Goal: Task Accomplishment & Management: Complete application form

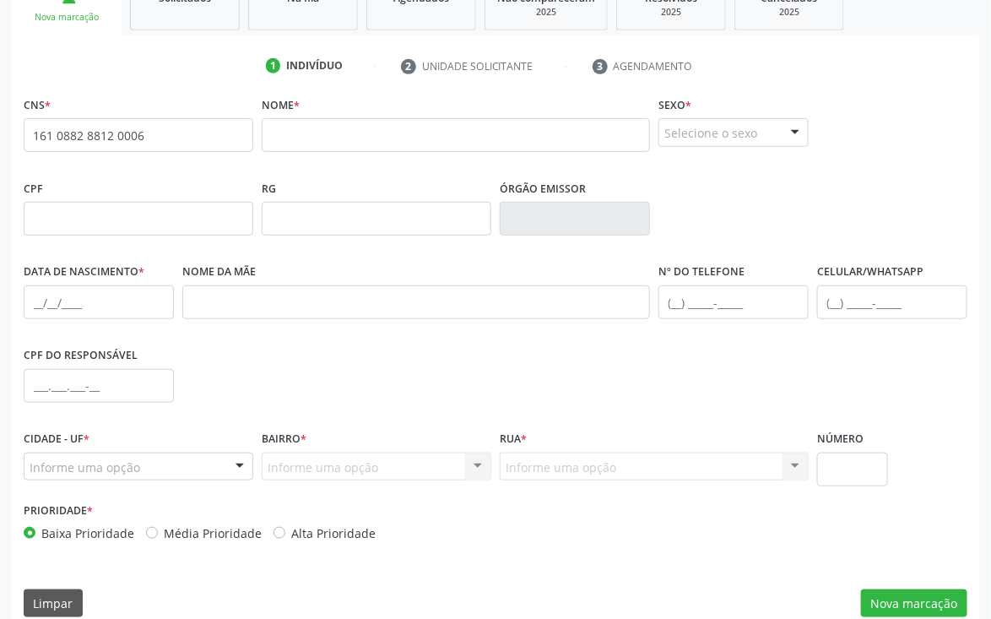
scroll to position [296, 0]
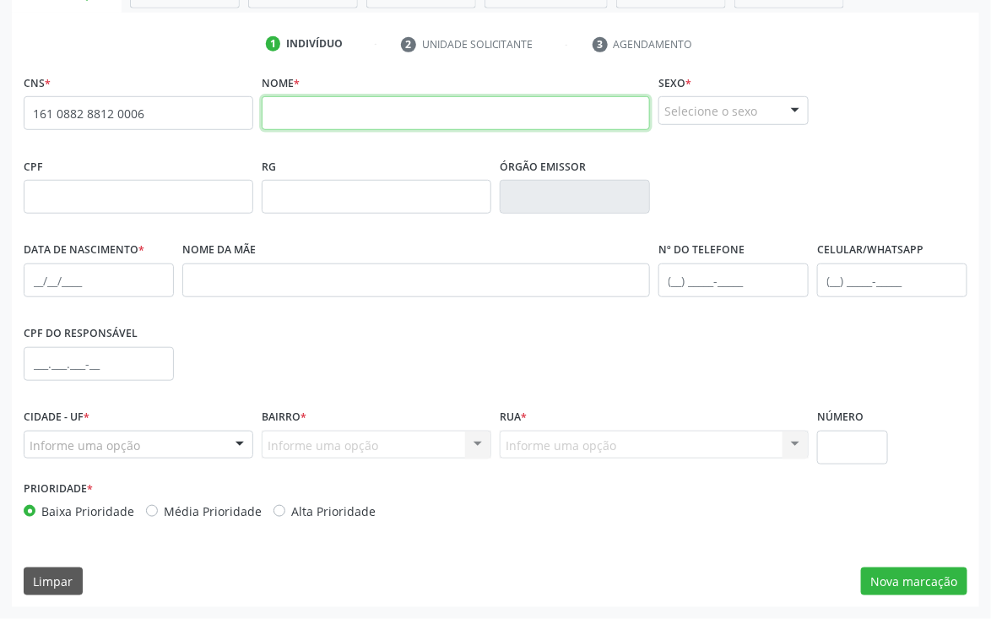
click at [436, 100] on input "text" at bounding box center [456, 113] width 388 height 34
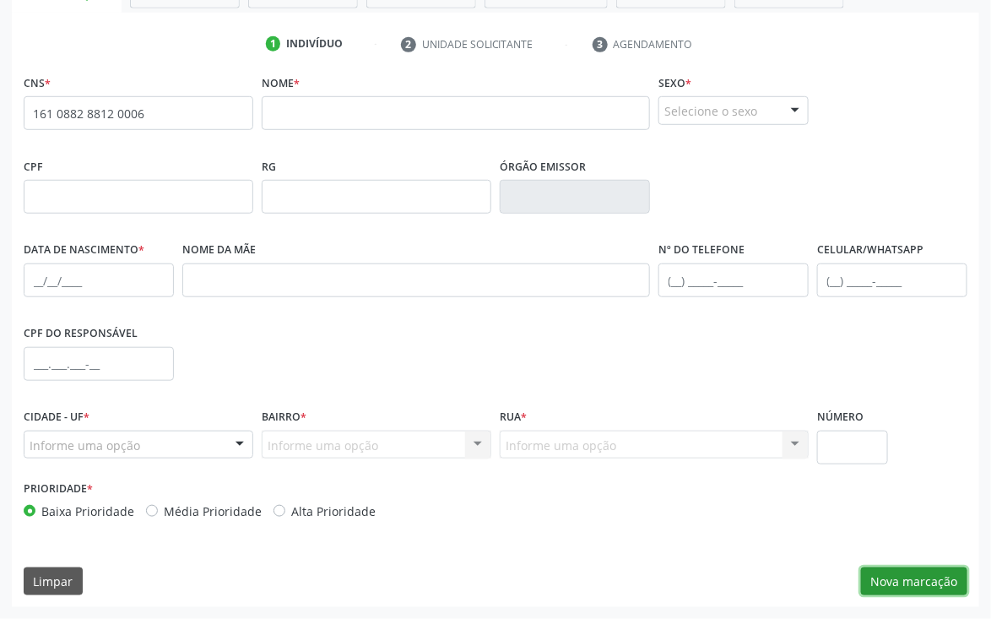
click at [905, 578] on button "Nova marcação" at bounding box center [914, 582] width 106 height 29
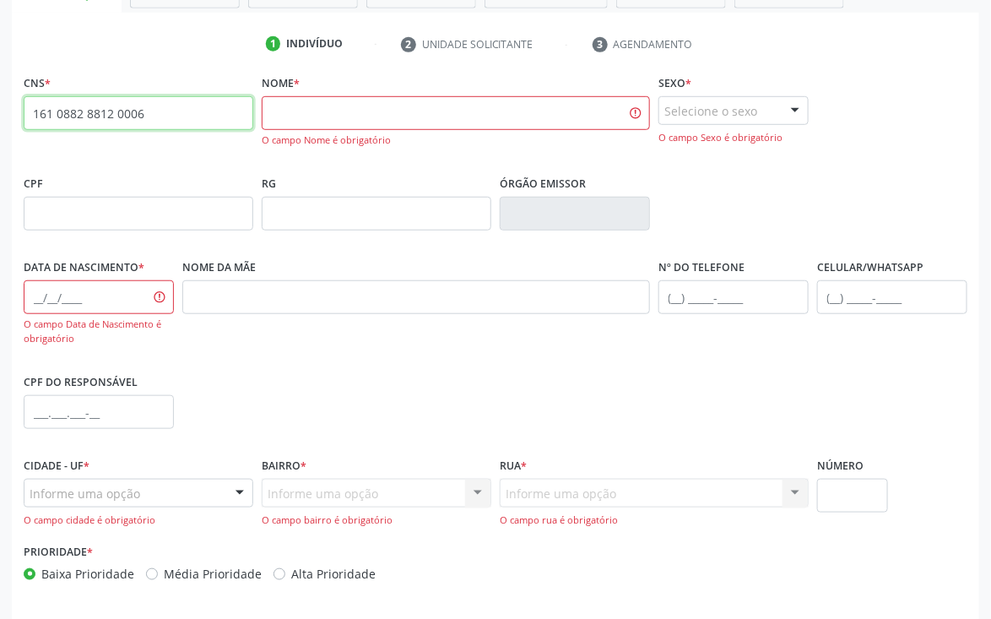
click at [168, 109] on input "161 0882 8812 0006" at bounding box center [139, 113] width 230 height 34
type input "1"
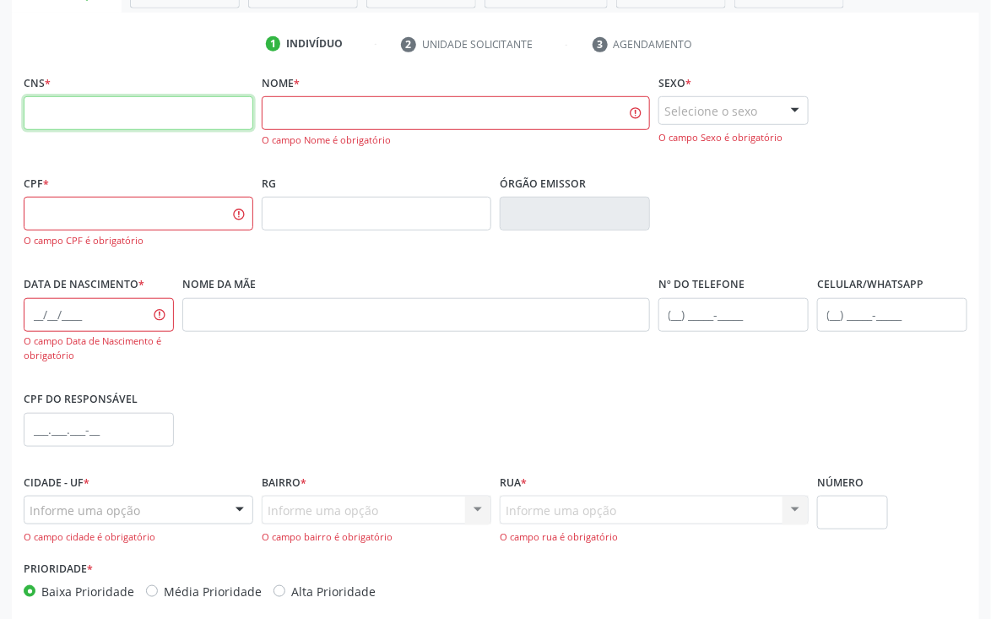
scroll to position [376, 0]
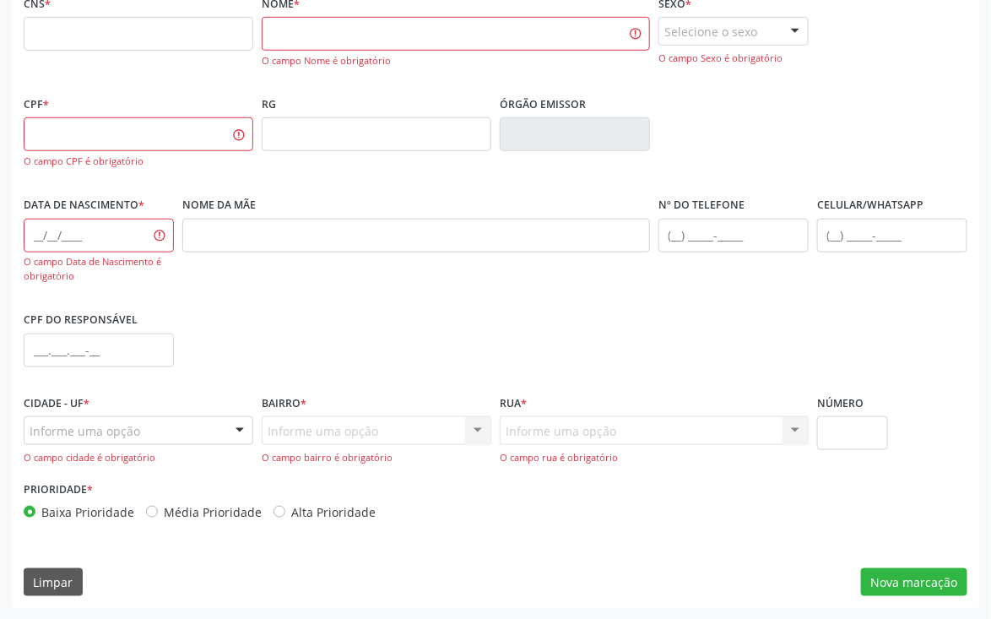
click at [188, 112] on div "CPF * O campo CPF é obrigatório" at bounding box center [139, 130] width 230 height 77
click at [186, 134] on input "text" at bounding box center [139, 134] width 230 height 34
type input "023.143.884-29"
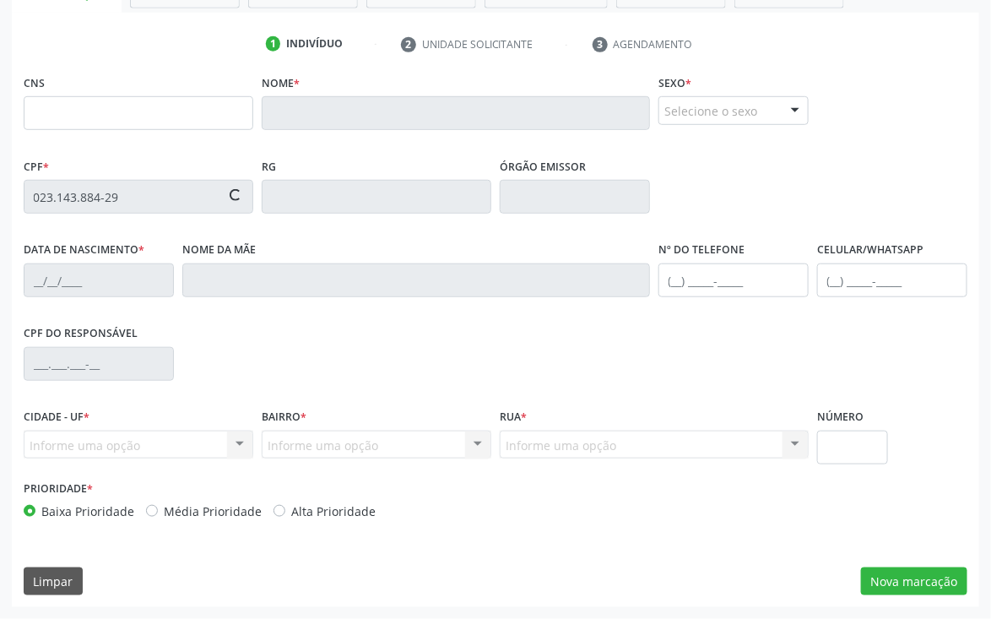
scroll to position [296, 0]
type input "704 7017 1040 9836"
type input "18/11/1975"
type input "Alzinete Ribeiro Leite da Silva"
type input "(87) 99936-7152"
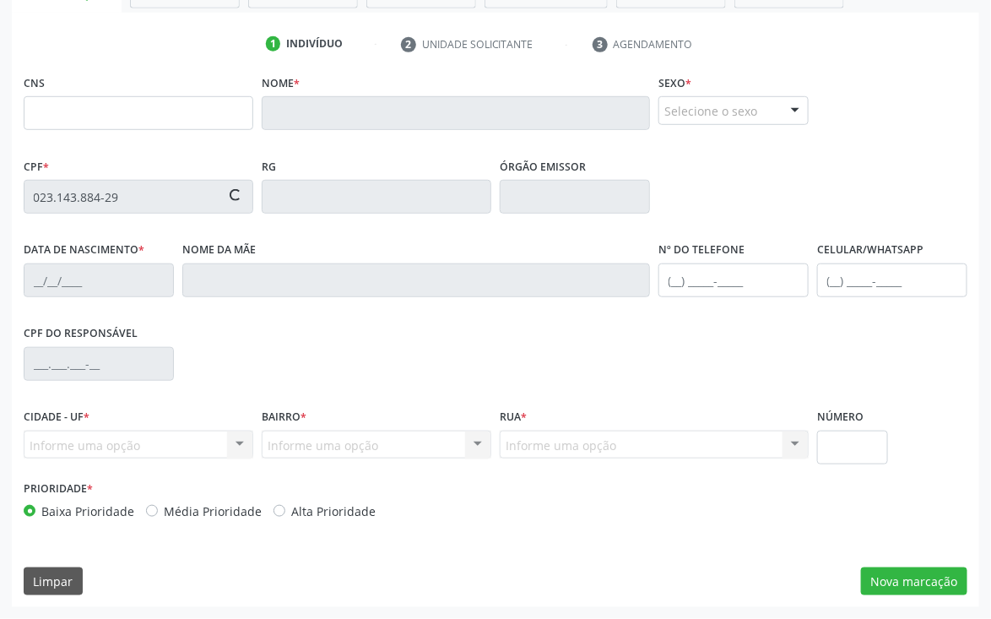
type input "655"
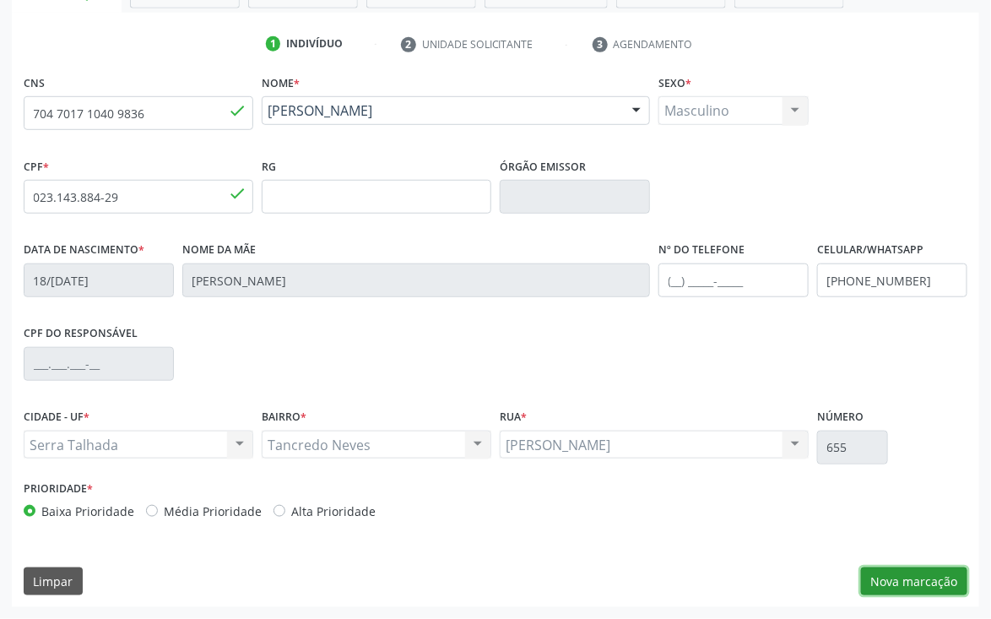
click at [904, 578] on button "Nova marcação" at bounding box center [914, 582] width 106 height 29
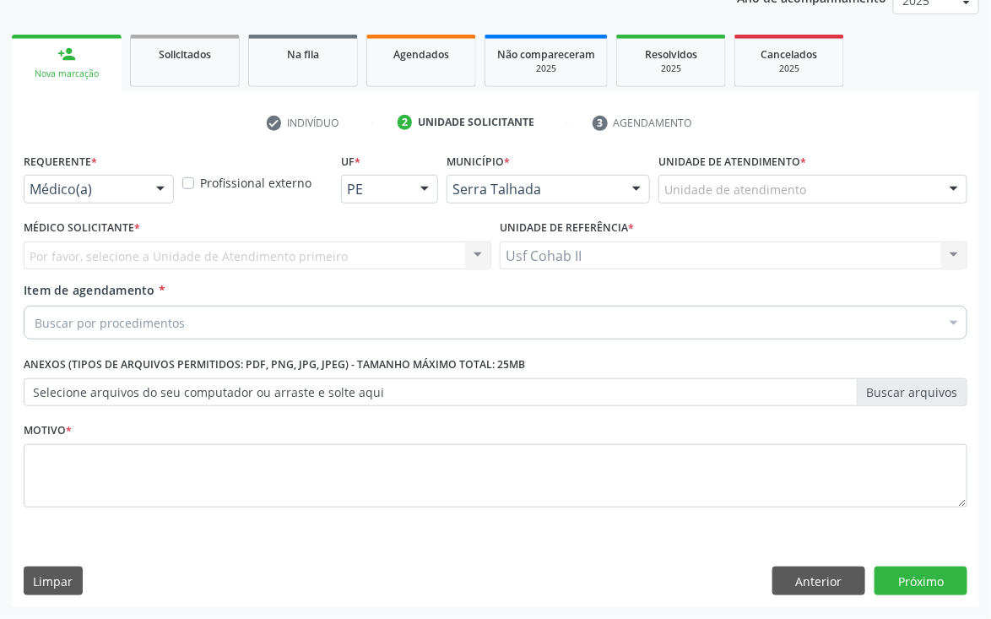
scroll to position [219, 0]
click at [945, 324] on div at bounding box center [954, 324] width 25 height 29
click at [950, 319] on div at bounding box center [954, 324] width 25 height 29
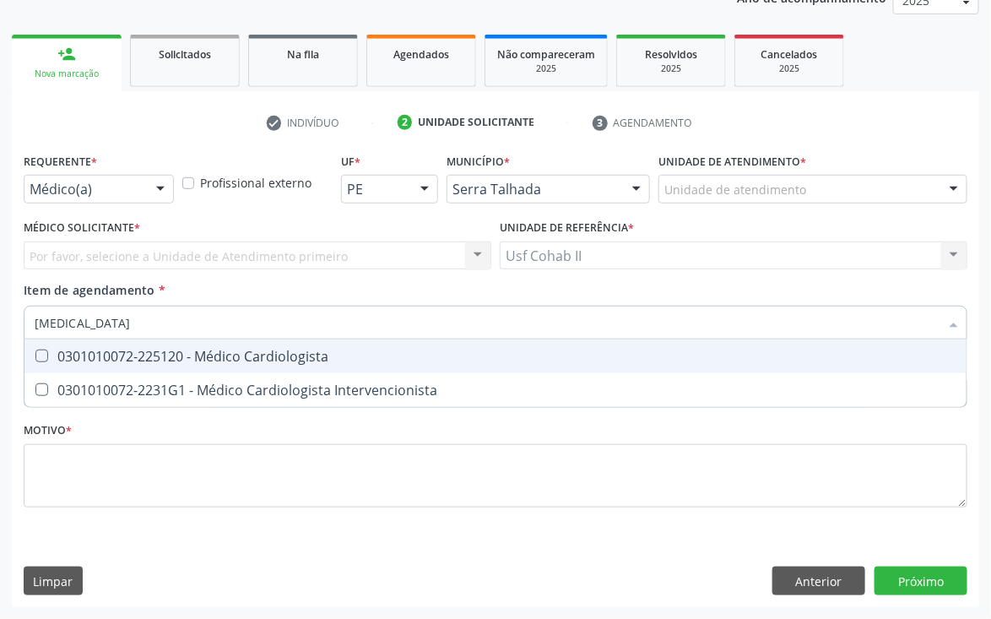
type input "cardiologista"
click at [347, 352] on div "0301010072-225120 - Médico Cardiologista" at bounding box center [496, 357] width 922 height 14
checkbox Cardiologista "true"
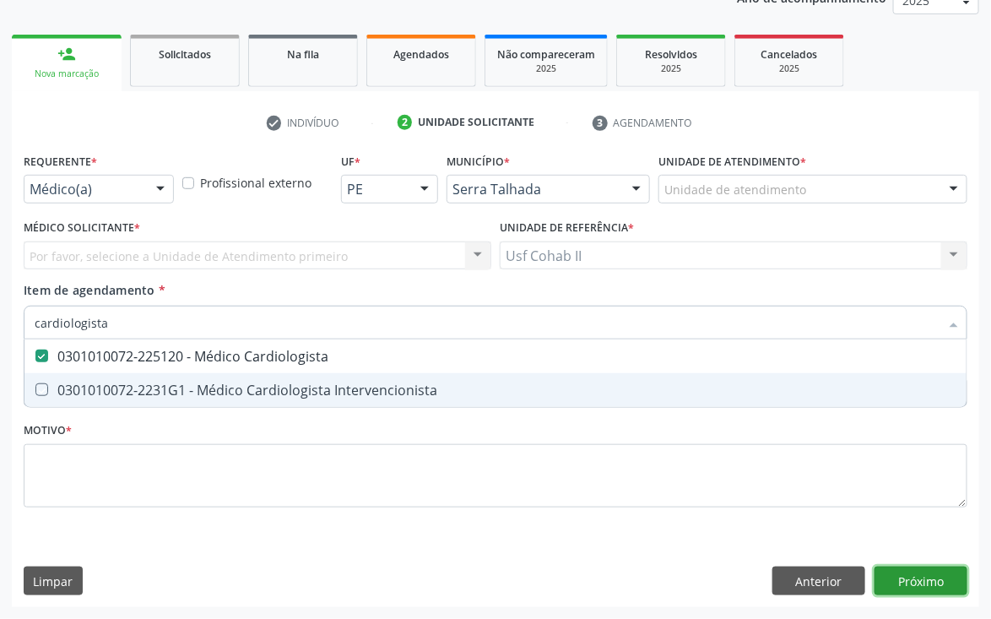
click at [910, 578] on div "Requerente * Médico(a) Médico(a) Enfermeiro(a) Paciente Nenhum resultado encont…" at bounding box center [496, 378] width 968 height 459
checkbox Intervencionista "true"
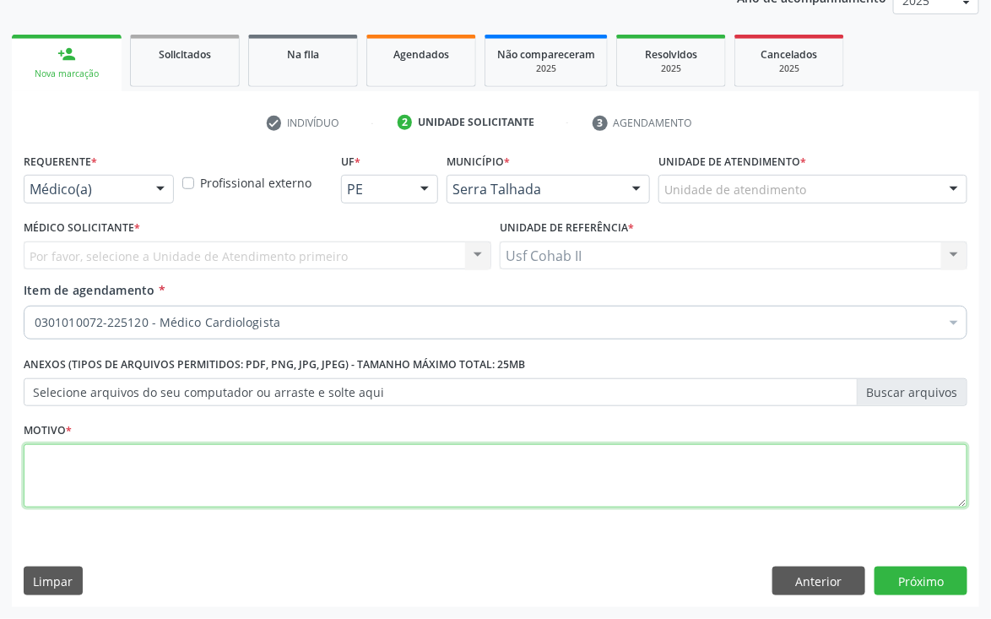
click at [514, 466] on textarea at bounding box center [496, 476] width 944 height 64
type textarea "p"
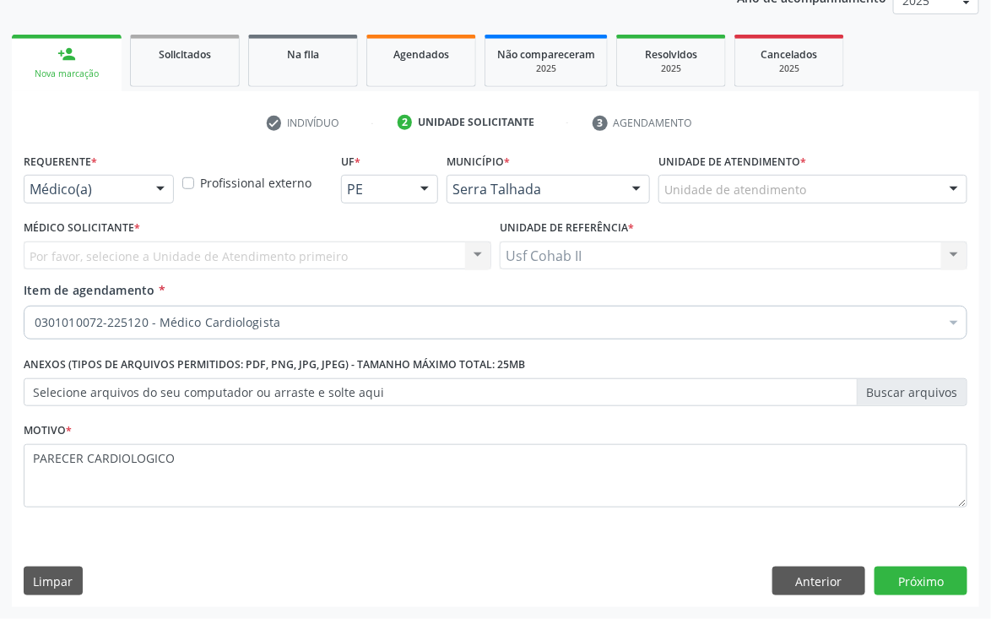
click at [950, 315] on div at bounding box center [954, 324] width 25 height 29
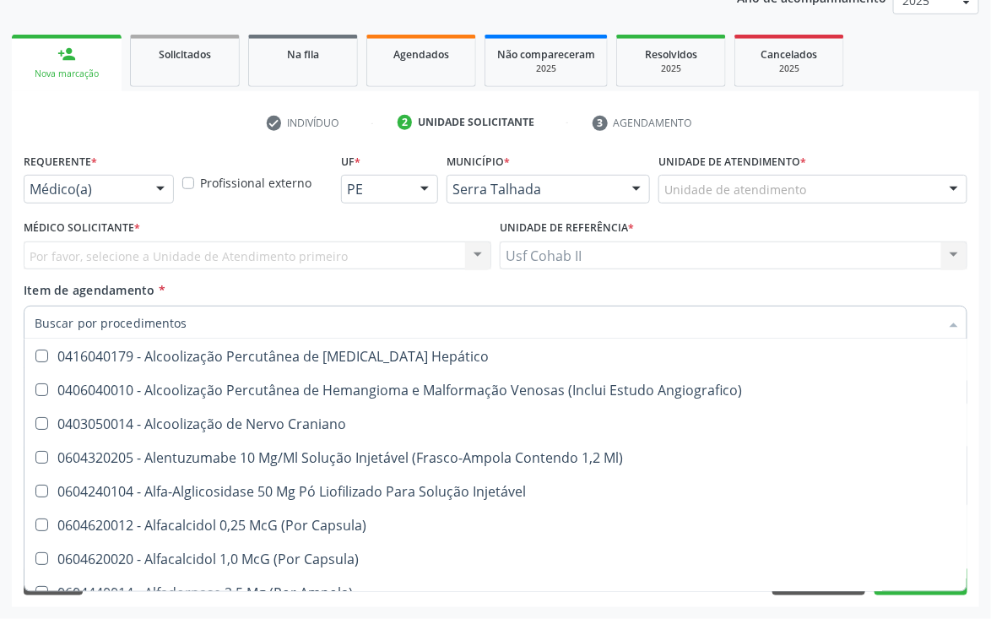
scroll to position [5067, 0]
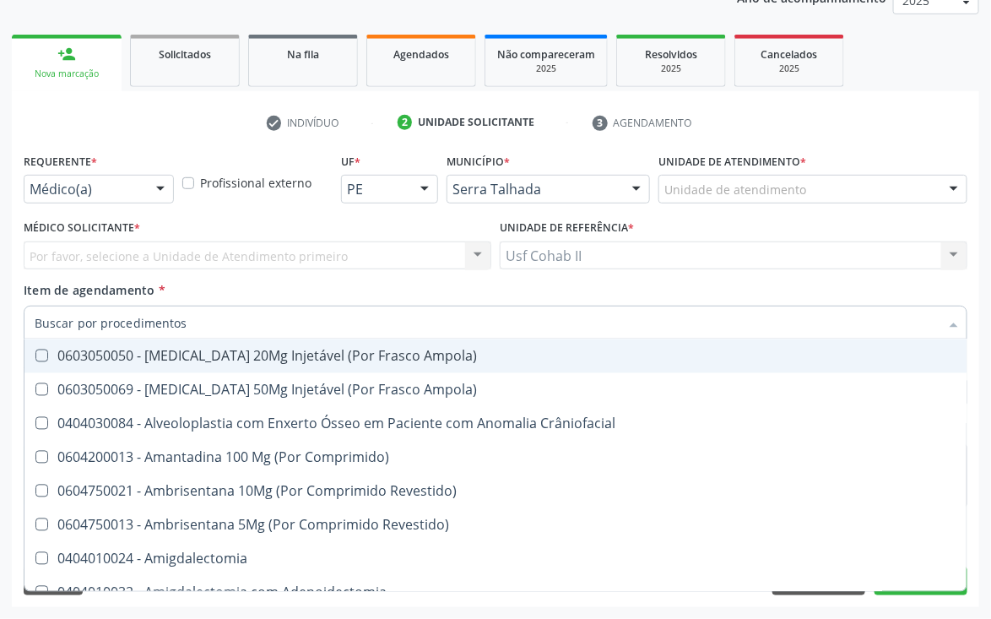
click at [975, 300] on div "Requerente * Médico(a) Médico(a) Enfermeiro(a) Paciente Nenhum resultado encont…" at bounding box center [496, 378] width 968 height 459
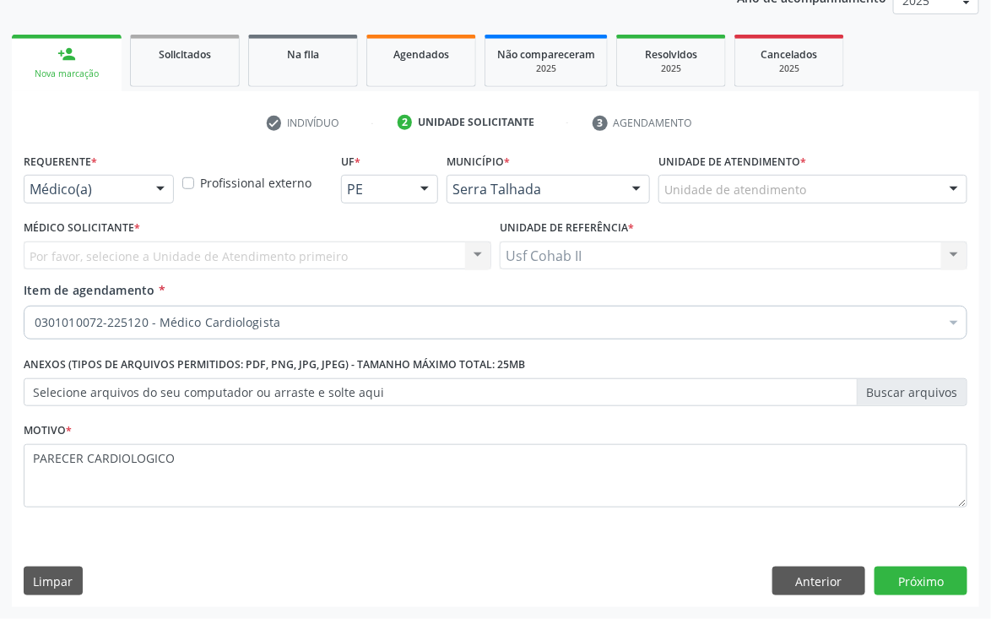
scroll to position [0, 0]
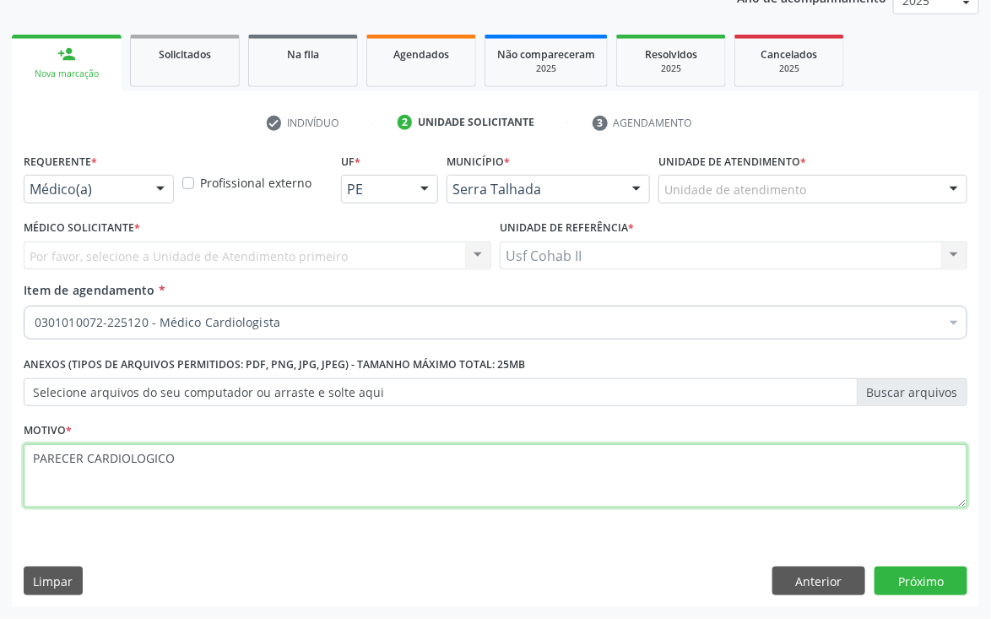
click at [289, 461] on textarea "PARECER CARDIOLOGICO" at bounding box center [496, 476] width 944 height 64
type textarea "PARECER CARDIOLÓGICO COM RISCO CIRÚRGICO."
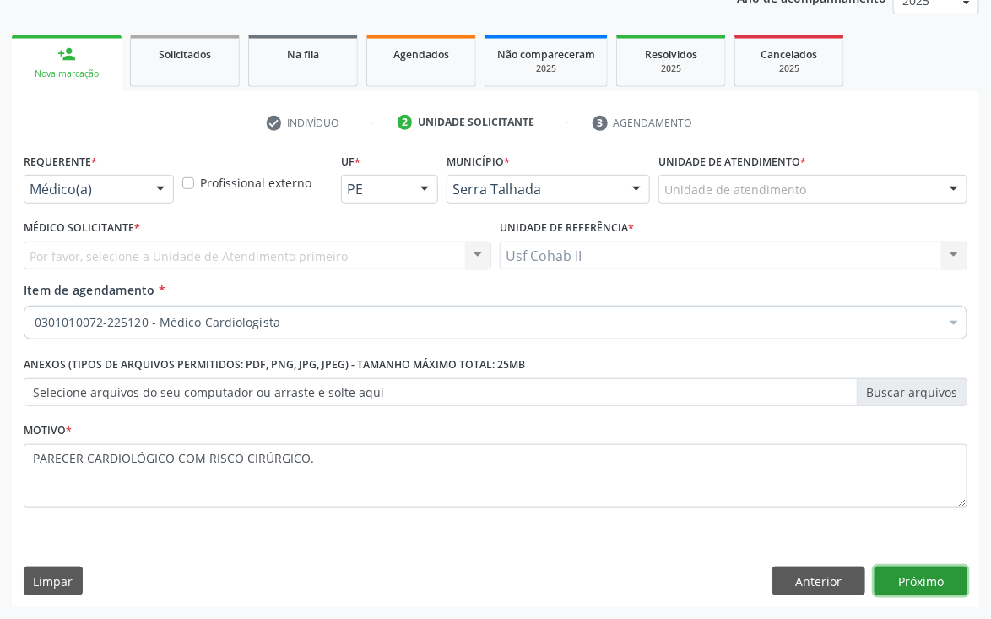
click at [937, 580] on button "Próximo" at bounding box center [921, 581] width 93 height 29
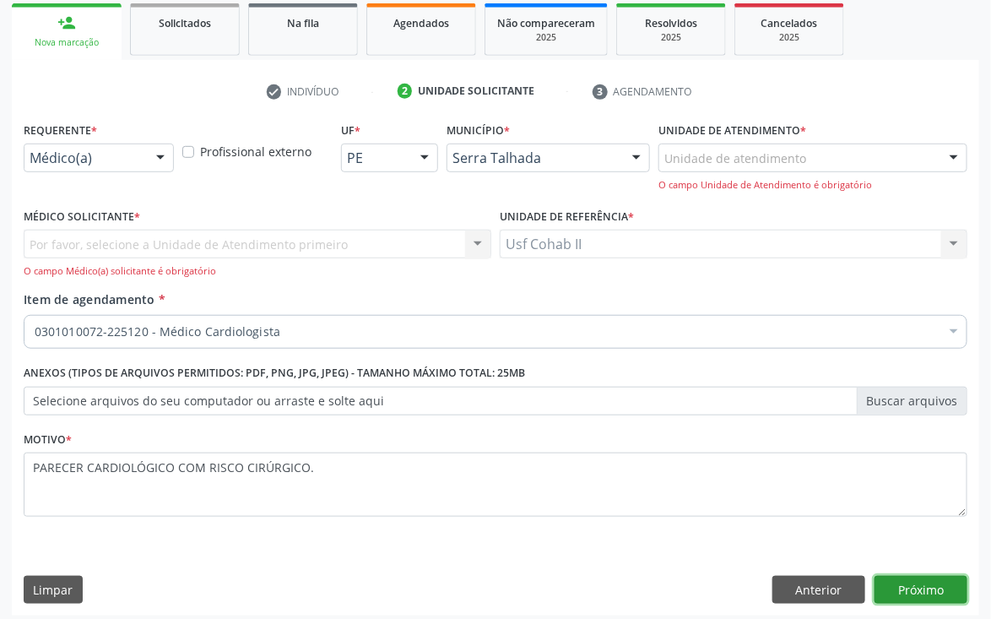
scroll to position [258, 0]
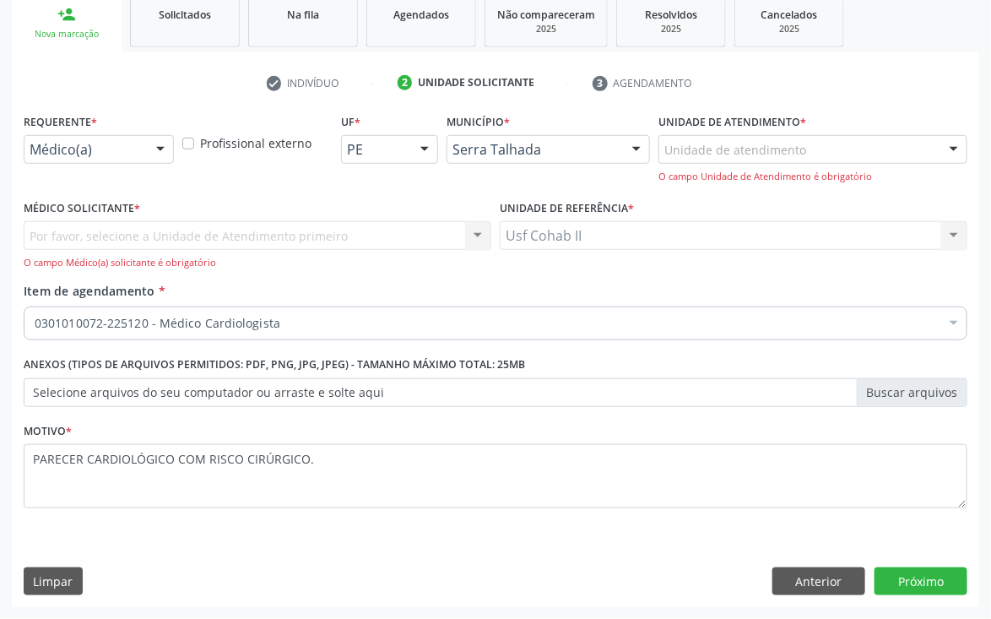
click at [953, 142] on div at bounding box center [954, 150] width 25 height 29
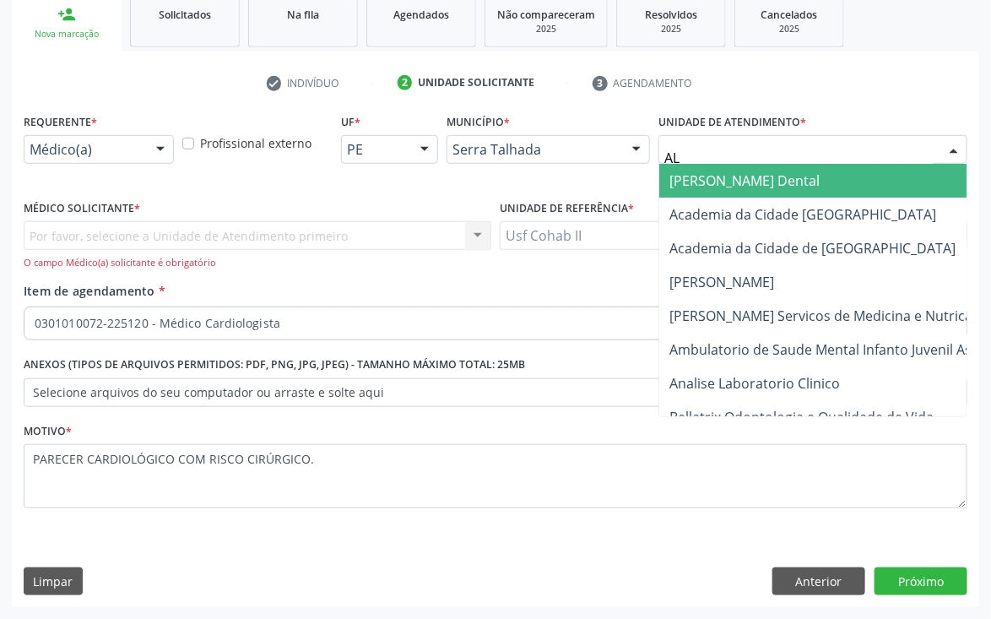
type input "ALT"
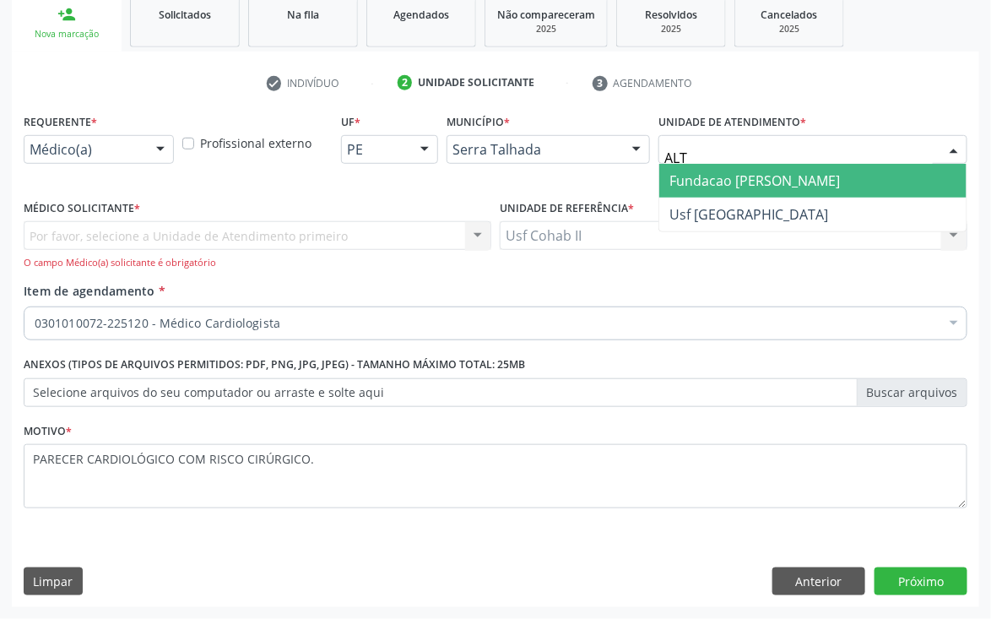
click at [801, 175] on span "Fundacao [PERSON_NAME]" at bounding box center [755, 180] width 171 height 19
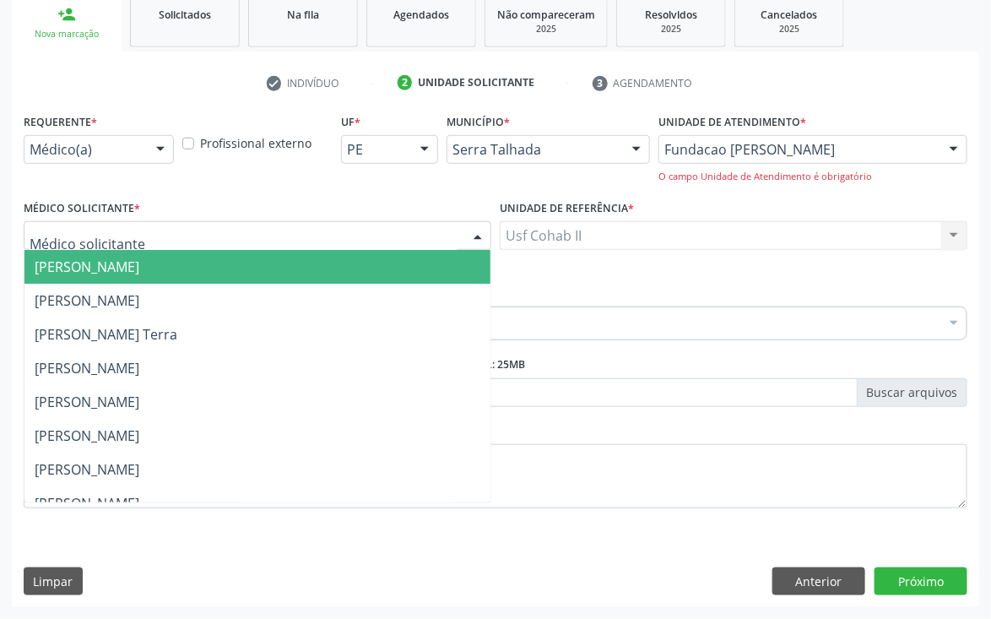
click at [477, 228] on div at bounding box center [477, 236] width 25 height 29
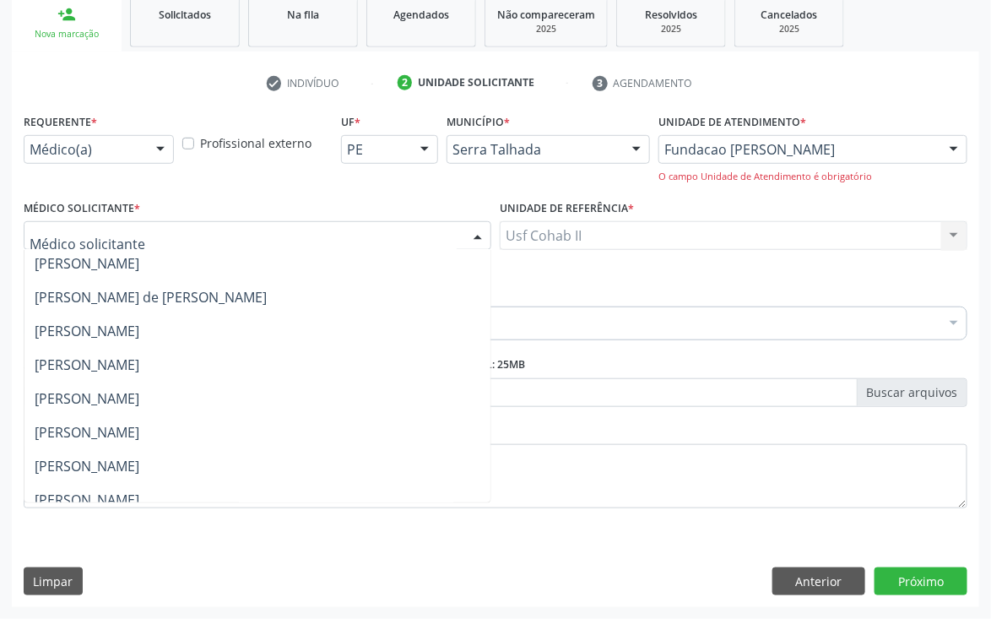
scroll to position [4434, 0]
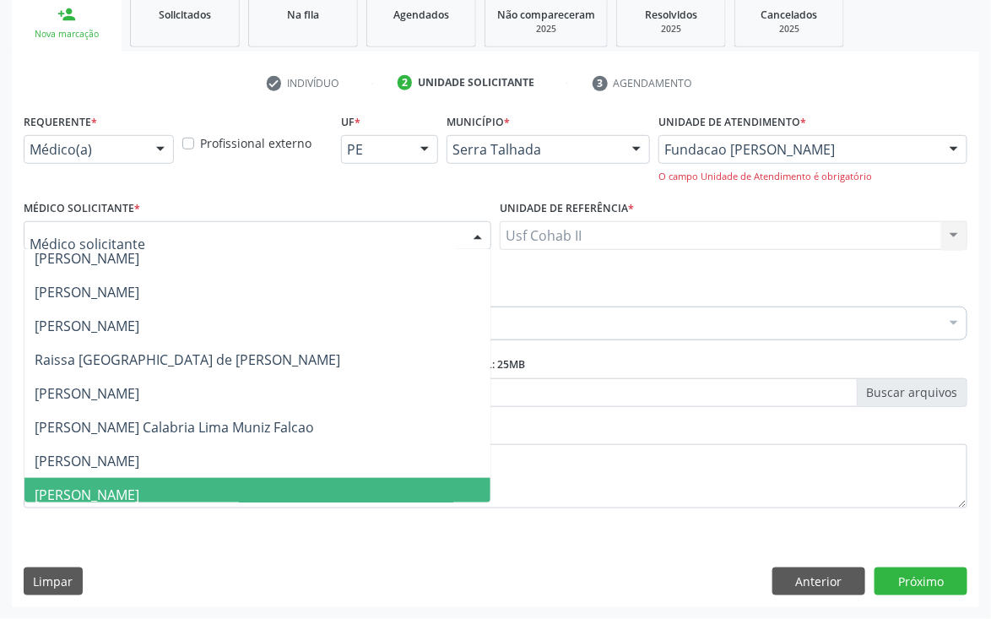
click at [166, 491] on span "Renata Couto Callou" at bounding box center [257, 495] width 466 height 34
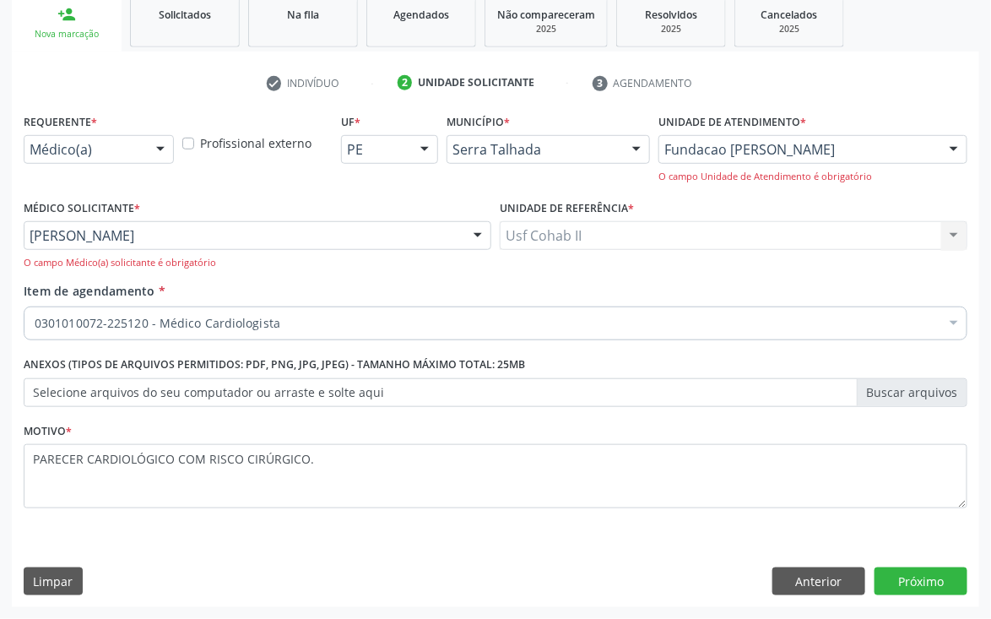
click at [144, 491] on span "Renata Couto Callou" at bounding box center [90, 495] width 110 height 19
click at [894, 581] on button "Próximo" at bounding box center [921, 582] width 93 height 29
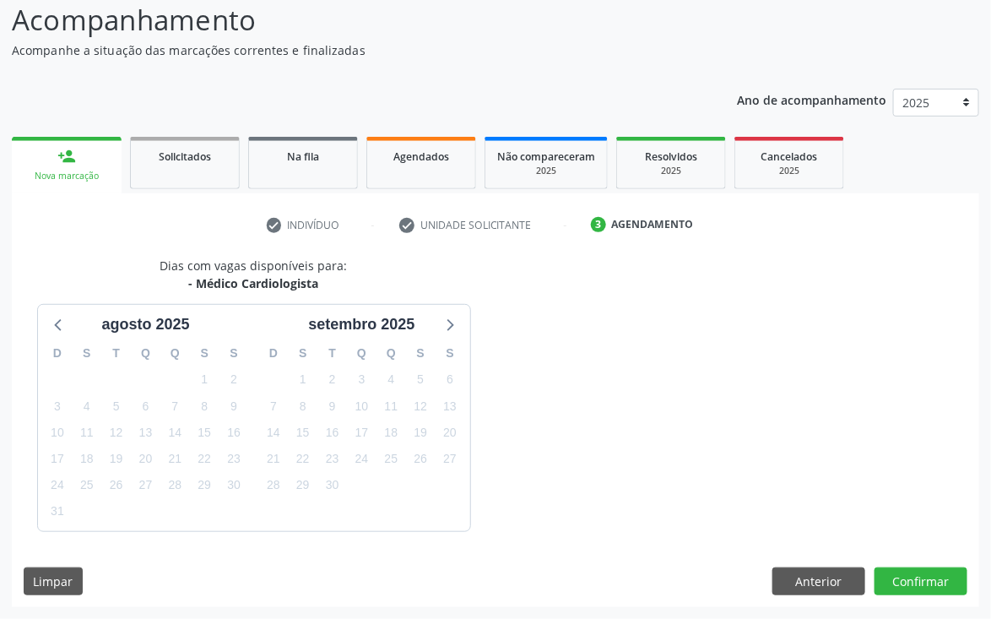
scroll to position [167, 0]
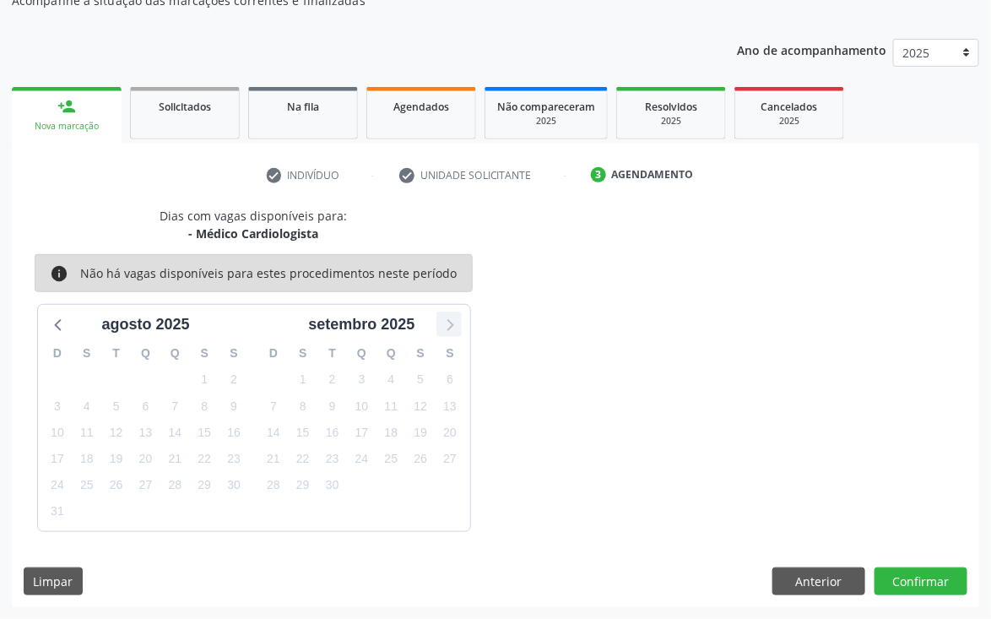
click at [448, 324] on icon at bounding box center [449, 324] width 22 height 22
click at [52, 313] on icon at bounding box center [59, 324] width 22 height 22
click at [49, 329] on icon at bounding box center [59, 324] width 22 height 22
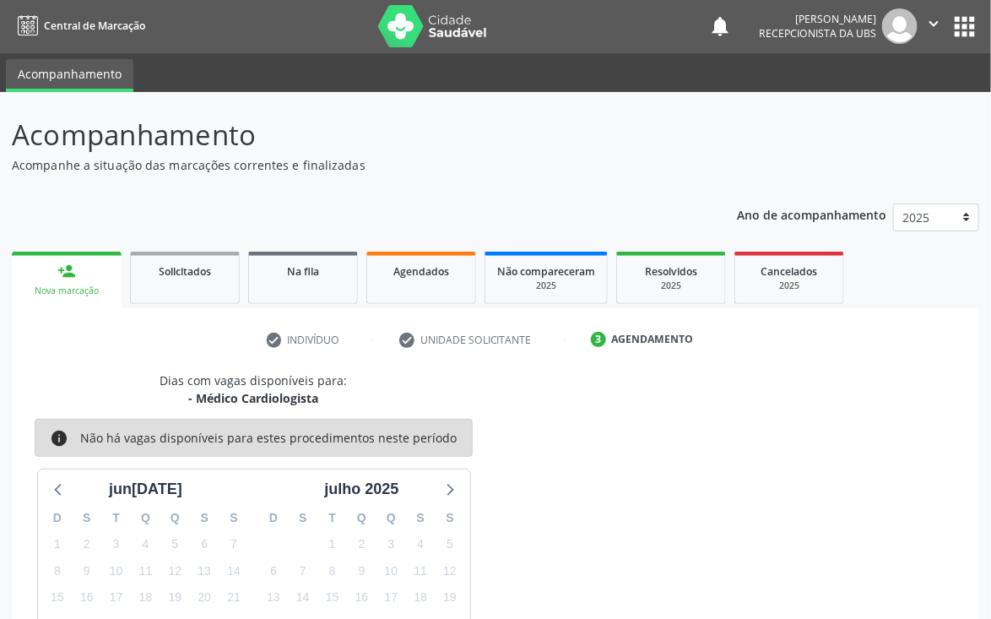
scroll to position [0, 0]
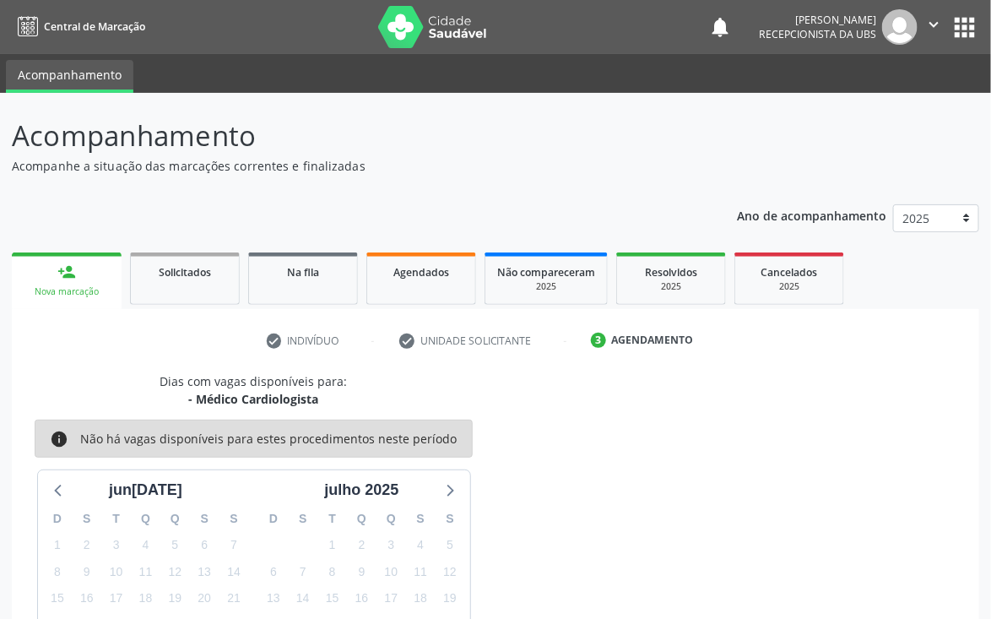
click at [66, 269] on div "person_add" at bounding box center [66, 272] width 19 height 19
click at [59, 274] on div "person_add" at bounding box center [66, 272] width 19 height 19
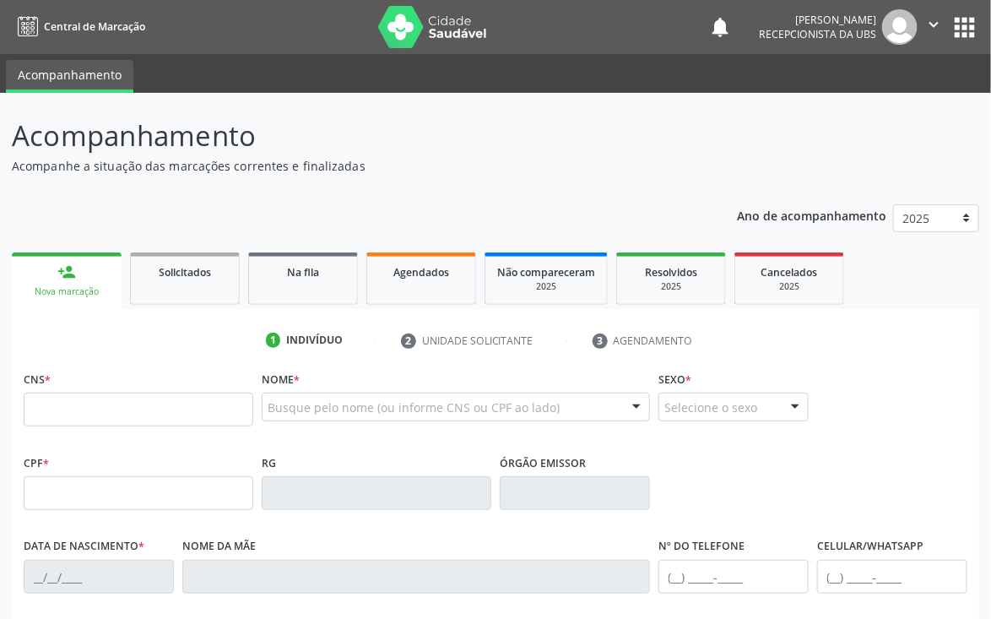
click at [90, 409] on input "text" at bounding box center [139, 410] width 230 height 34
drag, startPoint x: 322, startPoint y: 388, endPoint x: 322, endPoint y: 403, distance: 14.4
click at [322, 390] on div "Nome * Busque pelo nome (ou informe CNS ou CPF ao lado) Nenhum resultado encont…" at bounding box center [456, 400] width 388 height 66
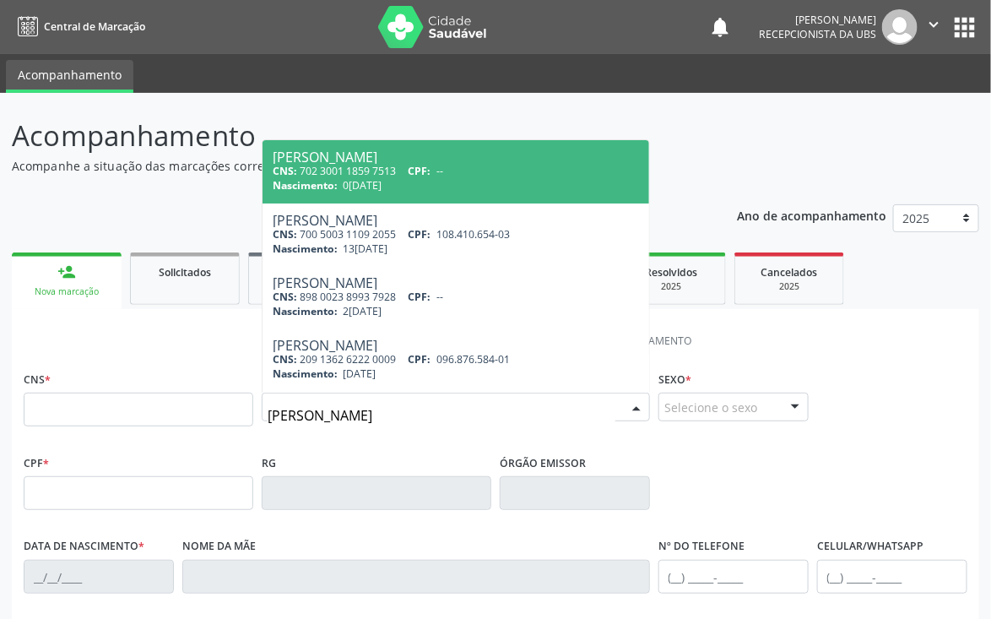
type input "[PERSON_NAME]"
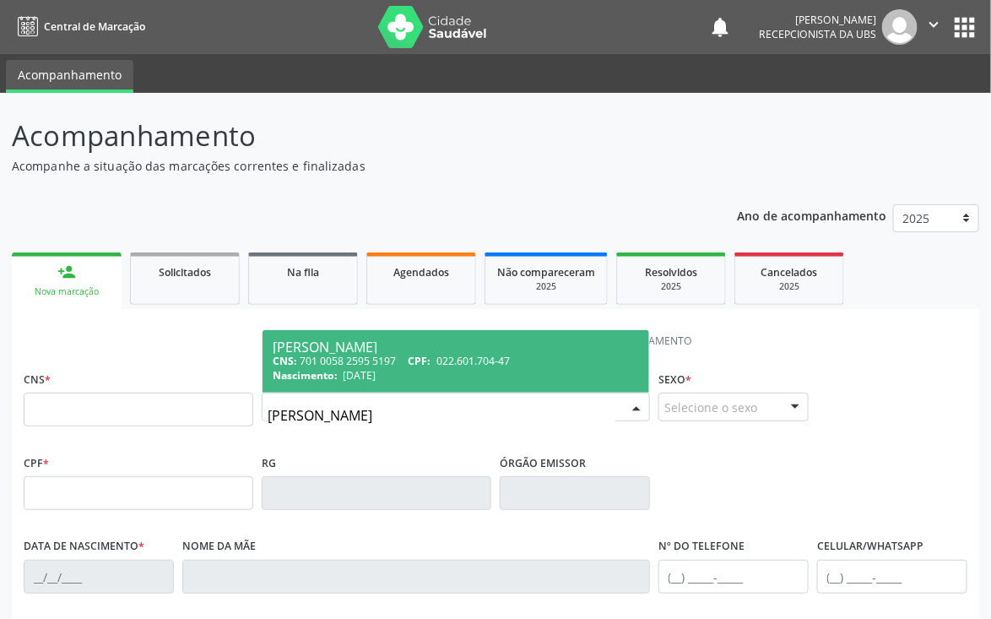
click at [446, 371] on div "Nascimento: 04[DATE]" at bounding box center [456, 375] width 367 height 14
type input "701 0058 2595 5197"
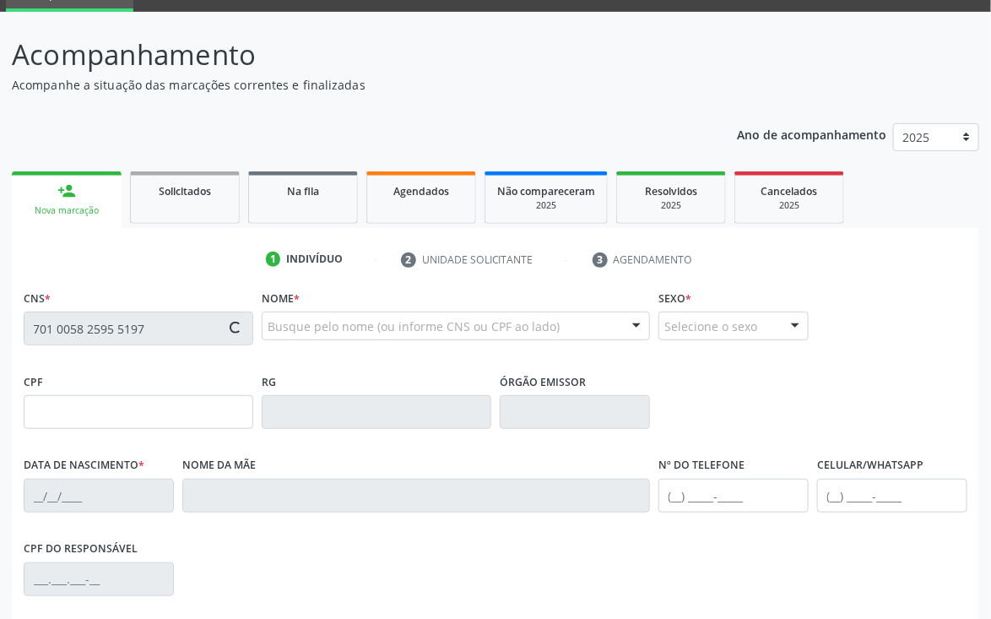
scroll to position [127, 0]
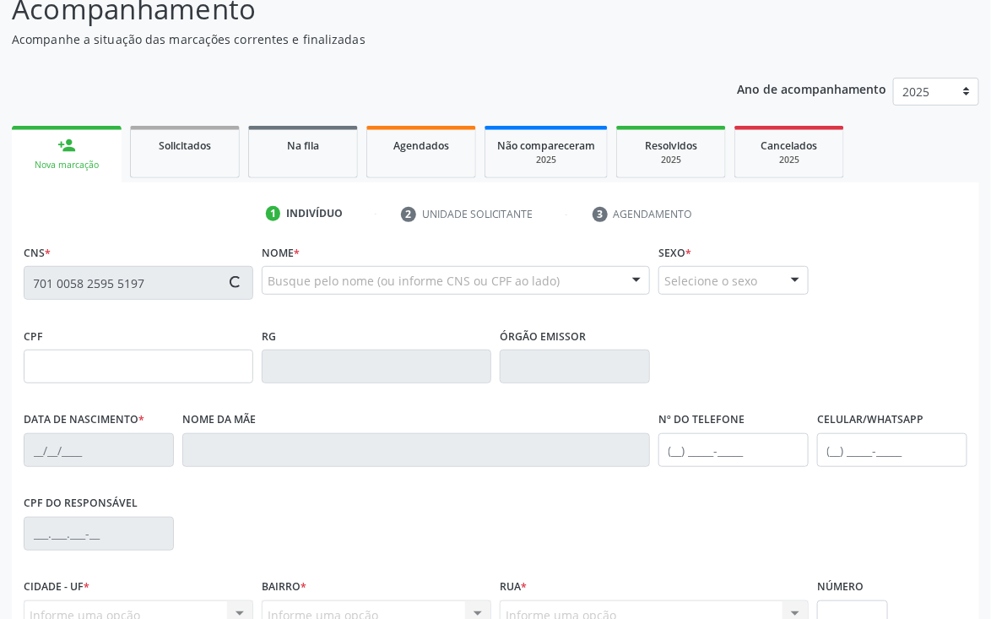
type input "022.601.704-47"
type input "[DATE]"
type input "[PERSON_NAME]"
type input "[PHONE_NUMBER]"
type input "319"
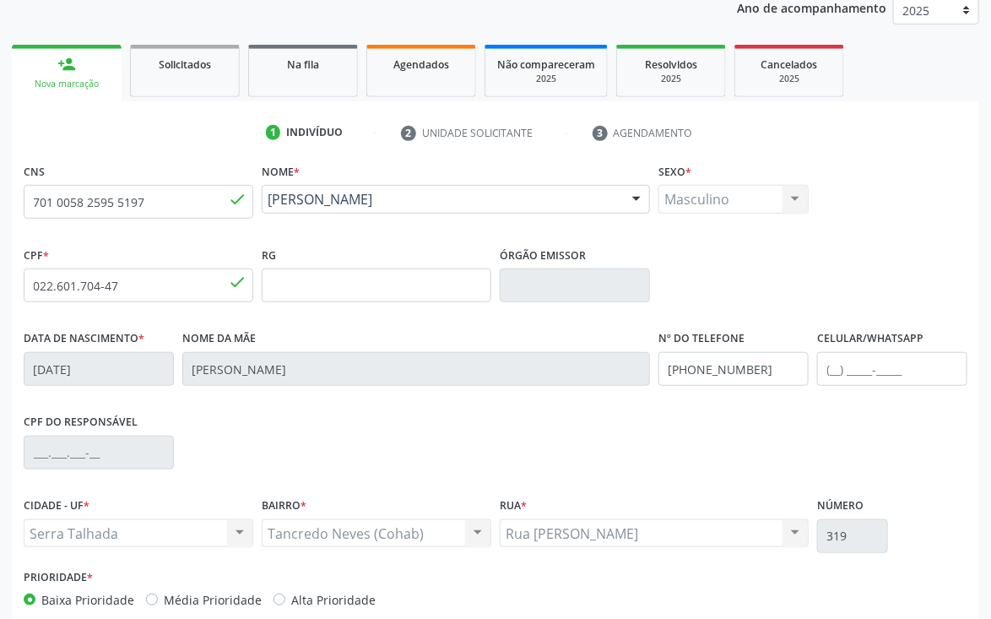
scroll to position [253, 0]
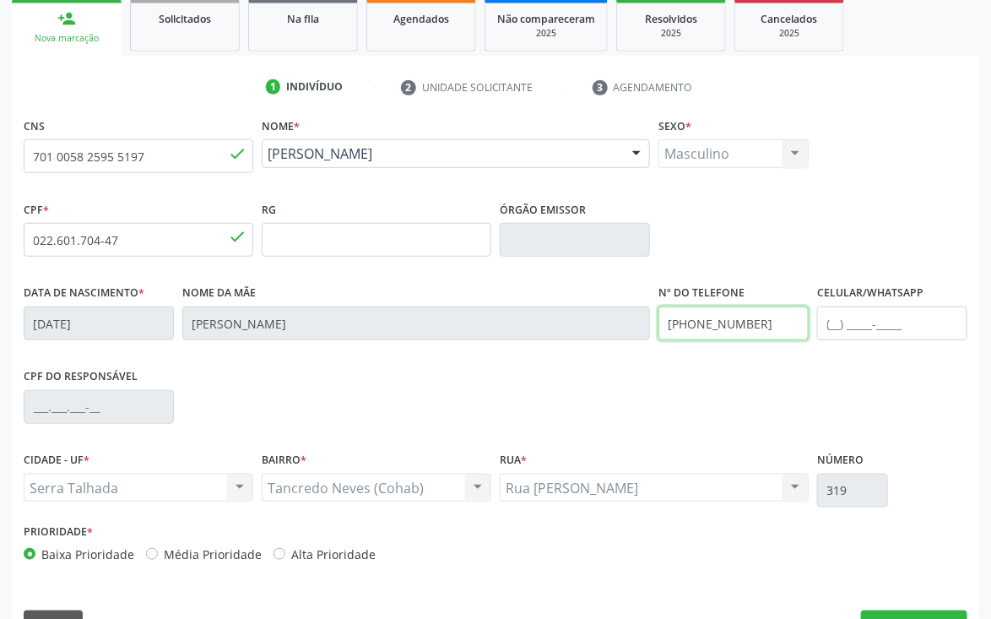
drag, startPoint x: 773, startPoint y: 327, endPoint x: 555, endPoint y: 348, distance: 218.9
click at [555, 348] on div "Data de nascimento * [DATE] Nome da mãe [PERSON_NAME] Nº do Telefone [PHONE_NUM…" at bounding box center [495, 322] width 953 height 84
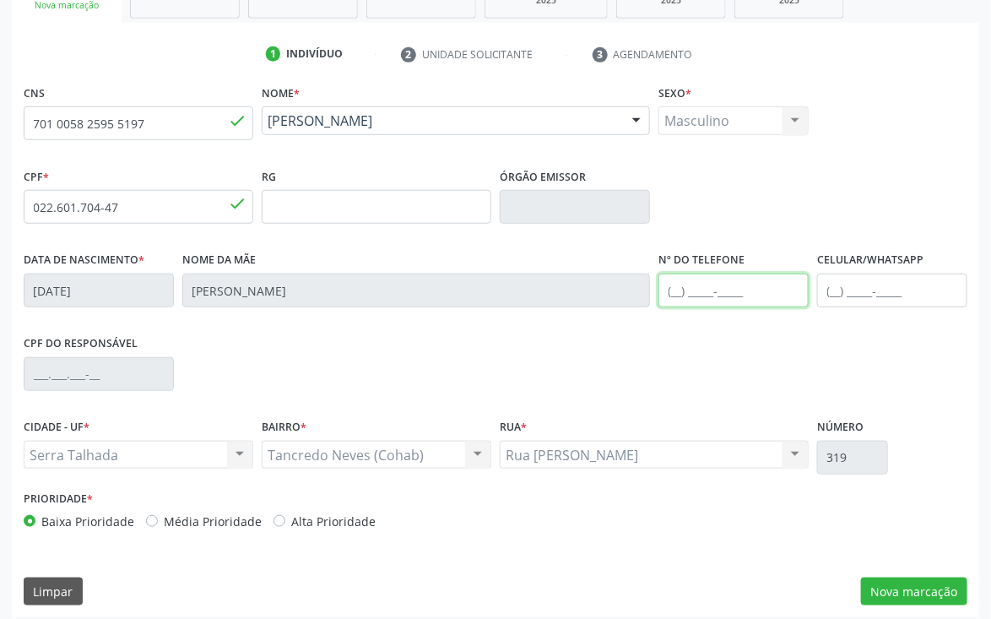
scroll to position [296, 0]
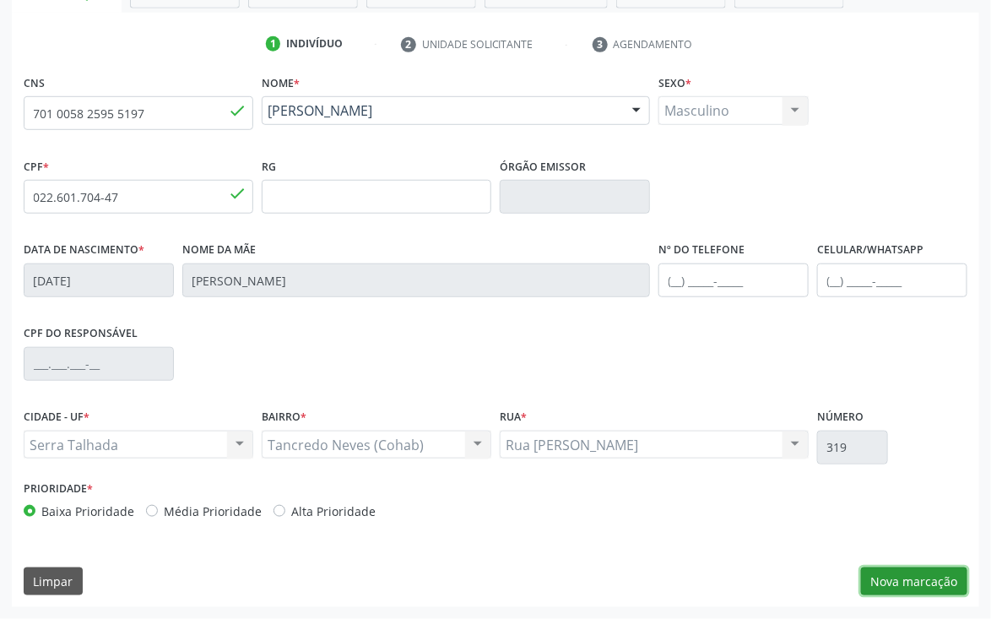
click at [923, 581] on button "Nova marcação" at bounding box center [914, 582] width 106 height 29
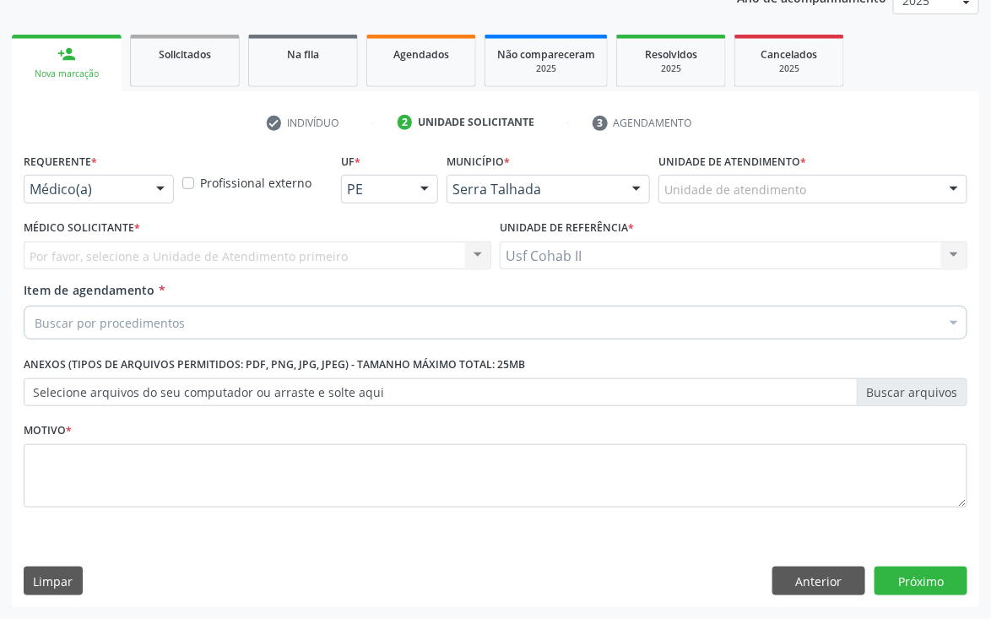
scroll to position [219, 0]
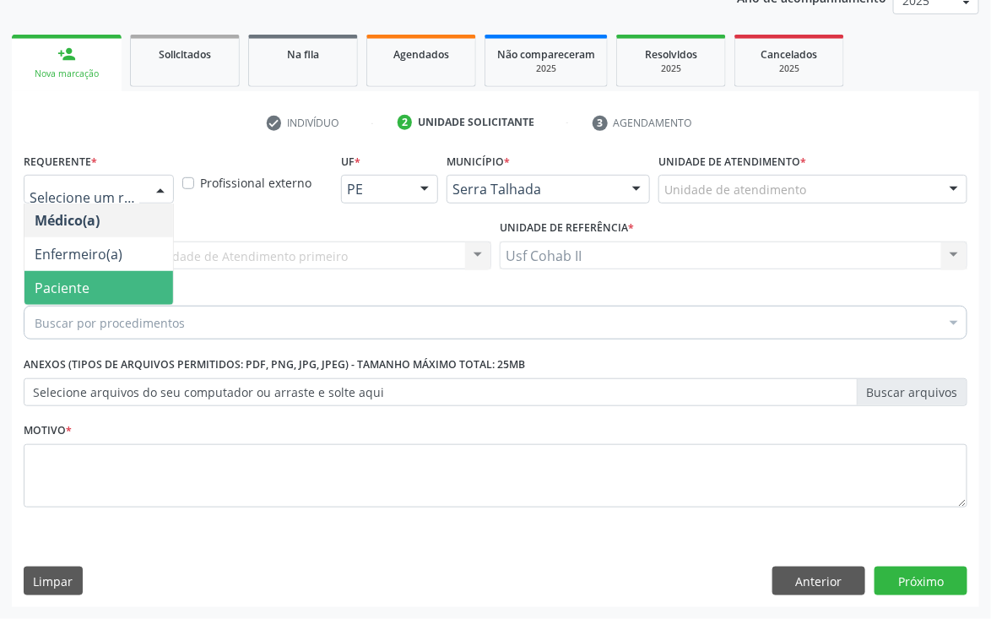
click at [79, 290] on span "Paciente" at bounding box center [62, 288] width 55 height 19
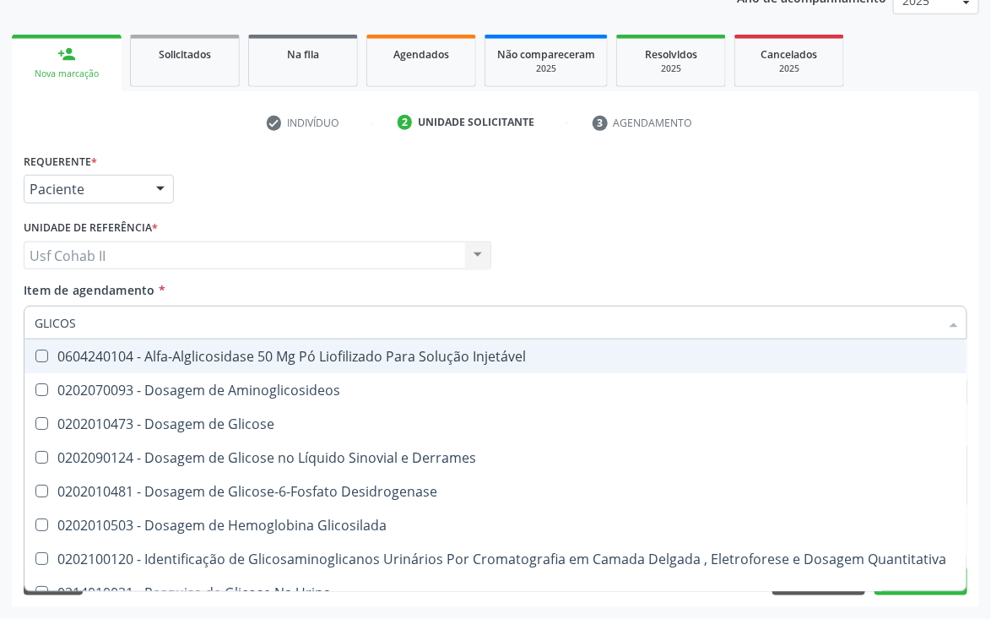
type input "GLICOSE"
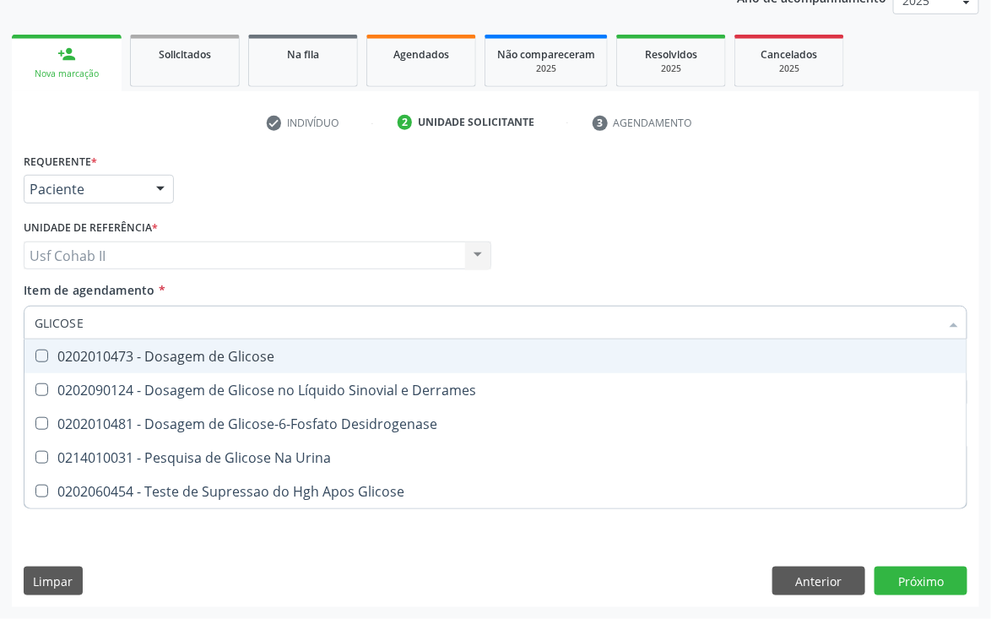
click at [188, 350] on div "0202010473 - Dosagem de Glicose" at bounding box center [496, 357] width 922 height 14
checkbox Glicose "true"
click at [355, 200] on div "Requerente * Paciente Médico(a) Enfermeiro(a) Paciente Nenhum resultado encontr…" at bounding box center [495, 182] width 953 height 66
checkbox Derrames "true"
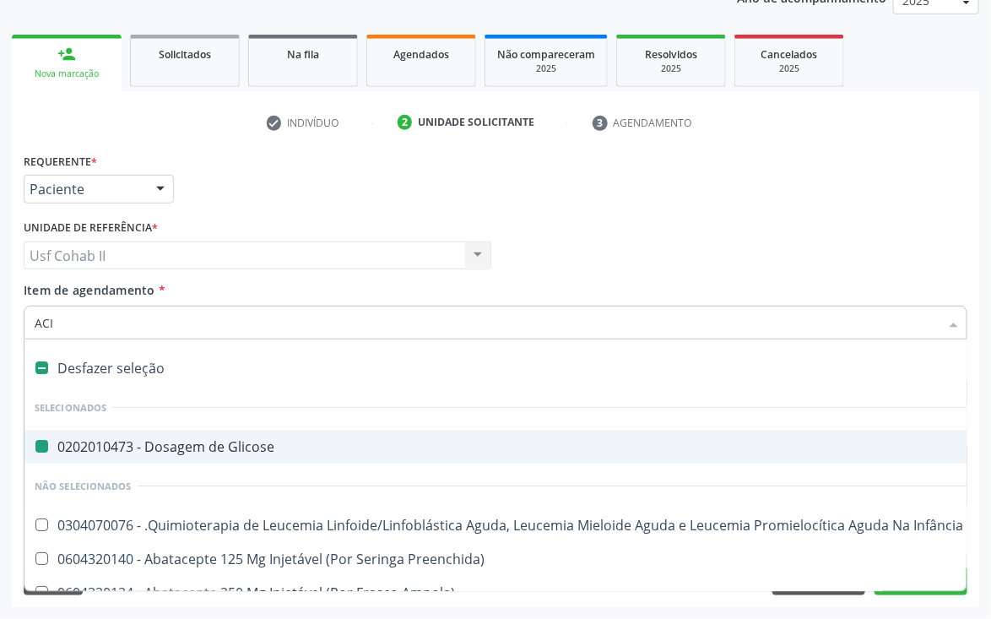
type input "ACID"
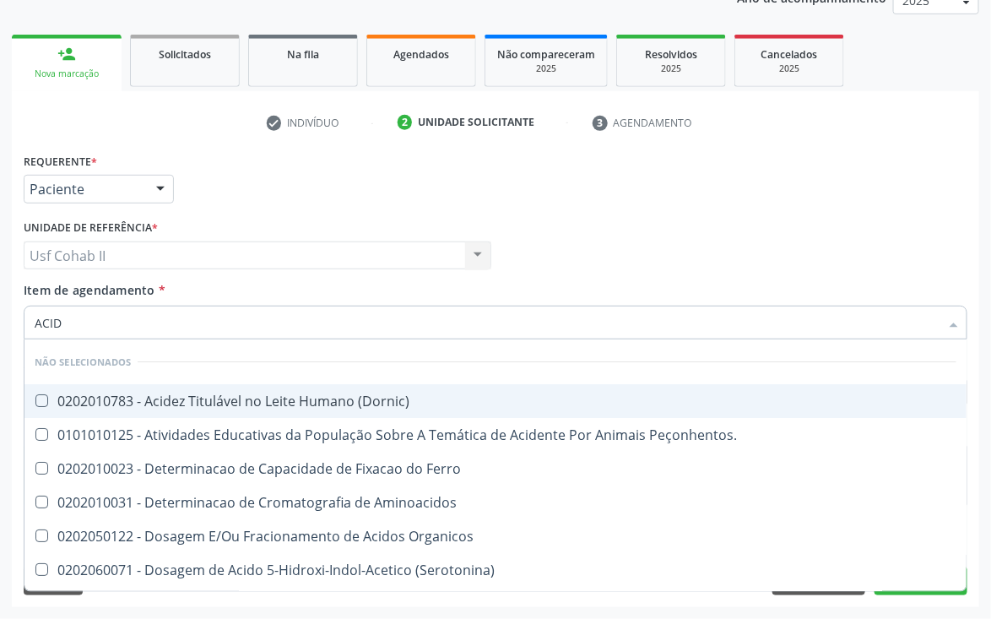
checkbox \(Dornic\) "false"
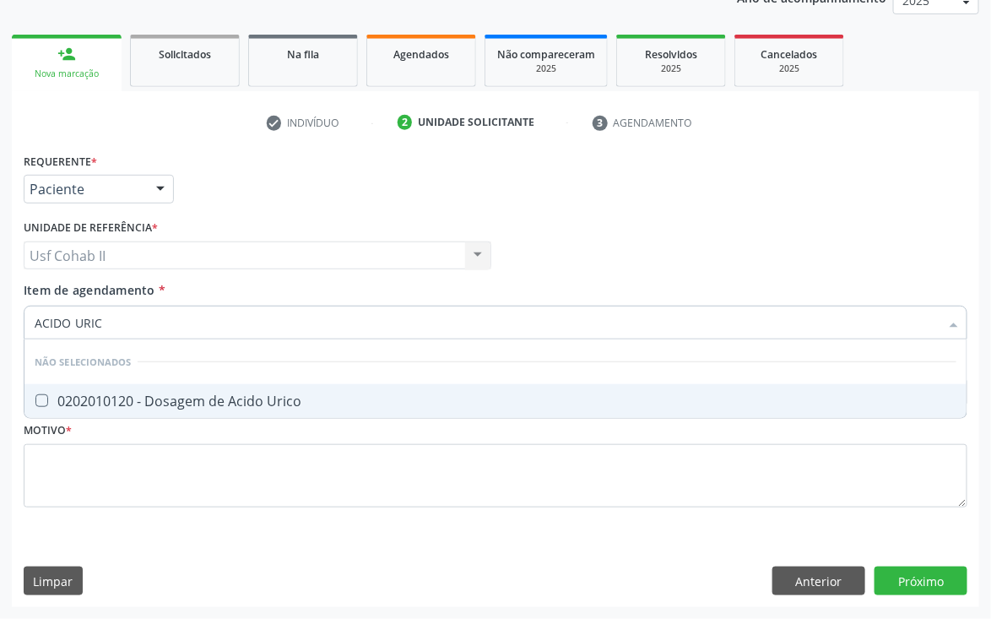
type input "ACIDO URICO"
click at [125, 394] on div "0202010120 - Dosagem de Acido Urico" at bounding box center [496, 401] width 922 height 14
checkbox Urico "true"
type input "ACIDO URICO"
click at [621, 203] on div "Requerente * Paciente Médico(a) Enfermeiro(a) Paciente Nenhum resultado encontr…" at bounding box center [495, 182] width 953 height 66
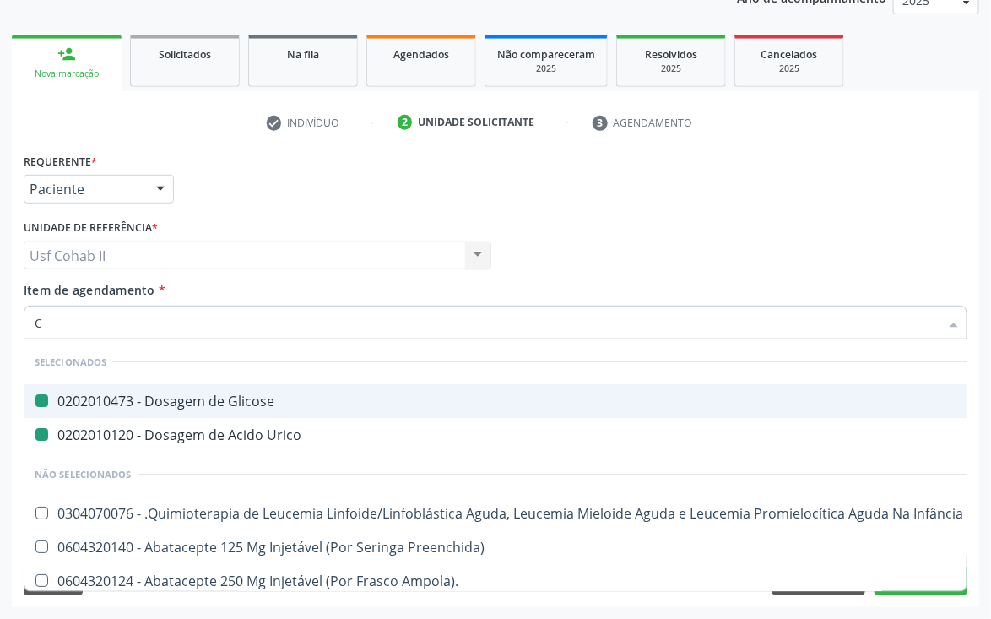
type input "CR"
checkbox Glicose "false"
checkbox Urico "false"
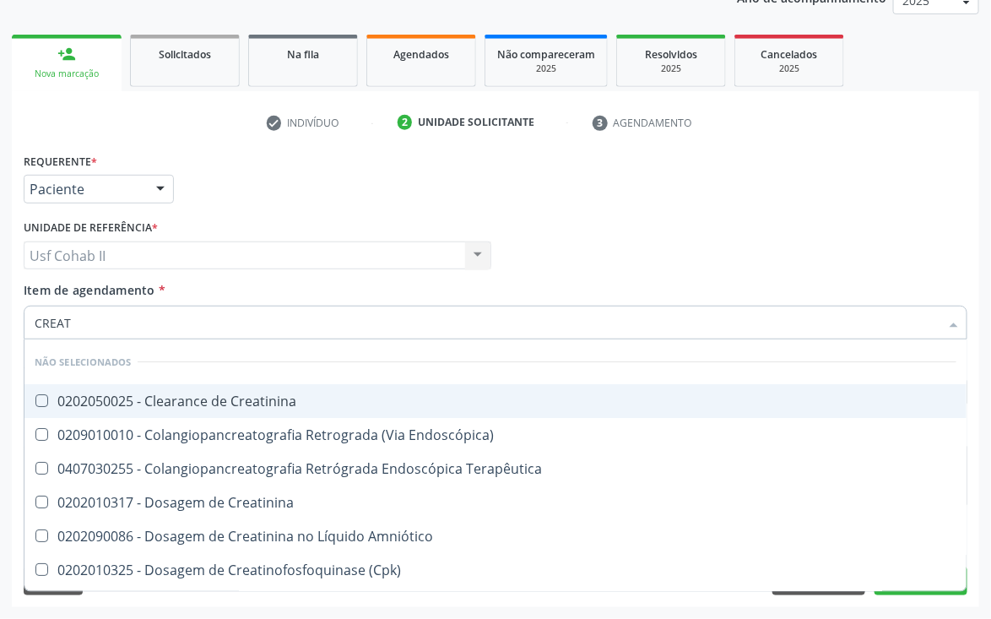
type input "CREATI"
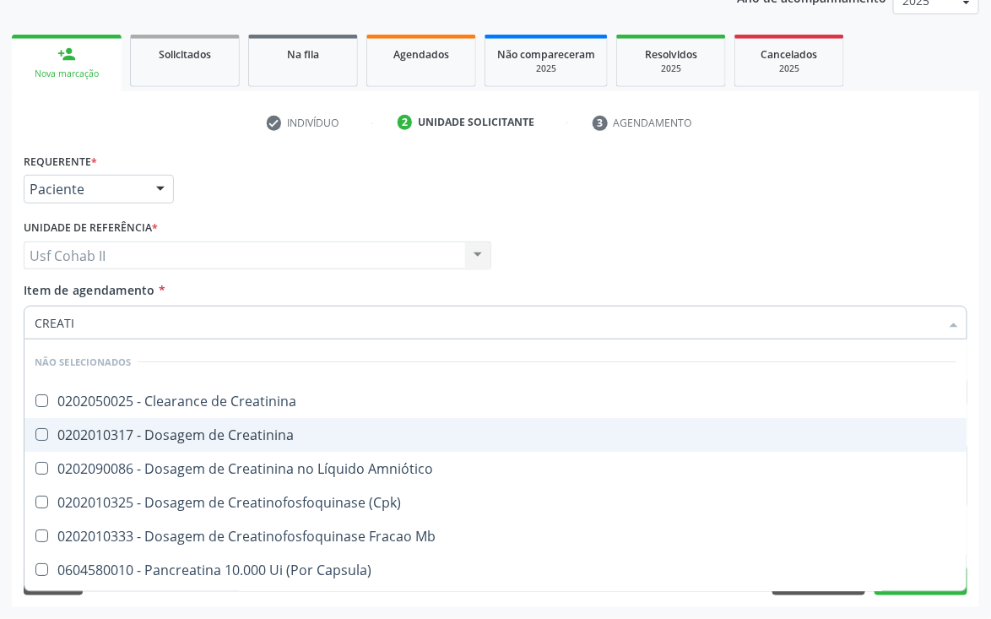
click at [160, 434] on div "0202010317 - Dosagem de Creatinina" at bounding box center [496, 435] width 922 height 14
checkbox Creatinina "true"
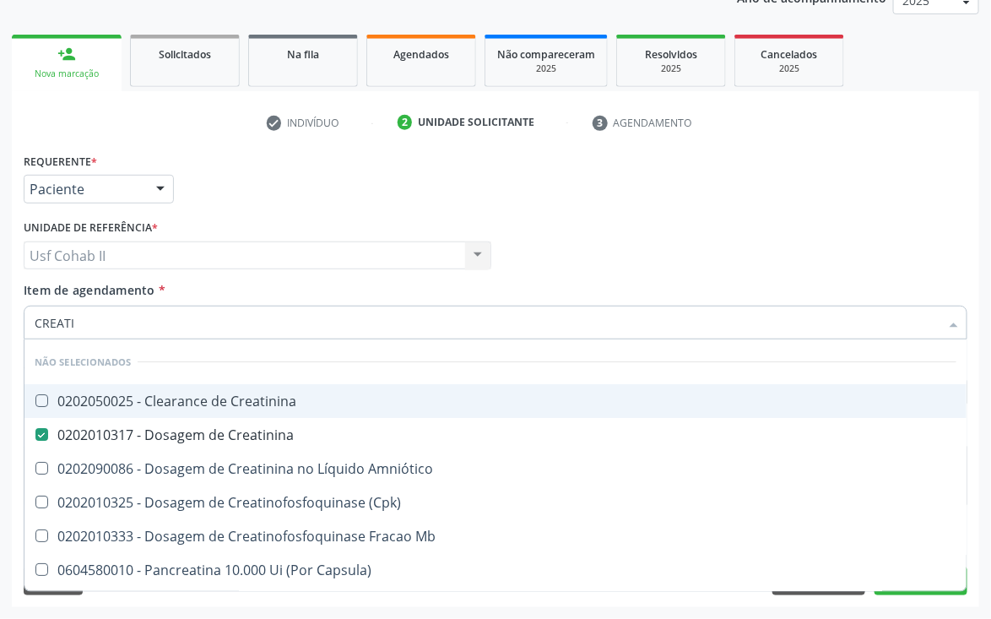
type input "CREATI"
click at [558, 216] on div "Médico Solicitante Por favor, selecione a Unidade de Atendimento primeiro Nenhu…" at bounding box center [495, 248] width 953 height 66
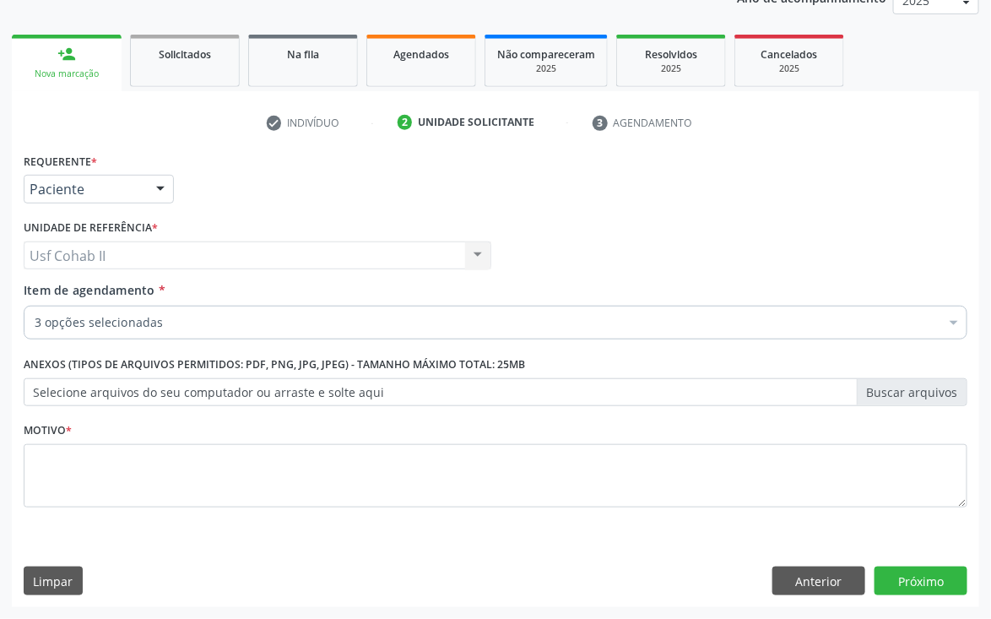
checkbox Glicose "true"
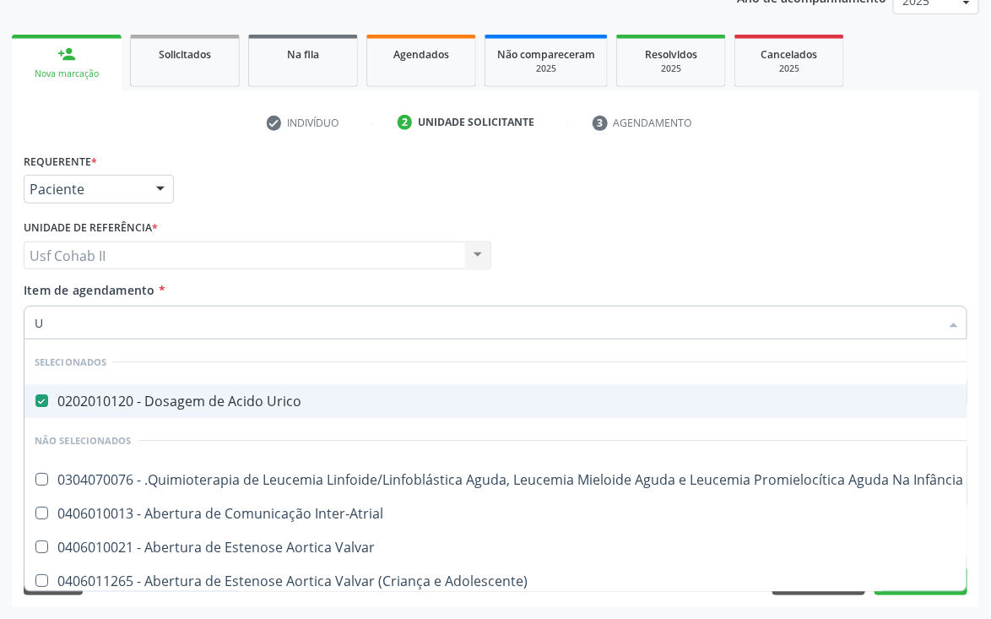
type input "UR"
checkbox Manutenção "false"
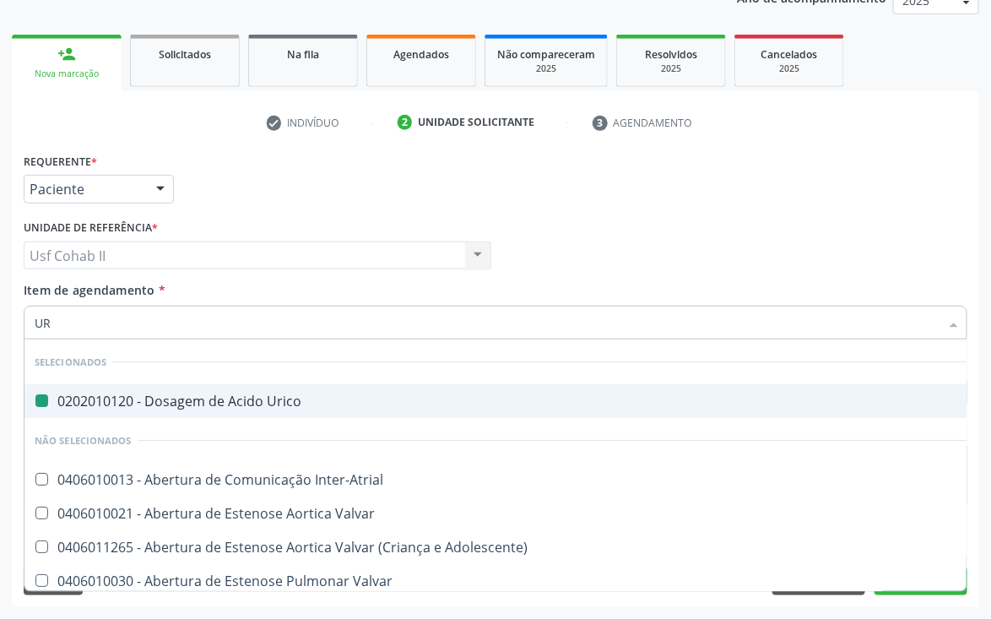
type input "URE"
checkbox Urico "false"
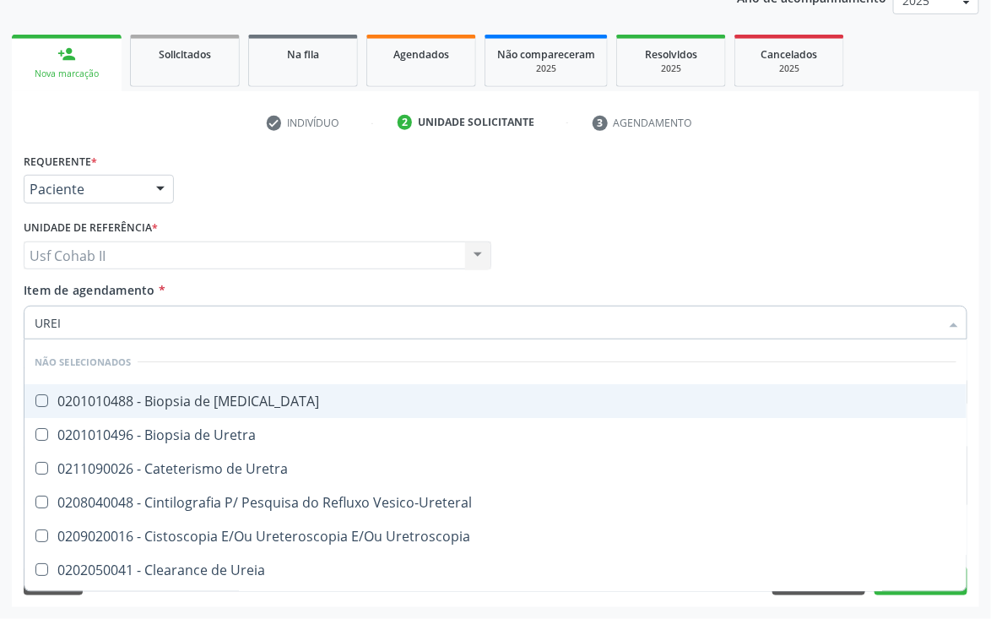
type input "UREIA"
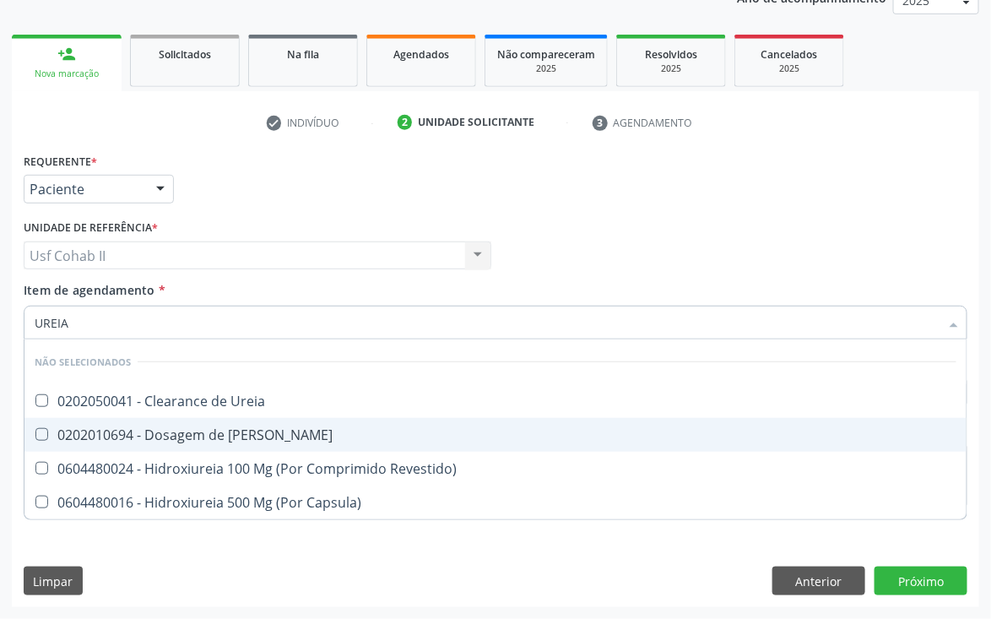
click at [144, 433] on div "0202010694 - Dosagem de [PERSON_NAME]" at bounding box center [496, 435] width 922 height 14
checkbox Ureia "true"
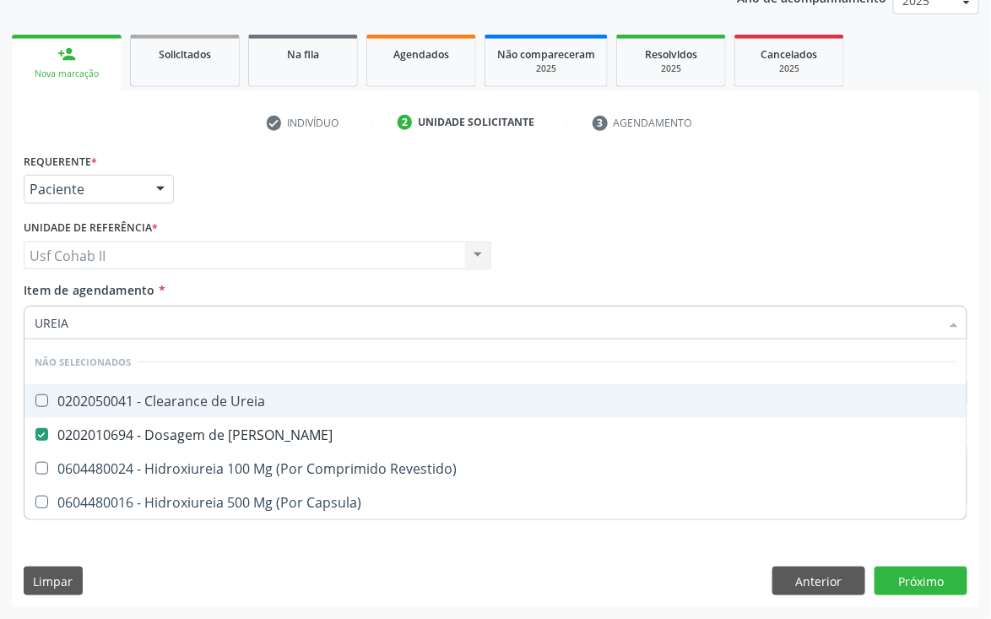
type input "UREIA"
click at [570, 208] on div "Requerente * Paciente Médico(a) Enfermeiro(a) Paciente Nenhum resultado encontr…" at bounding box center [495, 182] width 953 height 66
checkbox Ureia "true"
checkbox Revestido\) "true"
checkbox Capsula\) "true"
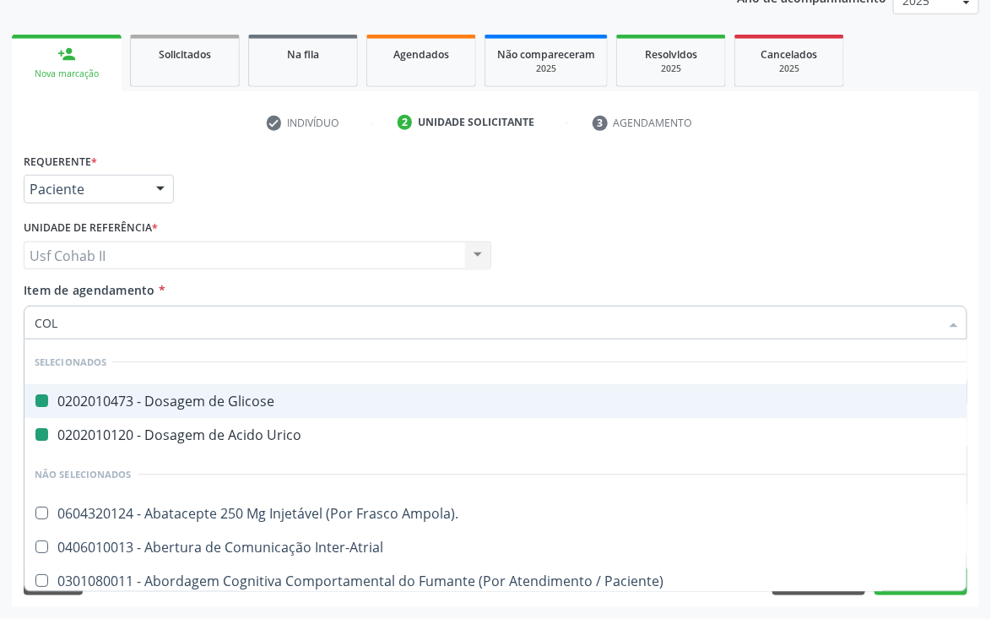
type input "COLE"
checkbox Glicose "false"
checkbox Urico "false"
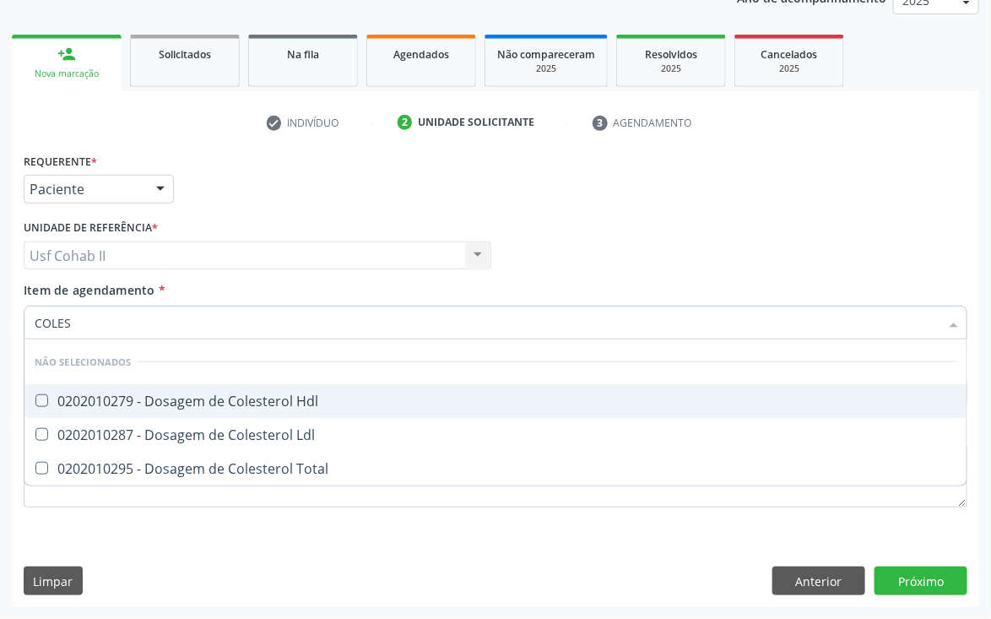
type input "COLEST"
click at [166, 400] on div "0202010279 - Dosagem de Colesterol Hdl" at bounding box center [496, 401] width 922 height 14
checkbox Hdl "true"
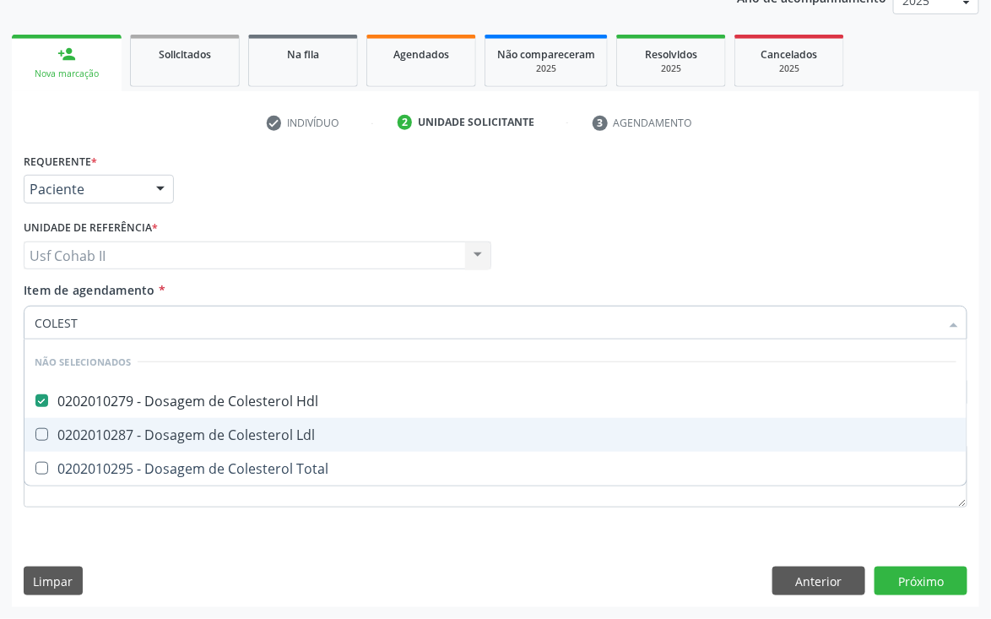
click at [166, 429] on div "0202010287 - Dosagem de Colesterol Ldl" at bounding box center [496, 435] width 922 height 14
checkbox Ldl "true"
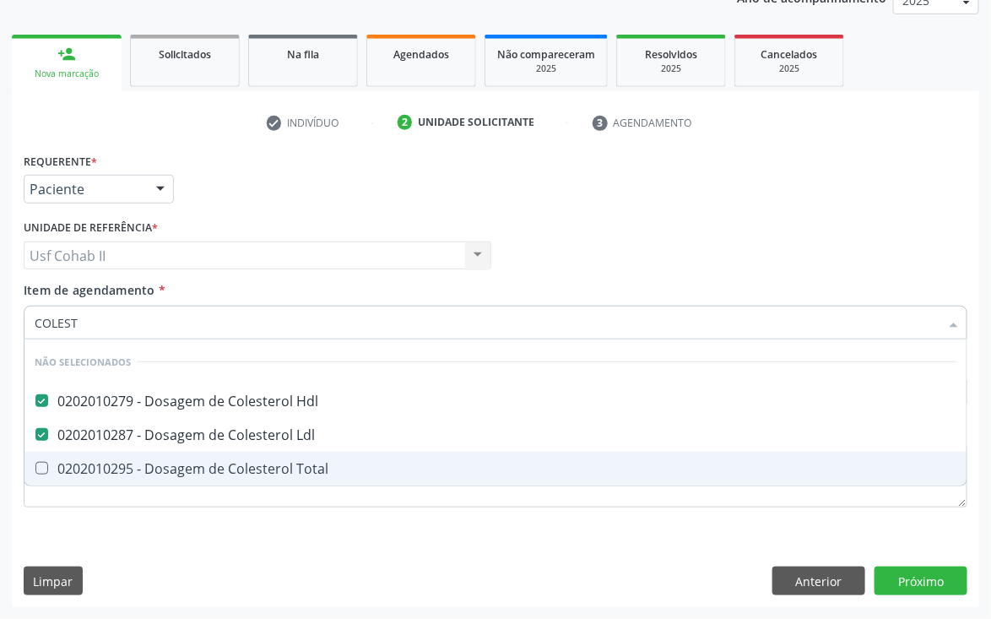
click at [157, 469] on div "0202010295 - Dosagem de Colesterol Total" at bounding box center [496, 469] width 922 height 14
checkbox Total "true"
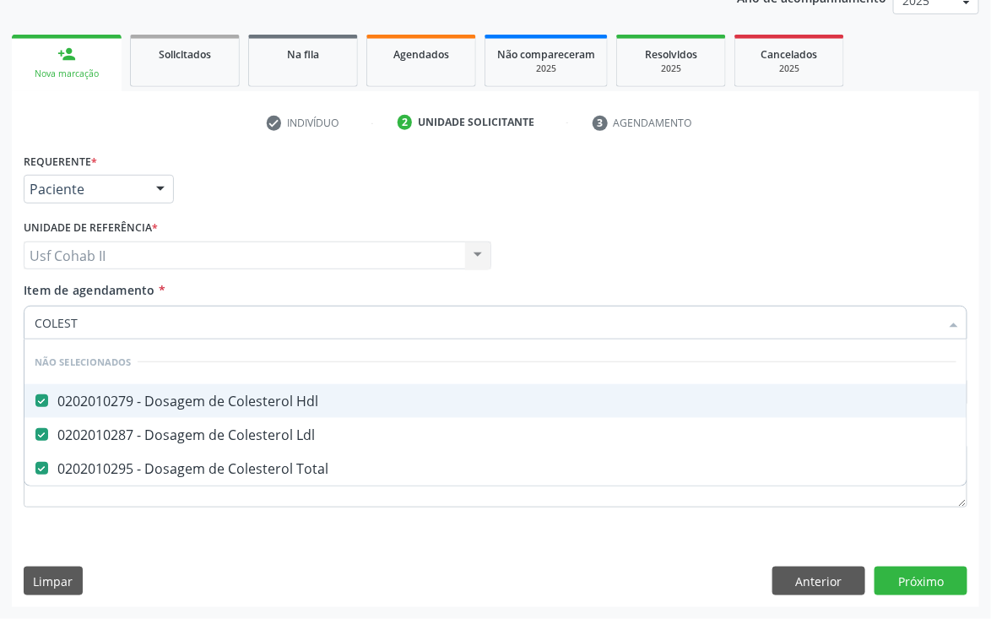
type input "COLEST"
click at [553, 209] on div "Requerente * Paciente Médico(a) Enfermeiro(a) Paciente Nenhum resultado encontr…" at bounding box center [495, 182] width 953 height 66
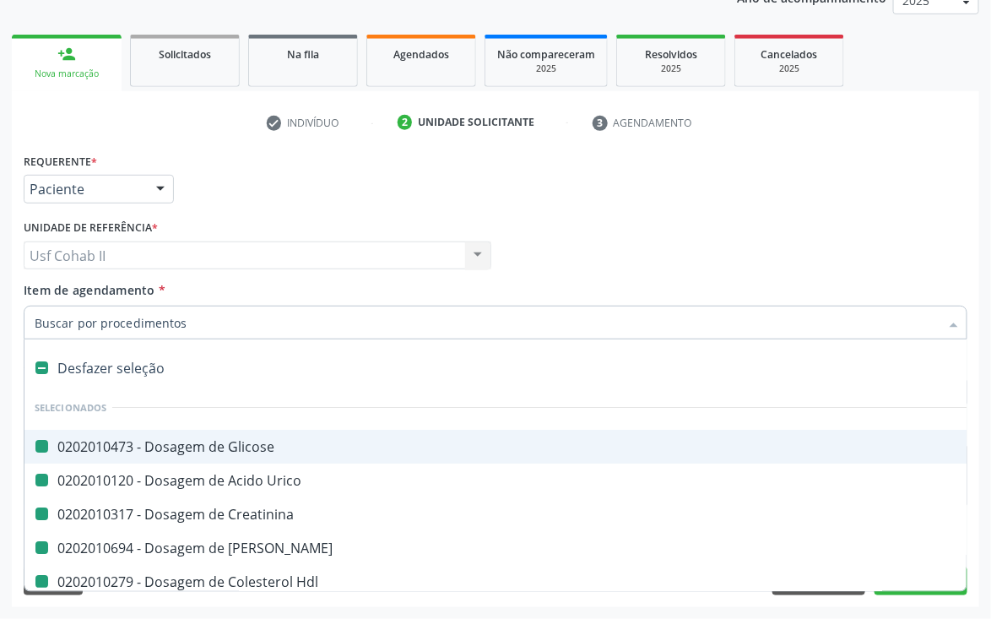
type input "B"
checkbox Glicose "false"
checkbox Urico "false"
checkbox Creatinina "false"
checkbox Ureia "false"
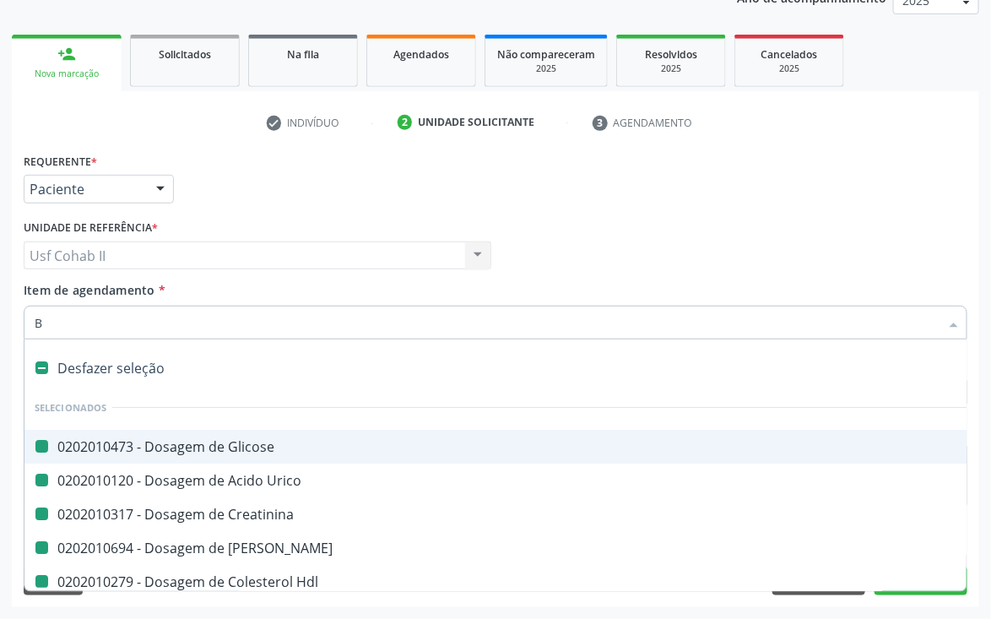
checkbox Hdl "false"
checkbox Ldl "false"
checkbox Total "false"
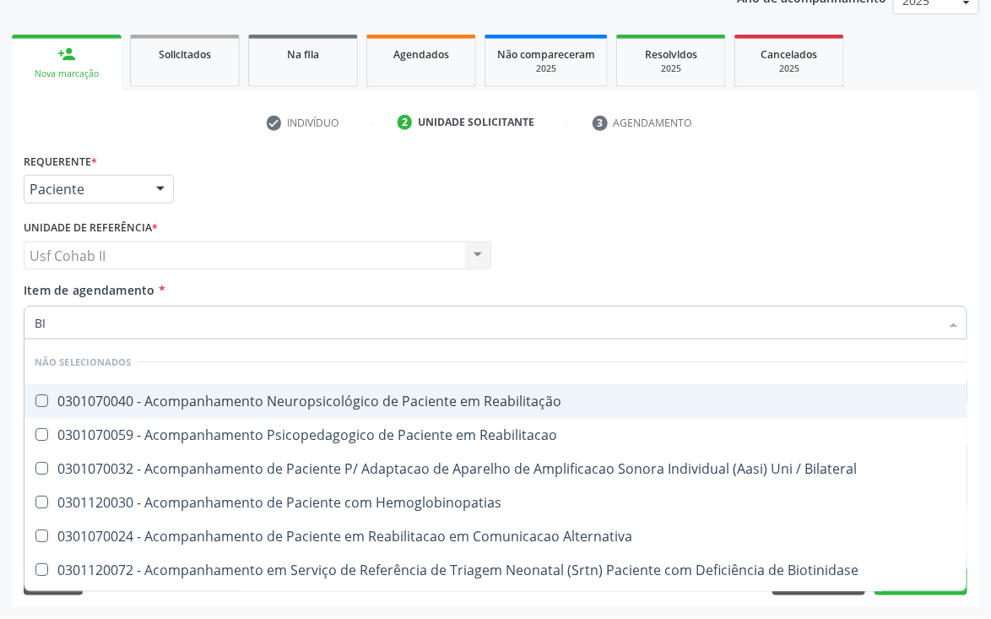
type input "B"
checkbox Reabilitação "true"
checkbox Reabilitacao "true"
checkbox Bilateral "true"
checkbox Hemoglobinopatias "true"
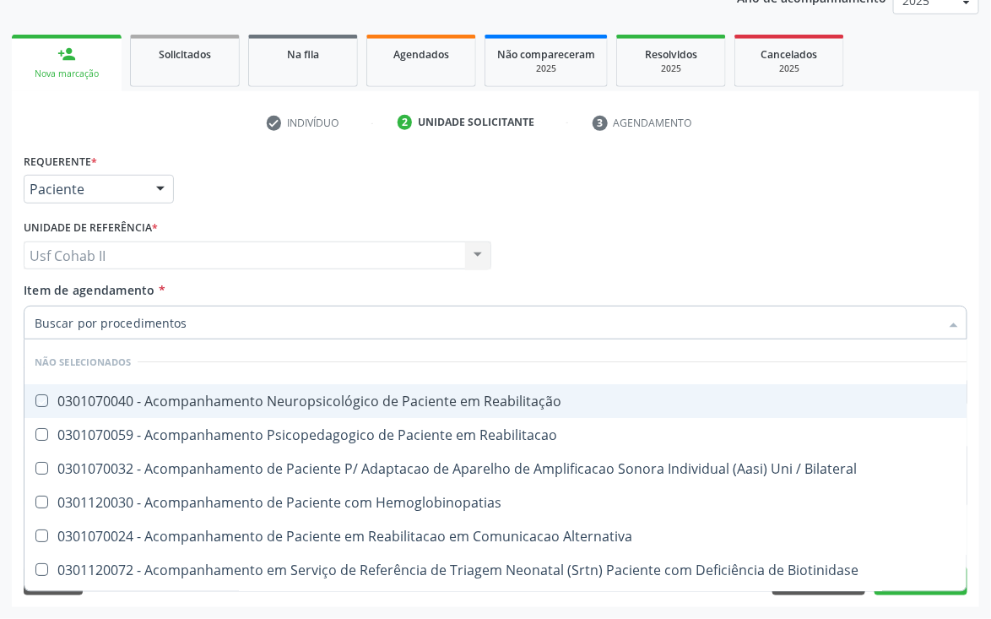
checkbox Alternativa "true"
checkbox Biotinidase "true"
checkbox Trabalho "true"
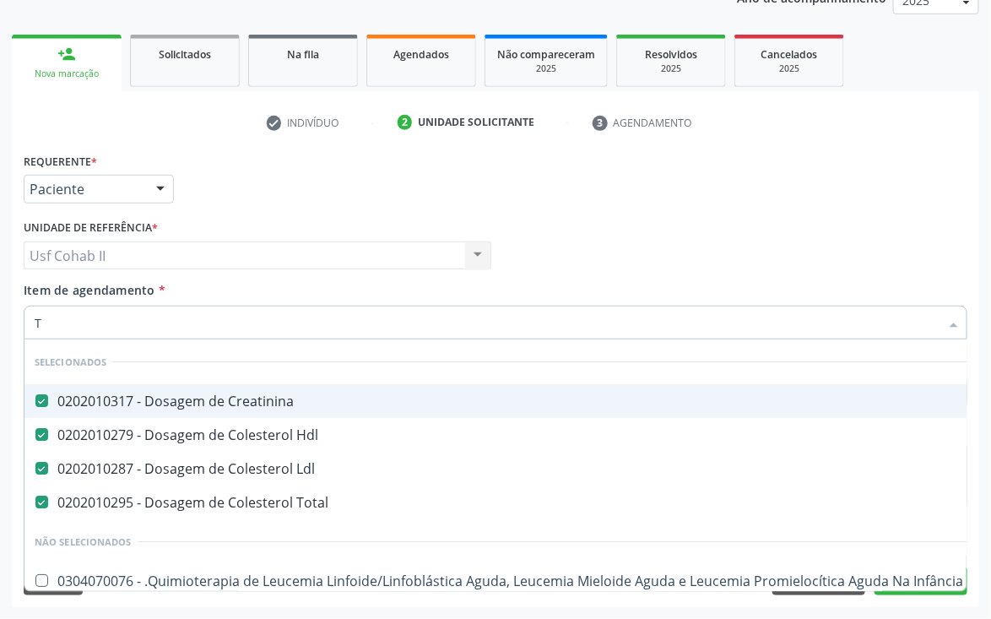
type input "TG"
checkbox Creatinina "false"
checkbox Hdl "false"
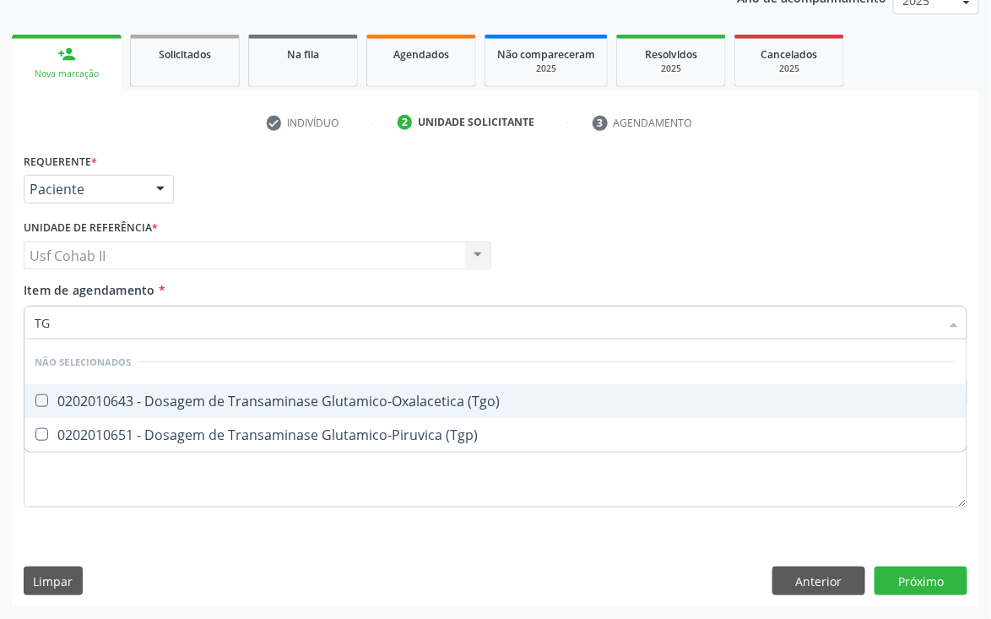
type input "TGO"
click at [224, 394] on div "0202010643 - Dosagem de Transaminase Glutamico-Oxalacetica (Tgo)" at bounding box center [496, 401] width 922 height 14
checkbox \(Tgo\) "true"
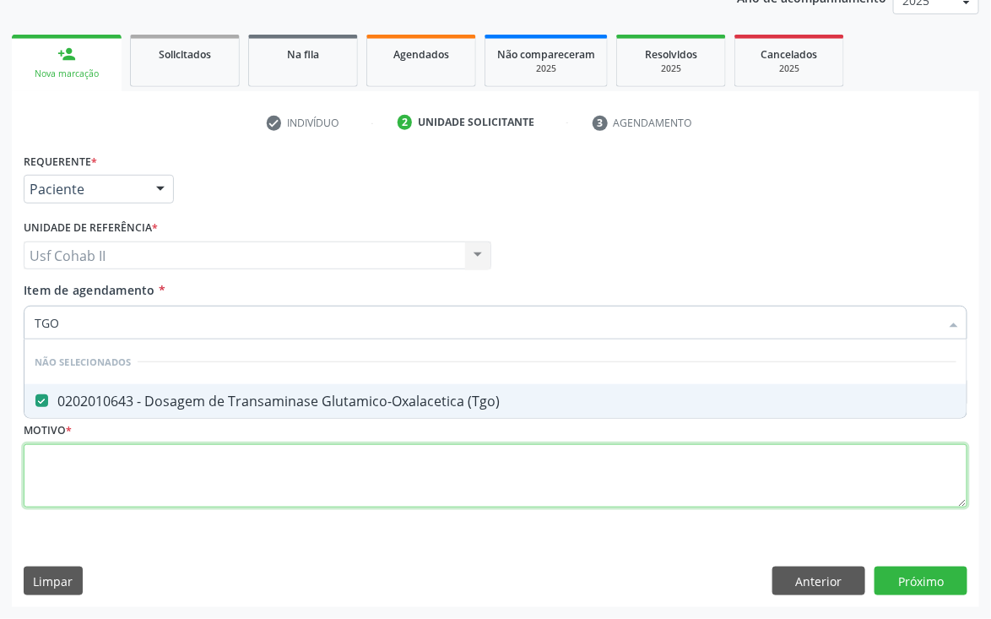
click at [148, 464] on div "Requerente * Paciente Médico(a) Enfermeiro(a) Paciente Nenhum resultado encontr…" at bounding box center [496, 340] width 944 height 383
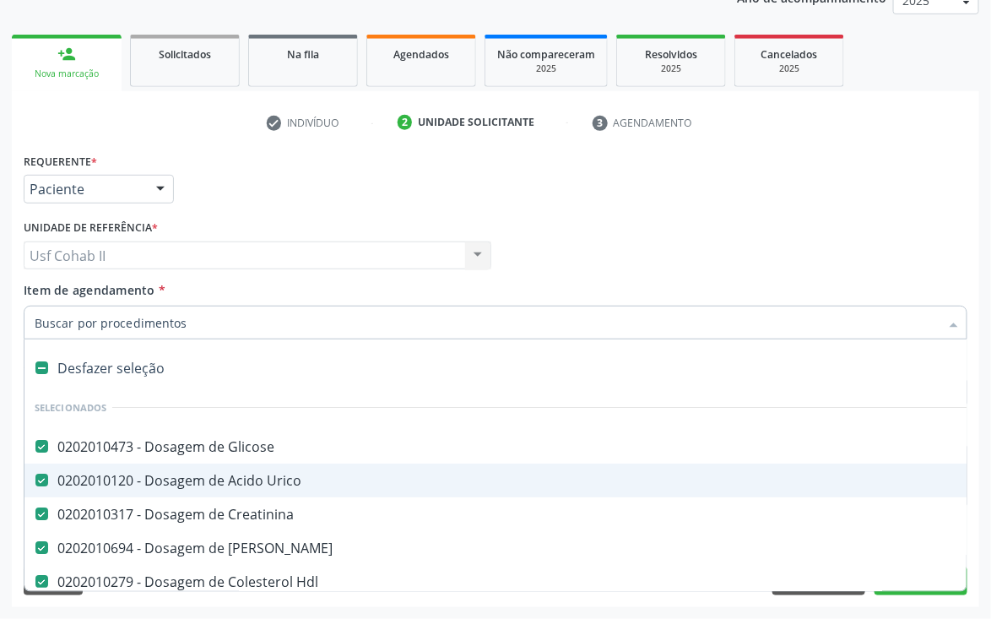
type input "T"
checkbox Total "false"
checkbox \(Tgo\) "false"
type input "TG"
checkbox Creatinina "false"
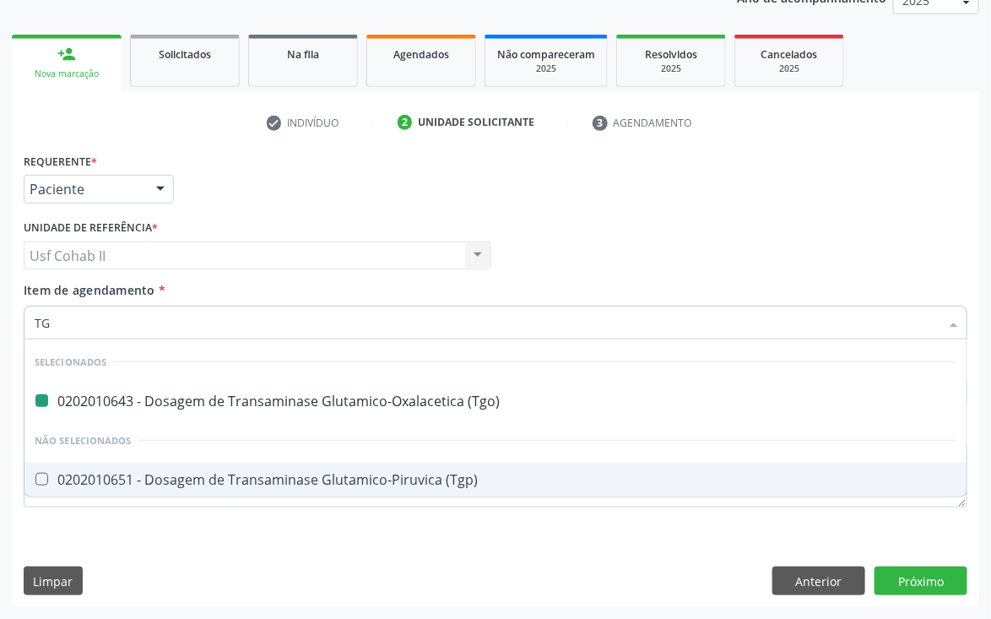
type input "TGP"
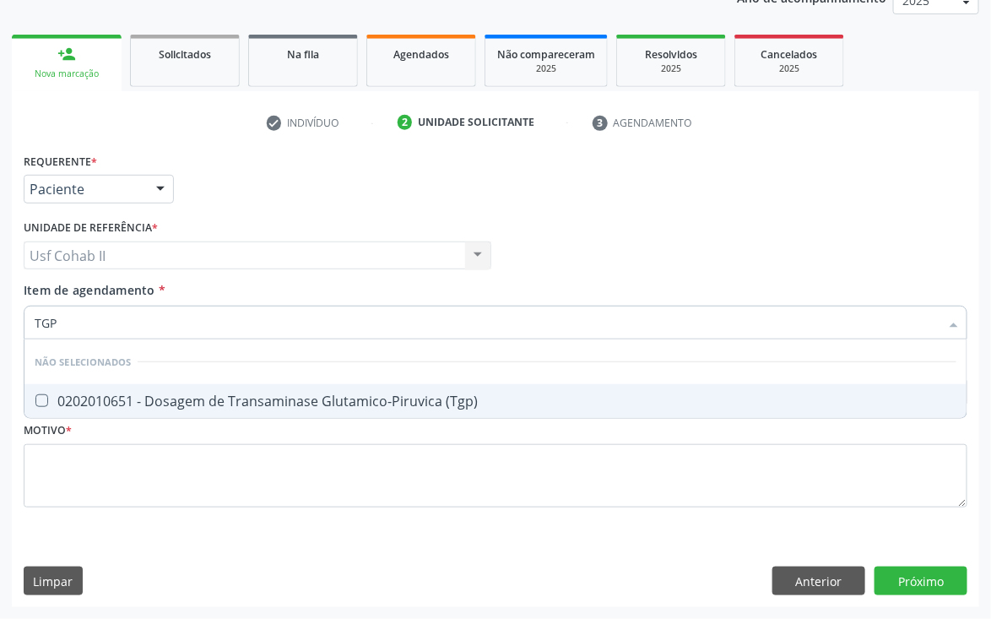
click at [195, 395] on div "0202010651 - Dosagem de Transaminase Glutamico-Piruvica (Tgp)" at bounding box center [496, 401] width 922 height 14
checkbox \(Tgp\) "true"
click at [527, 223] on div "Médico Solicitante Por favor, selecione a Unidade de Atendimento primeiro Nenhu…" at bounding box center [495, 248] width 953 height 66
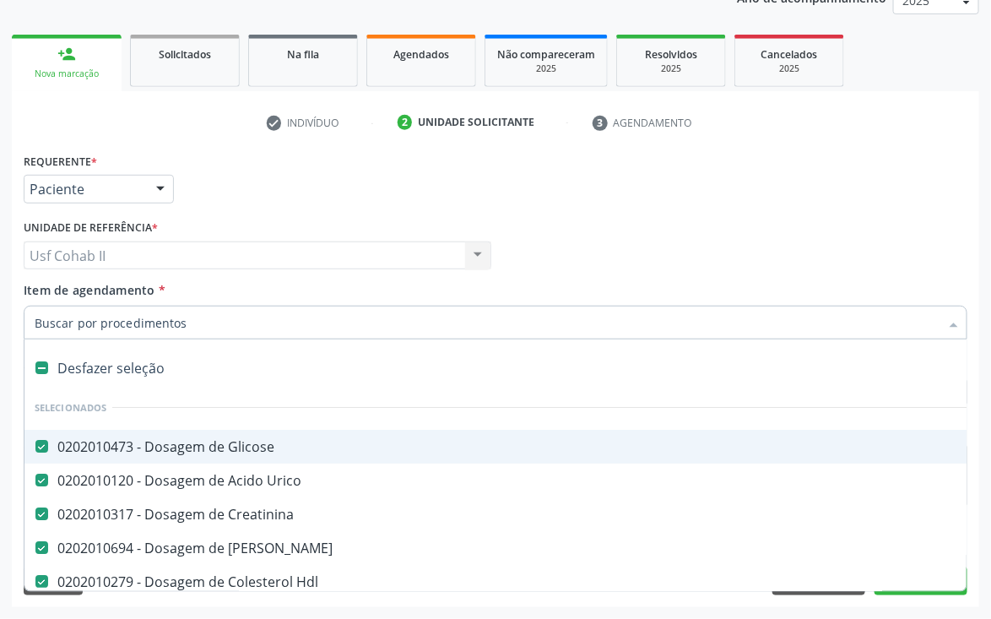
type input "T"
checkbox \(Tgo\) "false"
checkbox \(Tgp\) "false"
type input "TR"
checkbox Ureia "false"
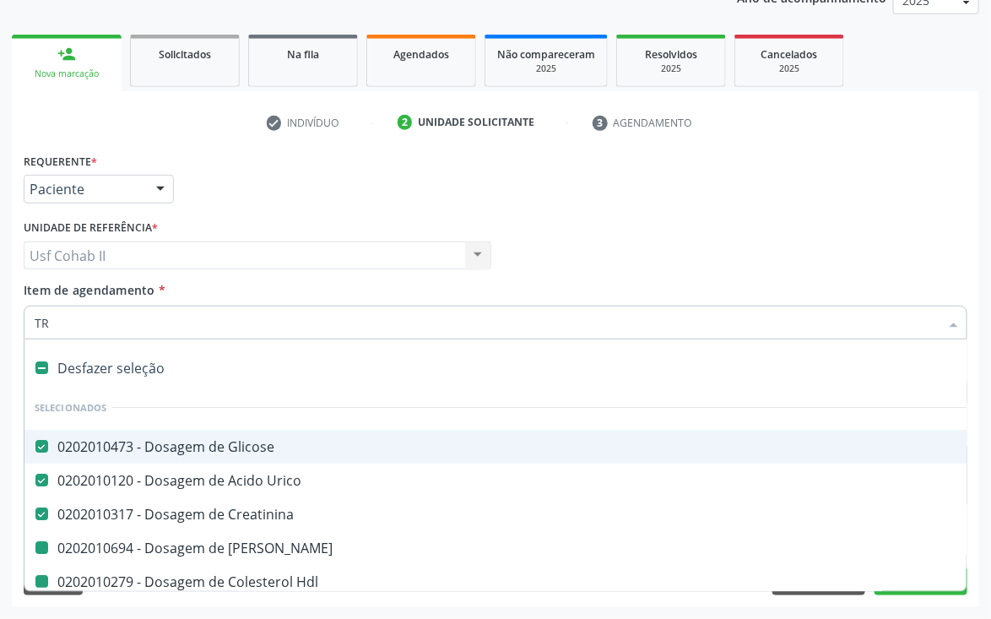
checkbox Hdl "false"
checkbox Ldl "false"
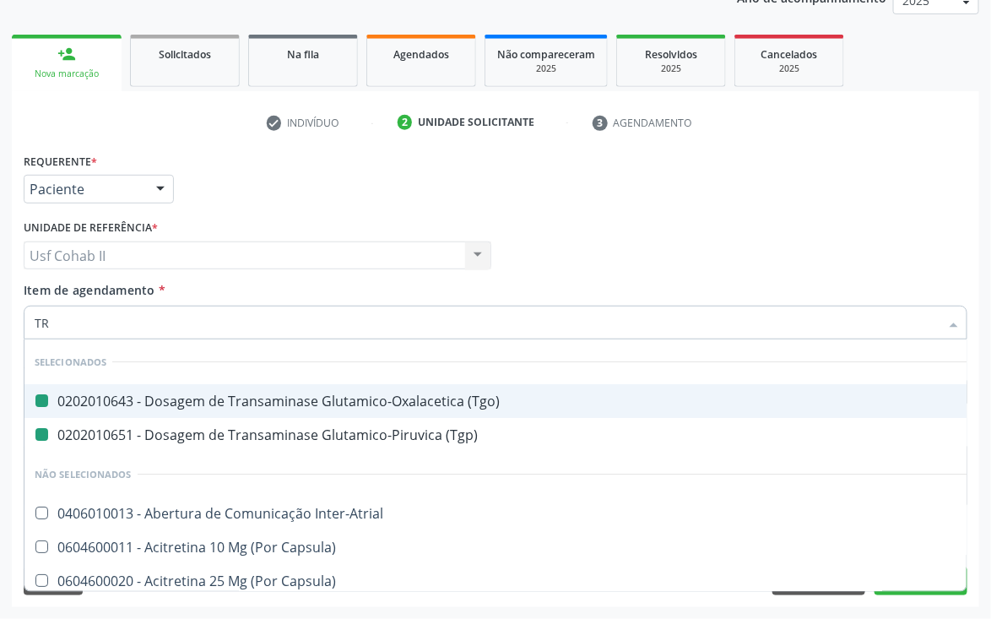
type input "TRI"
checkbox \(Tgo\) "false"
checkbox \(Tgp\) "false"
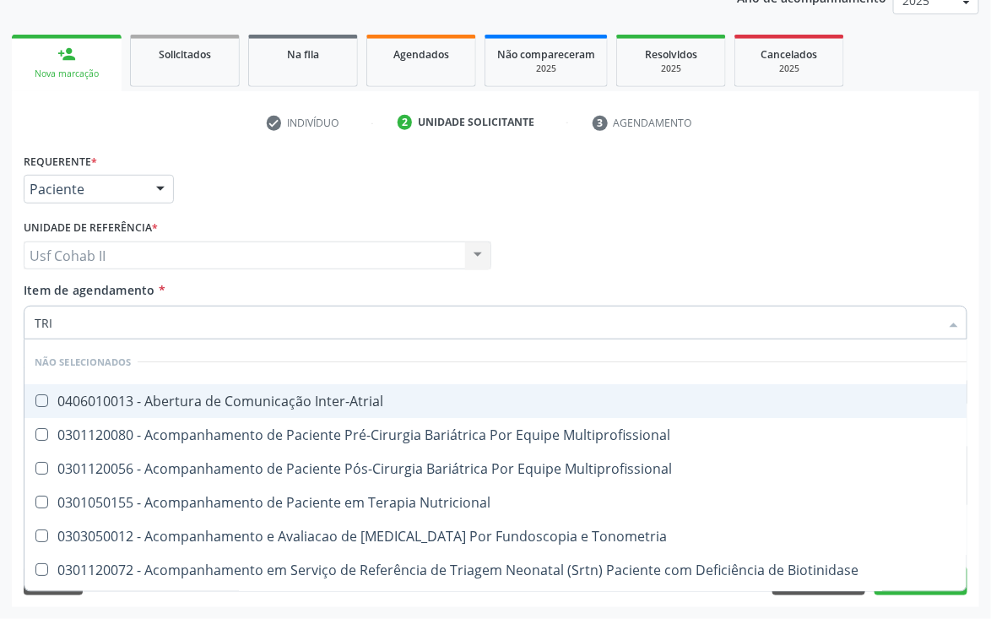
type input "TRIG"
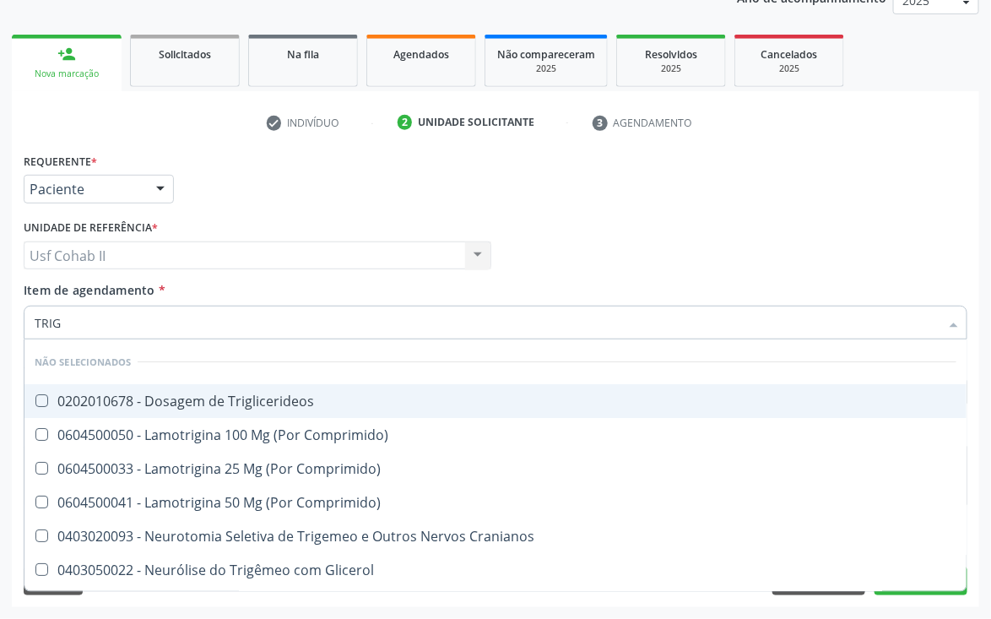
click at [165, 398] on div "0202010678 - Dosagem de Triglicerideos" at bounding box center [496, 401] width 922 height 14
checkbox Triglicerideos "true"
type input "TRIG"
click at [616, 206] on div "Requerente * Paciente Médico(a) Enfermeiro(a) Paciente Nenhum resultado encontr…" at bounding box center [495, 182] width 953 height 66
checkbox Comprimido\) "true"
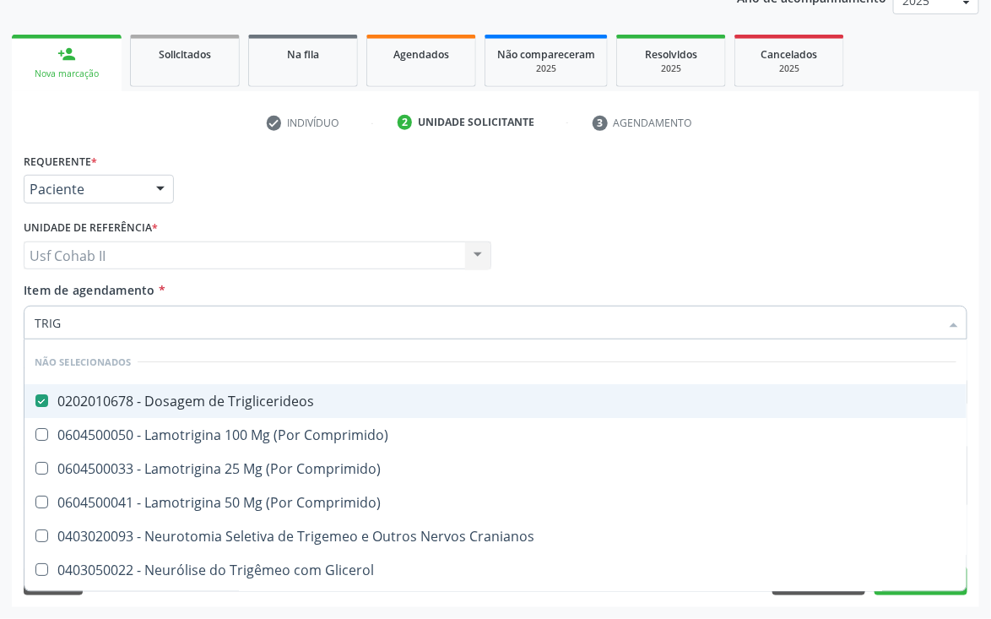
checkbox Comprimido\) "true"
checkbox Cranianos "true"
checkbox Glicerol "true"
checkbox Espinal "true"
checkbox Comprimido\) "true"
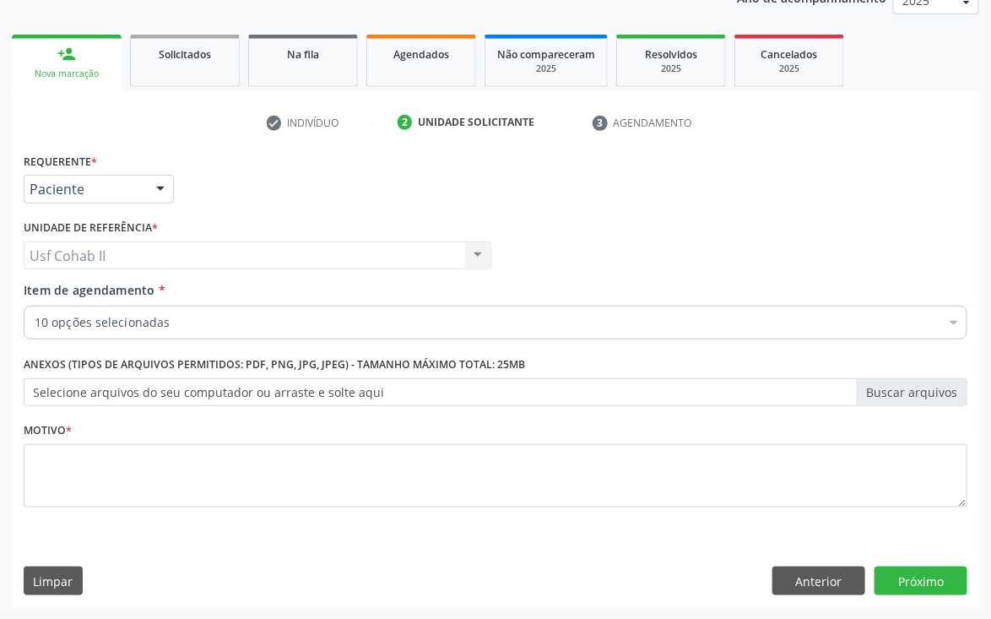
click at [35, 318] on input "Item de agendamento *" at bounding box center [35, 323] width 0 height 34
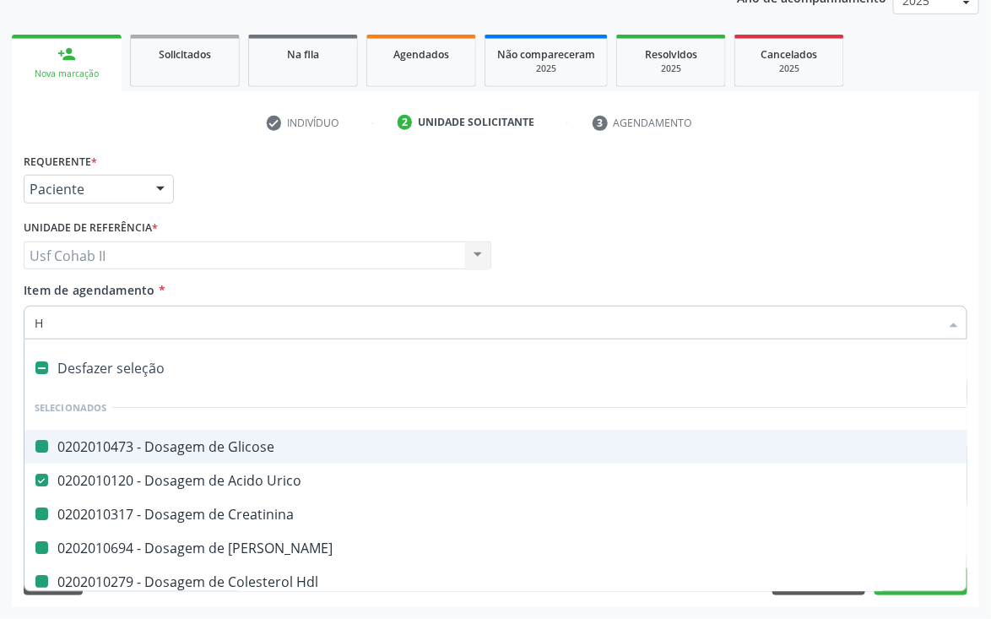
type input "HE"
checkbox Glicose "false"
checkbox Ureia "false"
checkbox Hdl "false"
checkbox Ldl "false"
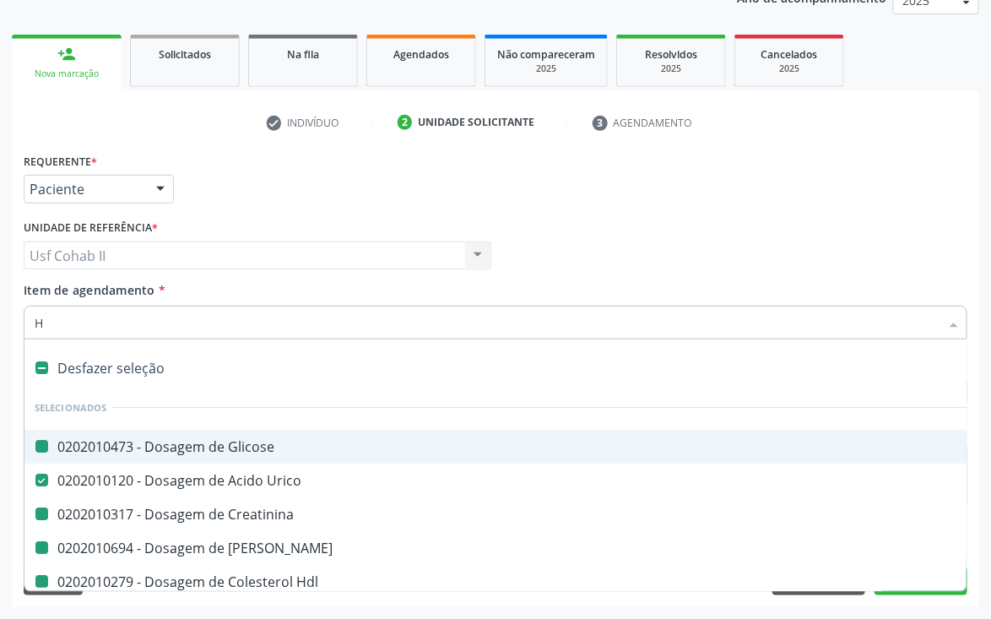
checkbox Total "false"
checkbox Creatinina "false"
checkbox \(Tgo\) "false"
checkbox \(Tgp\) "false"
checkbox Triglicerideos "false"
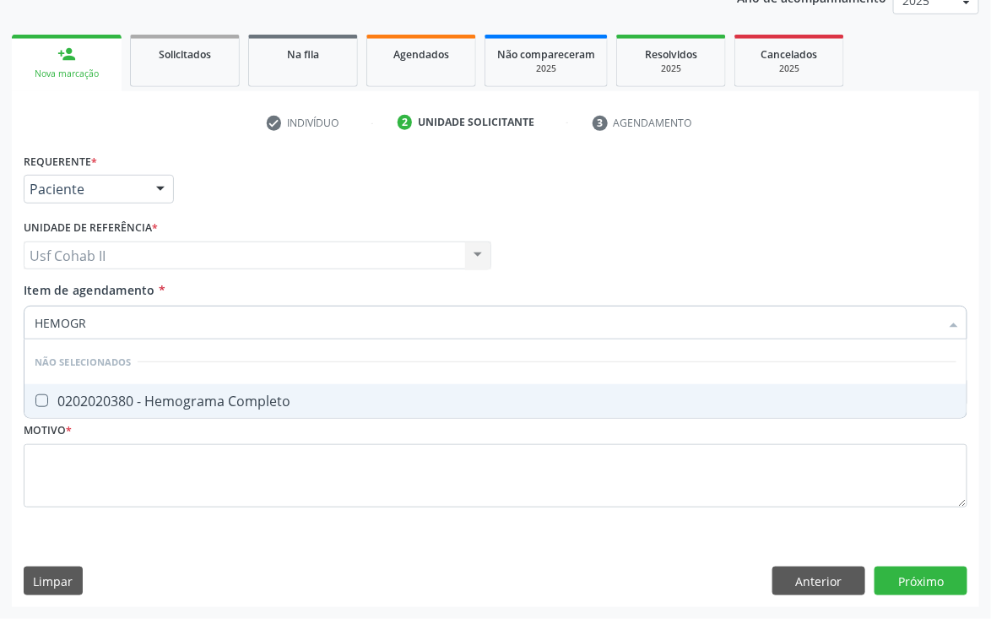
type input "HEMOGRA"
click at [132, 403] on div "0202020380 - Hemograma Completo" at bounding box center [496, 401] width 922 height 14
checkbox Completo "true"
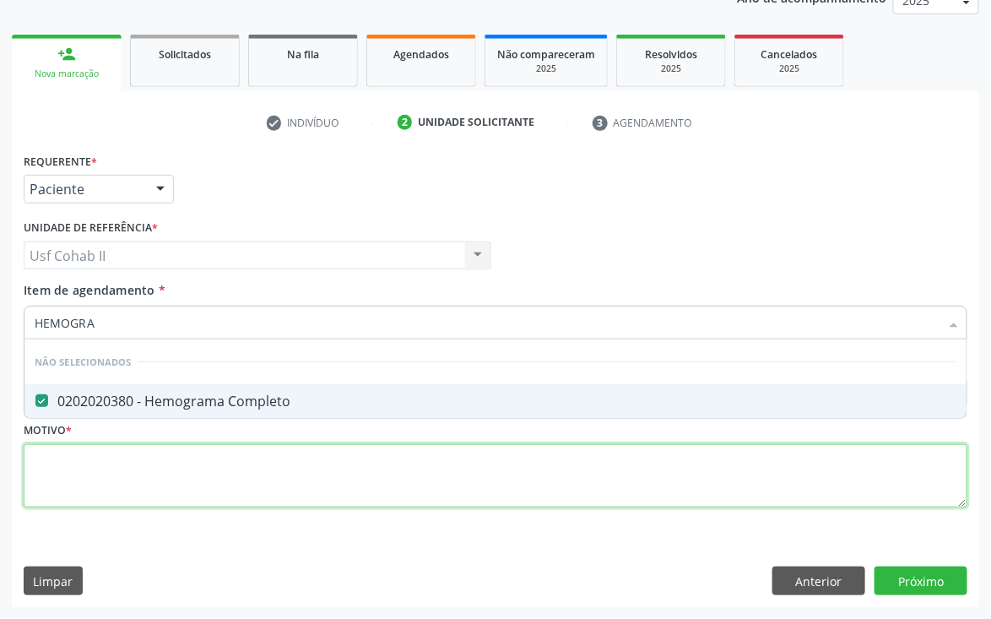
click at [142, 462] on div "Requerente * Paciente Médico(a) Enfermeiro(a) Paciente Nenhum resultado encontr…" at bounding box center [496, 340] width 944 height 383
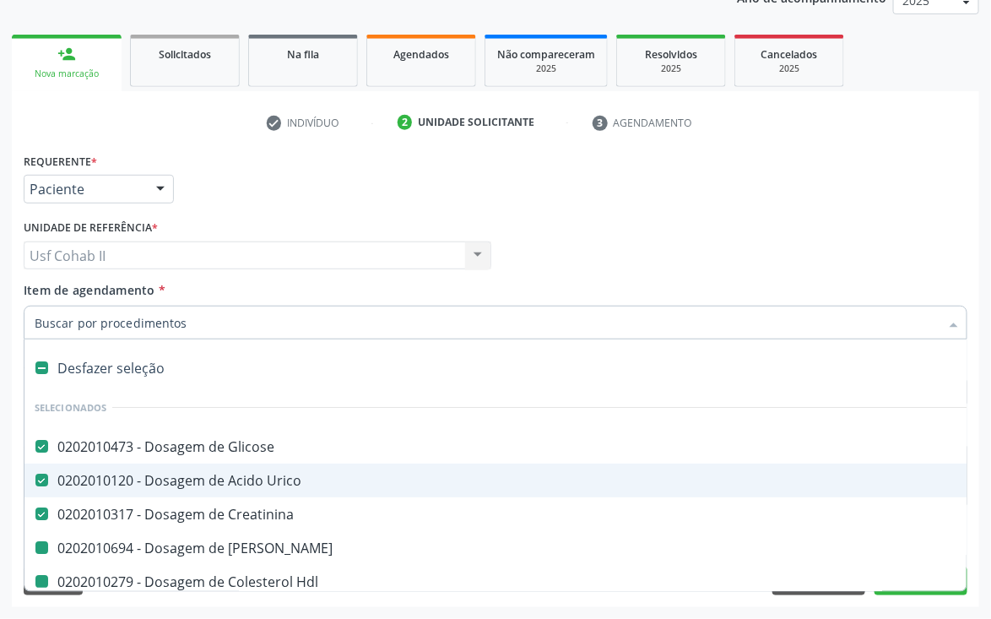
type input "P"
checkbox Ureia "false"
checkbox Hdl "false"
checkbox Ldl "false"
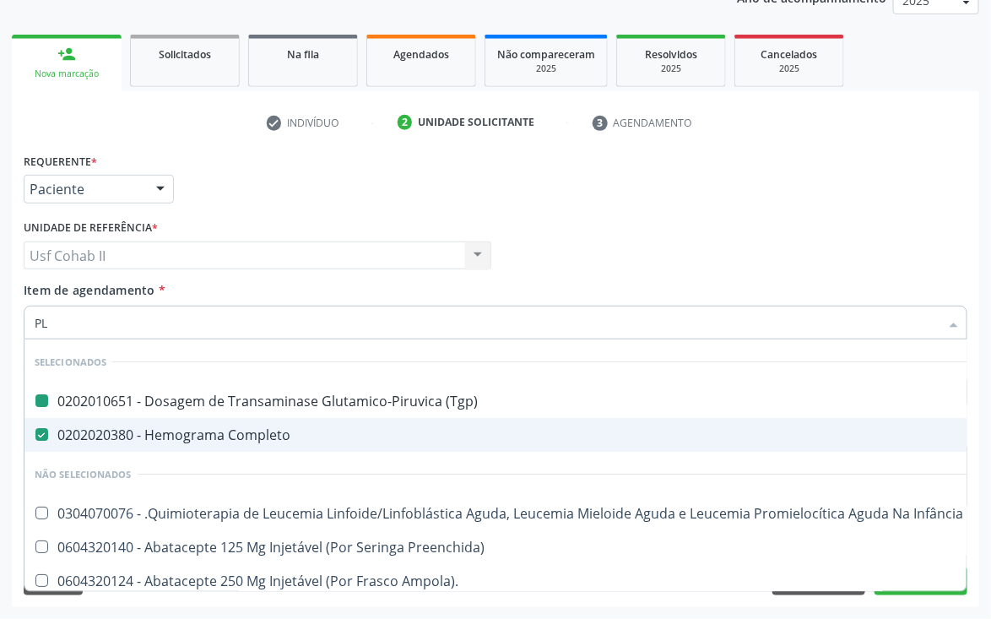
type input "PLA"
checkbox \(Tgp\) "false"
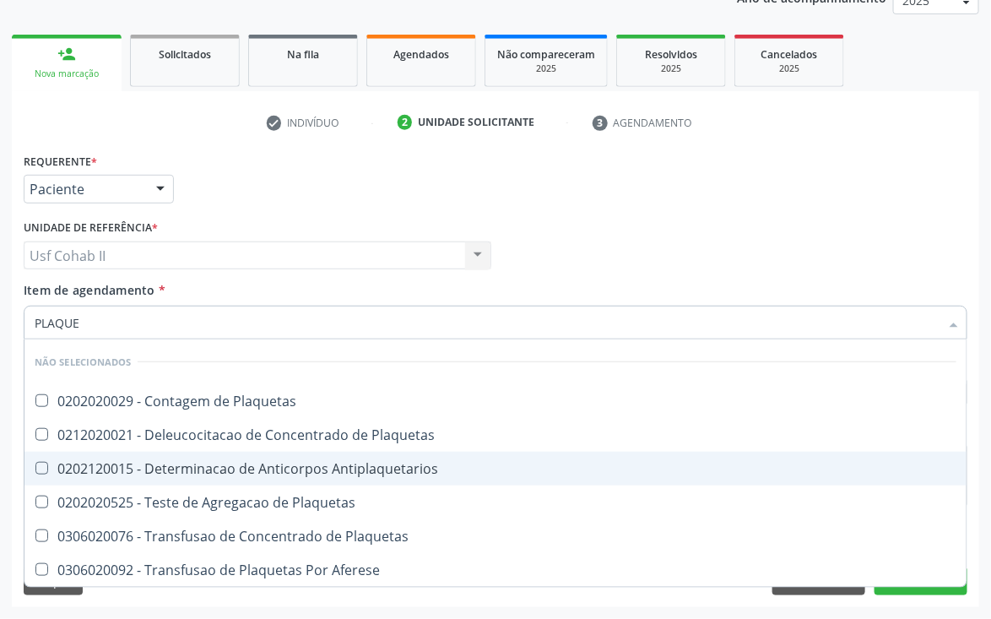
type input "PLAQUET"
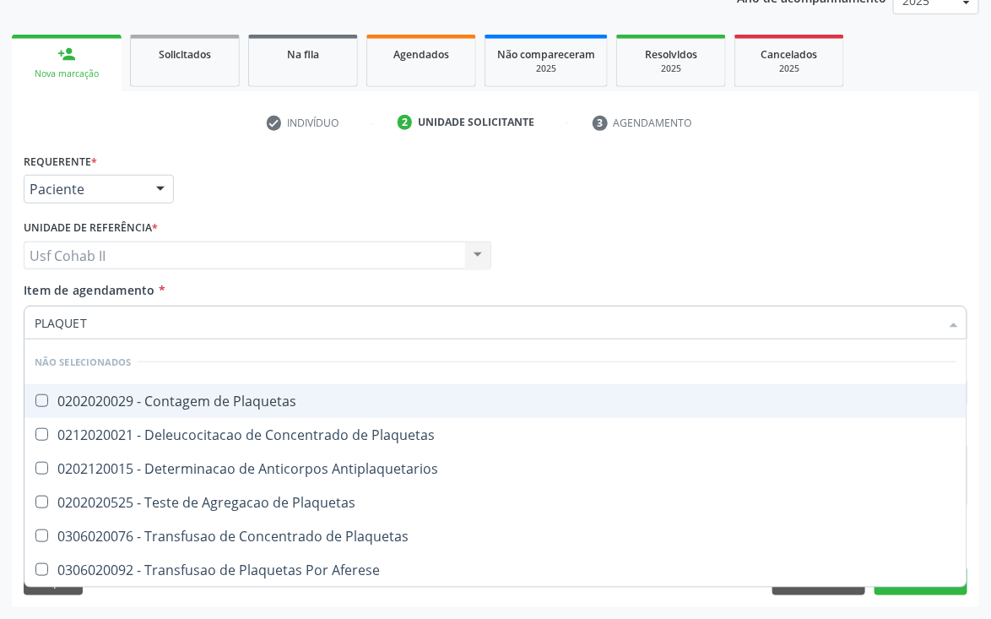
click at [187, 394] on div "0202020029 - Contagem de Plaquetas" at bounding box center [496, 401] width 922 height 14
checkbox Plaquetas "true"
click at [558, 206] on div "Requerente * Paciente Médico(a) Enfermeiro(a) Paciente Nenhum resultado encontr…" at bounding box center [495, 182] width 953 height 66
checkbox Plaquetas "true"
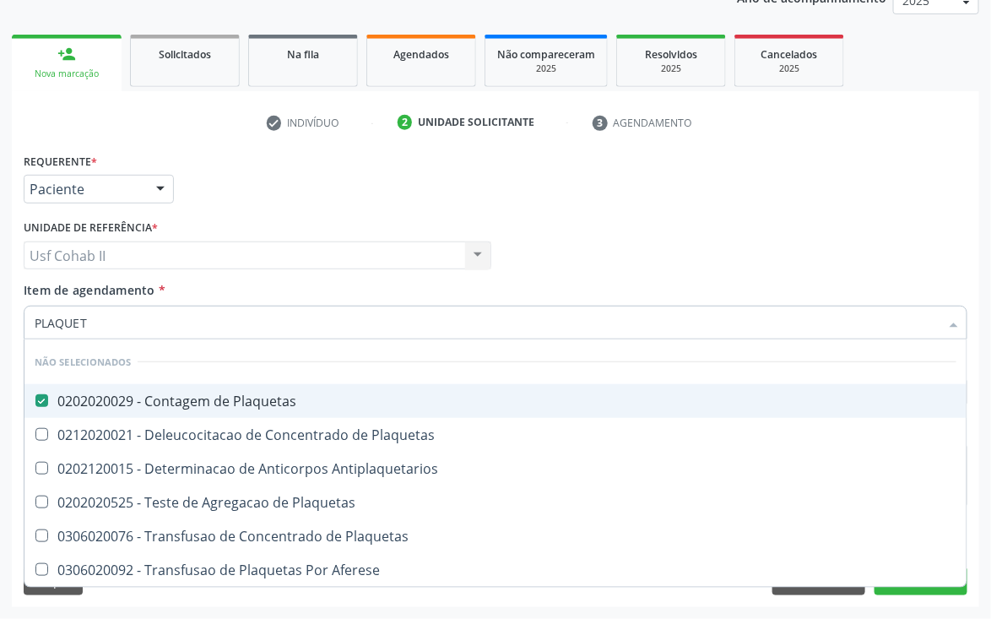
checkbox Aferese "true"
checkbox Plaquetas "true"
checkbox Antiplaquetarios "true"
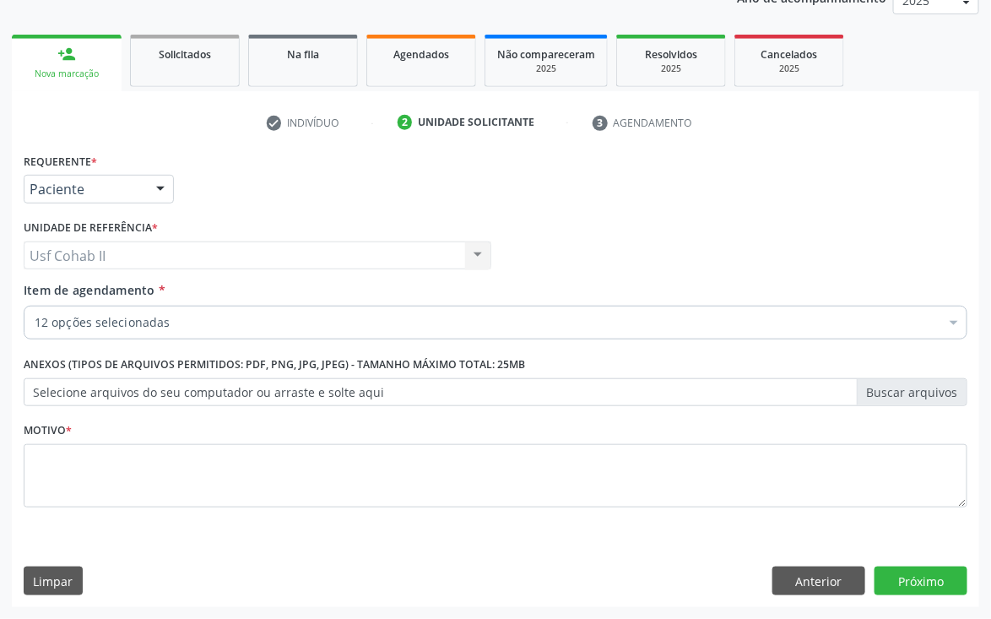
click at [35, 319] on input "Item de agendamento *" at bounding box center [35, 323] width 0 height 34
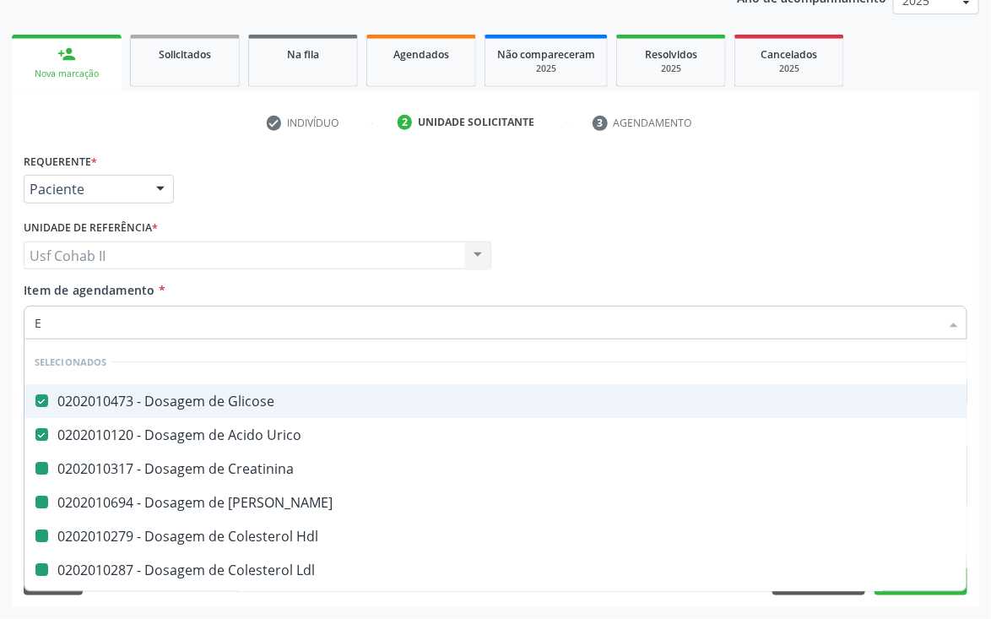
type input "EA"
checkbox Ureia "false"
checkbox Hdl "false"
checkbox Ldl "false"
checkbox Creatinina "false"
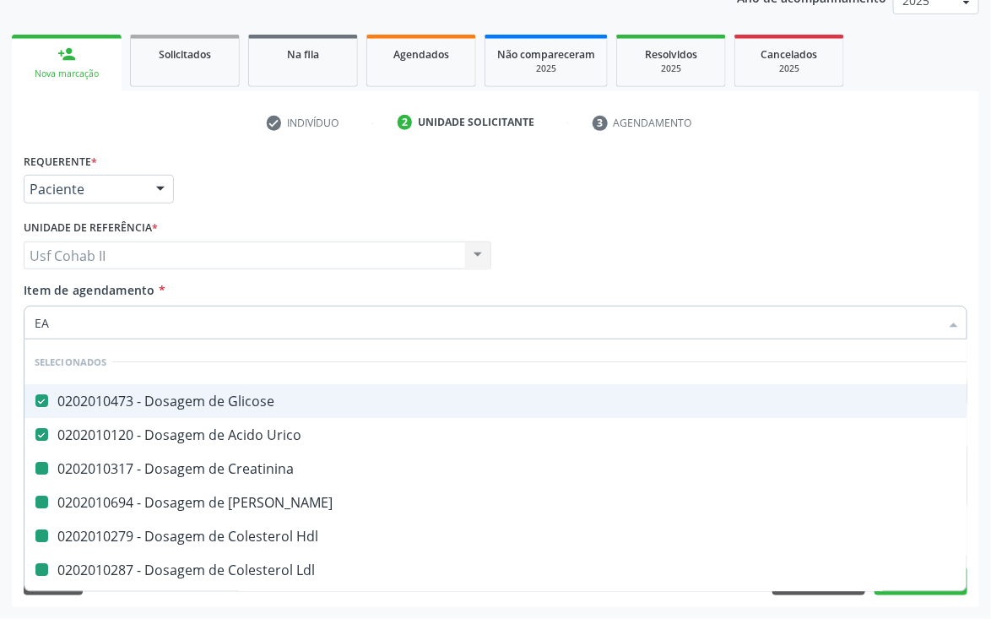
checkbox Total "false"
checkbox \(Tgo\) "false"
checkbox \(Tgp\) "false"
checkbox Triglicerideos "false"
checkbox Completo "false"
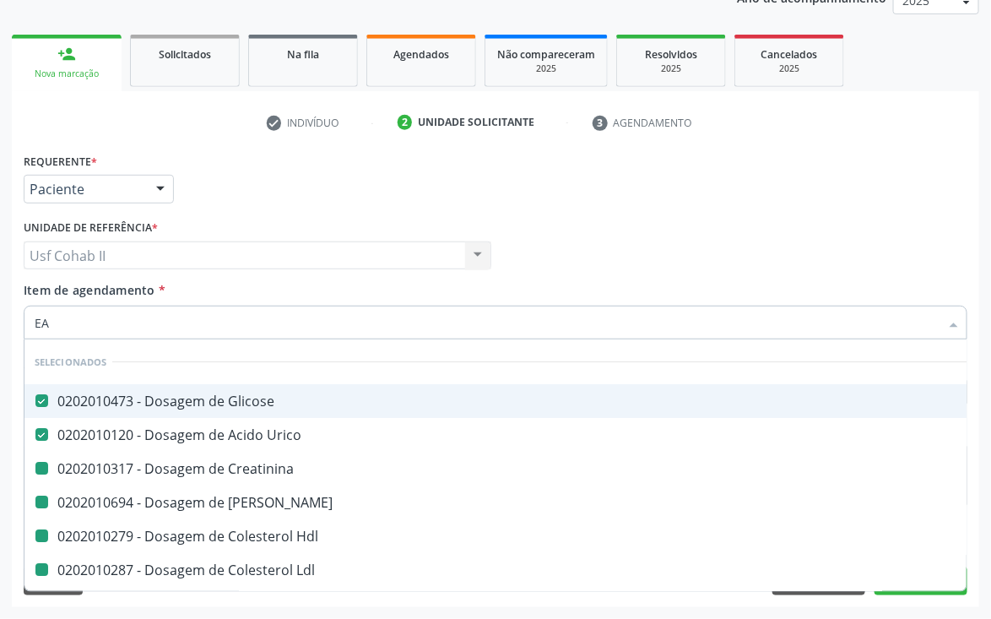
checkbox Plaquetas "false"
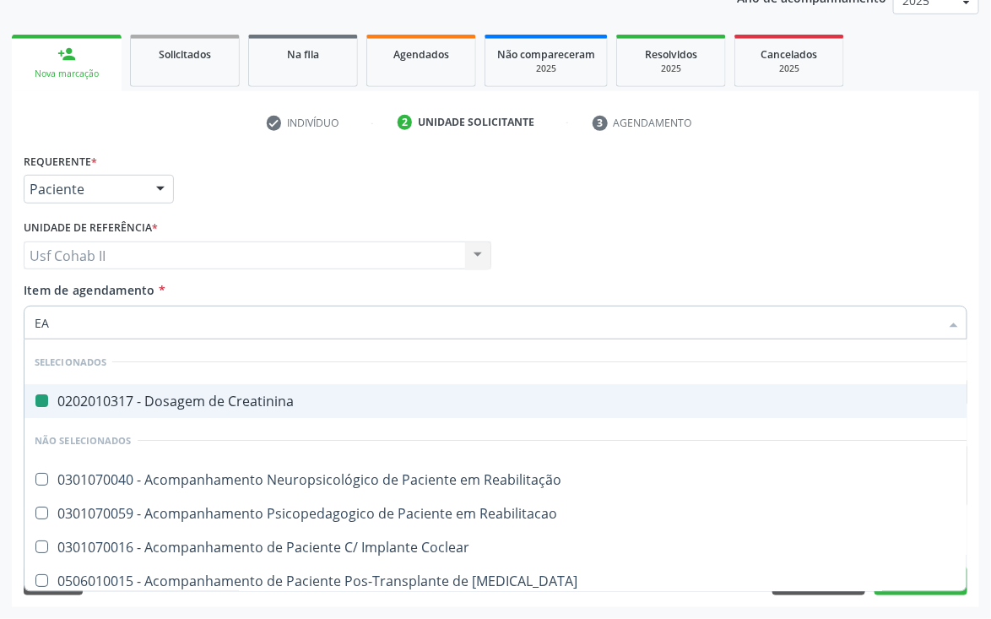
type input "EAS"
checkbox Creatinina "false"
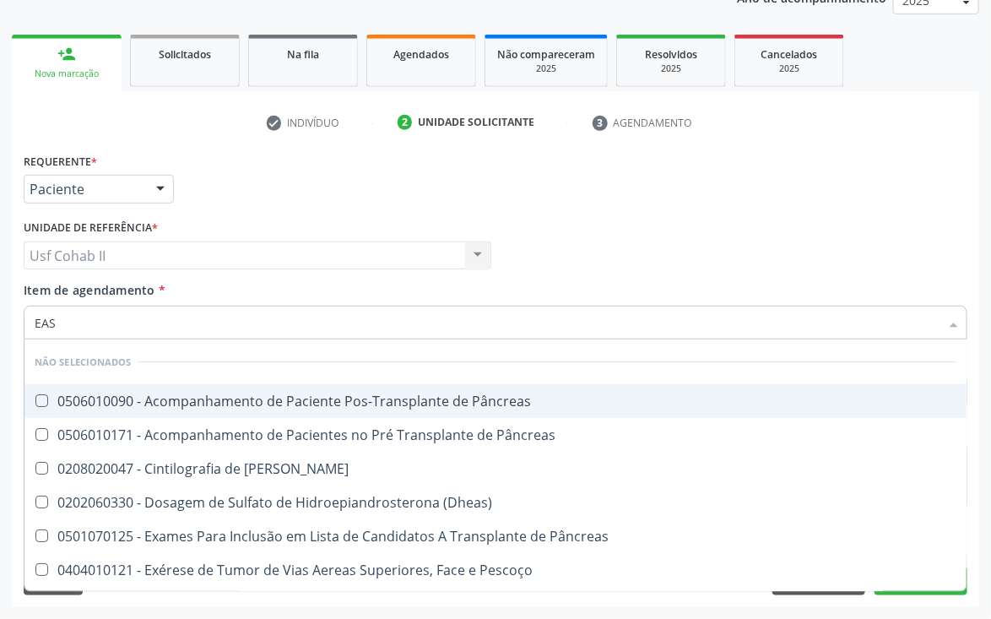
type input "EA"
checkbox Pâncreas "true"
type input "E"
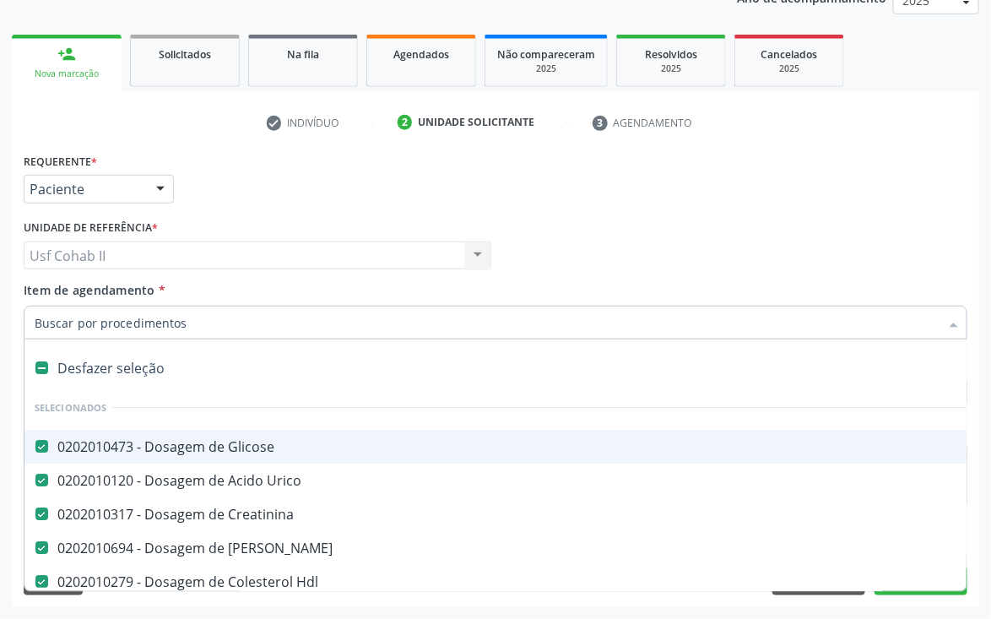
checkbox Ureia "true"
checkbox Hdl "true"
checkbox Ldl "true"
checkbox Creatinina "true"
checkbox Total "true"
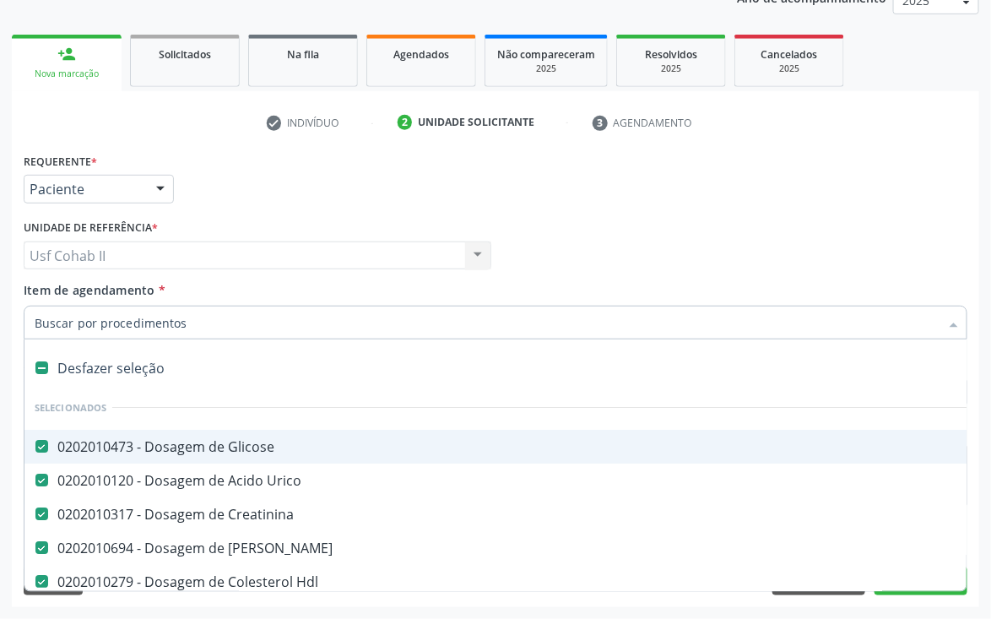
checkbox \(Tgo\) "true"
checkbox \(Tgp\) "true"
checkbox Triglicerideos "true"
checkbox Completo "true"
checkbox Plaquetas "true"
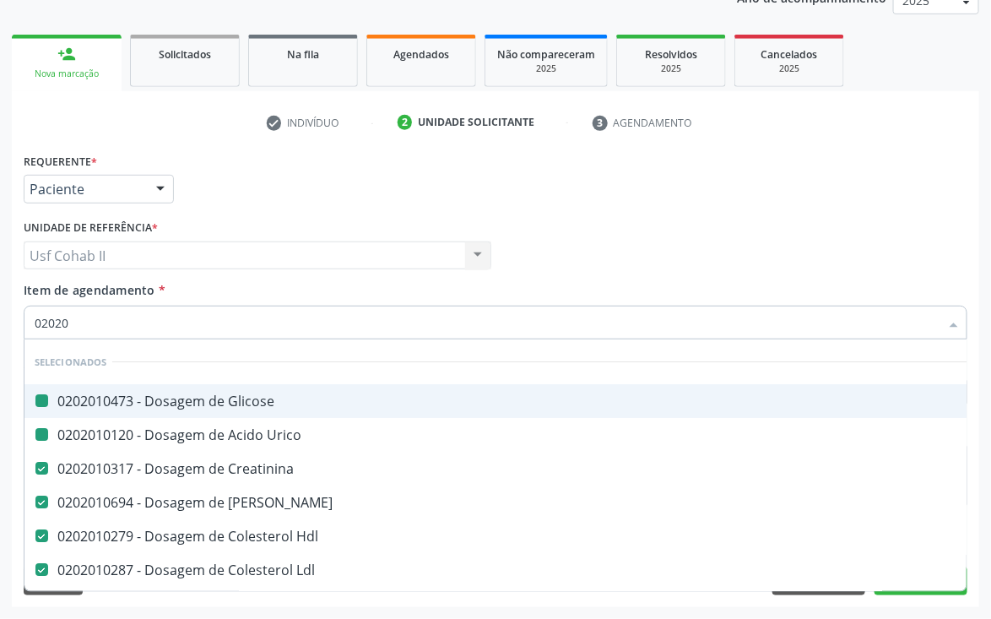
type input "020205"
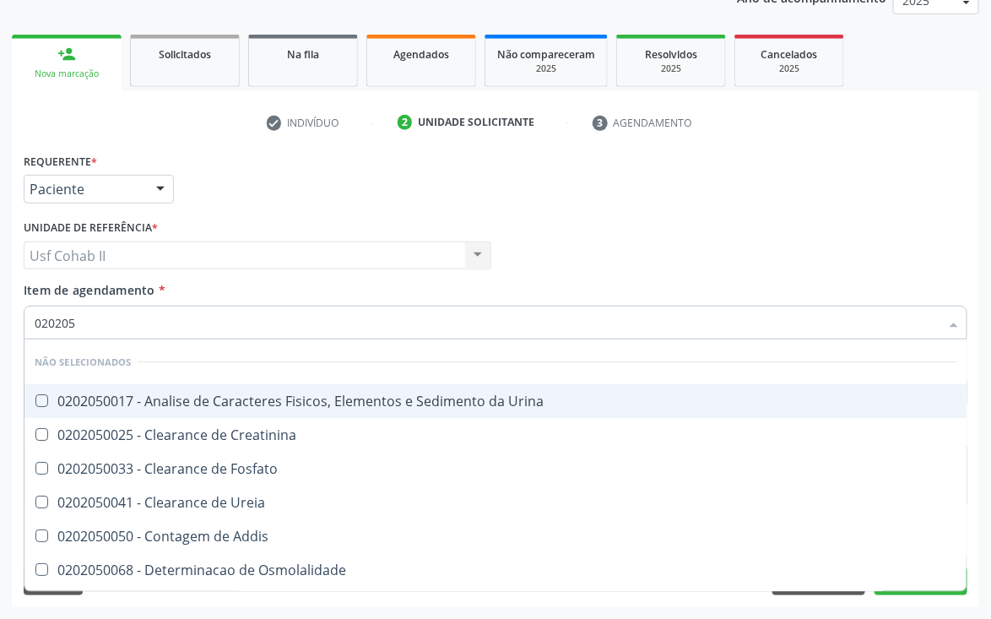
checkbox Urina "false"
checkbox Ureia "false"
checkbox Addis "false"
checkbox Osmolalidade "false"
checkbox Fosfato "false"
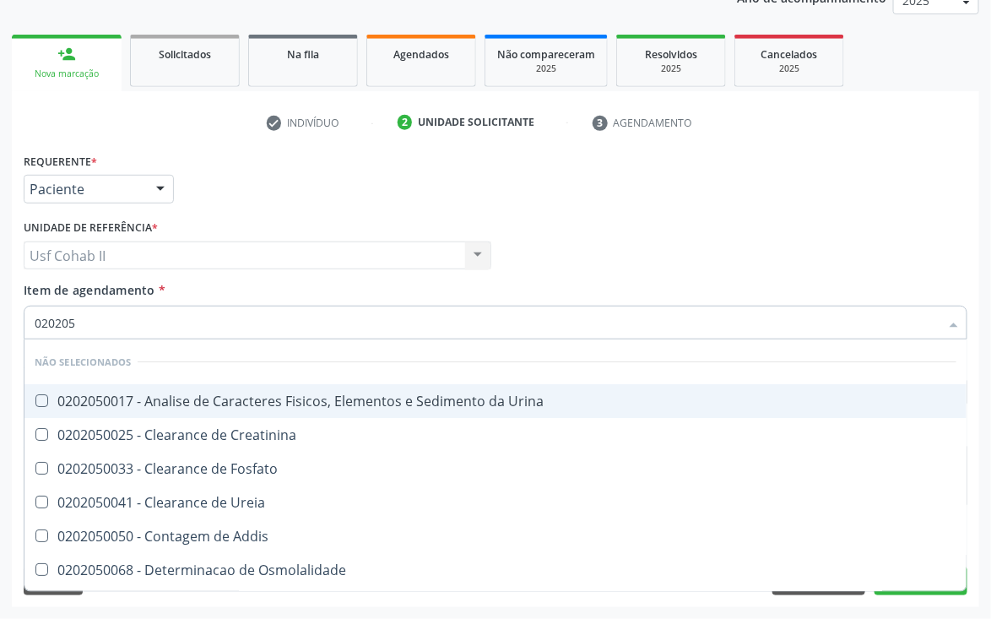
checkbox Organicos "false"
checkbox Citrato "false"
checkbox Urina "false"
checkbox Oxalato "false"
checkbox Funcional "false"
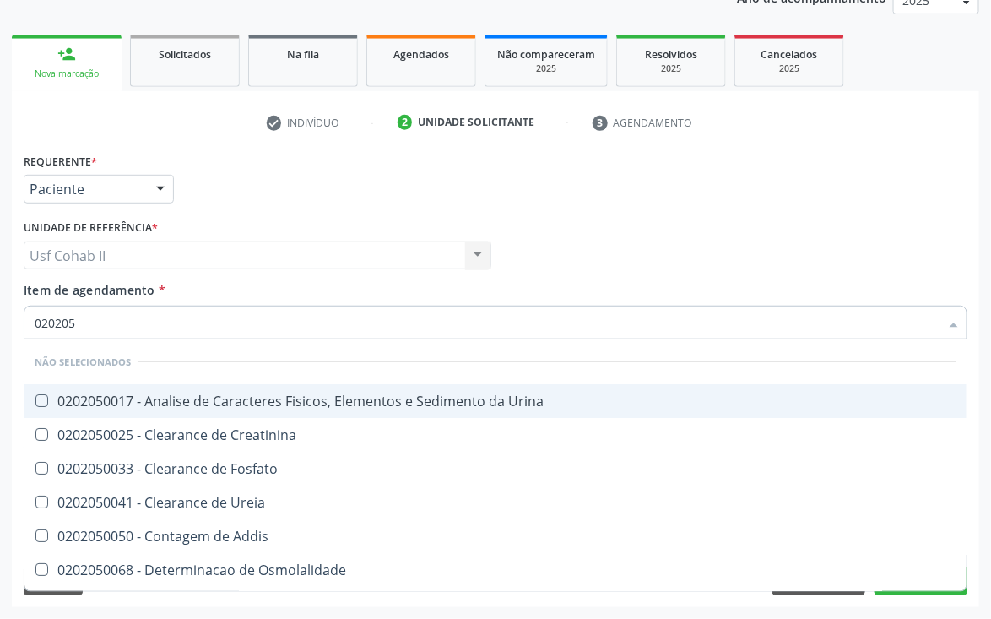
checkbox Funcional "false"
checkbox Creatinina "false"
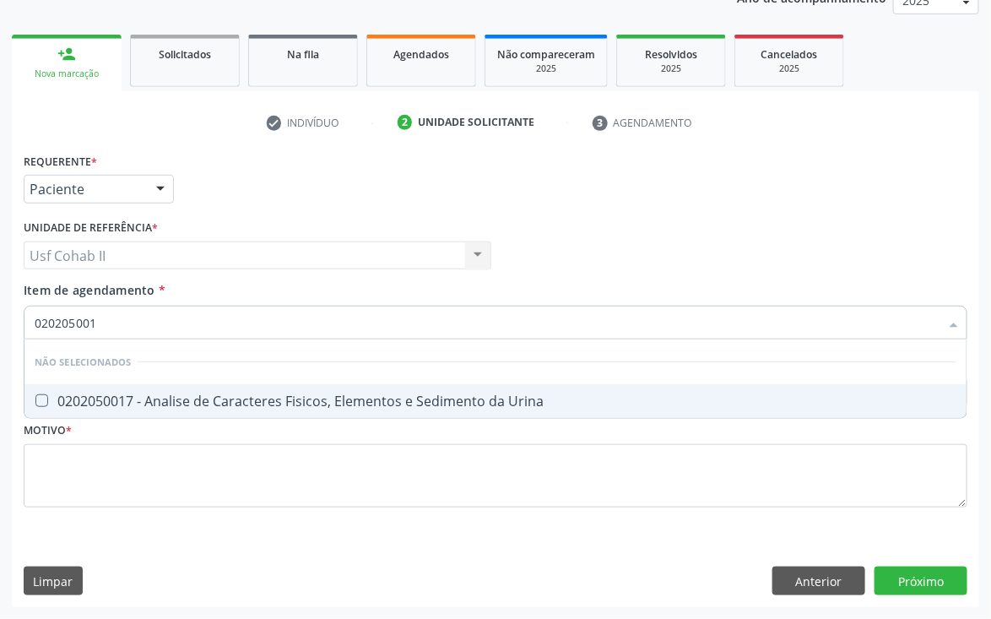
type input "0202050017"
click at [339, 408] on span "0202050017 - Analise de Caracteres Fisicos, Elementos e Sedimento da Urina" at bounding box center [495, 401] width 942 height 34
checkbox Urina "true"
click at [563, 258] on div "Médico Solicitante Por favor, selecione a Unidade de Atendimento primeiro Nenhu…" at bounding box center [495, 248] width 953 height 66
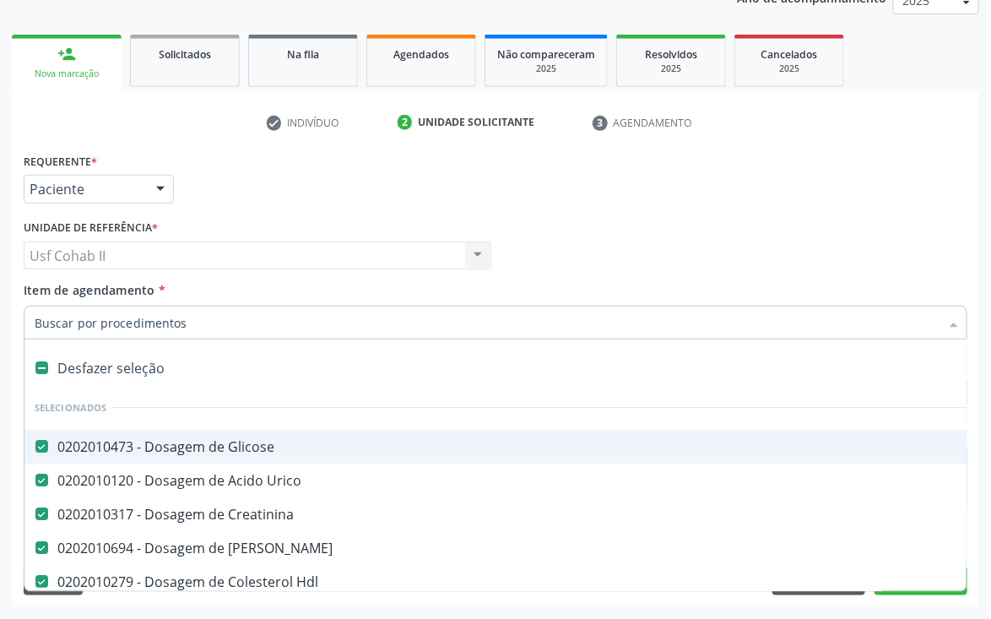
type input "T"
checkbox Plaquetas "false"
checkbox Urina "false"
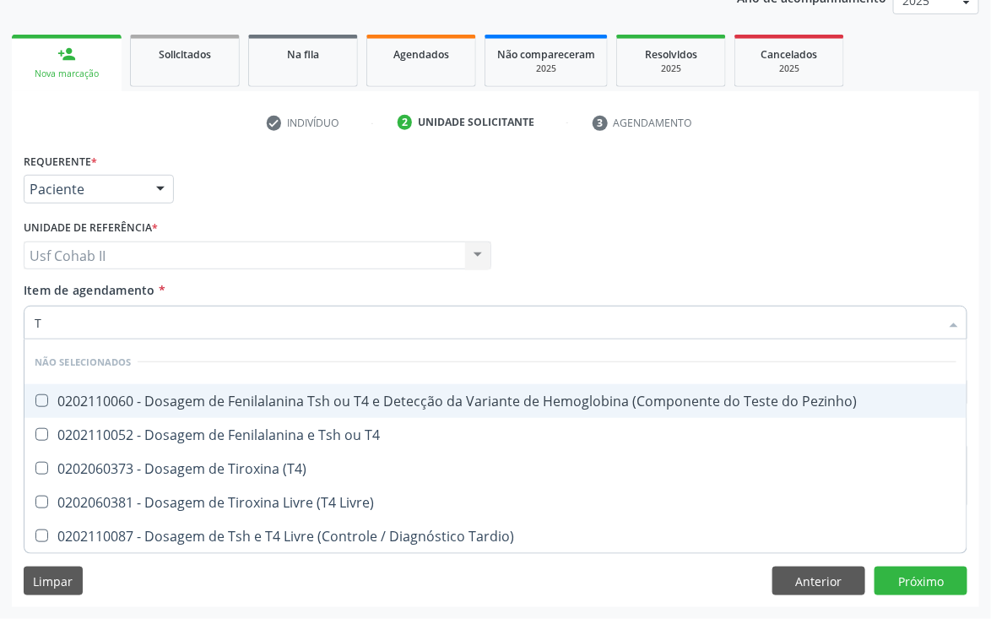
type input "T4"
checkbox Pezinho\) "false"
checkbox T4 "false"
checkbox \(T4\) "false"
checkbox Livre\) "false"
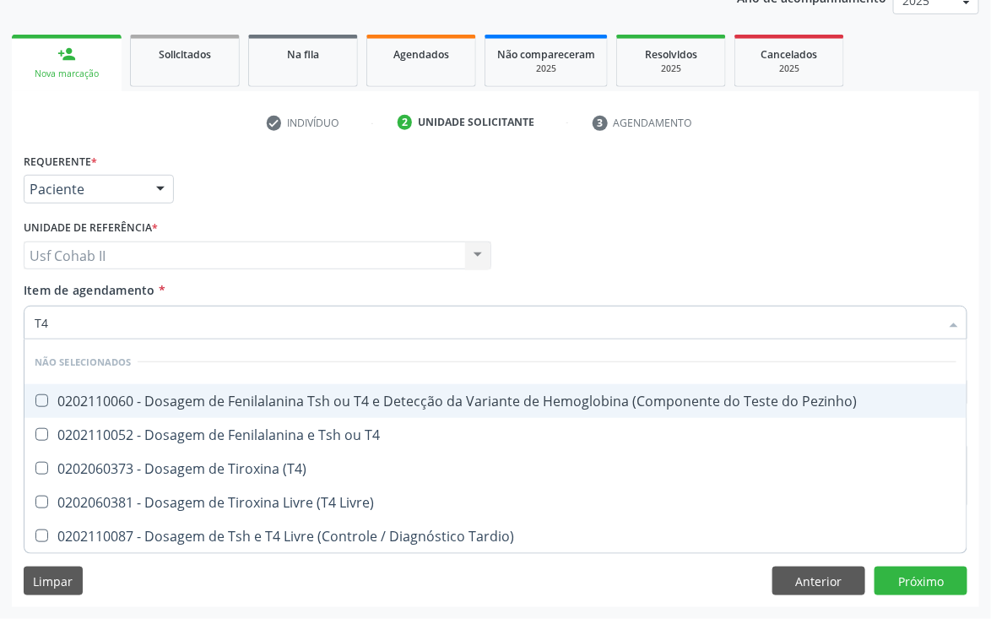
checkbox Tardio\) "false"
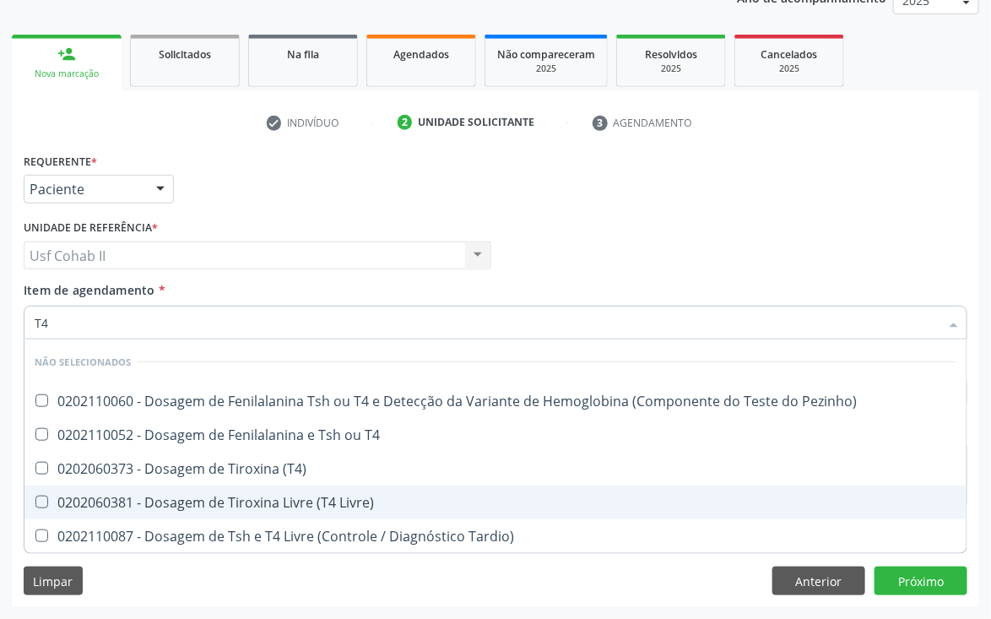
click at [148, 497] on div "0202060381 - Dosagem de Tiroxina Livre (T4 Livre)" at bounding box center [496, 503] width 922 height 14
checkbox Livre\) "true"
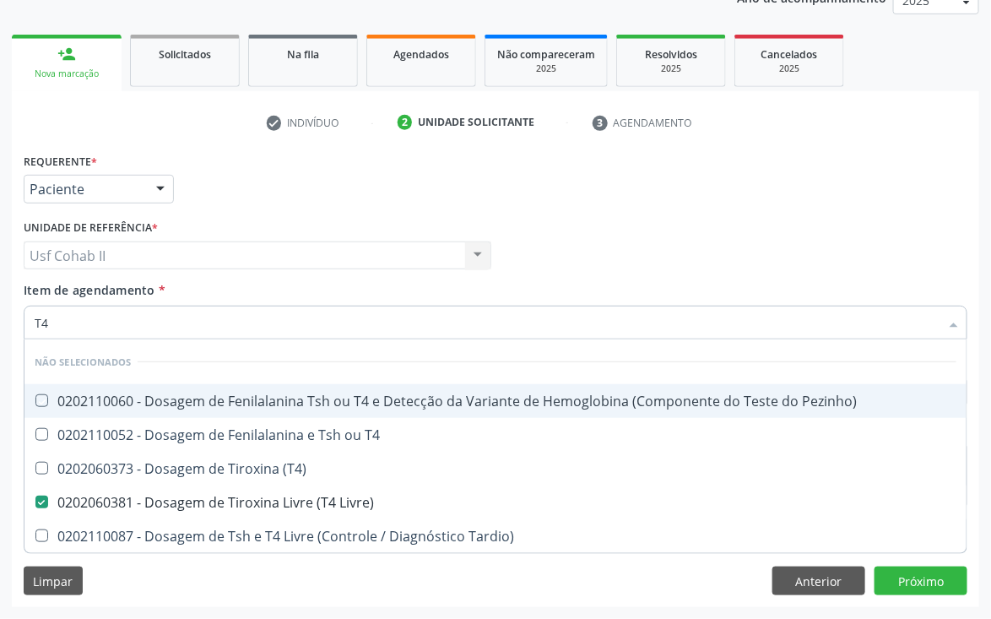
click at [555, 257] on div "Médico Solicitante Por favor, selecione a Unidade de Atendimento primeiro Nenhu…" at bounding box center [495, 248] width 953 height 66
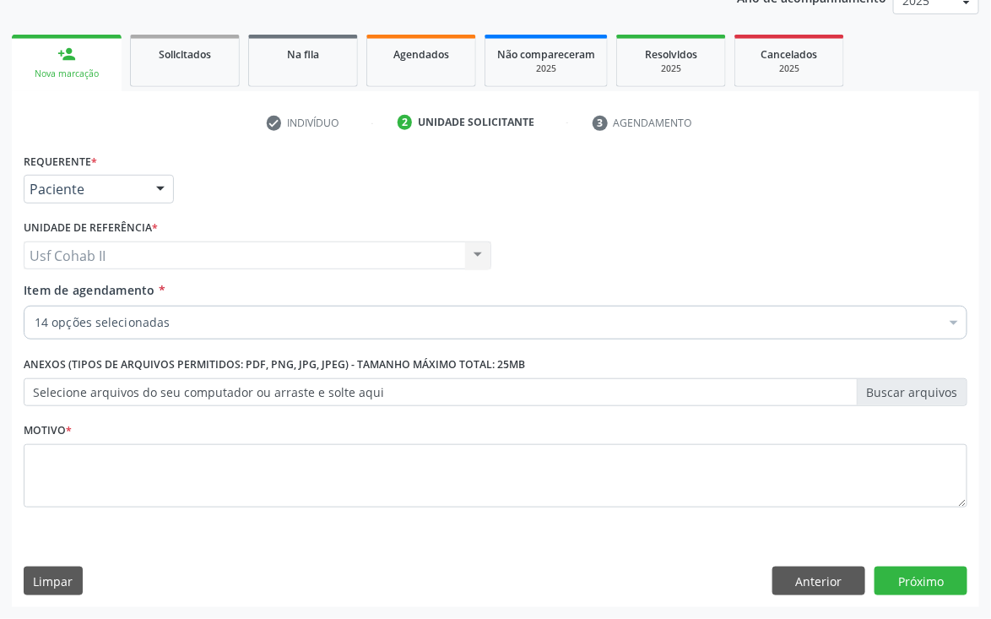
click at [120, 332] on div "14 opções selecionadas" at bounding box center [496, 323] width 944 height 34
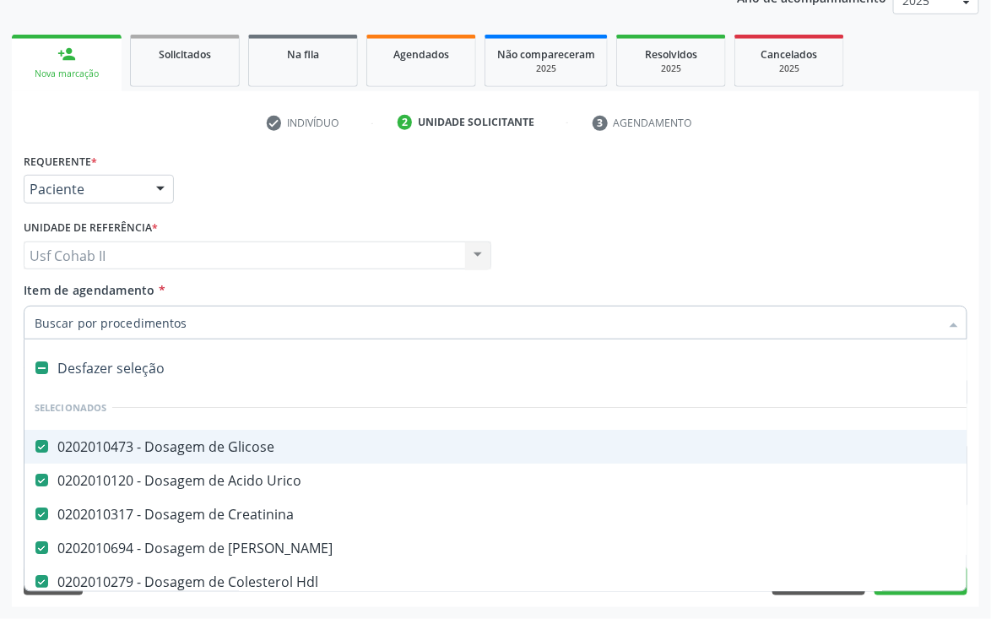
type input "T"
checkbox Urina "false"
checkbox Livre\) "false"
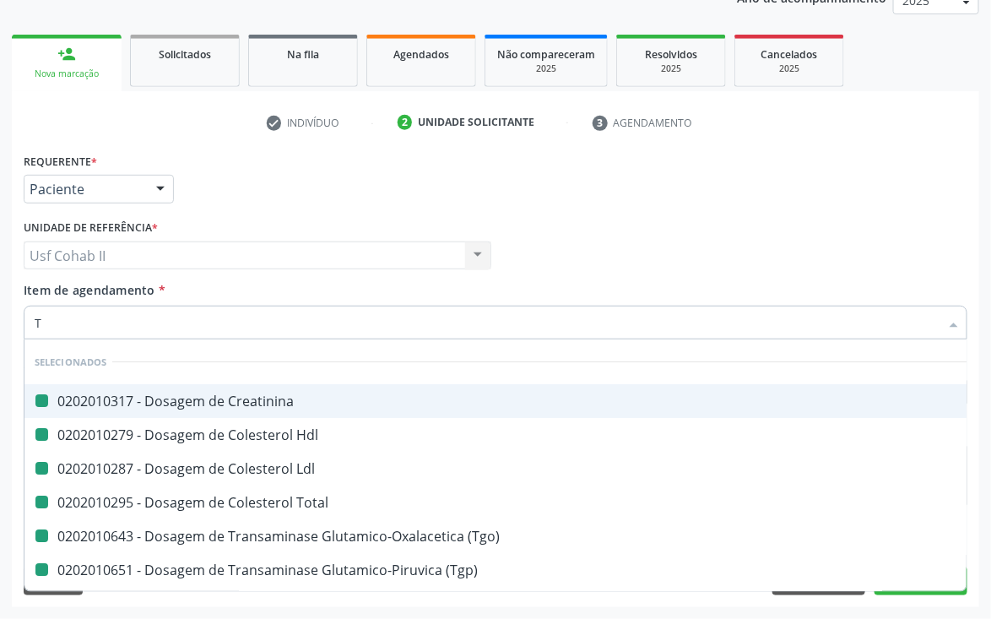
type input "TS"
checkbox Creatinina "false"
checkbox Hdl "false"
checkbox Ldl "false"
checkbox Total "false"
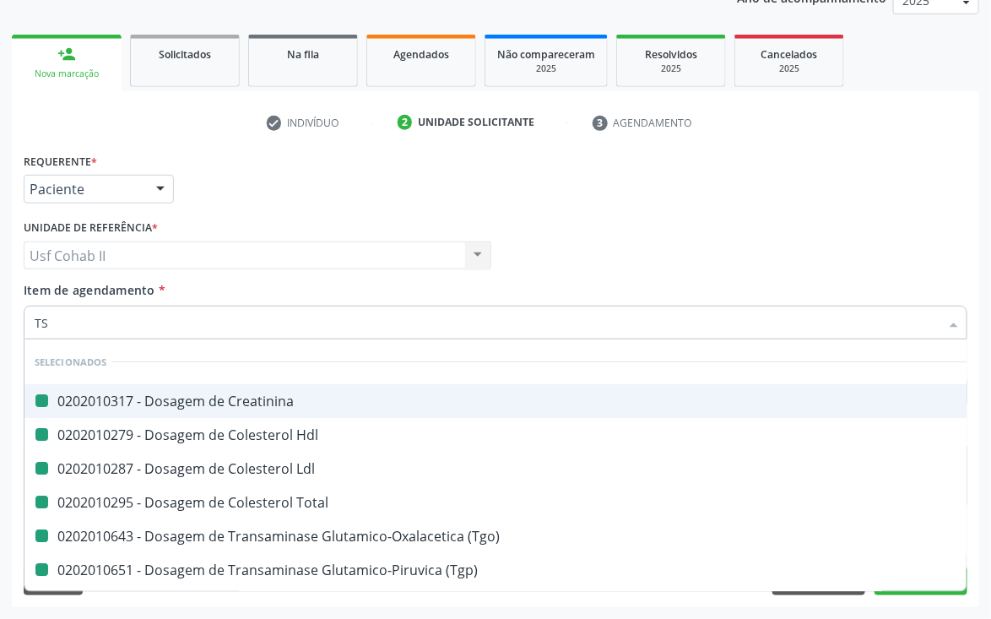
checkbox \(Tgo\) "false"
checkbox \(Tgp\) "false"
checkbox Triglicerideos "false"
checkbox Completo "false"
checkbox Plaquetas "false"
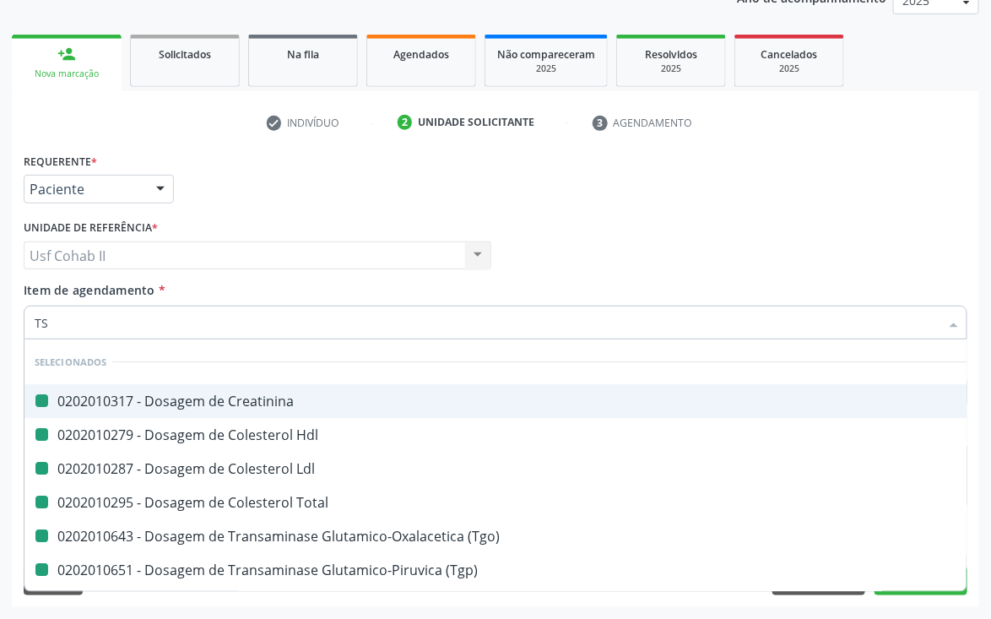
checkbox Urina "false"
checkbox Livre\) "false"
type input "TSH"
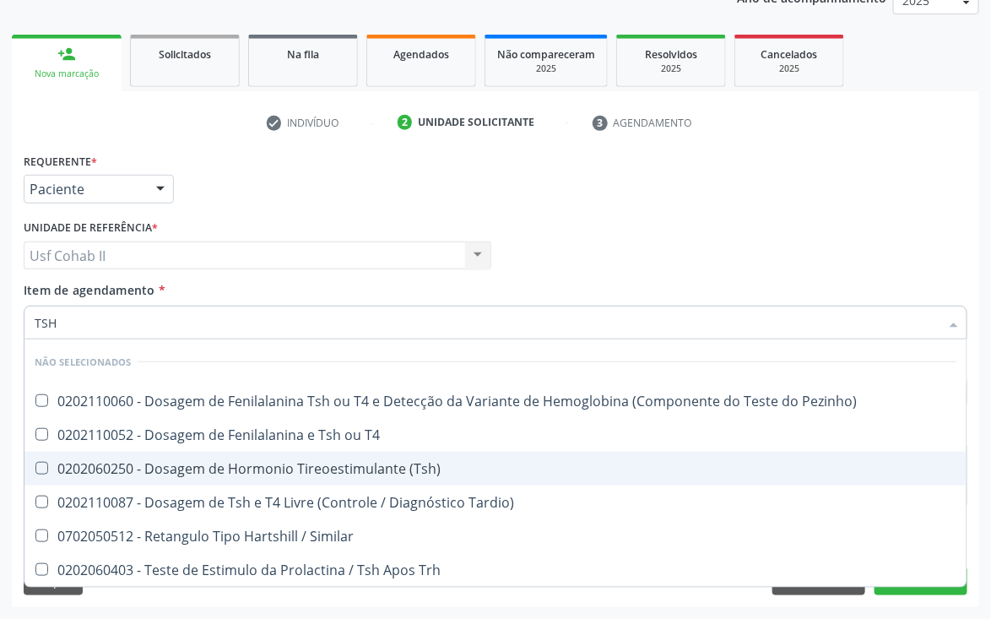
click at [304, 466] on div "0202060250 - Dosagem de Hormonio Tireoestimulante (Tsh)" at bounding box center [496, 469] width 922 height 14
checkbox \(Tsh\) "true"
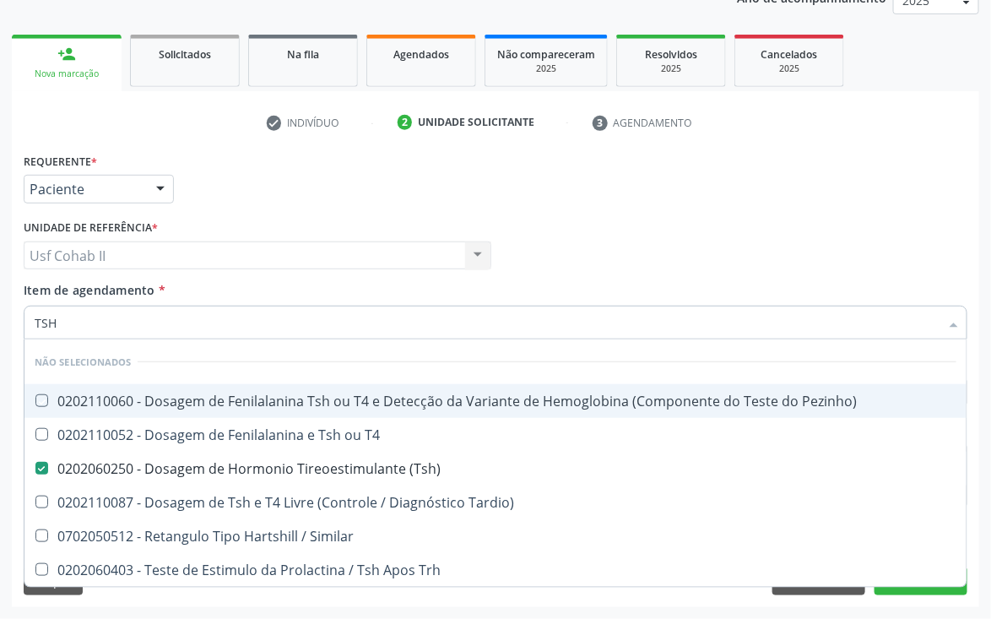
click at [555, 241] on div "Médico Solicitante Por favor, selecione a Unidade de Atendimento primeiro Nenhu…" at bounding box center [495, 248] width 953 height 66
checkbox Pezinho\) "true"
checkbox T4 "true"
checkbox Tardio\) "true"
checkbox Similar "true"
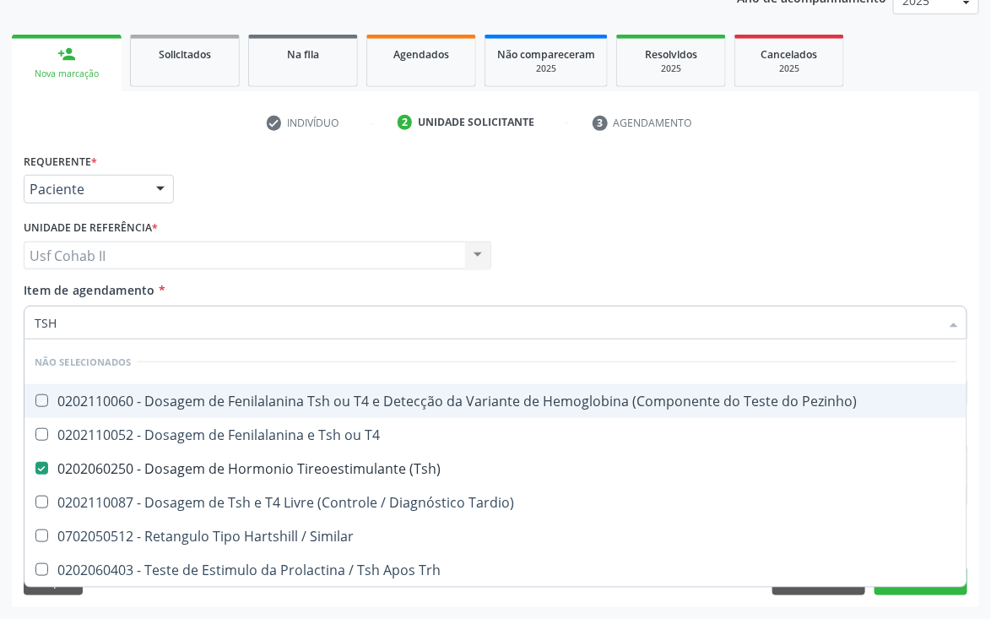
checkbox Trh "true"
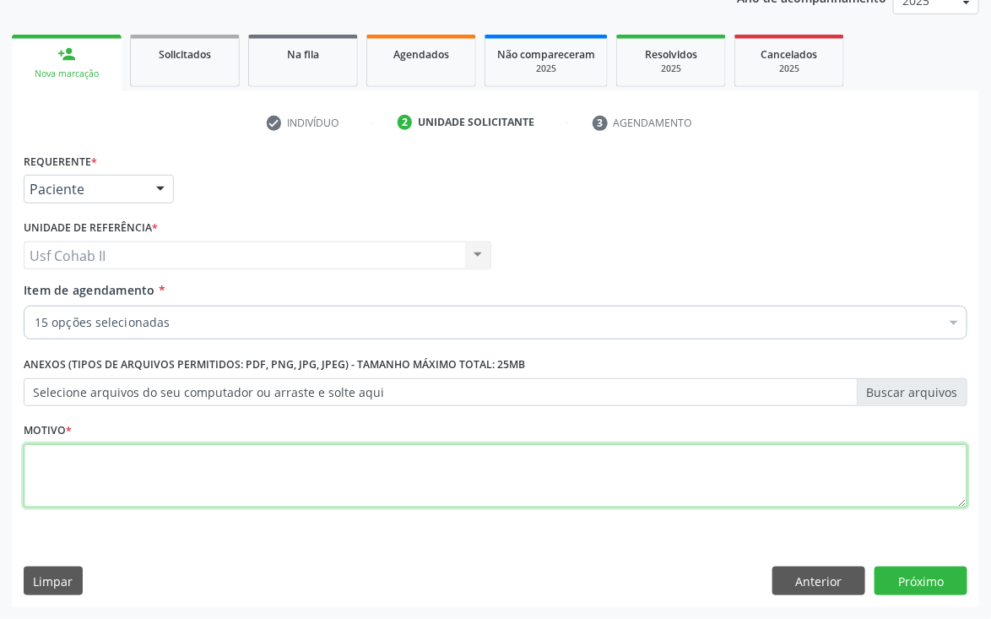
click at [81, 477] on textarea at bounding box center [496, 476] width 944 height 64
type textarea "."
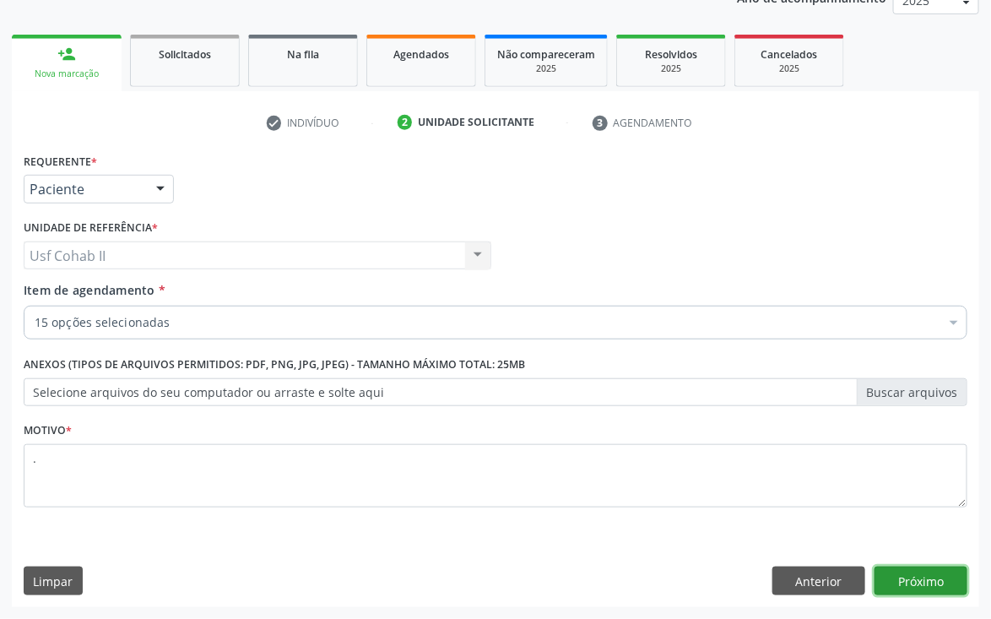
click at [946, 576] on button "Próximo" at bounding box center [921, 581] width 93 height 29
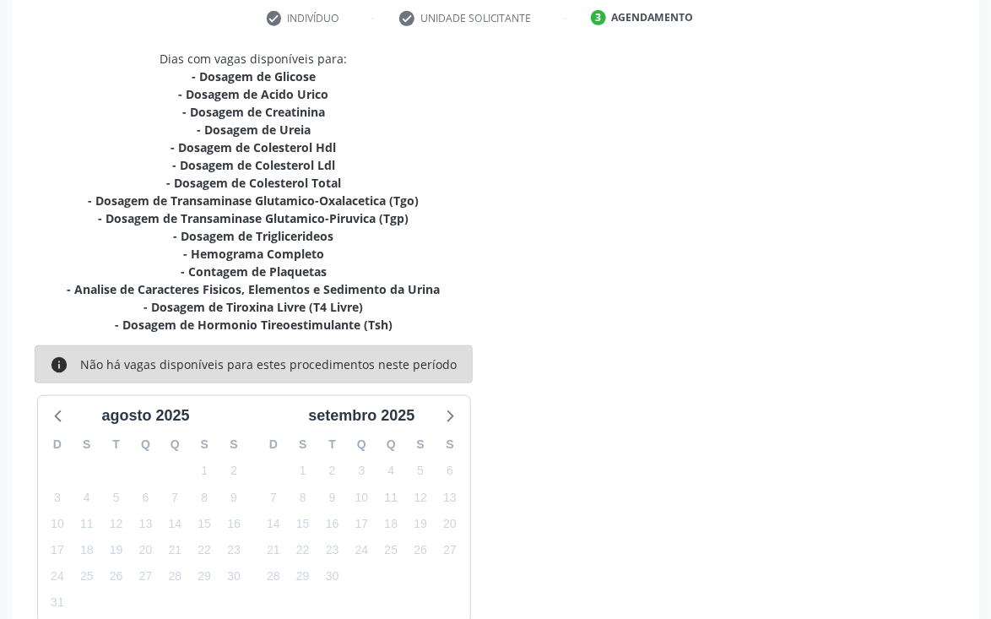
scroll to position [415, 0]
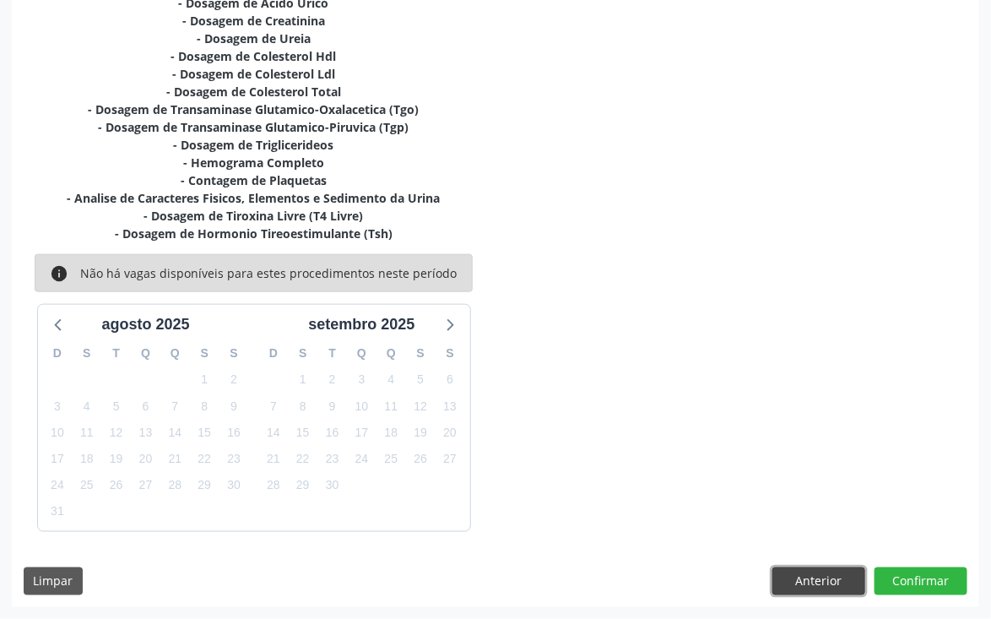
click at [799, 576] on button "Anterior" at bounding box center [819, 582] width 93 height 29
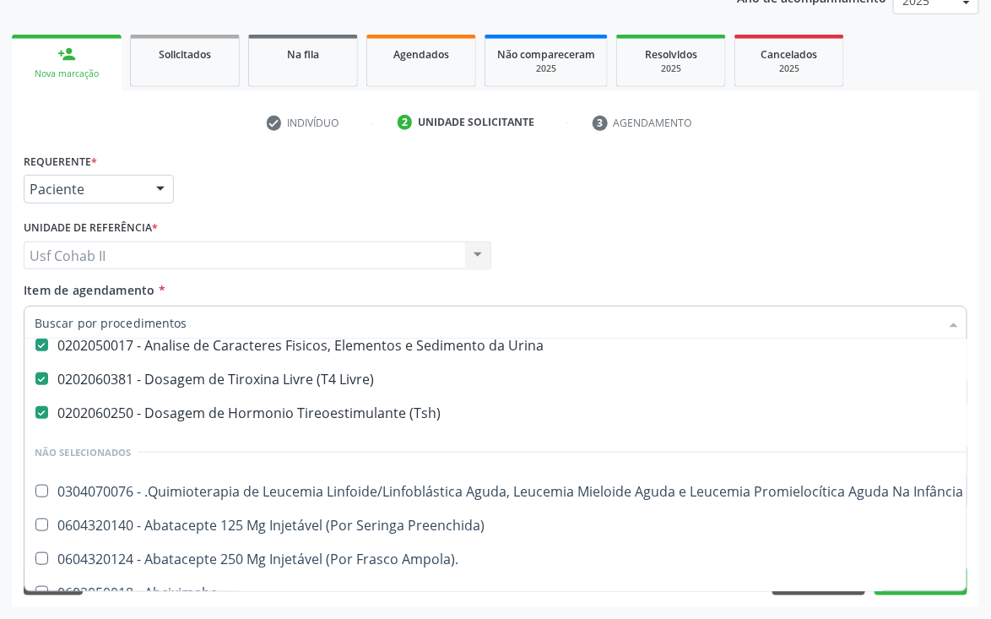
scroll to position [380, 0]
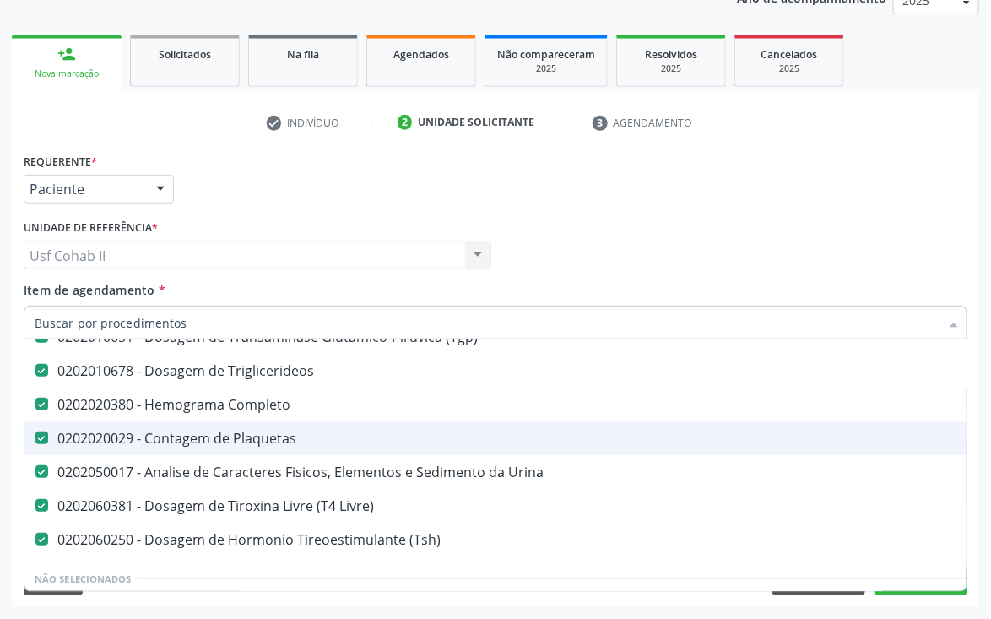
click at [257, 434] on div "0202020029 - Contagem de Plaquetas" at bounding box center [692, 439] width 1315 height 14
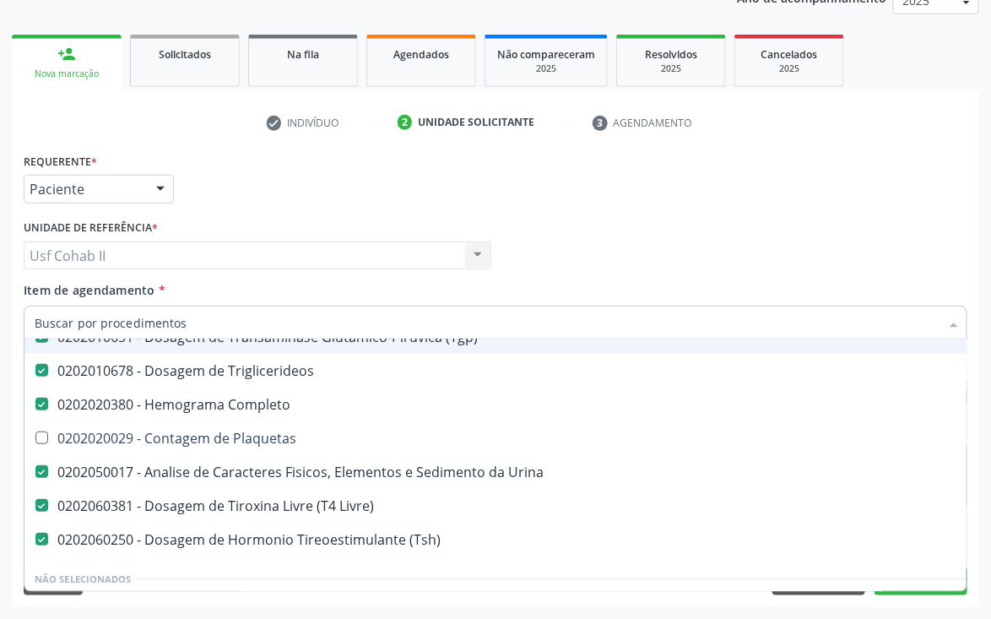
click at [547, 249] on div "Médico Solicitante Por favor, selecione a Unidade de Atendimento primeiro Nenhu…" at bounding box center [495, 248] width 953 height 66
checkbox Plaquetas "true"
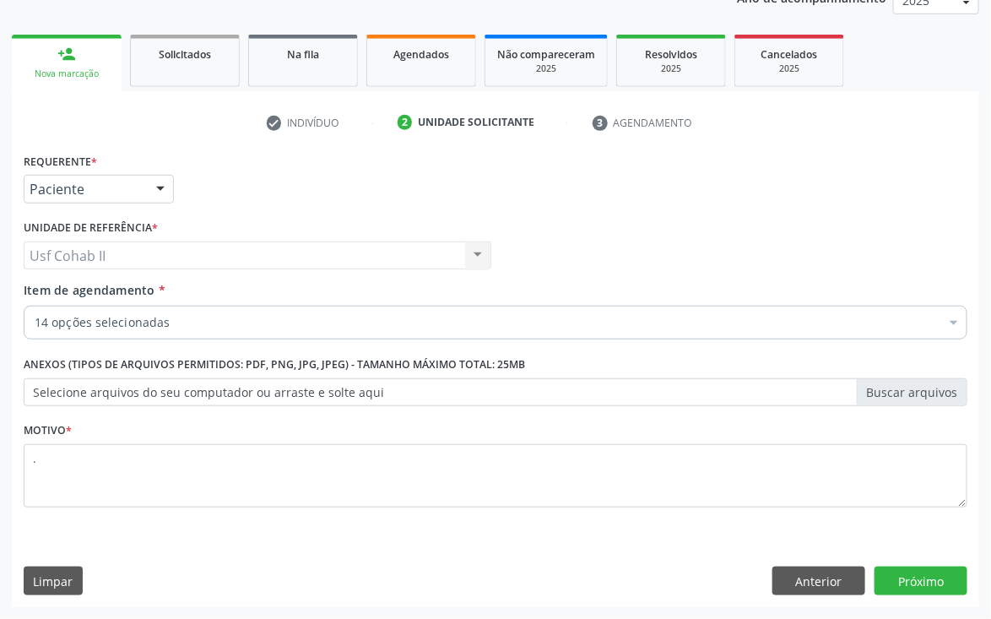
scroll to position [0, 0]
click at [920, 568] on button "Próximo" at bounding box center [921, 581] width 93 height 29
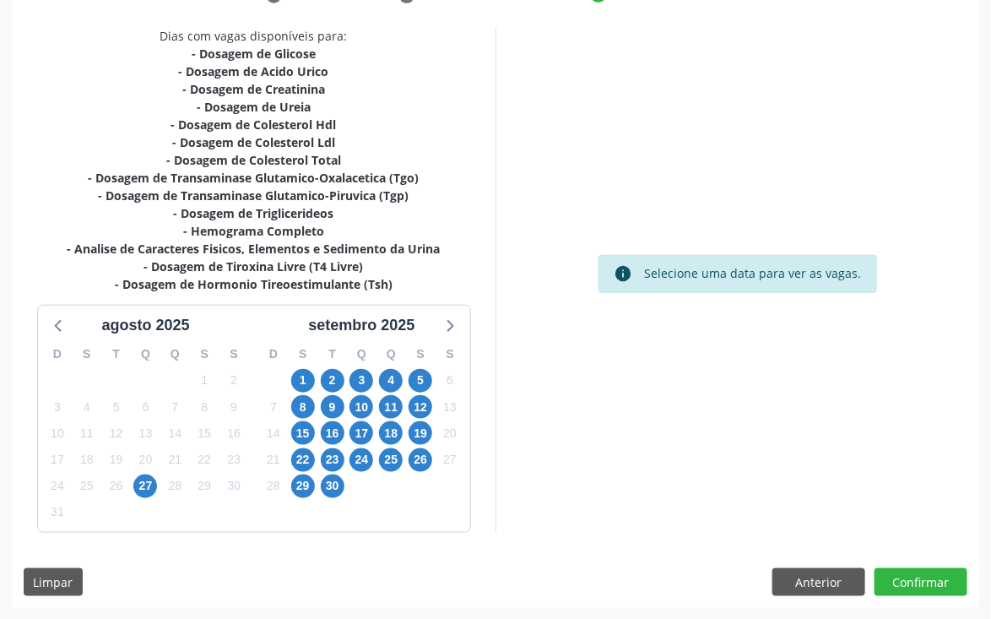
scroll to position [347, 0]
click at [329, 381] on span "2" at bounding box center [333, 380] width 24 height 24
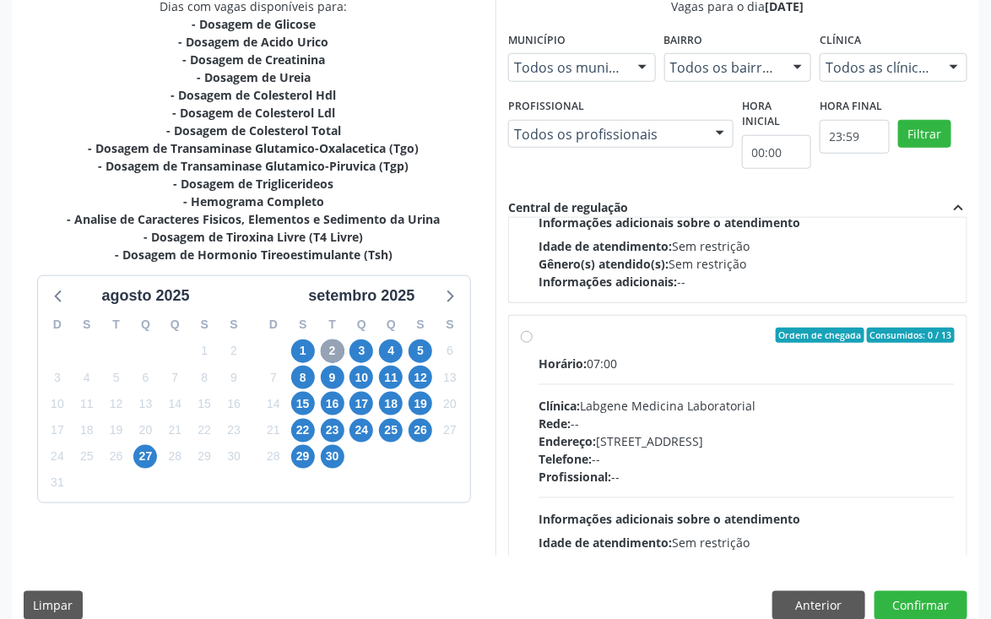
scroll to position [390, 0]
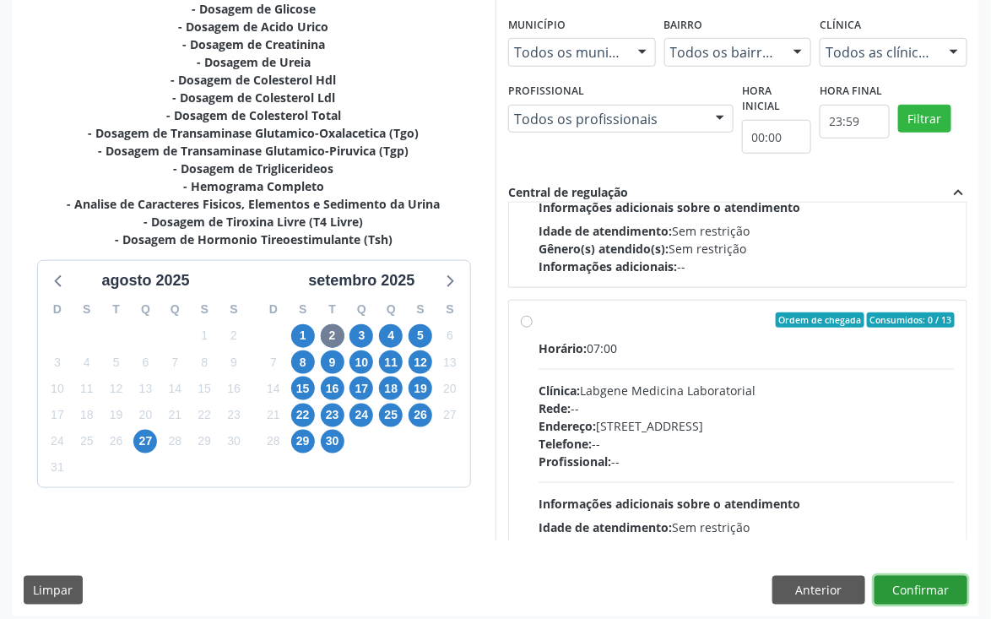
click at [913, 581] on button "Confirmar" at bounding box center [921, 590] width 93 height 29
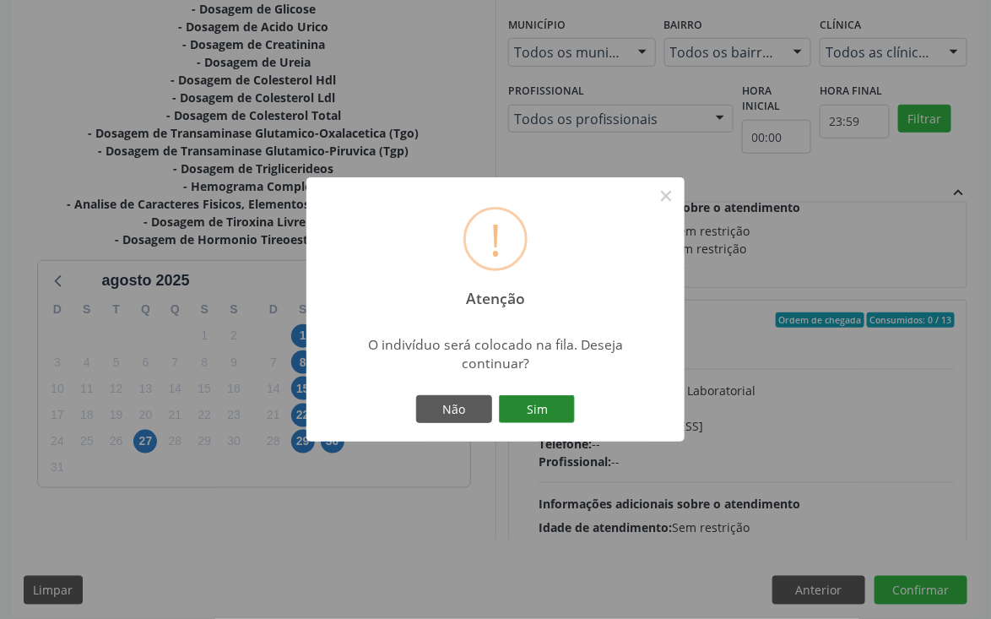
click at [530, 410] on button "Sim" at bounding box center [537, 409] width 76 height 29
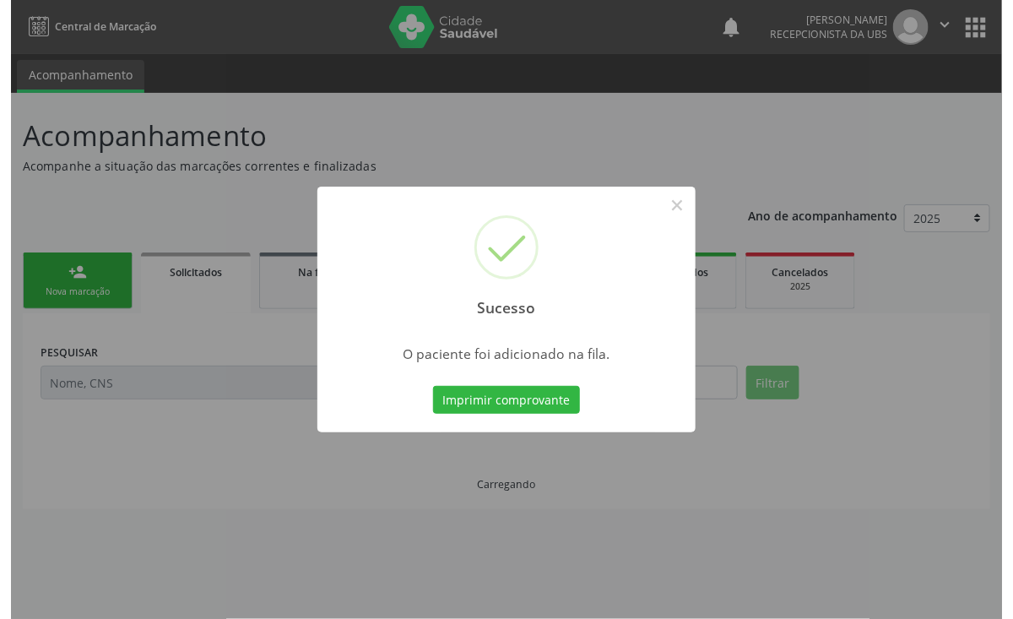
scroll to position [0, 0]
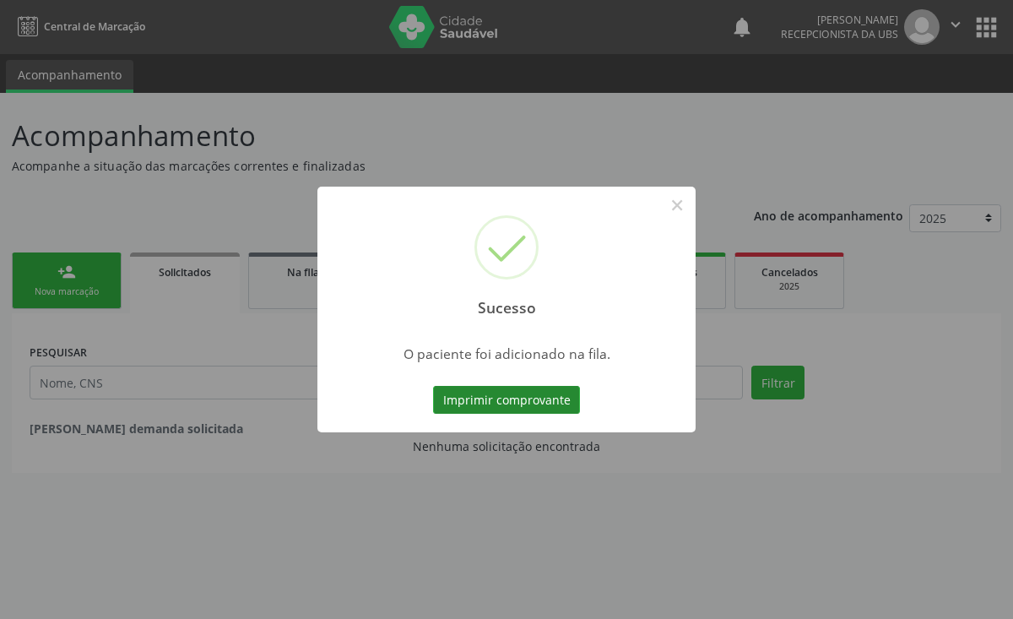
click at [522, 399] on button "Imprimir comprovante" at bounding box center [506, 400] width 147 height 29
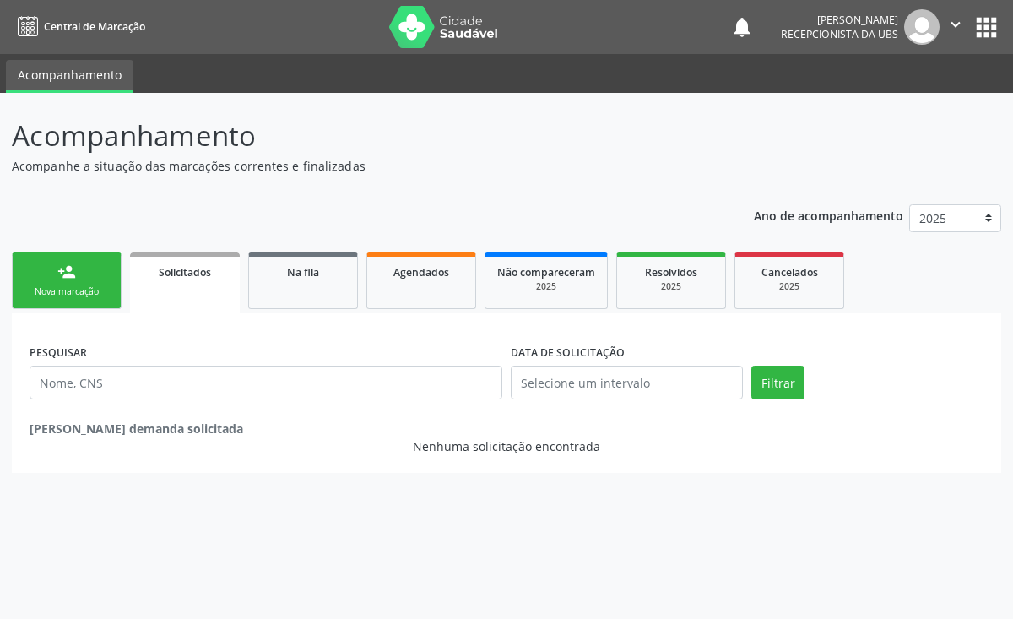
click at [51, 289] on div "Nova marcação" at bounding box center [66, 291] width 84 height 13
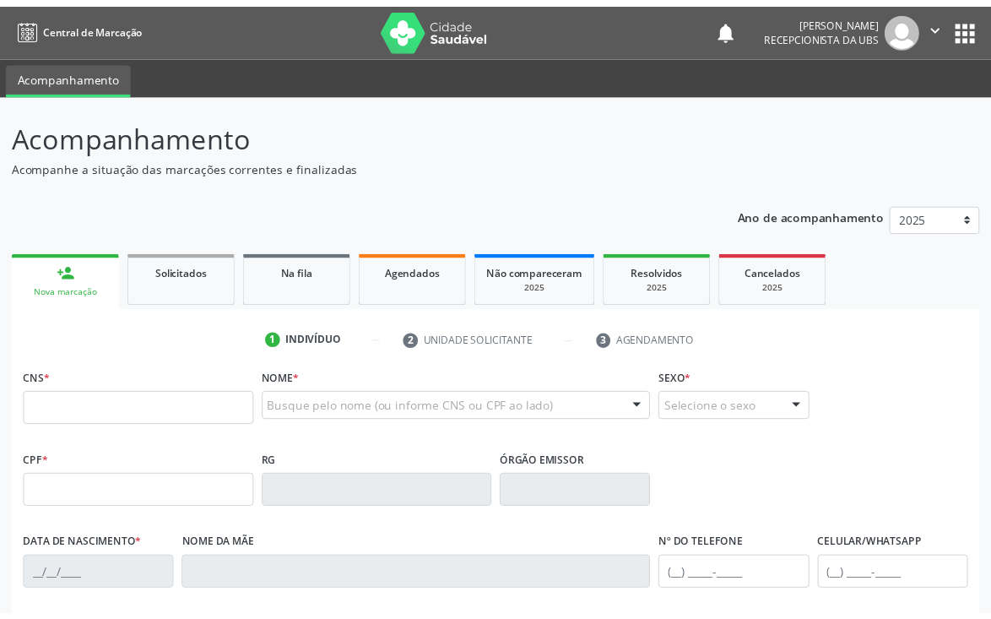
scroll to position [127, 0]
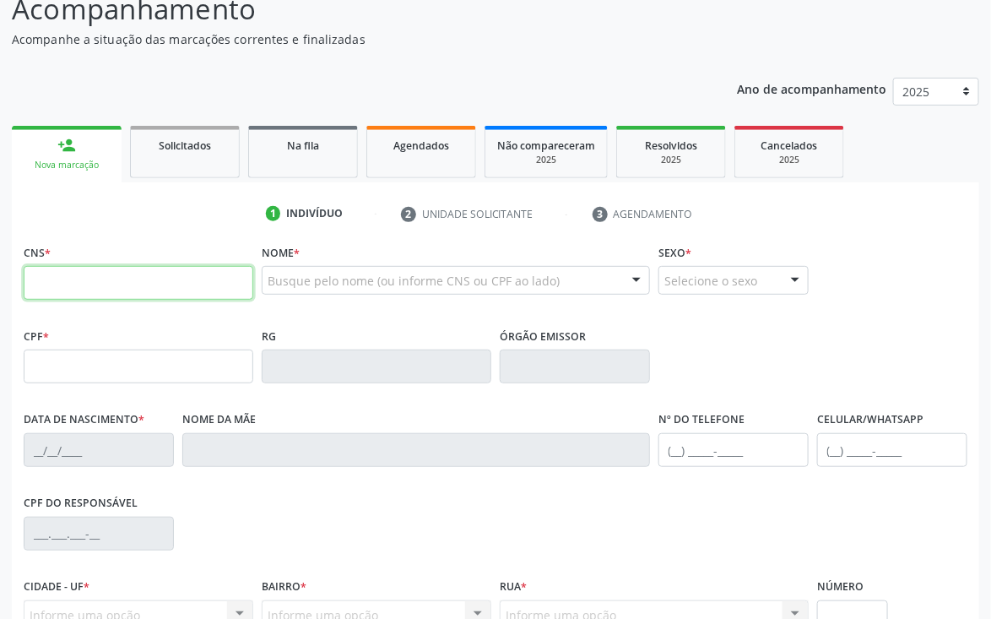
click at [130, 281] on input "text" at bounding box center [139, 283] width 230 height 34
type input "898 0062 8823 8297"
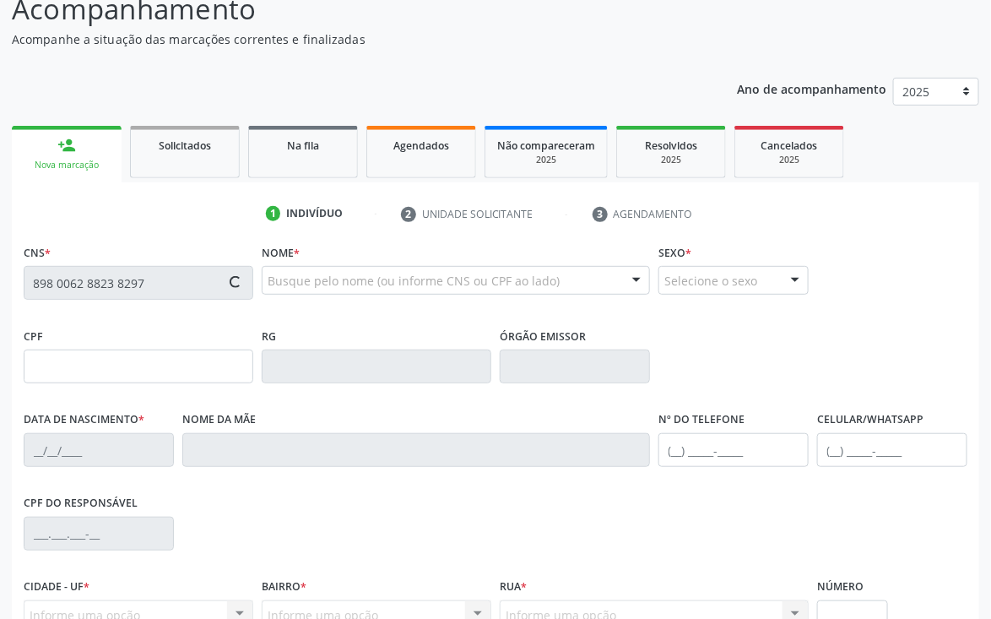
type input "181.455.064-09"
type input "02/05/2022"
type input "Maria Valdinei Bezerra da Silva"
type input "(87) 99999-9999"
type input "405.423.408-95"
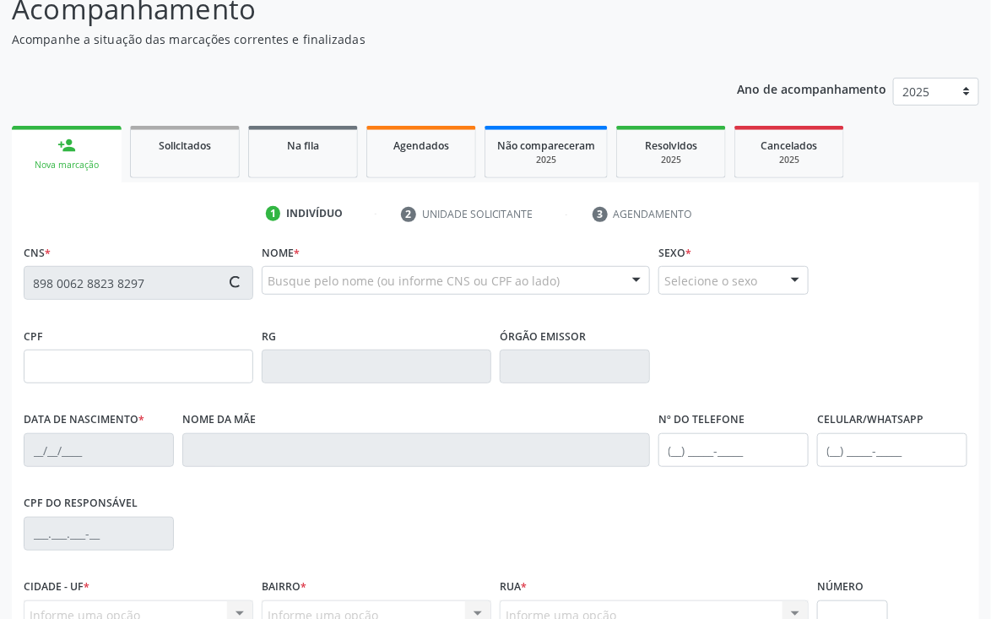
type input "30"
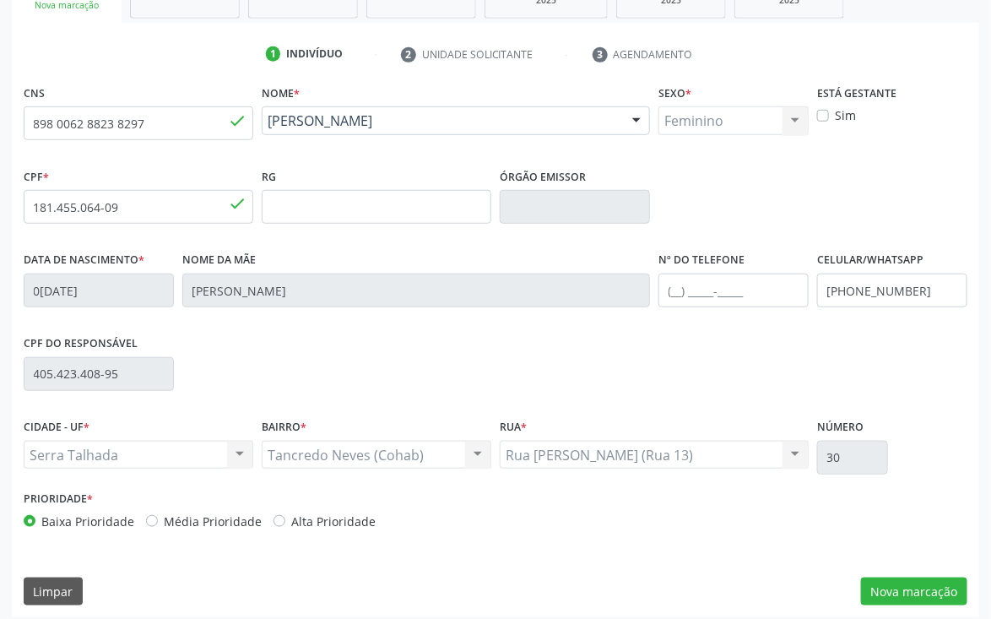
scroll to position [296, 0]
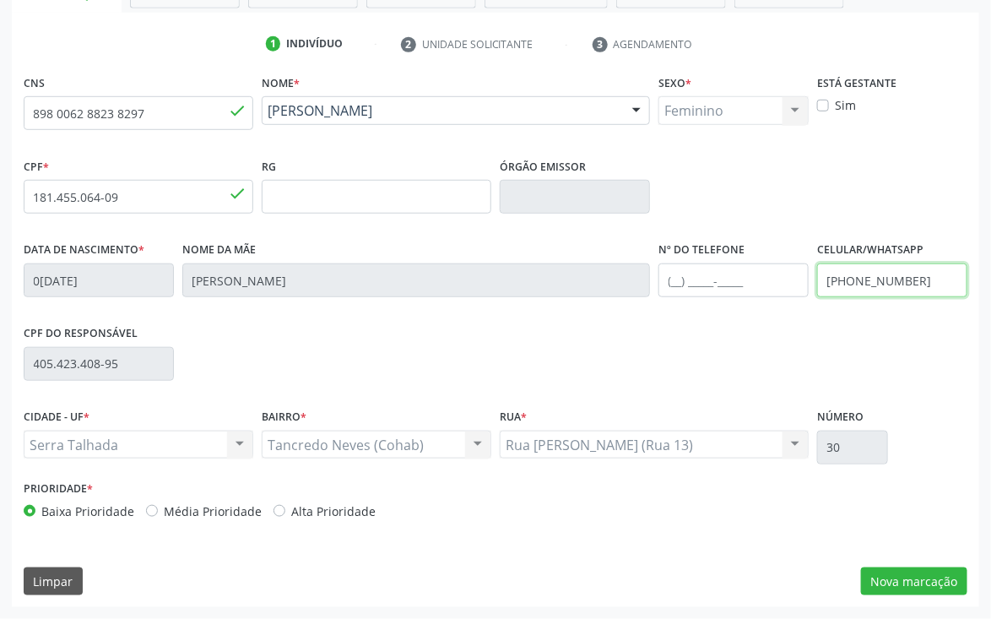
drag, startPoint x: 930, startPoint y: 282, endPoint x: 604, endPoint y: 307, distance: 326.9
click at [604, 307] on div "Data de nascimento * 02/05/2022 Nome da mãe Maria Valdinei Bezerra da Silva Nº …" at bounding box center [495, 279] width 953 height 84
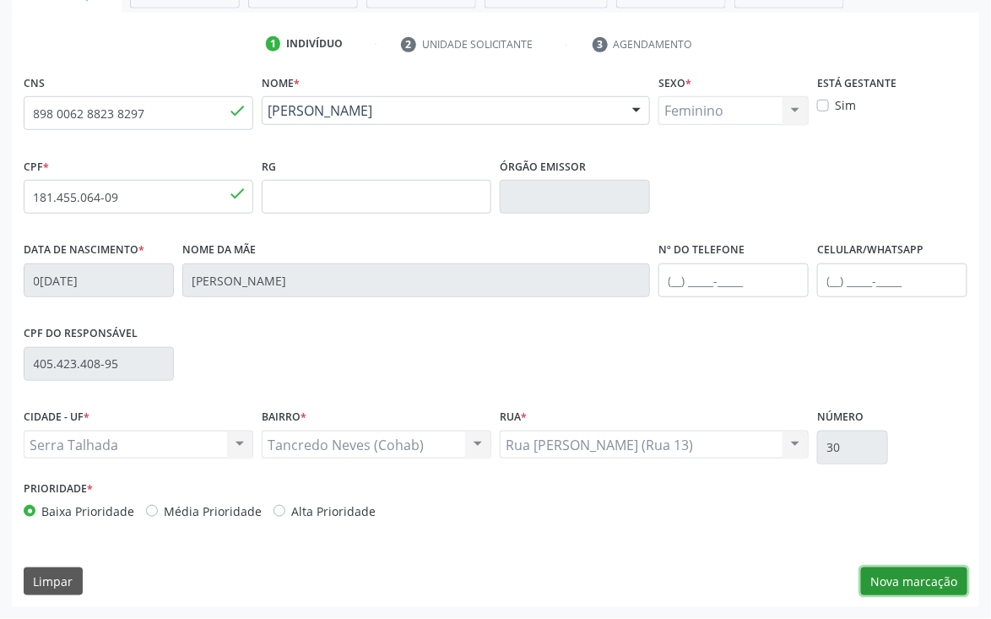
click at [904, 573] on button "Nova marcação" at bounding box center [914, 582] width 106 height 29
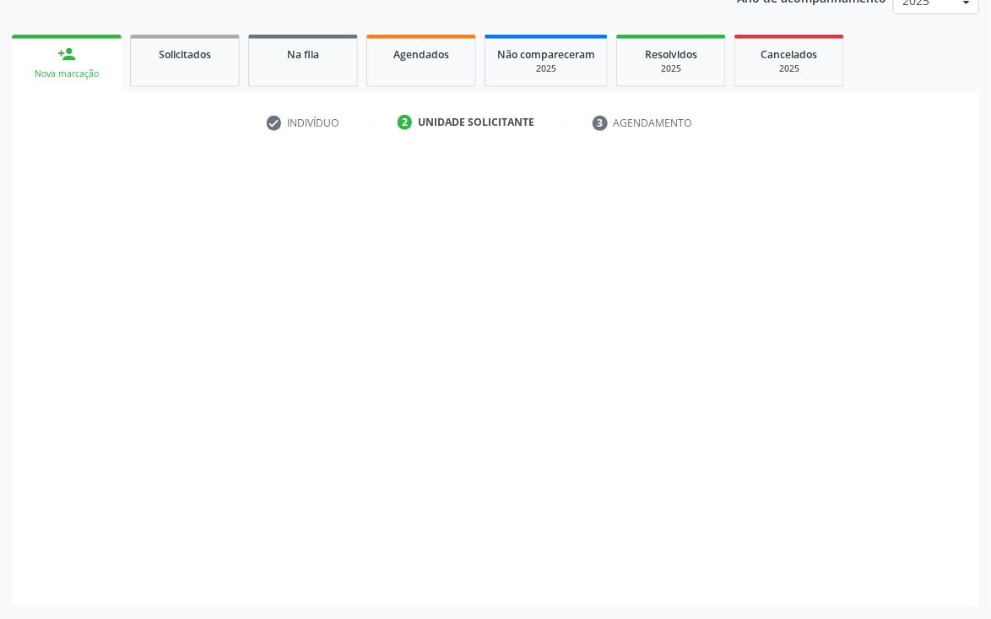
scroll to position [219, 0]
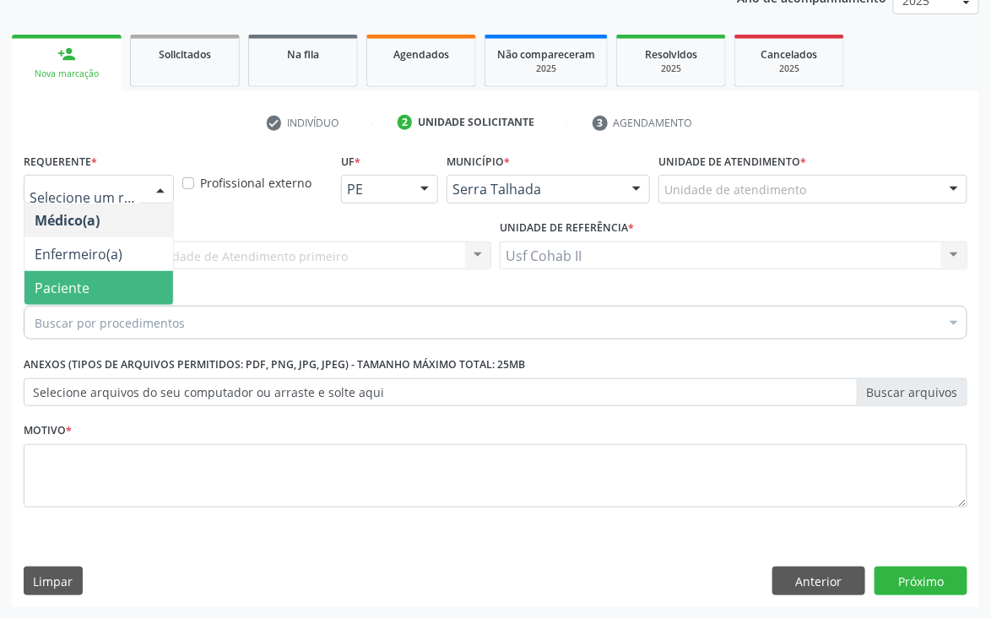
click at [58, 284] on span "Paciente" at bounding box center [62, 288] width 55 height 19
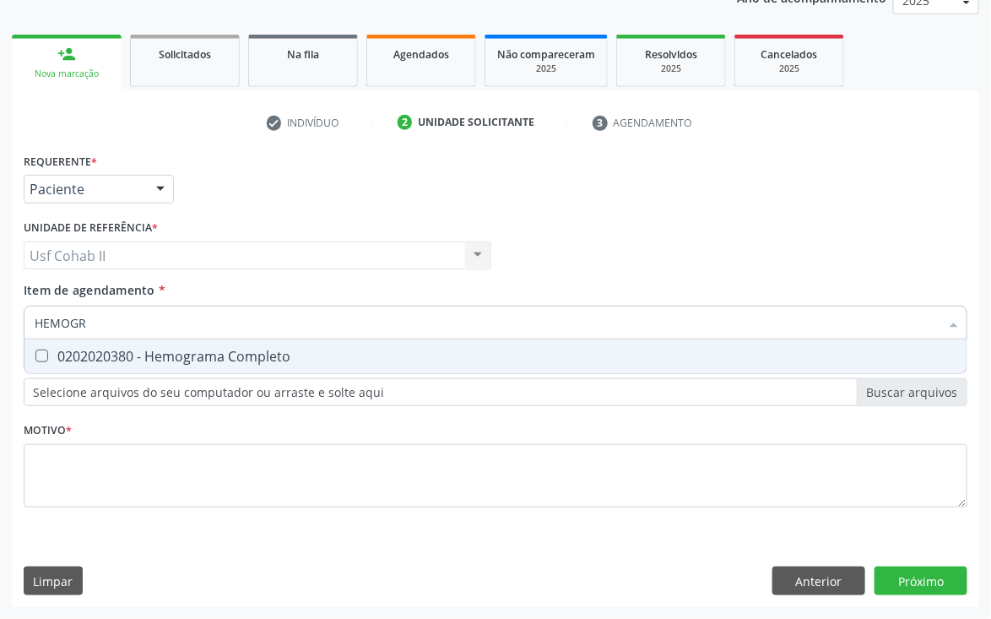
type input "HEMOGRA"
click at [92, 356] on div "0202020380 - Hemograma Completo" at bounding box center [496, 357] width 922 height 14
checkbox Completo "true"
type input "HEMOGRA"
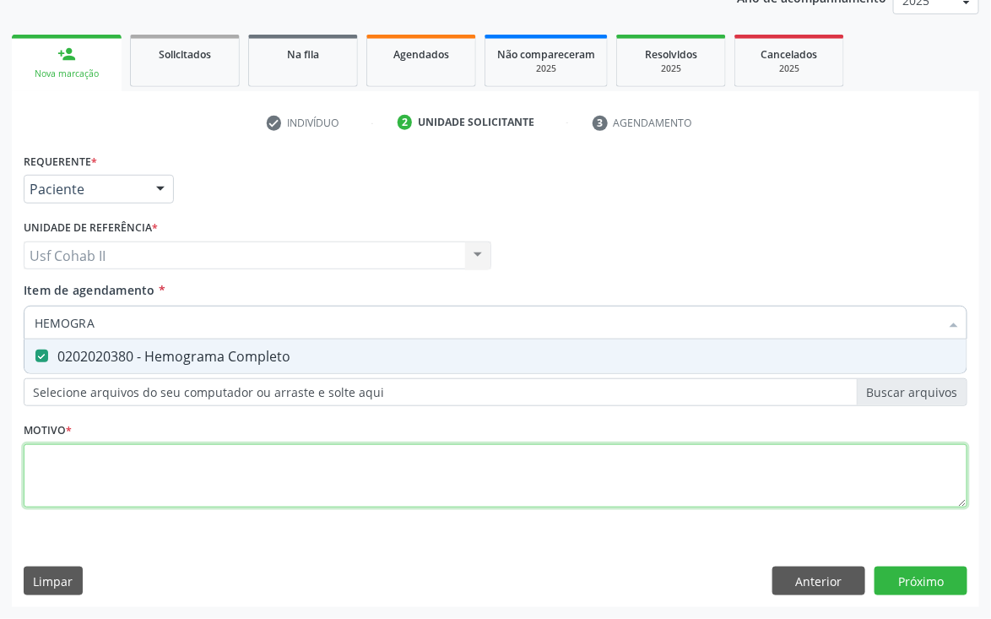
click at [69, 457] on div "Requerente * Paciente Médico(a) Enfermeiro(a) Paciente Nenhum resultado encontr…" at bounding box center [496, 340] width 944 height 383
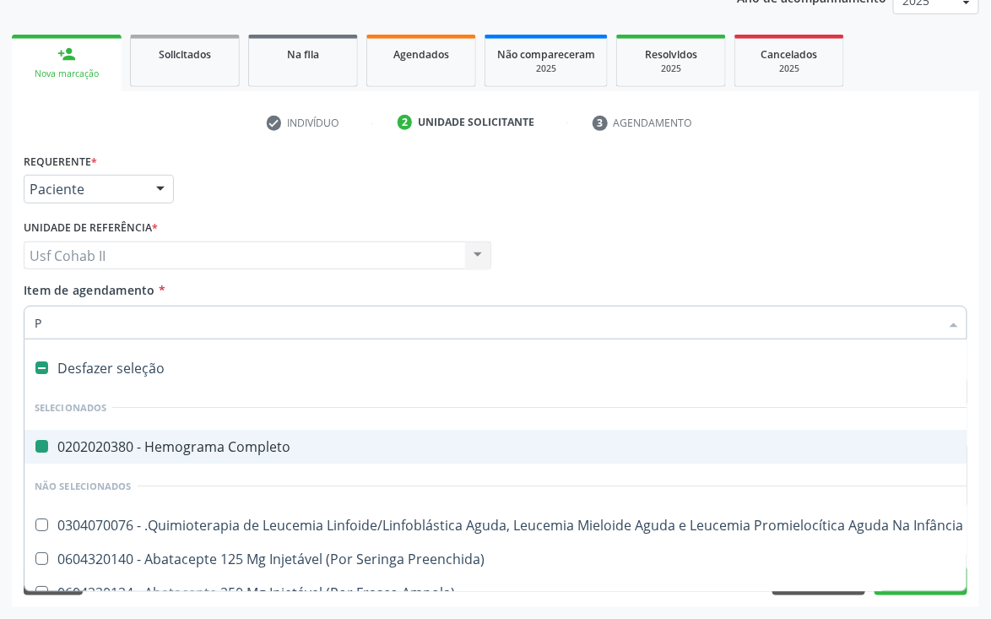
type input "PA"
checkbox Completo "false"
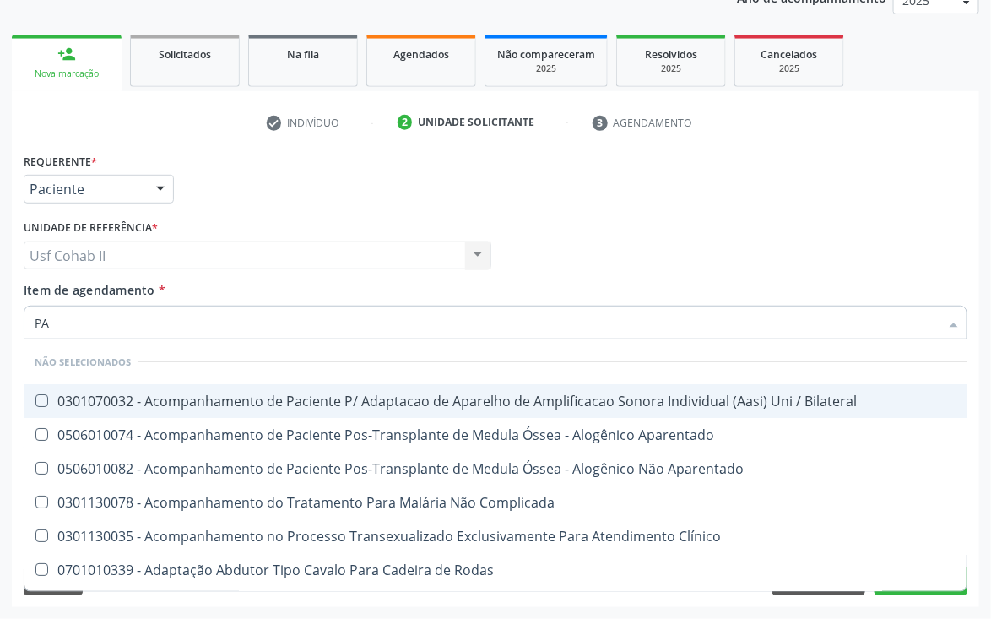
type input "P"
checkbox Bilateral "true"
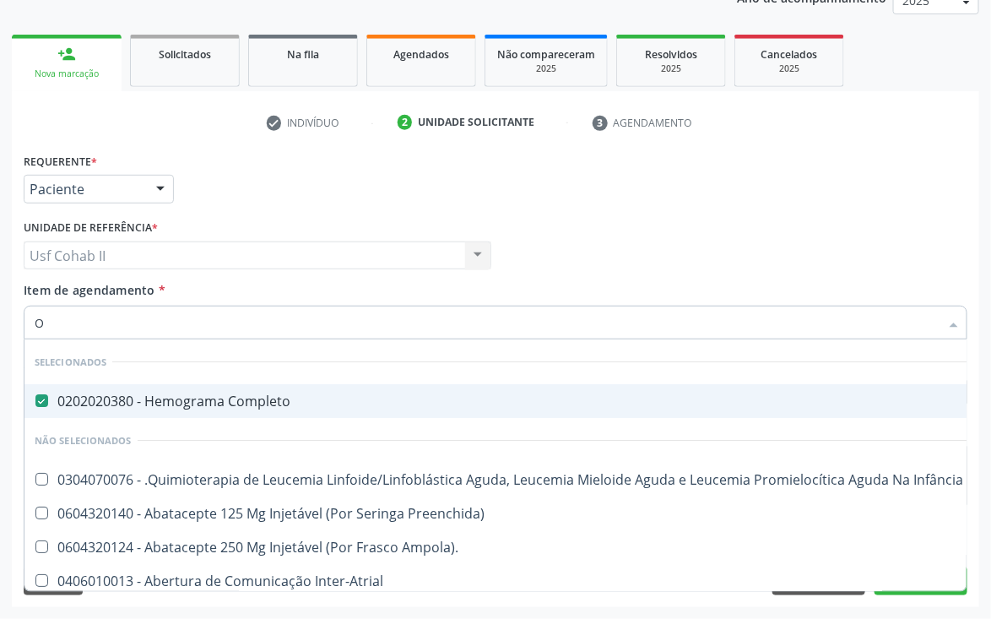
type input "OV"
checkbox Completo "false"
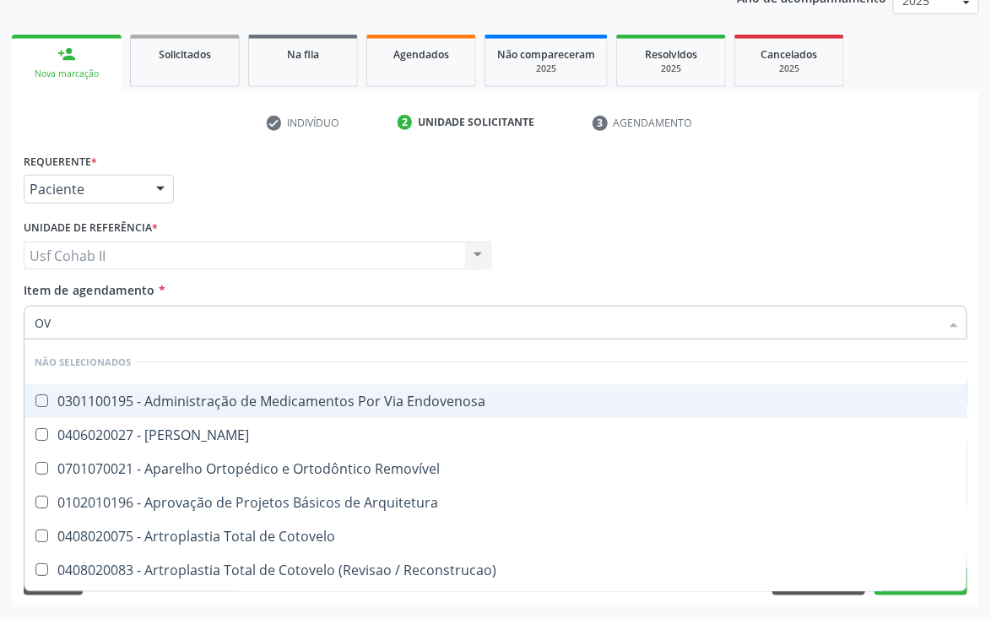
type input "O"
checkbox Endovenosa "true"
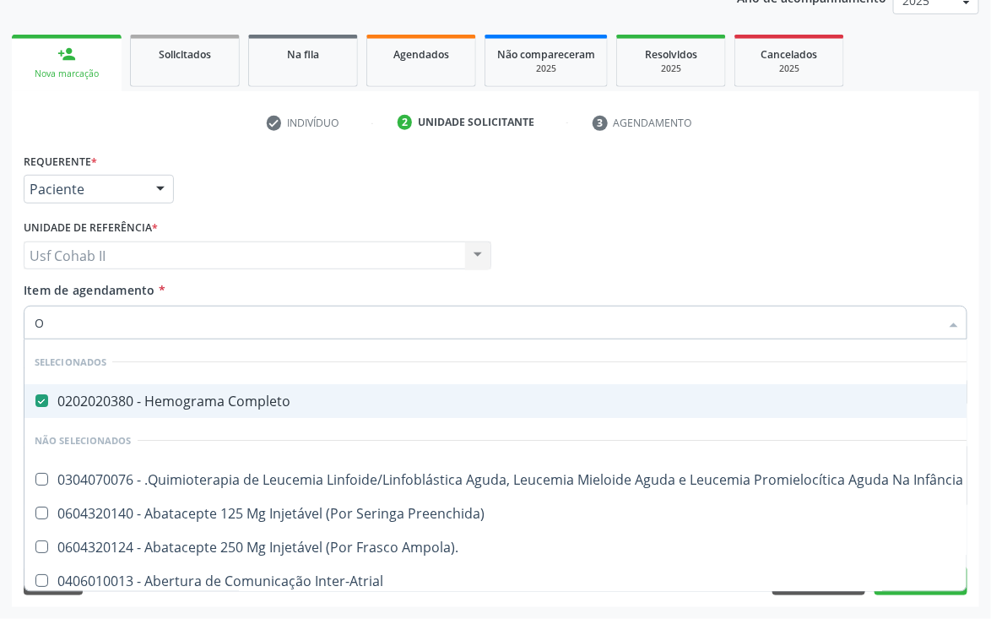
type input "OV"
checkbox Completo "false"
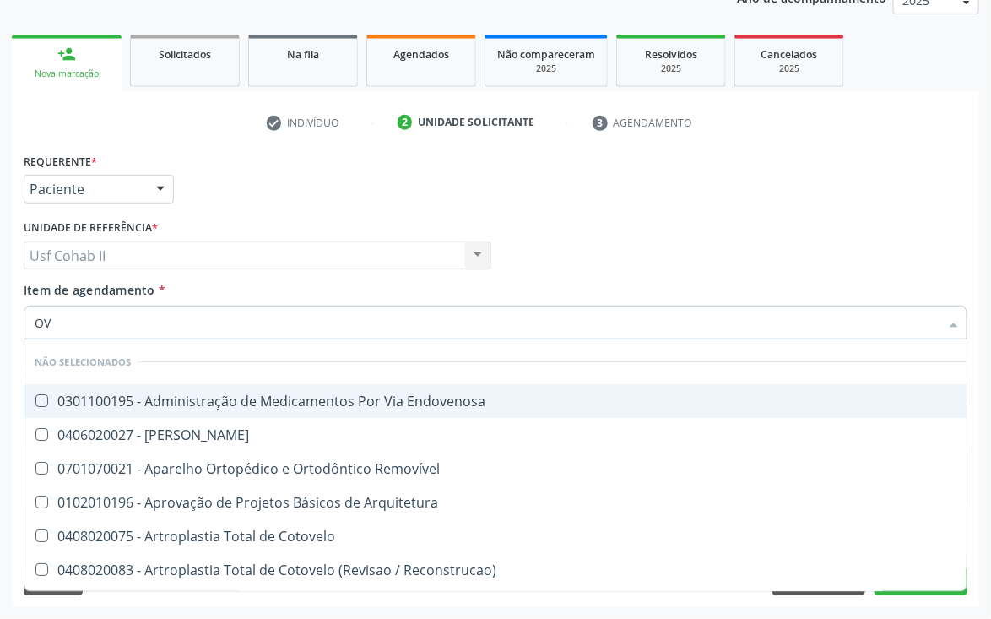
type input "O"
checkbox Endovenosa "true"
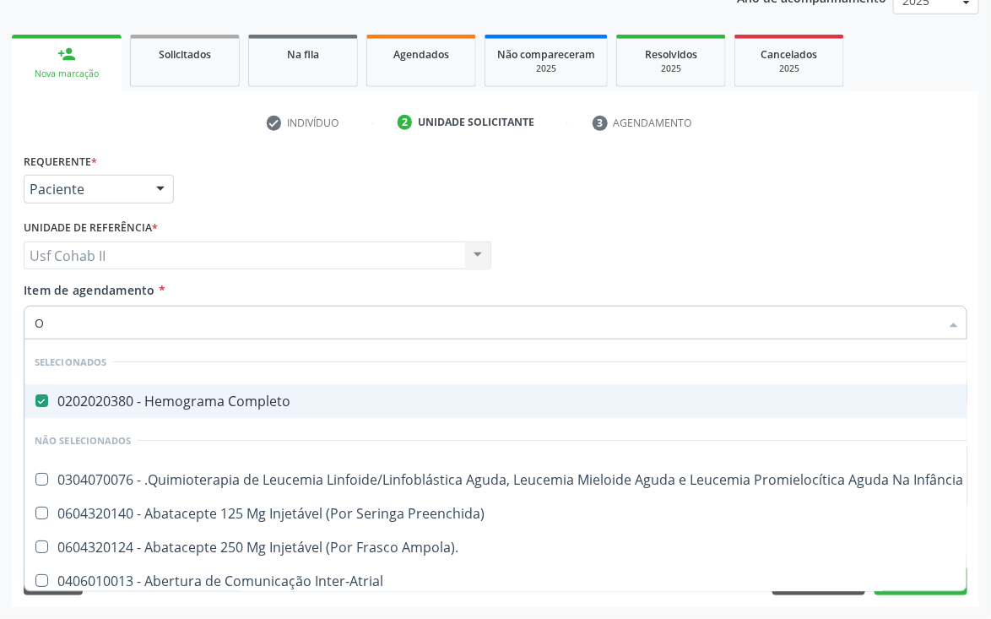
type input "OV"
checkbox Completo "false"
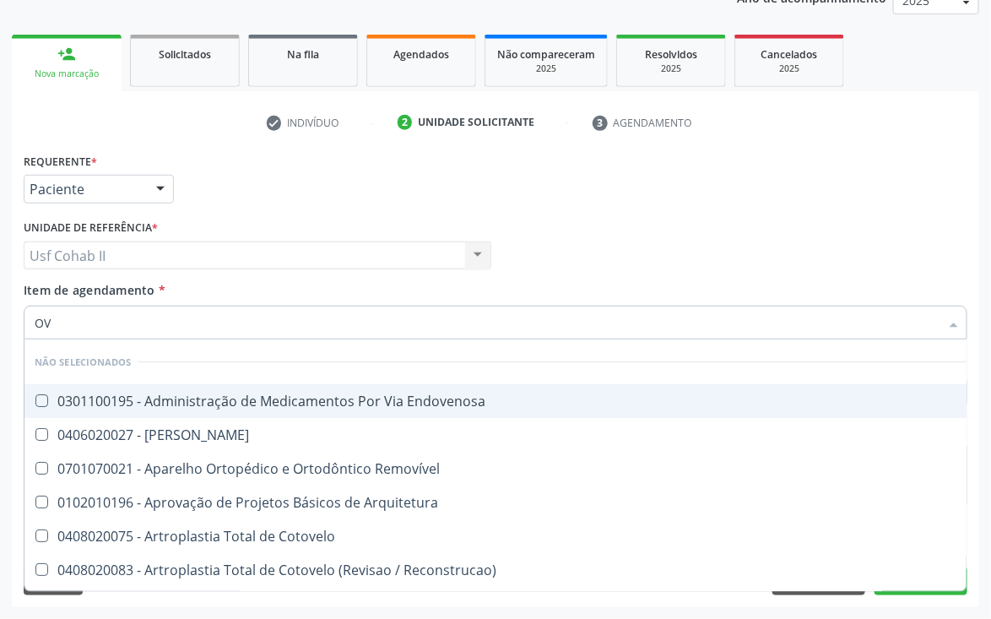
type input "OVO"
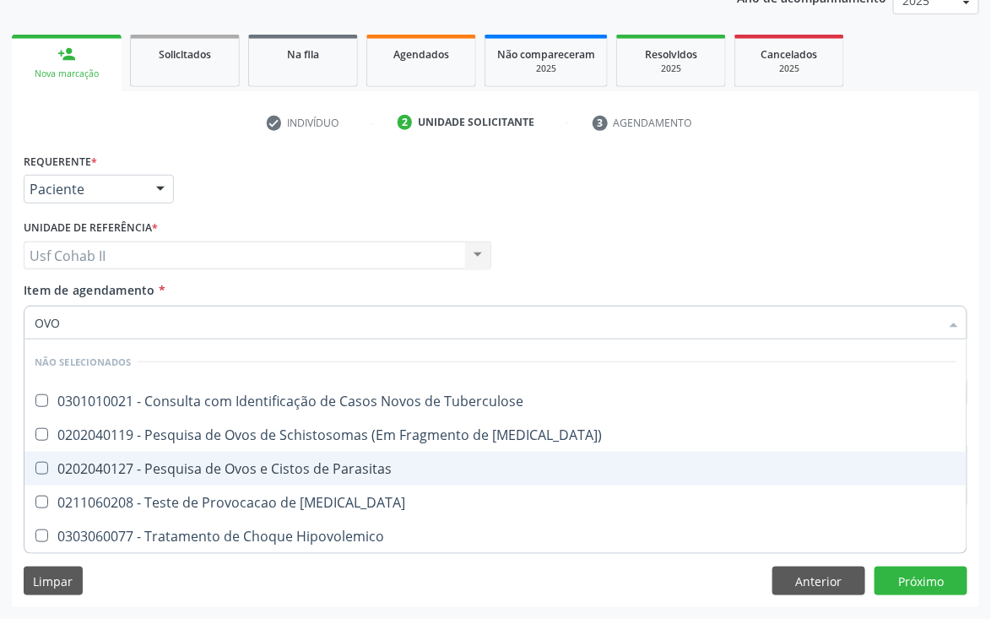
click at [198, 462] on div "0202040127 - Pesquisa de Ovos e Cistos de Parasitas" at bounding box center [496, 469] width 922 height 14
checkbox Parasitas "true"
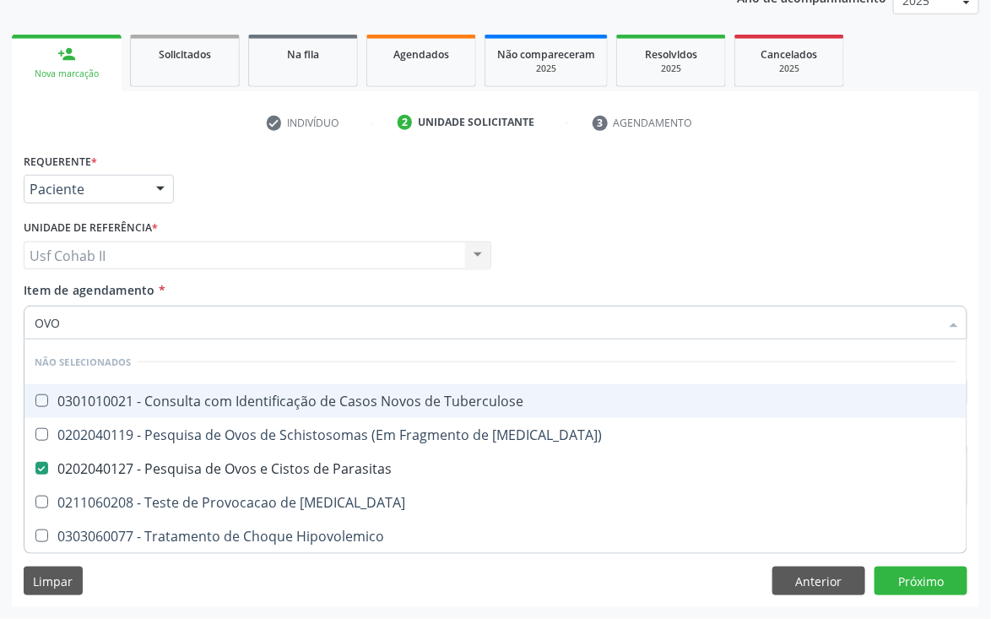
click at [550, 236] on div "Médico Solicitante Por favor, selecione a Unidade de Atendimento primeiro Nenhu…" at bounding box center [495, 248] width 953 height 66
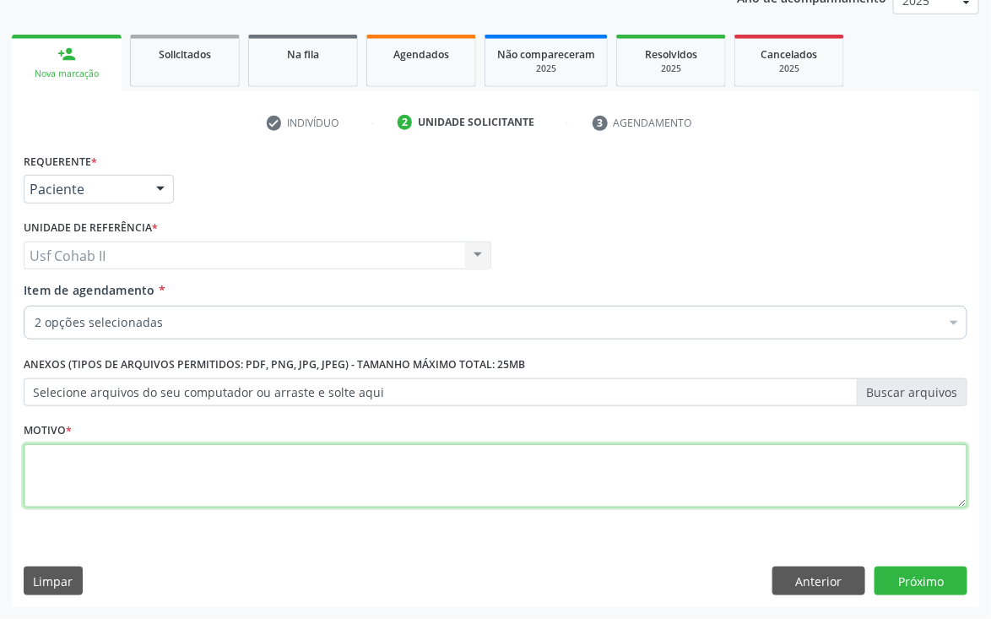
click at [462, 459] on textarea at bounding box center [496, 476] width 944 height 64
type textarea "."
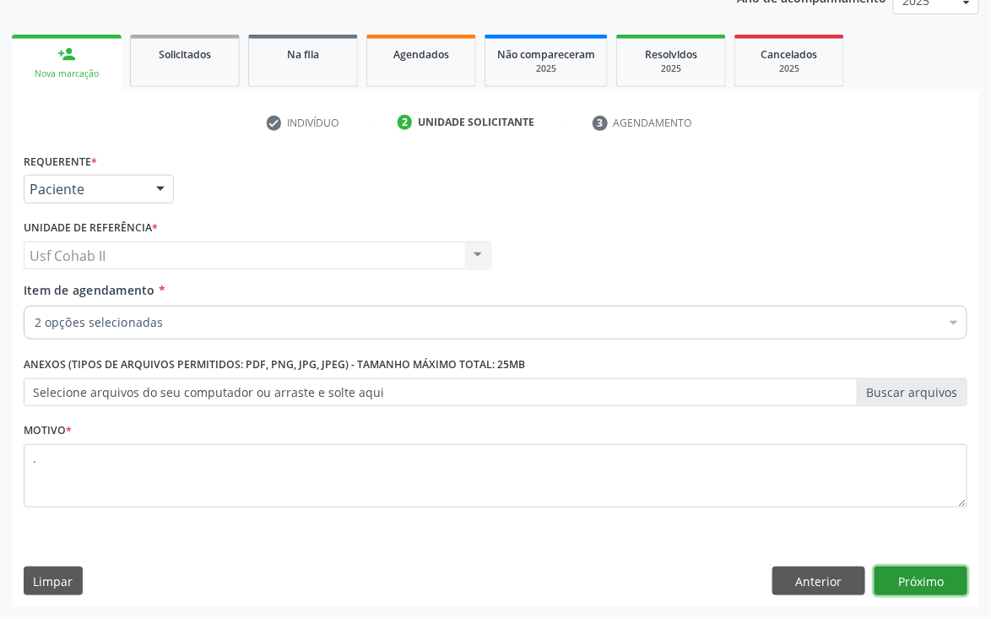
click at [894, 575] on button "Próximo" at bounding box center [921, 581] width 93 height 29
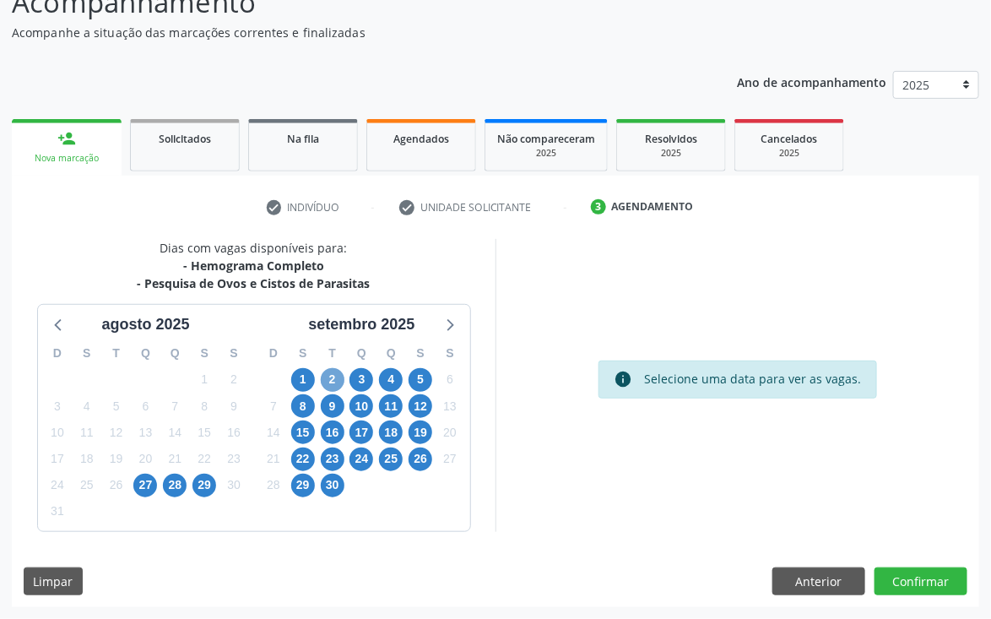
click at [330, 378] on span "2" at bounding box center [333, 380] width 24 height 24
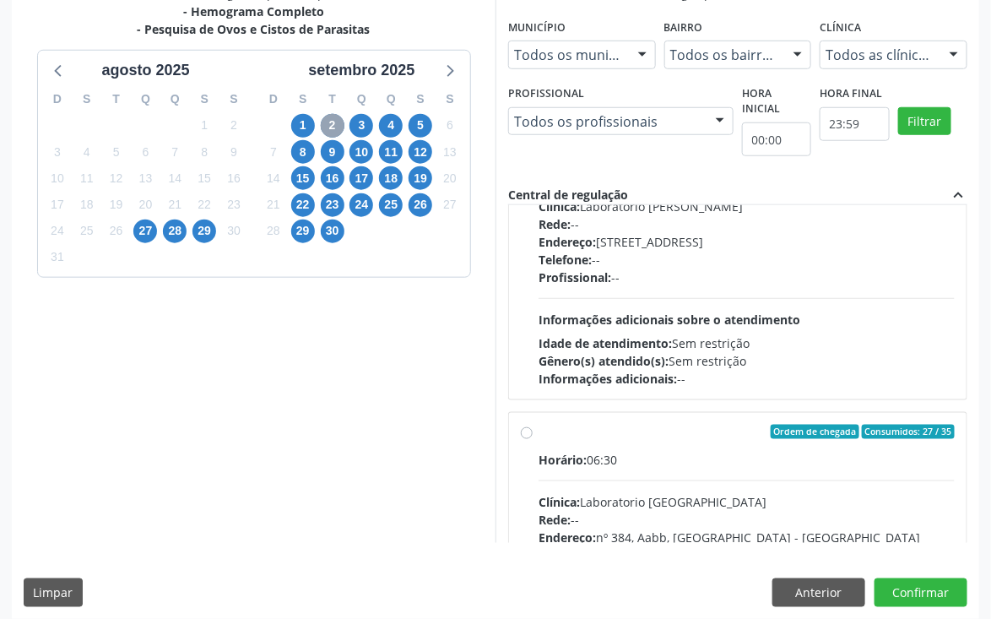
scroll to position [253, 0]
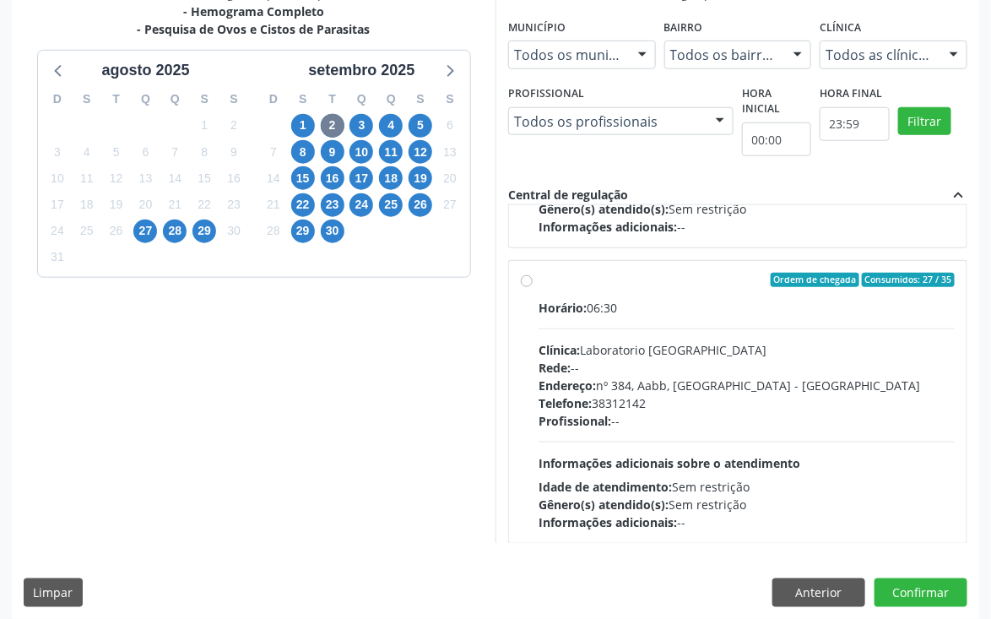
click at [539, 276] on label "Ordem de chegada Consumidos: 27 / 35 Horário: 06:30 Clínica: Laboratorio Sao Fr…" at bounding box center [747, 402] width 416 height 259
click at [527, 276] on input "Ordem de chegada Consumidos: 27 / 35 Horário: 06:30 Clínica: Laboratorio Sao Fr…" at bounding box center [527, 280] width 12 height 15
radio input "true"
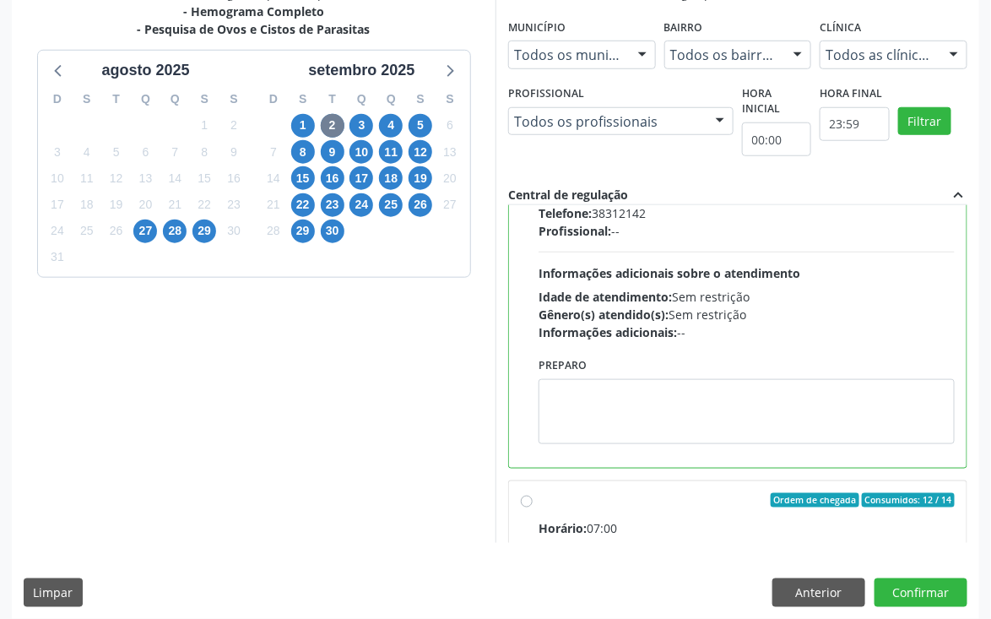
scroll to position [507, 0]
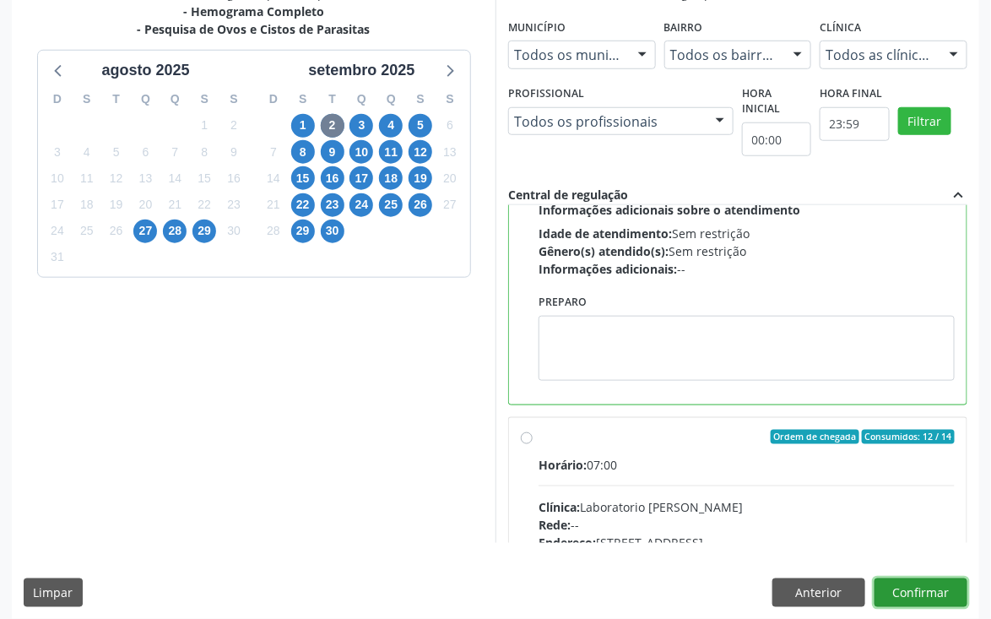
click at [903, 578] on button "Confirmar" at bounding box center [921, 592] width 93 height 29
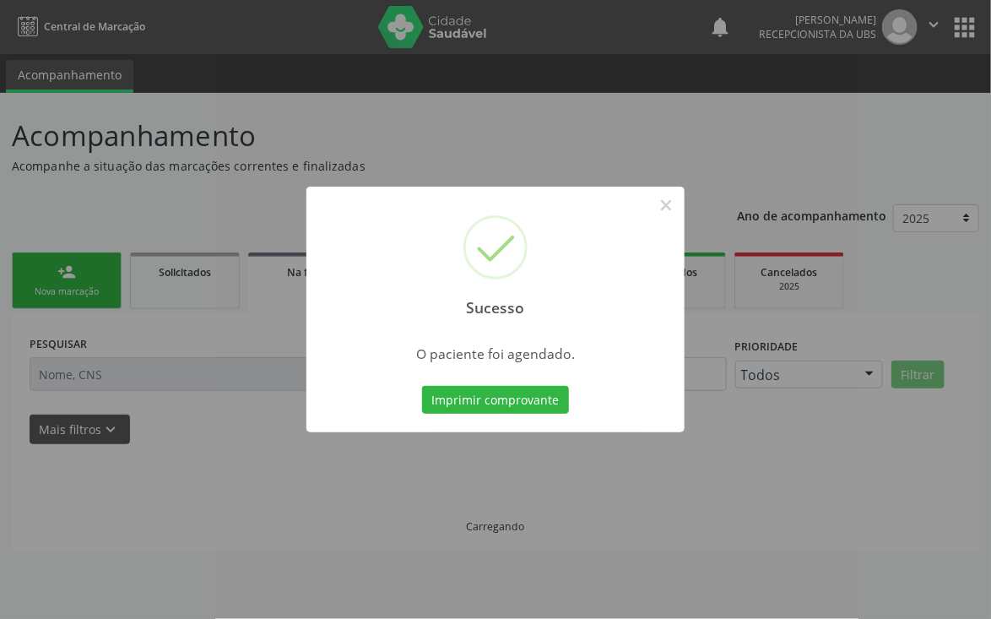
scroll to position [0, 0]
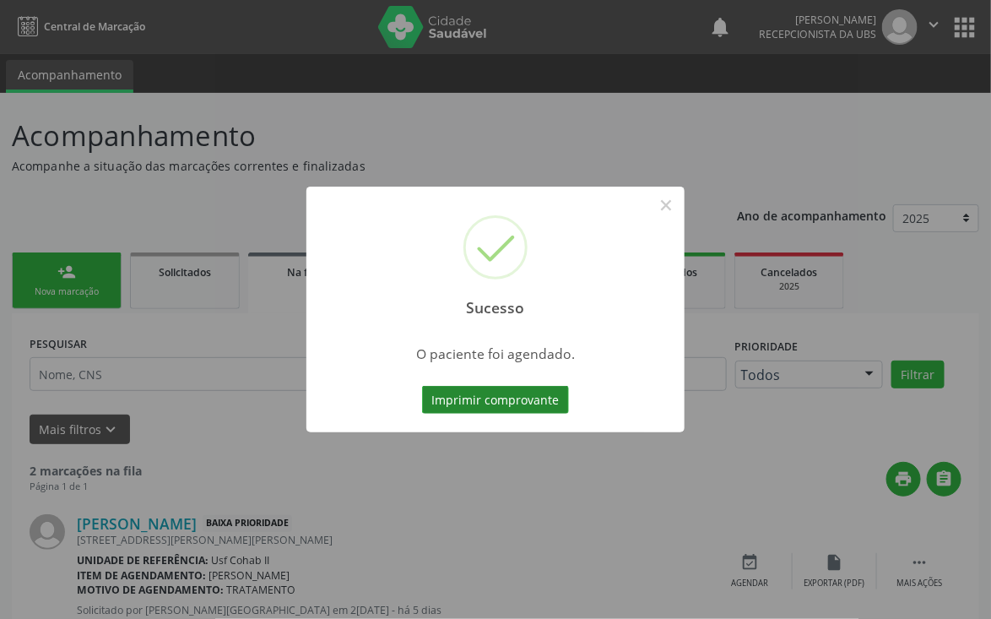
click at [519, 403] on button "Imprimir comprovante" at bounding box center [495, 400] width 147 height 29
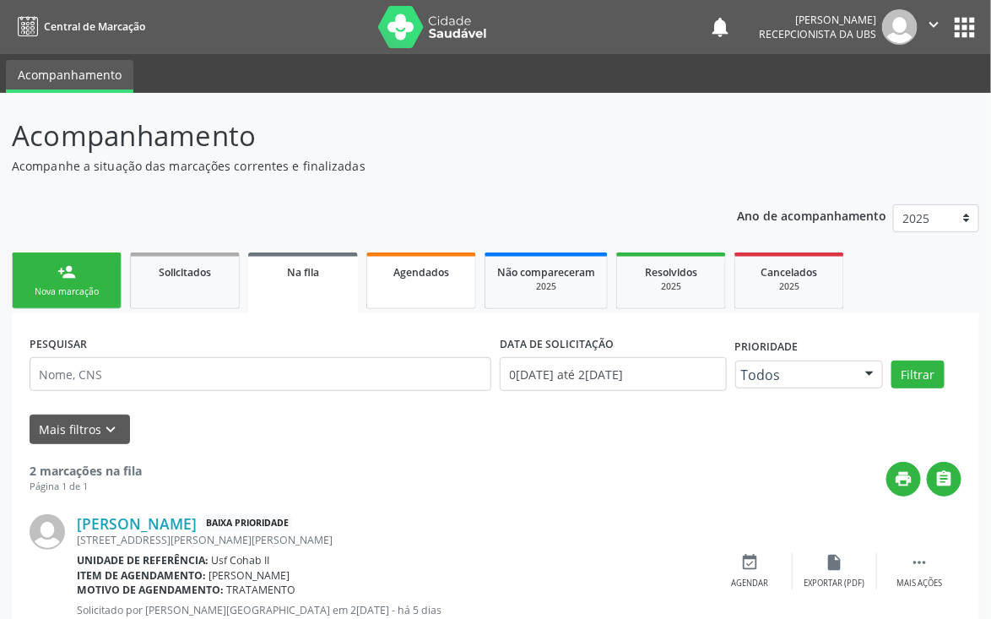
click at [423, 272] on span "Agendados" at bounding box center [422, 272] width 56 height 14
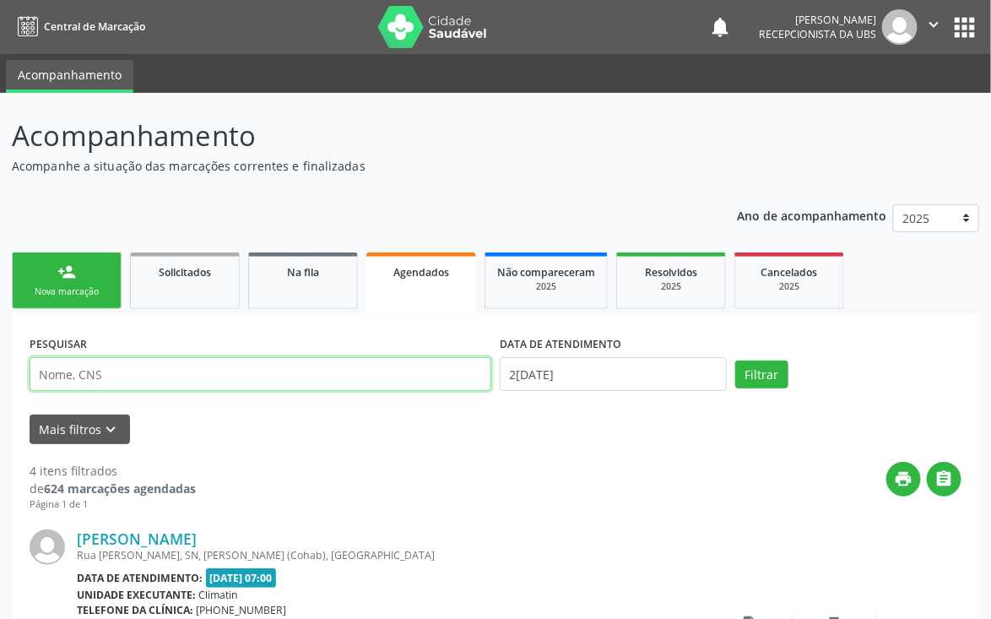
click at [229, 368] on input "text" at bounding box center [261, 374] width 462 height 34
type input "701005825955197"
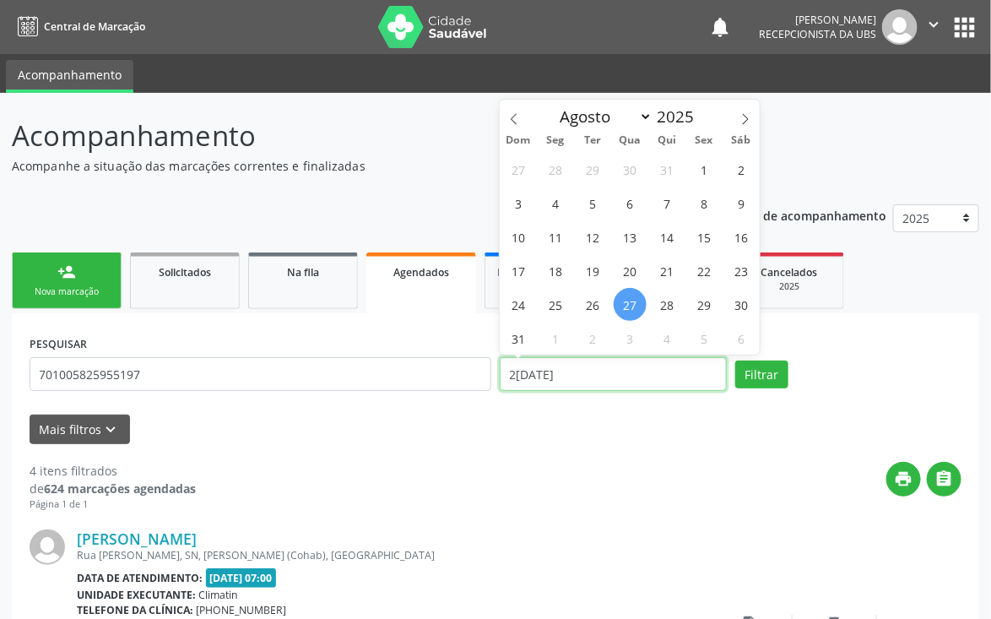
drag, startPoint x: 589, startPoint y: 380, endPoint x: 500, endPoint y: 385, distance: 88.8
click at [500, 385] on input "27/08/2025" at bounding box center [613, 374] width 227 height 34
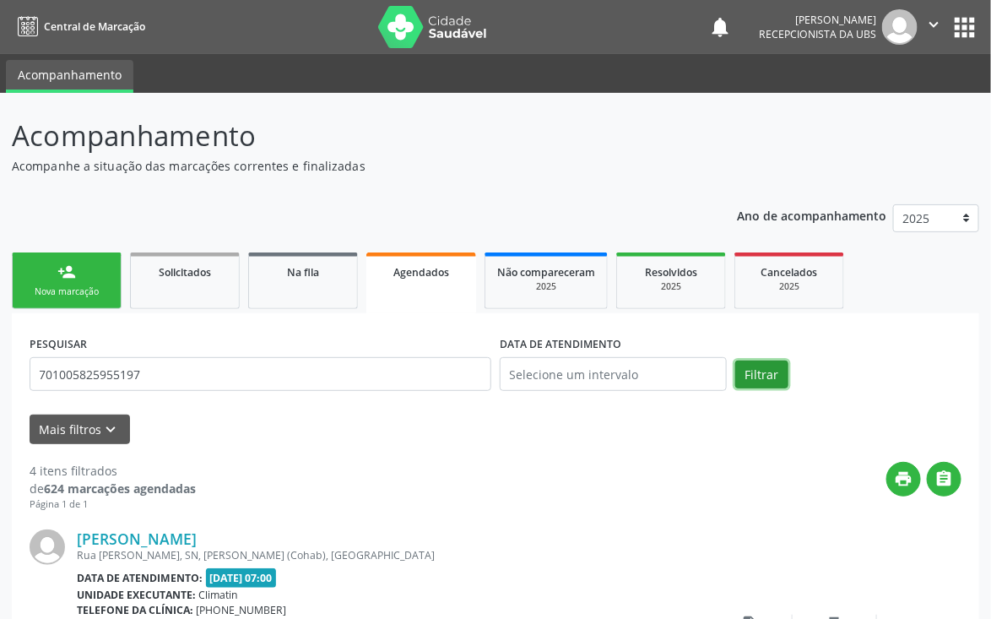
click at [750, 376] on button "Filtrar" at bounding box center [762, 375] width 53 height 29
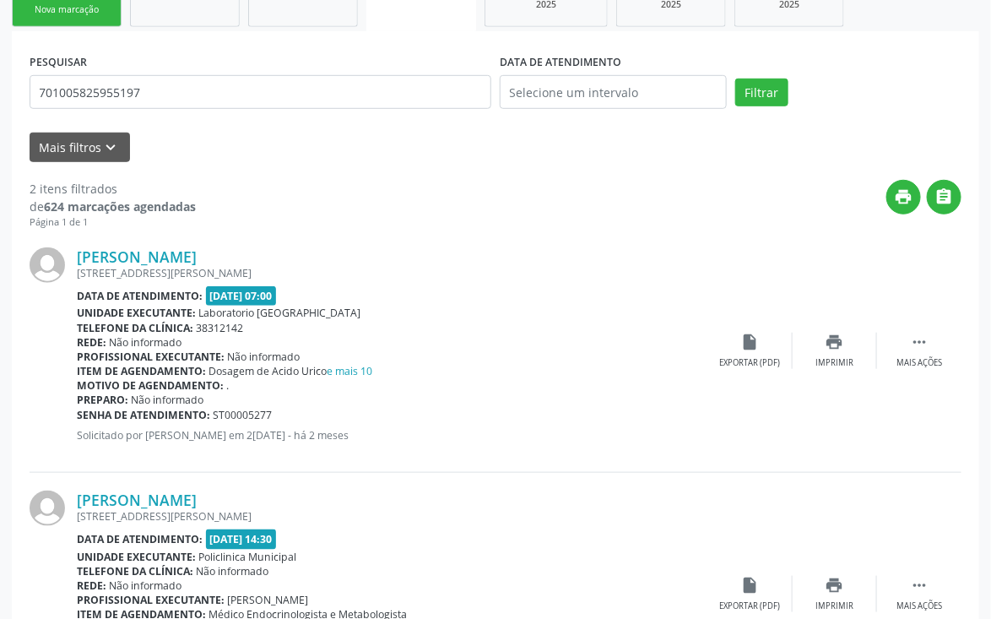
scroll to position [26, 0]
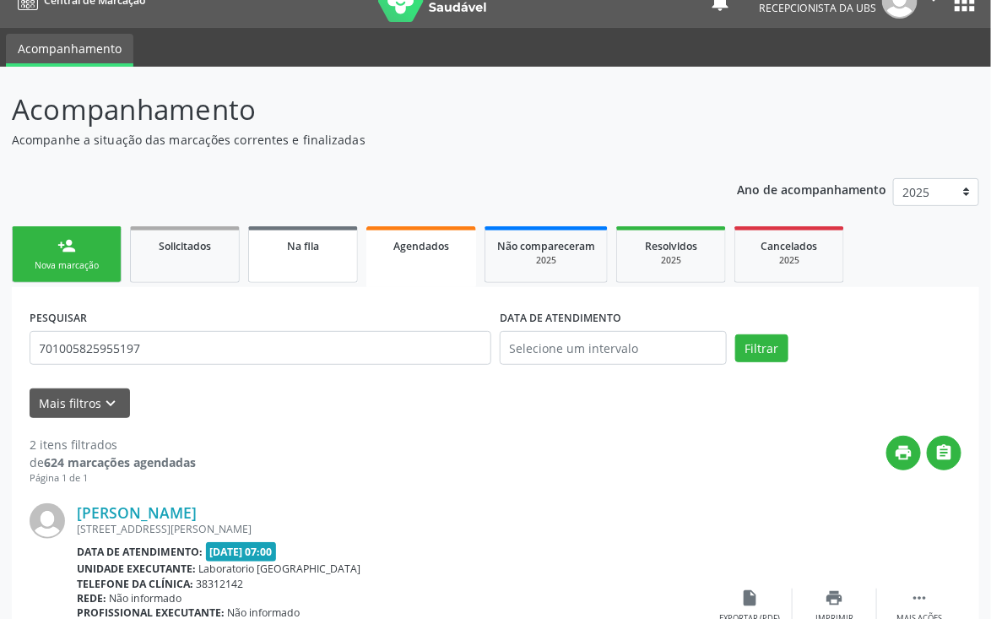
click at [281, 246] on div "Na fila" at bounding box center [303, 245] width 84 height 18
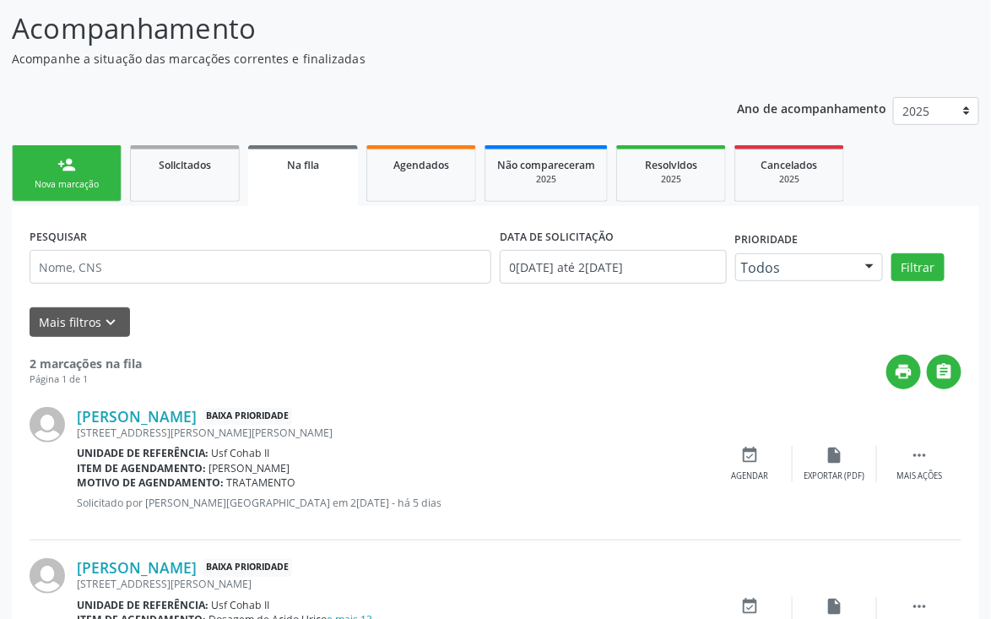
scroll to position [208, 0]
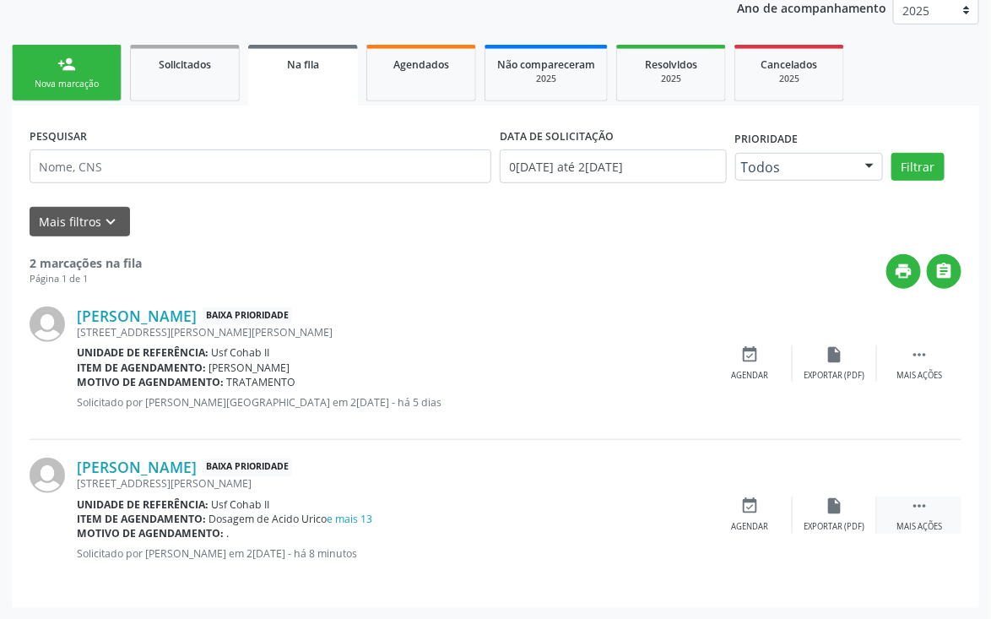
click at [930, 502] on div " Mais ações" at bounding box center [919, 515] width 84 height 36
click at [834, 502] on icon "edit" at bounding box center [835, 506] width 19 height 19
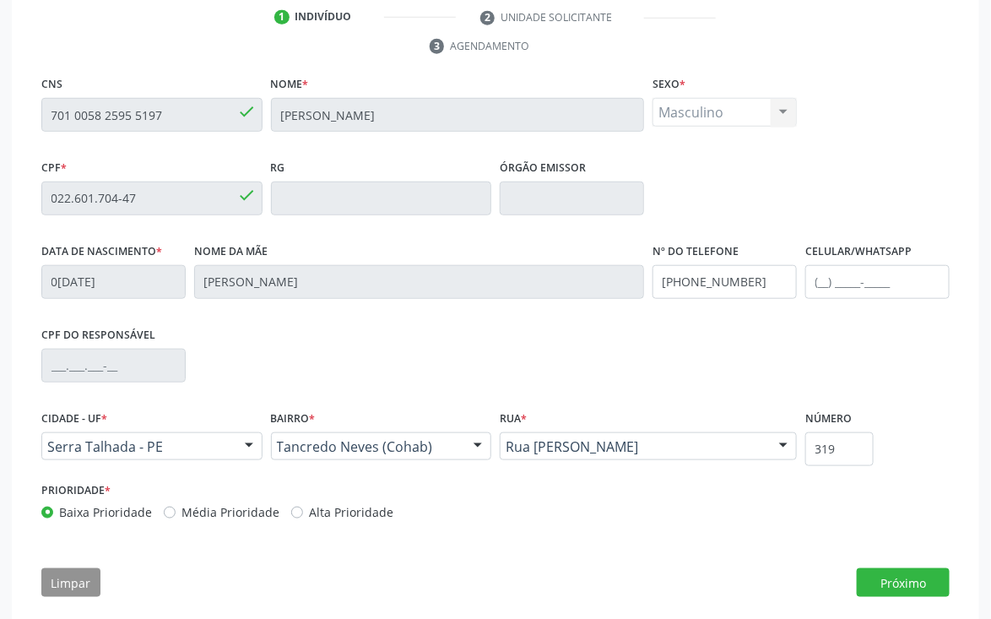
scroll to position [347, 0]
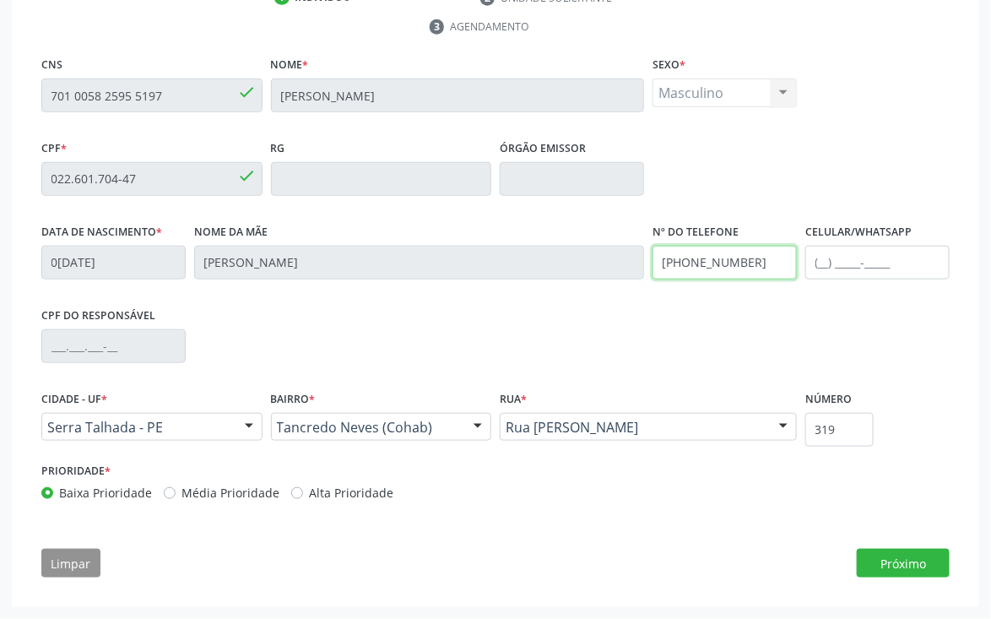
drag, startPoint x: 743, startPoint y: 262, endPoint x: 583, endPoint y: 267, distance: 160.5
click at [583, 267] on div "Data de nascimento * [DATE] Nome da mãe [PERSON_NAME] Nº do Telefone [PHONE_NUM…" at bounding box center [495, 262] width 917 height 84
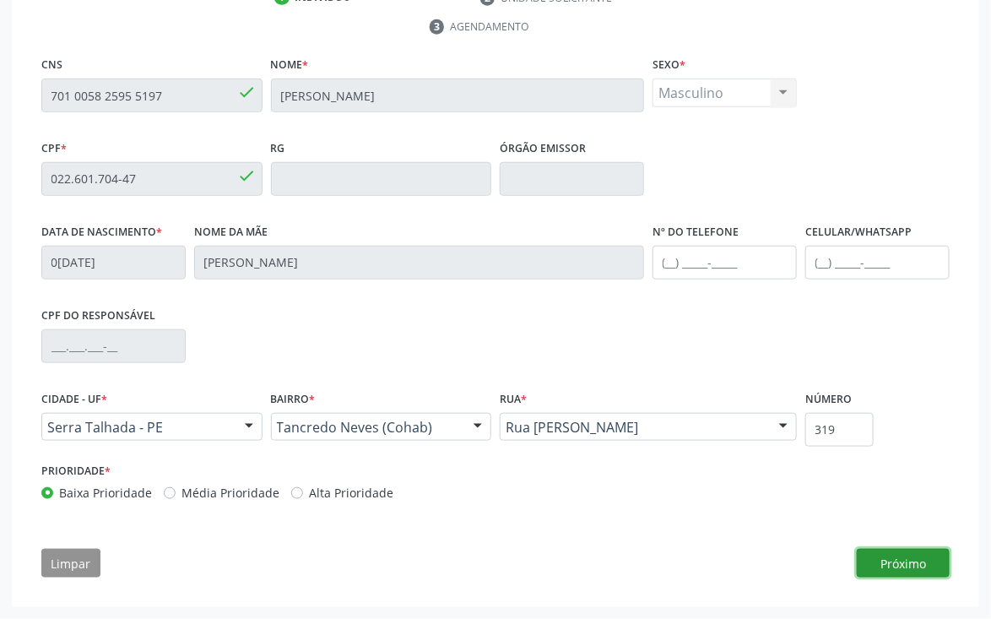
click at [903, 568] on button "Próximo" at bounding box center [903, 563] width 93 height 29
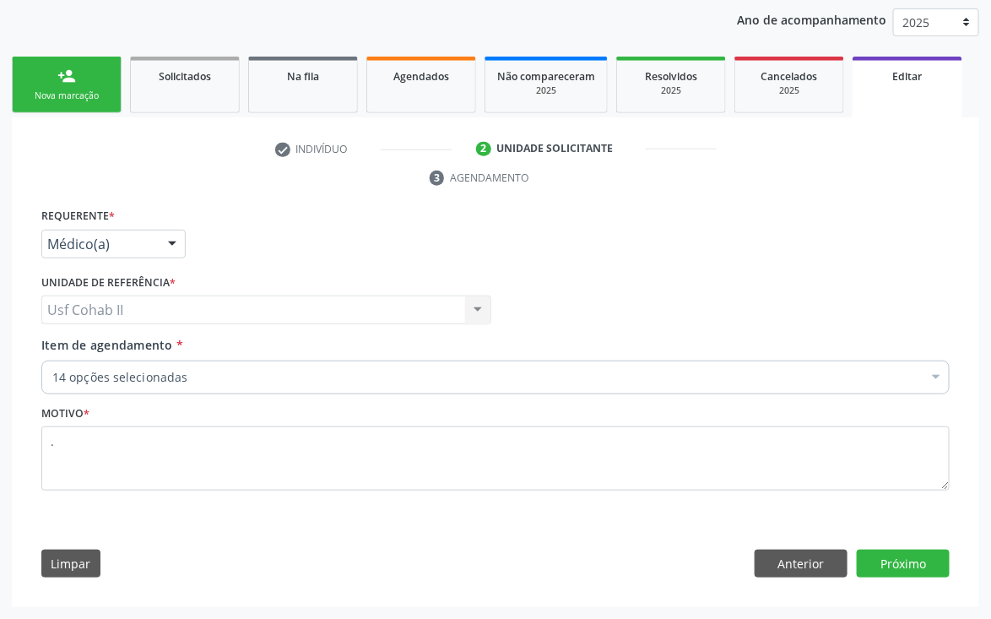
scroll to position [198, 0]
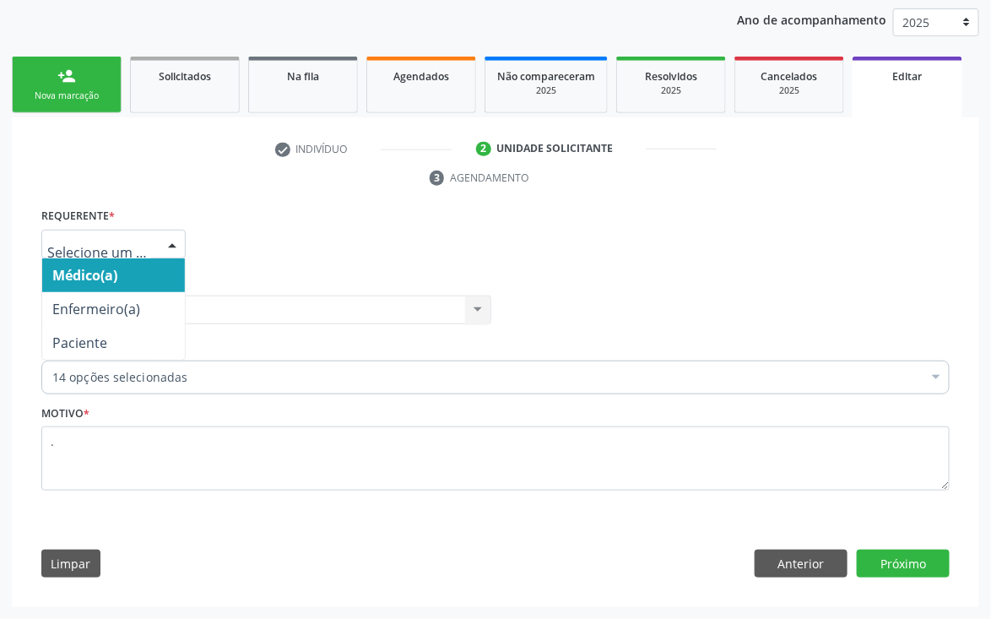
click at [112, 238] on input "text" at bounding box center [99, 253] width 104 height 34
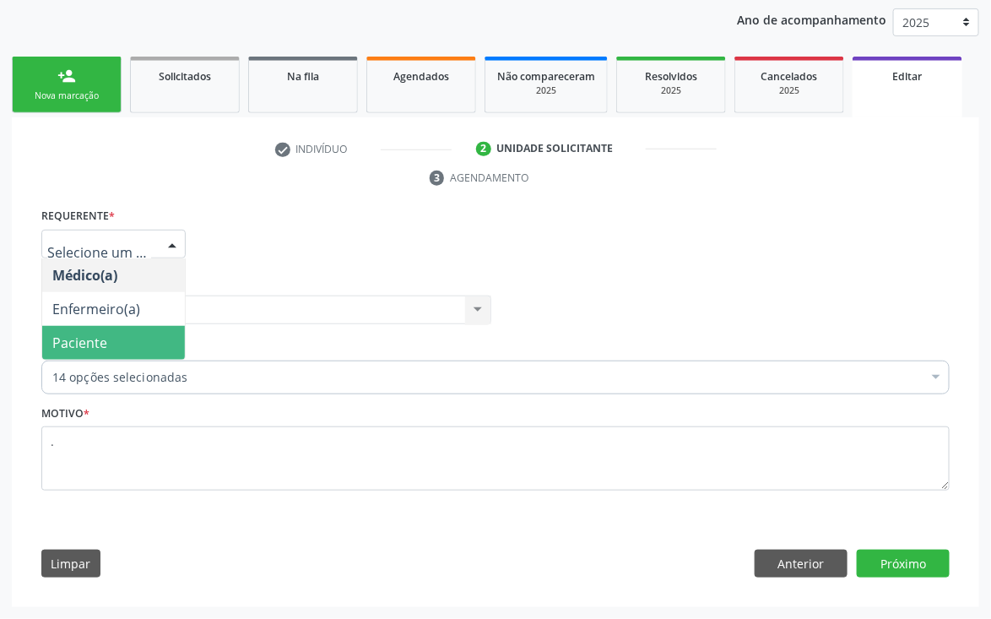
click at [86, 345] on span "Paciente" at bounding box center [79, 343] width 55 height 19
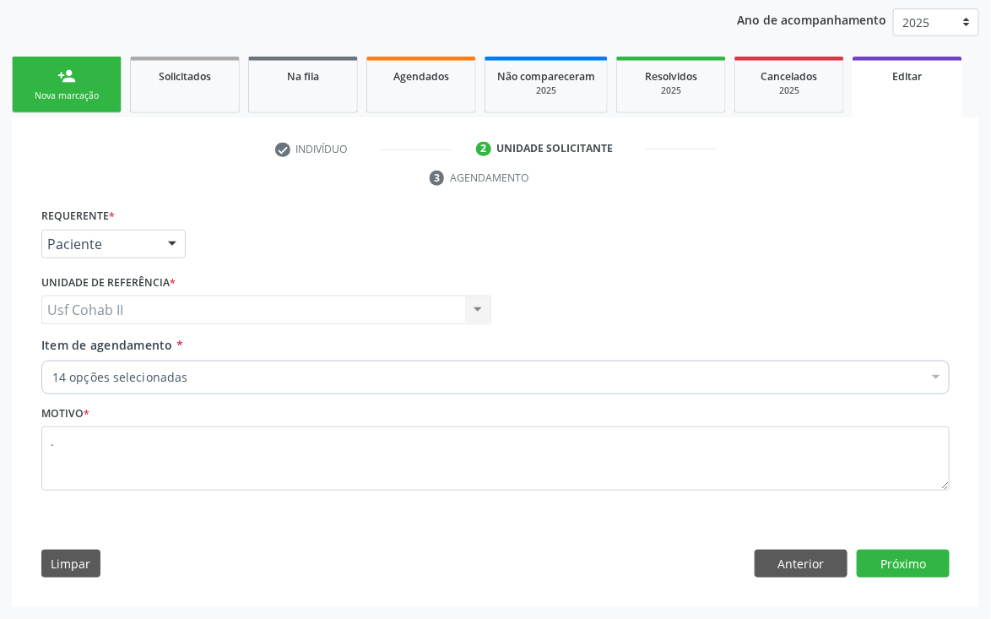
click at [262, 215] on div "Requerente * Paciente Médico(a) Enfermeiro(a) Paciente Nenhum resultado encontr…" at bounding box center [495, 237] width 917 height 66
click at [903, 561] on button "Próximo" at bounding box center [903, 564] width 93 height 29
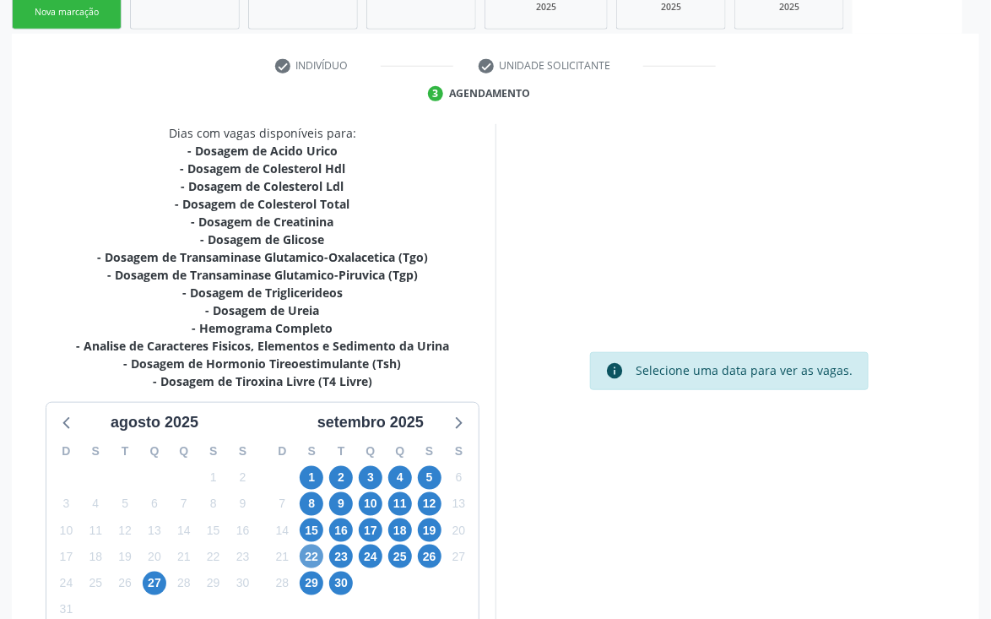
scroll to position [395, 0]
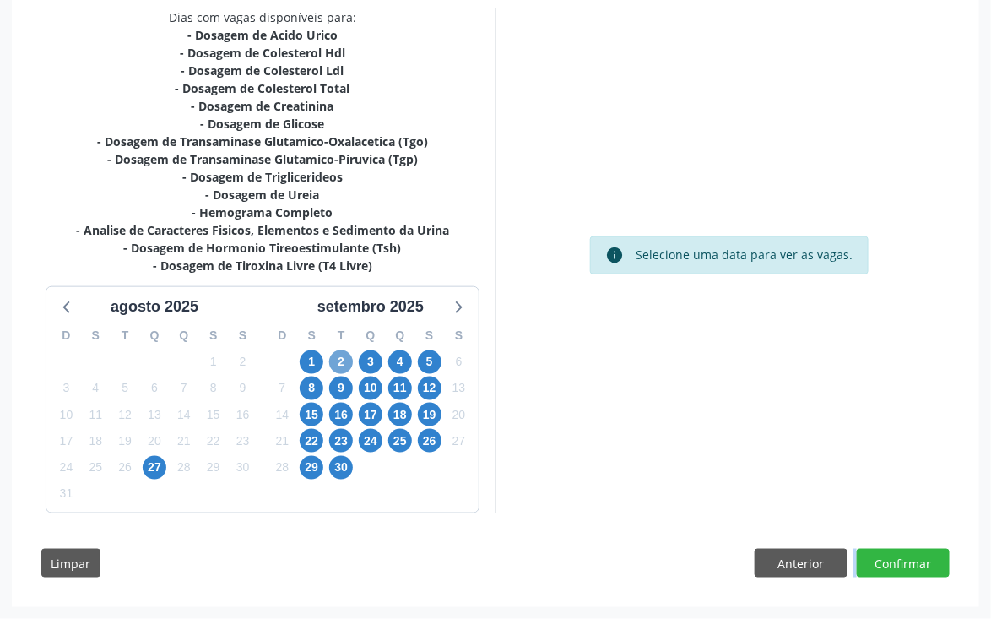
click at [342, 357] on span "2" at bounding box center [341, 362] width 24 height 24
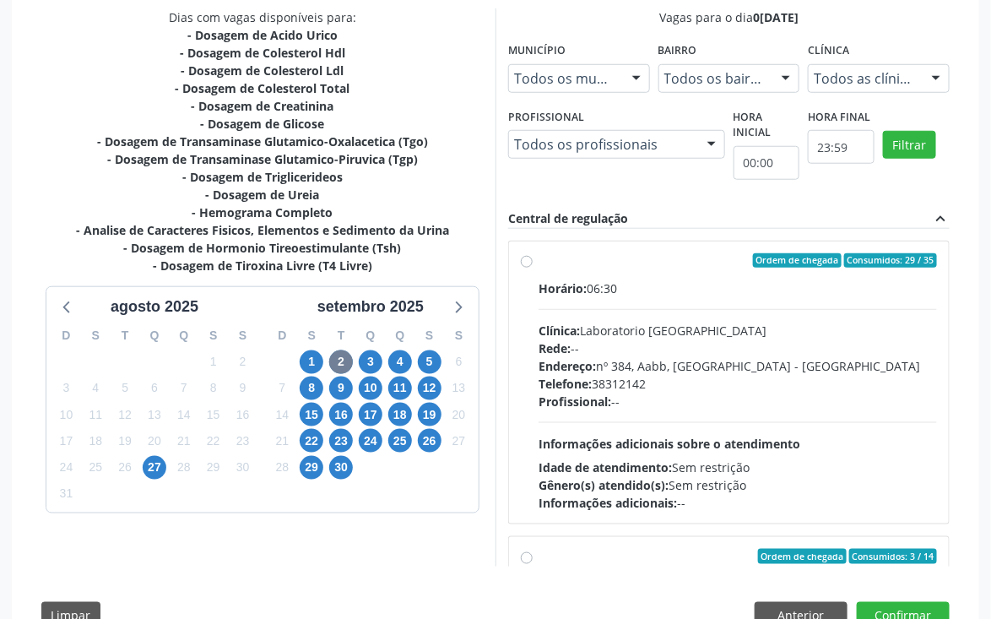
click at [539, 262] on label "Ordem de chegada Consumidos: 29 / 35 Horário: 06:30 Clínica: Laboratorio Sao Fr…" at bounding box center [738, 382] width 399 height 259
click at [525, 262] on input "Ordem de chegada Consumidos: 29 / 35 Horário: 06:30 Clínica: Laboratorio Sao Fr…" at bounding box center [527, 260] width 12 height 15
radio input "true"
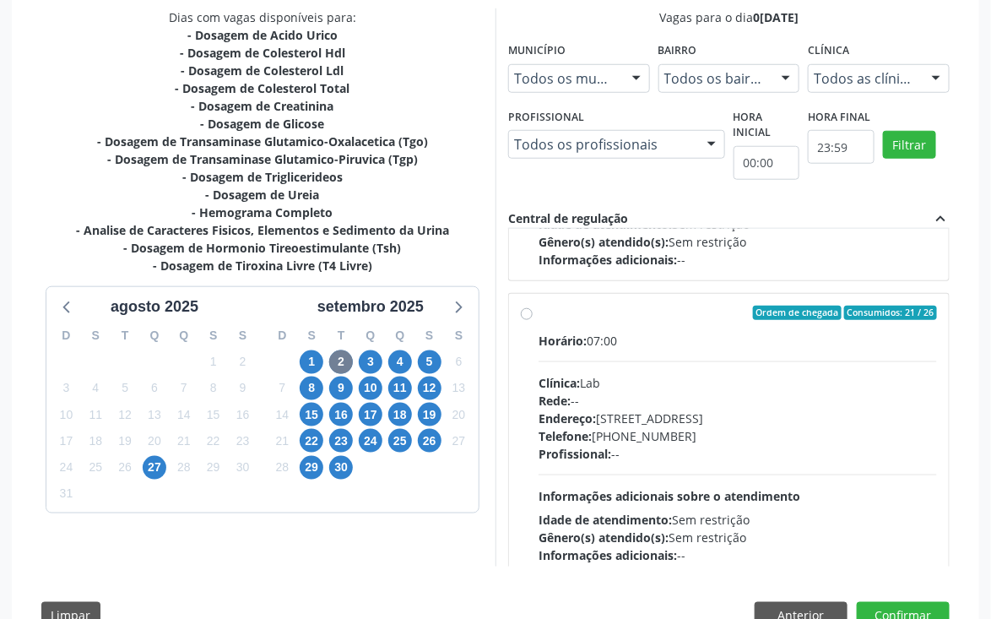
scroll to position [1267, 0]
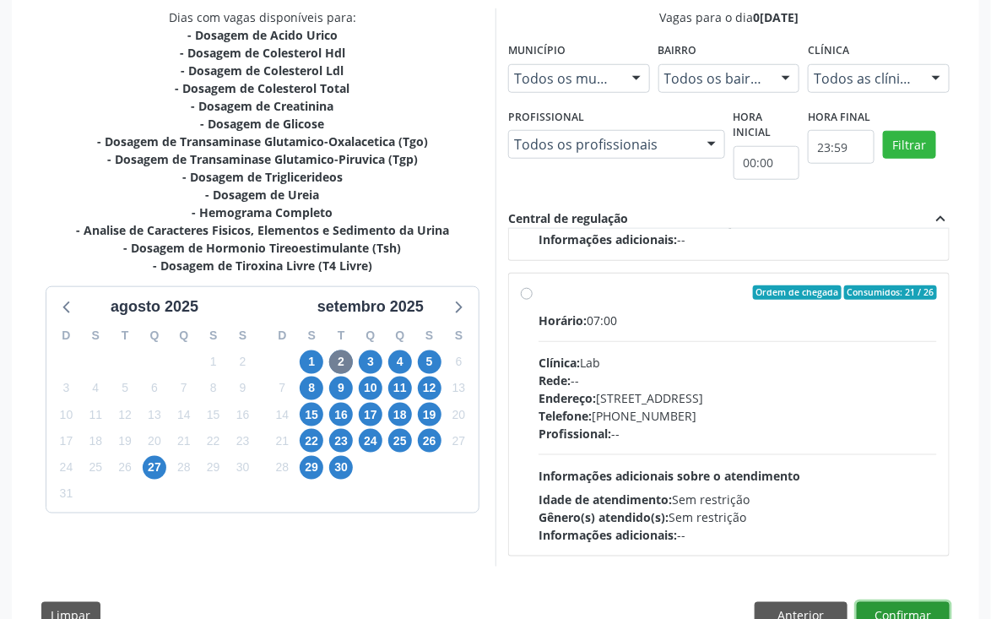
click at [917, 611] on button "Confirmar" at bounding box center [903, 616] width 93 height 29
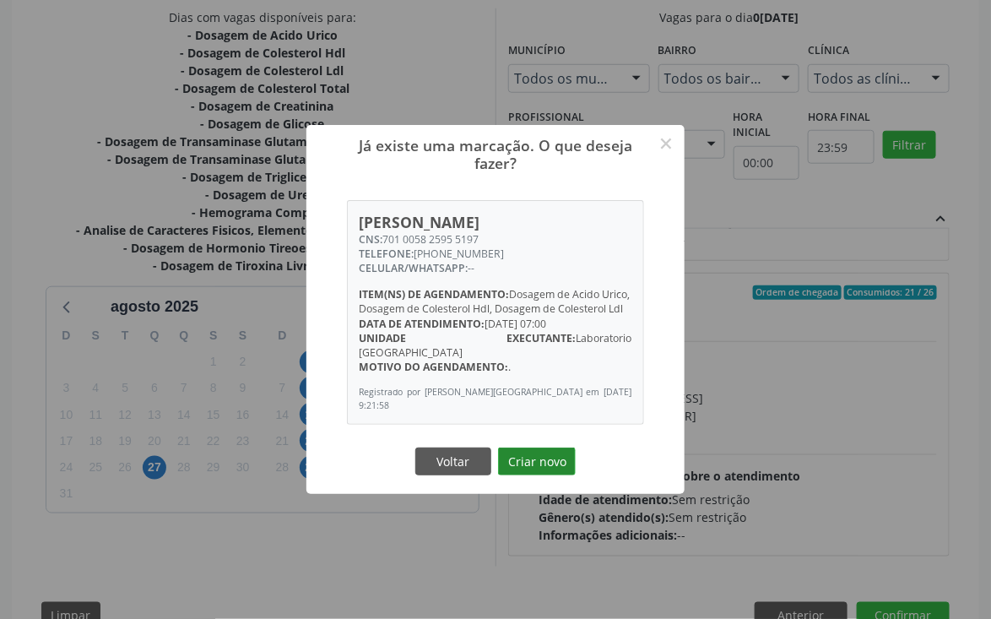
click at [537, 461] on button "Criar novo" at bounding box center [537, 462] width 78 height 29
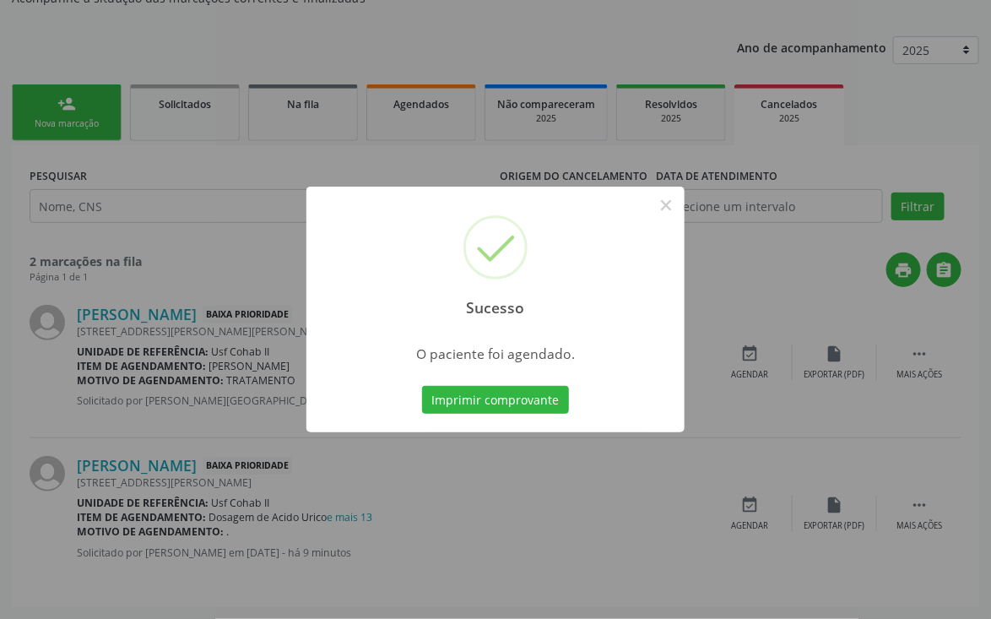
scroll to position [0, 0]
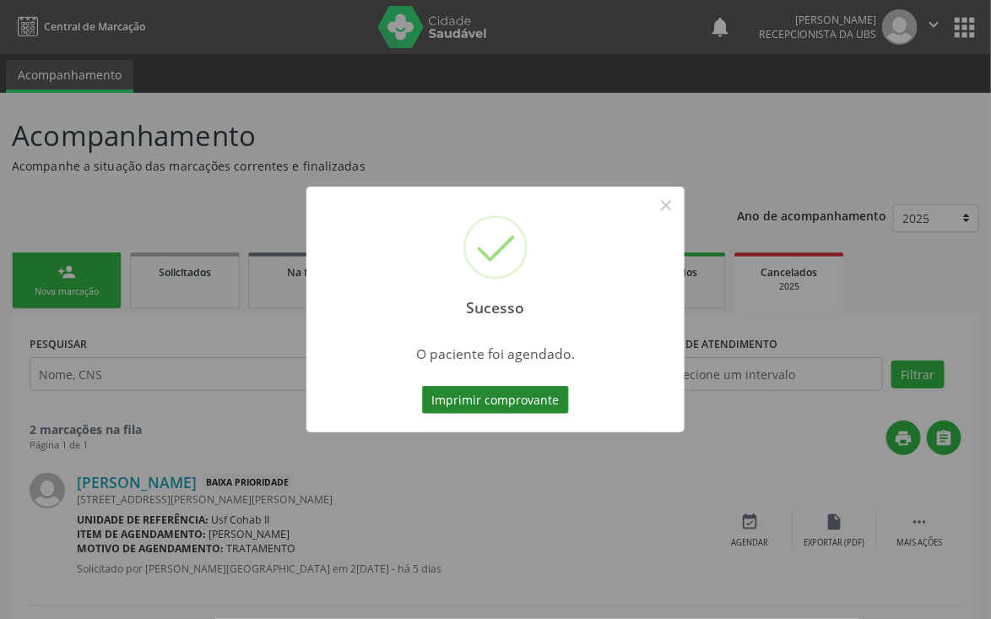
click at [509, 405] on button "Imprimir comprovante" at bounding box center [495, 400] width 147 height 29
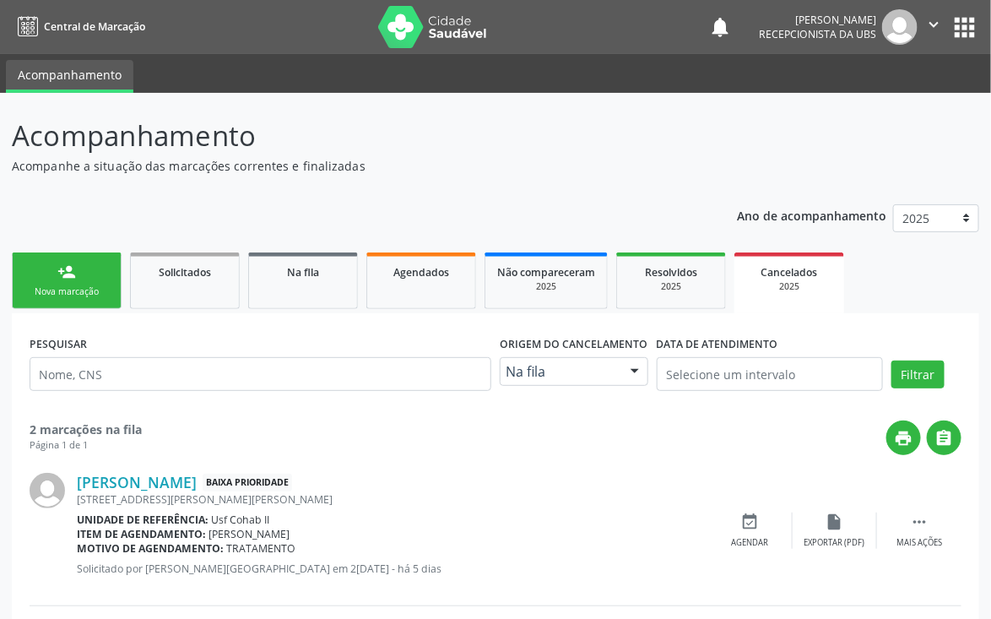
click at [56, 274] on link "person_add Nova marcação" at bounding box center [67, 281] width 110 height 57
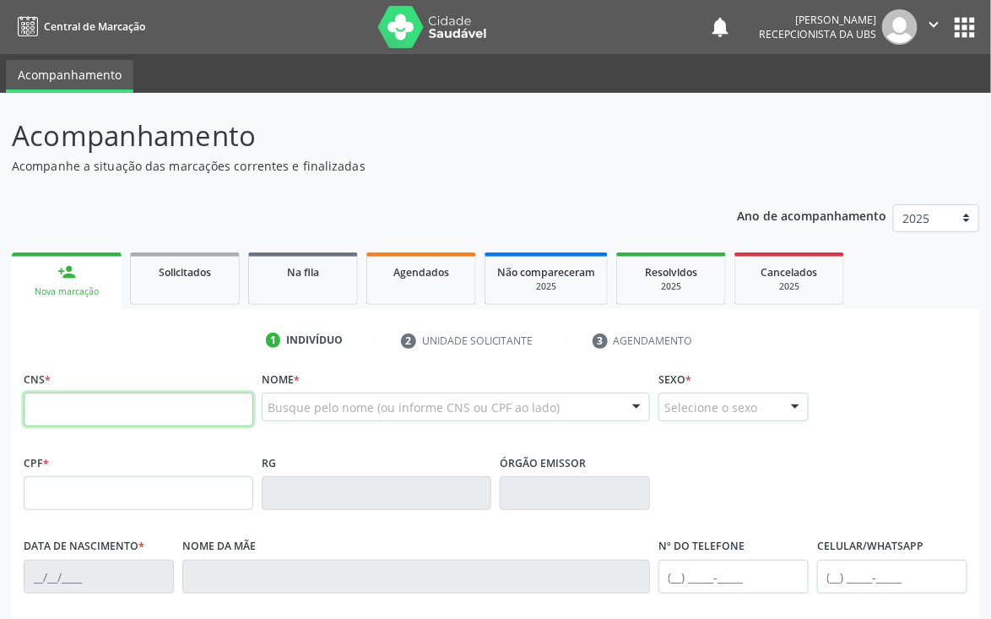
click at [79, 419] on input "text" at bounding box center [139, 410] width 230 height 34
type input "898 0062 8886 9564"
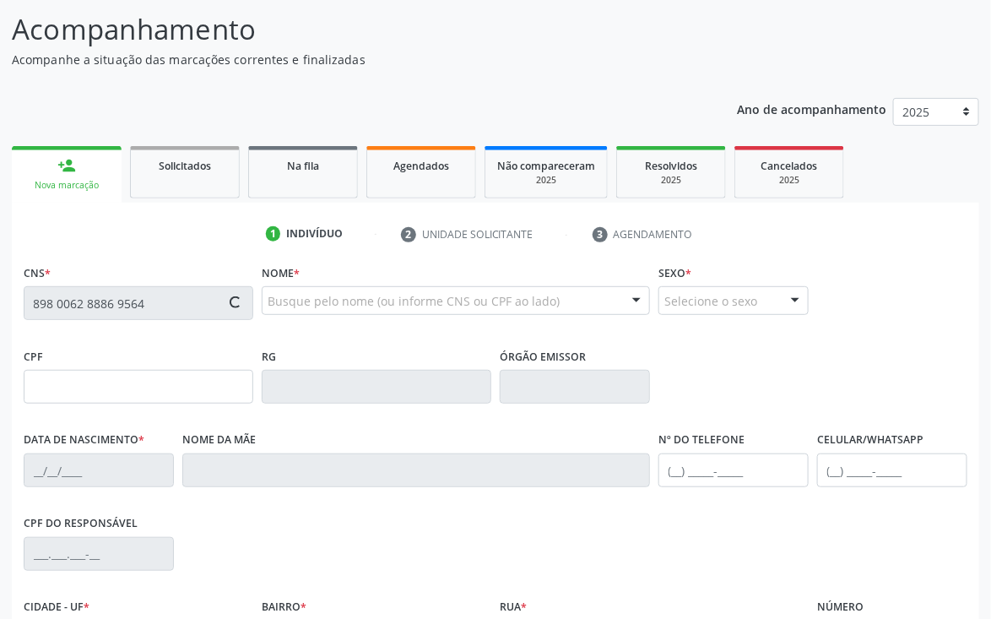
scroll to position [253, 0]
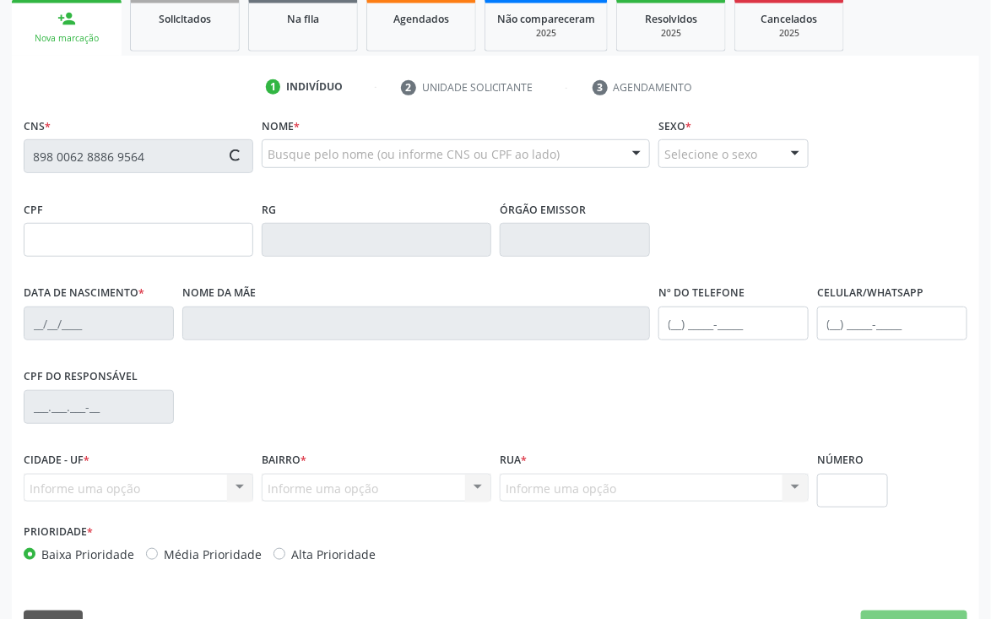
type input "181.454.724-07"
type input "02/05/2022"
type input "Mariavvaldeni Bezerravda Silva Pereira"
type input "(87) 99999-9999"
type input "405.423.408-95"
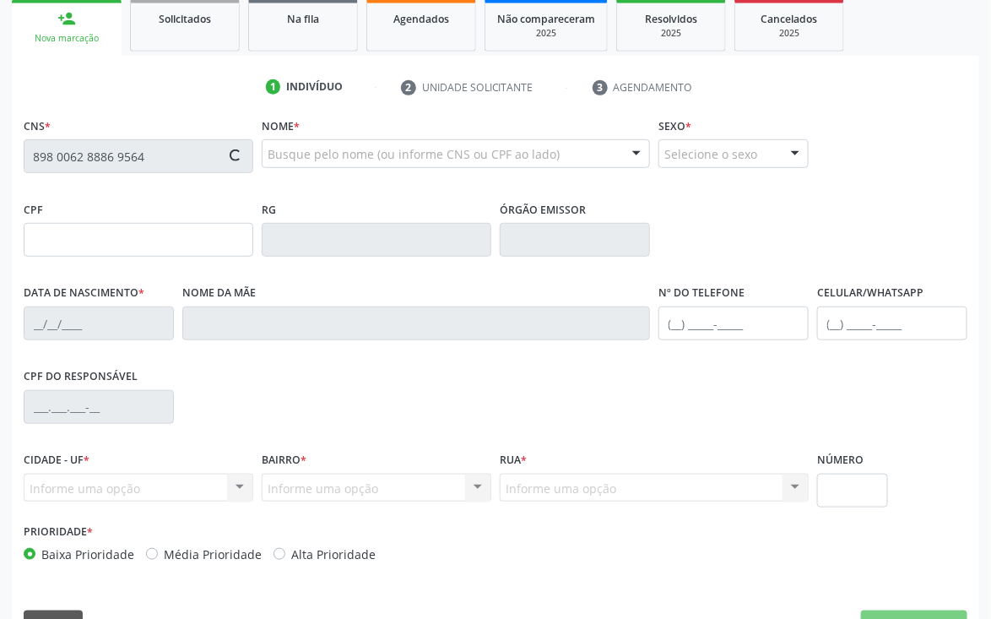
type input "30"
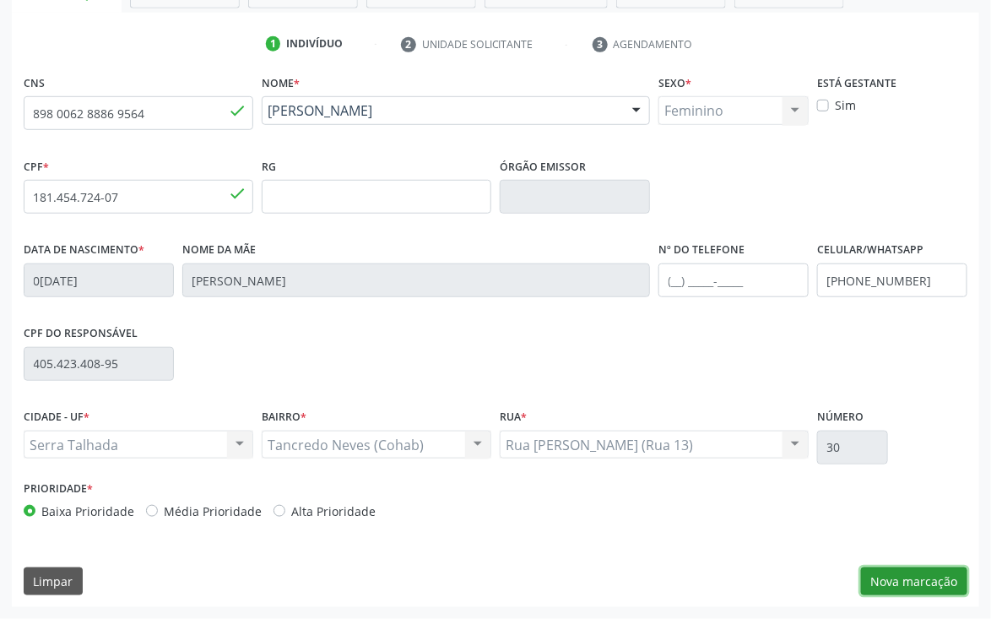
click at [917, 583] on button "Nova marcação" at bounding box center [914, 582] width 106 height 29
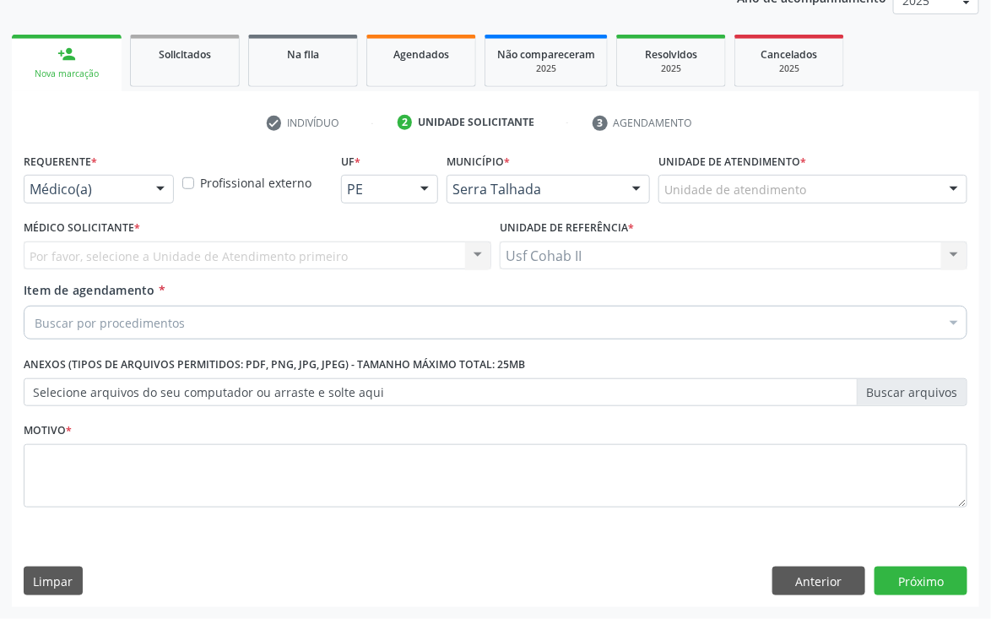
scroll to position [219, 0]
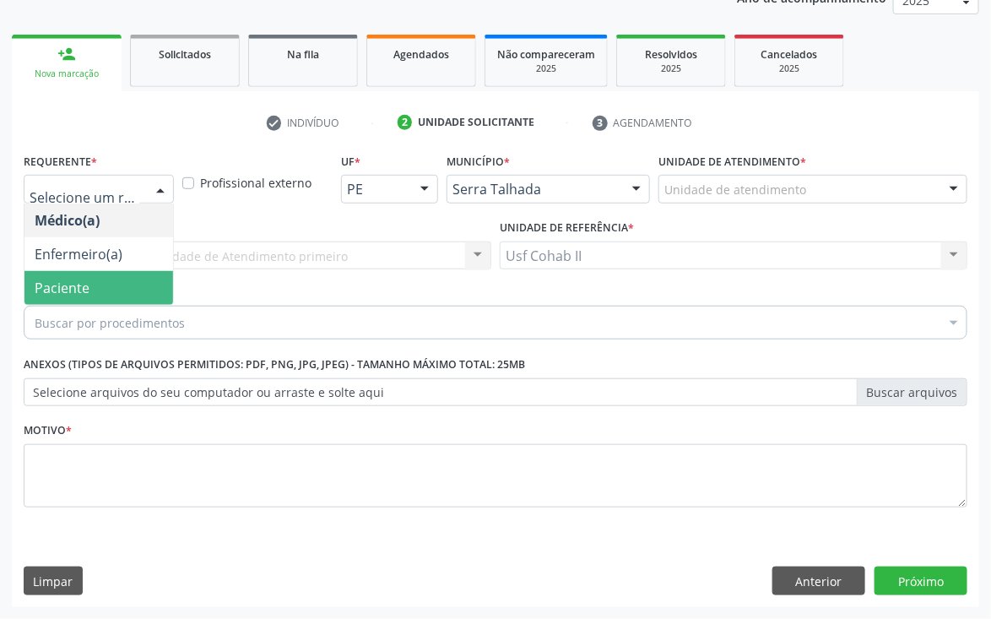
click at [94, 289] on span "Paciente" at bounding box center [98, 288] width 149 height 34
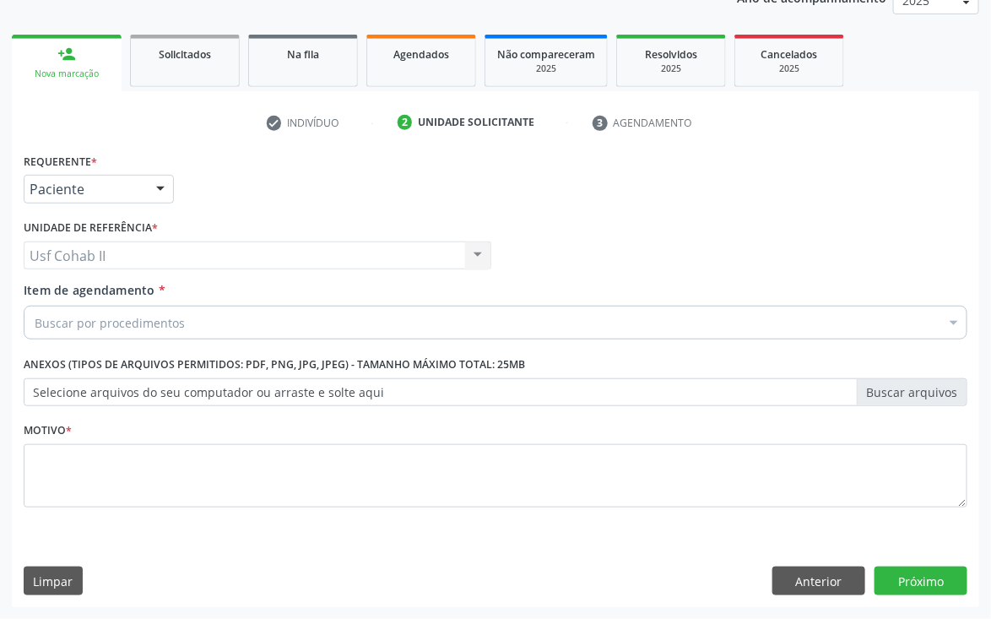
click at [35, 325] on input "Item de agendamento *" at bounding box center [35, 323] width 0 height 34
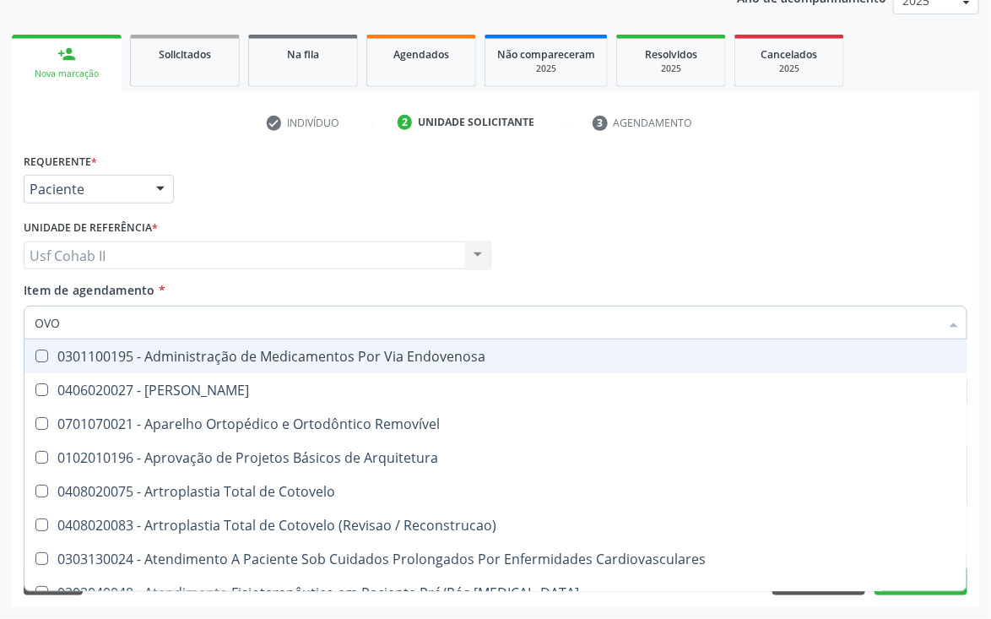
type input "OVOS"
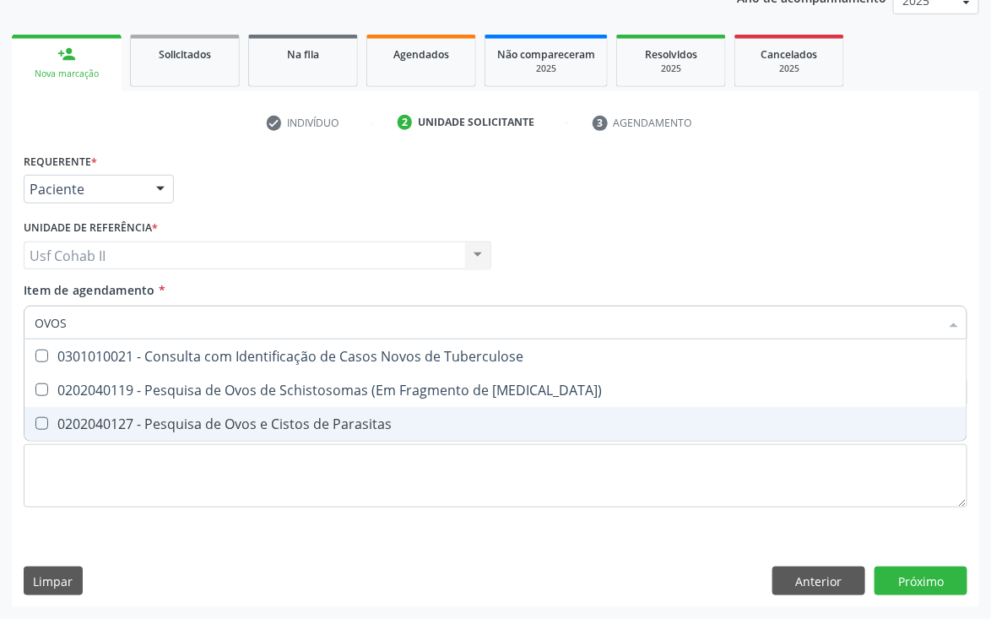
click at [200, 417] on div "0202040127 - Pesquisa de Ovos e Cistos de Parasitas" at bounding box center [496, 424] width 922 height 14
checkbox Parasitas "true"
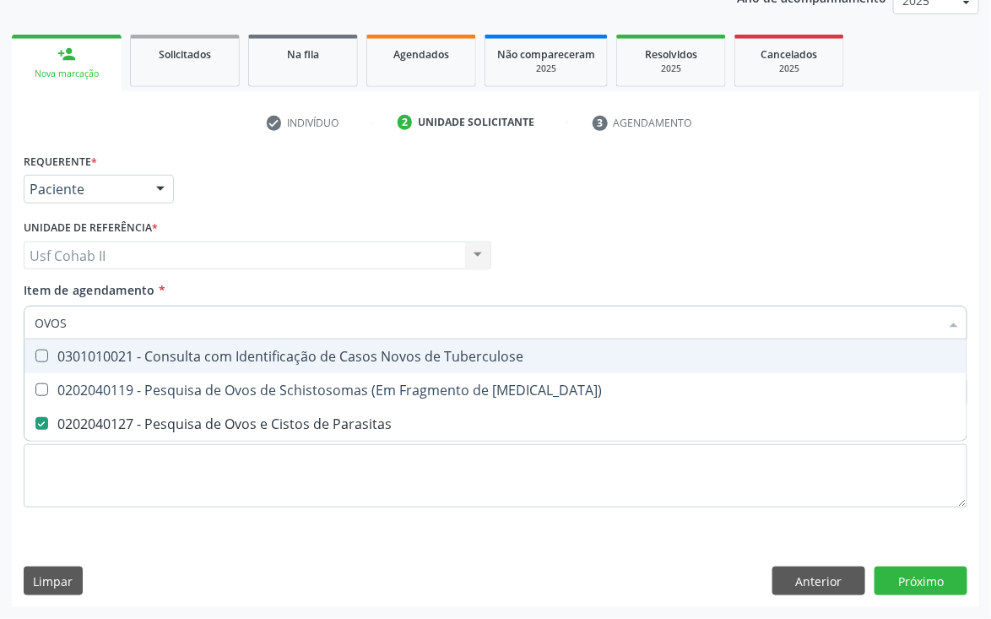
click at [236, 183] on div "Requerente * Paciente Médico(a) Enfermeiro(a) Paciente Nenhum resultado encontr…" at bounding box center [495, 182] width 953 height 66
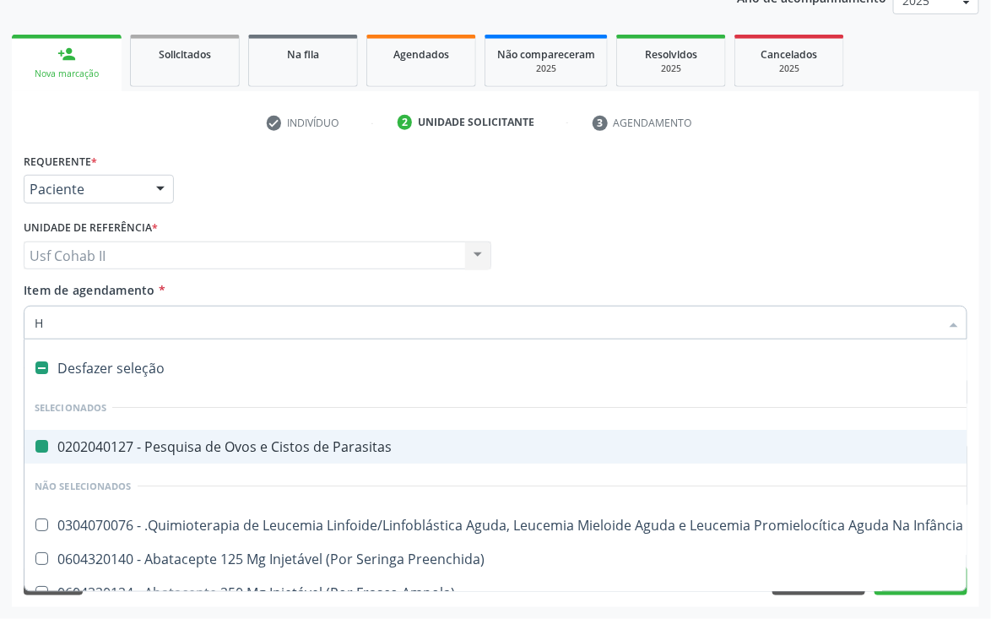
type input "HE"
checkbox Parasitas "false"
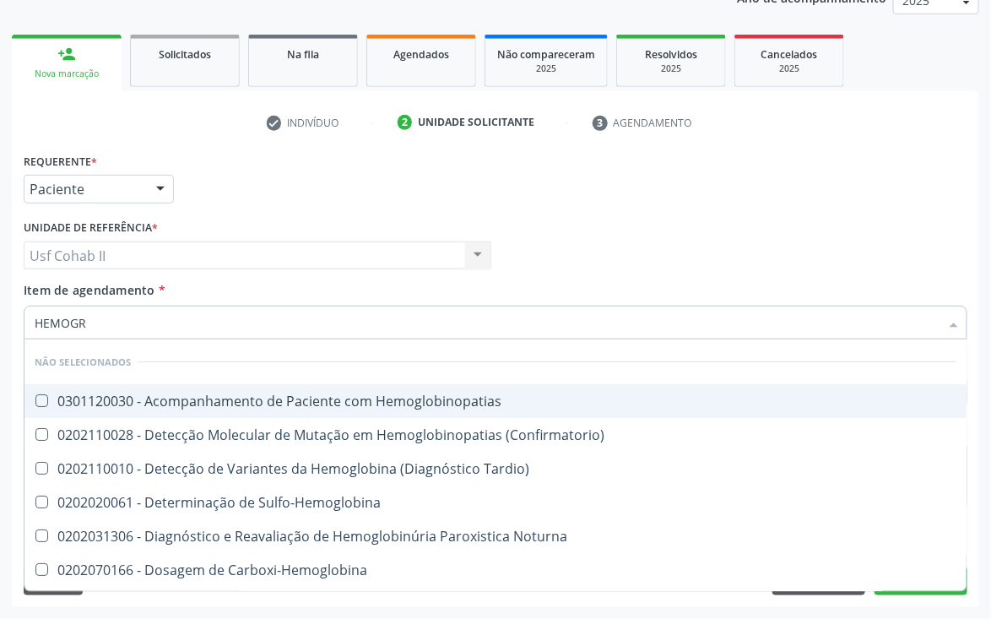
type input "HEMOGRA"
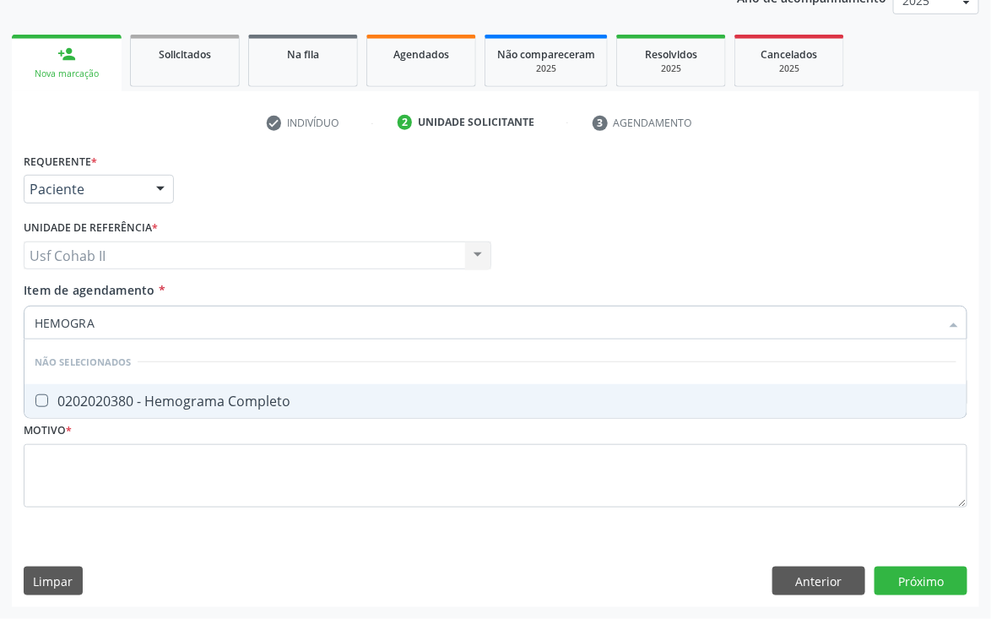
click at [106, 396] on div "0202020380 - Hemograma Completo" at bounding box center [496, 401] width 922 height 14
checkbox Completo "true"
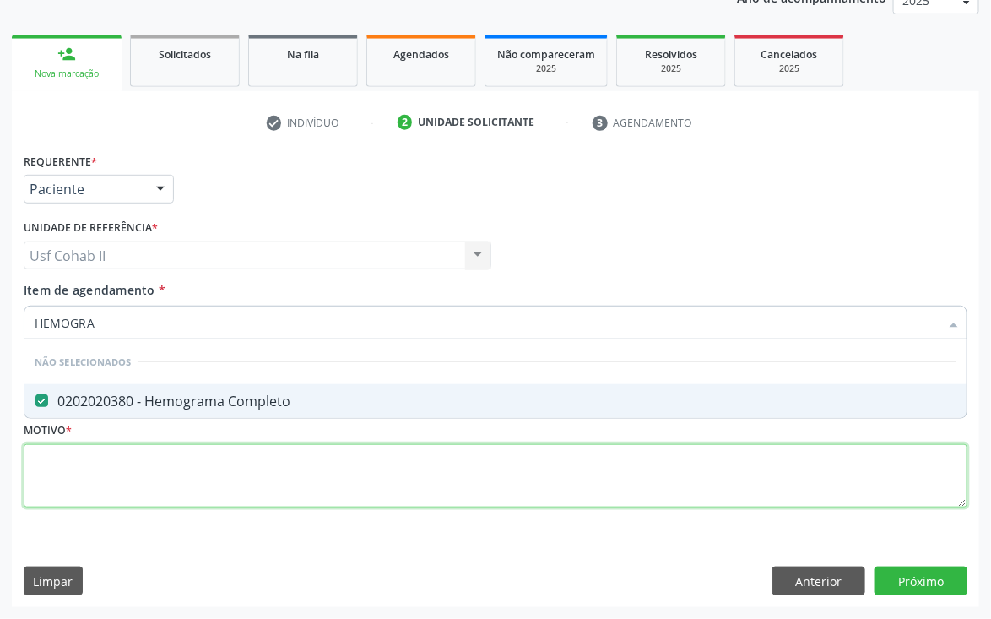
click at [99, 454] on div "Requerente * Paciente Médico(a) Enfermeiro(a) Paciente Nenhum resultado encontr…" at bounding box center [496, 340] width 944 height 383
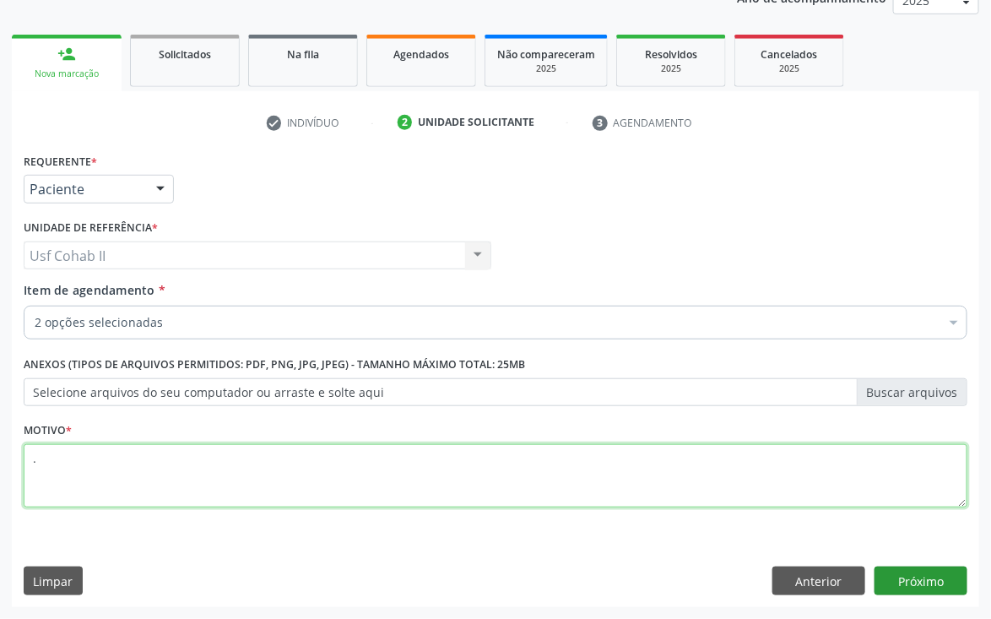
type textarea "."
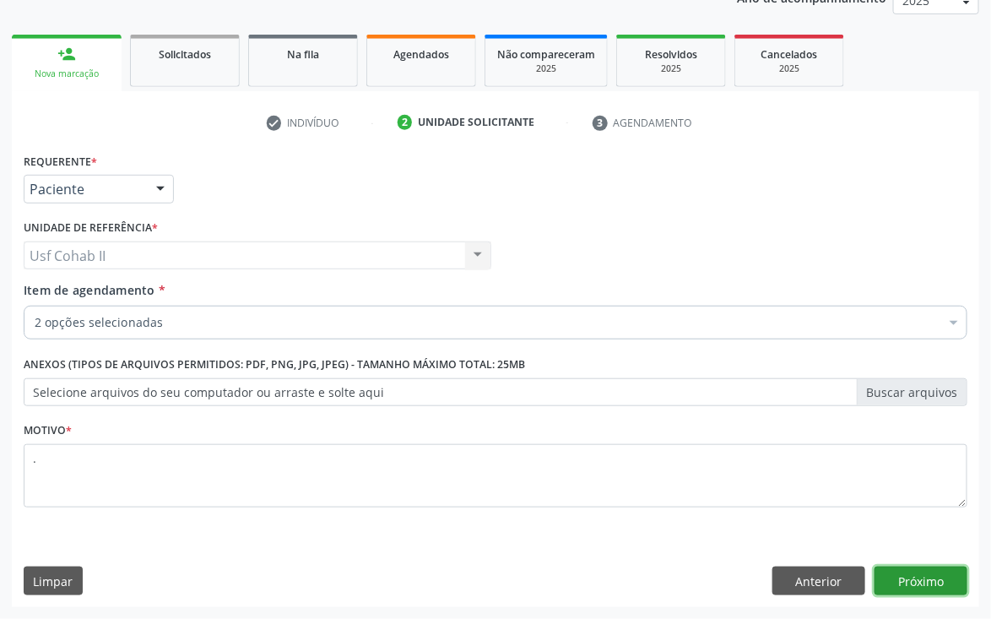
click at [941, 584] on button "Próximo" at bounding box center [921, 581] width 93 height 29
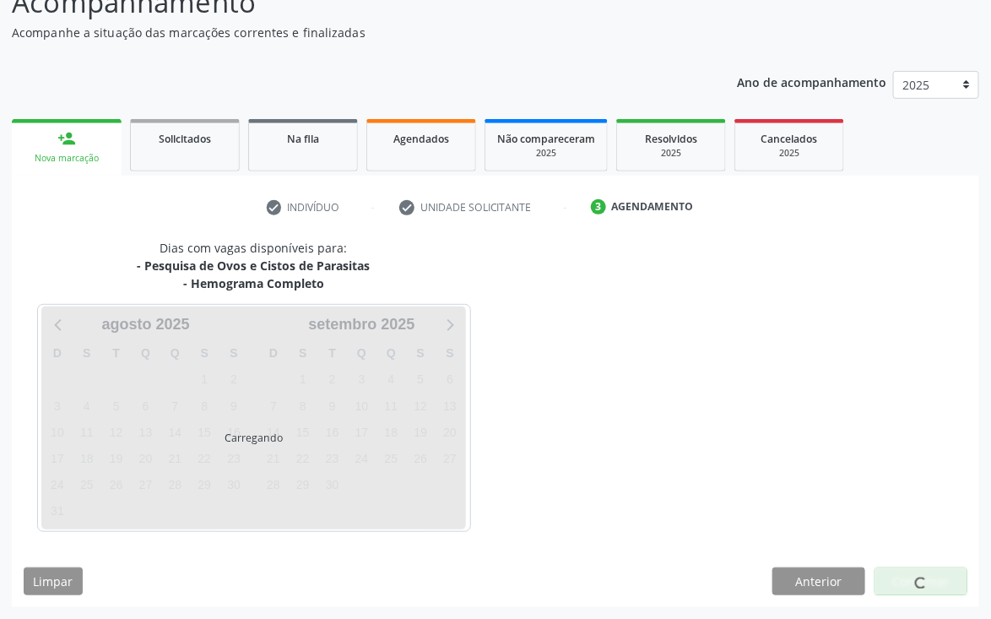
scroll to position [134, 0]
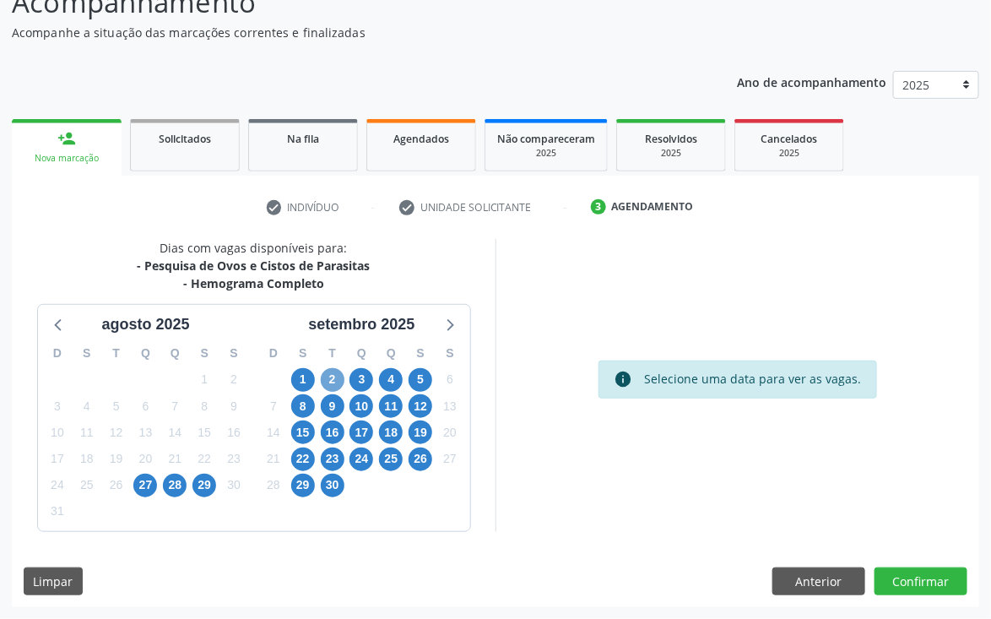
click at [330, 380] on span "2" at bounding box center [333, 380] width 24 height 24
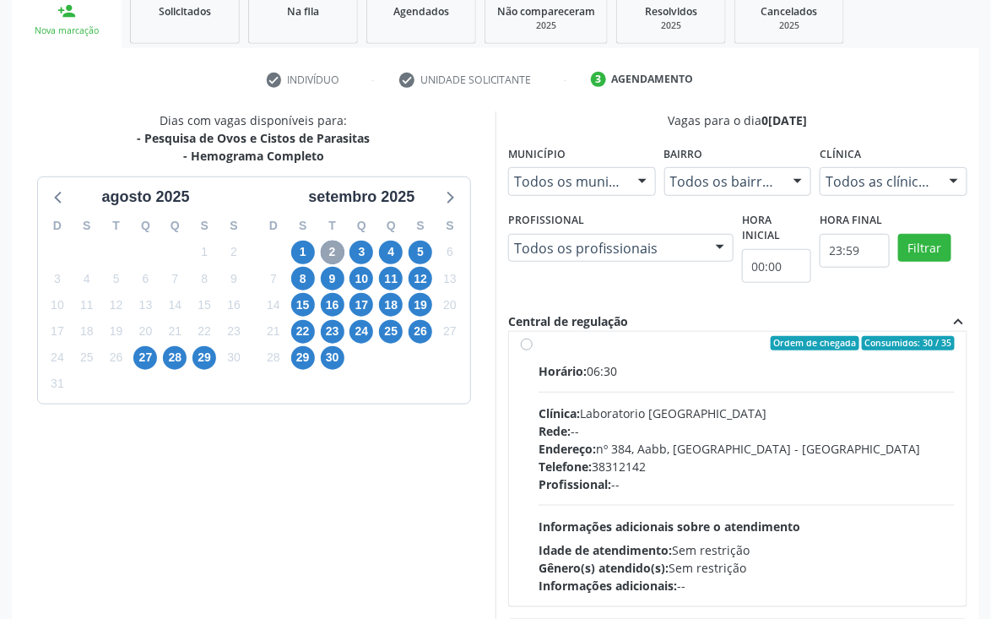
scroll to position [253, 0]
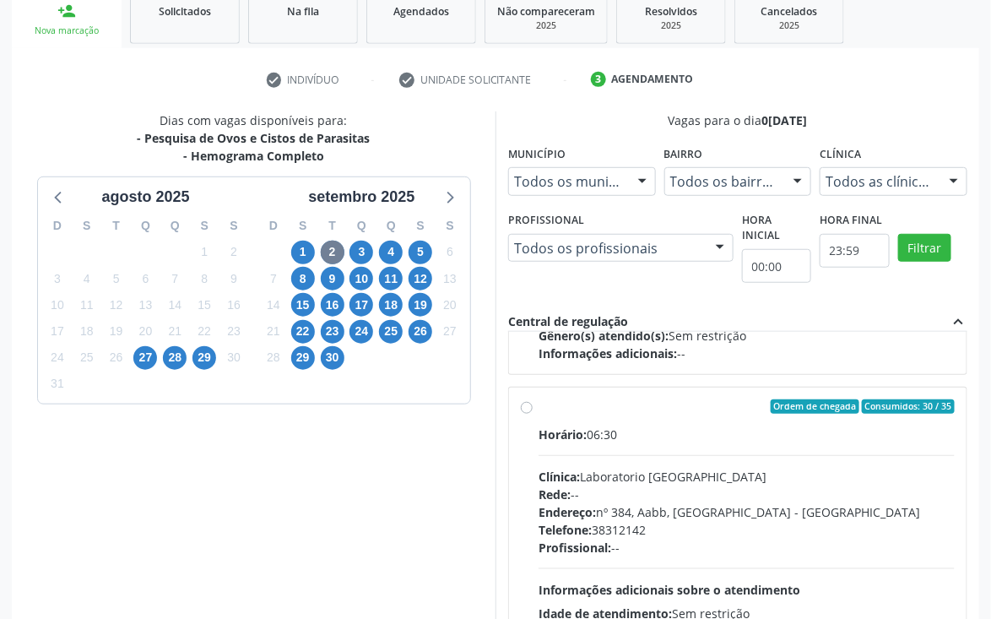
click at [539, 399] on label "Ordem de chegada Consumidos: 30 / 35 Horário: 06:30 Clínica: Laboratorio Sao Fr…" at bounding box center [747, 528] width 416 height 259
click at [525, 399] on input "Ordem de chegada Consumidos: 30 / 35 Horário: 06:30 Clínica: Laboratorio Sao Fr…" at bounding box center [527, 406] width 12 height 15
radio input "true"
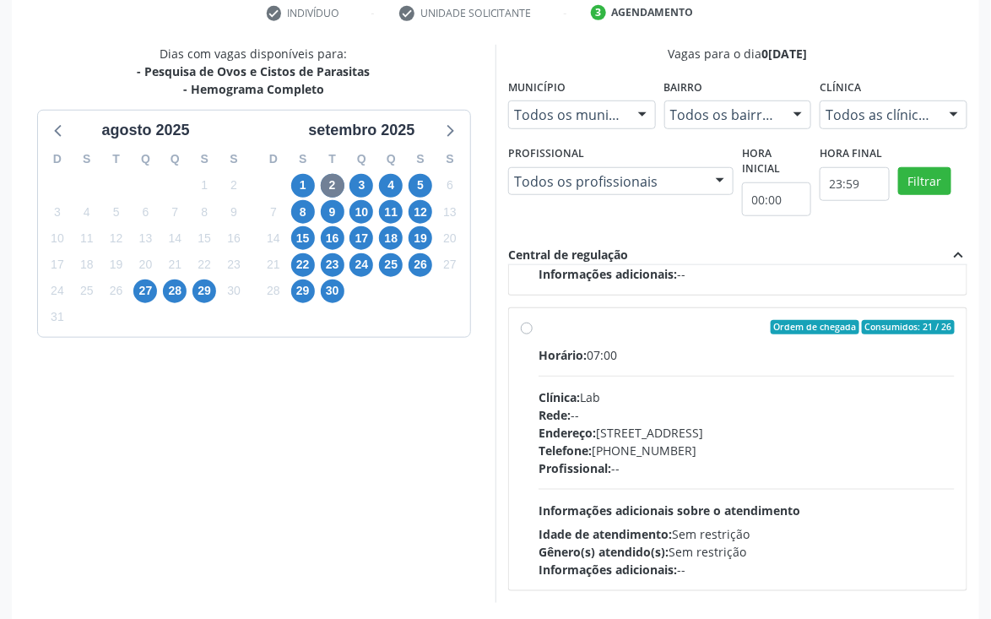
scroll to position [390, 0]
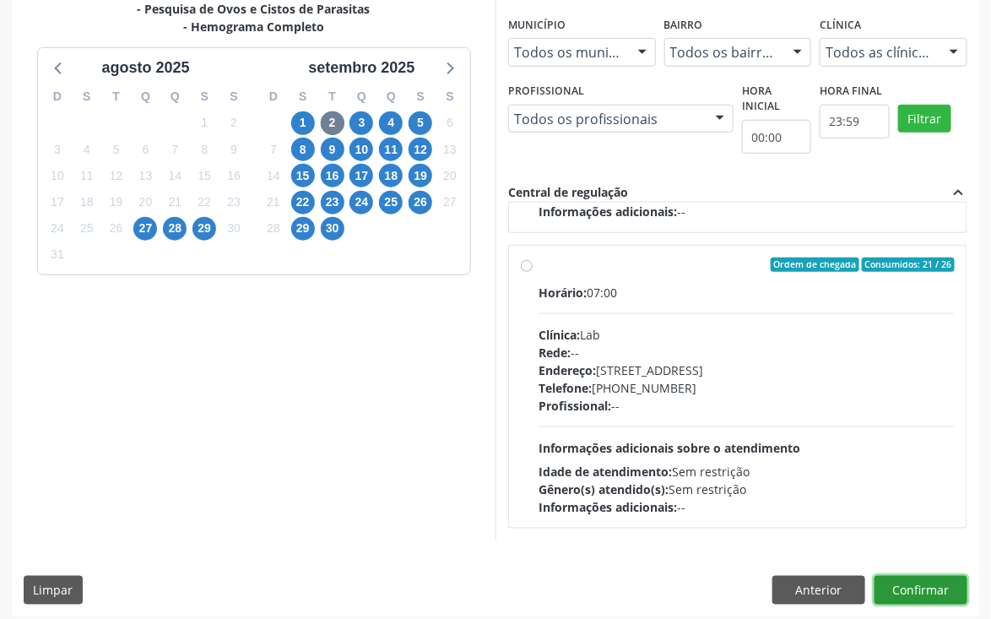
click at [918, 584] on button "Confirmar" at bounding box center [921, 590] width 93 height 29
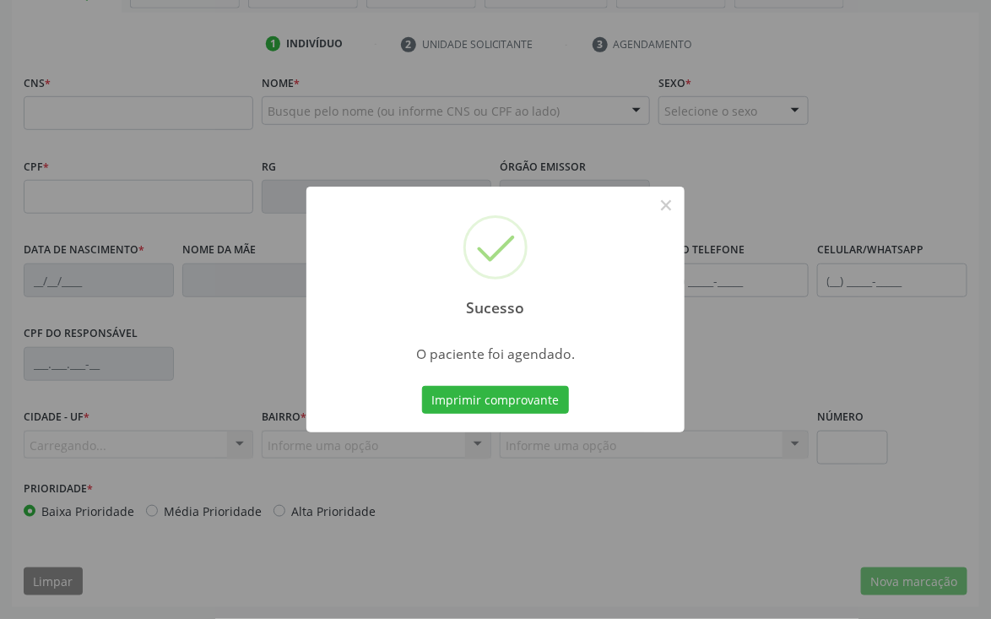
scroll to position [296, 0]
click at [491, 393] on button "Imprimir comprovante" at bounding box center [495, 400] width 147 height 29
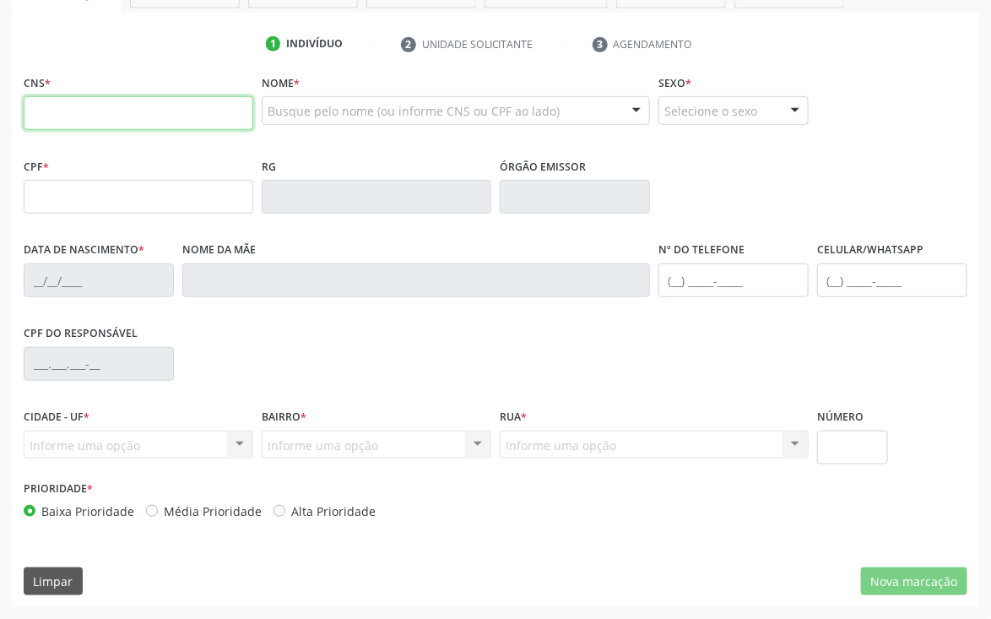
click at [109, 112] on input "text" at bounding box center [139, 113] width 230 height 34
type input "700 8029 8275 7181"
type input "17/05/1994"
type input "Jose Francisco do Nascimento"
type input "(87) 99999-9999"
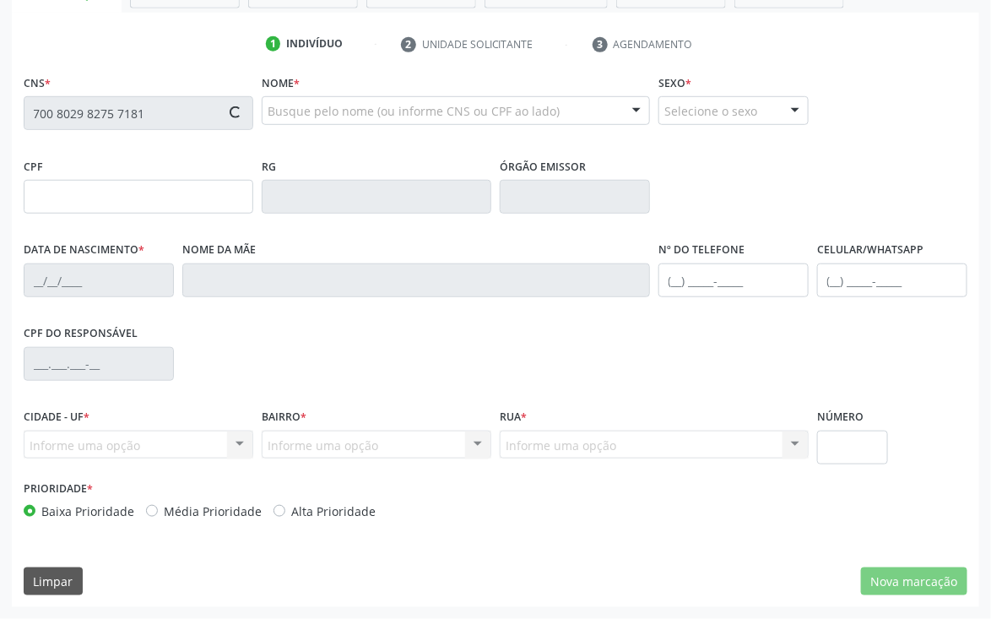
type input "(87) 99999-9999"
type input "110"
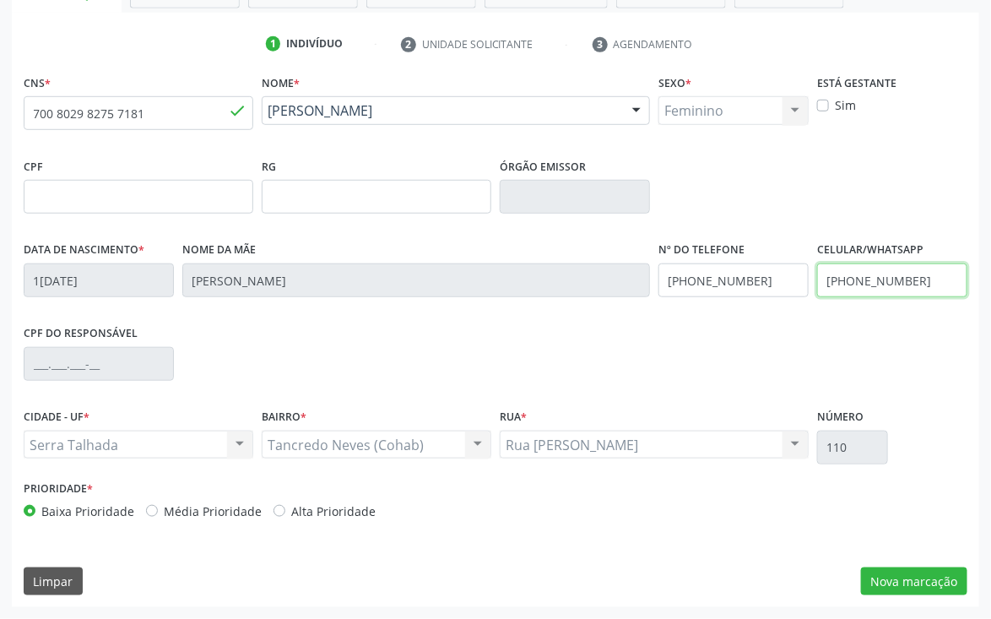
drag, startPoint x: 928, startPoint y: 276, endPoint x: 834, endPoint y: 285, distance: 95.0
click at [834, 285] on input "(87) 99999-9999" at bounding box center [892, 280] width 150 height 34
type input "("
drag, startPoint x: 781, startPoint y: 282, endPoint x: 616, endPoint y: 301, distance: 165.8
click at [614, 309] on div "Data de nascimento * 17/05/1994 Nome da mãe Jose Francisco do Nascimento Nº do …" at bounding box center [495, 279] width 953 height 84
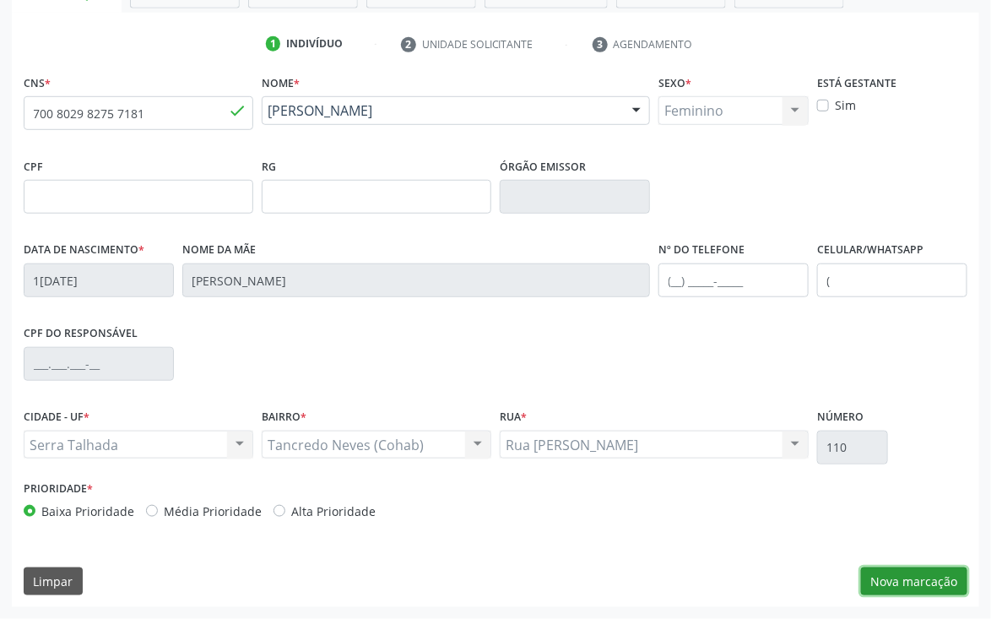
click at [922, 583] on button "Nova marcação" at bounding box center [914, 582] width 106 height 29
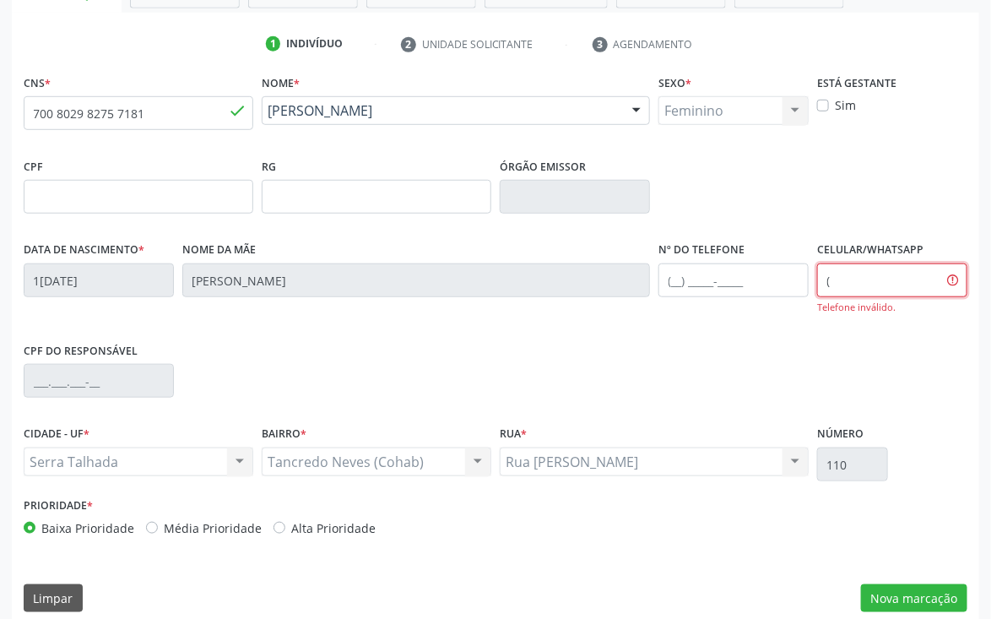
click at [872, 276] on input "(" at bounding box center [892, 280] width 150 height 34
click at [922, 593] on button "Nova marcação" at bounding box center [914, 598] width 106 height 29
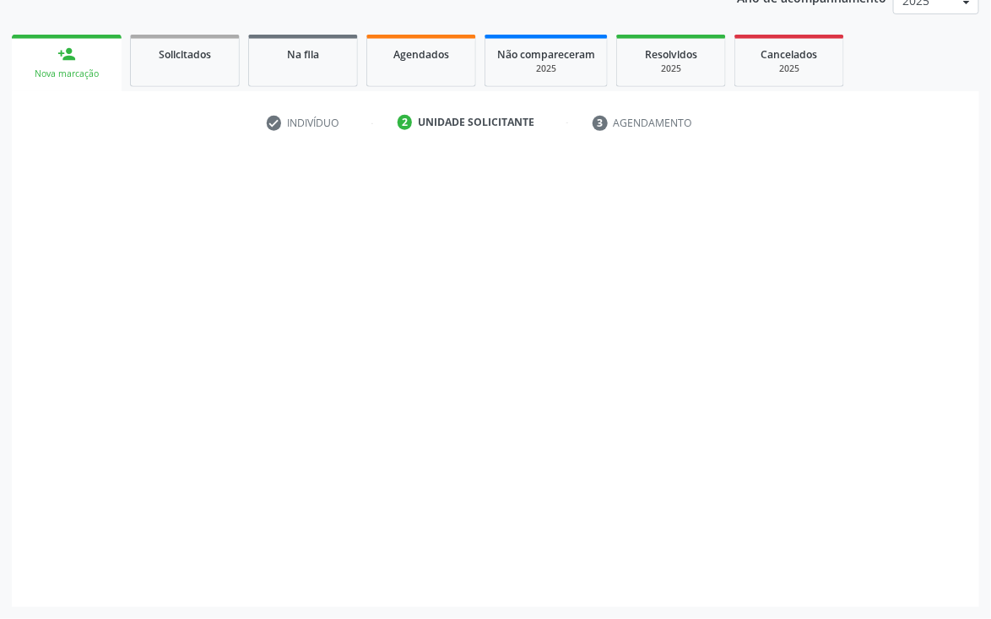
scroll to position [219, 0]
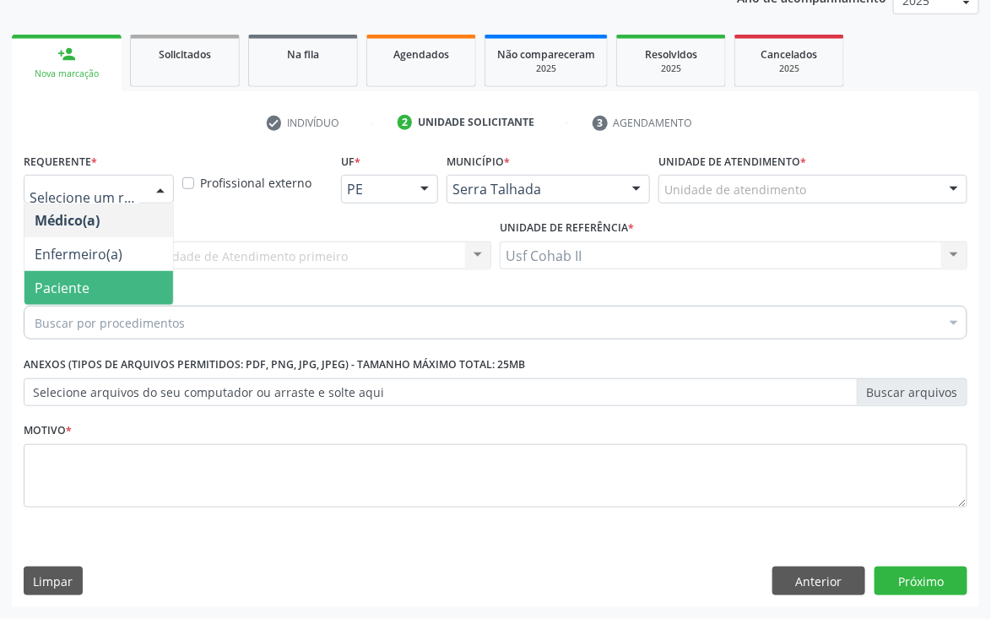
click at [104, 282] on span "Paciente" at bounding box center [98, 288] width 149 height 34
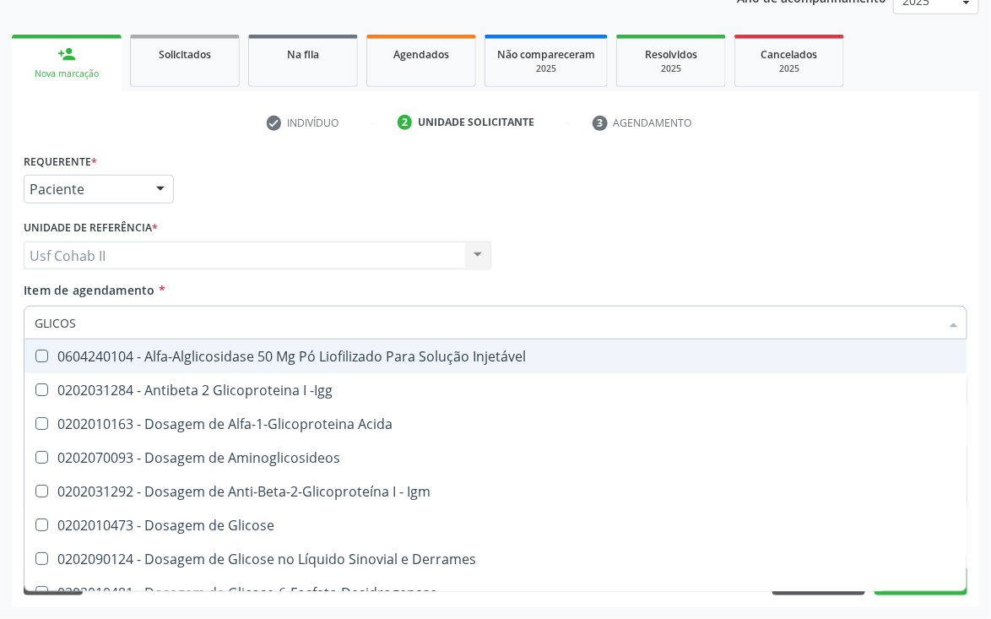
type input "GLICOSE"
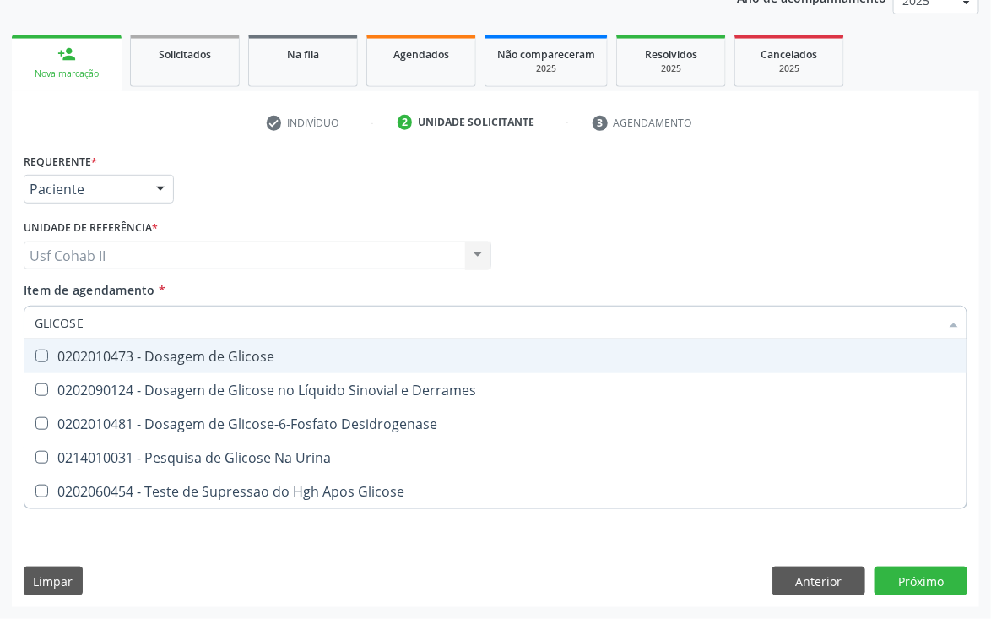
click at [145, 356] on div "0202010473 - Dosagem de Glicose" at bounding box center [496, 357] width 922 height 14
checkbox Glicose "true"
type input "GLICOSE"
click at [550, 218] on div "Médico Solicitante Por favor, selecione a Unidade de Atendimento primeiro Nenhu…" at bounding box center [495, 248] width 953 height 66
checkbox Derrames "true"
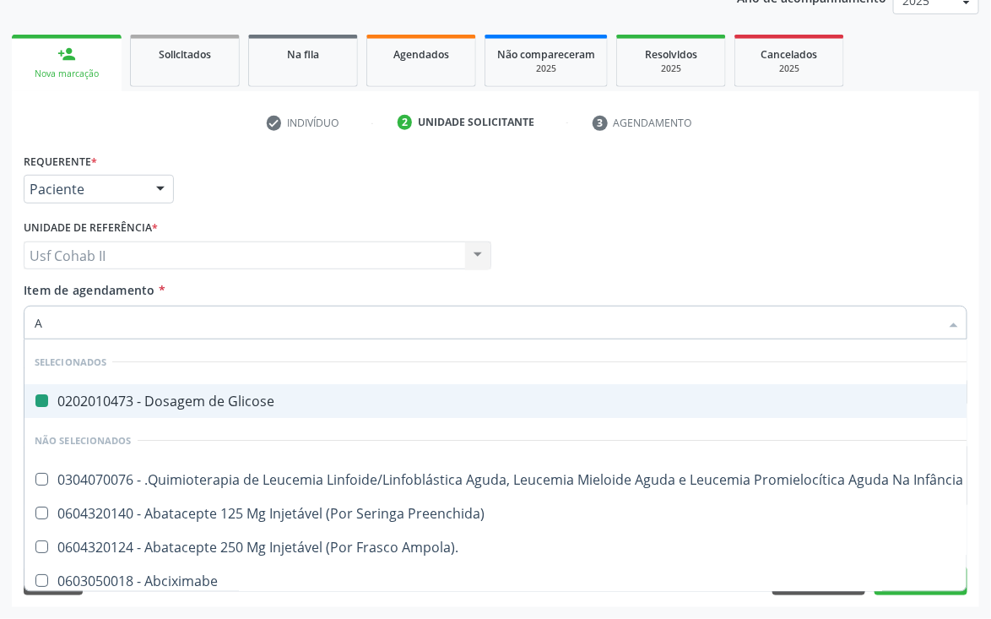
type input "AB"
checkbox Glicose "false"
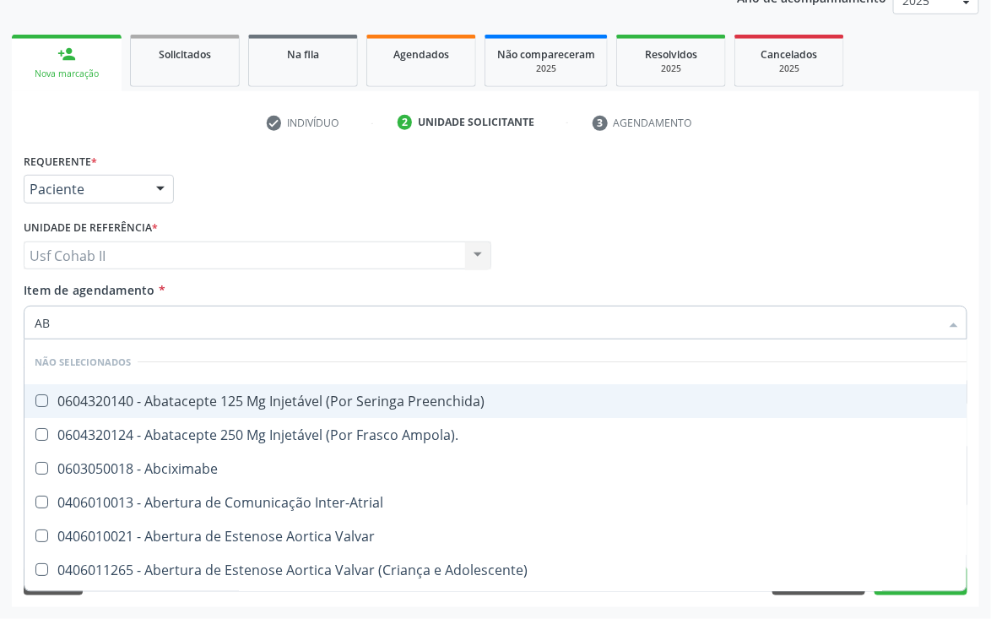
type input "ABO"
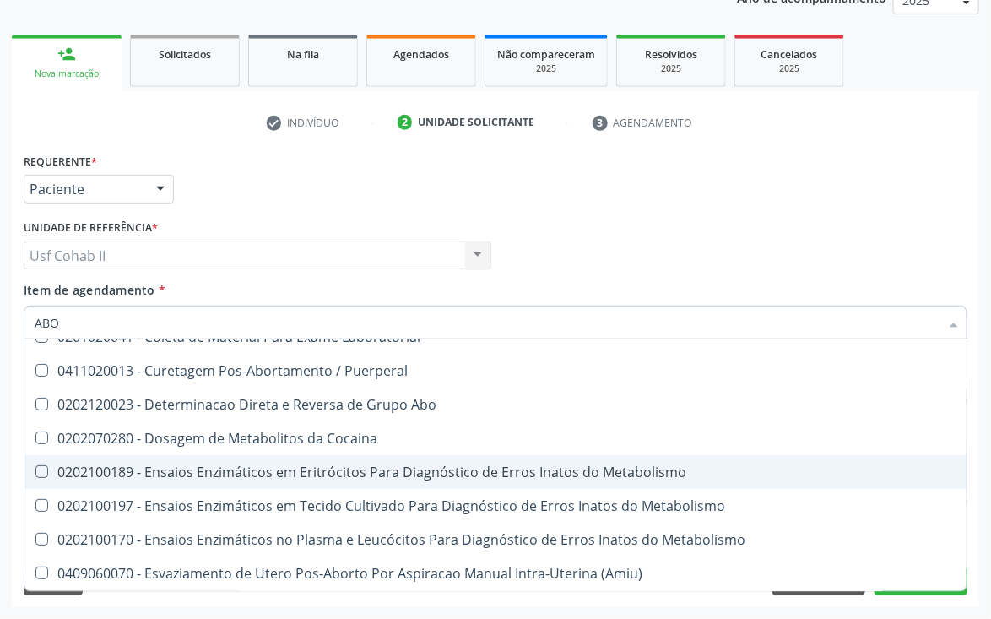
scroll to position [127, 0]
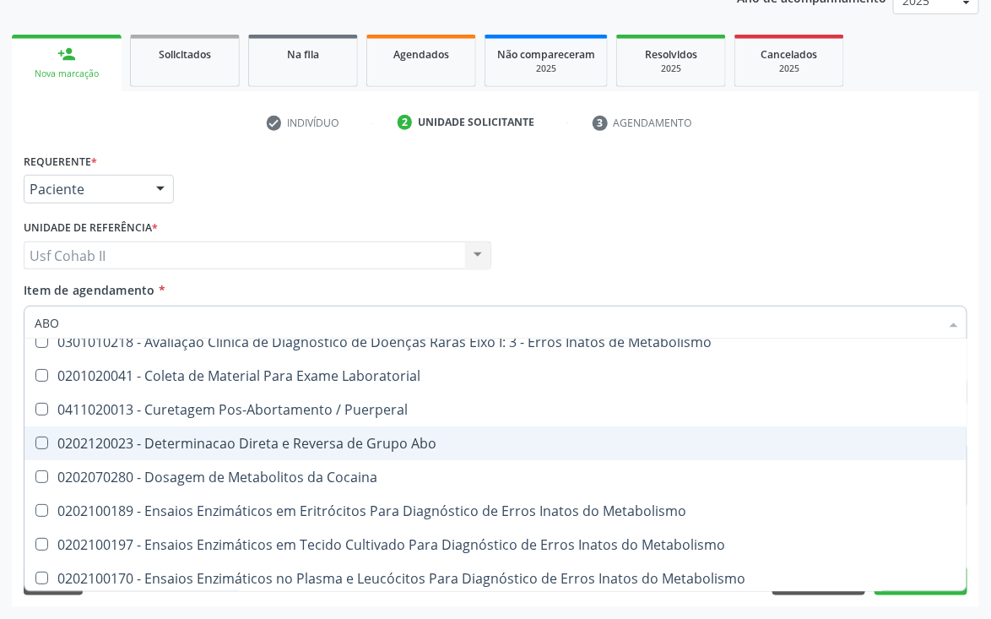
click at [383, 432] on span "0202120023 - Determinacao Direta e Reversa de Grupo Abo" at bounding box center [680, 443] width 1312 height 34
checkbox Abo "true"
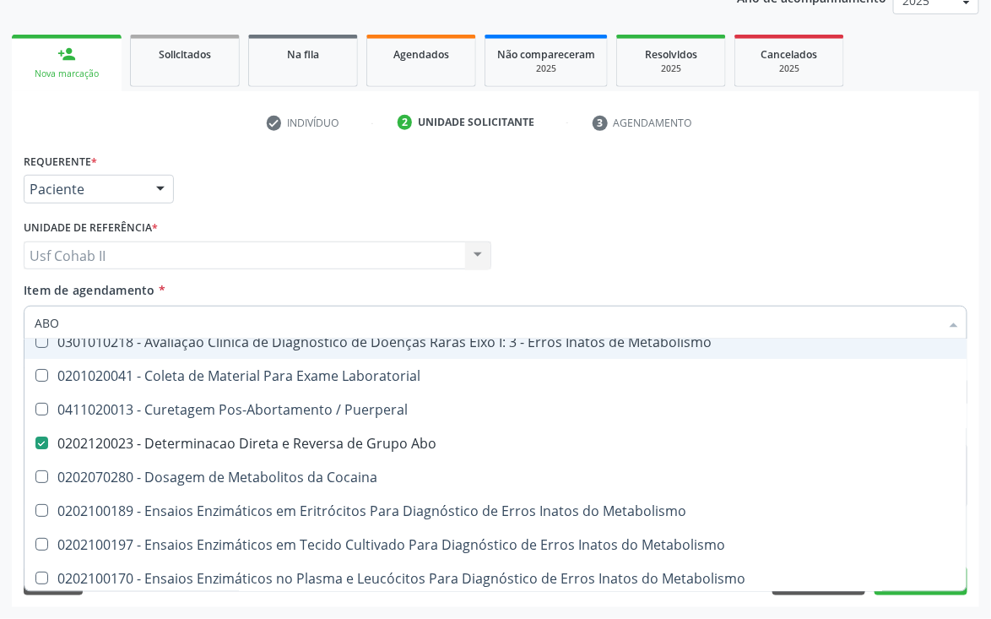
type input "ABO"
click at [524, 186] on div "Requerente * Paciente Médico(a) Enfermeiro(a) Paciente Nenhum resultado encontr…" at bounding box center [495, 182] width 953 height 66
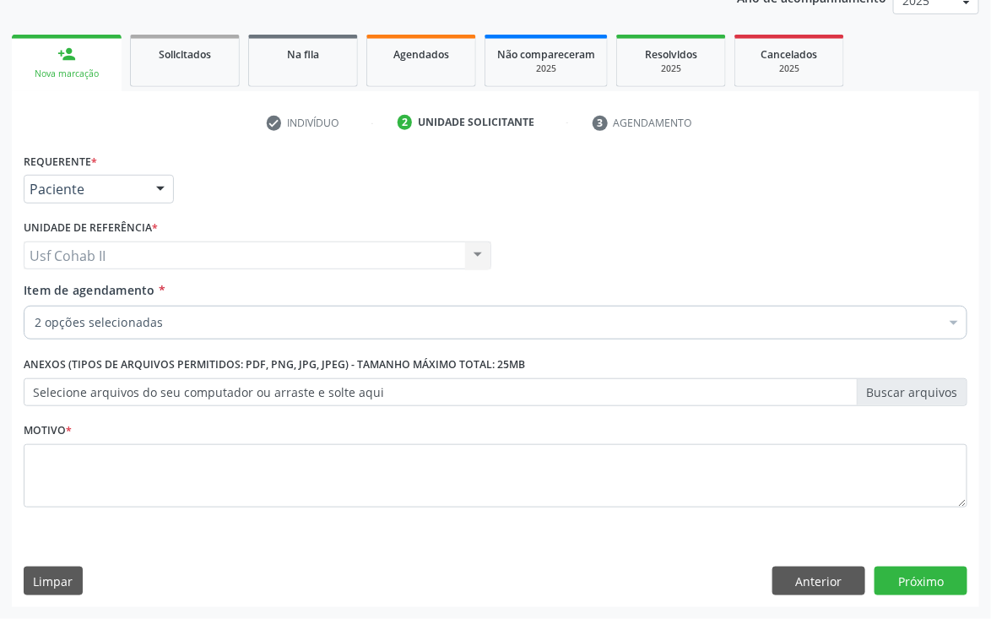
scroll to position [0, 0]
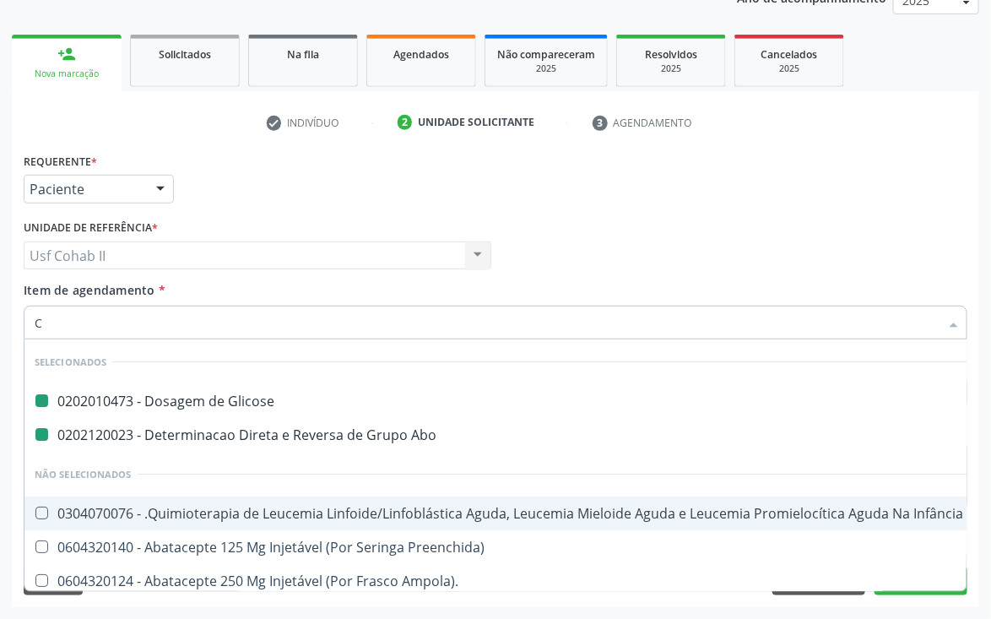
type input "CR"
checkbox Glicose "false"
checkbox Abo "false"
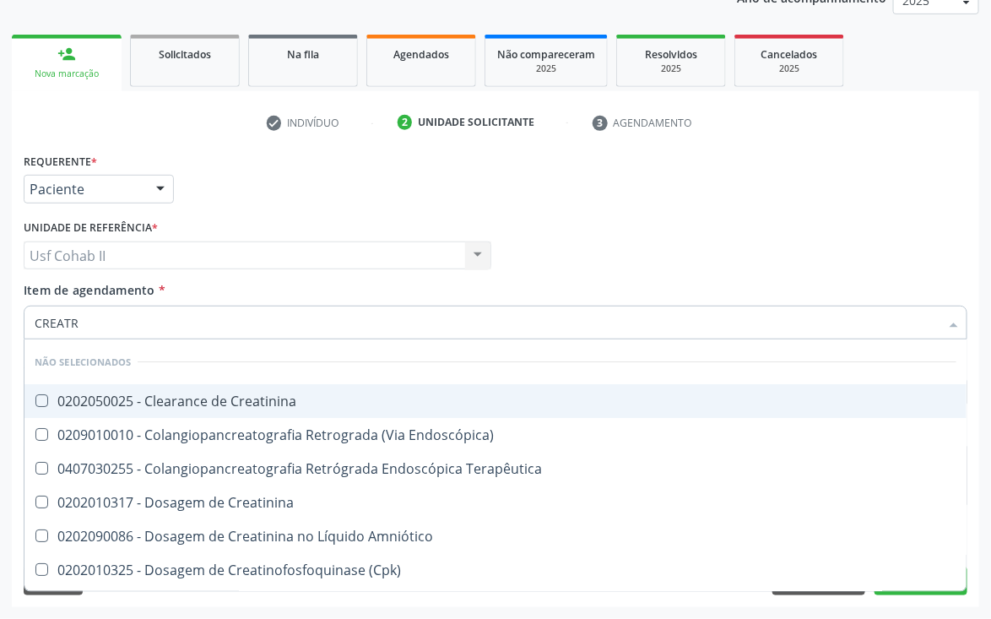
type input "CREAT"
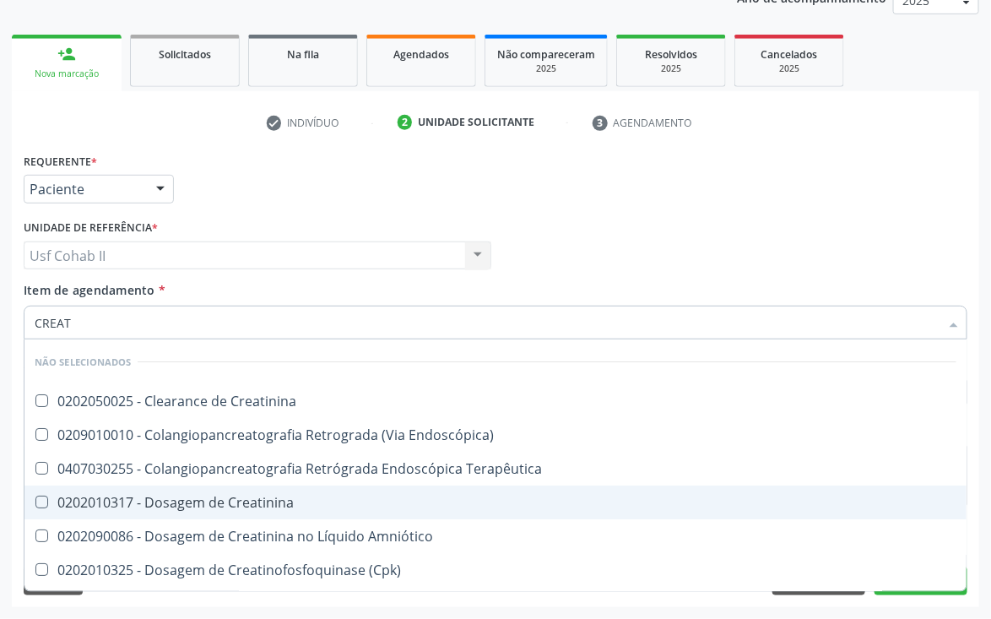
click at [216, 497] on div "0202010317 - Dosagem de Creatinina" at bounding box center [496, 503] width 922 height 14
checkbox Creatinina "true"
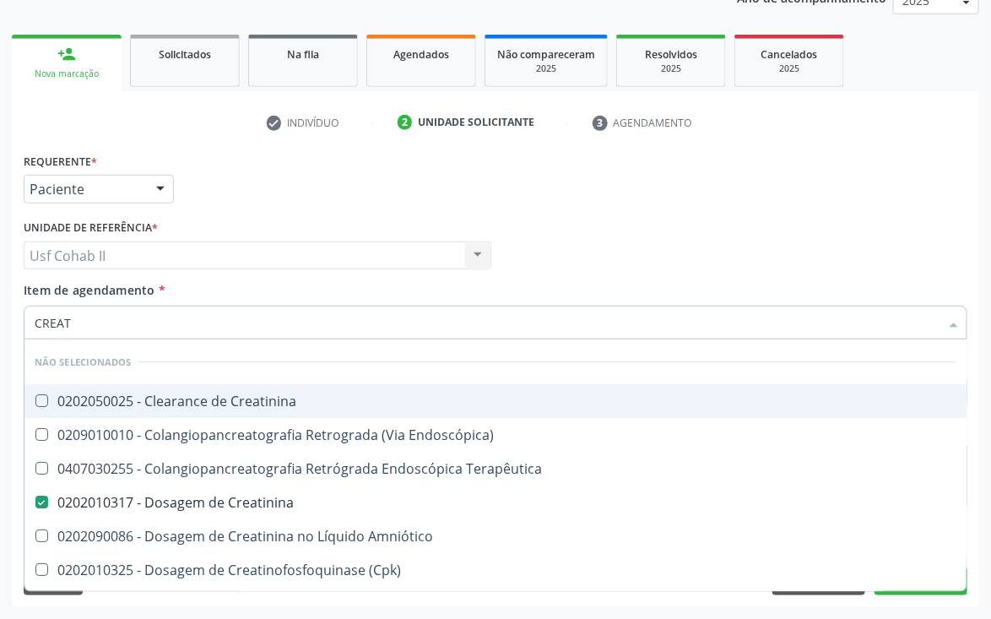
type input "CREAT"
click at [383, 182] on div "Requerente * Paciente Médico(a) Enfermeiro(a) Paciente Nenhum resultado encontr…" at bounding box center [495, 182] width 953 height 66
checkbox Creatinina "true"
checkbox Endoscópica\) "true"
checkbox Terapêutica "true"
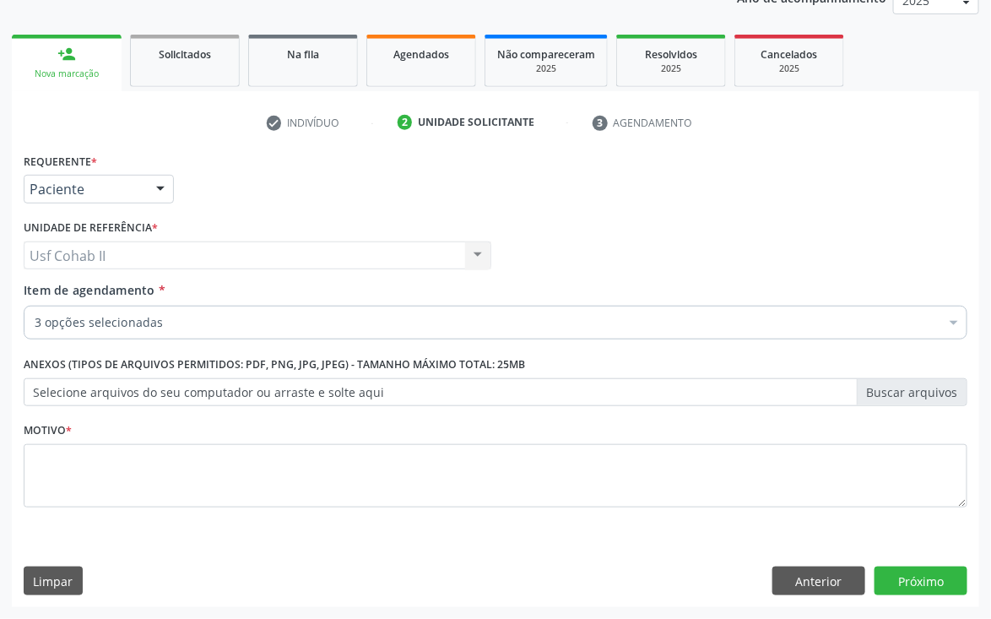
click at [35, 318] on input "Item de agendamento *" at bounding box center [35, 323] width 0 height 34
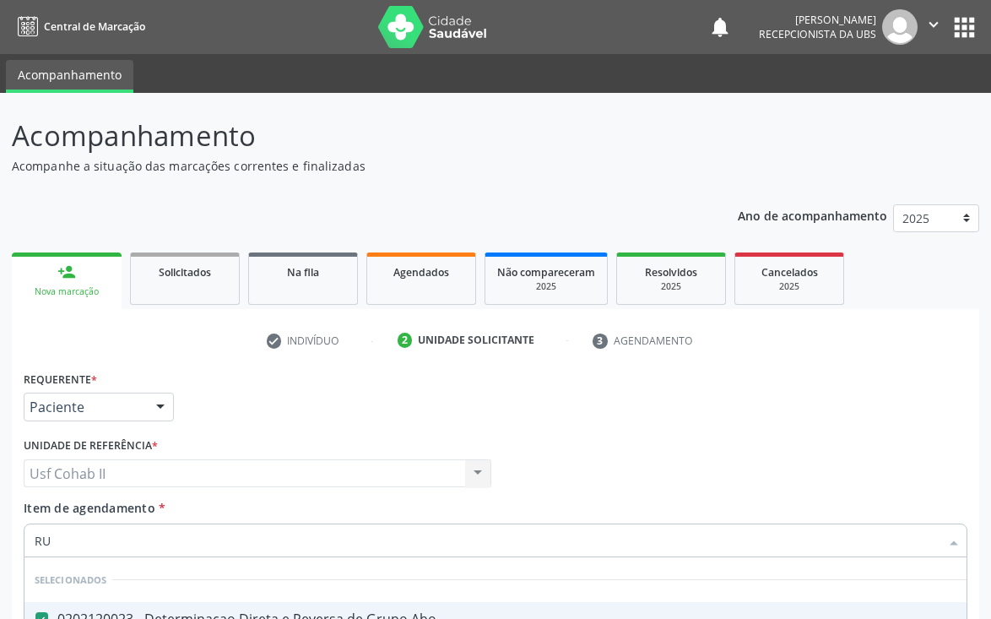
scroll to position [219, 0]
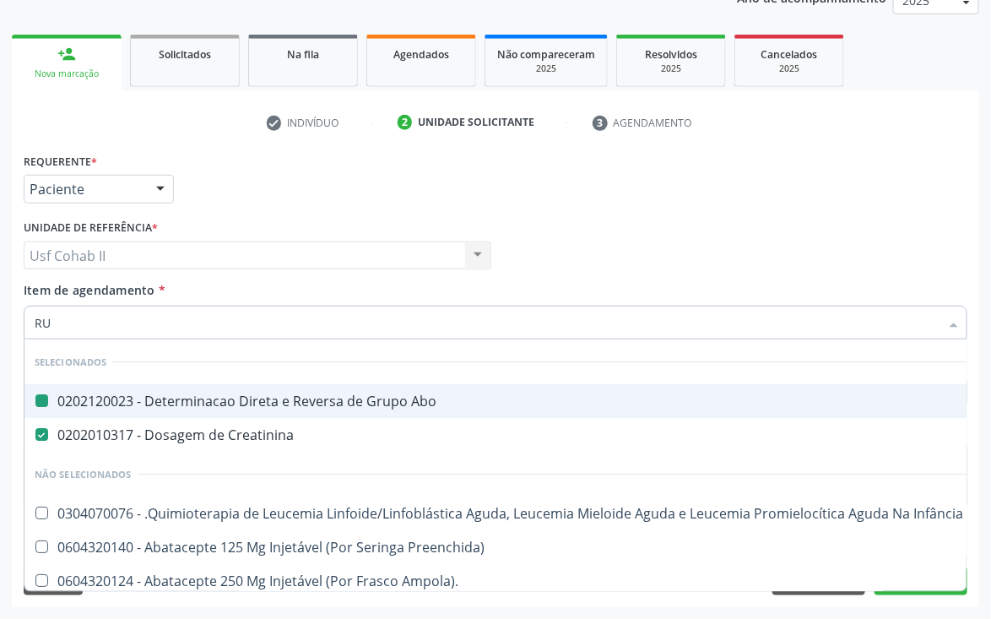
type input "RUB"
checkbox Abo "false"
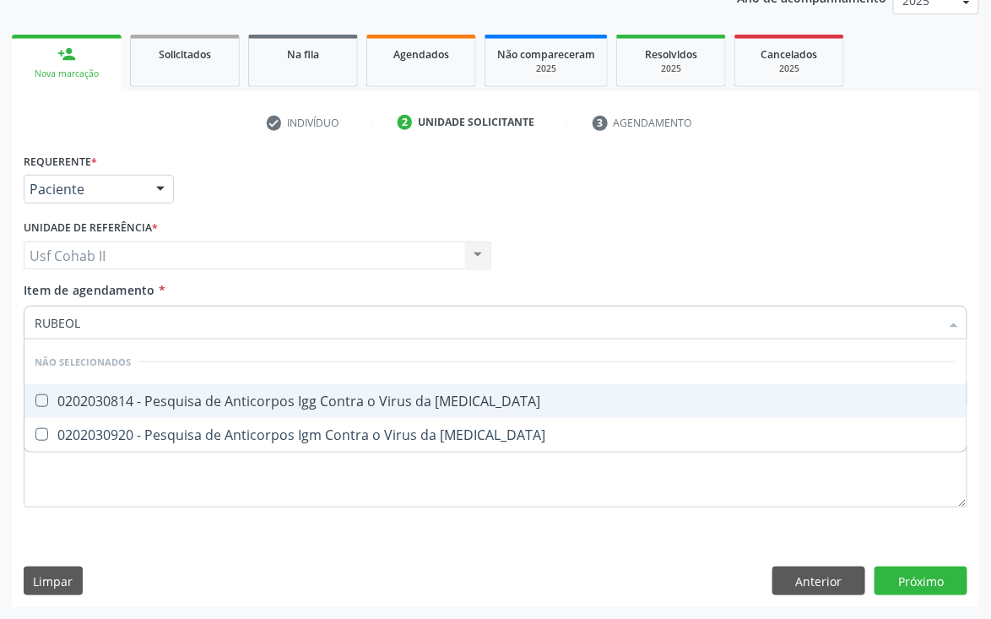
type input "RUBEOLA"
click at [166, 401] on div "0202030814 - Pesquisa de Anticorpos Igg Contra o Virus da [MEDICAL_DATA]" at bounding box center [496, 401] width 922 height 14
checkbox Rubeola "true"
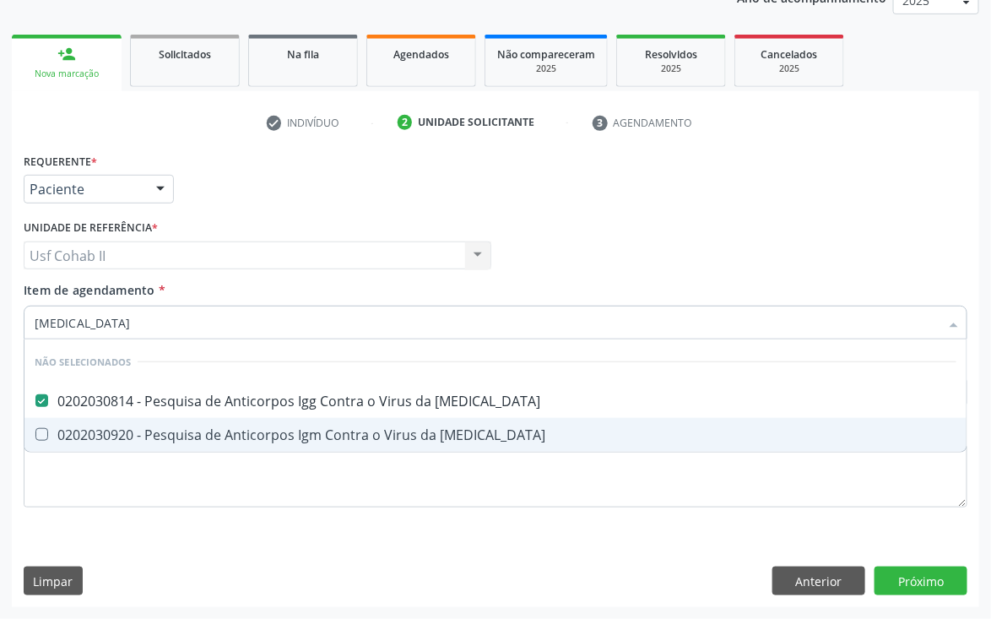
click at [166, 428] on div "0202030920 - Pesquisa de Anticorpos Igm Contra o Virus da [MEDICAL_DATA]" at bounding box center [496, 435] width 922 height 14
checkbox Rubeola "true"
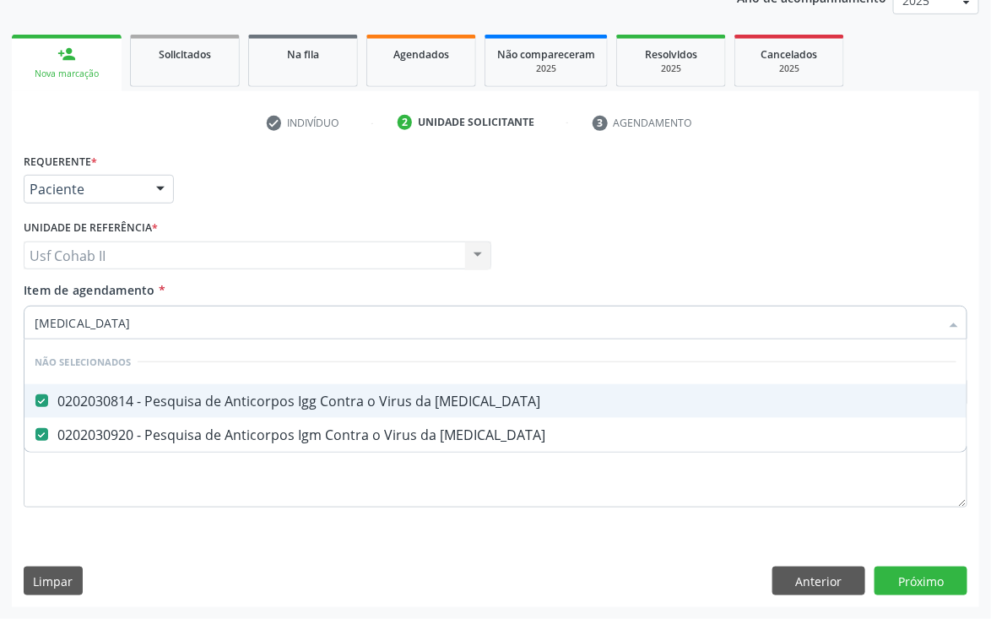
type input "RUBEOLA"
click at [631, 183] on div "Requerente * Paciente Médico(a) Enfermeiro(a) Paciente Nenhum resultado encontr…" at bounding box center [495, 182] width 953 height 66
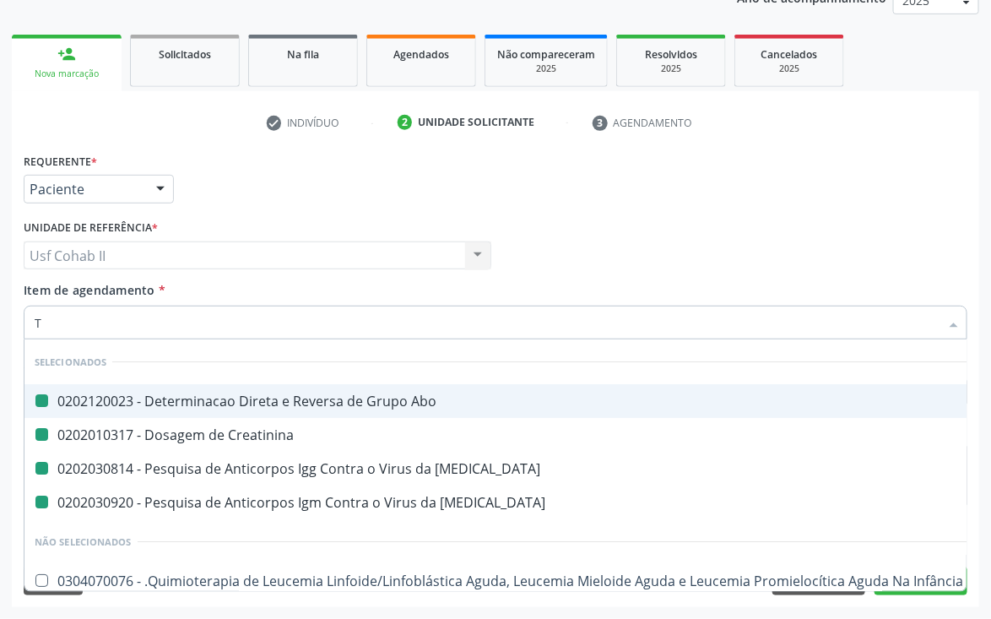
type input "TO"
checkbox Abo "false"
checkbox Creatinina "false"
checkbox Rubeola "false"
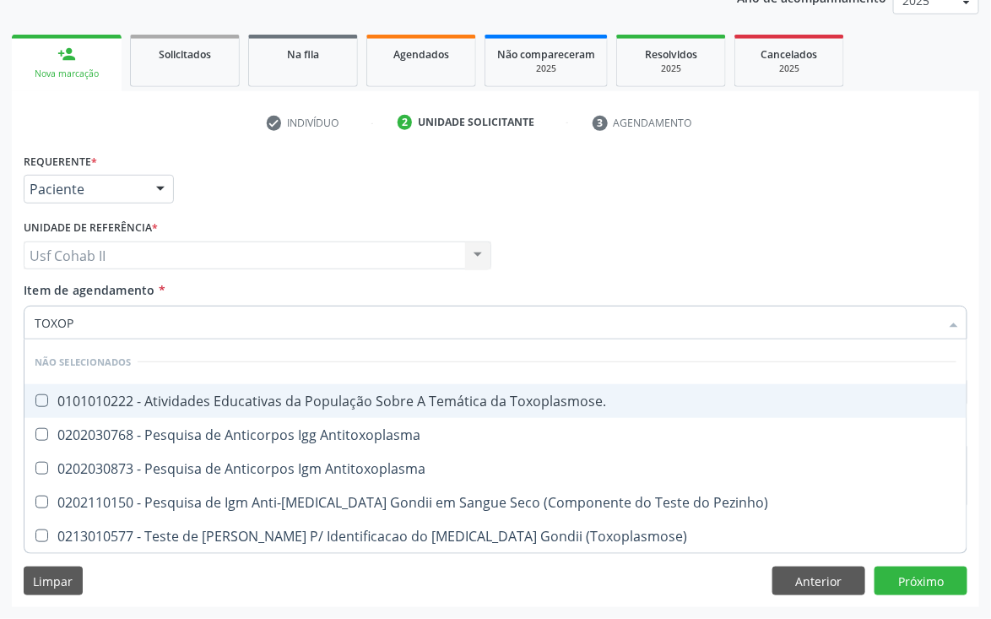
type input "TOXOPL"
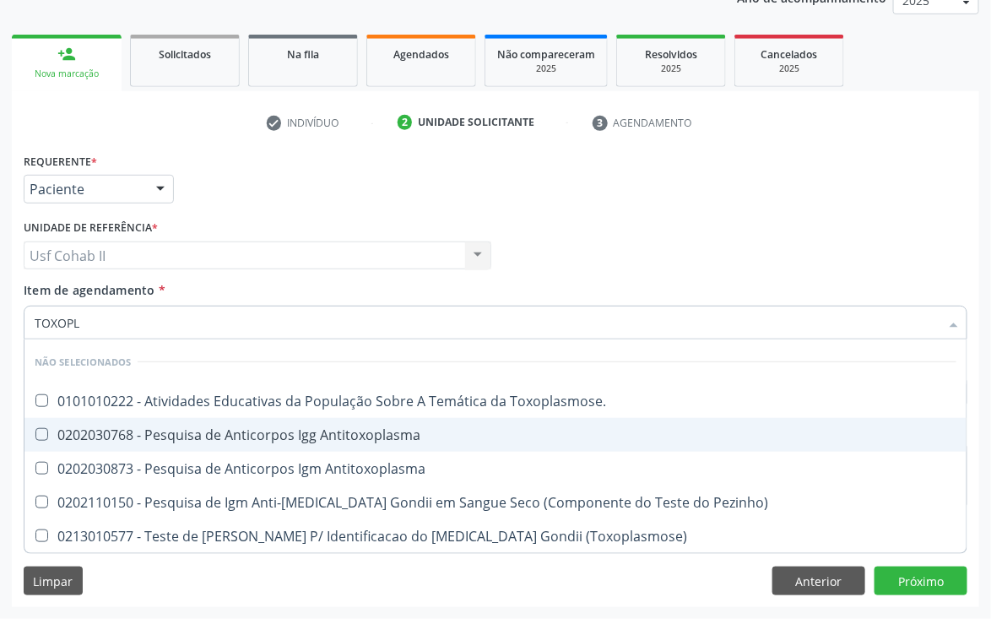
click at [236, 428] on div "0202030768 - Pesquisa de Anticorpos Igg Antitoxoplasma" at bounding box center [496, 435] width 922 height 14
checkbox Antitoxoplasma "true"
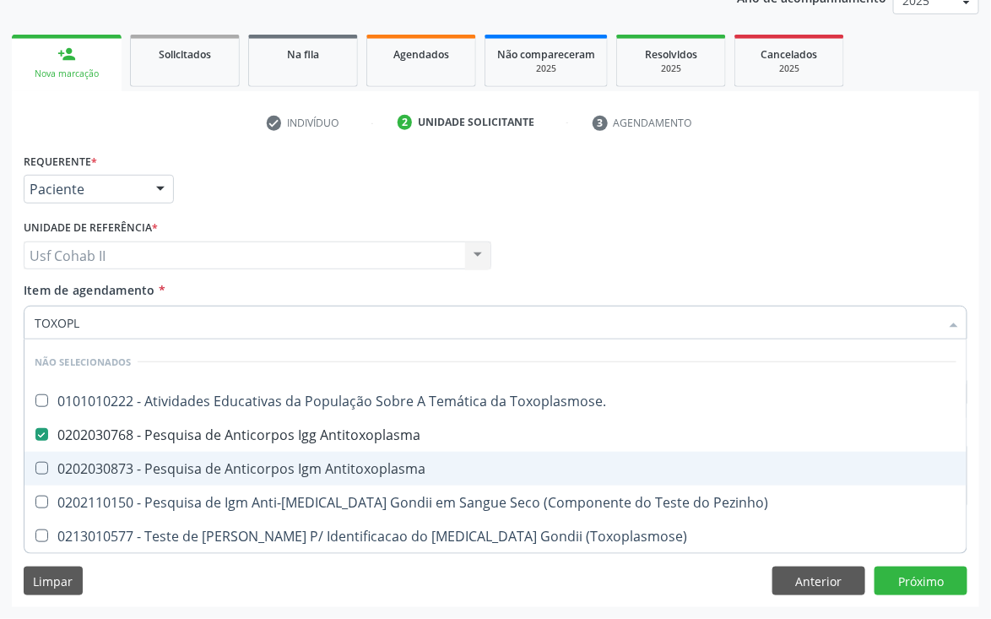
click at [236, 464] on div "0202030873 - Pesquisa de Anticorpos Igm Antitoxoplasma" at bounding box center [496, 469] width 922 height 14
checkbox Antitoxoplasma "true"
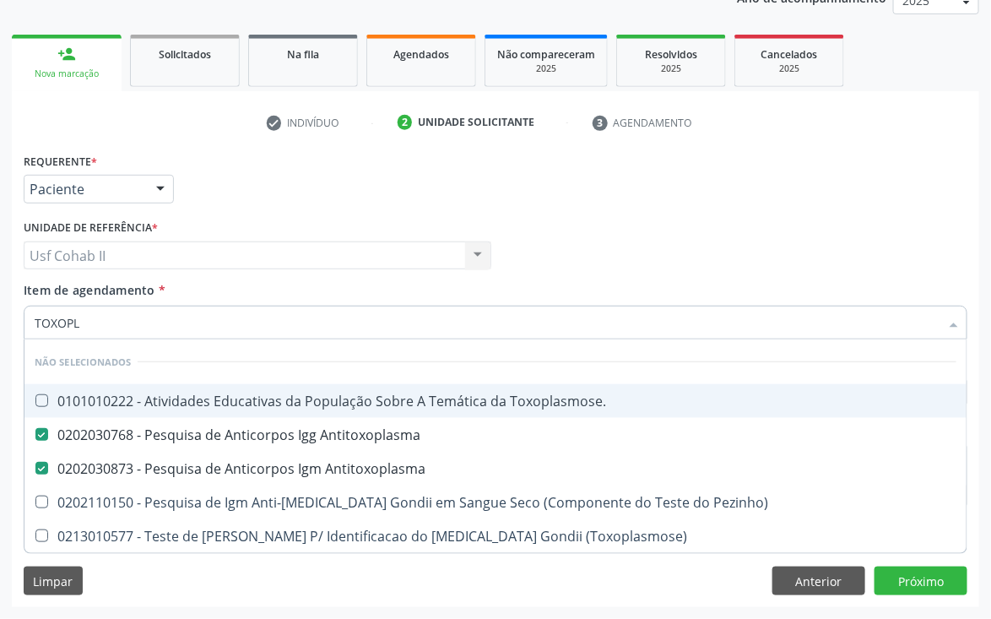
type input "TOXOPL"
click at [535, 219] on div "Médico Solicitante Por favor, selecione a Unidade de Atendimento primeiro Nenhu…" at bounding box center [495, 248] width 953 height 66
checkbox Toxoplasmose\ "true"
checkbox Pezinho\) "true"
checkbox \(Toxoplasmose\) "true"
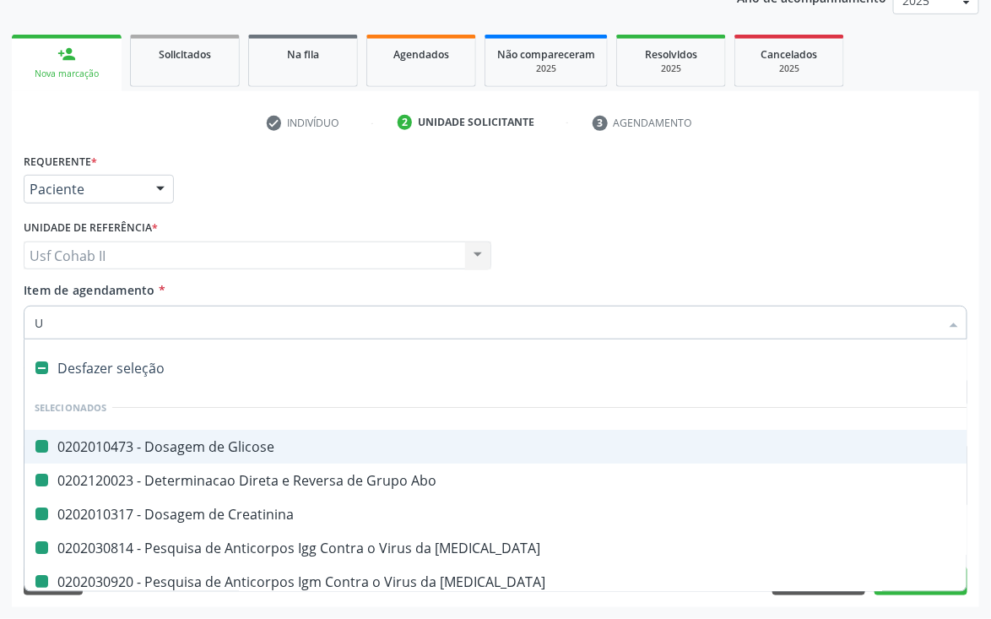
type input "UR"
checkbox Glicose "false"
checkbox Abo "false"
checkbox Creatinina "false"
checkbox Rubeola "false"
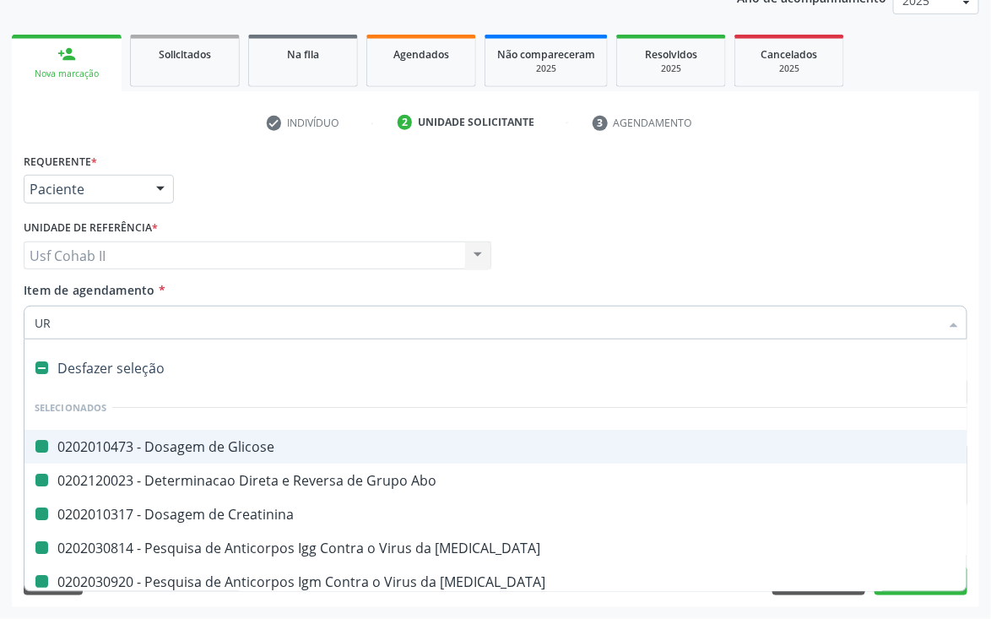
checkbox Rubeola "false"
checkbox Antitoxoplasma "false"
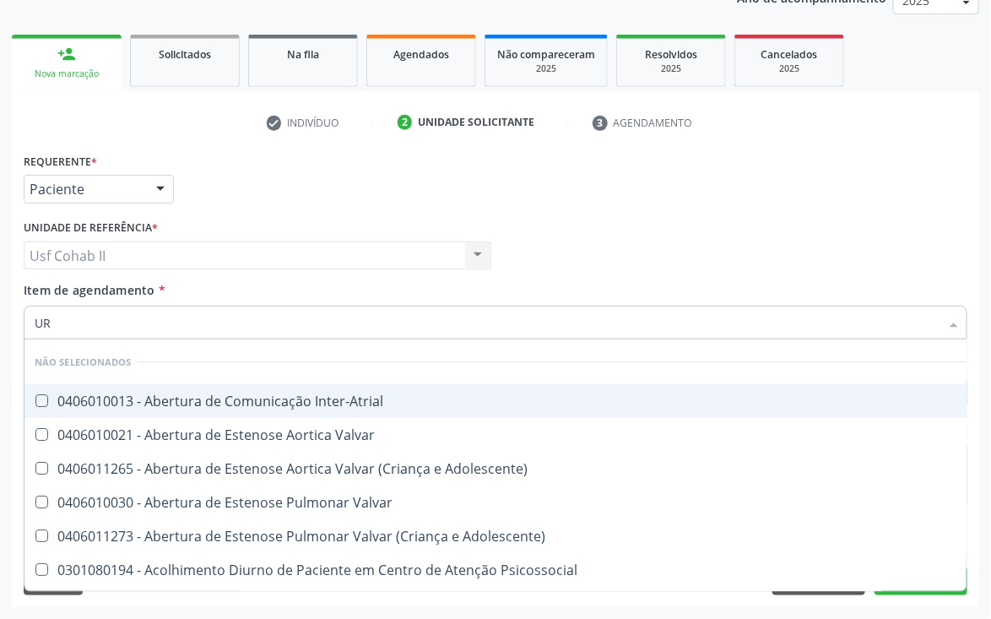
type input "U"
checkbox Inter-Atrial "true"
checkbox Valvar "true"
checkbox Adolescente\) "true"
checkbox Valvar "true"
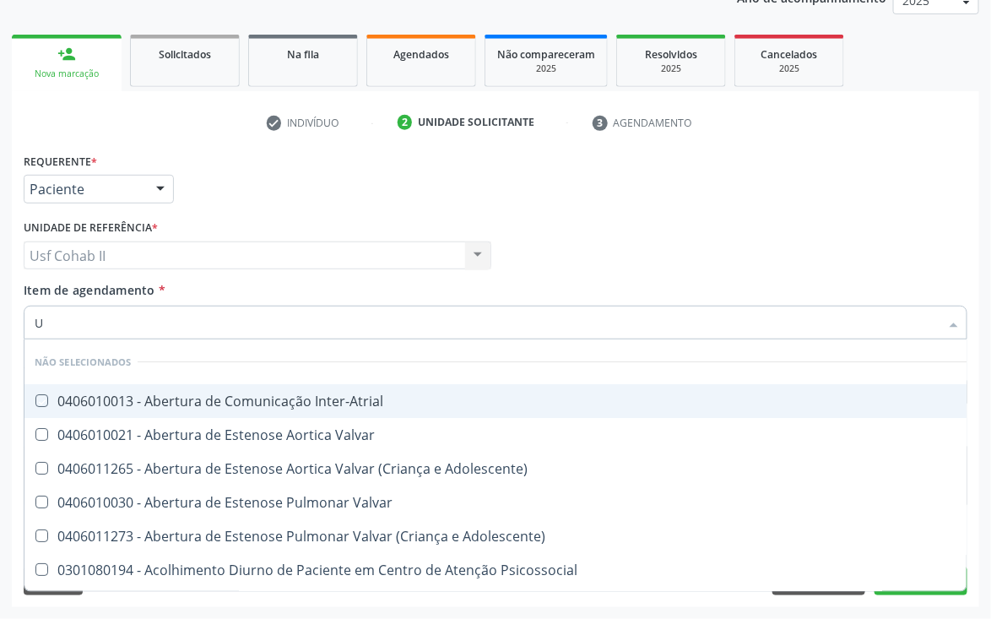
checkbox Adolescente\) "true"
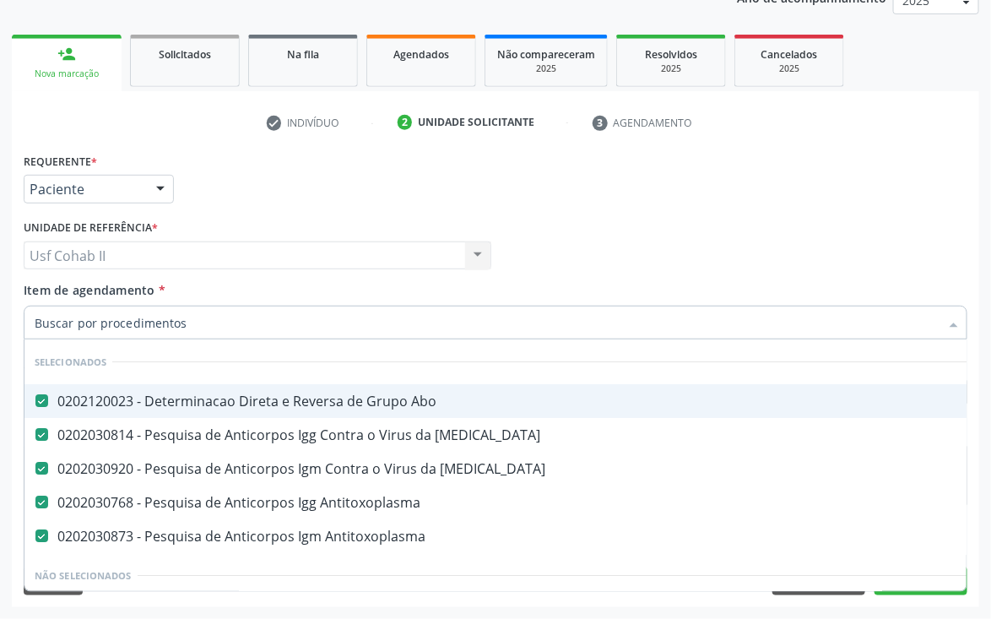
checkbox Manutenção "true"
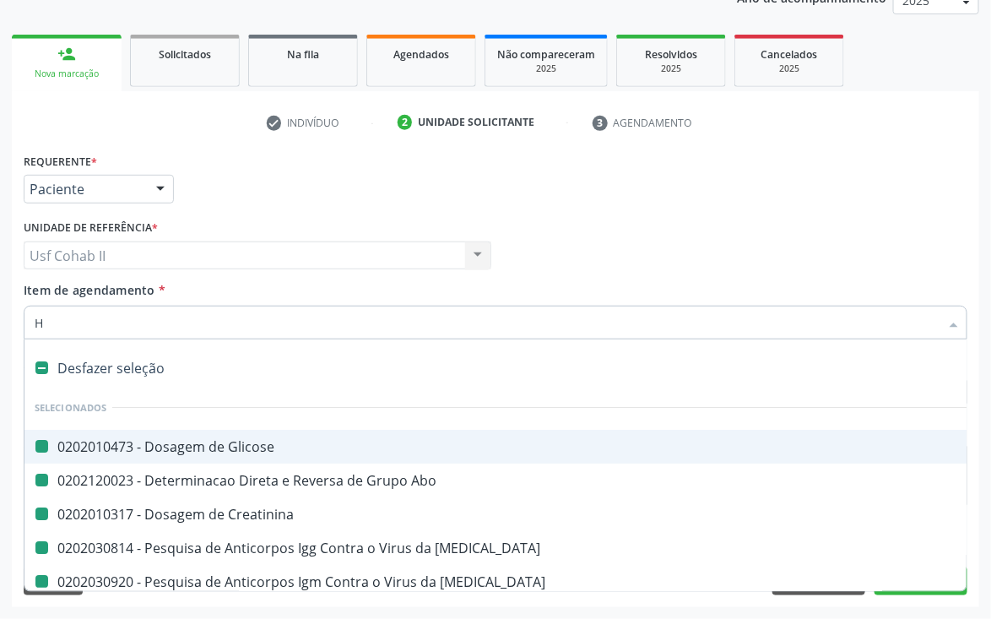
type input "HE"
checkbox Glicose "false"
checkbox Abo "false"
checkbox Creatinina "false"
checkbox Rubeola "false"
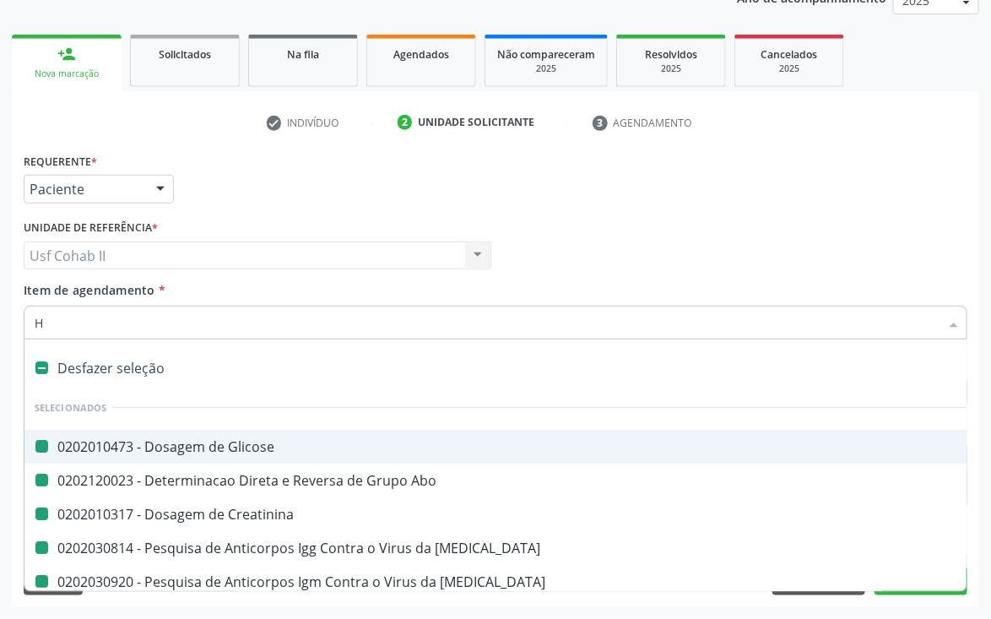
checkbox Rubeola "false"
checkbox Antitoxoplasma "false"
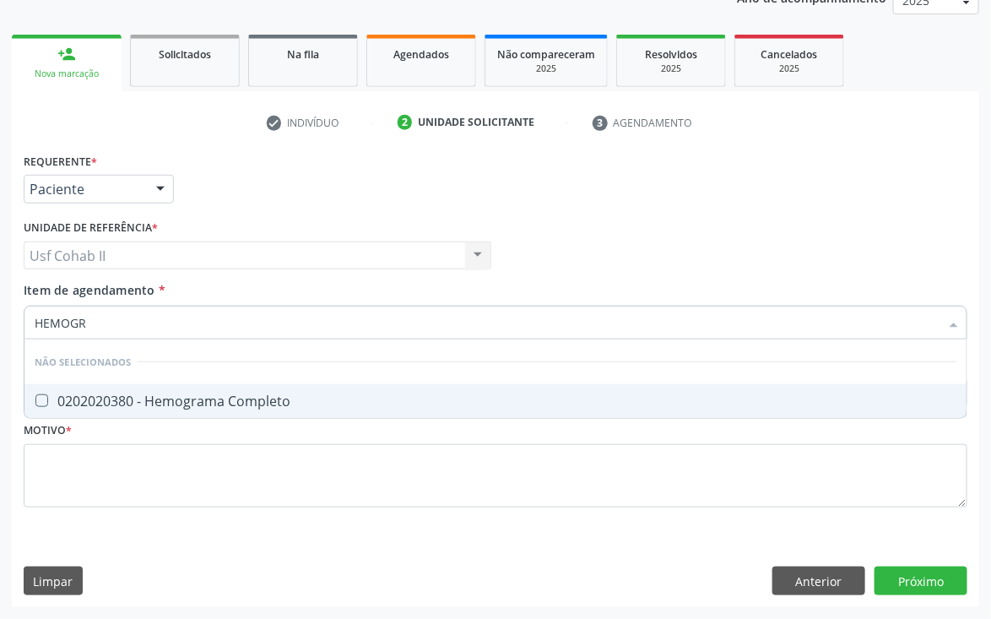
type input "HEMOGRA"
click at [238, 394] on div "0202020380 - Hemograma Completo" at bounding box center [496, 401] width 922 height 14
checkbox Completo "true"
click at [591, 200] on div "Requerente * Paciente Médico(a) Enfermeiro(a) Paciente Nenhum resultado encontr…" at bounding box center [495, 182] width 953 height 66
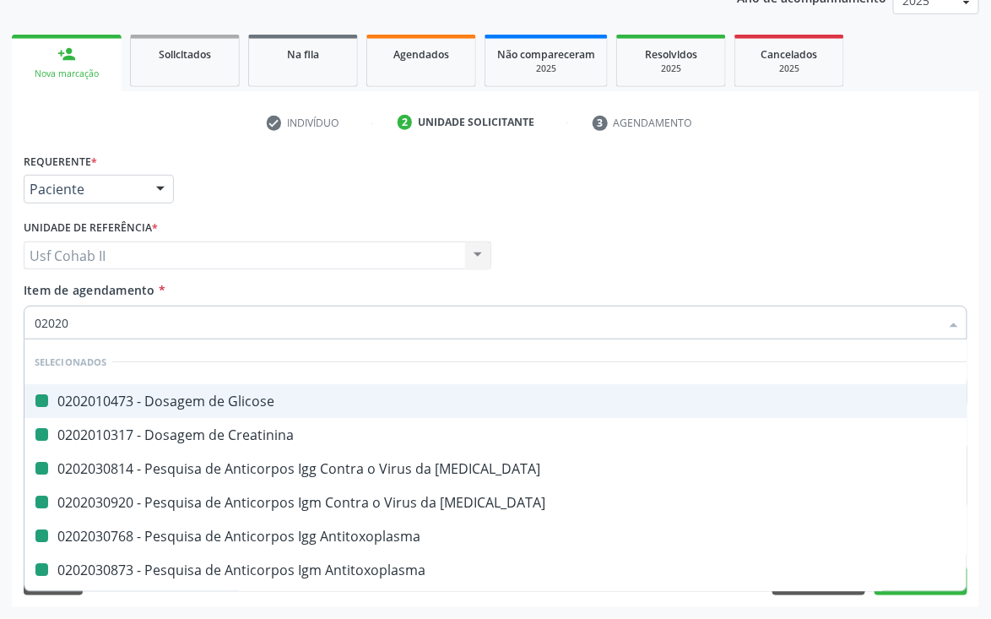
type input "020205"
checkbox Glicose "false"
checkbox Creatinina "false"
checkbox Rubeola "false"
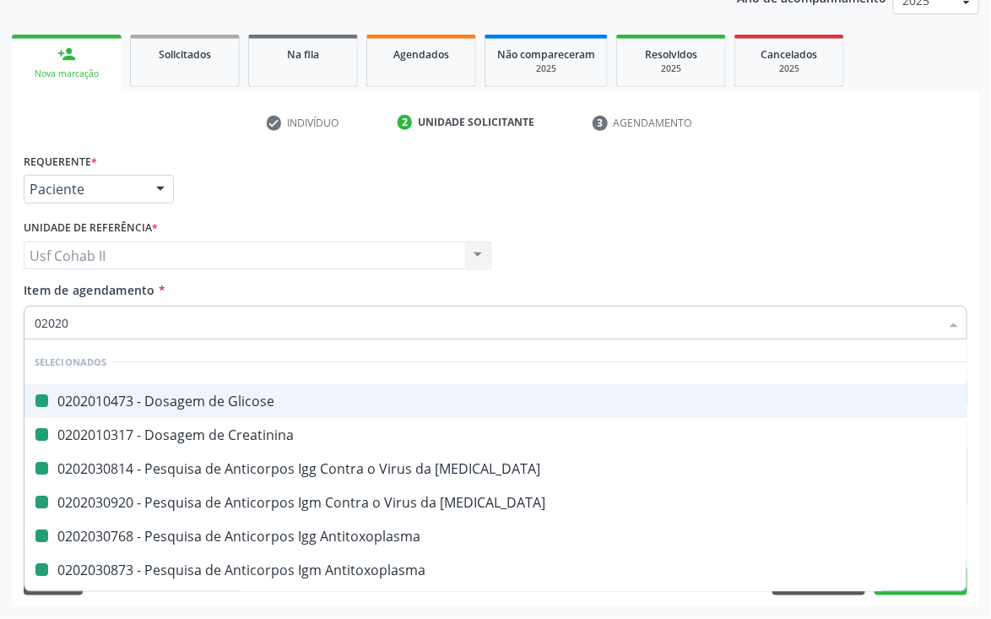
checkbox Antitoxoplasma "false"
checkbox Completo "false"
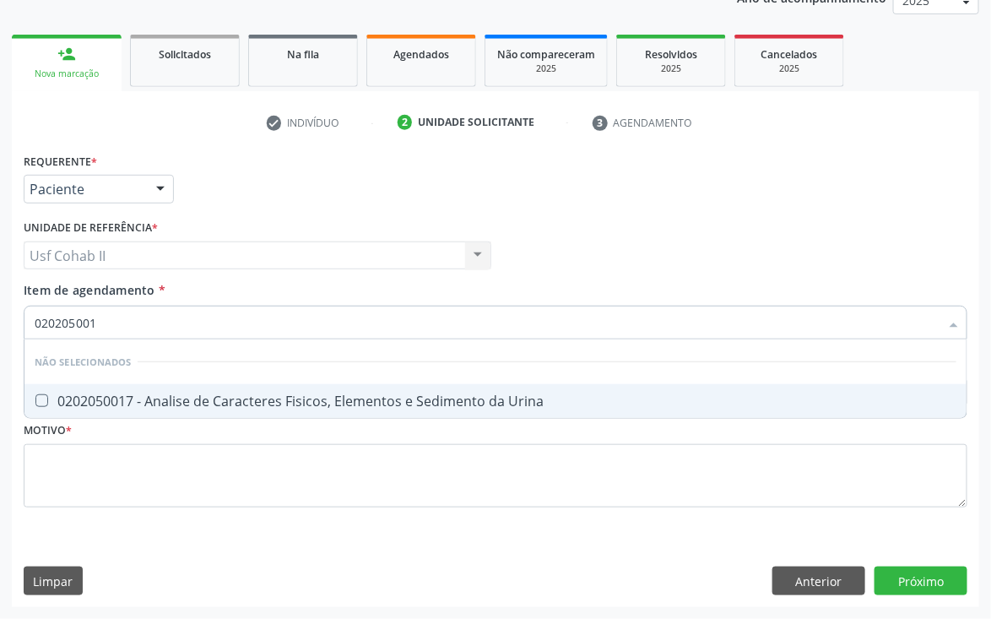
type input "0202050017"
click at [157, 394] on div "0202050017 - Analise de Caracteres Fisicos, Elementos e Sedimento da Urina" at bounding box center [496, 401] width 922 height 14
checkbox Urina "true"
click at [608, 182] on div "Requerente * Paciente Médico(a) Enfermeiro(a) Paciente Nenhum resultado encontr…" at bounding box center [495, 182] width 953 height 66
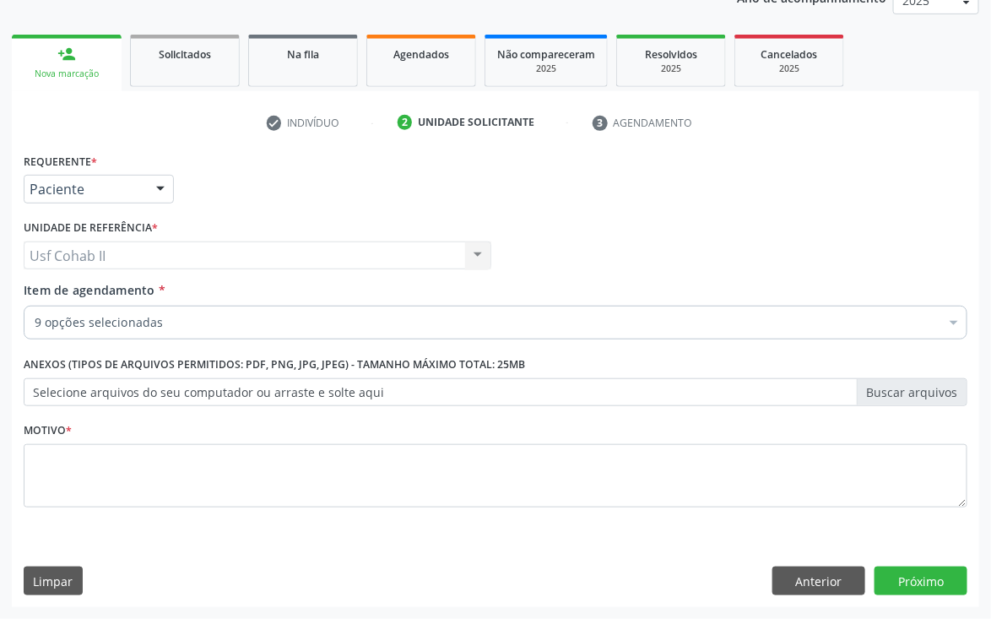
click at [35, 324] on input "Item de agendamento *" at bounding box center [35, 323] width 0 height 34
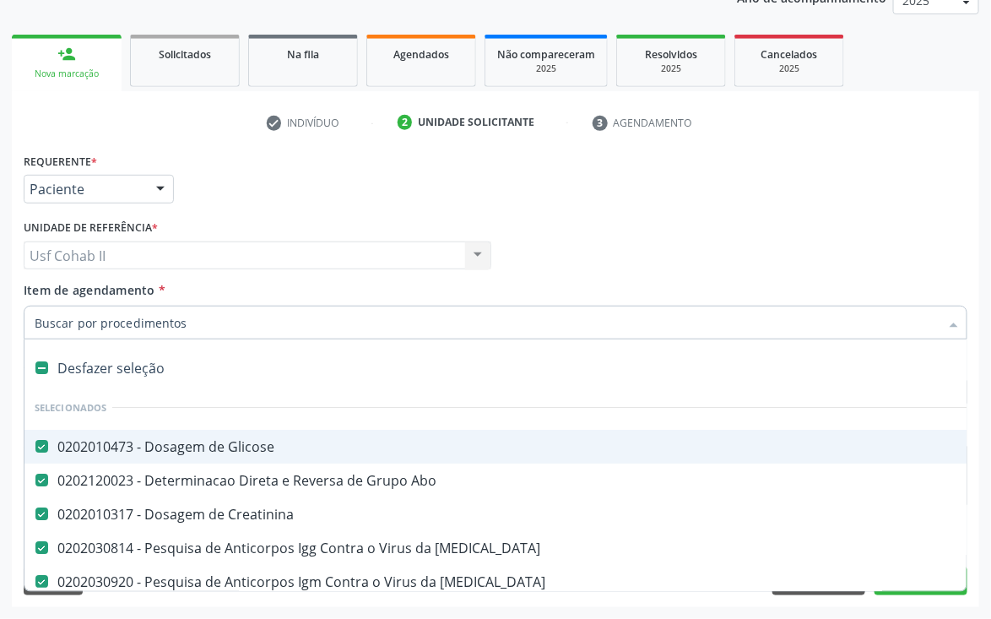
type input "U"
checkbox Completo "false"
checkbox Urina "false"
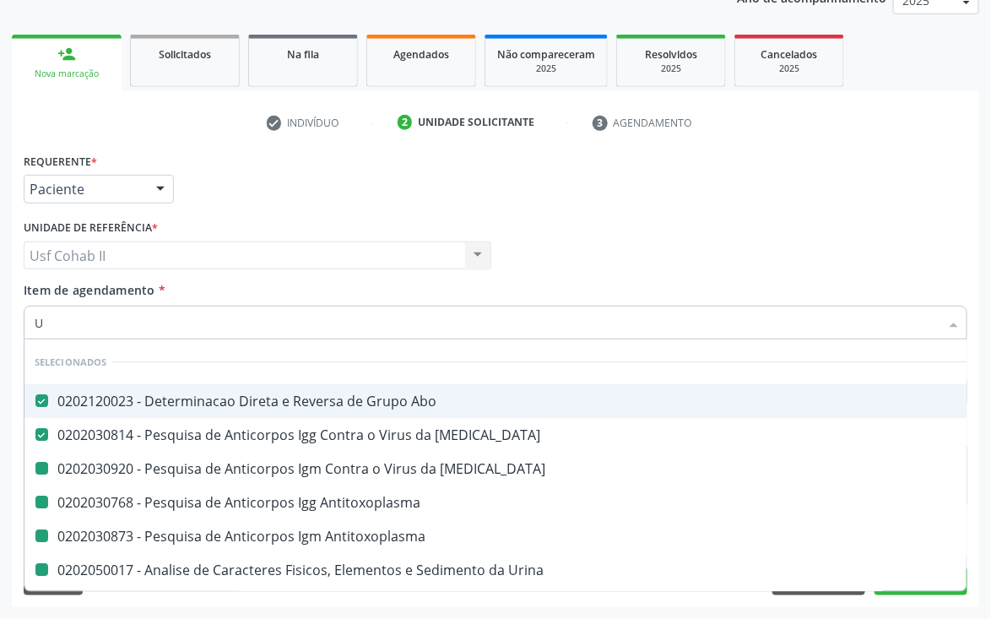
type input "UR"
checkbox Rubeola "false"
checkbox Antitoxoplasma "false"
checkbox Urina "false"
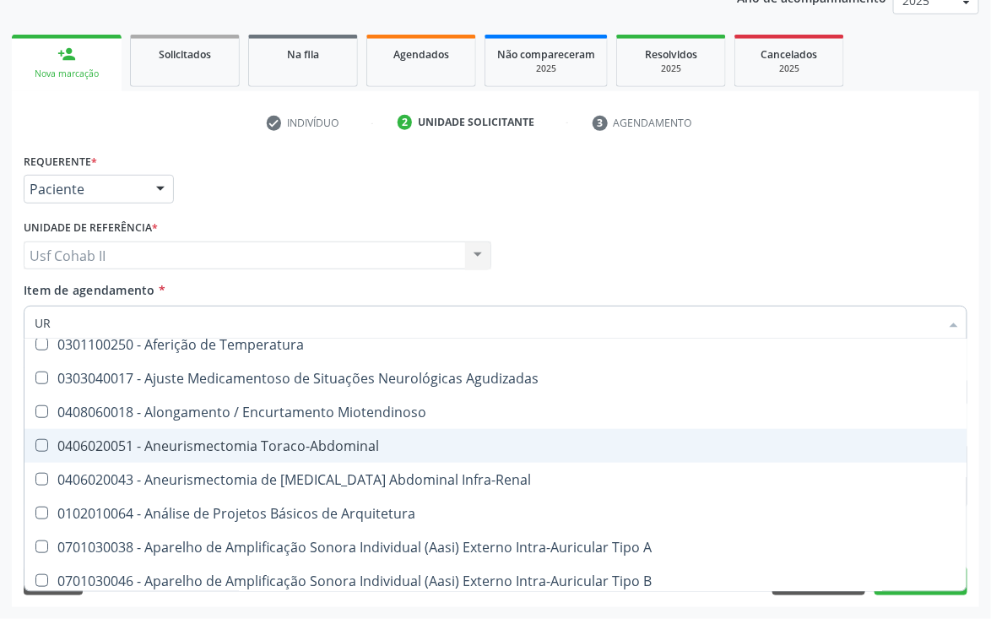
scroll to position [633, 0]
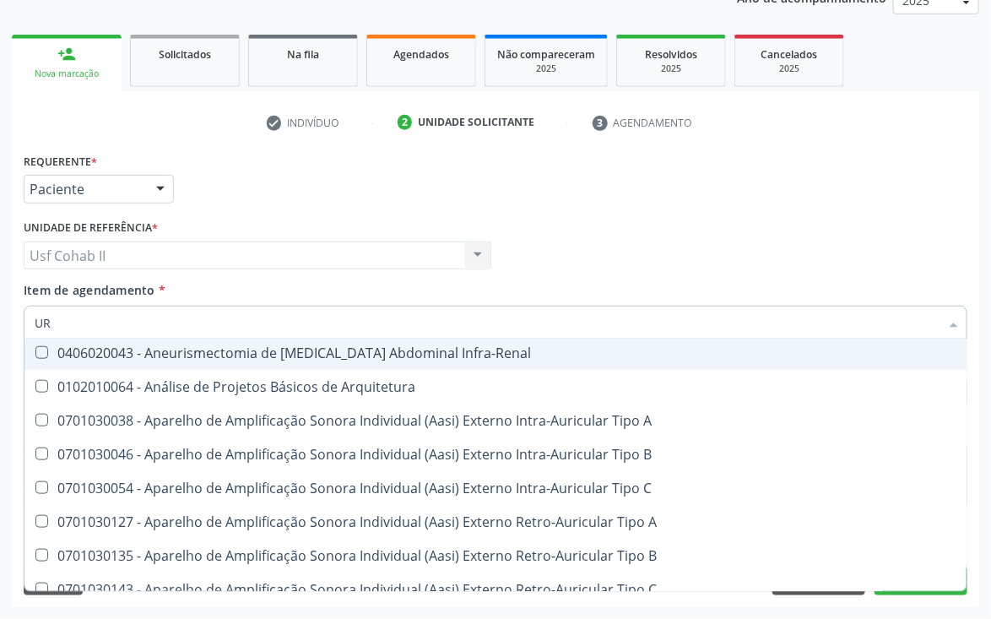
click at [512, 171] on div "Requerente * Paciente Médico(a) Enfermeiro(a) Paciente Nenhum resultado encontr…" at bounding box center [495, 182] width 953 height 66
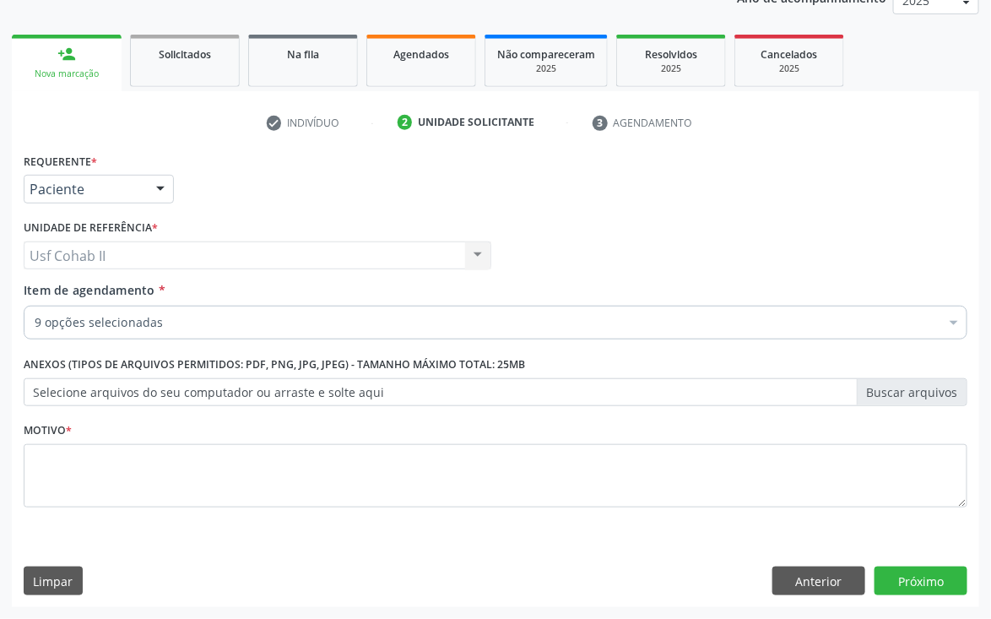
scroll to position [0, 0]
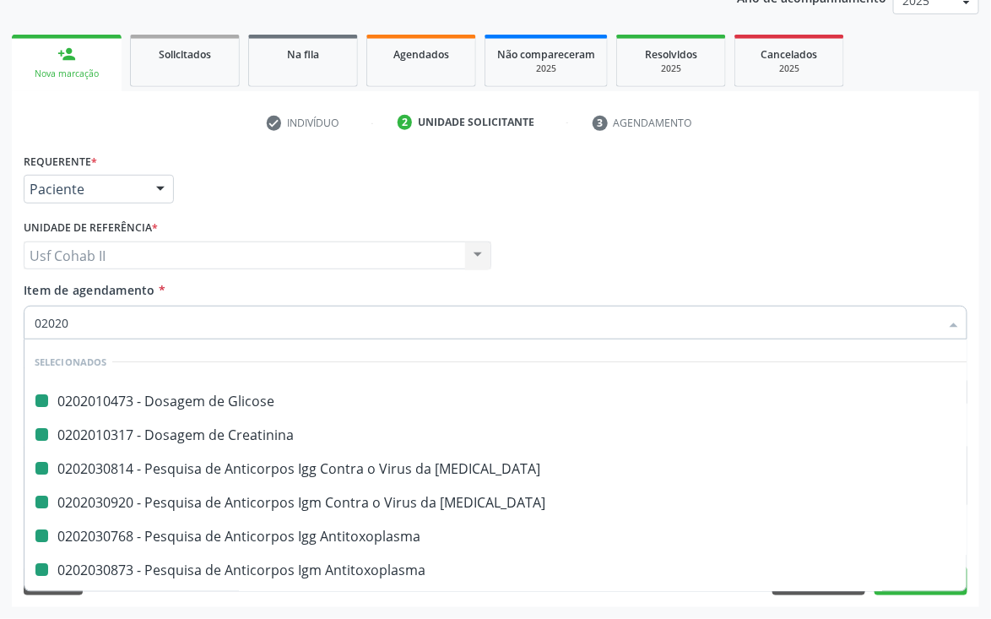
type input "020208"
checkbox Glicose "false"
checkbox Rubeola "false"
checkbox Antitoxoplasma "false"
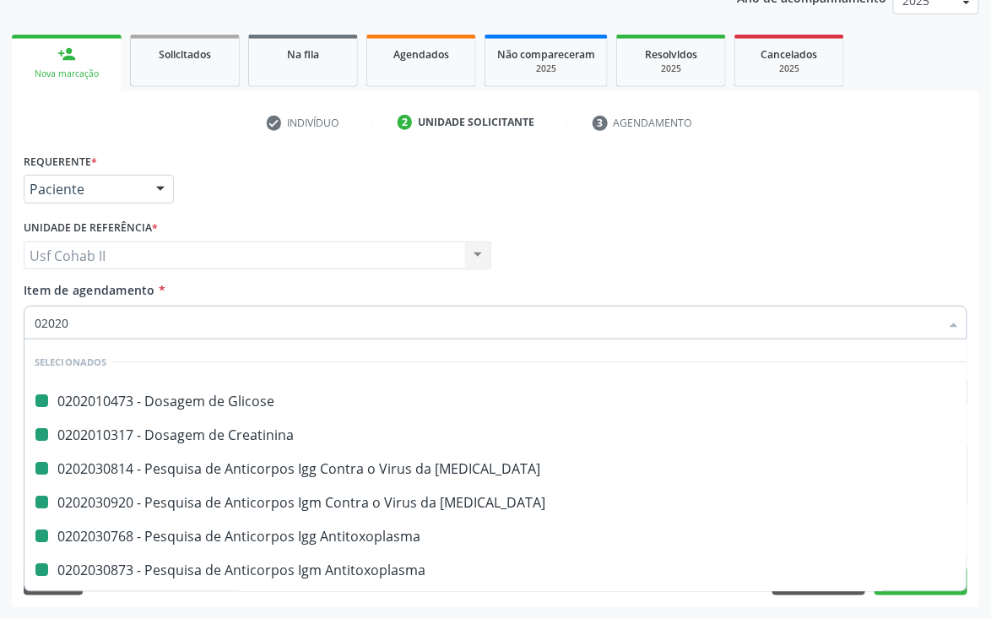
checkbox Antitoxoplasma "false"
checkbox Urina "false"
checkbox Completo "false"
checkbox Creatinina "false"
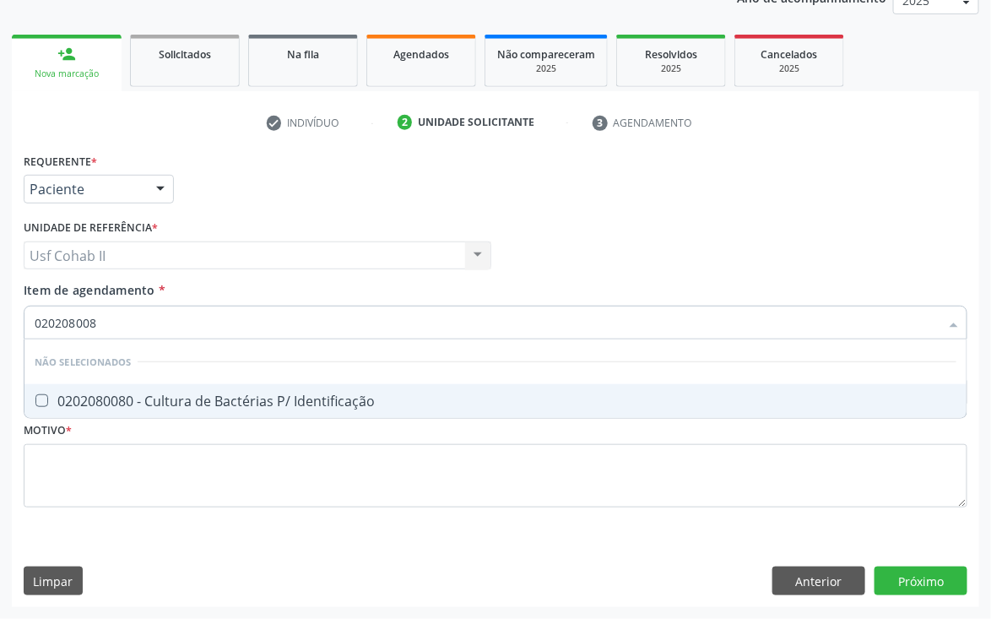
type input "0202080080"
click at [171, 404] on div "0202080080 - Cultura de Bactérias P/ Identificação" at bounding box center [496, 401] width 922 height 14
checkbox Identificação "true"
click at [621, 234] on div "Médico Solicitante Por favor, selecione a Unidade de Atendimento primeiro Nenhu…" at bounding box center [495, 248] width 953 height 66
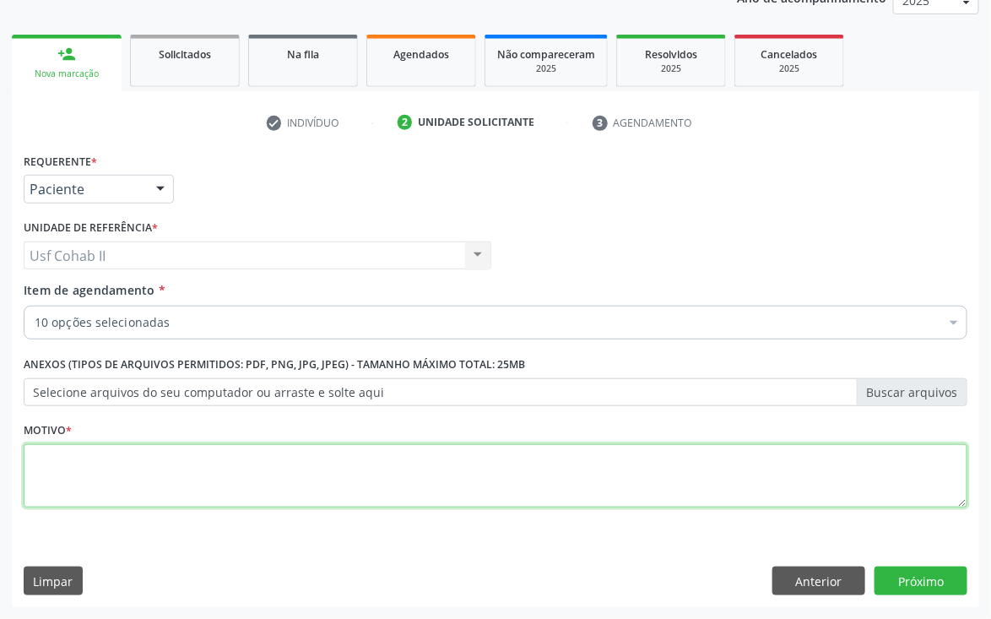
click at [388, 464] on textarea at bounding box center [496, 476] width 944 height 64
type textarea "."
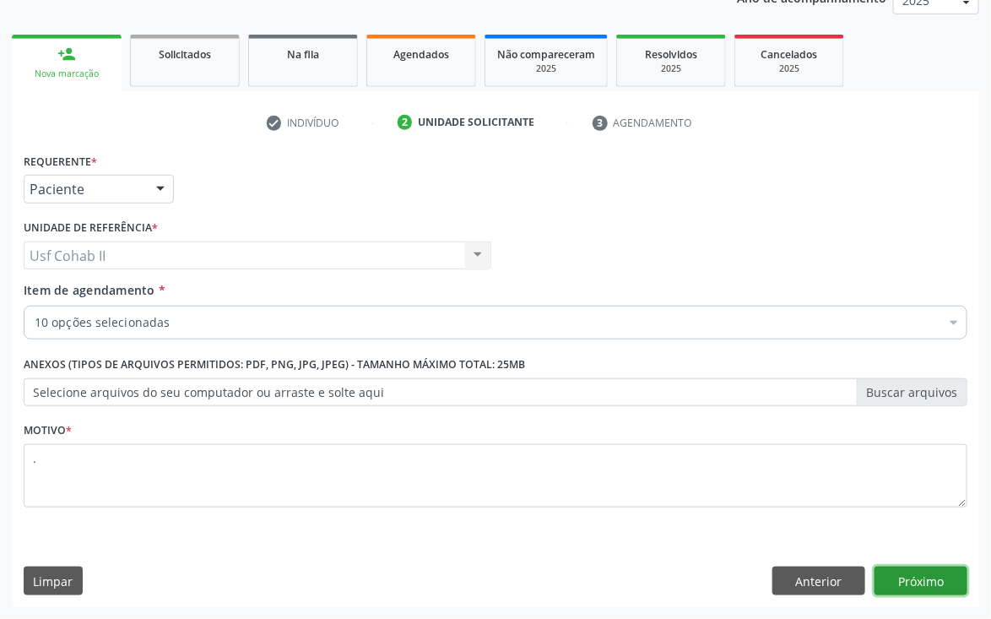
click at [920, 585] on button "Próximo" at bounding box center [921, 581] width 93 height 29
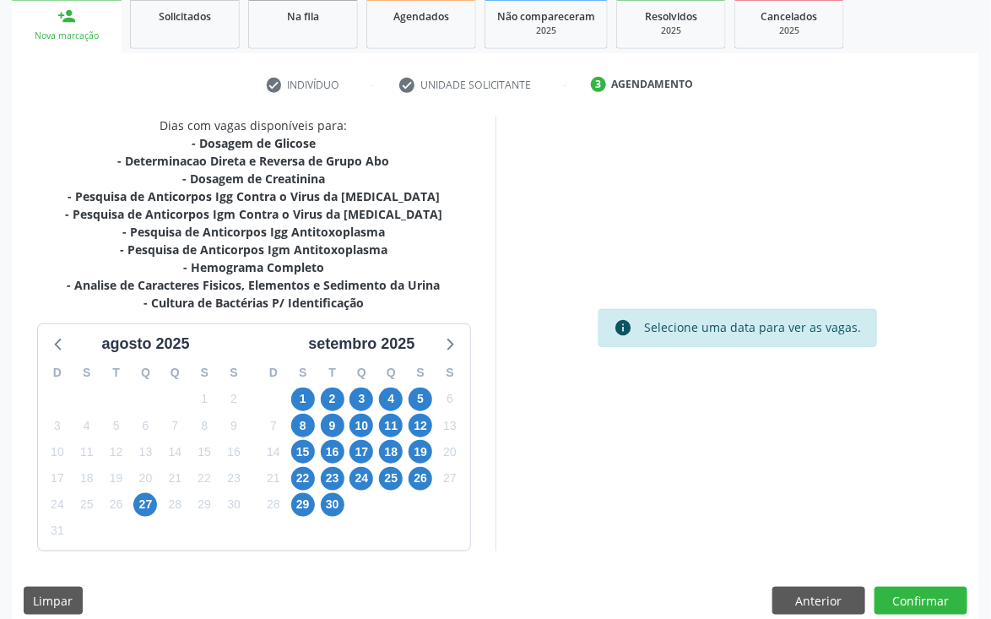
scroll to position [276, 0]
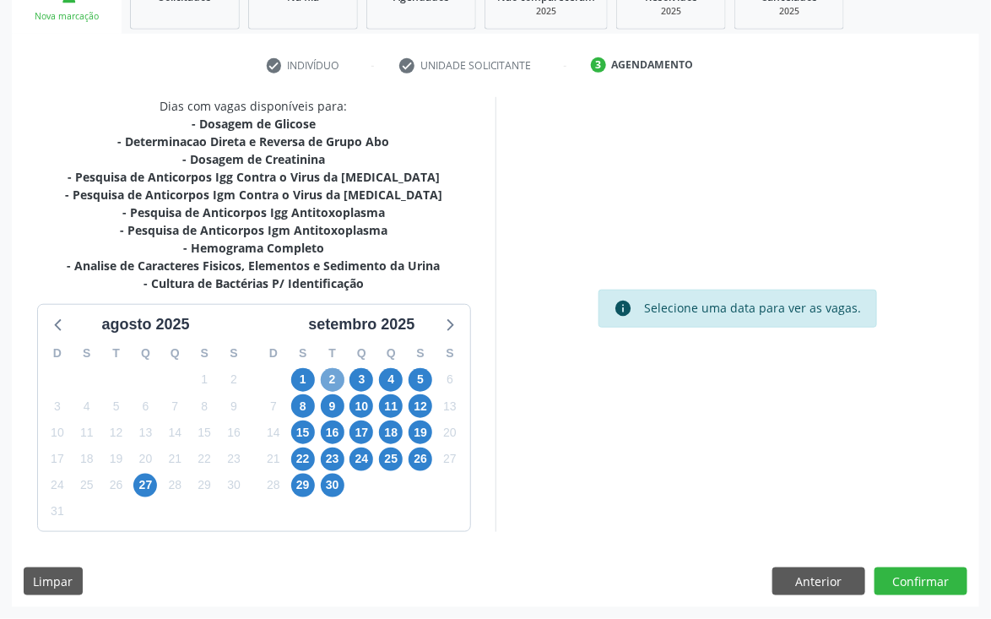
click at [328, 377] on span "2" at bounding box center [333, 380] width 24 height 24
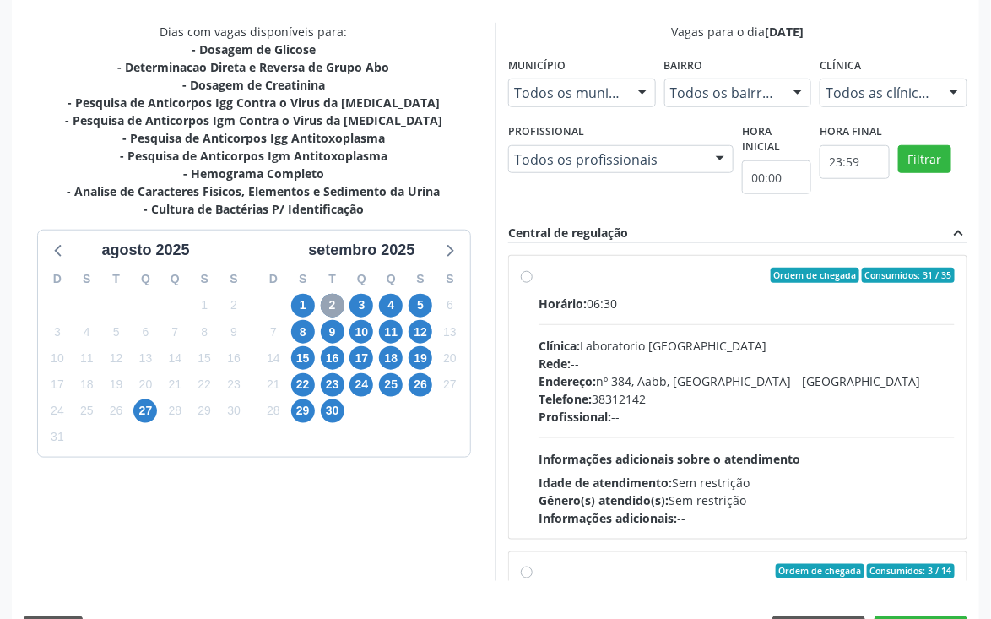
scroll to position [390, 0]
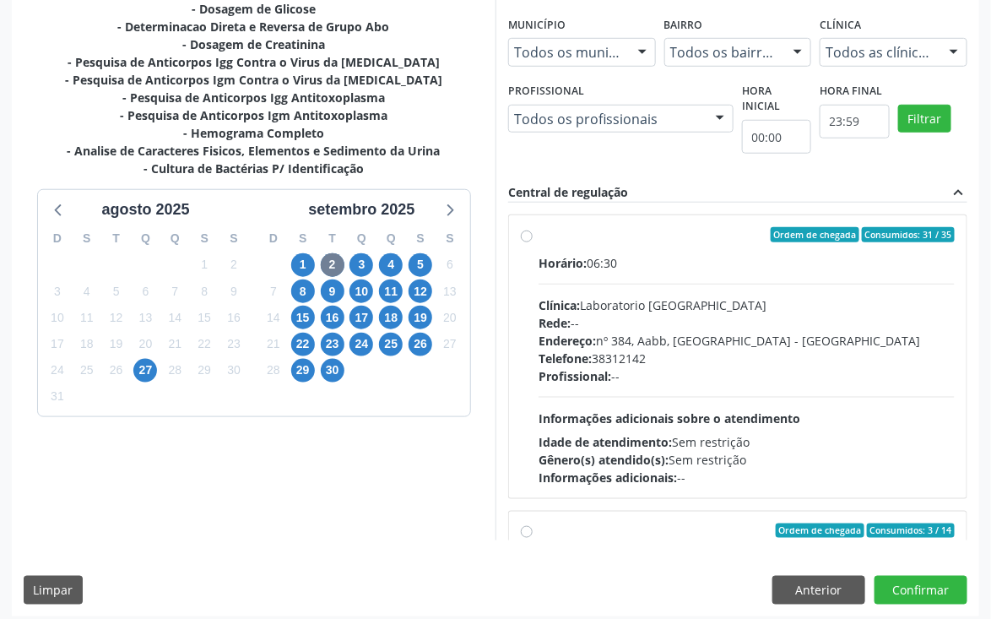
click at [539, 227] on label "Ordem de chegada Consumidos: 31 / 35 Horário: 06:30 Clínica: Laboratorio Sao Fr…" at bounding box center [747, 356] width 416 height 259
click at [528, 227] on input "Ordem de chegada Consumidos: 31 / 35 Horário: 06:30 Clínica: Laboratorio Sao Fr…" at bounding box center [527, 234] width 12 height 15
radio input "true"
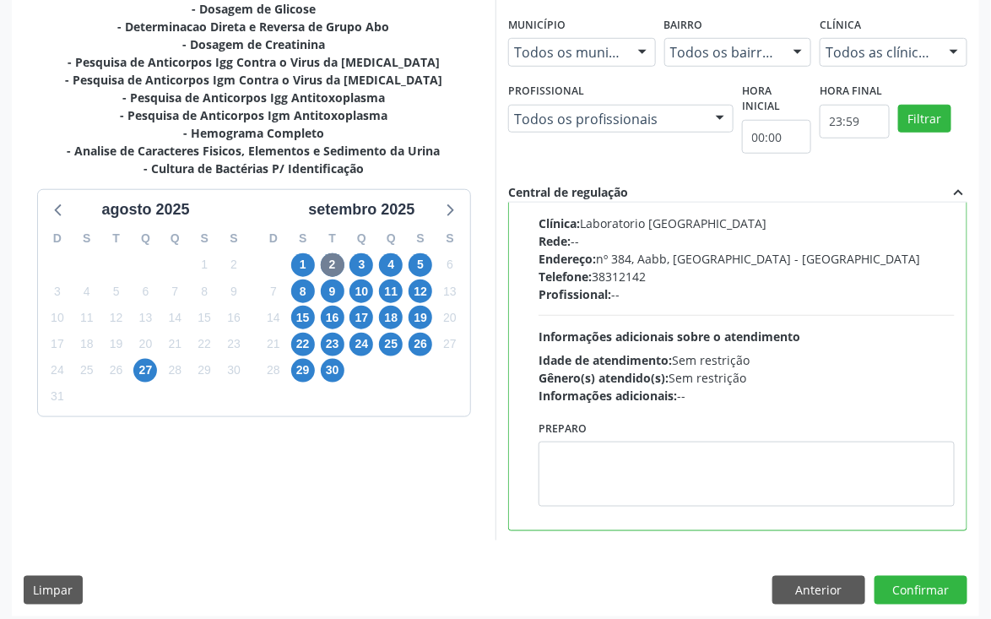
scroll to position [127, 0]
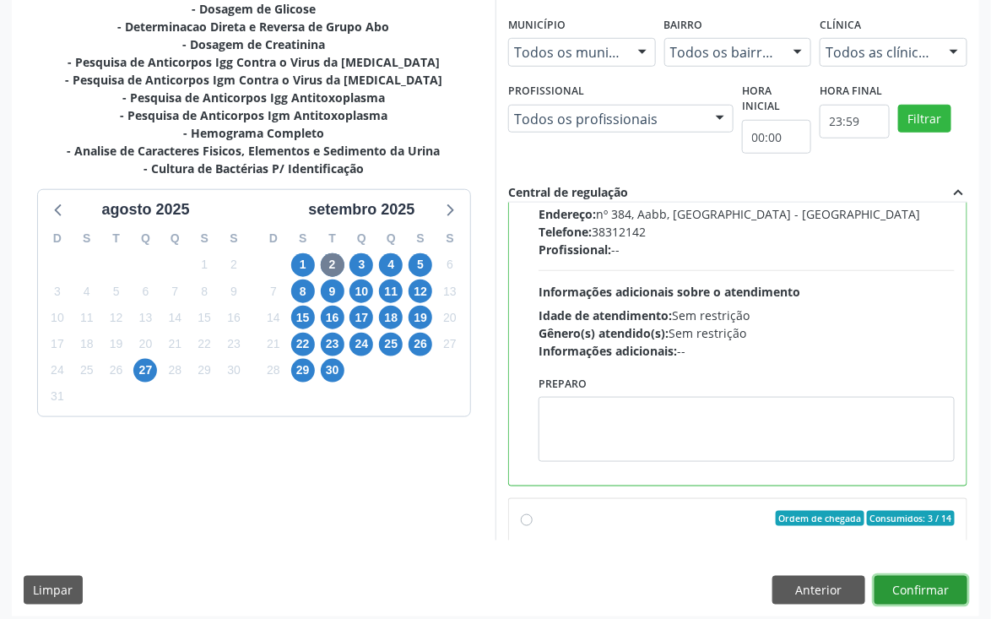
click at [920, 589] on button "Confirmar" at bounding box center [921, 590] width 93 height 29
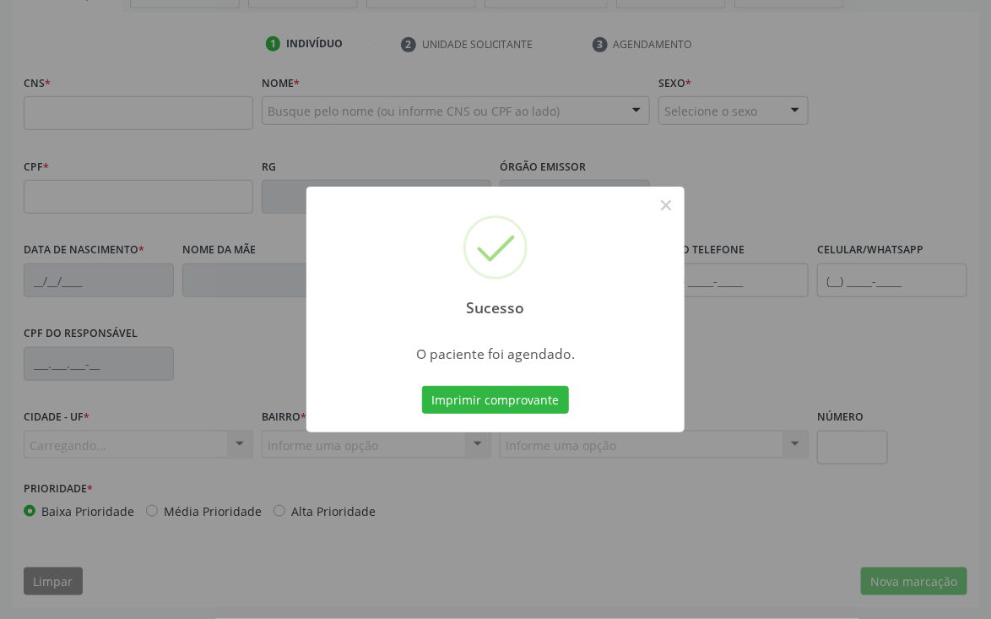
scroll to position [296, 0]
click at [537, 396] on button "Imprimir comprovante" at bounding box center [495, 400] width 147 height 29
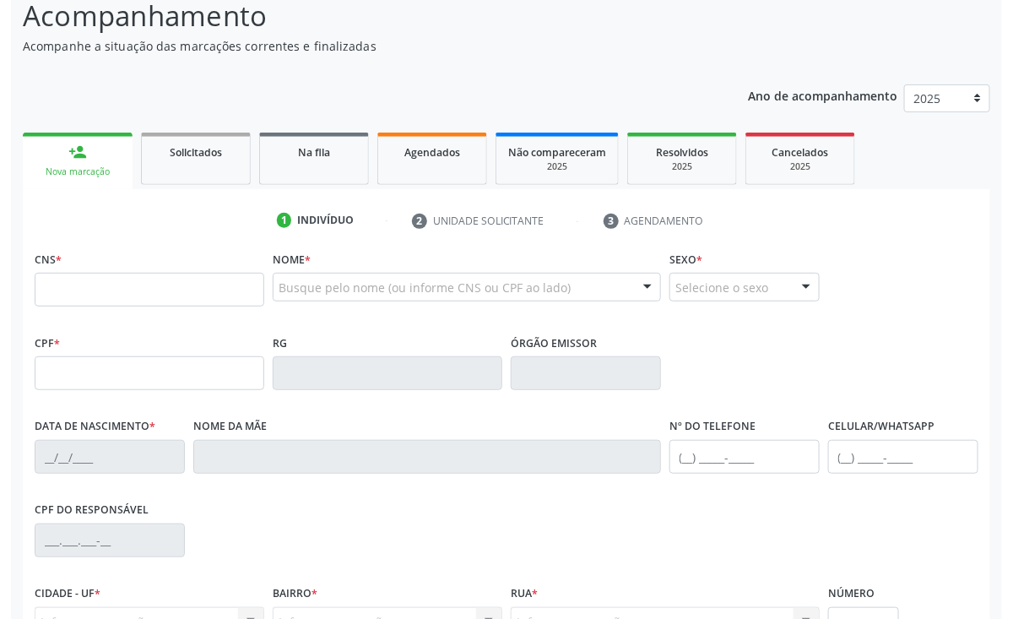
scroll to position [0, 0]
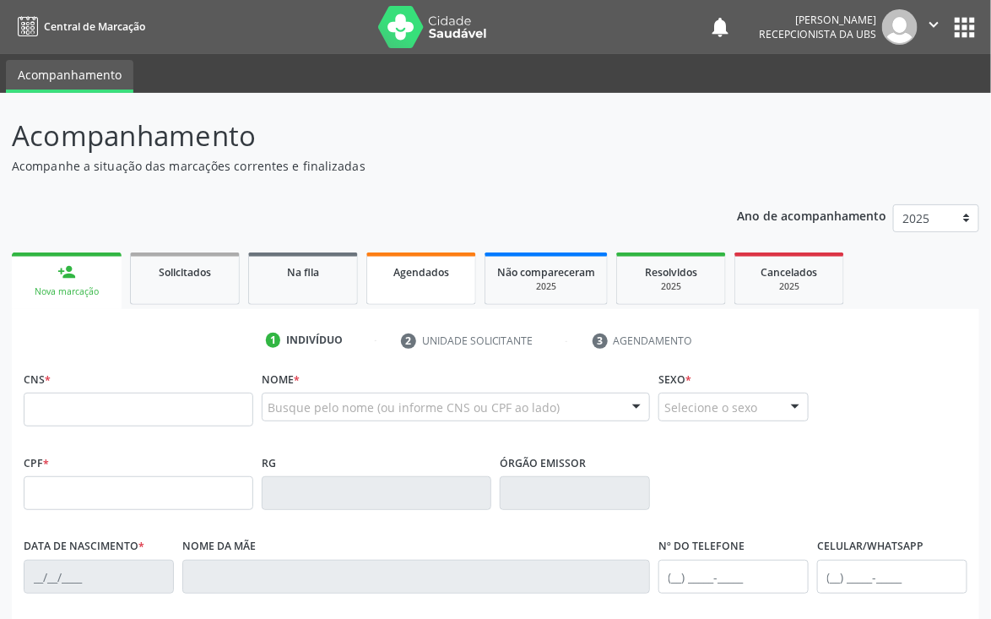
click at [409, 267] on span "Agendados" at bounding box center [422, 272] width 56 height 14
select select "7"
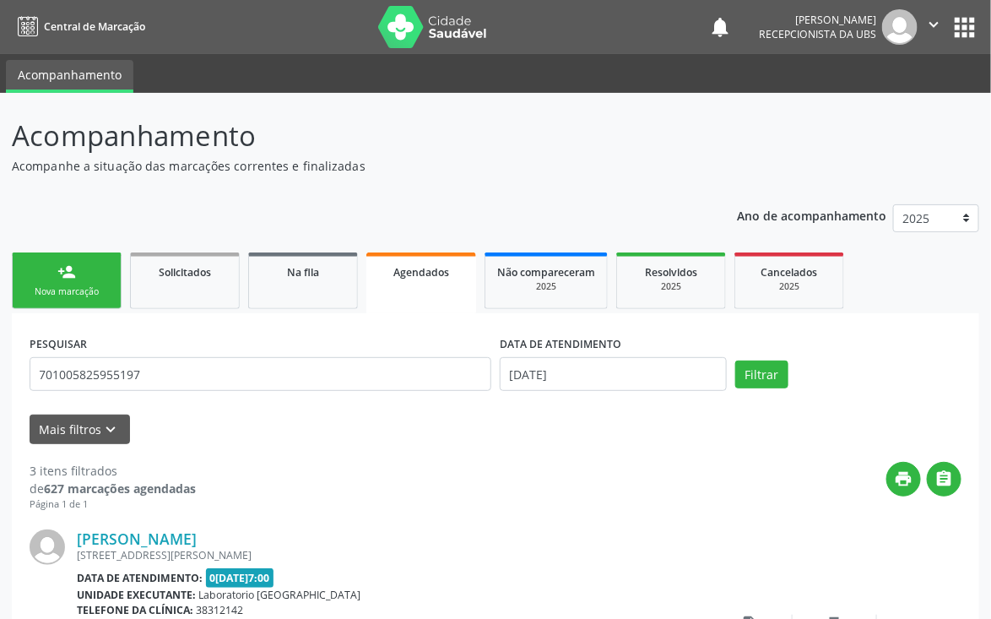
drag, startPoint x: 158, startPoint y: 362, endPoint x: 114, endPoint y: 371, distance: 44.7
click at [114, 371] on input "701005825955197" at bounding box center [261, 374] width 462 height 34
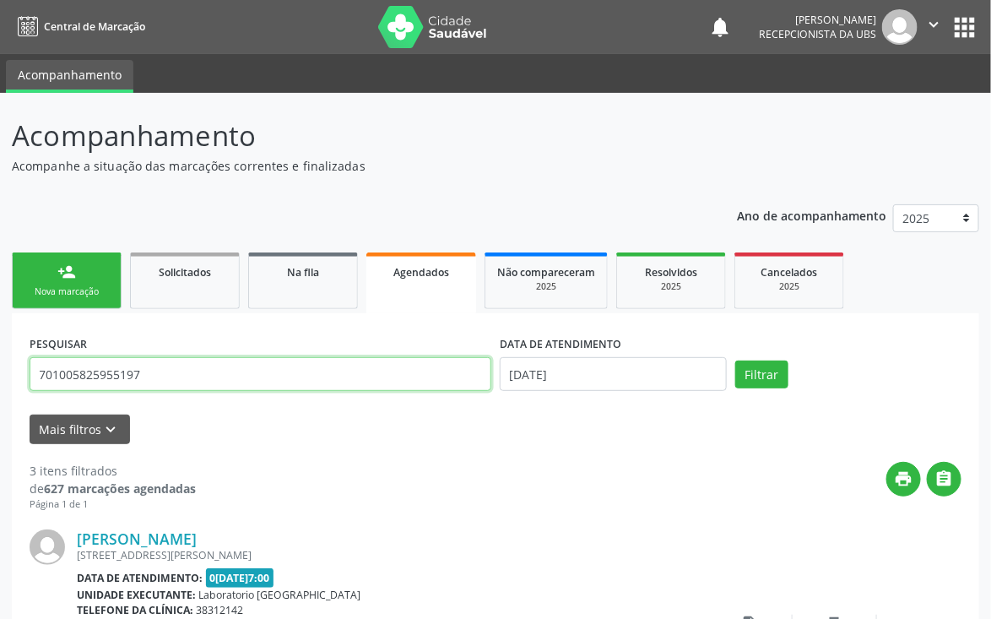
drag, startPoint x: 193, startPoint y: 361, endPoint x: 0, endPoint y: 370, distance: 193.6
paste input "0 8029 8275 7181"
type input "700 8029 8275 7181"
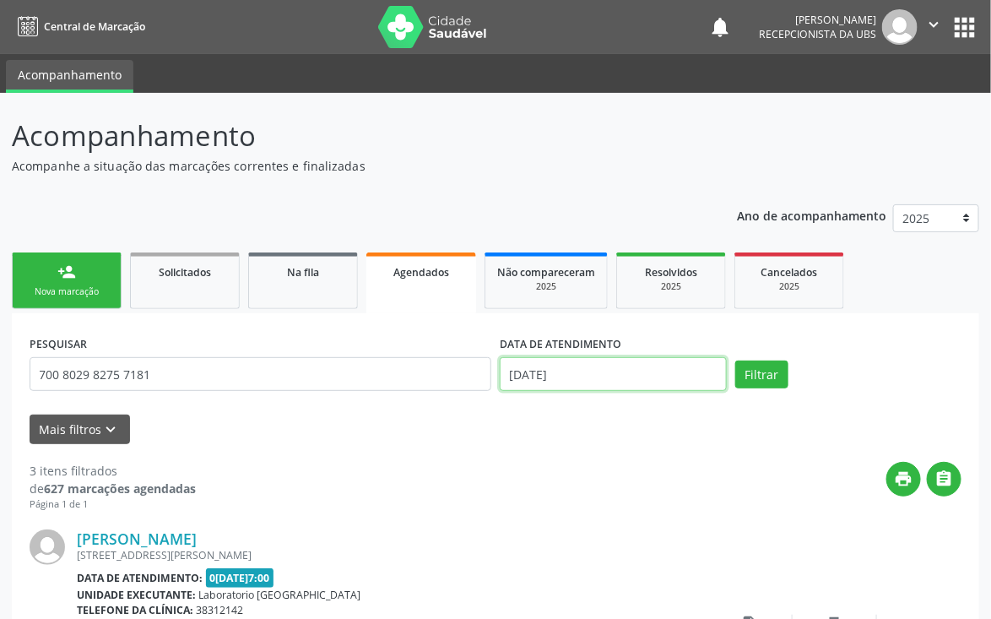
drag, startPoint x: 632, startPoint y: 367, endPoint x: 377, endPoint y: 390, distance: 255.2
click at [377, 390] on div "PESQUISAR 700 8029 8275 7181 DATA DE ATENDIMENTO 27/08/2025 Filtrar" at bounding box center [495, 367] width 941 height 72
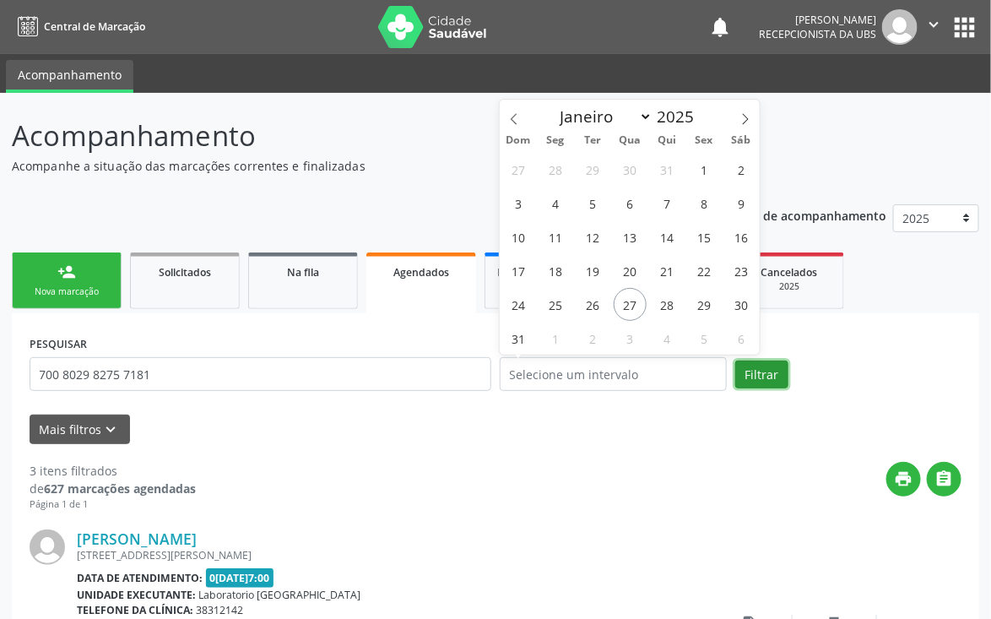
click at [761, 362] on button "Filtrar" at bounding box center [762, 375] width 53 height 29
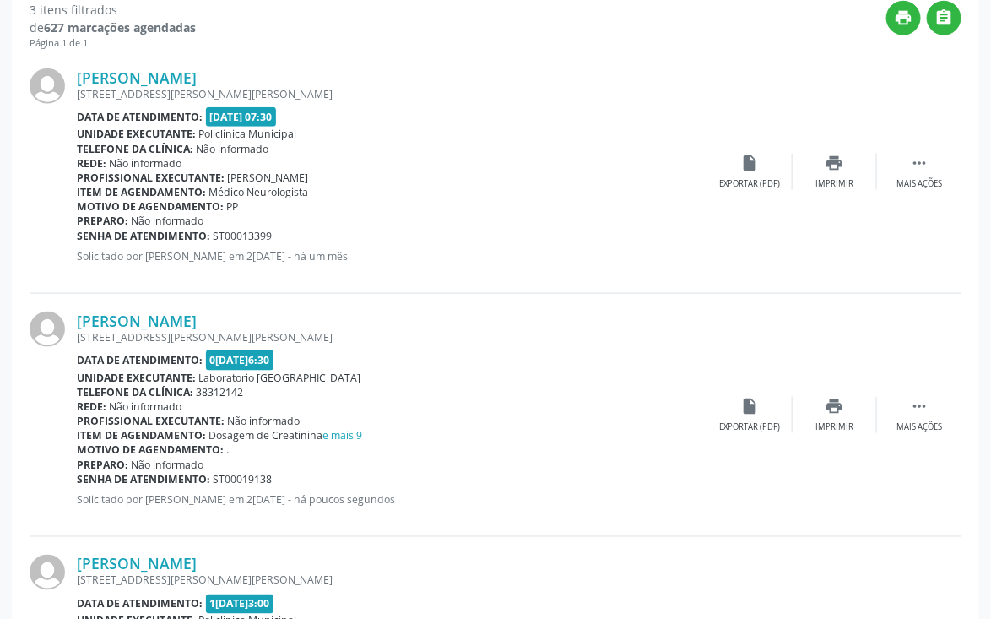
scroll to position [507, 0]
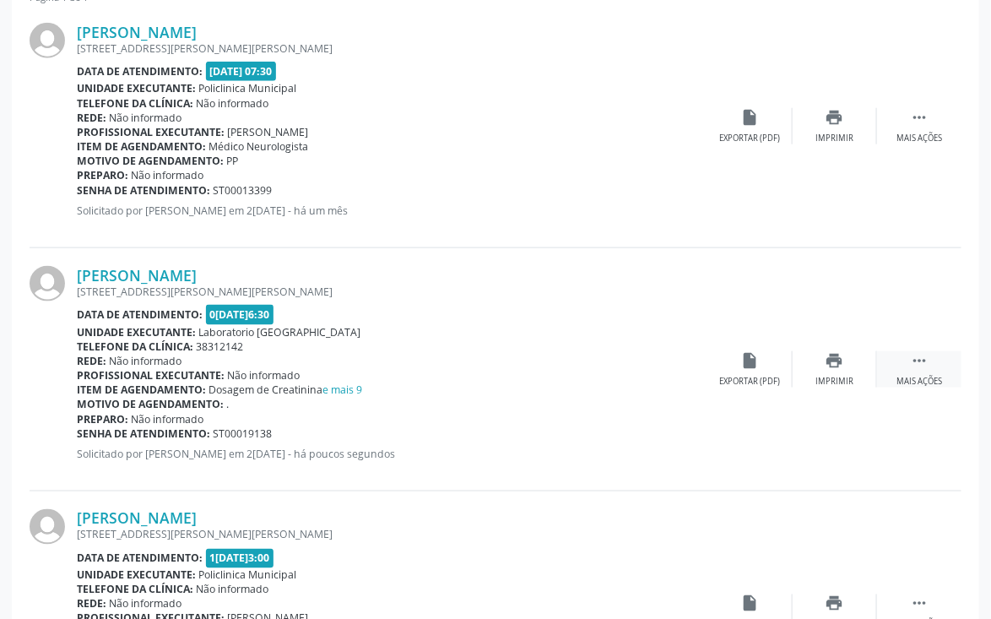
click at [920, 360] on icon "" at bounding box center [919, 360] width 19 height 19
click at [915, 358] on icon "" at bounding box center [919, 360] width 19 height 19
click at [912, 351] on icon "" at bounding box center [919, 360] width 19 height 19
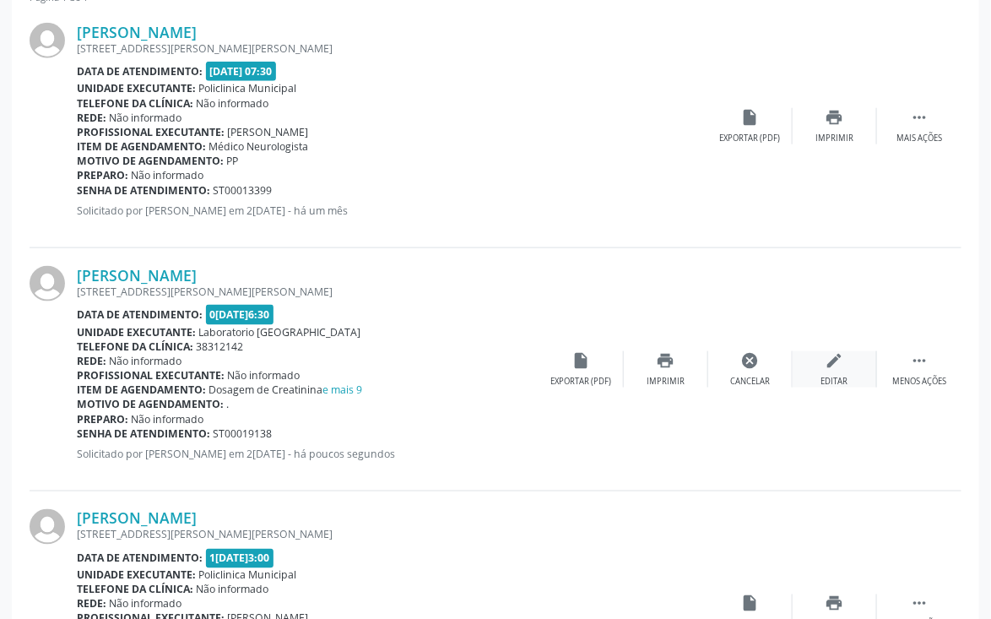
click at [831, 360] on icon "edit" at bounding box center [835, 360] width 19 height 19
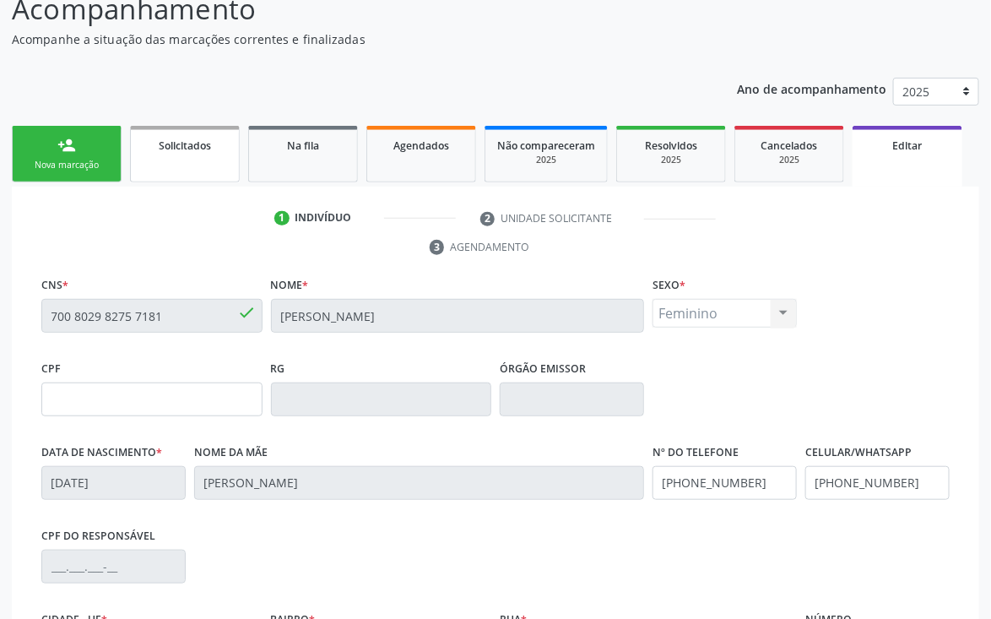
scroll to position [253, 0]
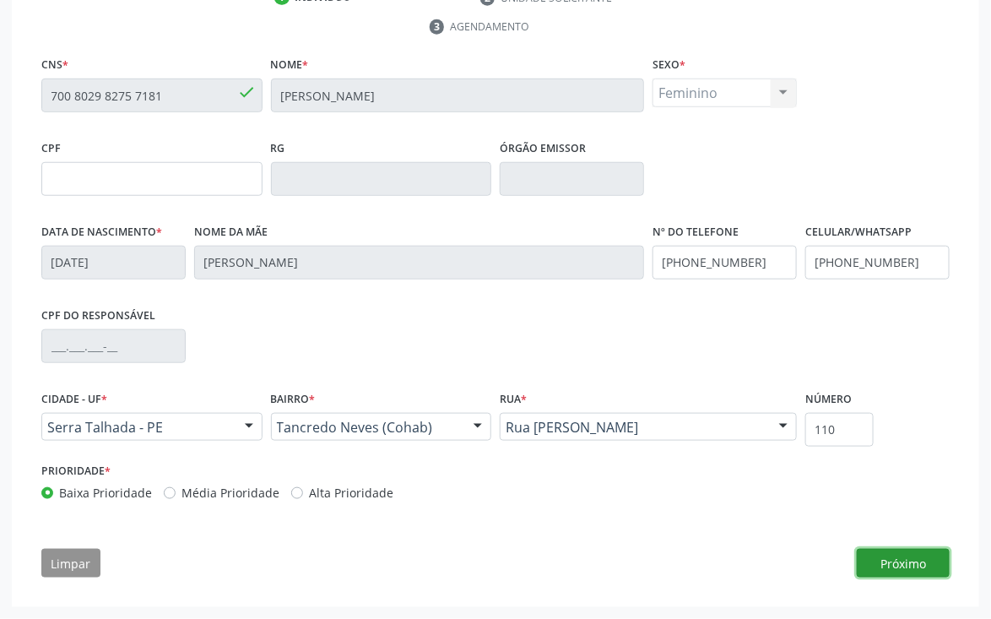
click at [908, 560] on button "Próximo" at bounding box center [903, 563] width 93 height 29
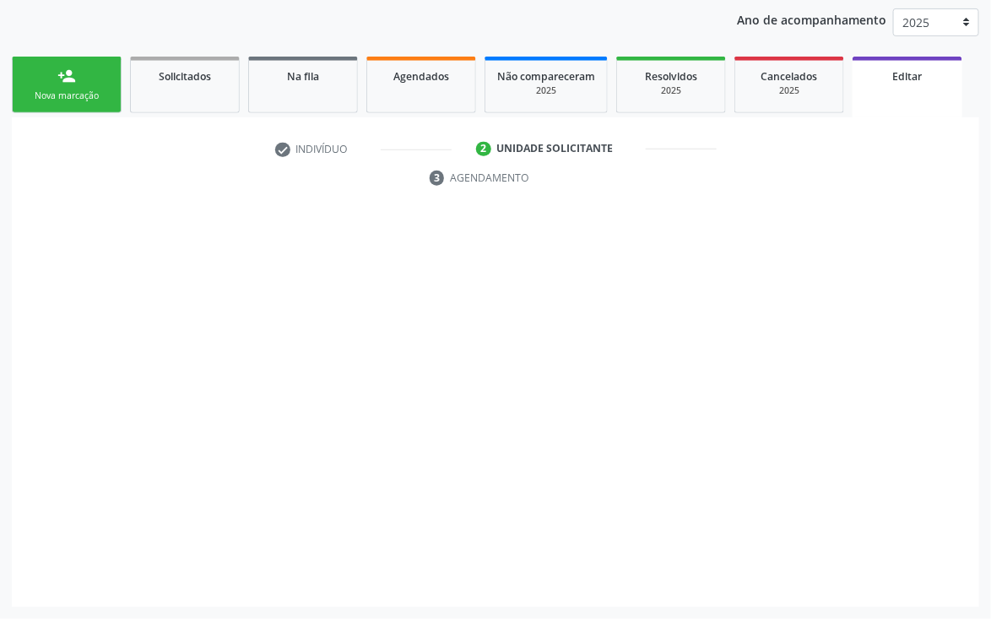
scroll to position [198, 0]
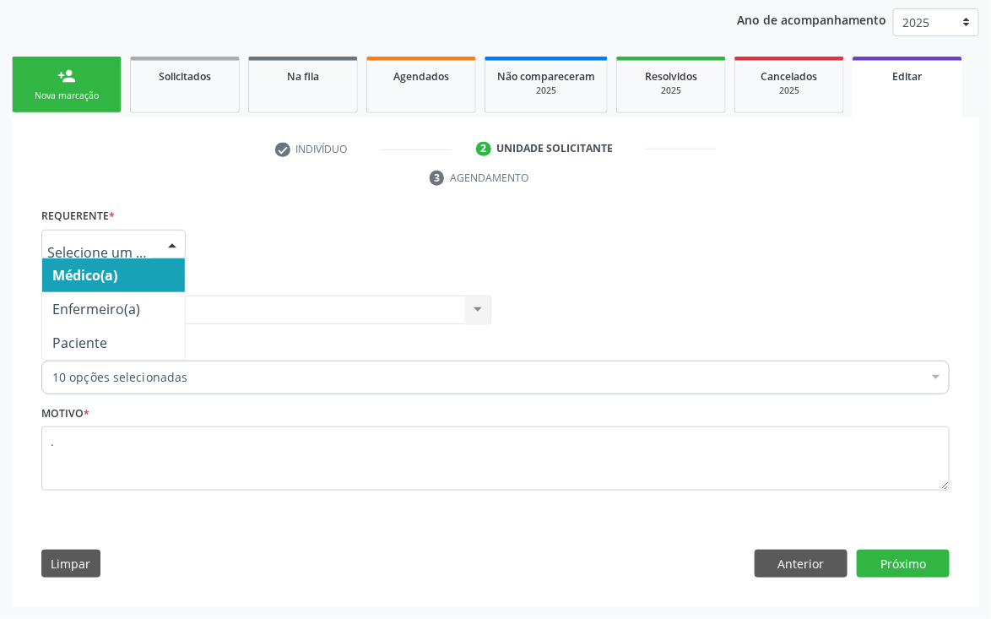
click at [171, 248] on div at bounding box center [172, 245] width 25 height 29
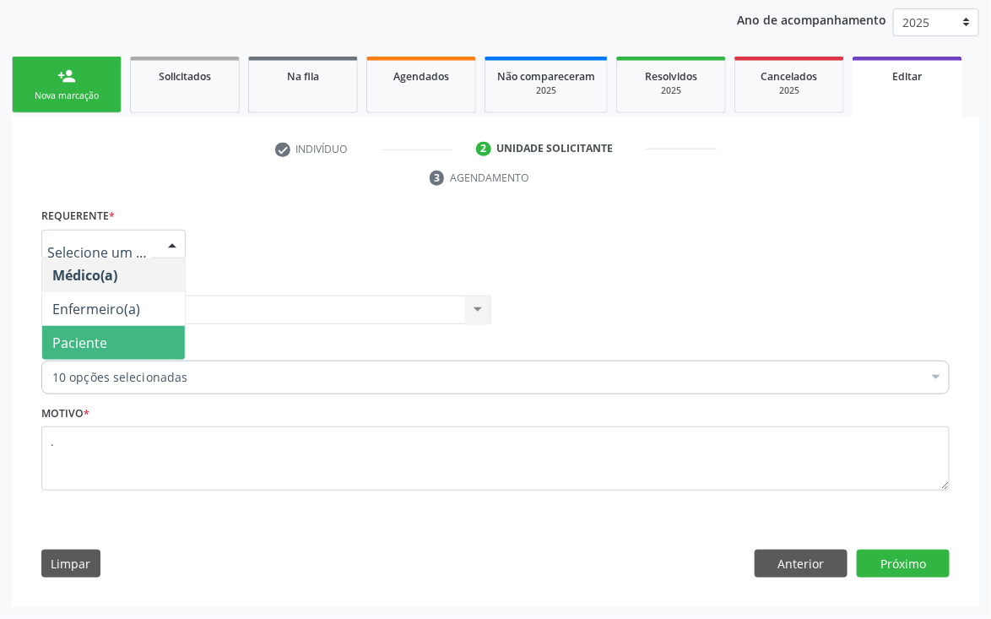
click at [132, 328] on span "Paciente" at bounding box center [113, 343] width 143 height 34
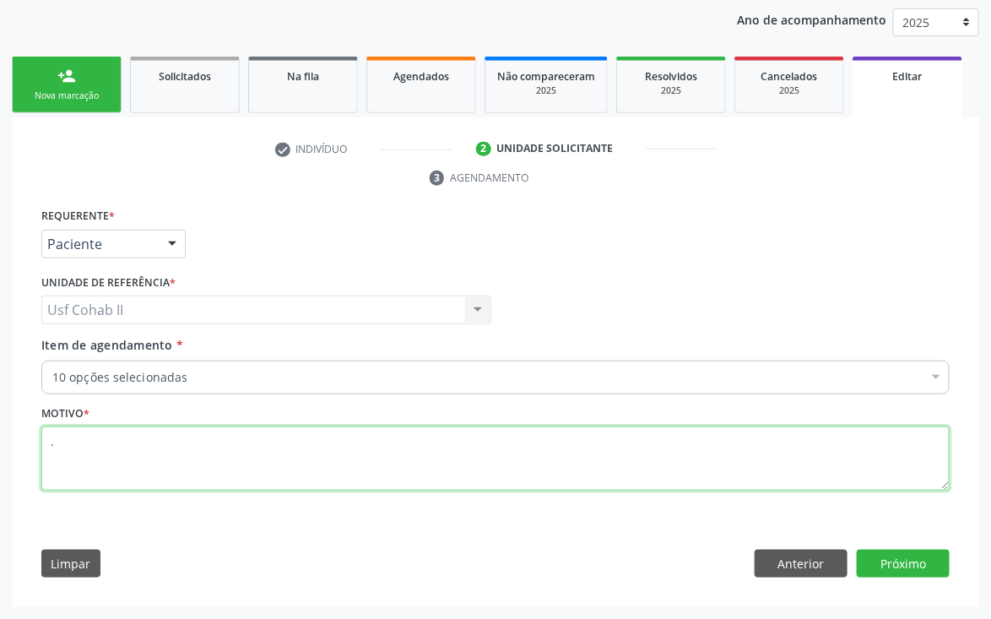
click at [198, 454] on textarea "." at bounding box center [495, 458] width 909 height 64
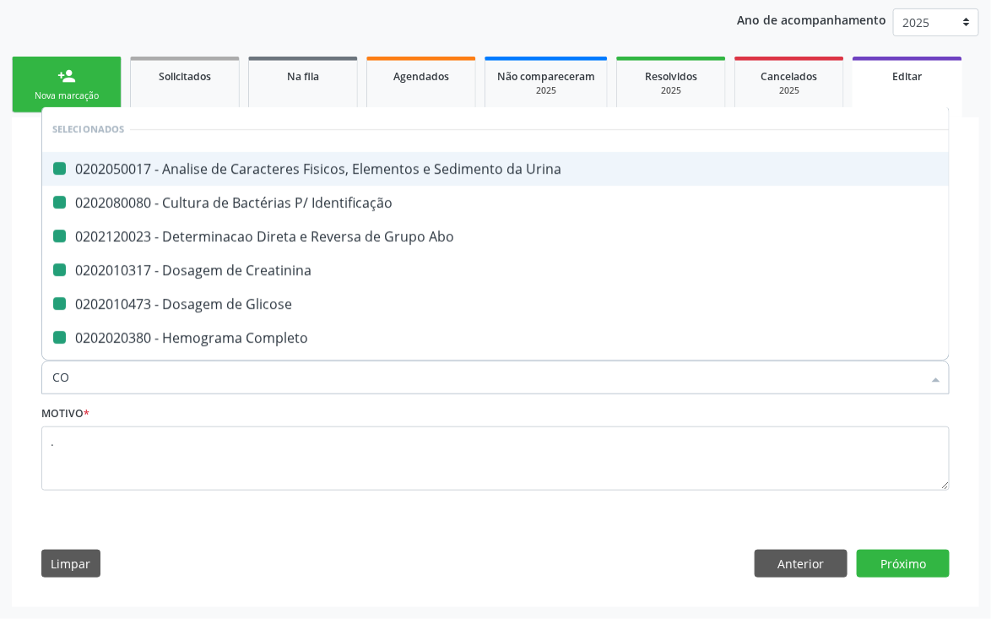
type input "COL"
checkbox Urina "false"
checkbox Identificação "false"
checkbox Abo "false"
checkbox Creatinina "false"
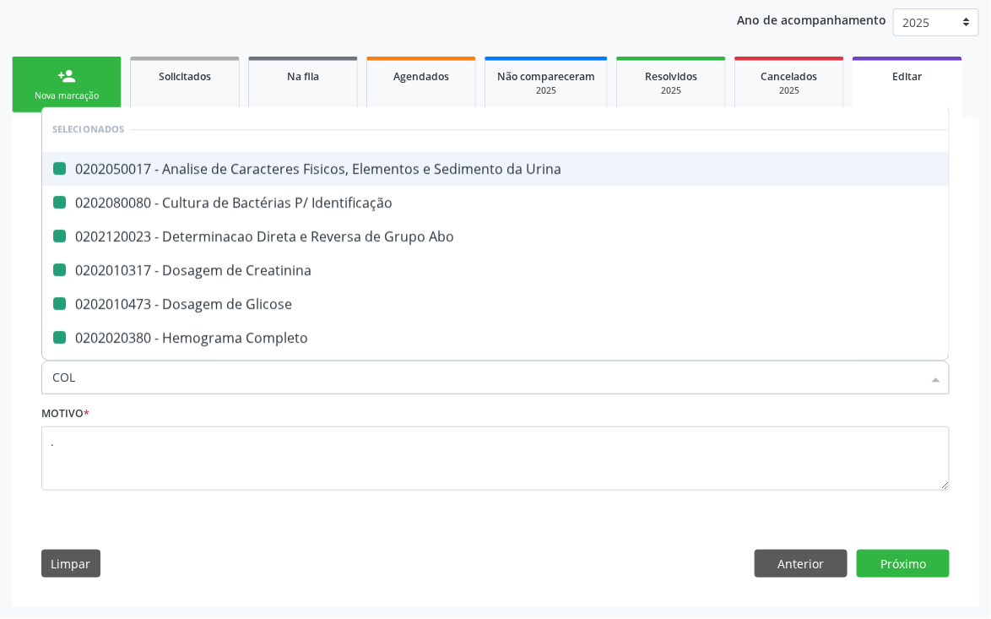
checkbox Glicose "false"
checkbox Completo "false"
checkbox Antitoxoplasma "false"
checkbox Rubeola "false"
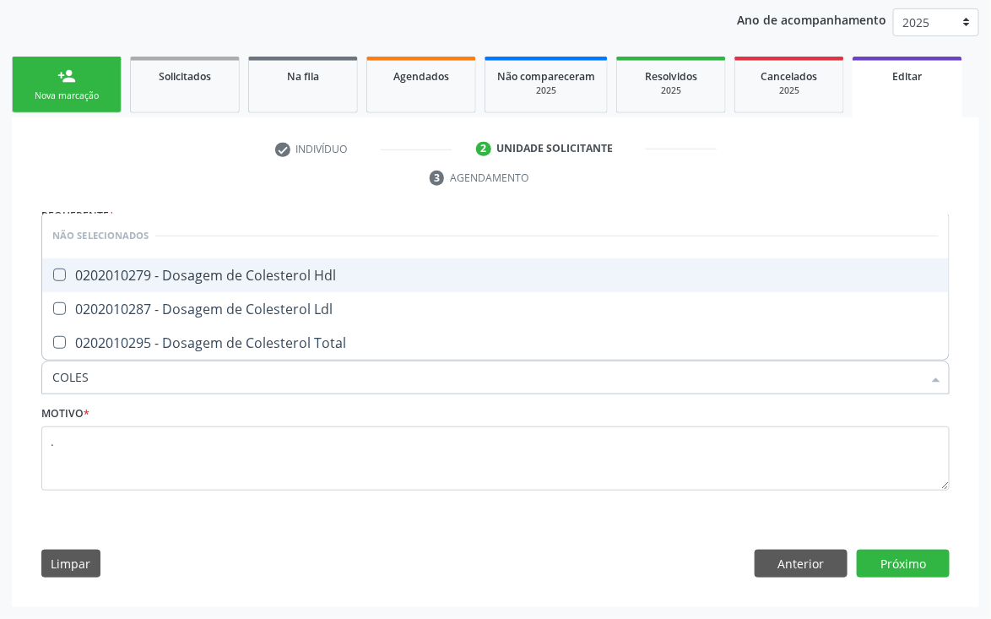
type input "COLEST"
click at [315, 276] on div "0202010279 - Dosagem de Colesterol Hdl" at bounding box center [495, 276] width 887 height 14
checkbox Hdl "true"
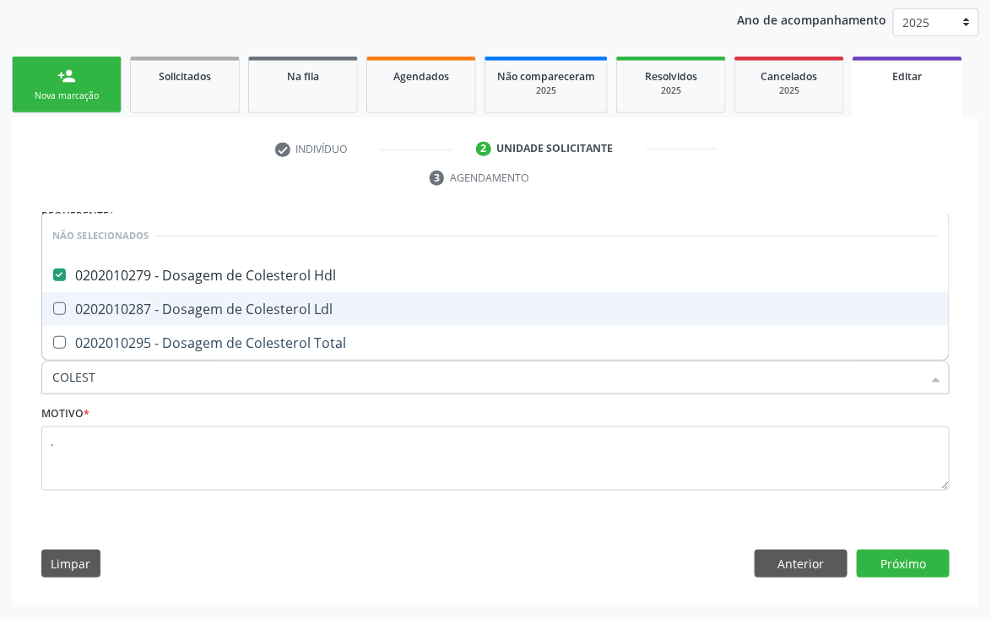
click at [317, 309] on div "0202010287 - Dosagem de Colesterol Ldl" at bounding box center [495, 309] width 887 height 14
checkbox Ldl "true"
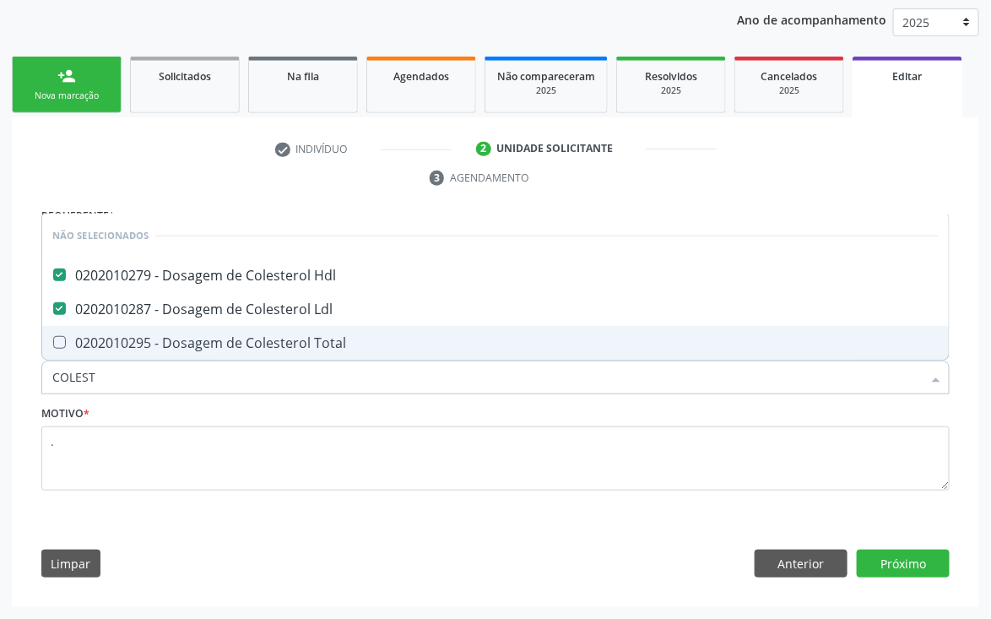
click at [281, 338] on div "0202010295 - Dosagem de Colesterol Total" at bounding box center [495, 343] width 887 height 14
checkbox Total "true"
type input "COLEST"
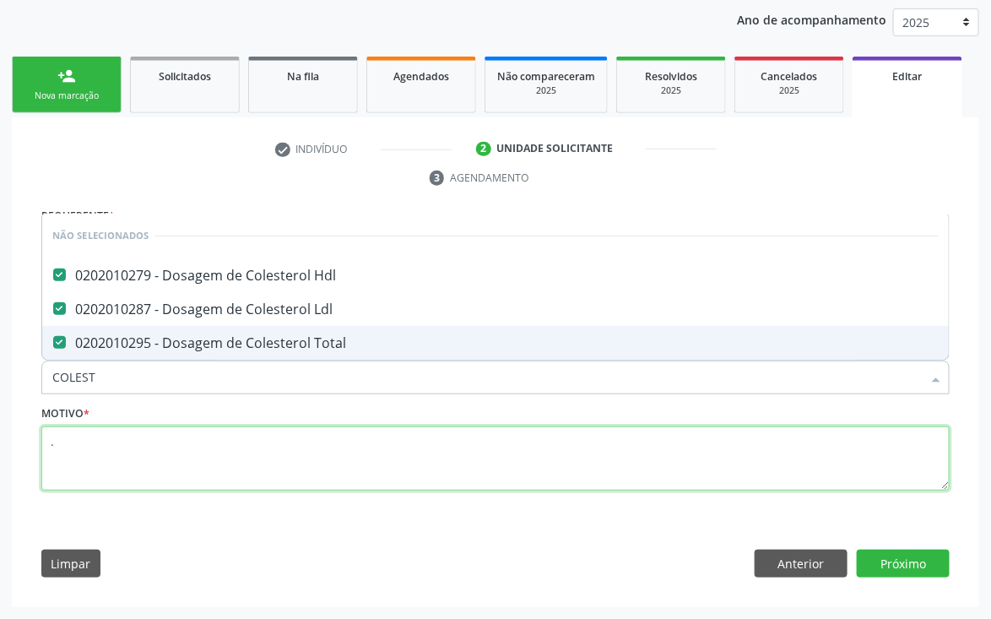
click at [239, 453] on textarea "." at bounding box center [495, 458] width 909 height 64
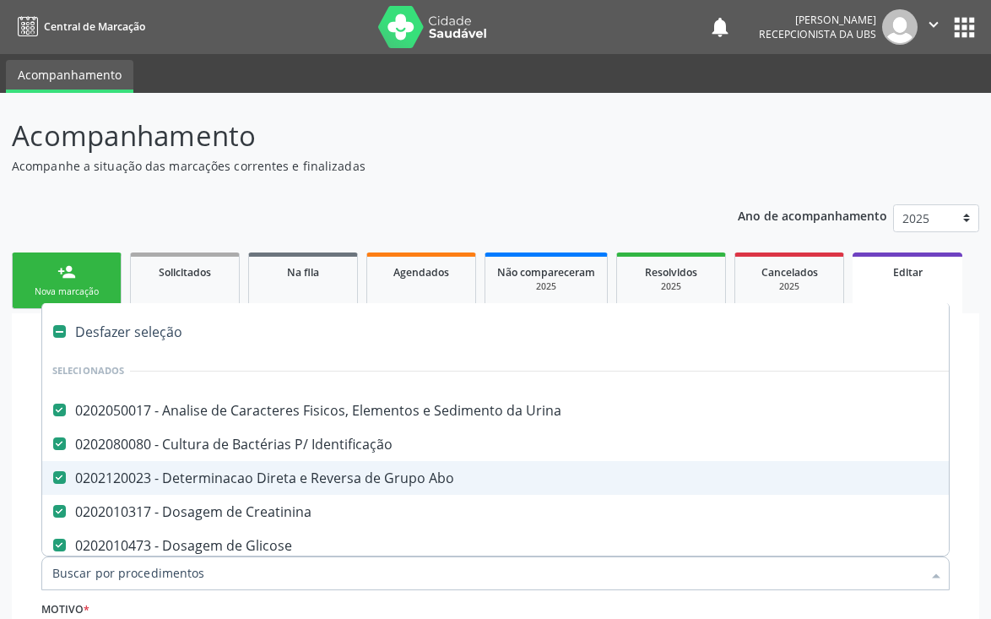
scroll to position [198, 0]
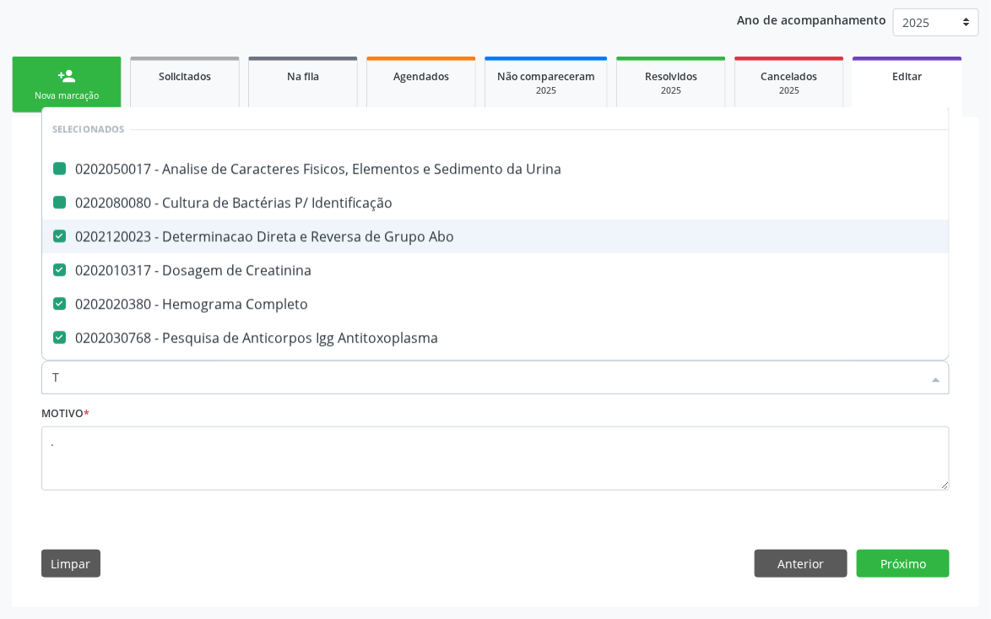
type input "TG"
checkbox Urina "false"
checkbox Identificação "false"
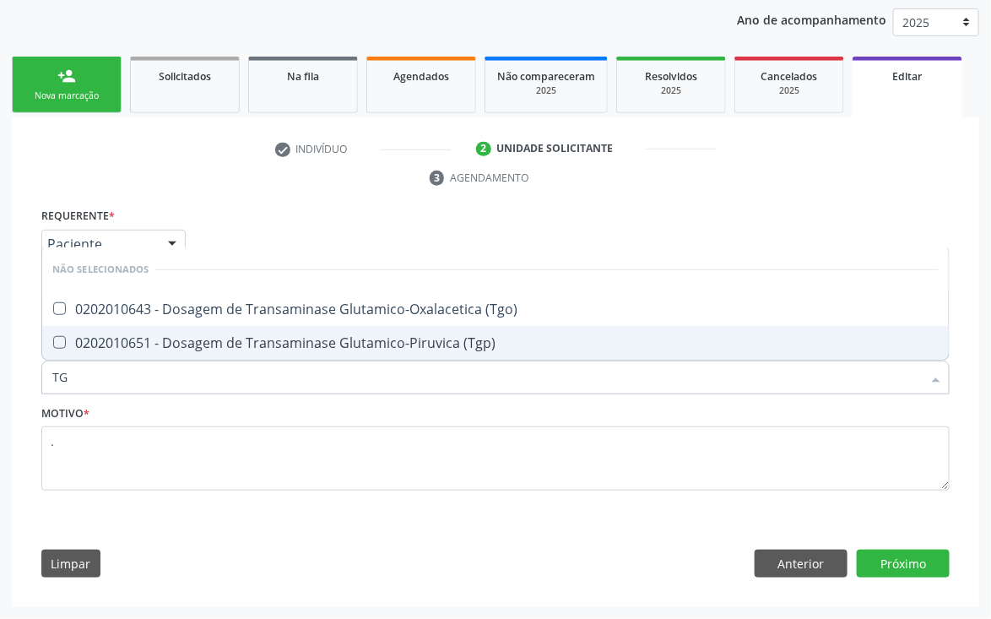
type input "TGO"
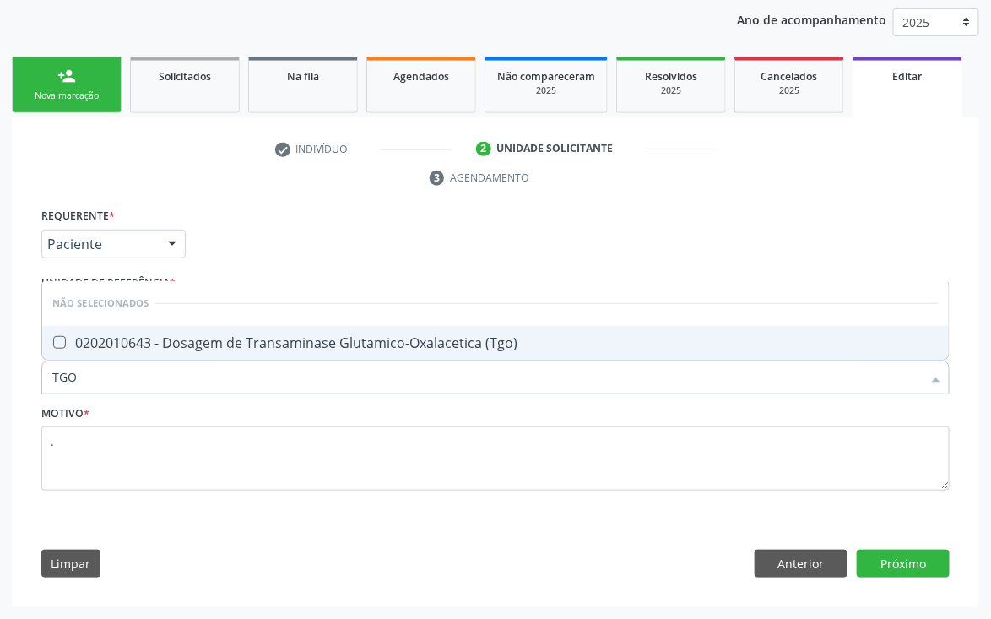
click at [231, 343] on div "0202010643 - Dosagem de Transaminase Glutamico-Oxalacetica (Tgo)" at bounding box center [495, 343] width 887 height 14
checkbox \(Tgo\) "true"
type input "TGO"
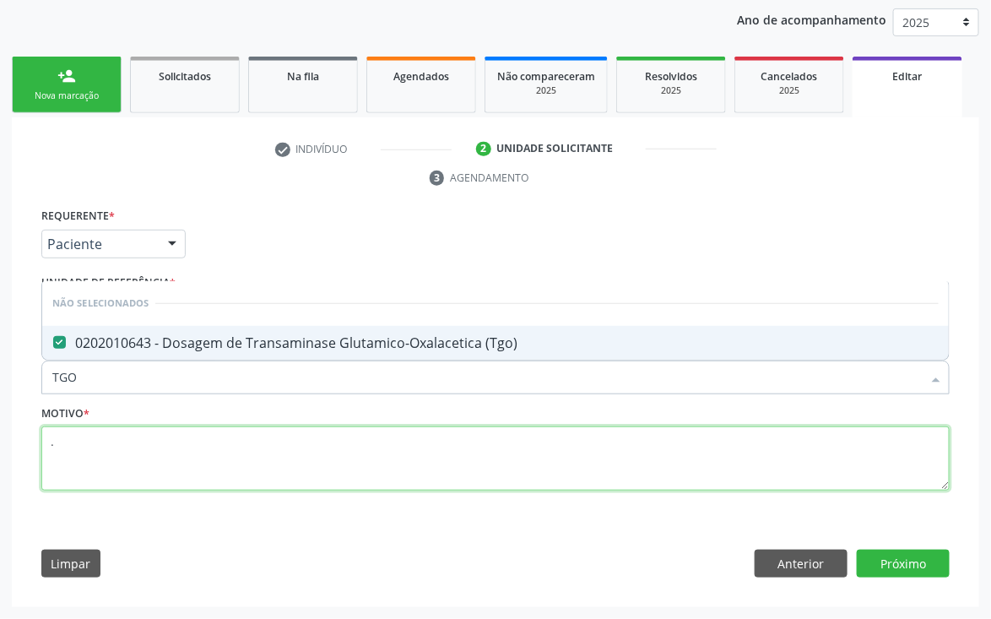
click at [160, 459] on textarea "." at bounding box center [495, 458] width 909 height 64
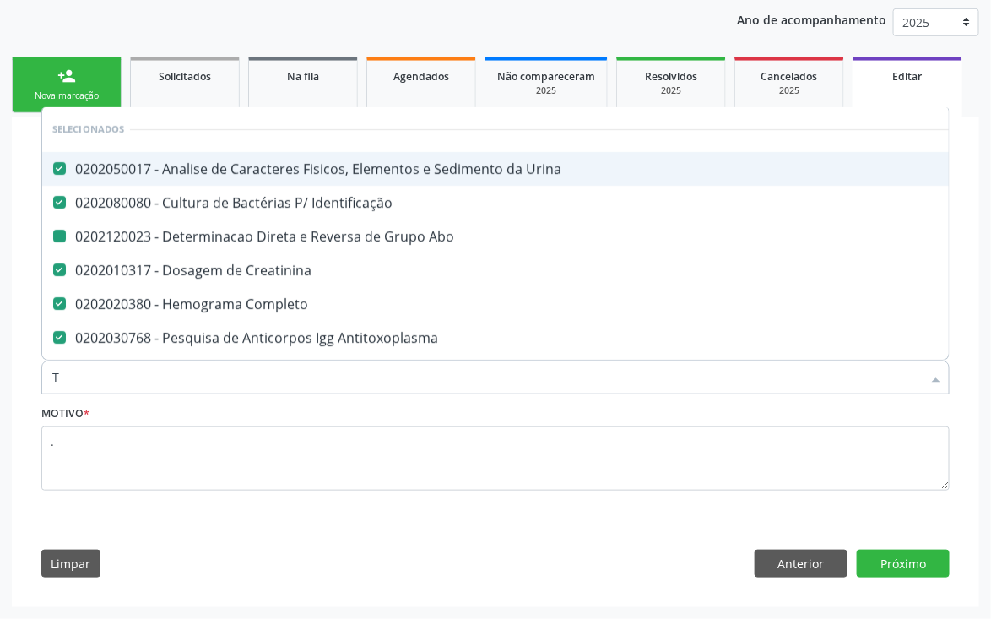
type input "TG"
checkbox Abo "false"
type input "TGP"
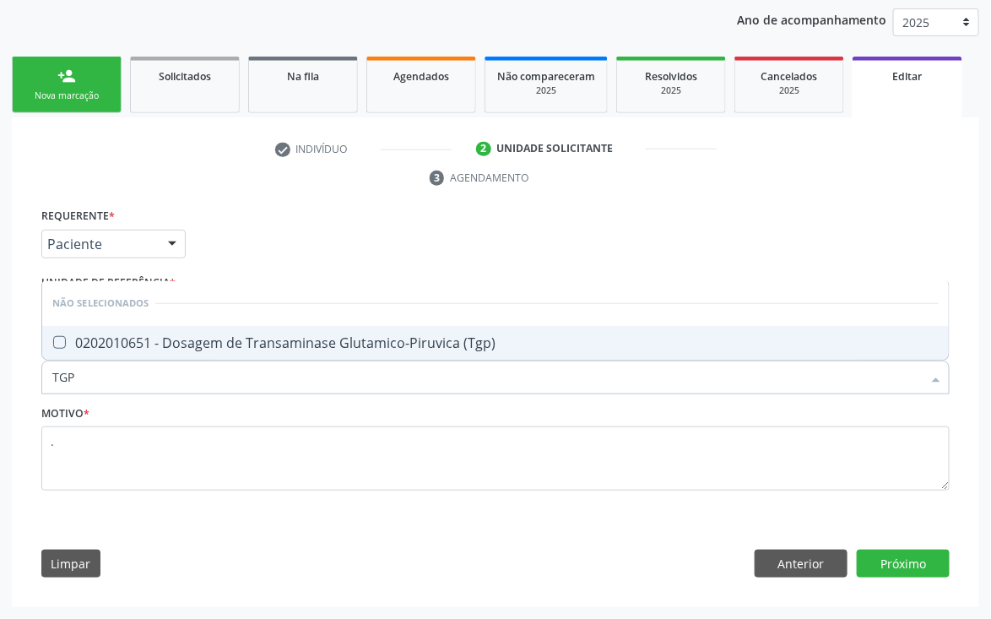
click at [155, 336] on div "0202010651 - Dosagem de Transaminase Glutamico-Piruvica (Tgp)" at bounding box center [495, 343] width 887 height 14
checkbox \(Tgp\) "true"
type input "TGP"
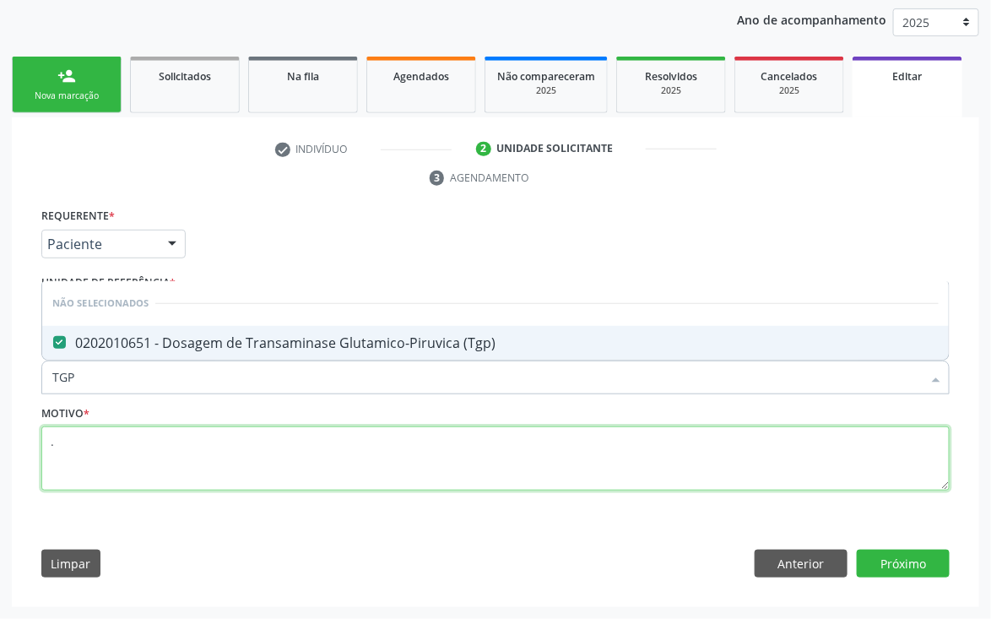
click at [132, 467] on textarea "." at bounding box center [495, 458] width 909 height 64
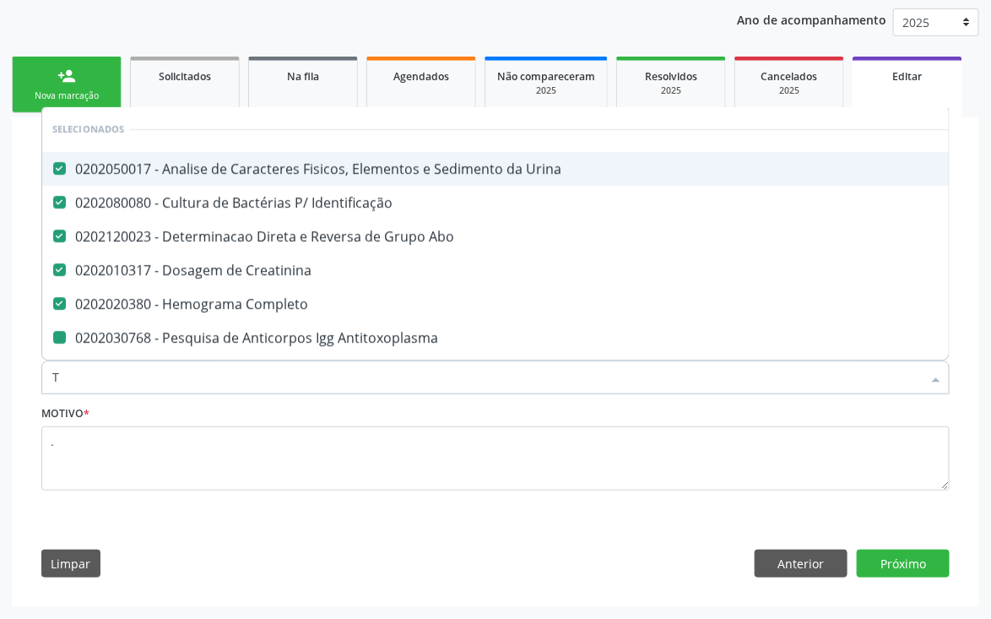
type input "TR"
checkbox Antitoxoplasma "false"
checkbox Rubeola "false"
checkbox Antitoxoplasma "false"
checkbox Rubeola "false"
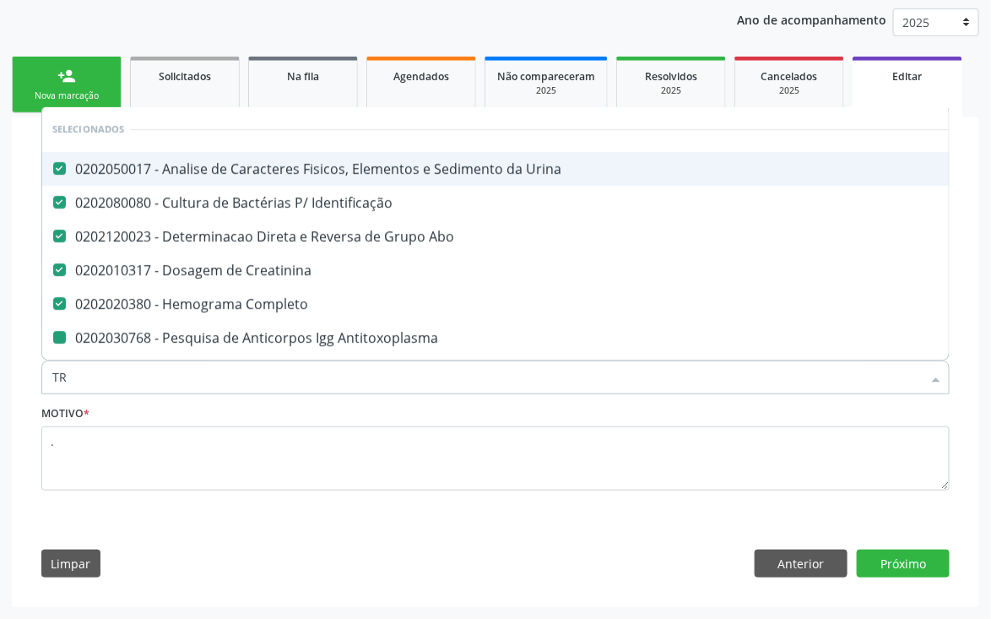
checkbox Hdl "false"
checkbox Ldl "false"
checkbox Total "false"
checkbox \(Tgo\) "false"
checkbox \(Tgp\) "false"
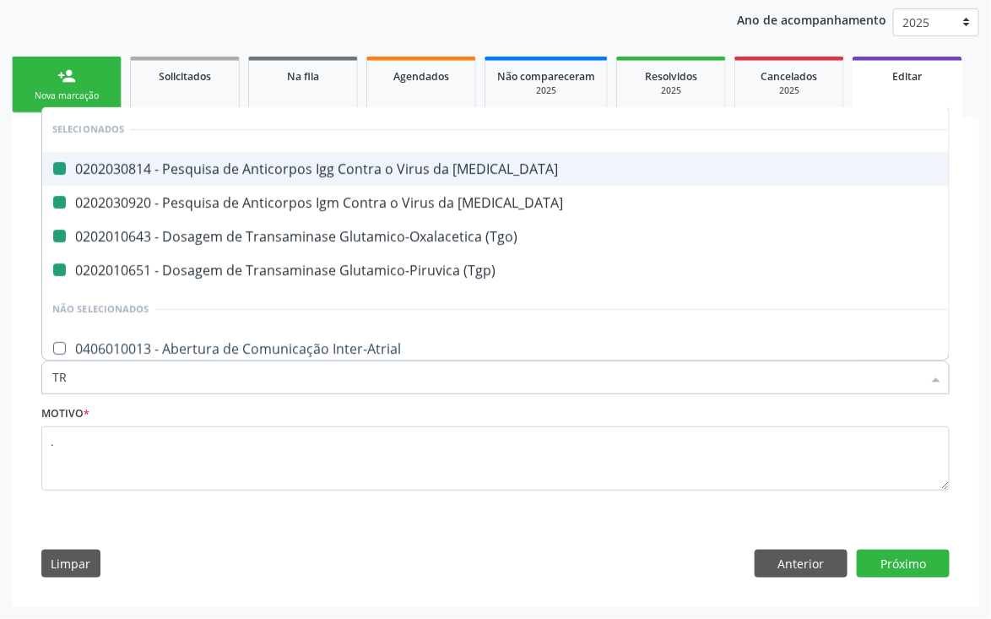
type input "TRI"
checkbox Rubeola "false"
checkbox \(Tgo\) "false"
checkbox \(Tgp\) "false"
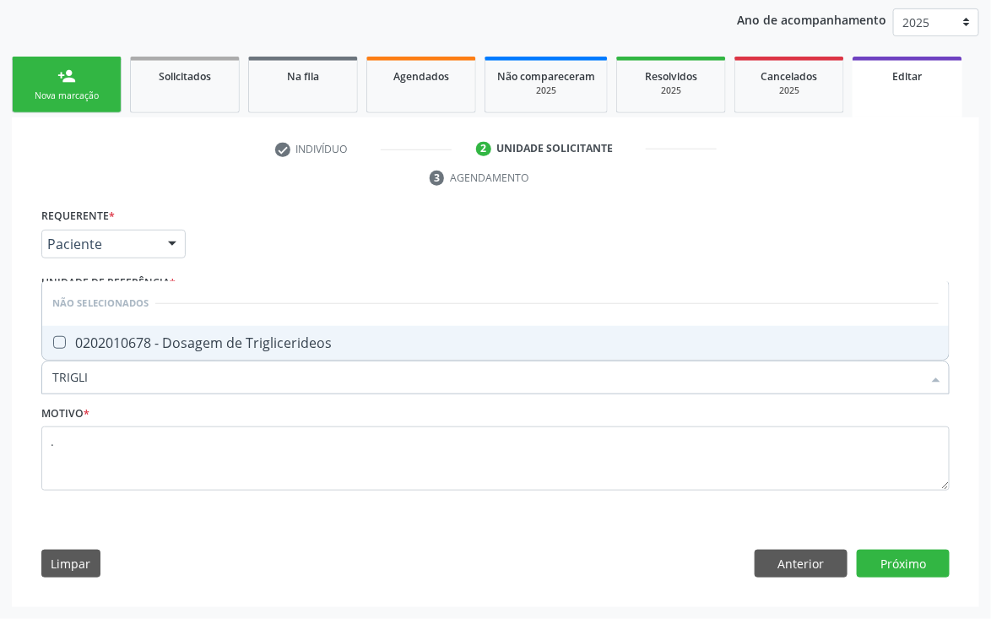
type input "TRIGLIC"
click at [180, 338] on div "0202010678 - Dosagem de Triglicerideos" at bounding box center [495, 343] width 887 height 14
checkbox Triglicerideos "true"
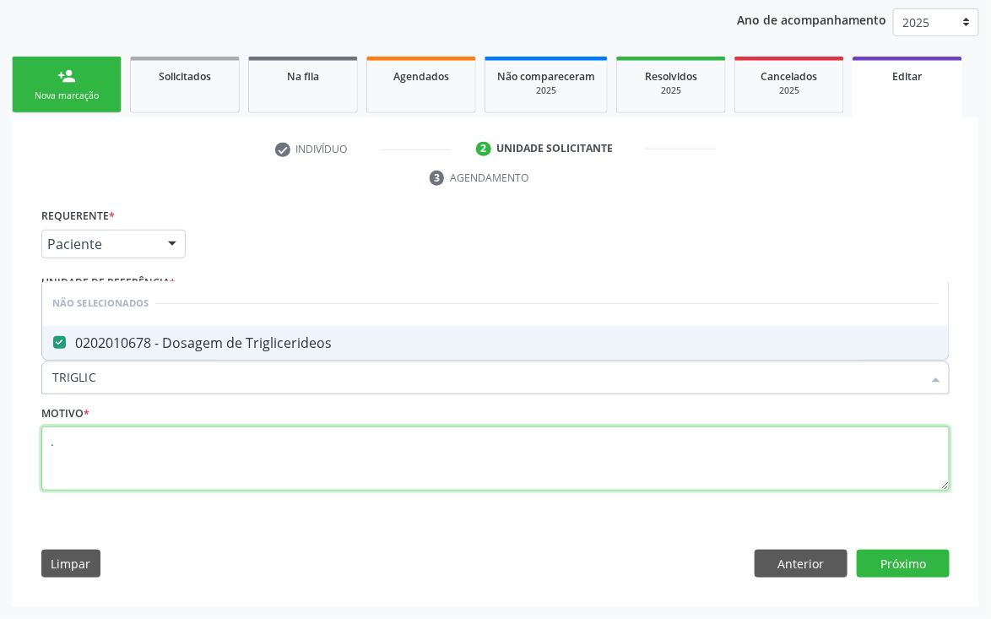
click at [143, 444] on textarea "." at bounding box center [495, 458] width 909 height 64
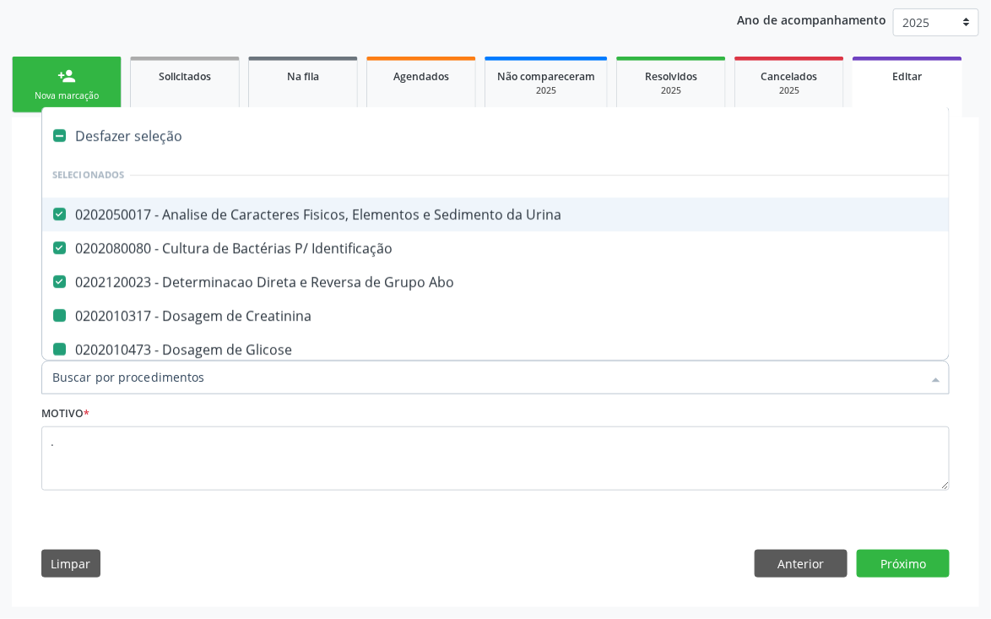
type input "H"
checkbox Creatinina "false"
checkbox Glicose "false"
checkbox Completo "false"
checkbox Antitoxoplasma "false"
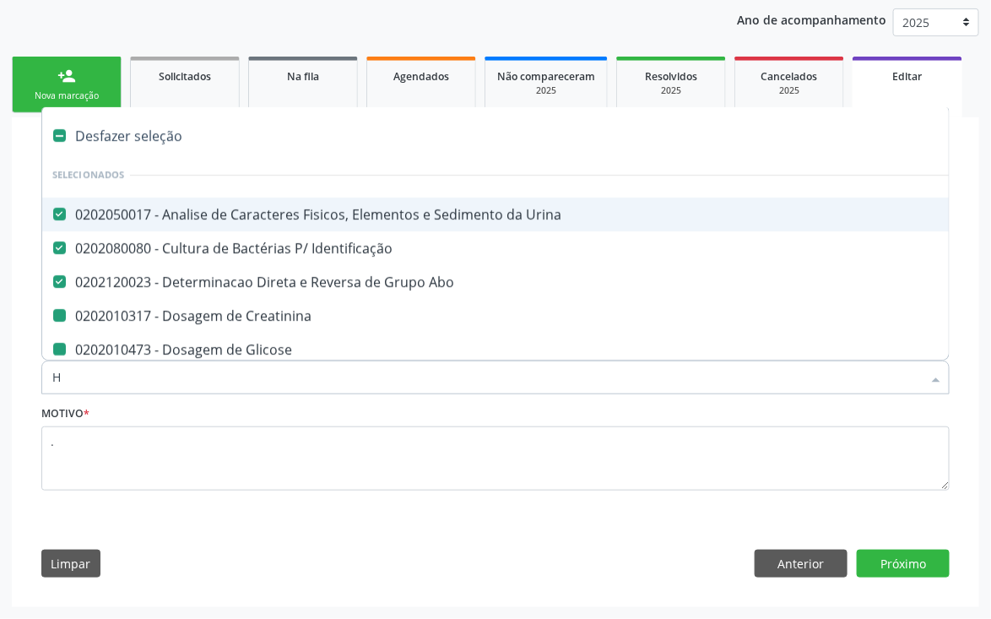
checkbox Rubeola "false"
checkbox Antitoxoplasma "false"
checkbox Rubeola "false"
checkbox Hdl "false"
checkbox Ldl "false"
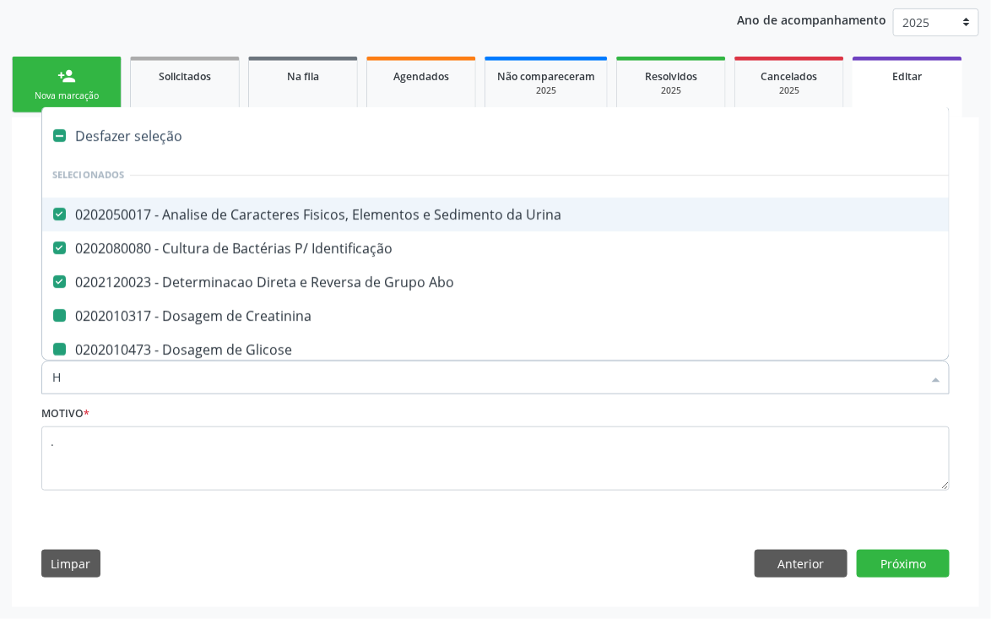
checkbox Total "false"
checkbox \(Tgo\) "false"
checkbox \(Tgp\) "false"
checkbox Triglicerideos "false"
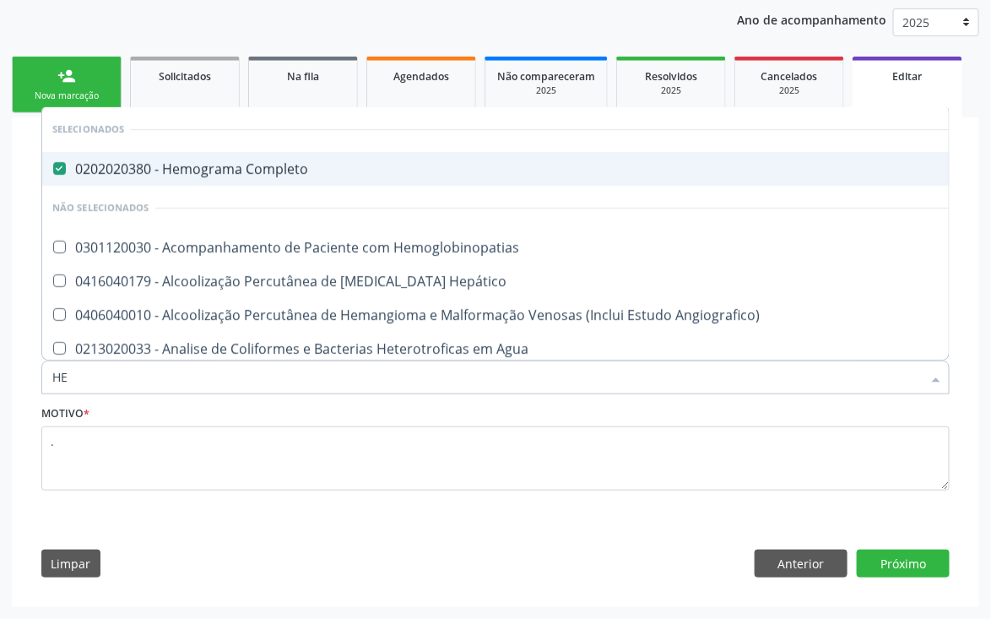
type input "H"
checkbox Hepático "true"
checkbox Angiografico\) "true"
checkbox Agua "true"
checkbox Blot "true"
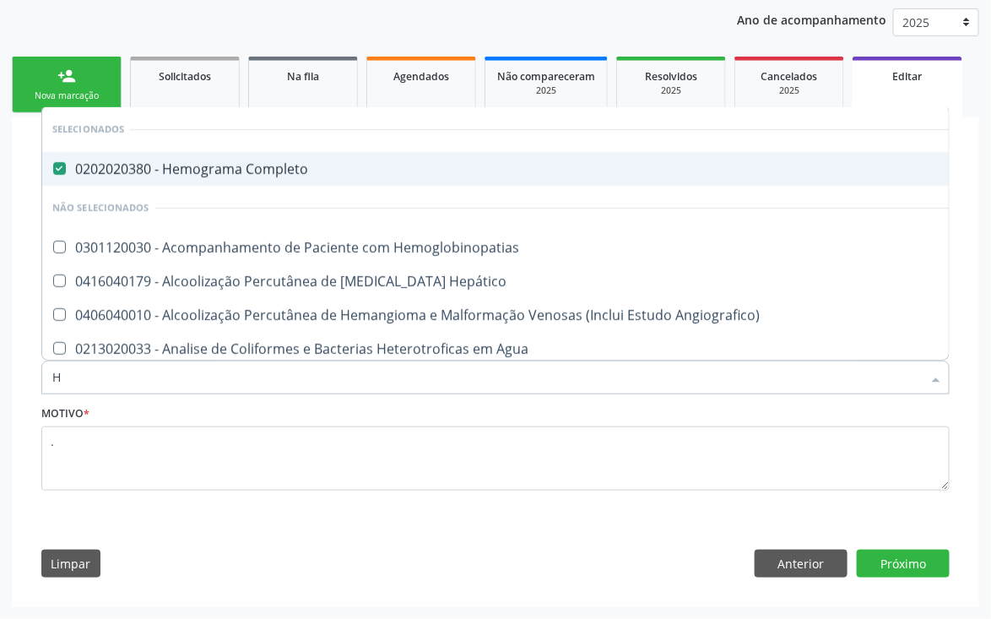
checkbox Cerebral "true"
checkbox Geo-Helmintíases "true"
checkbox Peçonhentos\ "true"
checkbox Fluorado "true"
checkbox Linha "true"
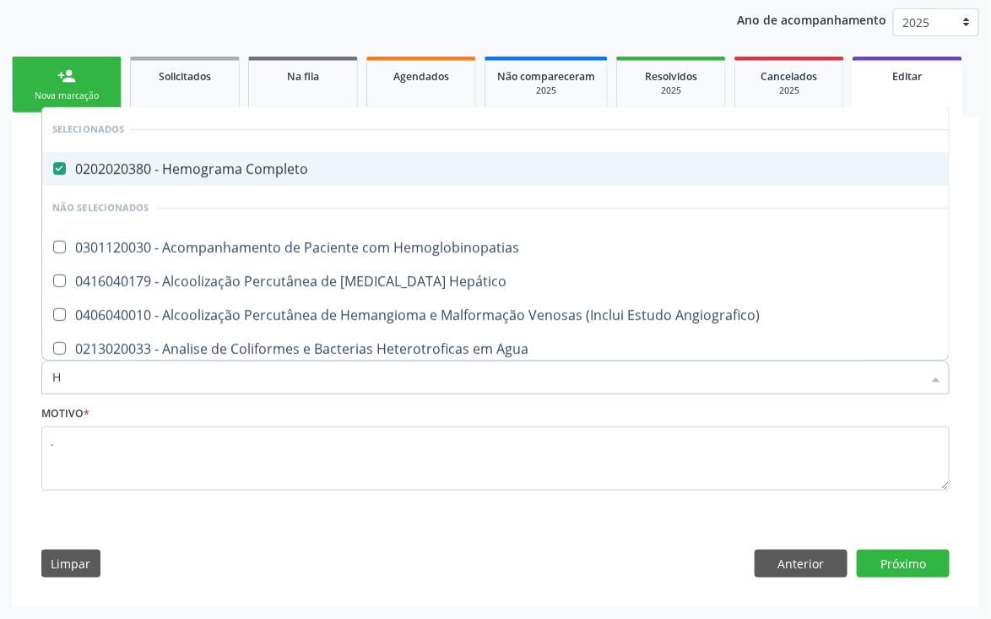
checkbox Hemoterapia "true"
checkbox Hemodialise "true"
checkbox Ativa "true"
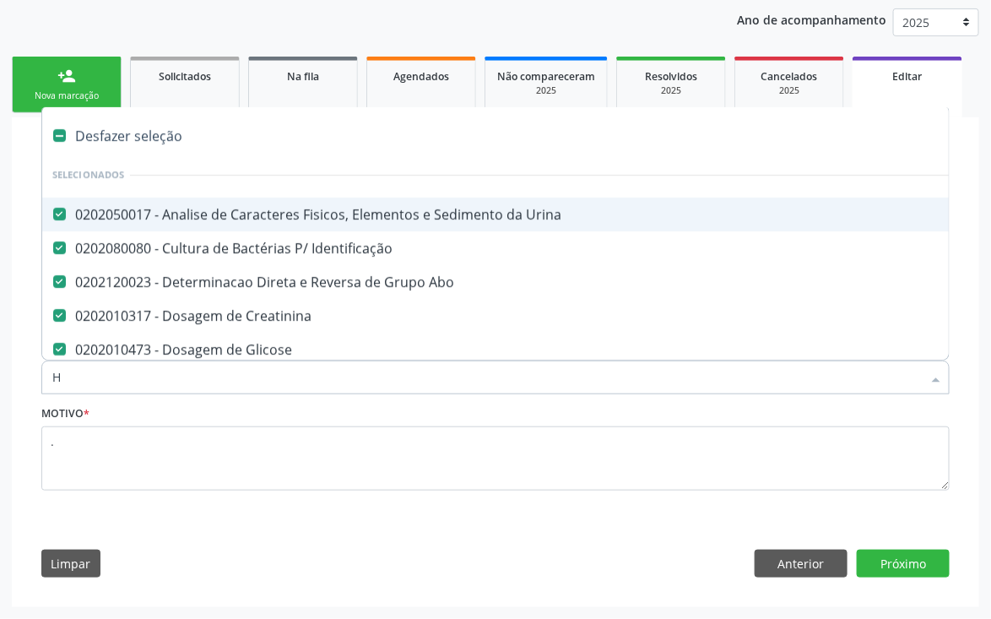
type input "HE"
checkbox Creatinina "false"
checkbox Glicose "false"
checkbox Completo "false"
checkbox Antitoxoplasma "false"
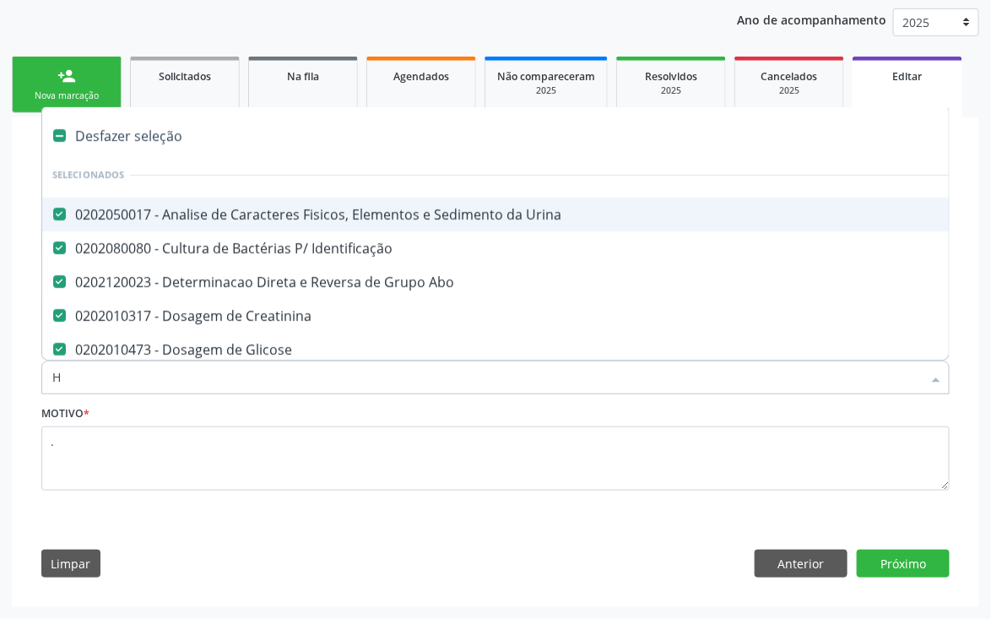
checkbox Rubeola "false"
checkbox Antitoxoplasma "false"
checkbox Rubeola "false"
checkbox Hdl "false"
checkbox Ldl "false"
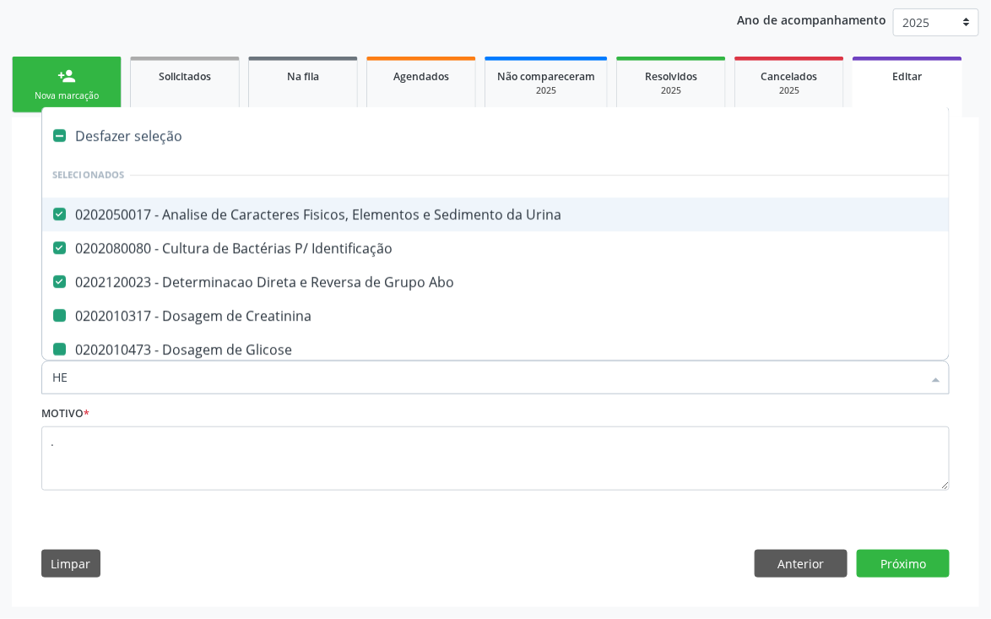
checkbox Total "false"
checkbox \(Tgo\) "false"
checkbox \(Tgp\) "false"
checkbox Triglicerideos "false"
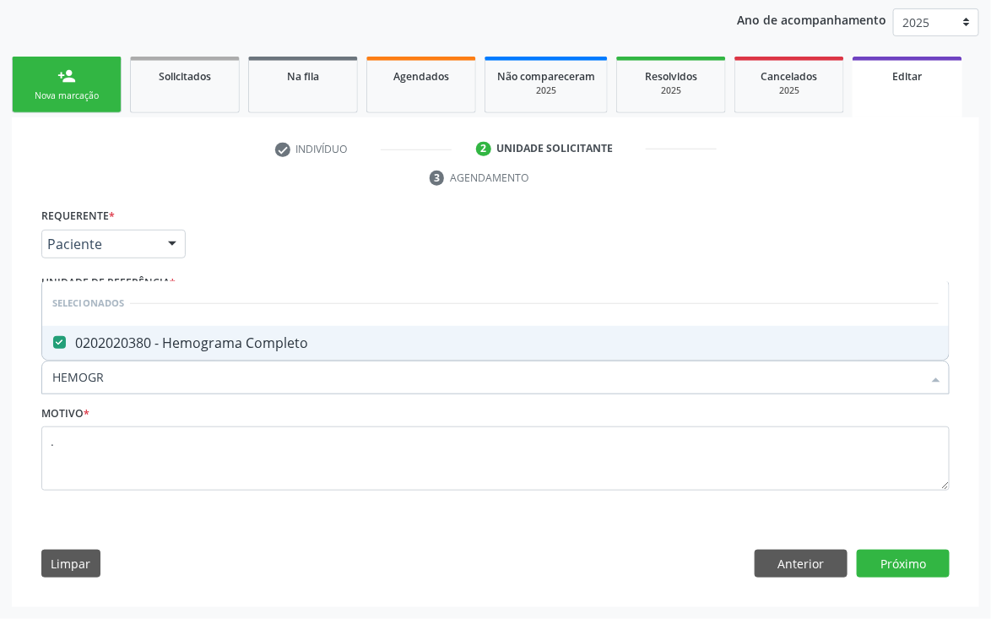
drag, startPoint x: 368, startPoint y: 208, endPoint x: 208, endPoint y: 353, distance: 216.4
click at [367, 208] on div "Requerente * Paciente Médico(a) Enfermeiro(a) Paciente Nenhum resultado encontr…" at bounding box center [495, 359] width 909 height 311
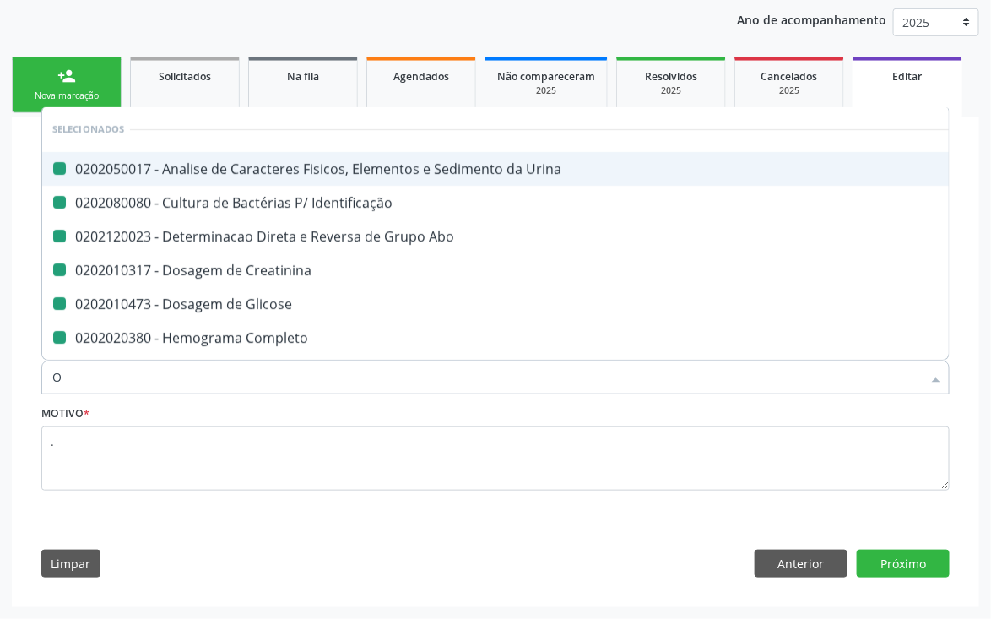
type input "OV"
checkbox Urina "false"
checkbox Identificação "false"
checkbox Abo "false"
checkbox Creatinina "false"
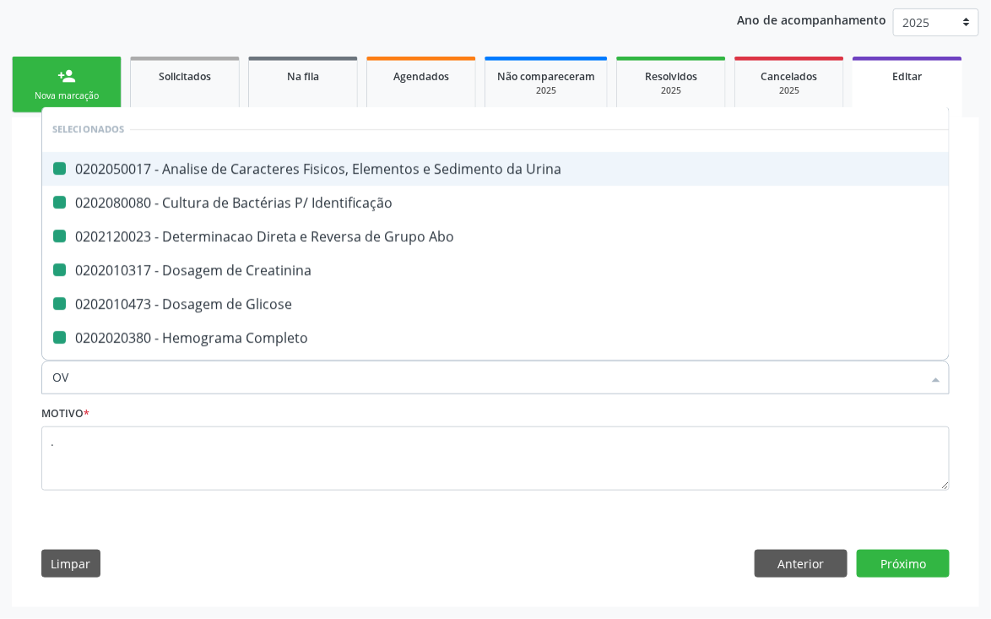
checkbox Glicose "false"
checkbox Completo "false"
checkbox Antitoxoplasma "false"
checkbox Rubeola "false"
checkbox Antitoxoplasma "false"
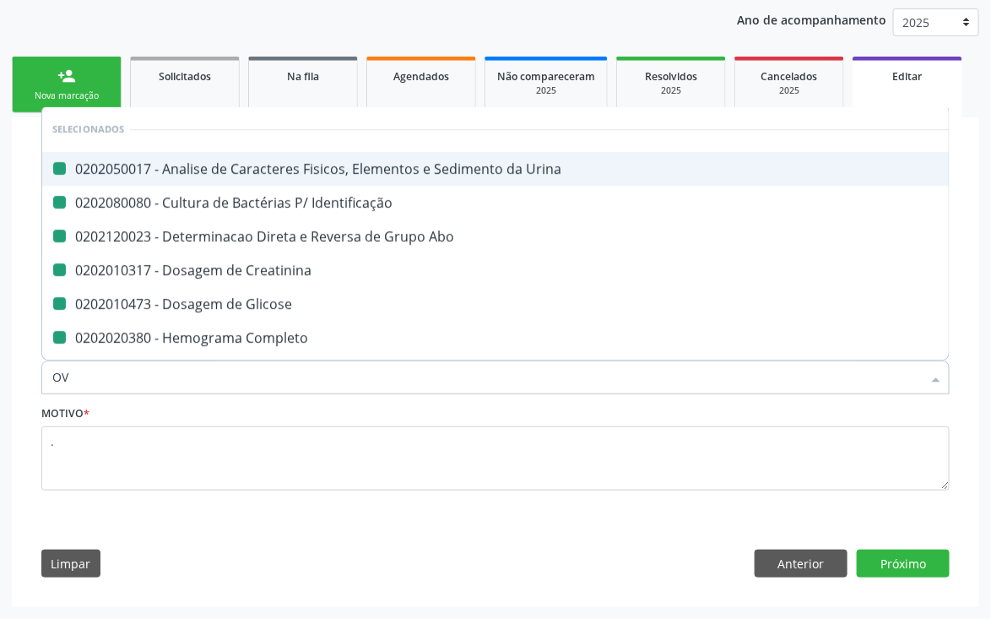
checkbox Rubeola "false"
checkbox Hdl "false"
checkbox Ldl "false"
checkbox Total "false"
checkbox \(Tgo\) "false"
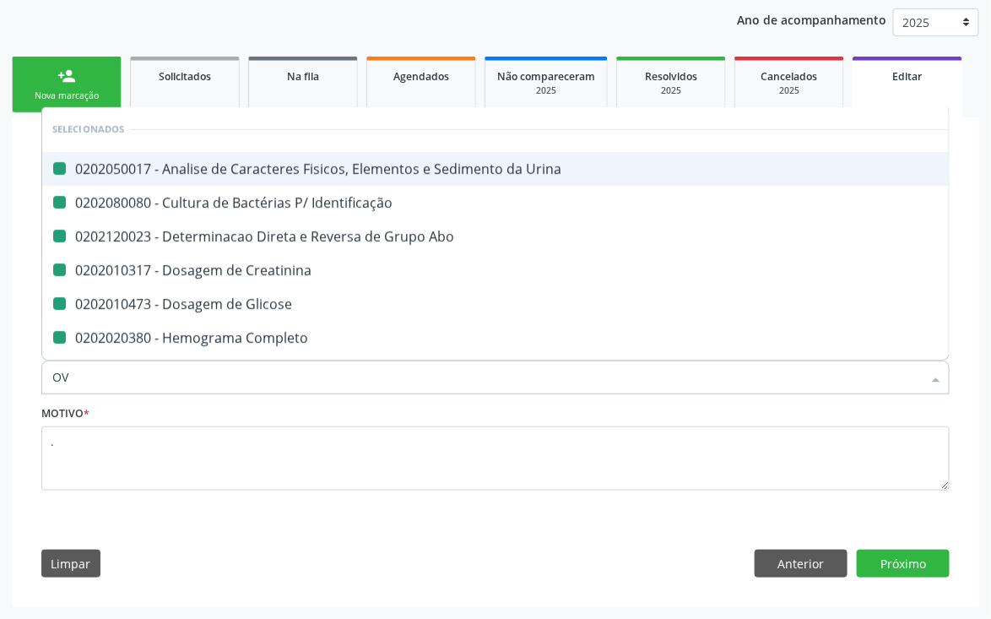
checkbox \(Tgp\) "false"
checkbox Triglicerideos "false"
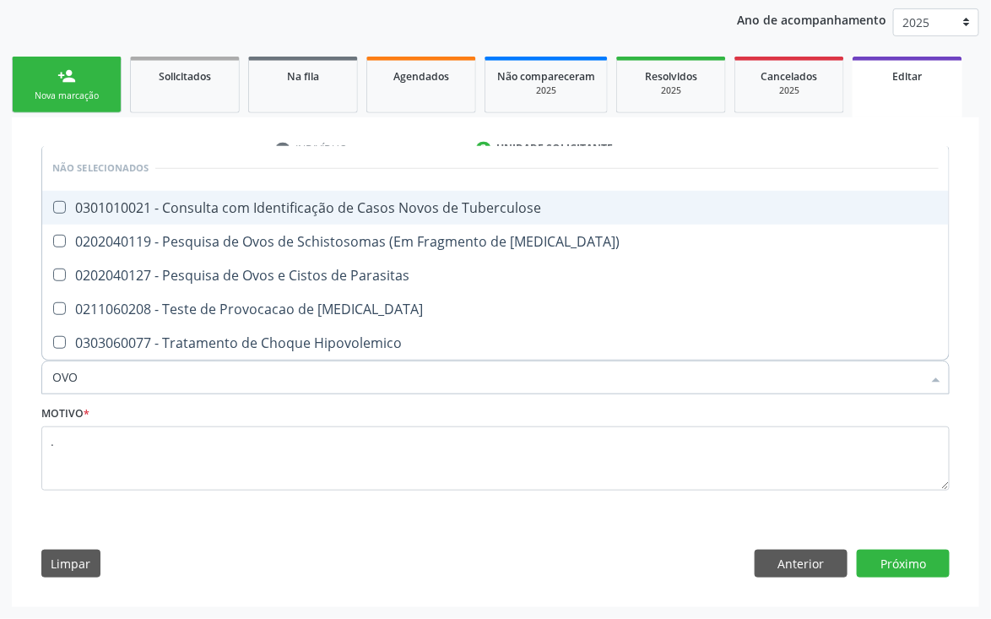
type input "OVOS"
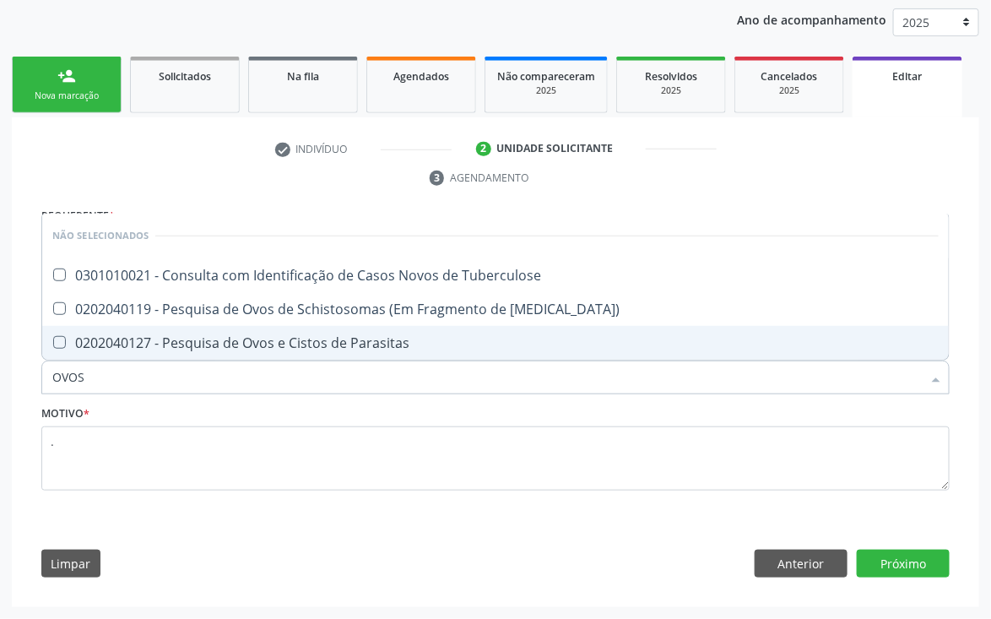
click at [201, 336] on div "0202040127 - Pesquisa de Ovos e Cistos de Parasitas" at bounding box center [495, 343] width 887 height 14
checkbox Parasitas "true"
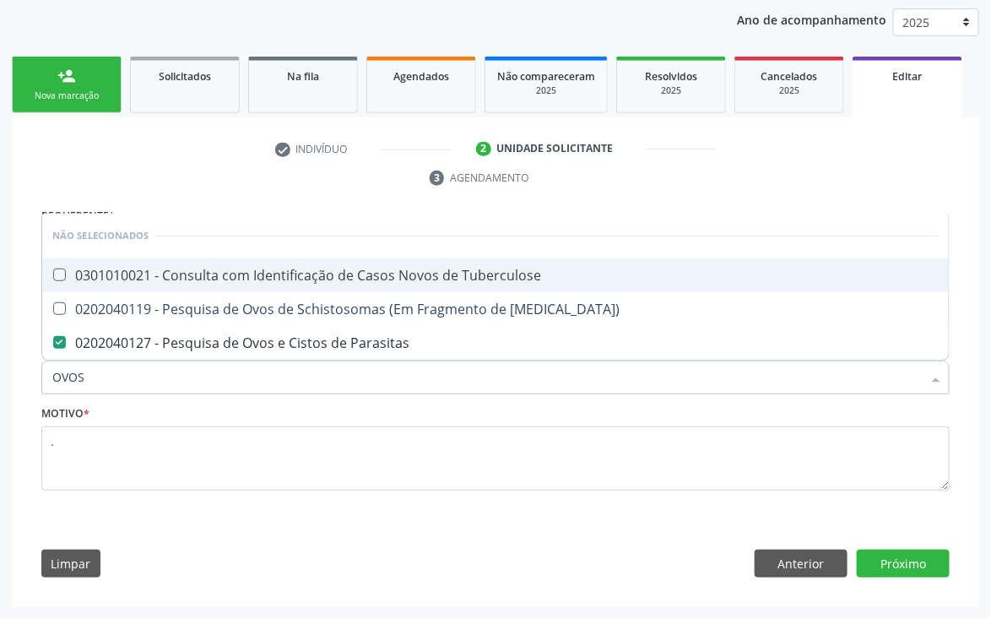
click at [700, 190] on div "check Indivíduo 2 Unidade solicitante 3 Agendamento CNS * 700 8029 8275 7181 do…" at bounding box center [496, 362] width 932 height 454
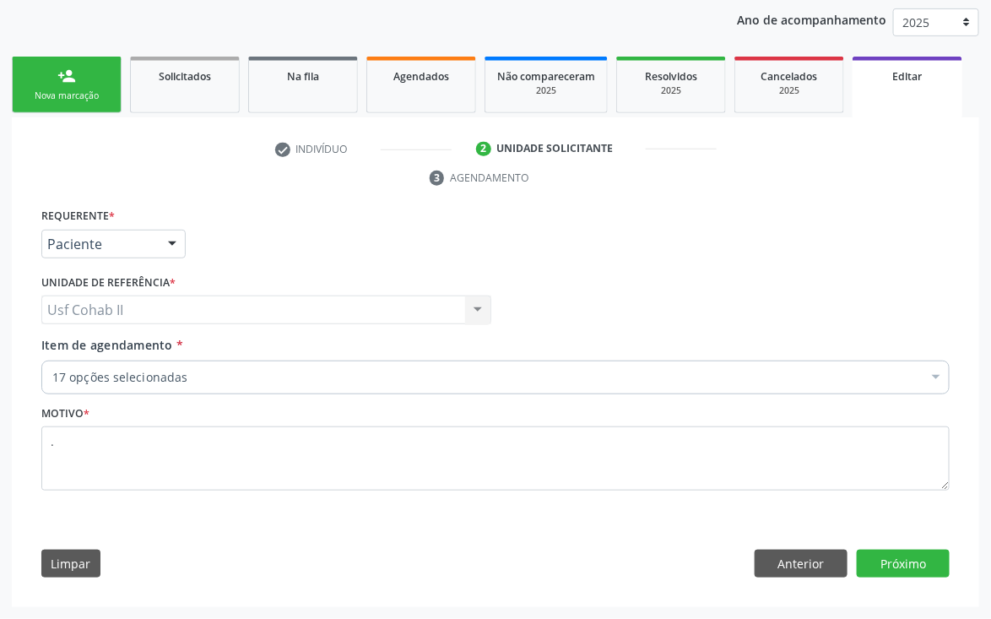
click at [52, 381] on input "Item de agendamento *" at bounding box center [52, 378] width 0 height 34
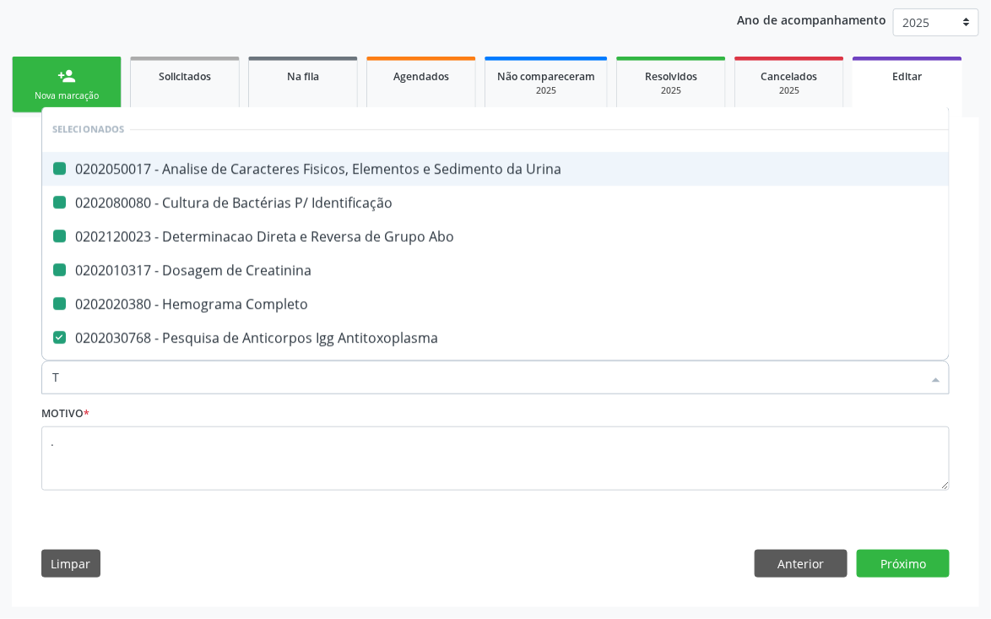
type input "T4"
checkbox Urina "false"
checkbox Identificação "false"
checkbox Abo "false"
checkbox Creatinina "false"
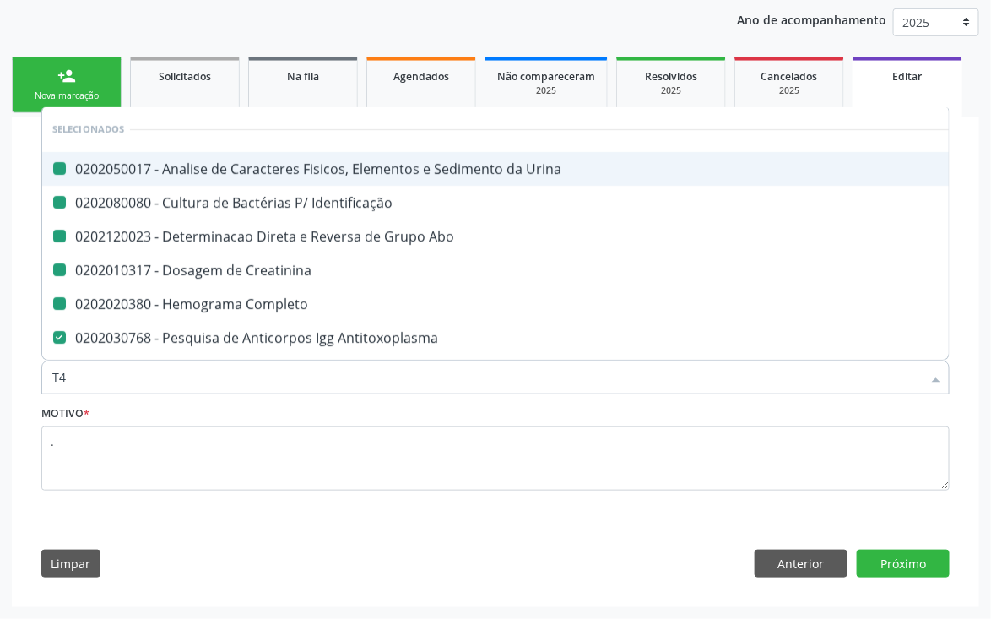
checkbox Completo "false"
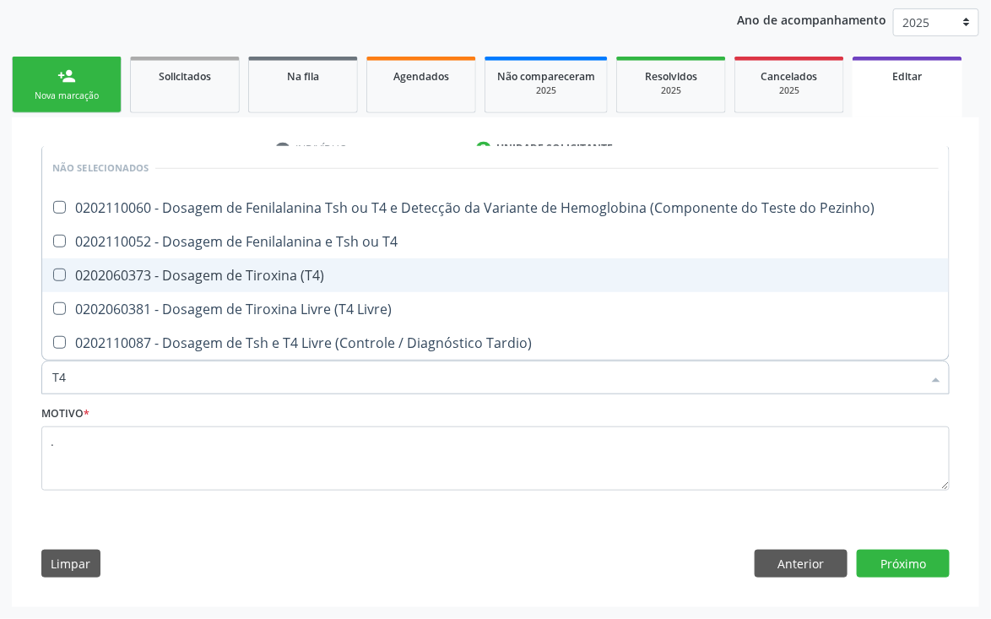
click at [282, 269] on div "0202060373 - Dosagem de Tiroxina (T4)" at bounding box center [495, 276] width 887 height 14
checkbox \(T4\) "true"
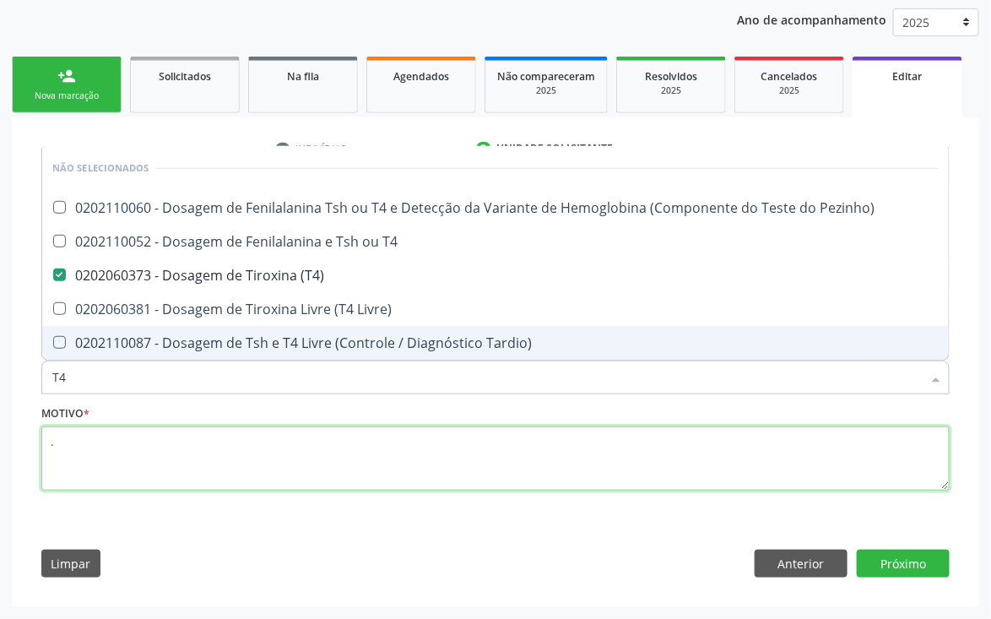
click at [193, 470] on textarea "." at bounding box center [495, 458] width 909 height 64
checkbox Pezinho\) "true"
checkbox T4 "true"
checkbox Livre\) "true"
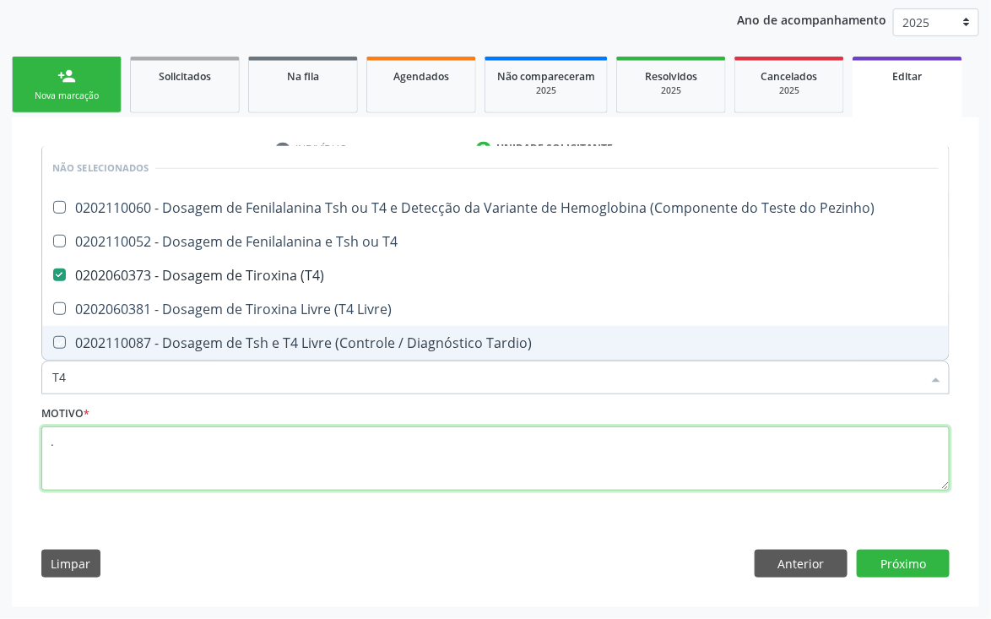
checkbox Tardio\) "true"
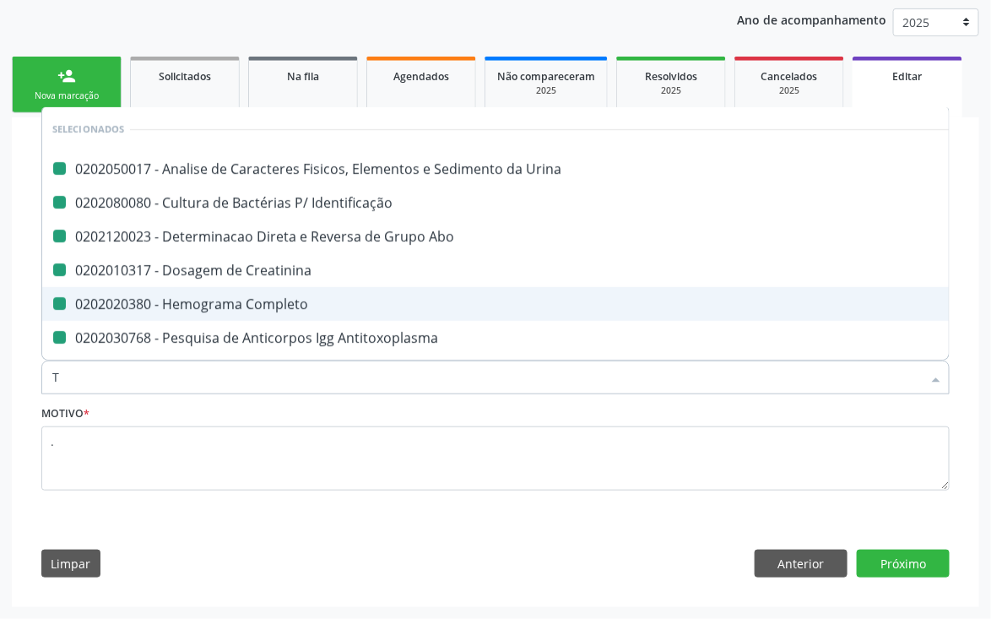
type input "TS"
checkbox Urina "false"
checkbox Identificação "false"
checkbox Abo "false"
checkbox Creatinina "false"
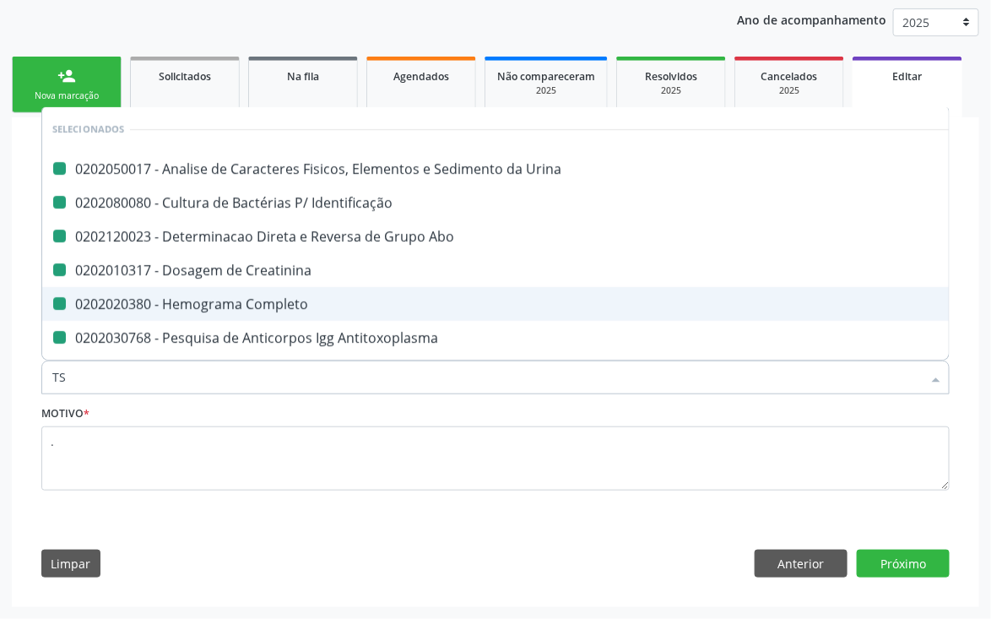
checkbox Completo "false"
checkbox Antitoxoplasma "false"
checkbox Rubeola "false"
checkbox Antitoxoplasma "false"
checkbox Rubeola "false"
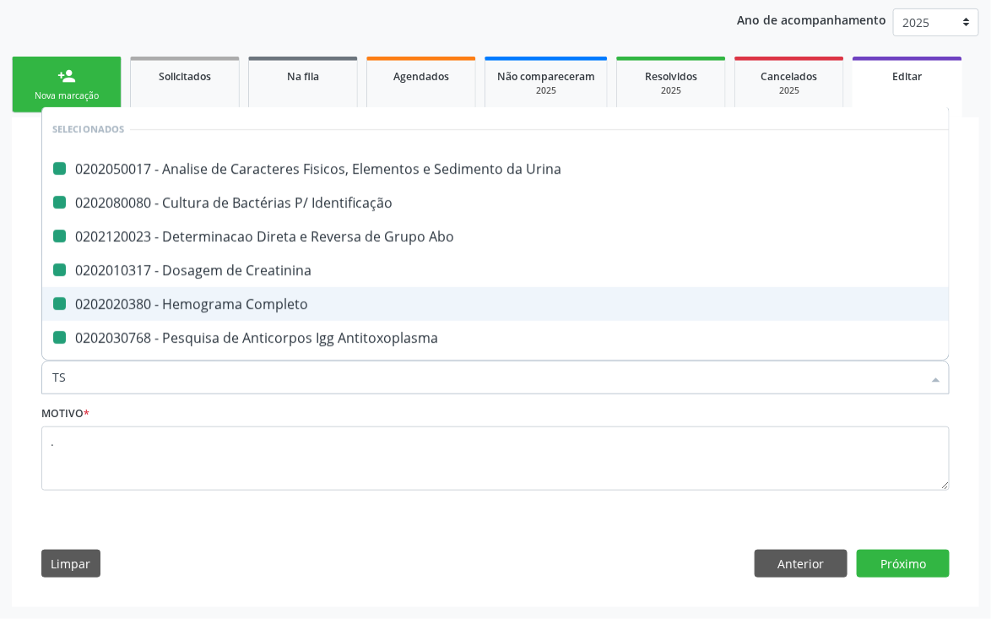
checkbox Hdl "false"
checkbox Ldl "false"
checkbox Total "false"
checkbox \(Tgo\) "false"
checkbox \(Tgp\) "false"
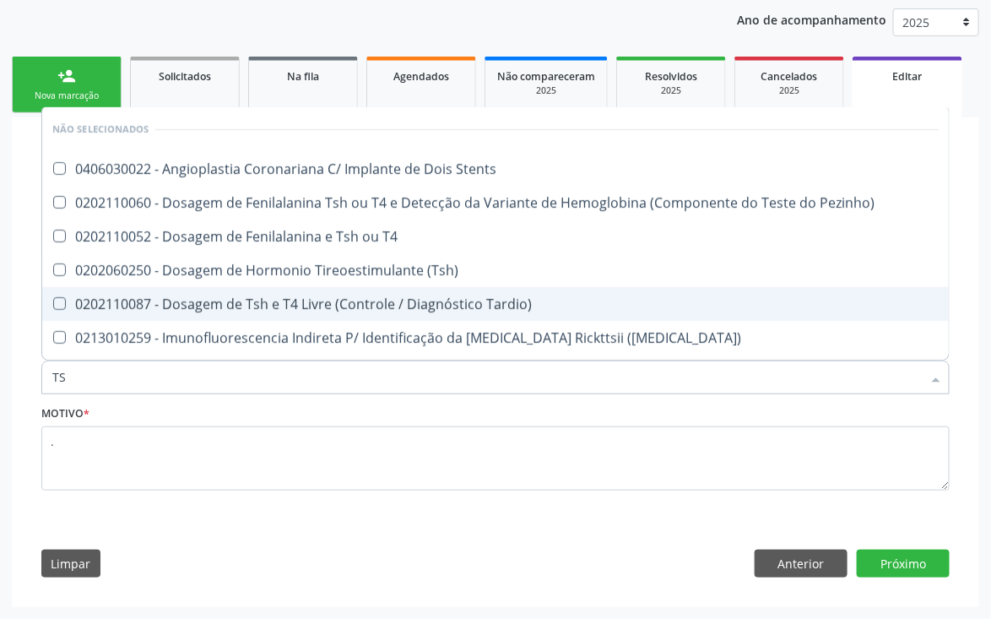
type input "TSH"
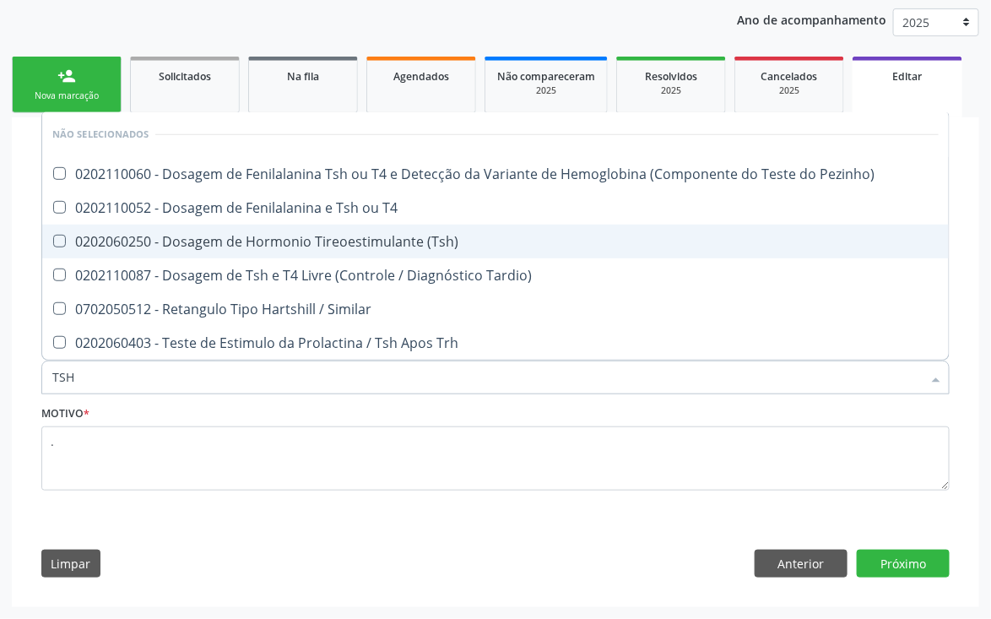
click at [358, 241] on div "0202060250 - Dosagem de Hormonio Tireoestimulante (Tsh)" at bounding box center [495, 242] width 887 height 14
checkbox \(Tsh\) "false"
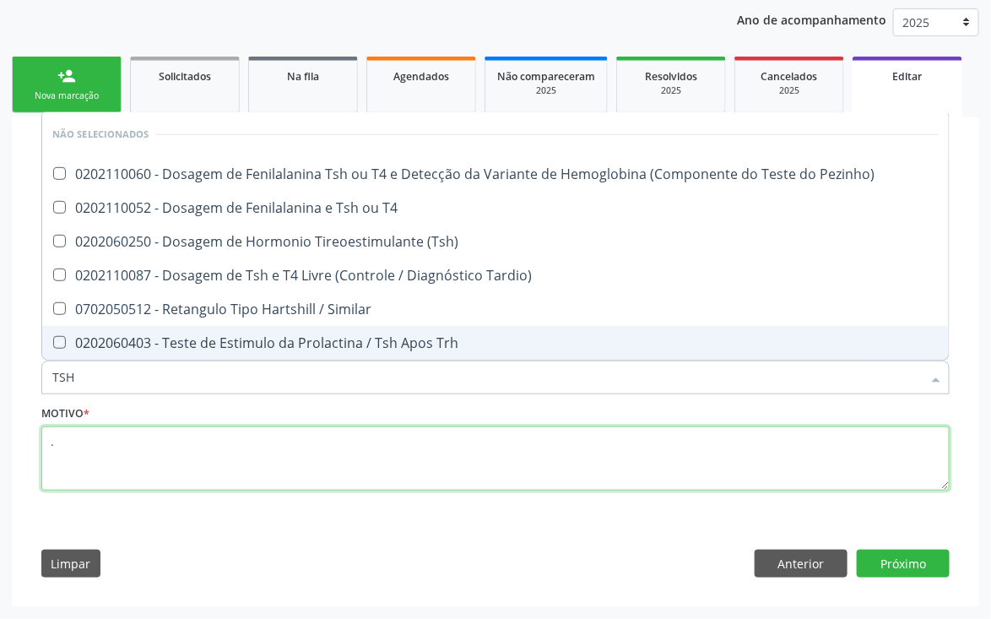
click at [231, 453] on textarea "." at bounding box center [495, 458] width 909 height 64
checkbox Pezinho\) "true"
checkbox T4 "true"
checkbox \(Tsh\) "true"
checkbox Tardio\) "true"
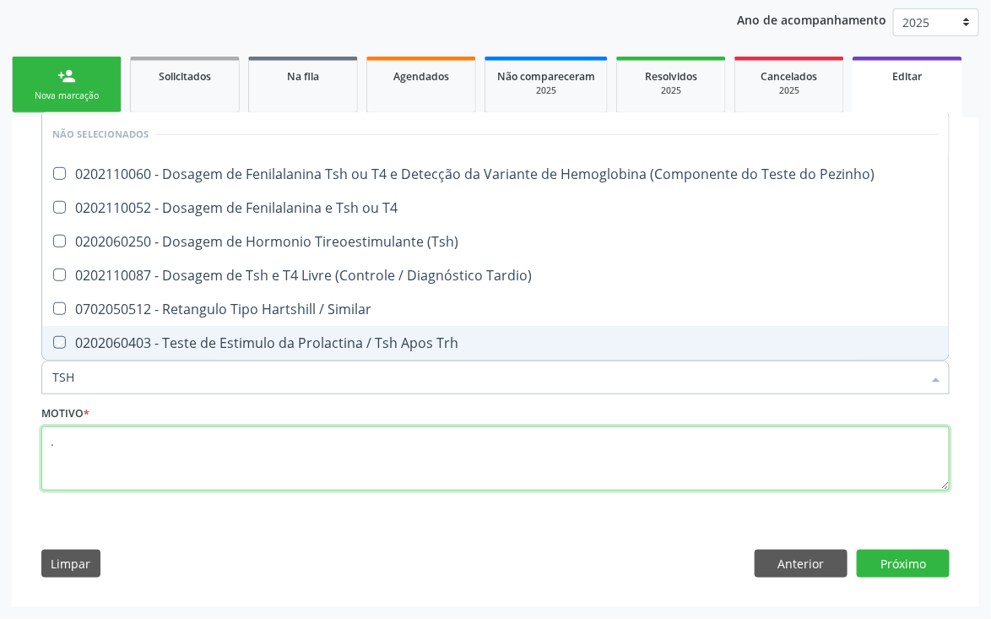
checkbox Similar "true"
checkbox Trh "true"
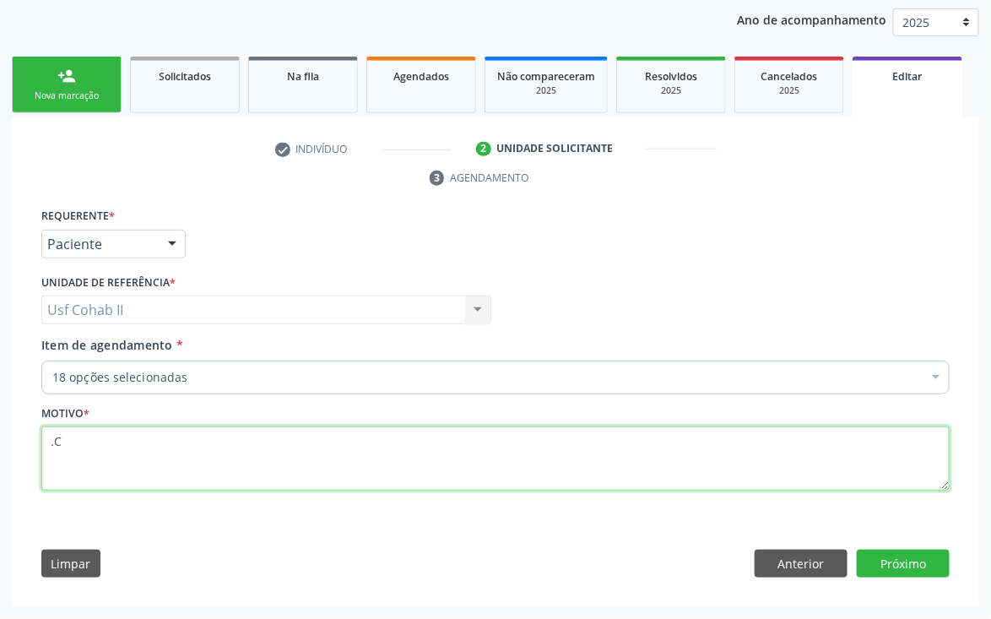
type textarea "."
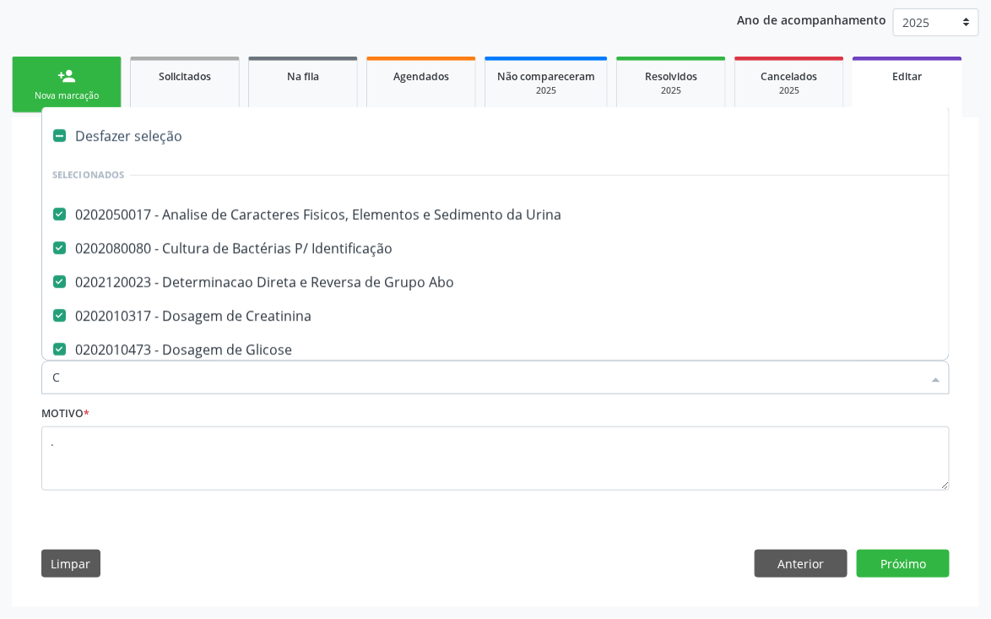
type input "CO"
checkbox \(Tgo\) "false"
checkbox \(Tgp\) "false"
checkbox Triglicerideos "false"
checkbox Parasitas "false"
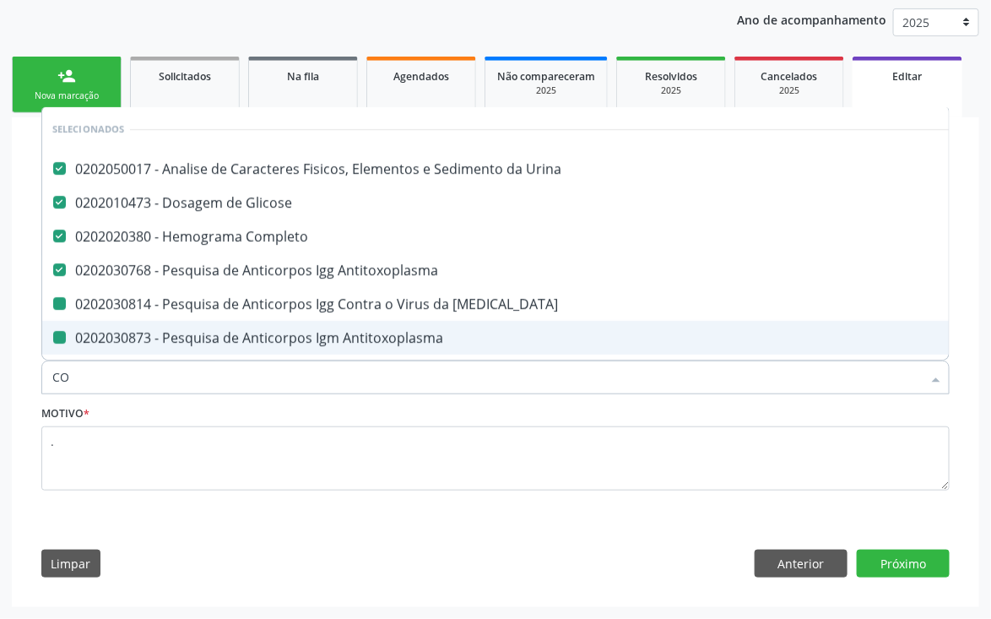
type input "COL"
checkbox Rubeola "false"
checkbox Antitoxoplasma "false"
checkbox Rubeola "false"
checkbox Hdl "false"
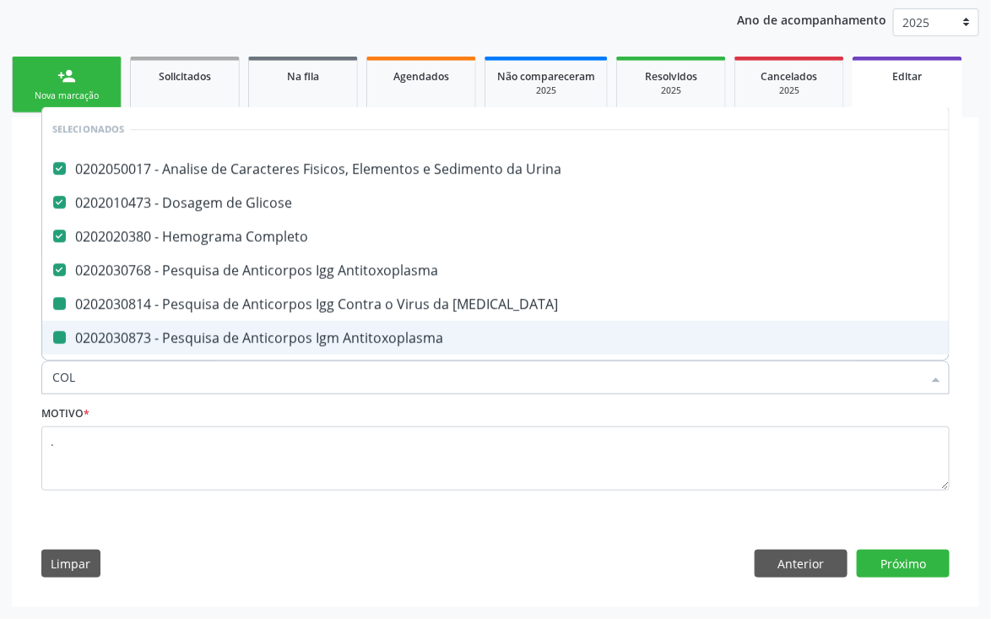
checkbox Ldl "false"
checkbox Total "false"
checkbox \(Tgo\) "false"
checkbox \(Tgp\) "false"
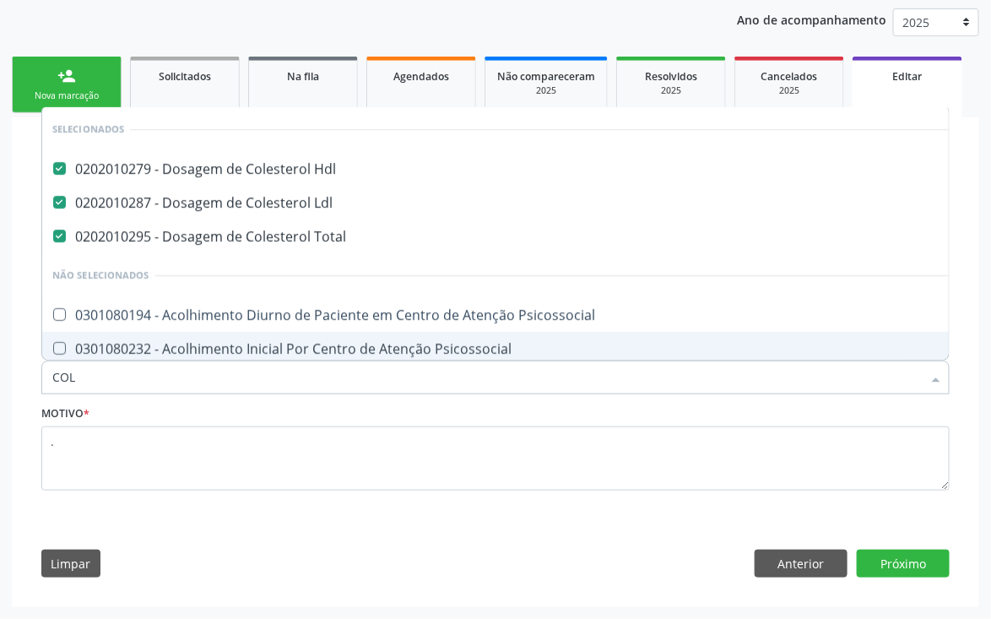
type input "COLE"
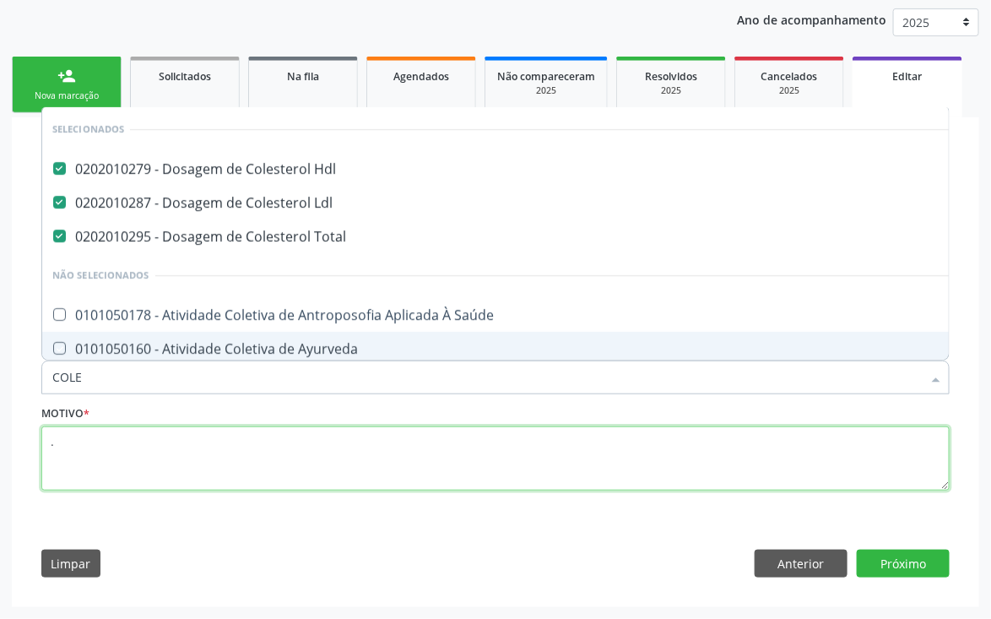
click at [102, 466] on textarea "." at bounding box center [495, 458] width 909 height 64
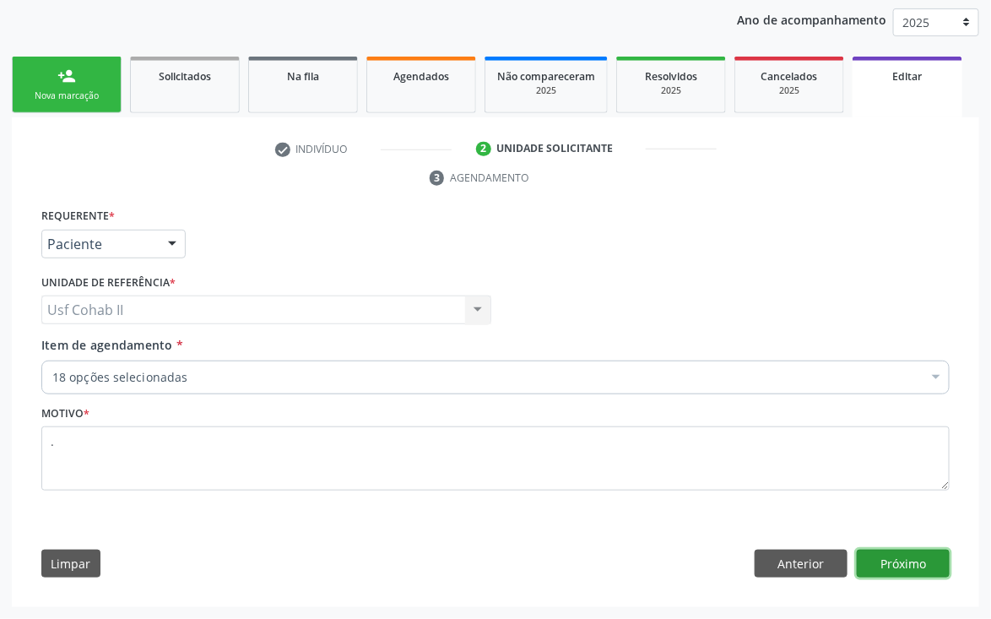
click at [898, 556] on button "Próximo" at bounding box center [903, 564] width 93 height 29
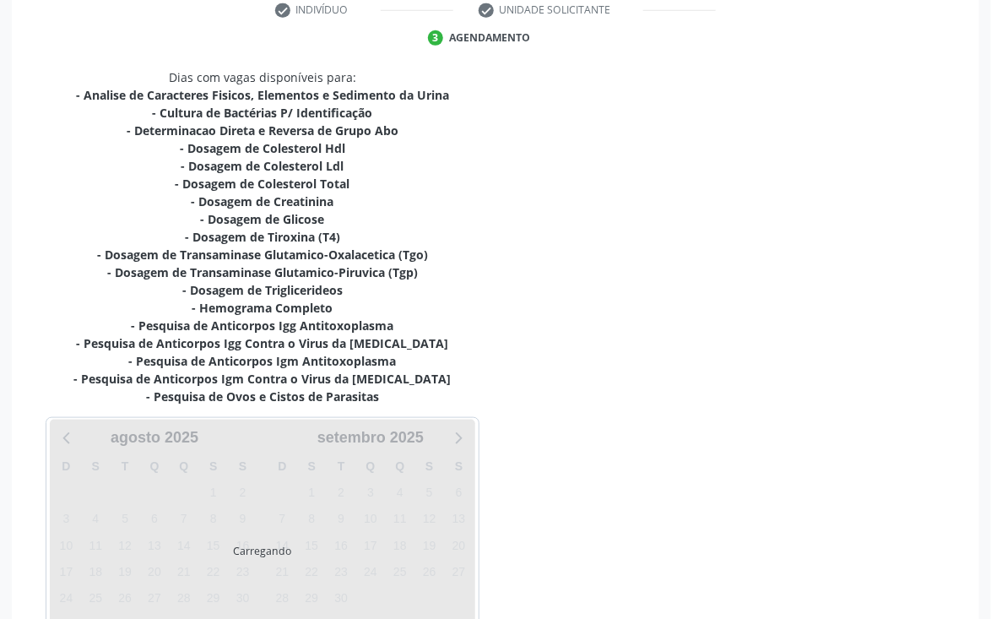
scroll to position [466, 0]
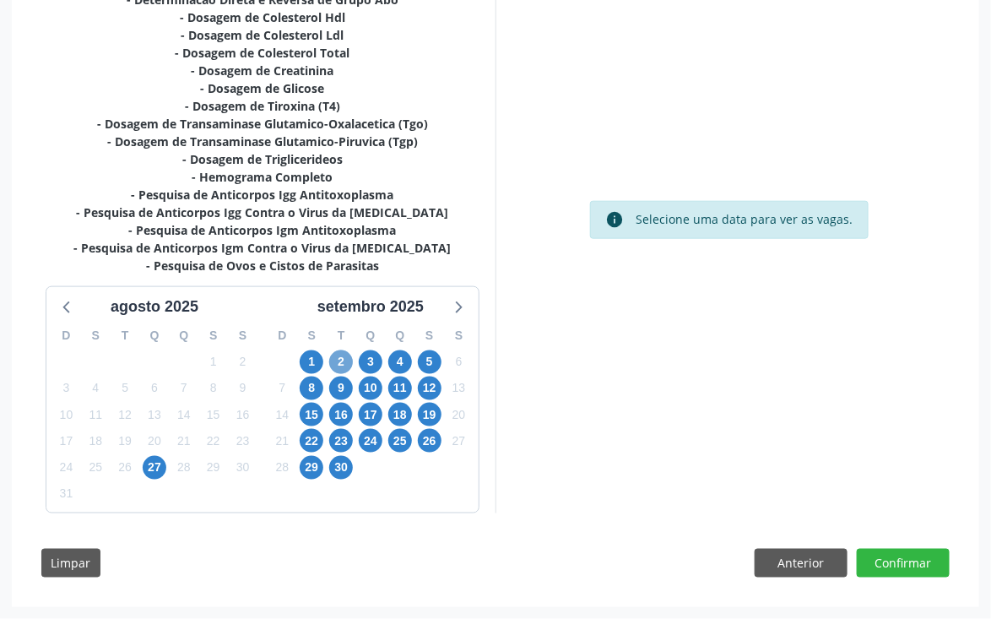
click at [333, 361] on span "2" at bounding box center [341, 362] width 24 height 24
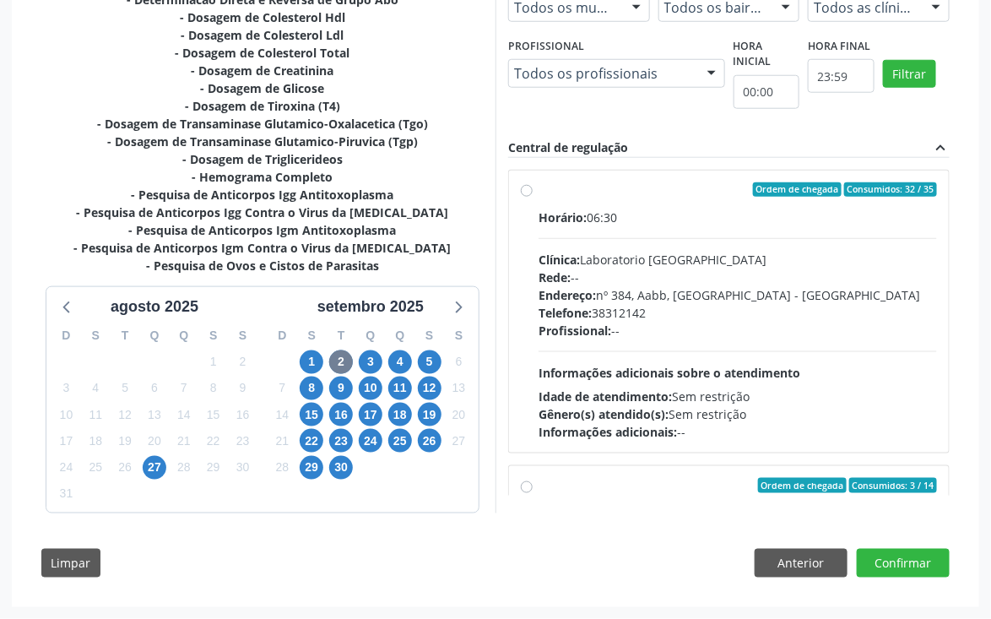
click at [539, 193] on label "Ordem de chegada Consumidos: 32 / 35 Horário: 06:30 Clínica: Laboratorio Sao Fr…" at bounding box center [738, 311] width 399 height 259
click at [527, 193] on input "Ordem de chegada Consumidos: 32 / 35 Horário: 06:30 Clínica: Laboratorio Sao Fr…" at bounding box center [527, 189] width 12 height 15
radio input "true"
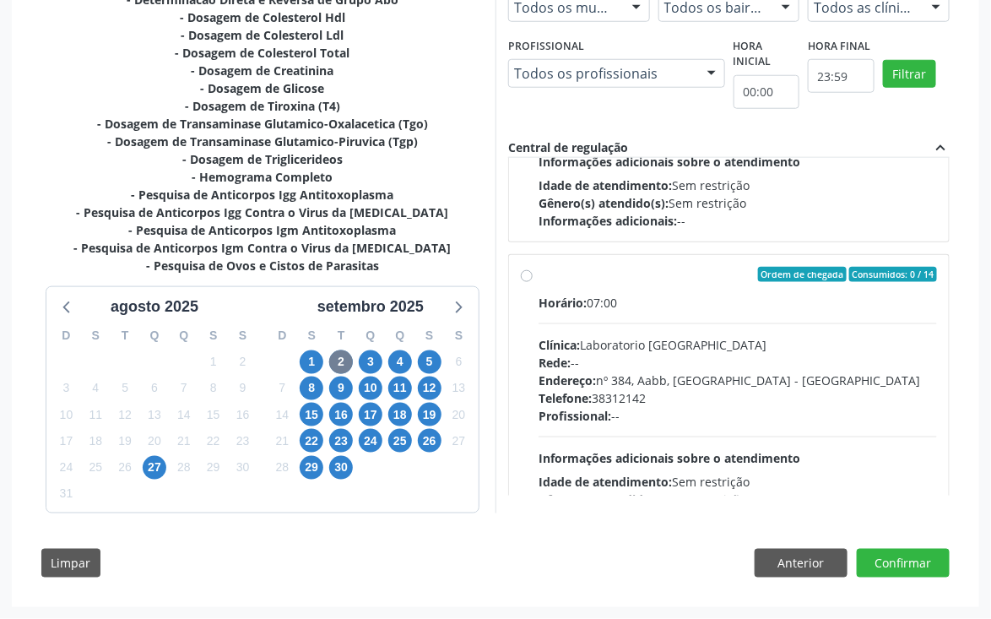
scroll to position [1140, 0]
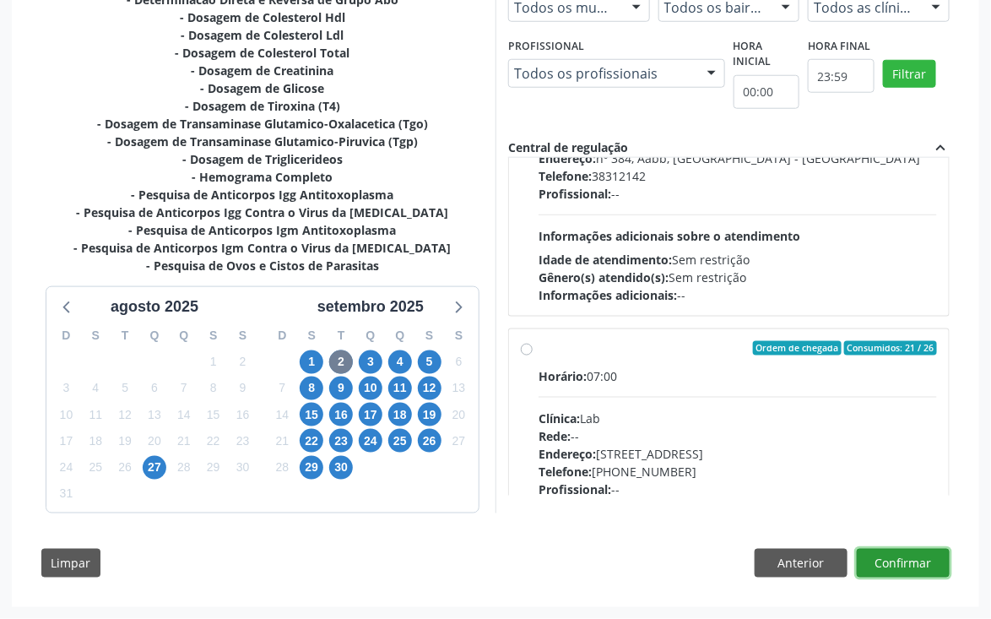
click at [910, 568] on button "Confirmar" at bounding box center [903, 563] width 93 height 29
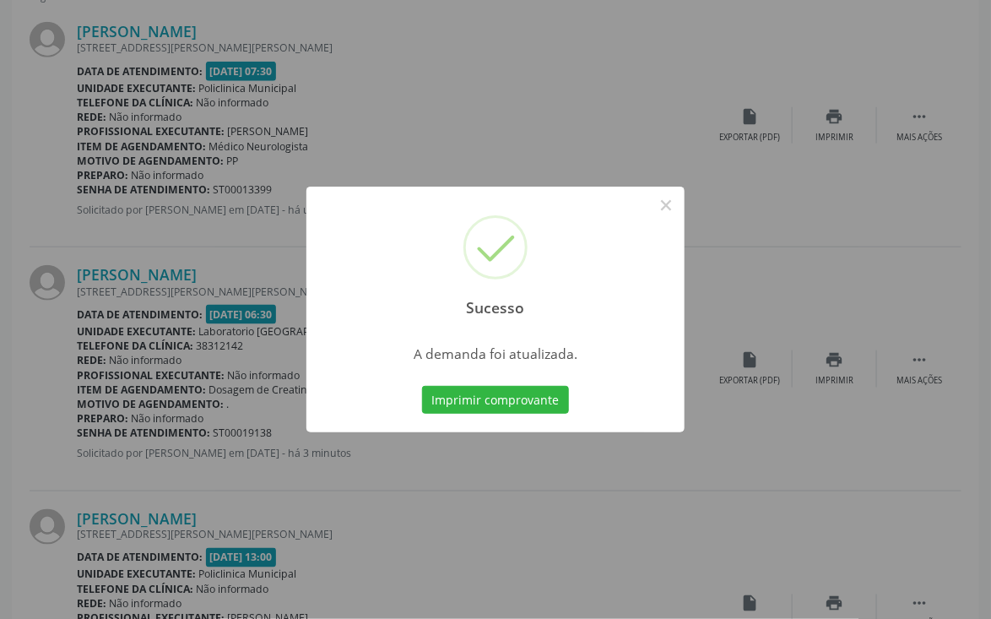
scroll to position [0, 0]
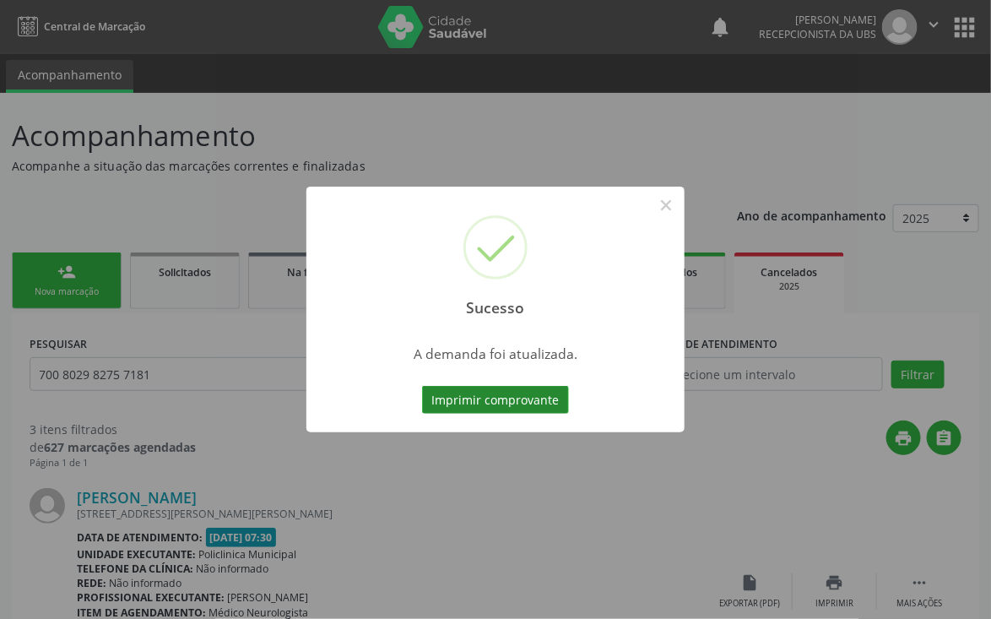
click at [502, 403] on button "Imprimir comprovante" at bounding box center [495, 400] width 147 height 29
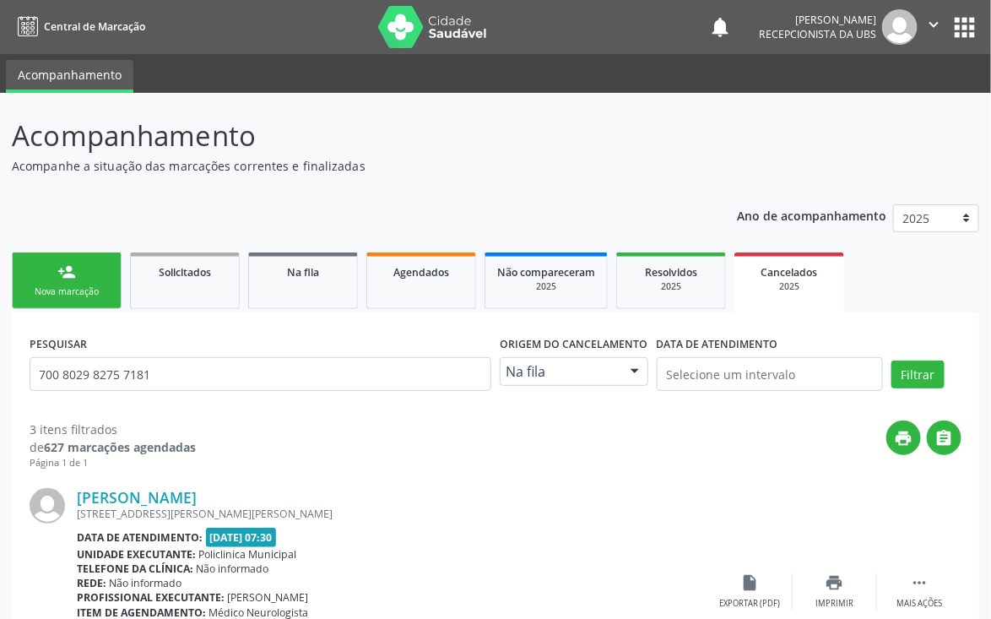
click at [71, 285] on div "Nova marcação" at bounding box center [66, 291] width 84 height 13
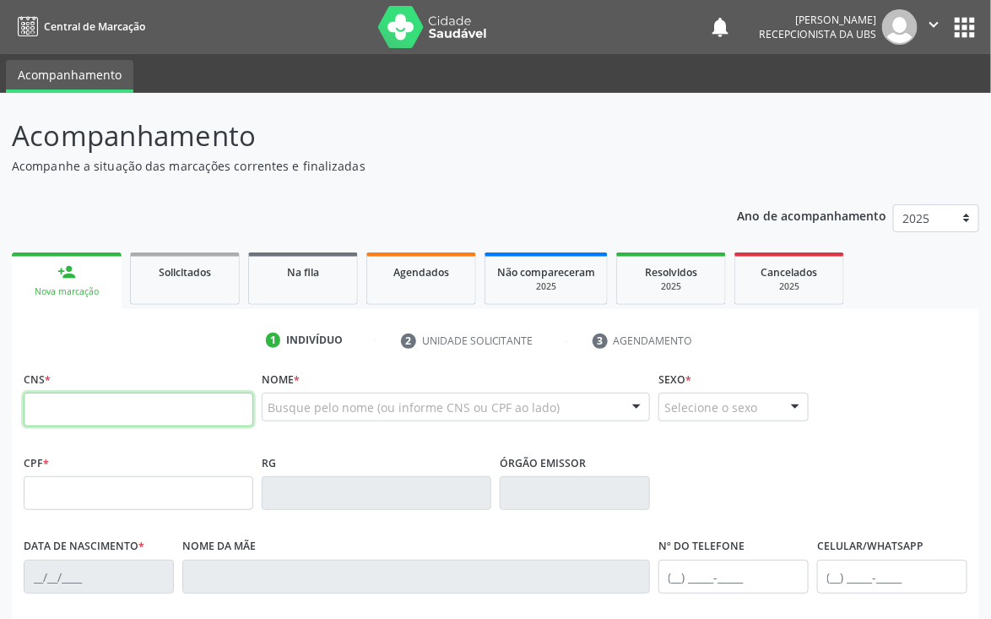
drag, startPoint x: 68, startPoint y: 415, endPoint x: 104, endPoint y: 386, distance: 46.2
click at [76, 414] on input "text" at bounding box center [139, 410] width 230 height 34
type input "161 9258 4037 0002"
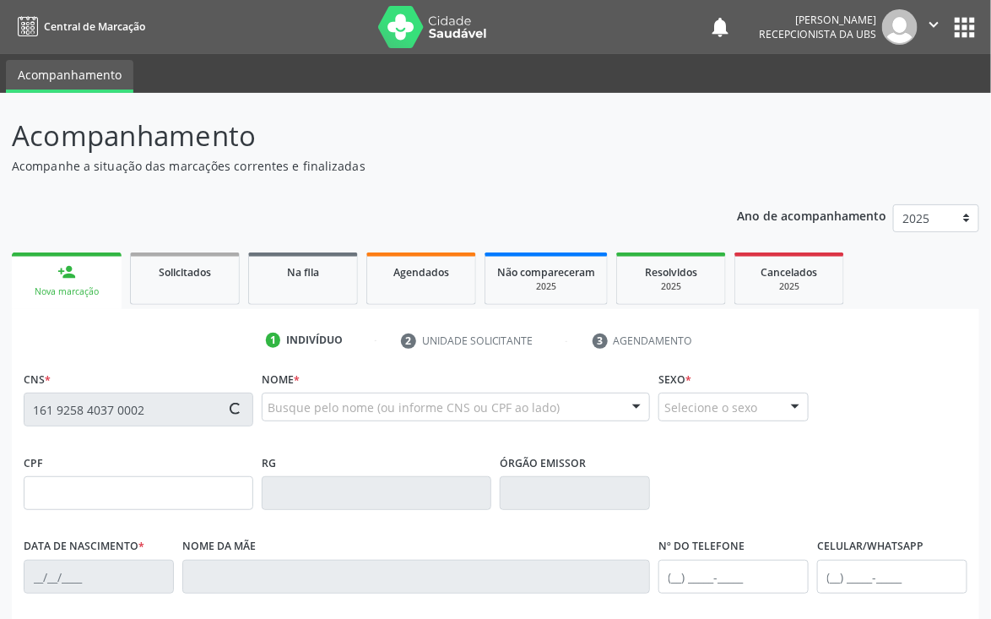
type input "085.154.494-04"
type input "03/01/1988"
type input "Terezinha Lopes Bezerra"
type input "(87) 99936-5593"
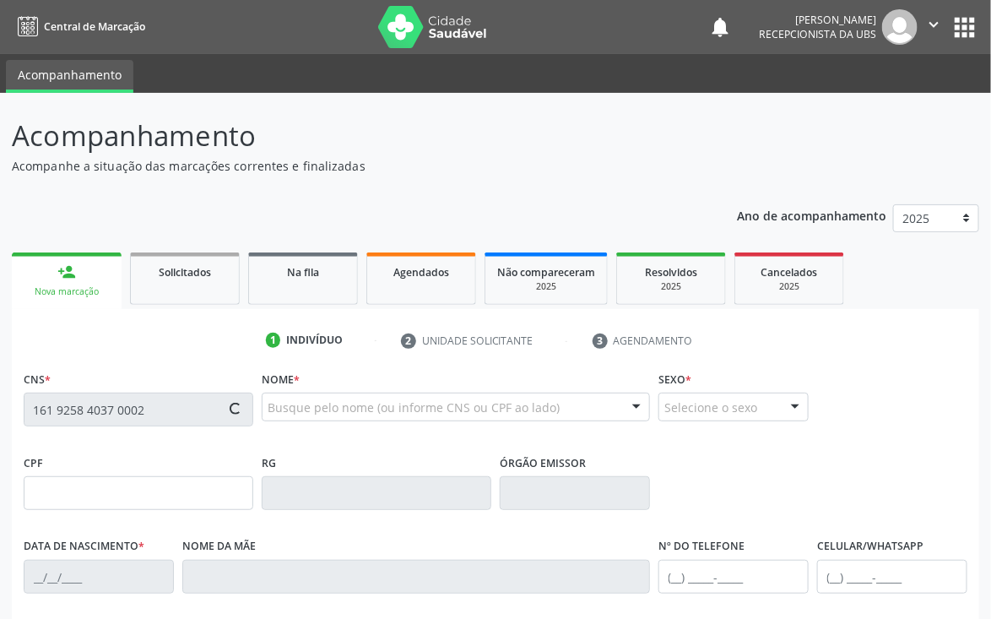
type input "24"
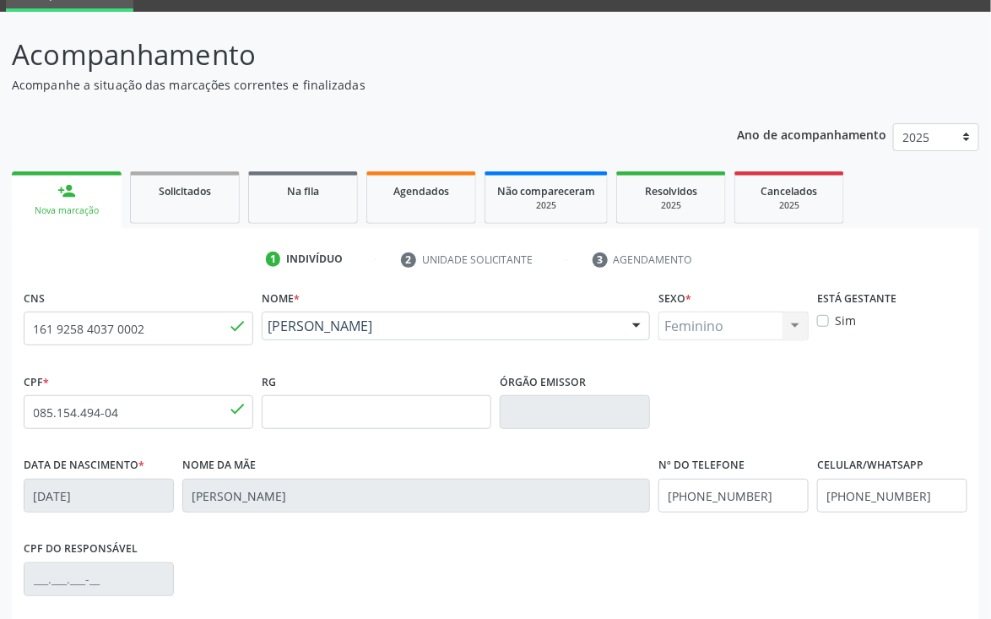
scroll to position [127, 0]
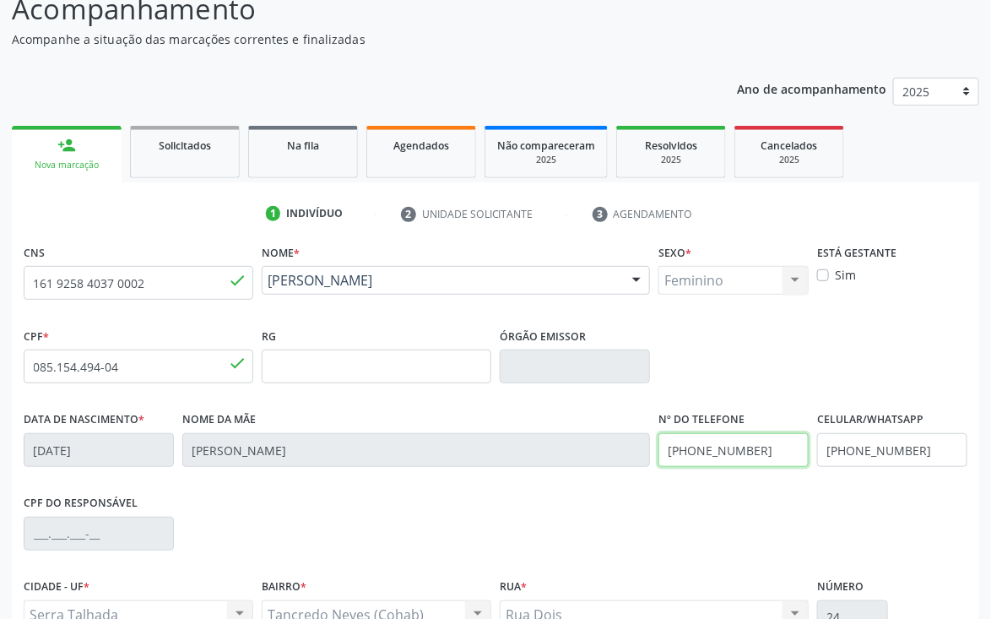
drag, startPoint x: 768, startPoint y: 444, endPoint x: 614, endPoint y: 467, distance: 155.4
click at [614, 467] on div "Data de nascimento * 03/01/1988 Nome da mãe Terezinha Lopes Bezerra Nº do Telef…" at bounding box center [495, 449] width 953 height 84
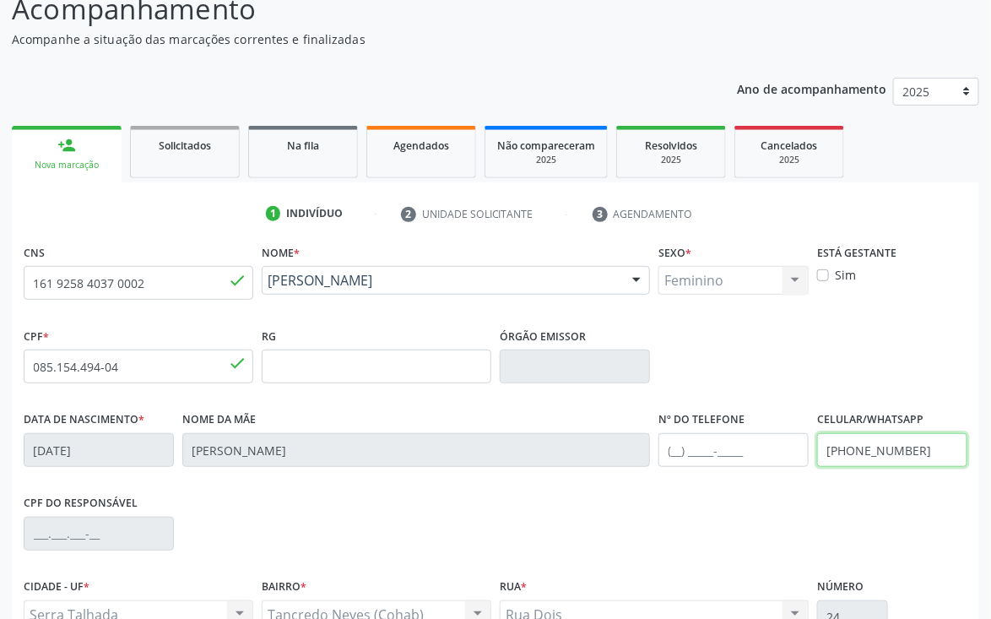
drag, startPoint x: 928, startPoint y: 452, endPoint x: 741, endPoint y: 464, distance: 187.9
click at [741, 464] on div "Data de nascimento * 03/01/1988 Nome da mãe Terezinha Lopes Bezerra Nº do Telef…" at bounding box center [495, 449] width 953 height 84
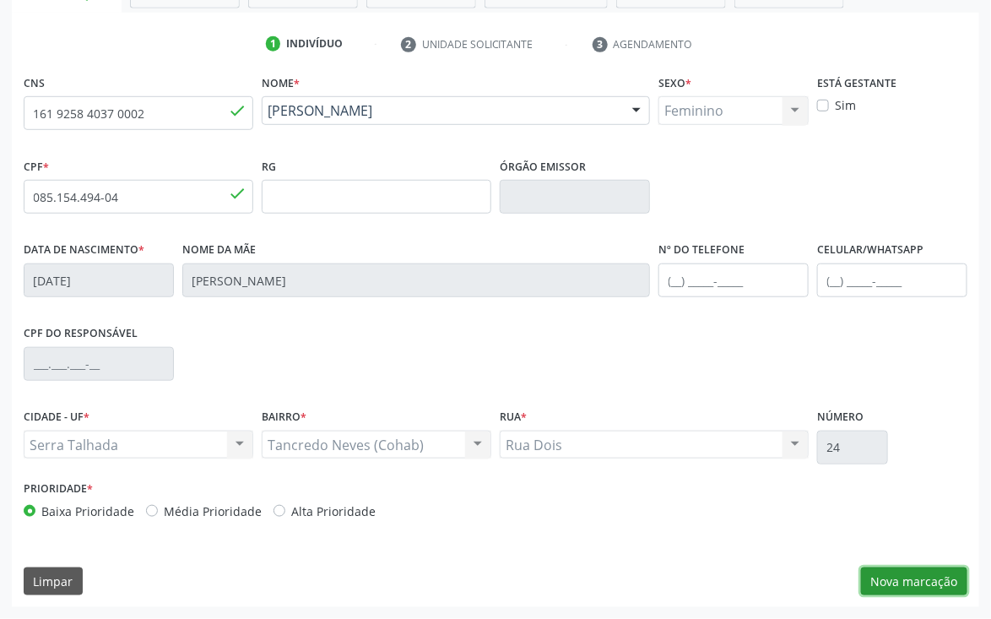
click at [920, 573] on button "Nova marcação" at bounding box center [914, 582] width 106 height 29
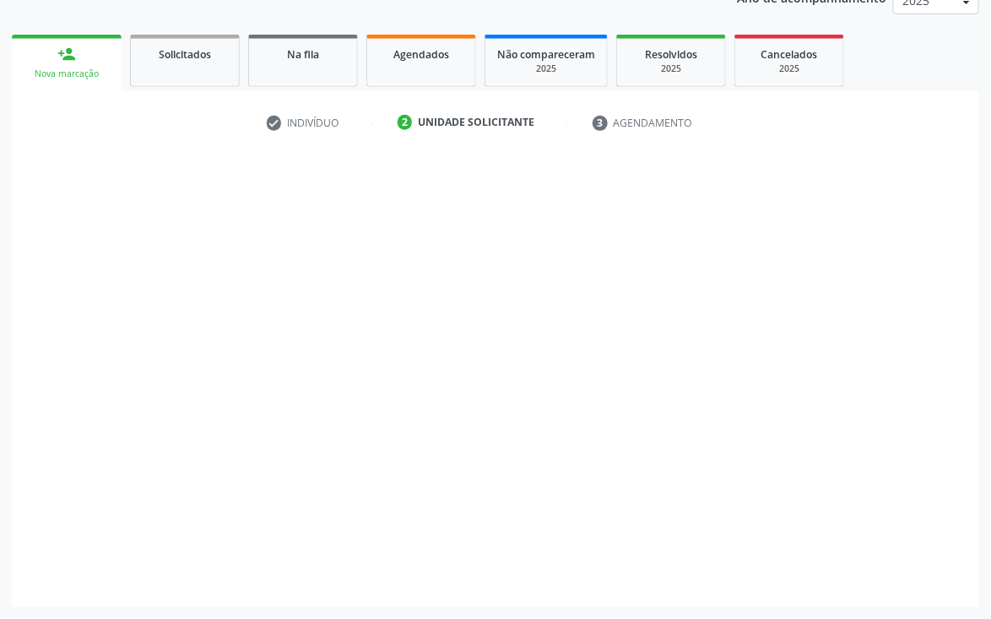
scroll to position [219, 0]
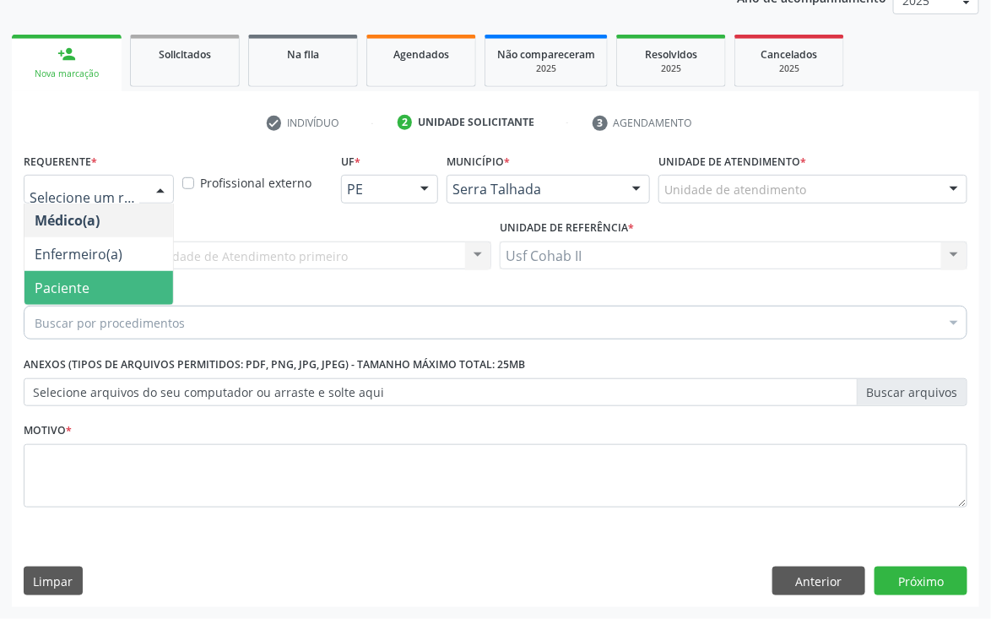
click at [54, 274] on span "Paciente" at bounding box center [98, 288] width 149 height 34
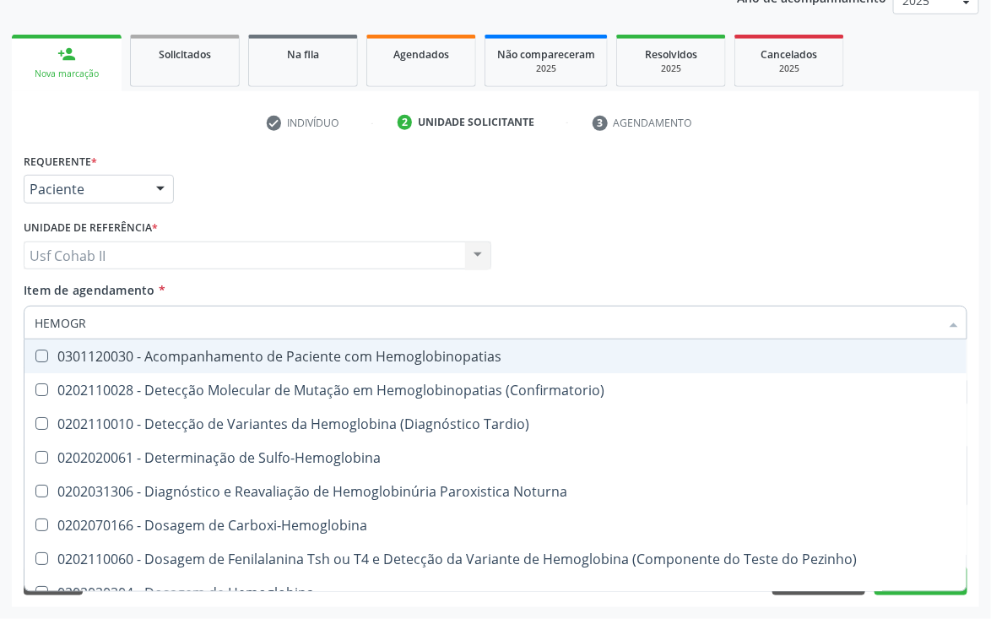
type input "HEMOGRA"
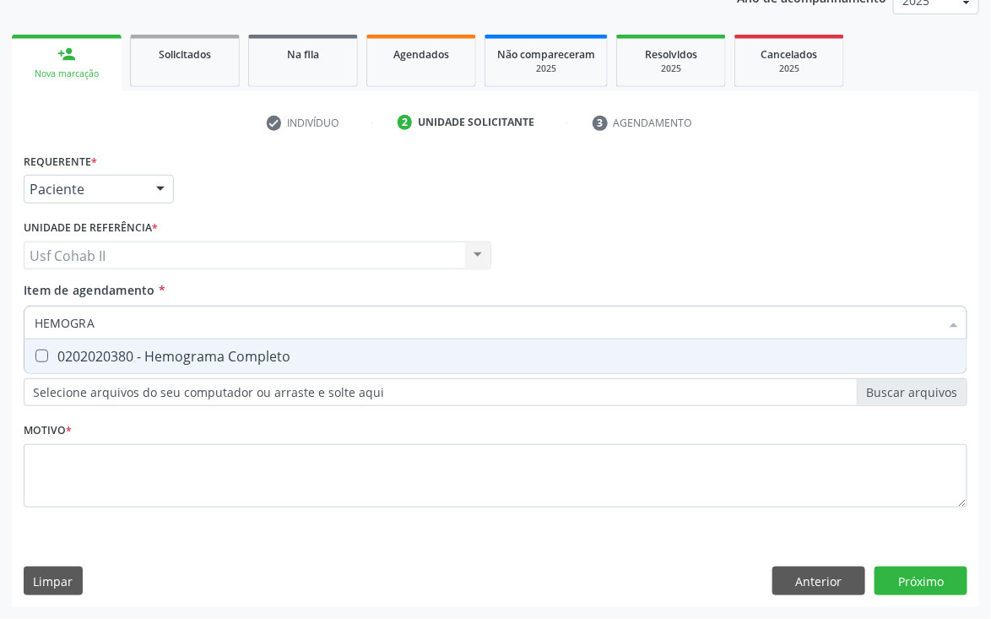
click at [101, 361] on div "0202020380 - Hemograma Completo" at bounding box center [496, 357] width 922 height 14
checkbox Completo "true"
type input "HEMOGRA"
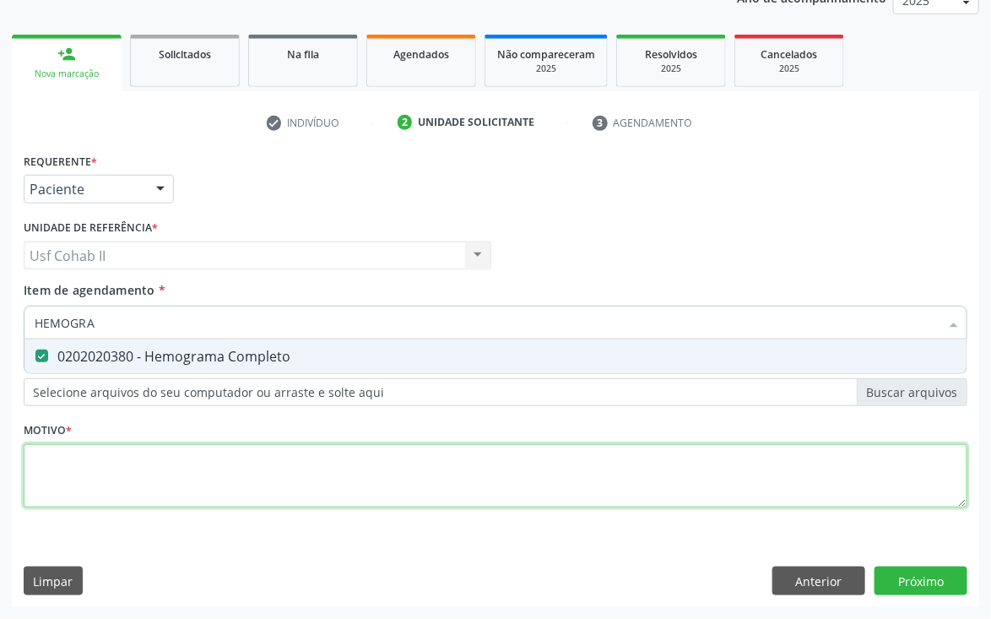
click at [99, 459] on div "Requerente * Paciente Médico(a) Enfermeiro(a) Paciente Nenhum resultado encontr…" at bounding box center [496, 340] width 944 height 383
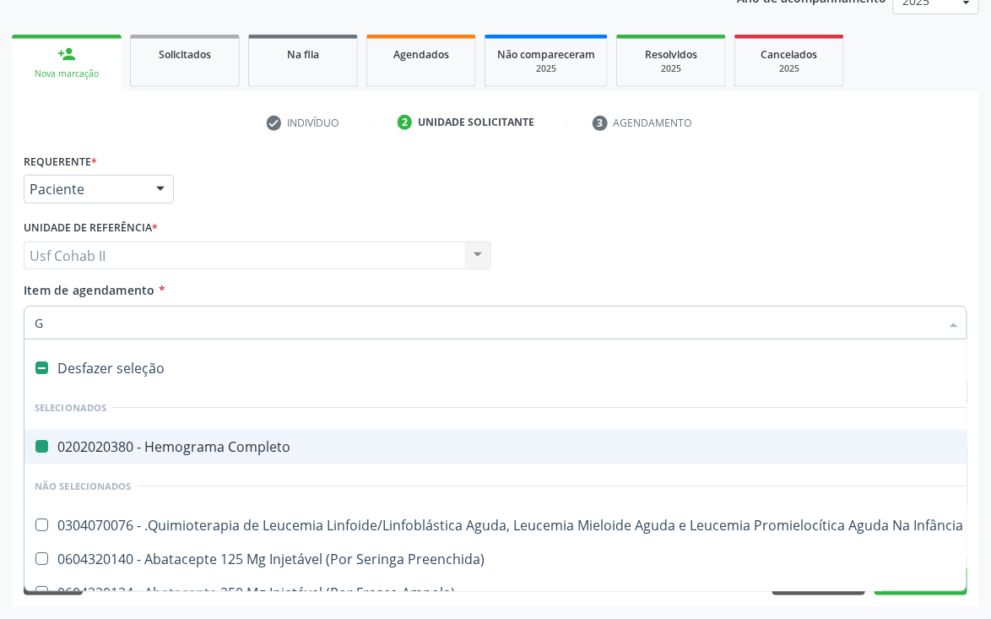
type input "GL"
checkbox Completo "false"
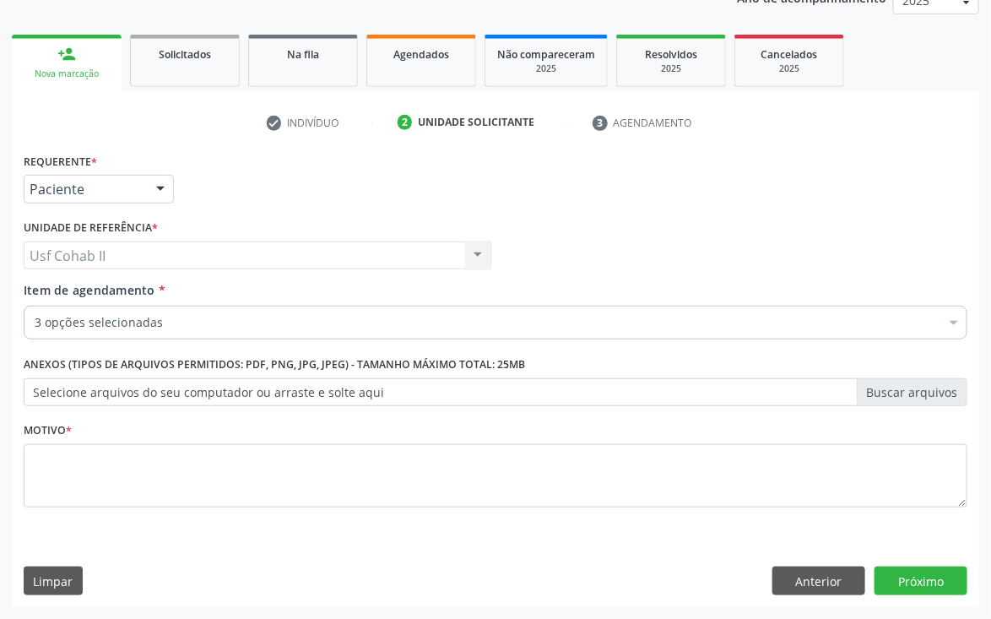
scroll to position [219, 0]
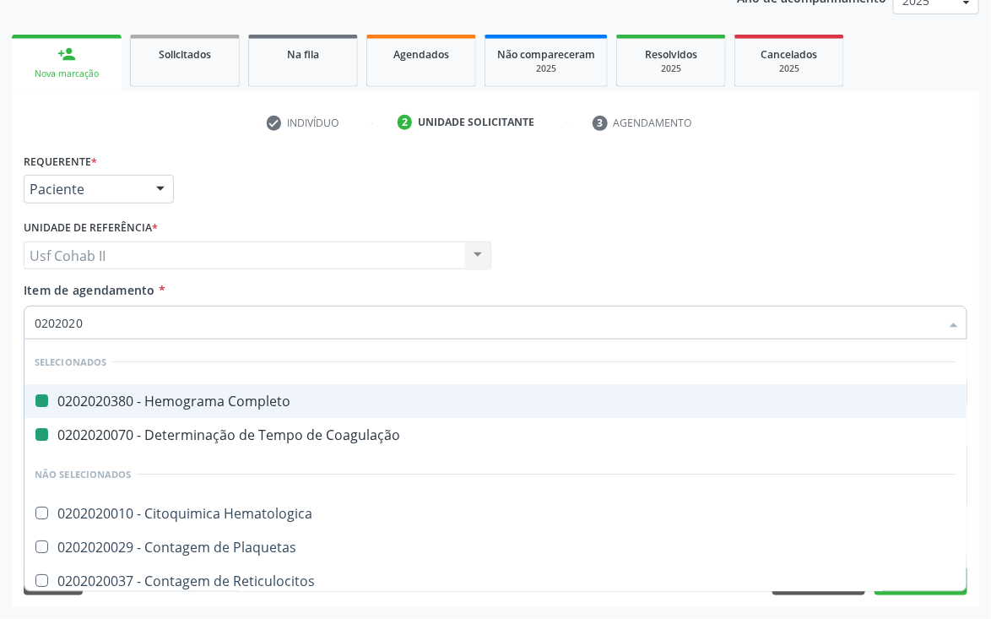
type input "02020201"
checkbox Completo "false"
checkbox Coagulação "false"
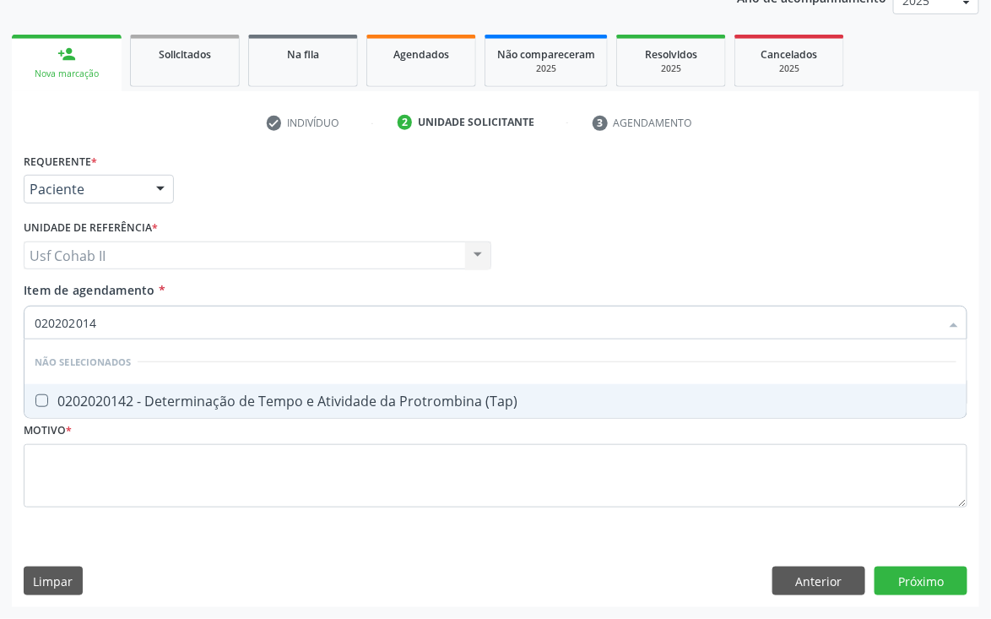
type input "0202020142"
click at [186, 394] on div "0202020142 - Determinação de Tempo e Atividade da Protrombina (Tap)" at bounding box center [496, 401] width 922 height 14
checkbox \(Tap\) "true"
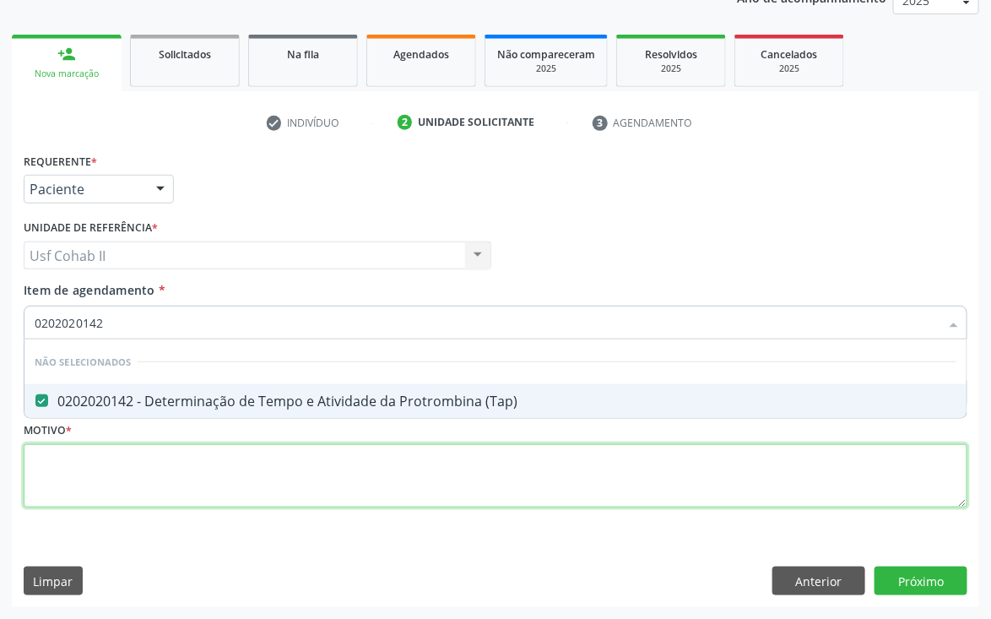
click at [173, 453] on div "Requerente * Paciente Médico(a) Enfermeiro(a) Paciente Nenhum resultado encontr…" at bounding box center [496, 340] width 944 height 383
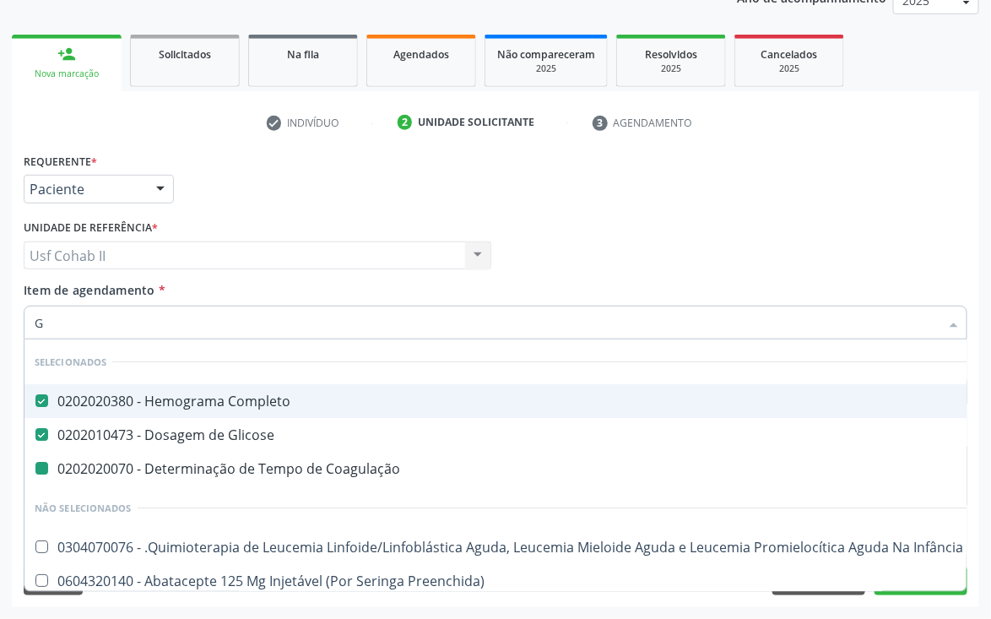
type input "GL"
checkbox Coagulação "false"
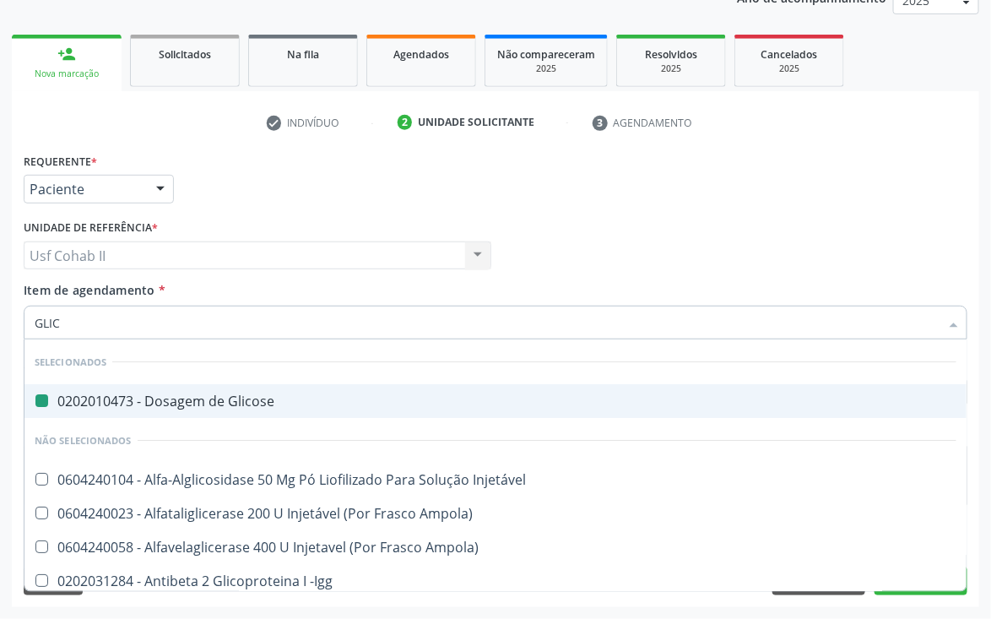
type input "GLICA"
checkbox Glicose "false"
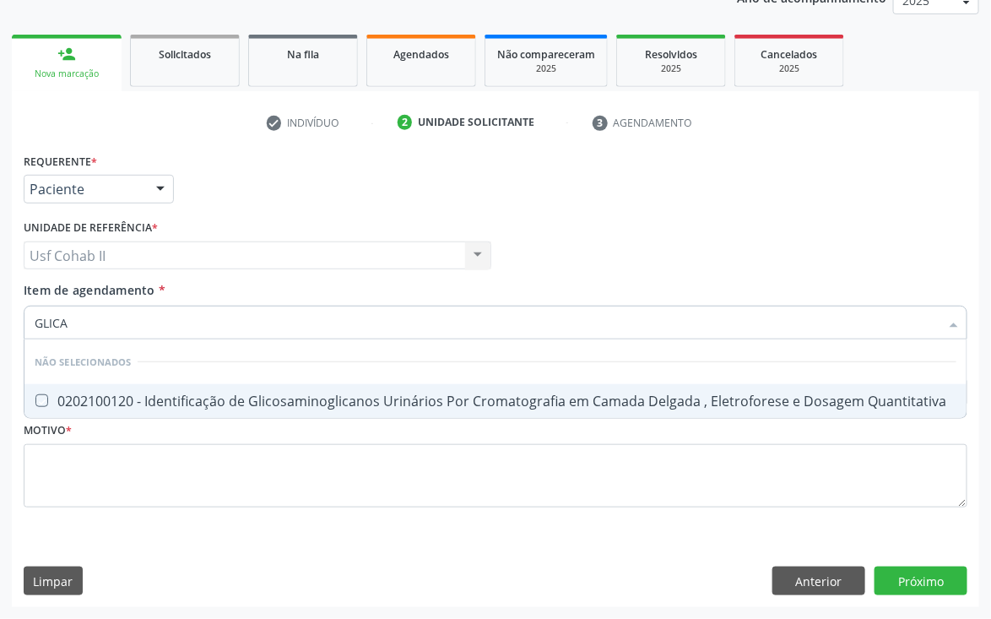
type input "GLIC"
checkbox Quantitativa "true"
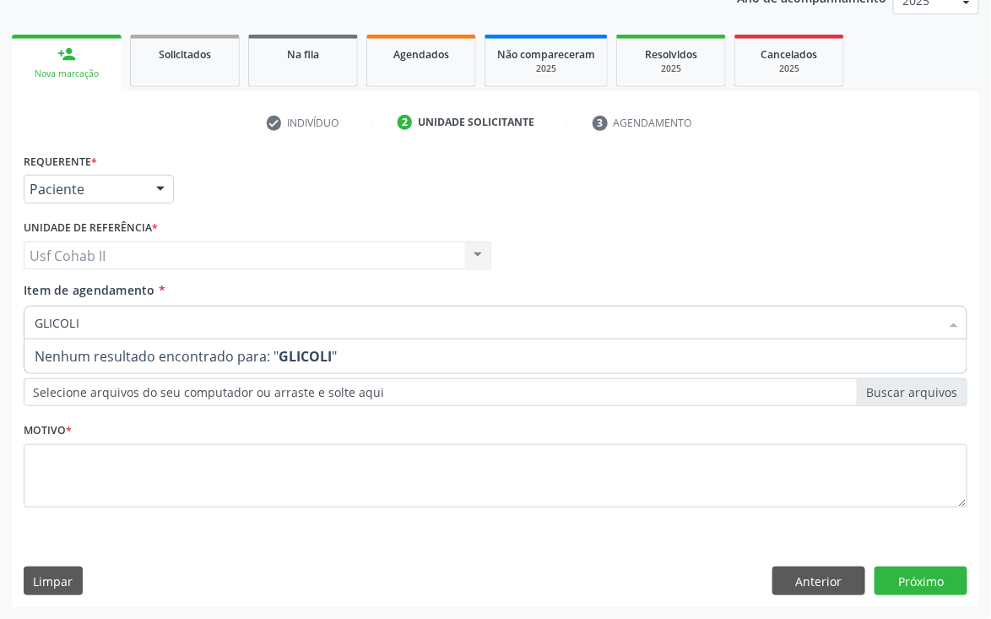
drag, startPoint x: 134, startPoint y: 324, endPoint x: 0, endPoint y: 335, distance: 134.7
click at [0, 335] on div "Acompanhamento Acompanhe a situação das marcações correntes e finalizadas Relat…" at bounding box center [495, 247] width 991 height 744
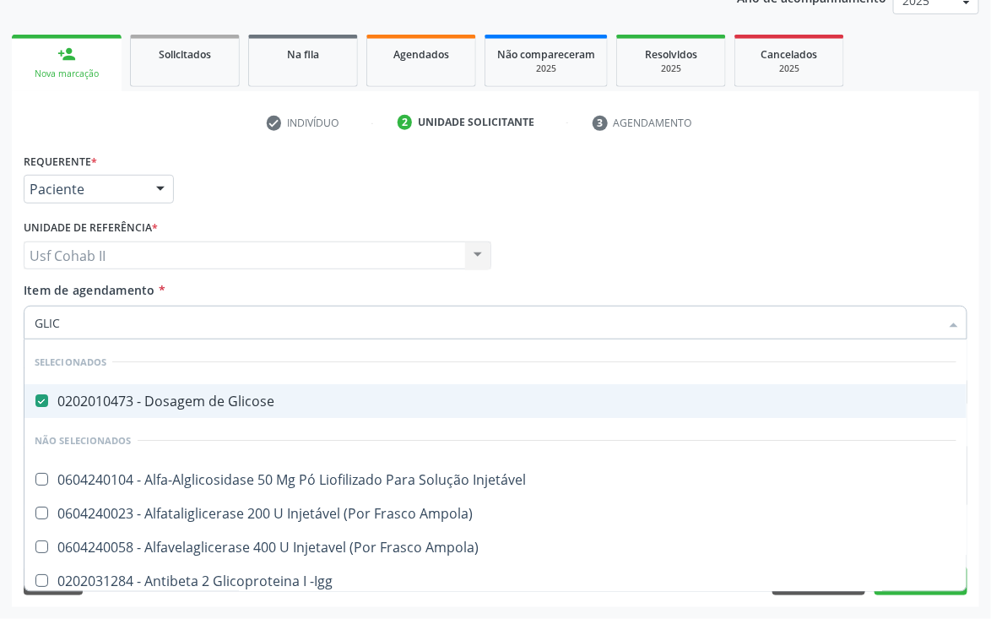
type input "GLICO"
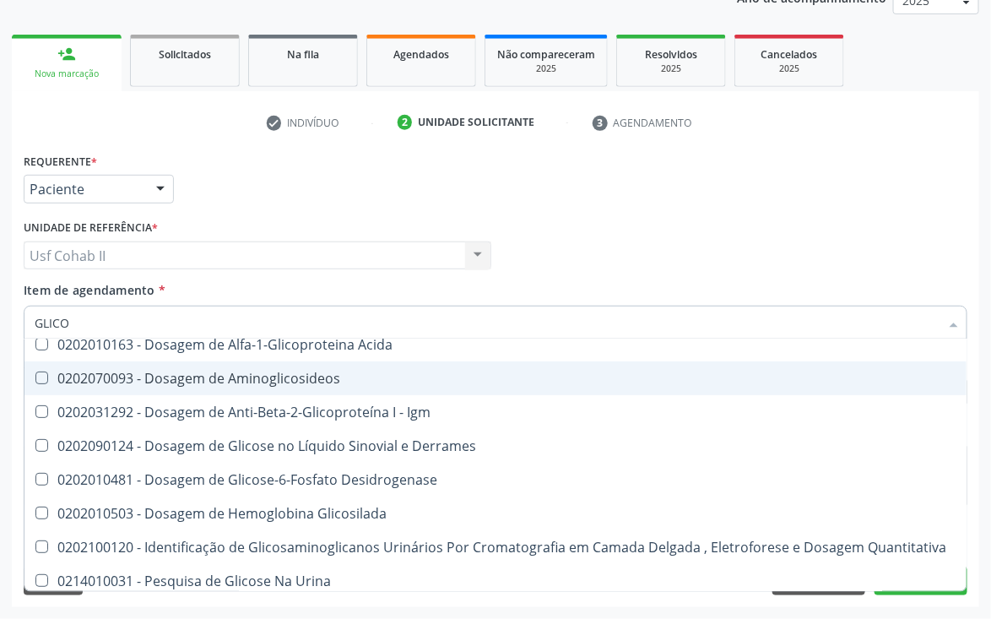
scroll to position [244, 0]
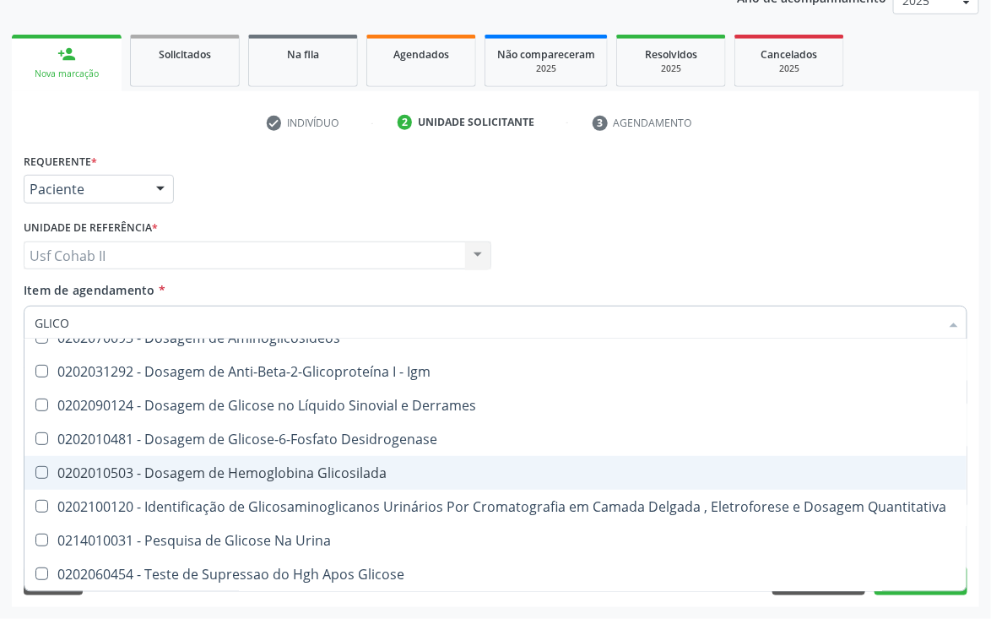
click at [269, 470] on div "0202010503 - Dosagem de Hemoglobina Glicosilada" at bounding box center [496, 473] width 922 height 14
checkbox Glicosilada "true"
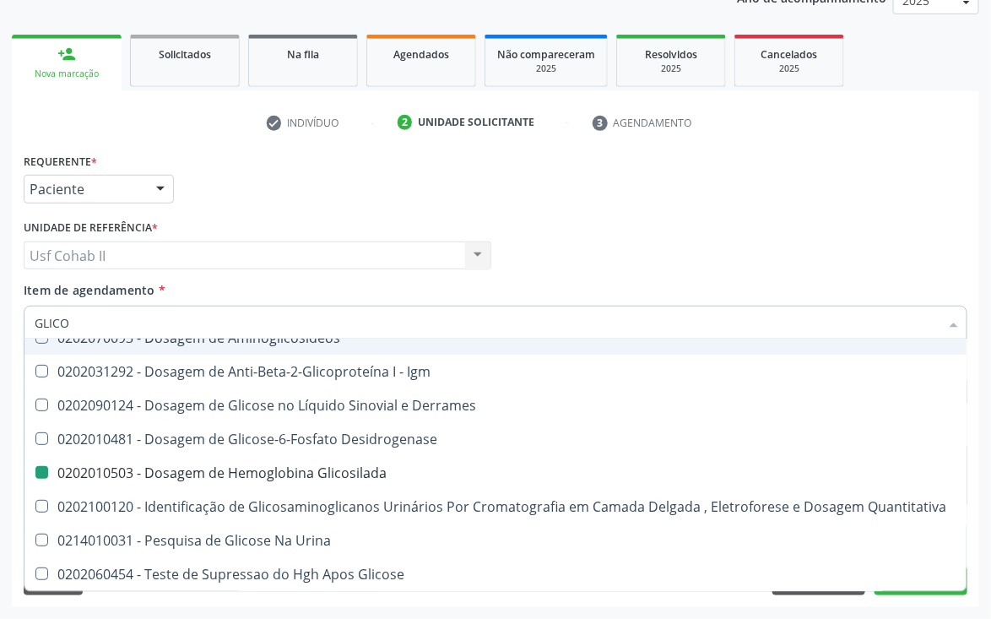
click at [570, 191] on div "Requerente * Paciente Médico(a) Enfermeiro(a) Paciente Nenhum resultado encontr…" at bounding box center [495, 182] width 953 height 66
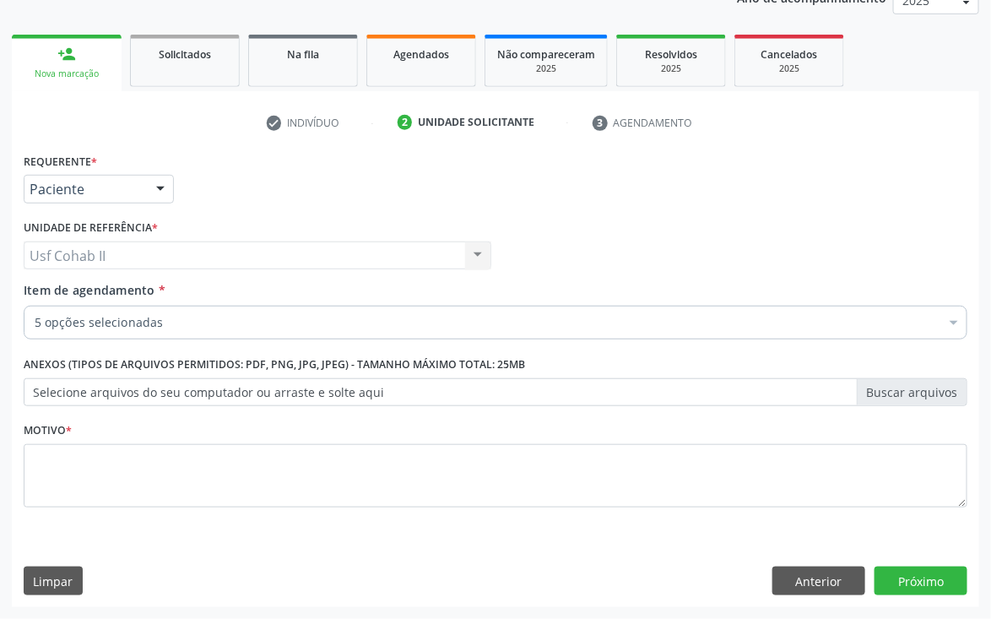
scroll to position [0, 0]
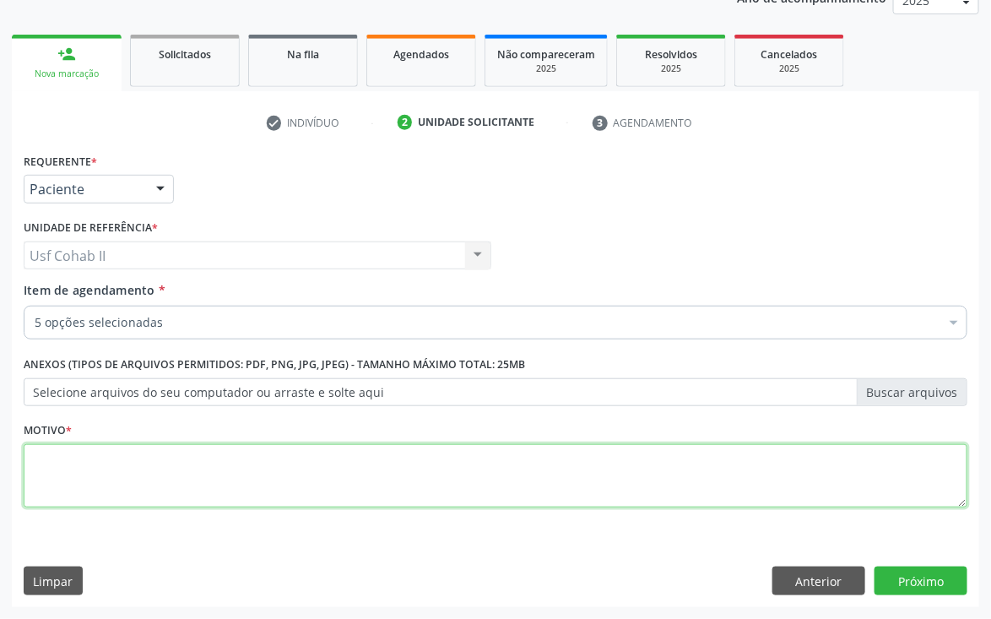
click at [299, 482] on textarea at bounding box center [496, 476] width 944 height 64
type textarea "."
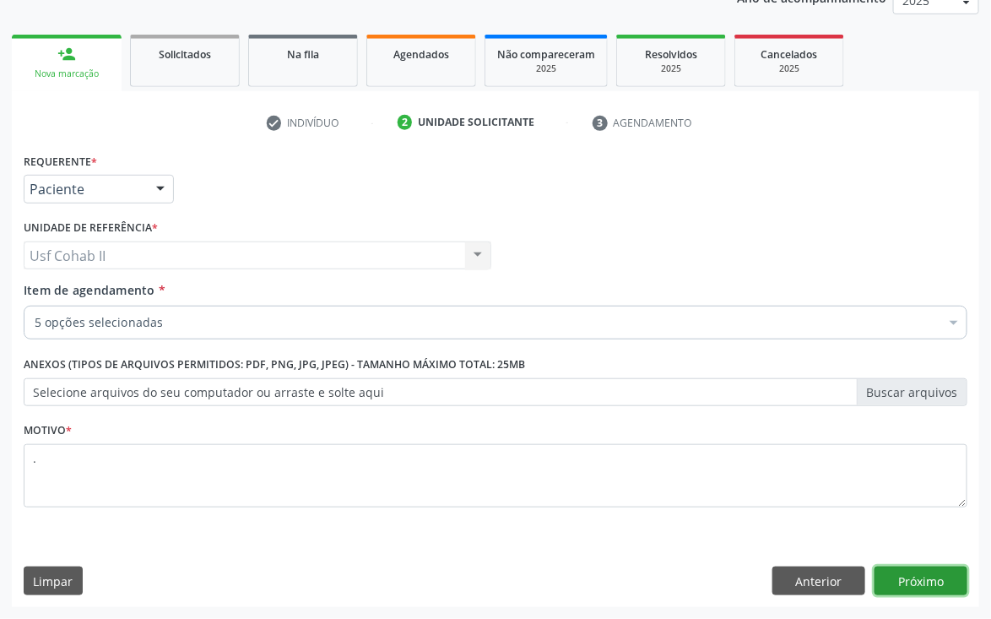
click at [915, 575] on button "Próximo" at bounding box center [921, 581] width 93 height 29
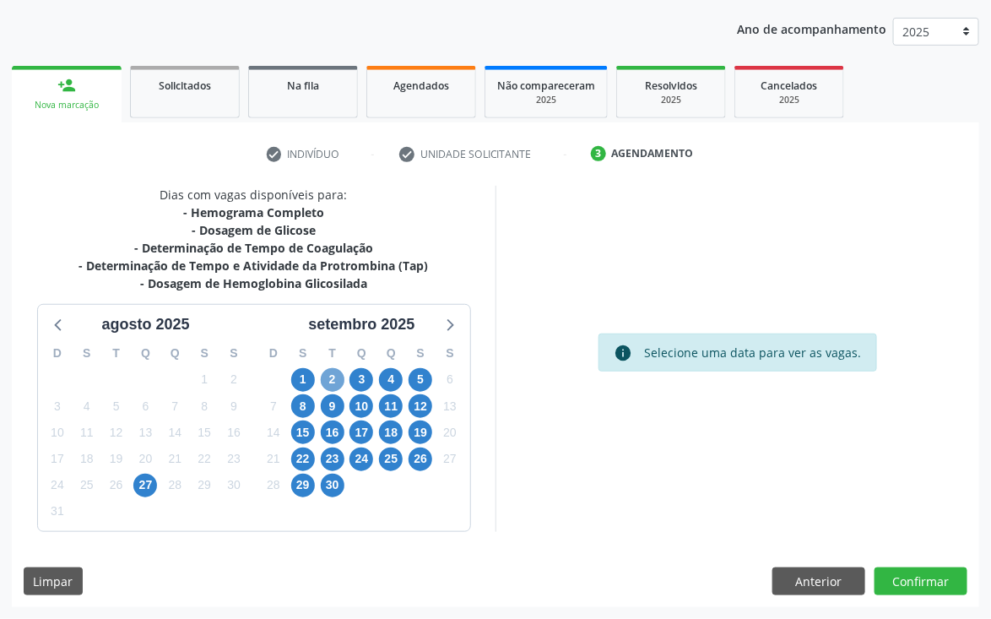
click at [333, 375] on span "2" at bounding box center [333, 380] width 24 height 24
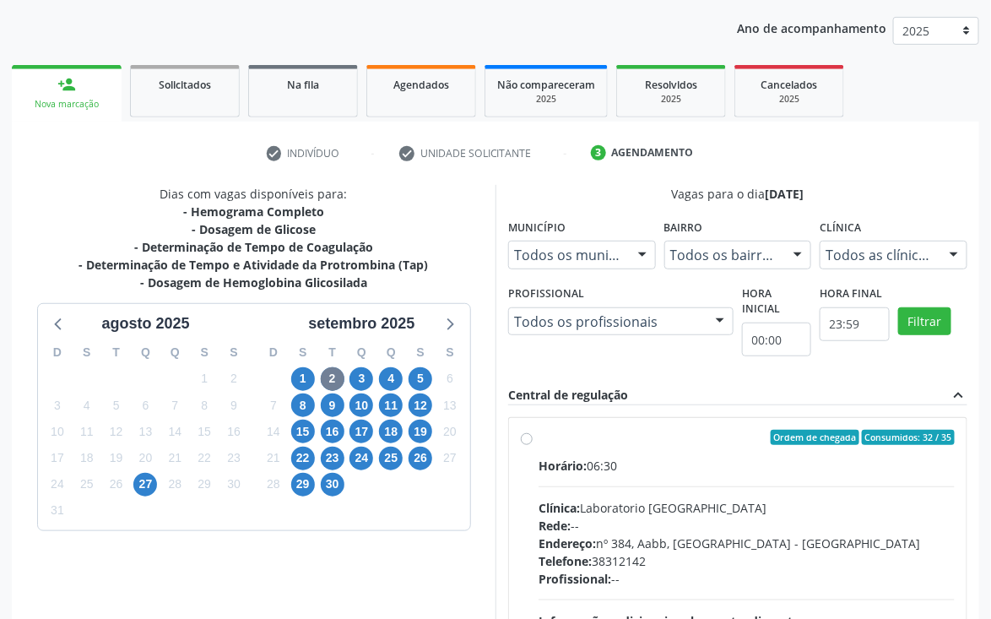
click at [539, 433] on label "Ordem de chegada Consumidos: 32 / 35 Horário: 06:30 Clínica: Laboratorio [GEOGR…" at bounding box center [747, 559] width 416 height 259
click at [529, 433] on input "Ordem de chegada Consumidos: 32 / 35 Horário: 06:30 Clínica: Laboratorio [GEOGR…" at bounding box center [527, 437] width 12 height 15
radio input "true"
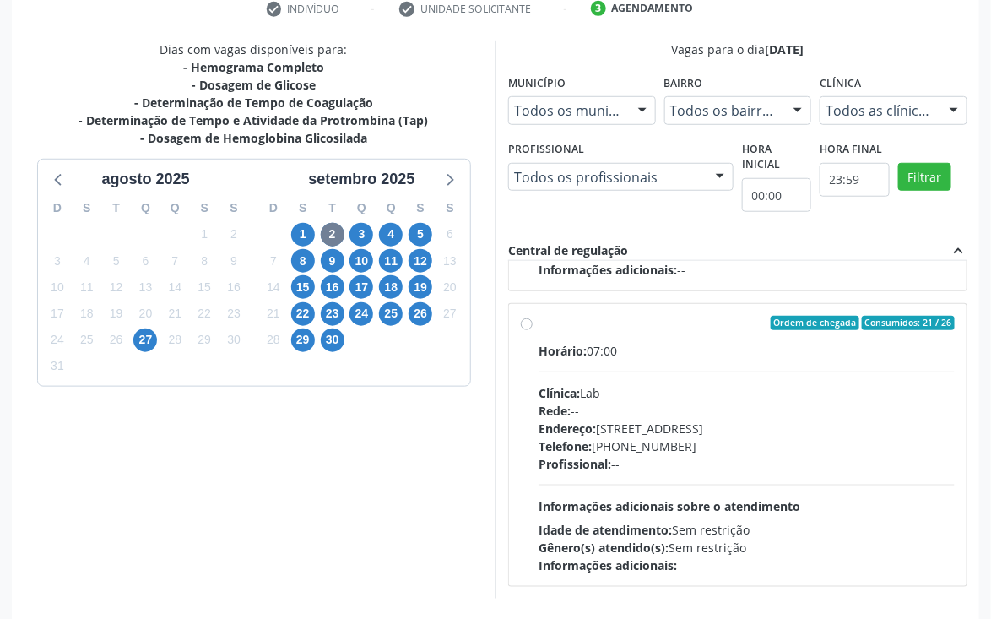
scroll to position [390, 0]
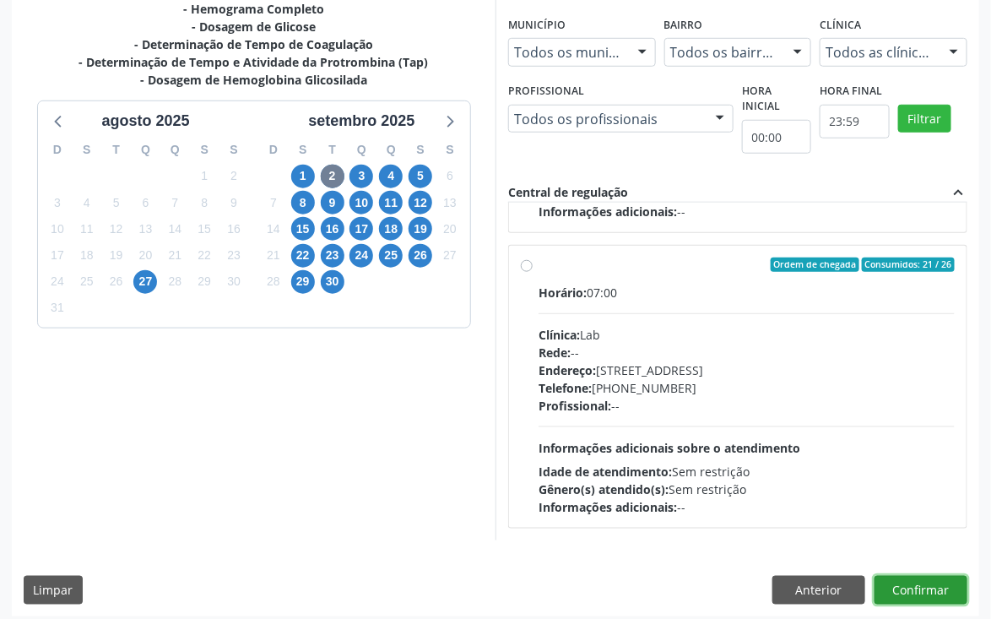
click at [958, 581] on button "Confirmar" at bounding box center [921, 590] width 93 height 29
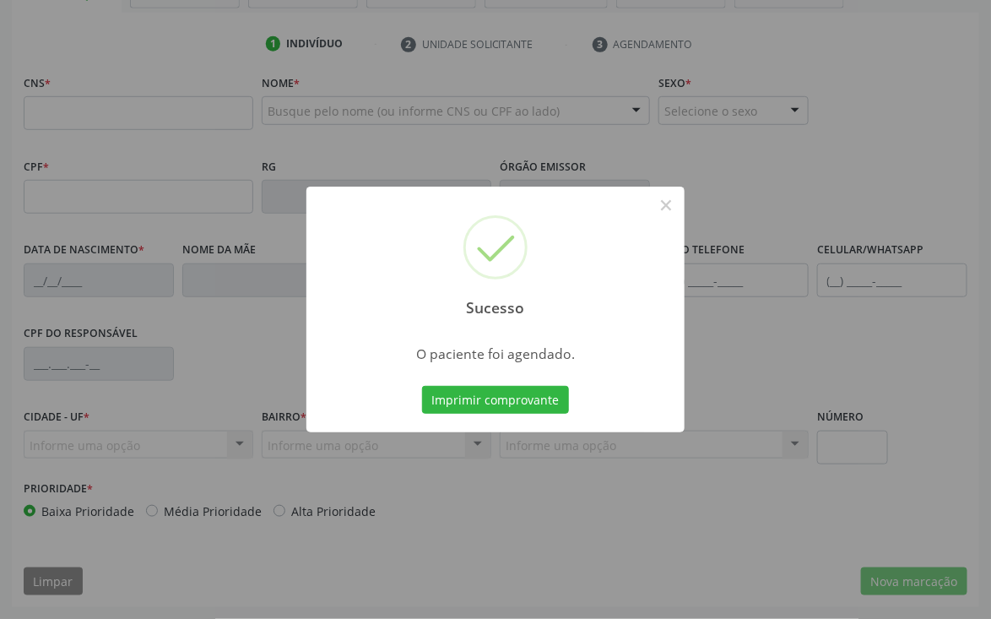
scroll to position [296, 0]
click at [461, 404] on button "Imprimir comprovante" at bounding box center [495, 400] width 147 height 29
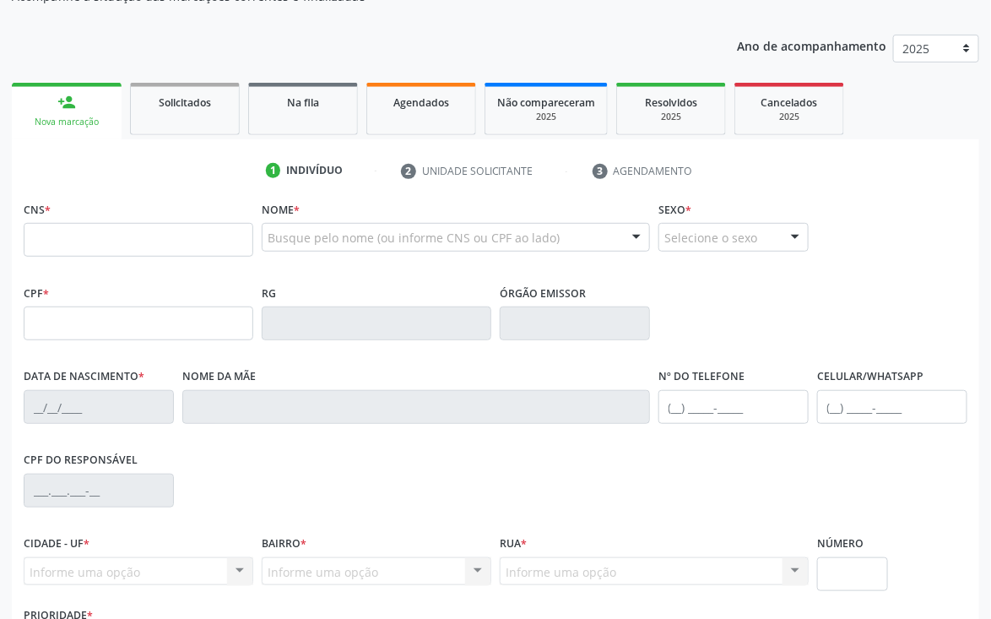
scroll to position [43, 0]
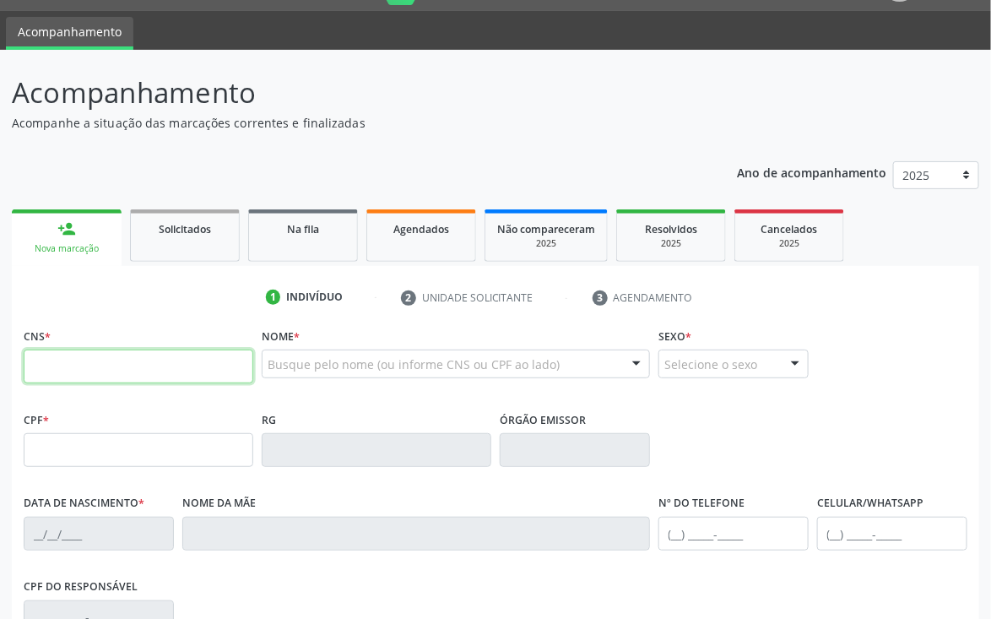
click at [106, 363] on input "text" at bounding box center [139, 367] width 230 height 34
type input "209 1360 8429 0006"
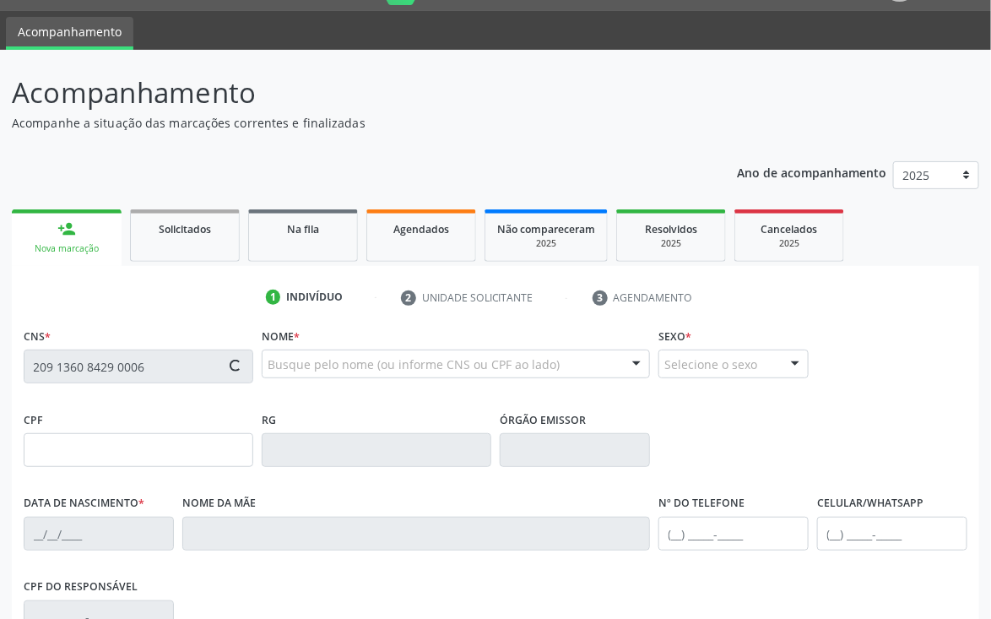
type input "656.983.714-15"
type input "[DATE]"
type input "Espedita [PERSON_NAME]"
type input "[PHONE_NUMBER]"
type input "200"
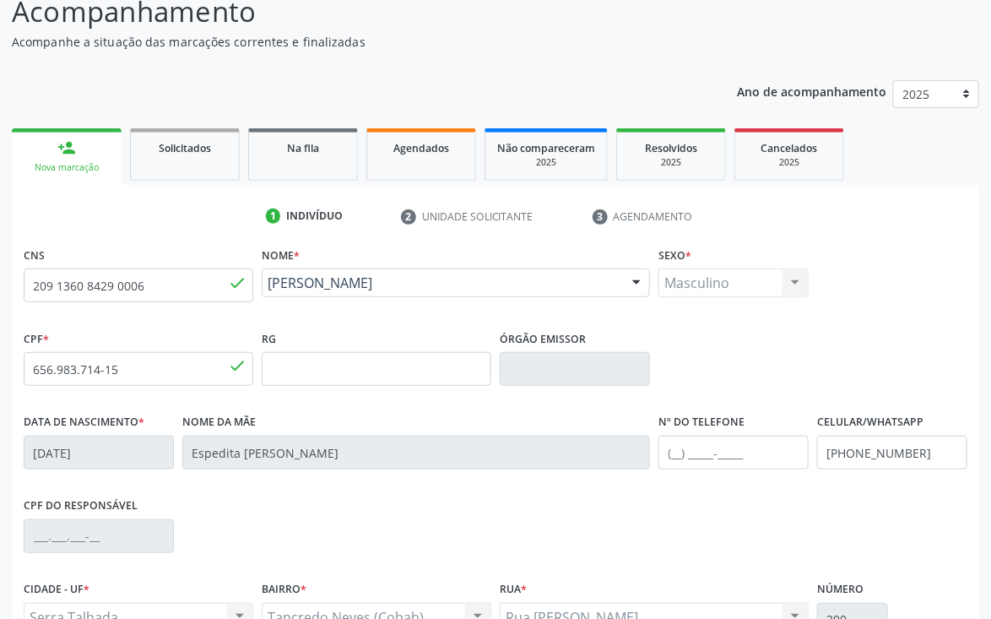
scroll to position [170, 0]
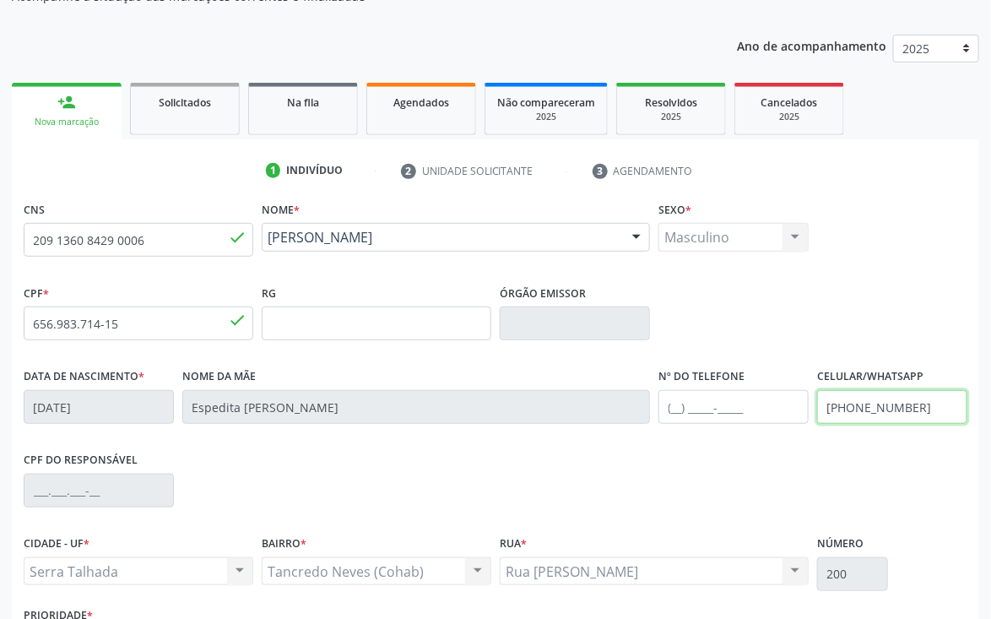
drag, startPoint x: 928, startPoint y: 411, endPoint x: 768, endPoint y: 426, distance: 160.3
click at [768, 426] on div "Data de nascimento * [DATE] Nome da mãe [PERSON_NAME] de Sa Nº do Telefone Celu…" at bounding box center [495, 406] width 953 height 84
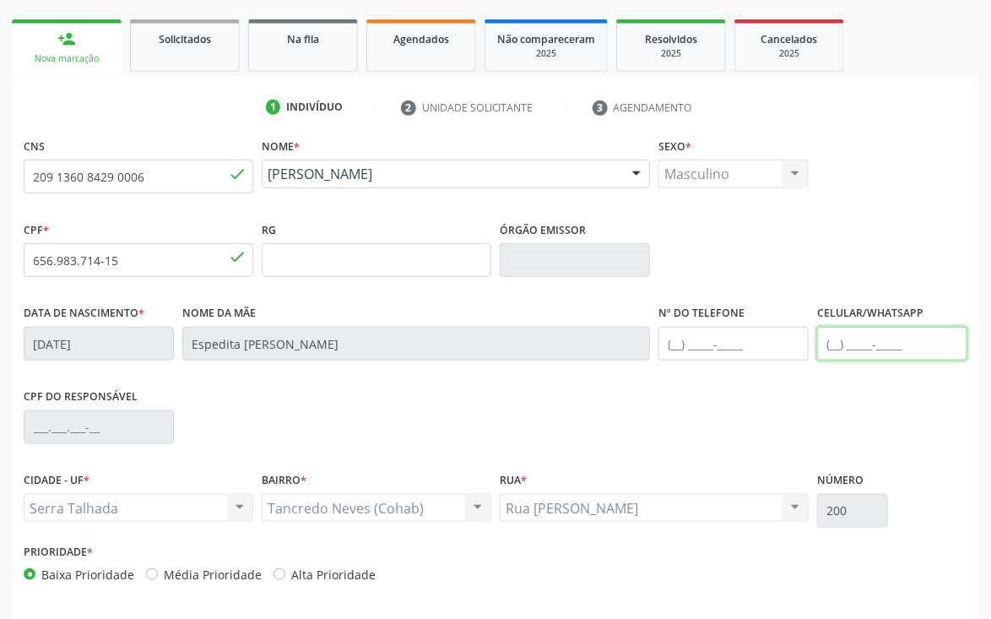
scroll to position [296, 0]
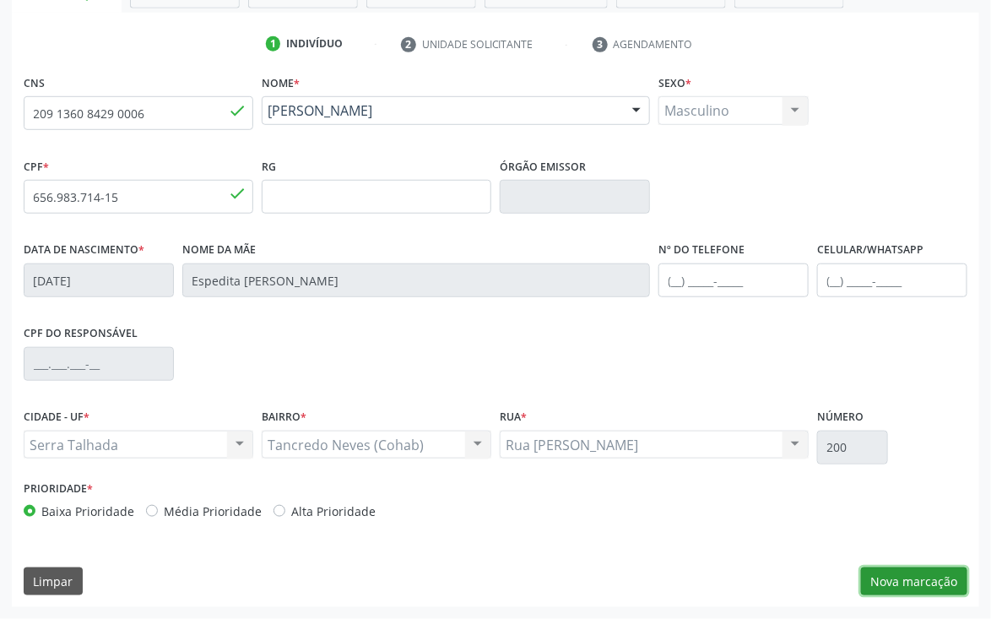
click at [920, 570] on button "Nova marcação" at bounding box center [914, 582] width 106 height 29
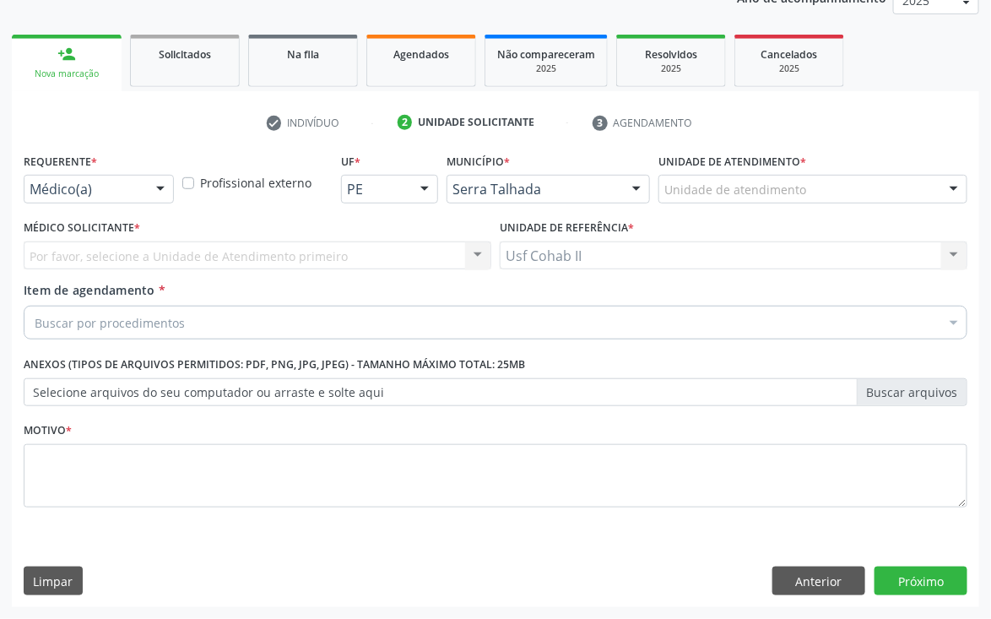
scroll to position [219, 0]
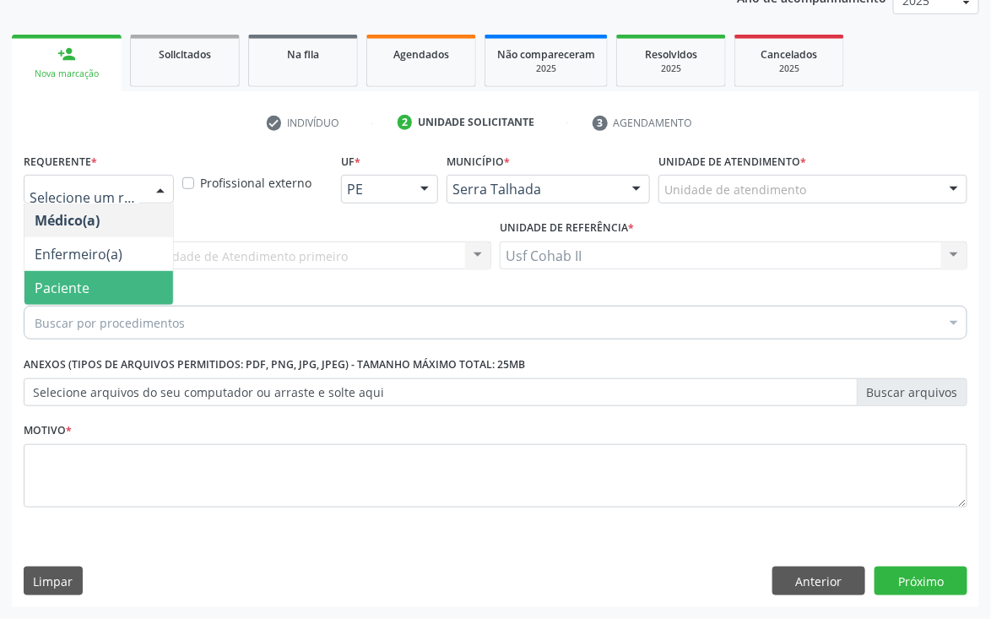
click at [76, 279] on span "Paciente" at bounding box center [62, 288] width 55 height 19
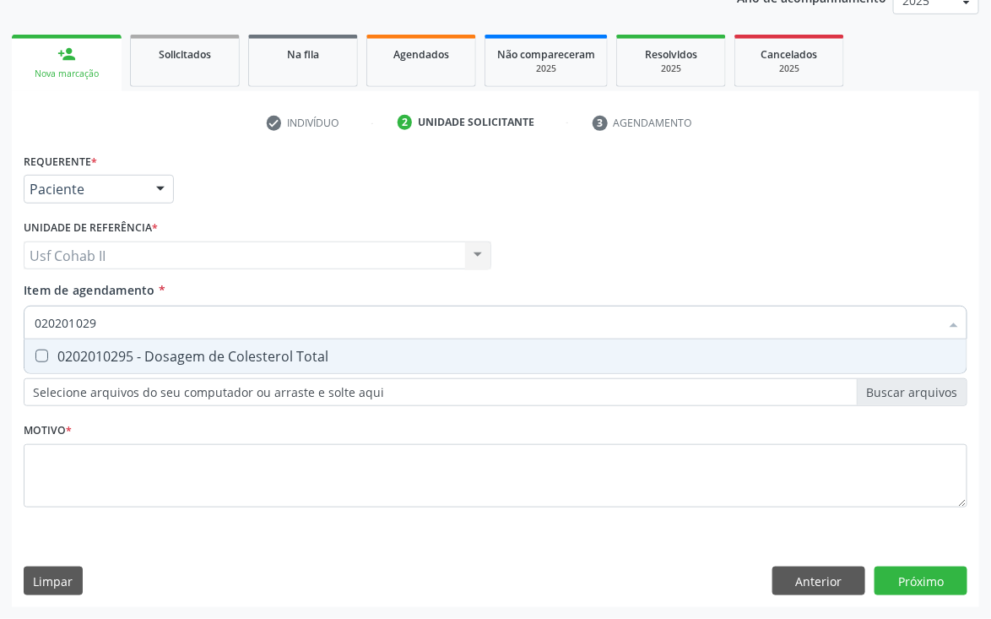
type input "0202010295"
click at [186, 350] on div "0202010295 - Dosagem de Colesterol Total" at bounding box center [496, 357] width 922 height 14
checkbox Total "true"
type input "0202010295"
click at [606, 251] on div "Médico Solicitante Por favor, selecione a Unidade de Atendimento primeiro Nenhu…" at bounding box center [495, 248] width 953 height 66
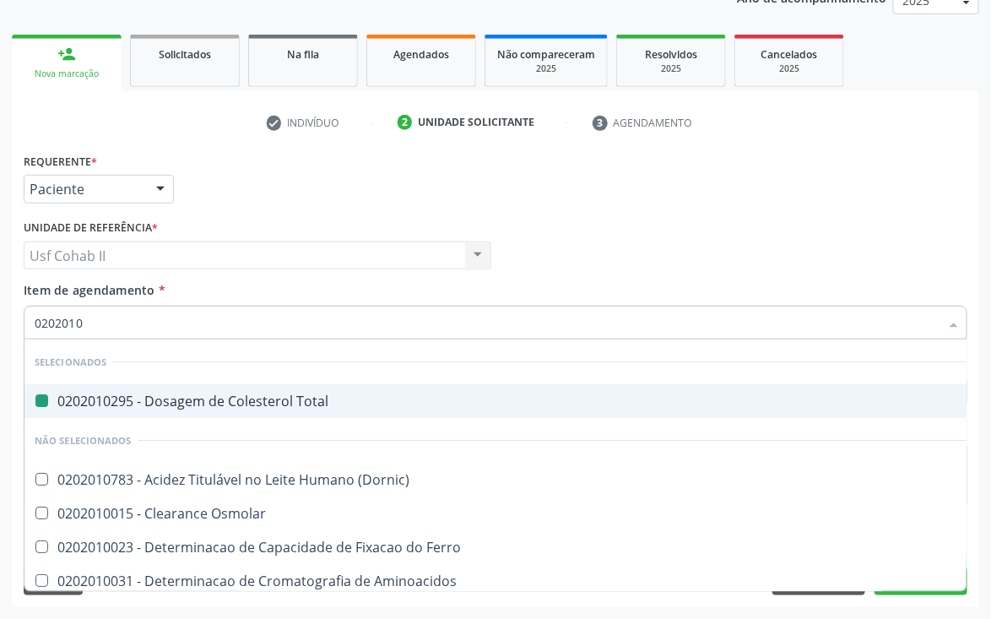
type input "02020103"
checkbox Total "false"
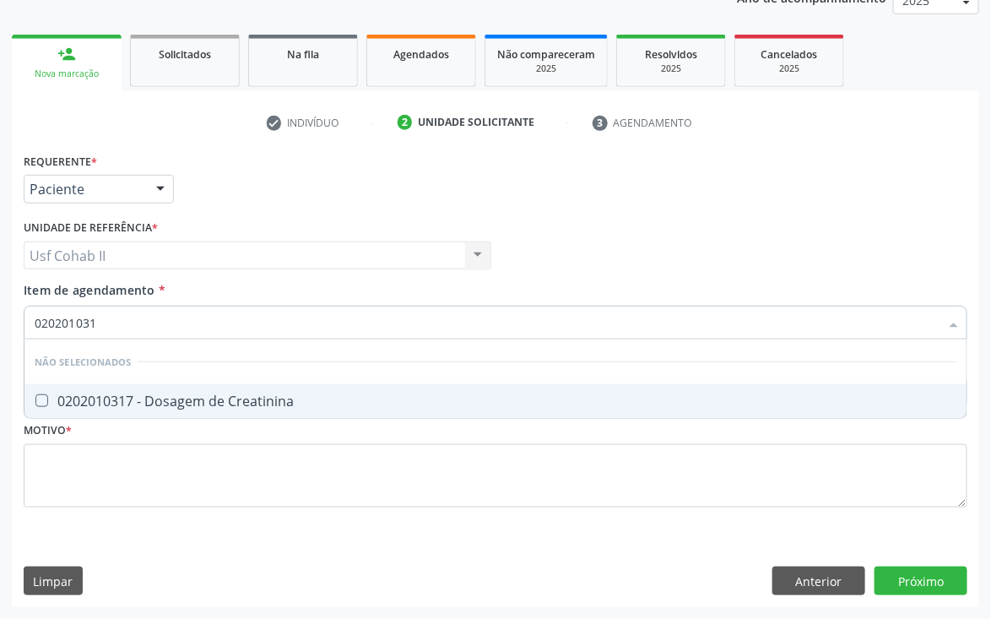
type input "0202010317"
click at [218, 394] on div "0202010317 - Dosagem de Creatinina" at bounding box center [496, 401] width 922 height 14
checkbox Creatinina "true"
type input "0202010317"
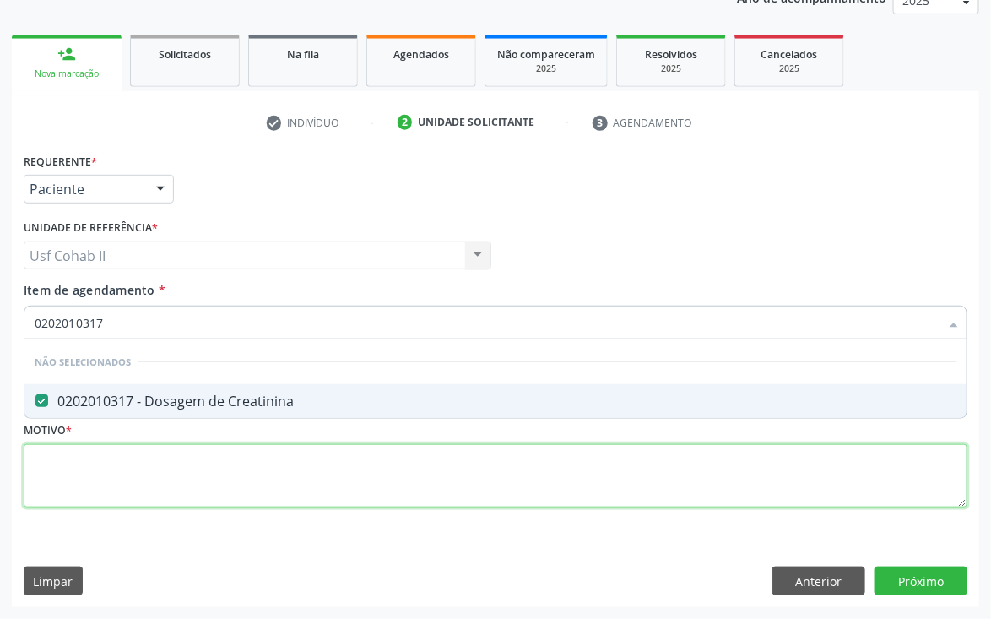
click at [193, 453] on div "Requerente * Paciente Médico(a) Enfermeiro(a) Paciente Nenhum resultado encontr…" at bounding box center [496, 340] width 944 height 383
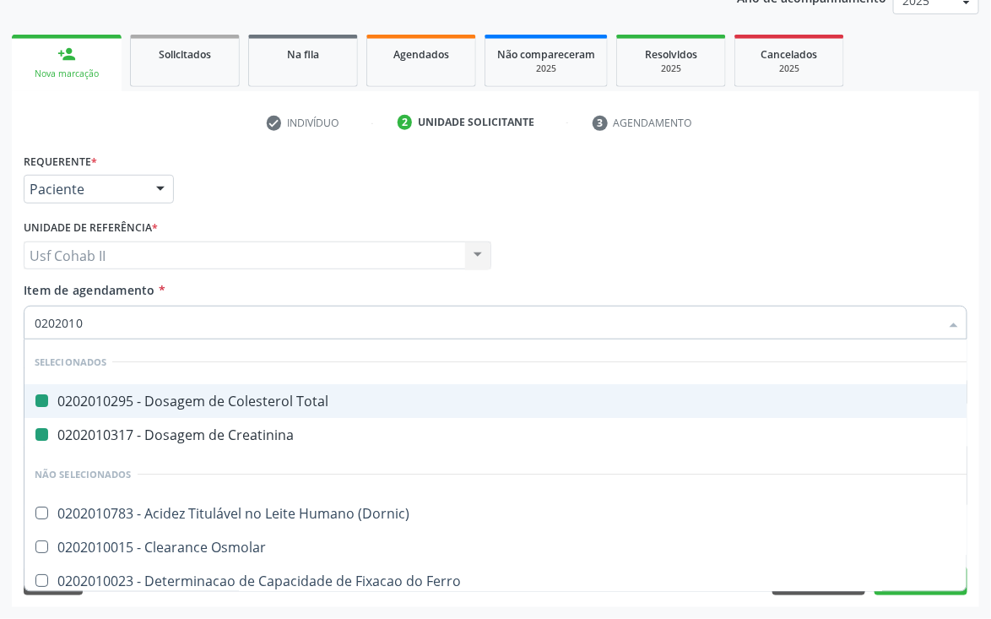
type input "02020106"
checkbox Total "false"
checkbox Creatinina "false"
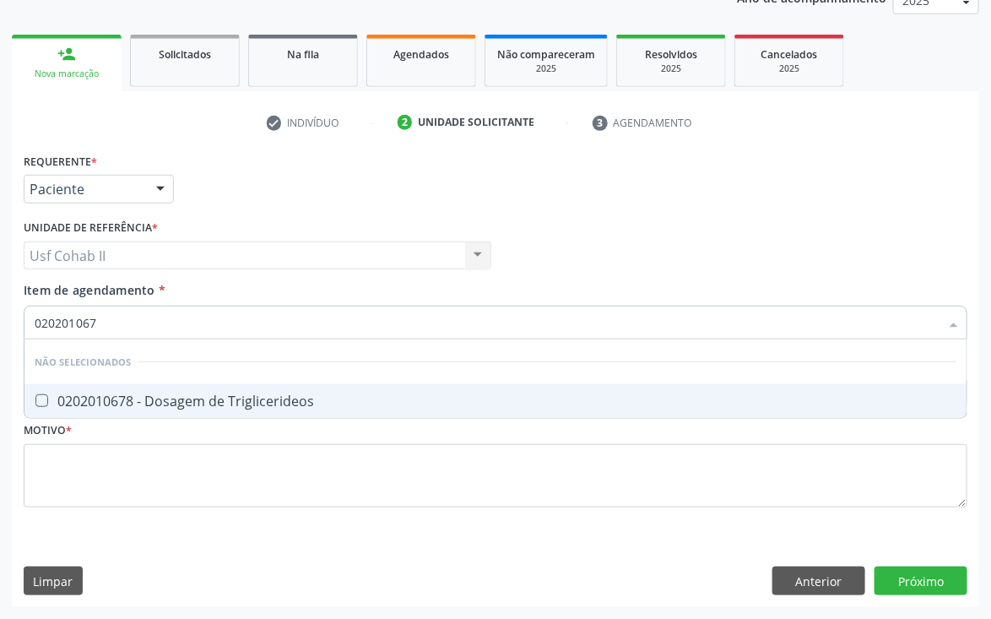
type input "0202010678"
click at [226, 398] on div "0202010678 - Dosagem de Triglicerideos" at bounding box center [496, 401] width 922 height 14
checkbox Triglicerideos "true"
type input "0202010678"
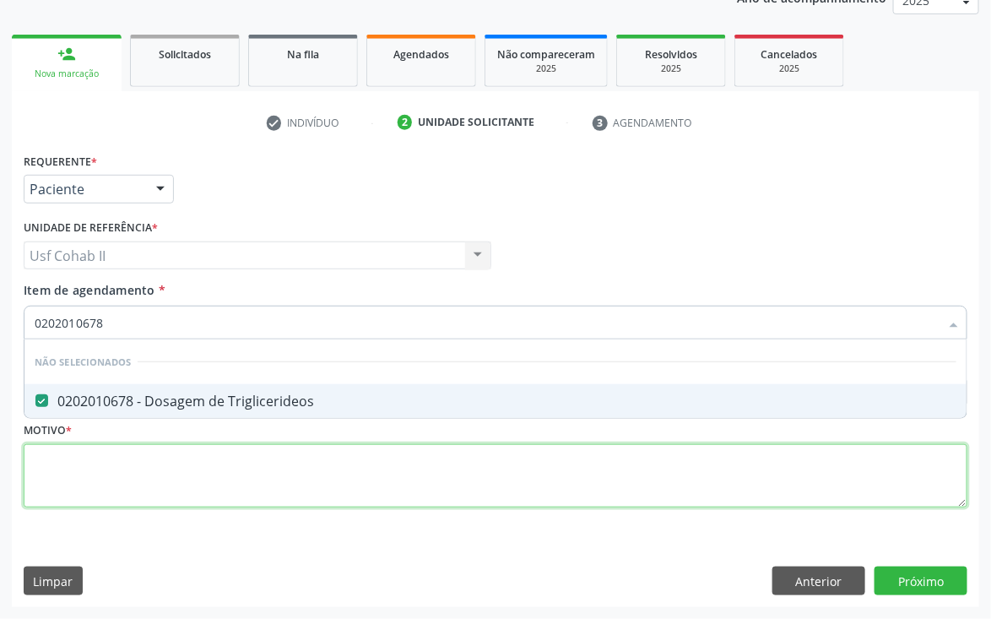
click at [149, 462] on div "Requerente * Paciente Médico(a) Enfermeiro(a) Paciente Nenhum resultado encontr…" at bounding box center [496, 340] width 944 height 383
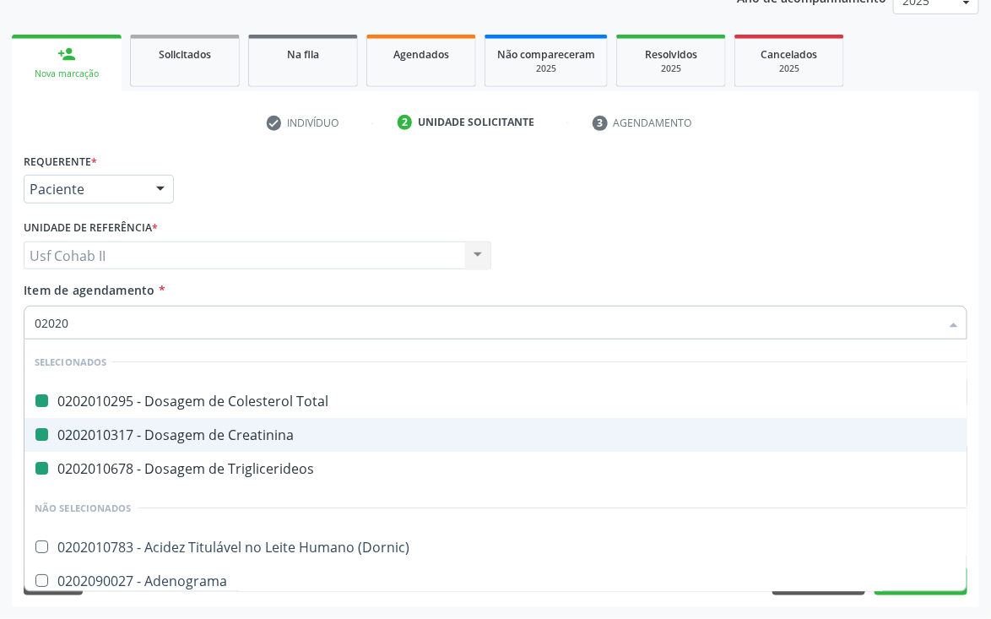
type input "020205"
checkbox Total "false"
checkbox Creatinina "false"
checkbox Triglicerideos "false"
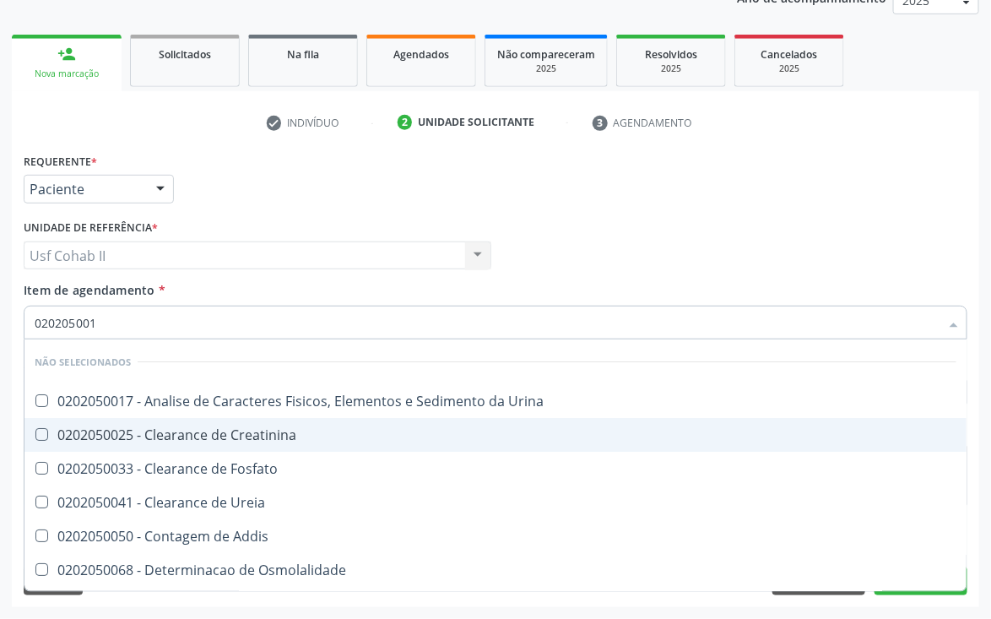
type input "0202050017"
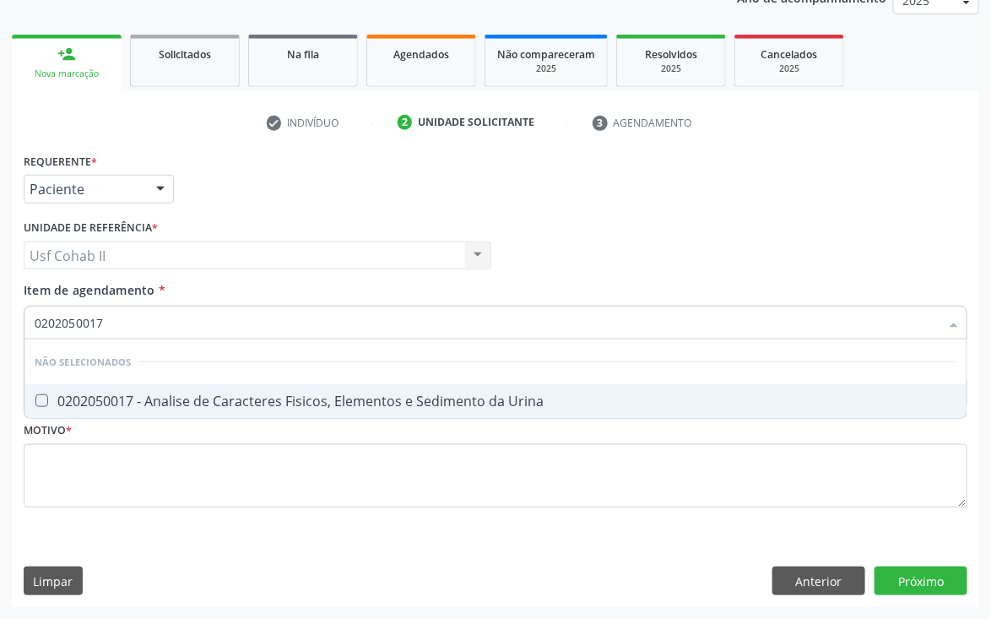
click at [167, 406] on div "0202050017 - Analise de Caracteres Fisicos, Elementos e Sedimento da Urina" at bounding box center [496, 401] width 922 height 14
checkbox Urina "true"
type input "0202050017"
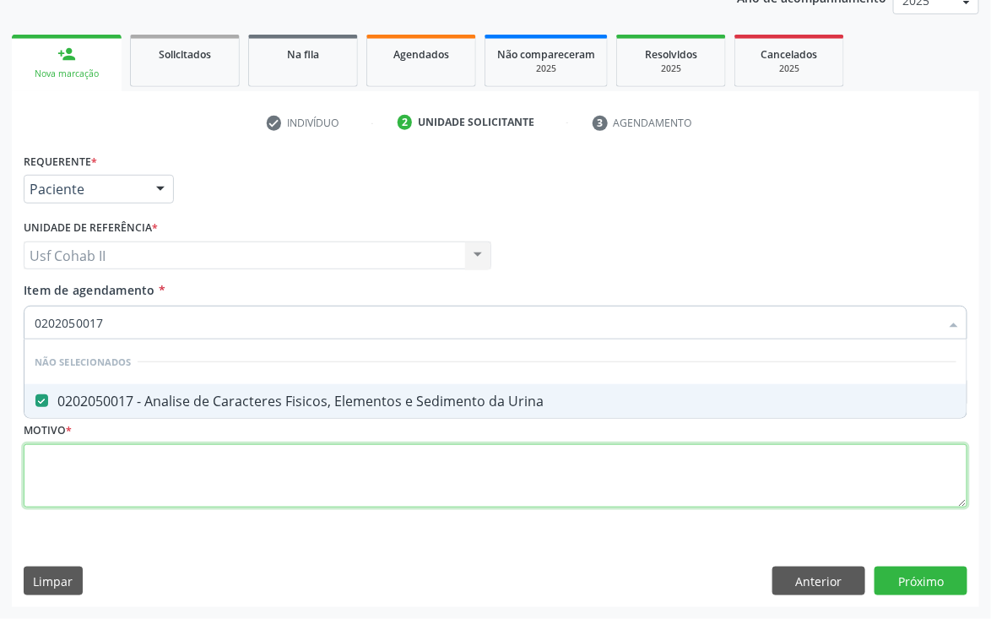
click at [137, 452] on div "Requerente * Paciente Médico(a) Enfermeiro(a) Paciente Nenhum resultado encontr…" at bounding box center [496, 340] width 944 height 383
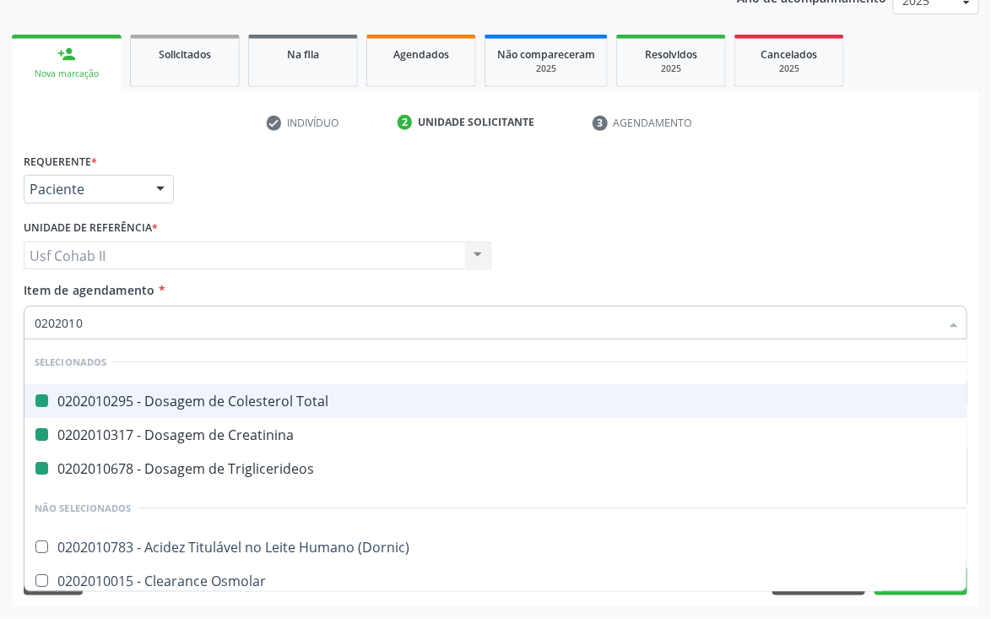
type input "02020104"
checkbox Total "false"
checkbox Creatinina "false"
checkbox Triglicerideos "false"
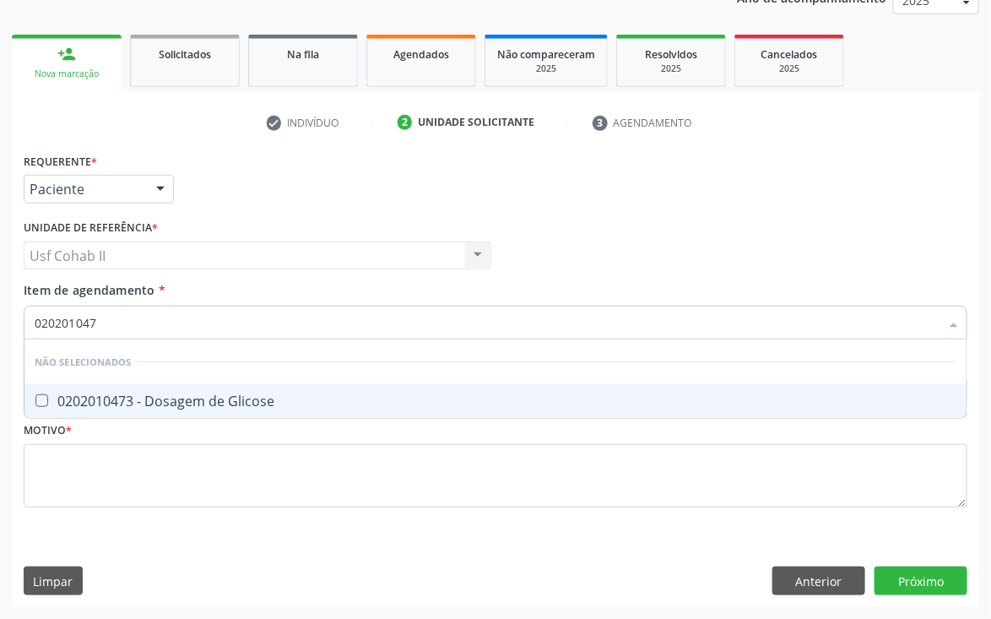
type input "0202010473"
click at [138, 395] on div "0202010473 - Dosagem de Glicose" at bounding box center [496, 401] width 922 height 14
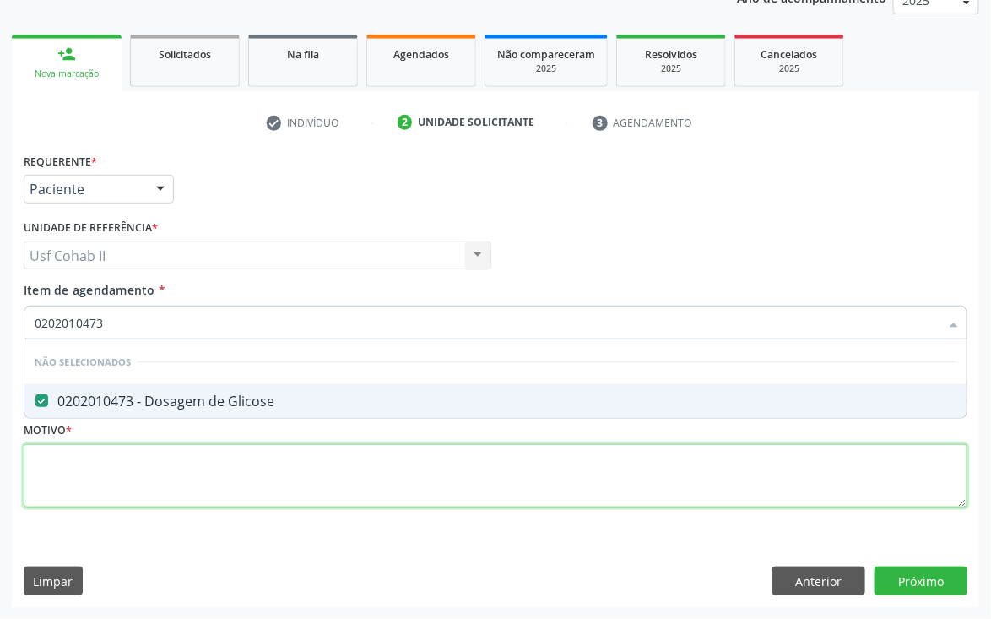
click at [96, 459] on div "Requerente * Paciente Médico(a) Enfermeiro(a) Paciente Nenhum resultado encontr…" at bounding box center [496, 340] width 944 height 383
click at [96, 418] on span "0202010473 - Dosagem de Glicose" at bounding box center [495, 401] width 942 height 34
checkbox Glicose "false"
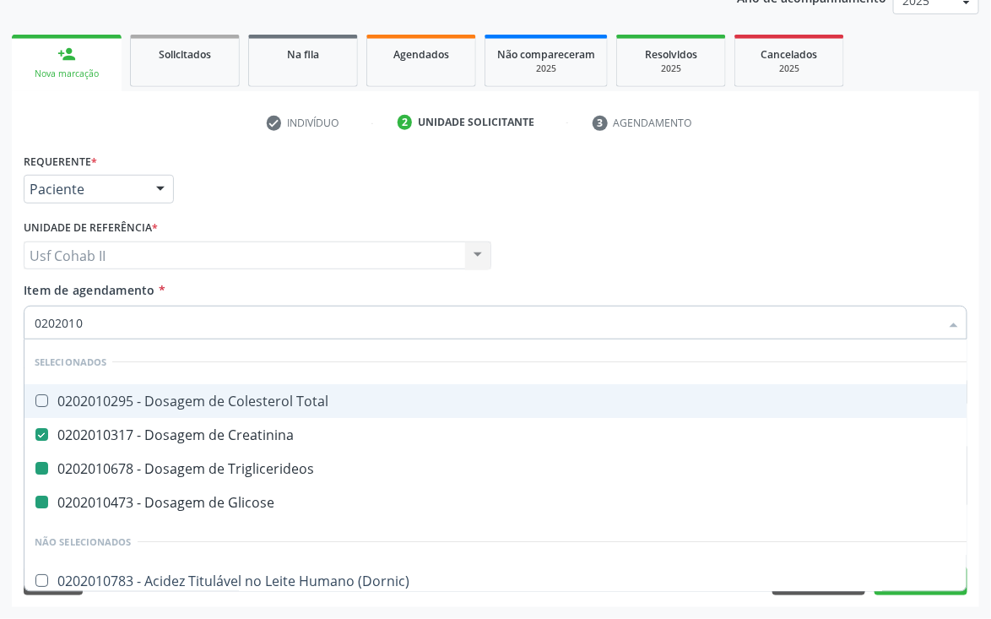
type input "02020102"
checkbox Triglicerideos "false"
checkbox Glicose "false"
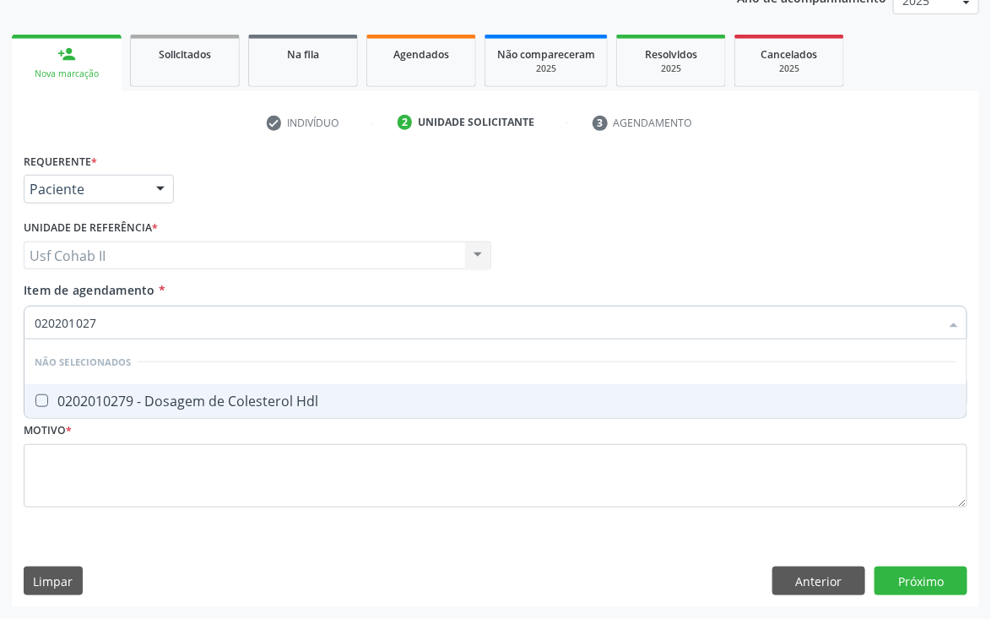
type input "0202010279"
click at [130, 396] on div "0202010279 - Dosagem de Colesterol Hdl" at bounding box center [496, 401] width 922 height 14
checkbox Hdl "true"
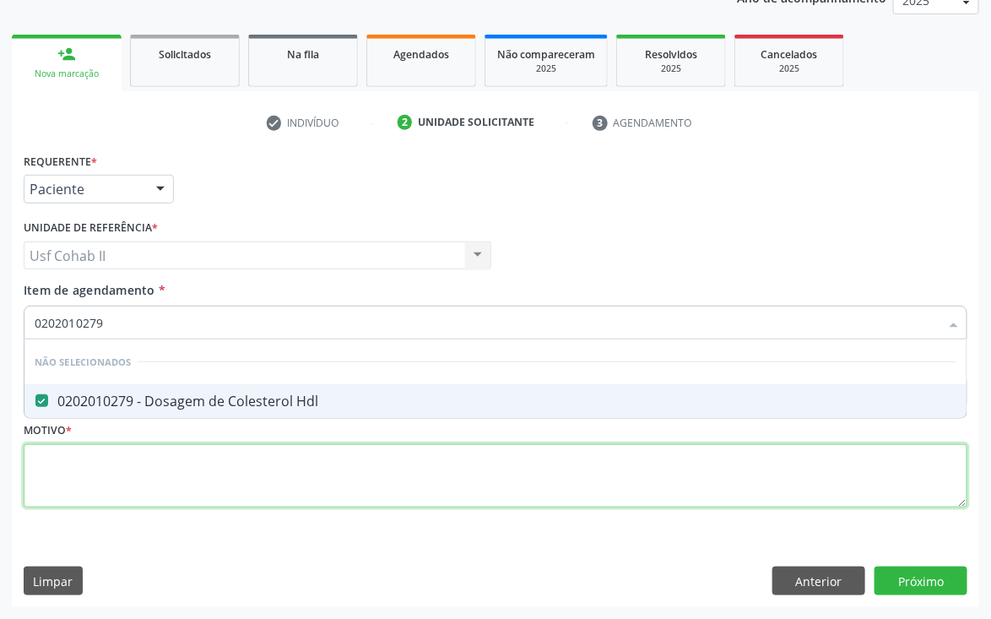
click at [125, 462] on div "Requerente * Paciente Médico(a) Enfermeiro(a) Paciente Nenhum resultado encontr…" at bounding box center [496, 340] width 944 height 383
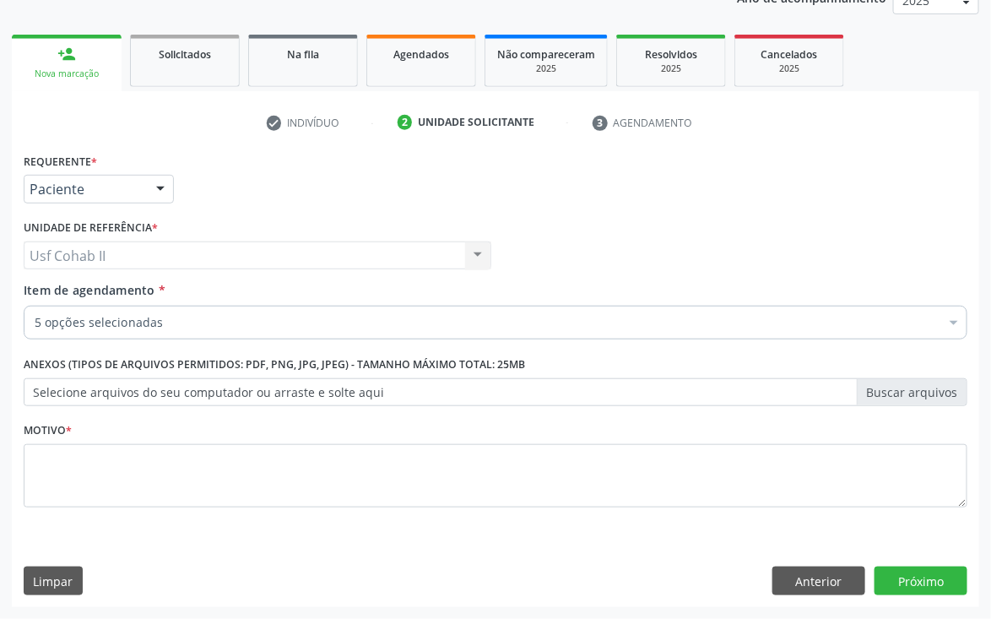
click at [35, 325] on input "Item de agendamento *" at bounding box center [35, 323] width 0 height 34
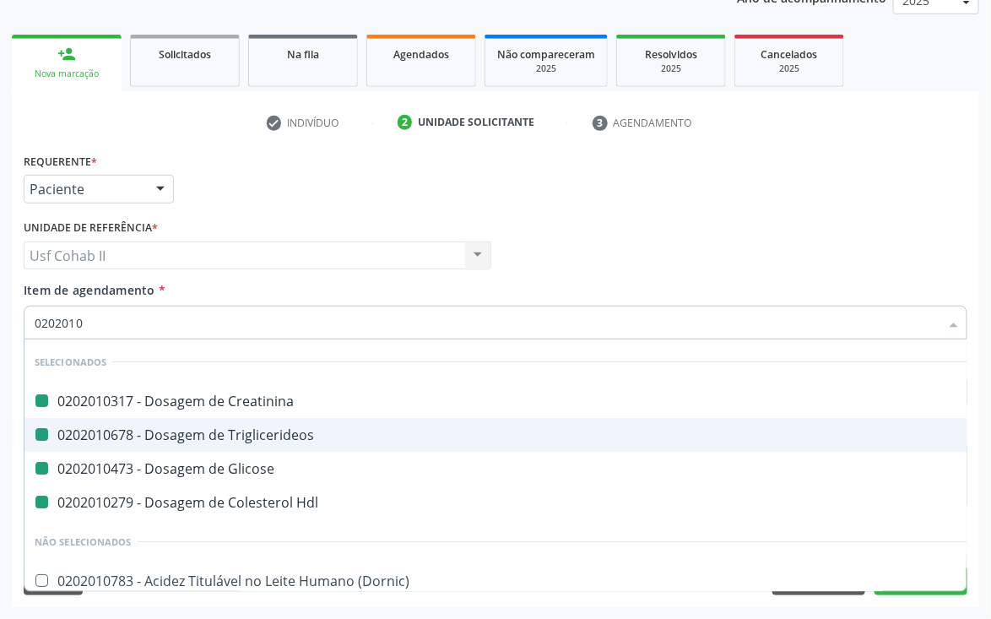
type input "02020105"
checkbox Creatinina "false"
checkbox Triglicerideos "false"
checkbox Glicose "false"
checkbox Hdl "false"
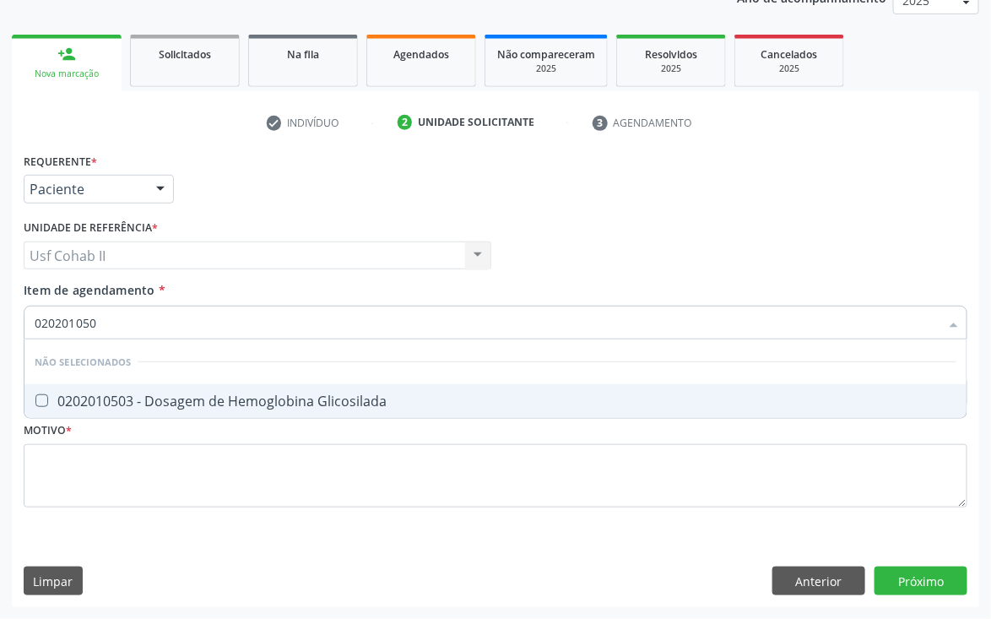
type input "0202010503"
click at [168, 395] on div "0202010503 - Dosagem de Hemoglobina Glicosilada" at bounding box center [496, 401] width 922 height 14
checkbox Glicosilada "true"
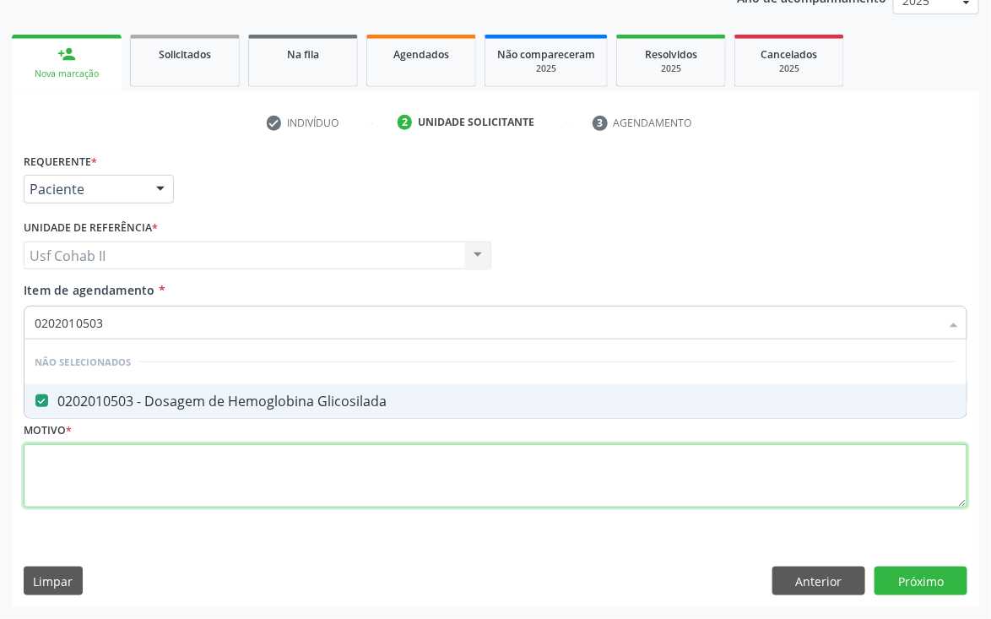
click at [144, 444] on div "Requerente * Paciente Médico(a) Enfermeiro(a) Paciente Nenhum resultado encontr…" at bounding box center [496, 340] width 944 height 383
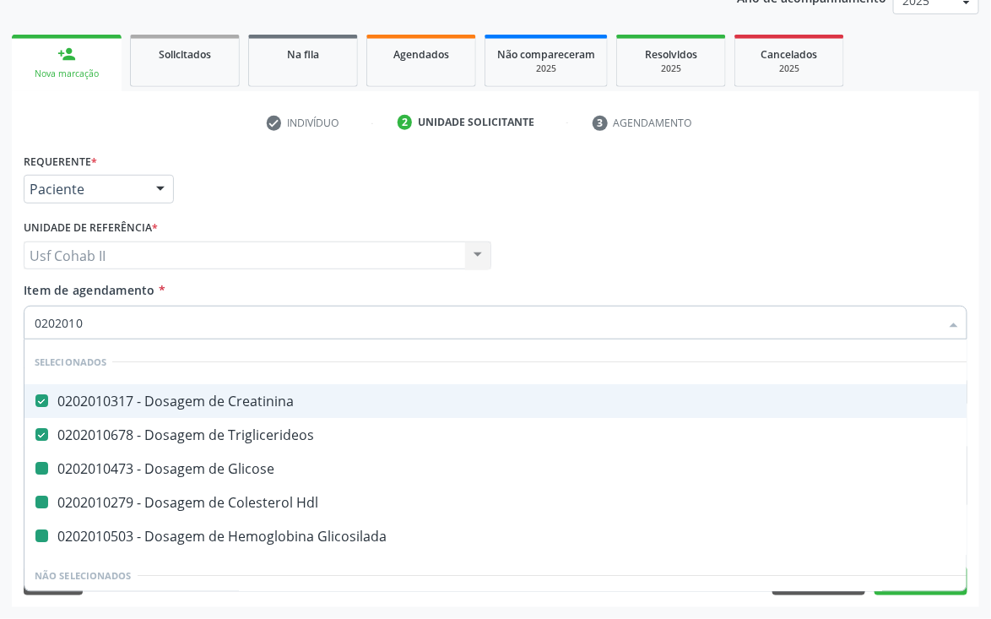
type input "02020102"
checkbox Glicose "false"
checkbox Hdl "false"
checkbox Glicosilada "false"
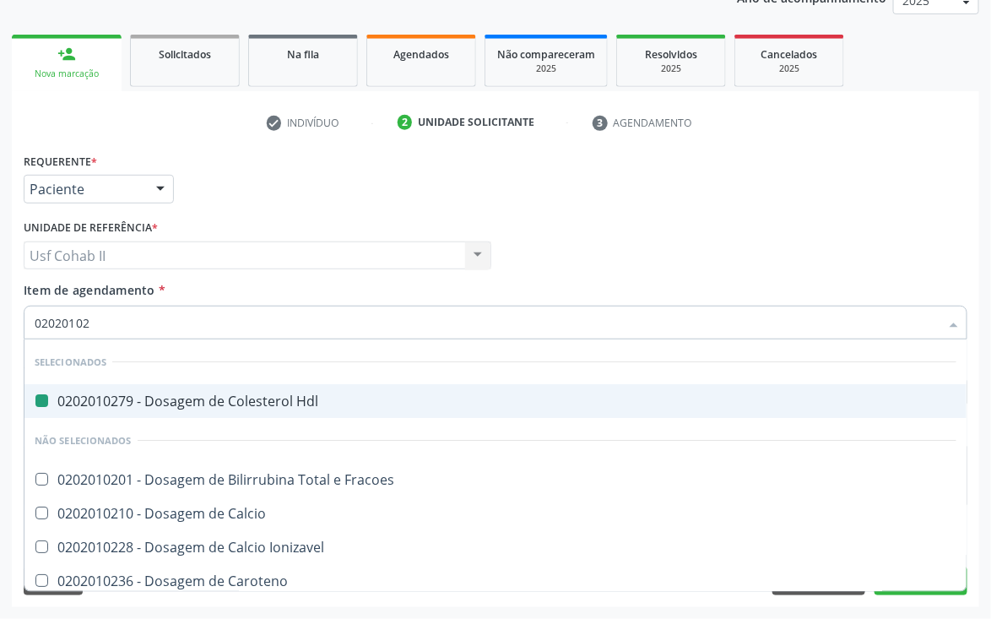
type input "020201028"
checkbox Hdl "false"
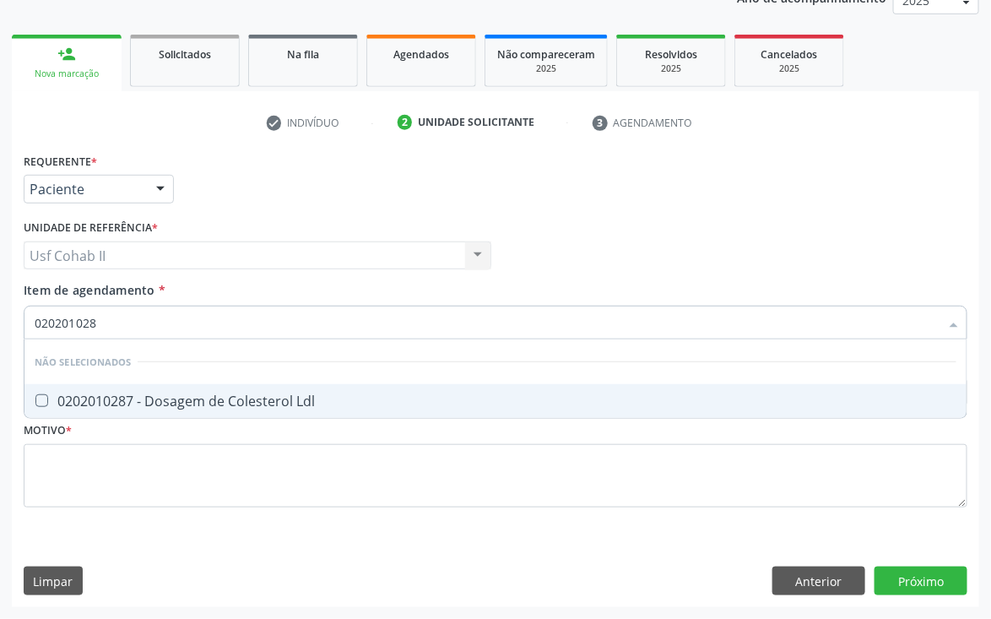
type input "0202010287"
click at [122, 394] on div "0202010287 - Dosagem de Colesterol Ldl" at bounding box center [496, 401] width 922 height 14
checkbox Ldl "true"
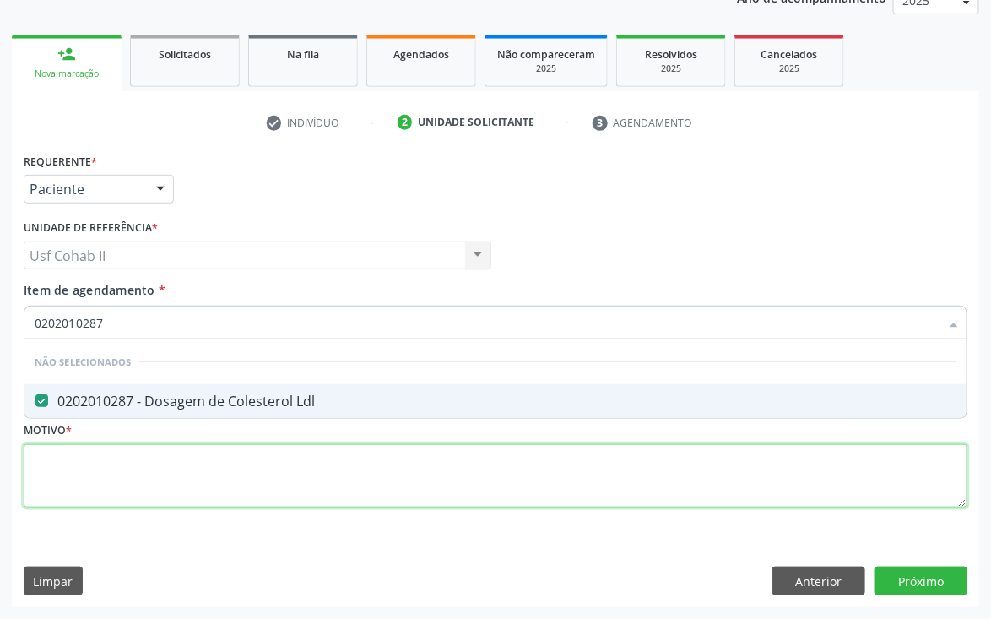
click at [114, 470] on div "Requerente * Paciente Médico(a) Enfermeiro(a) Paciente Nenhum resultado encontr…" at bounding box center [496, 340] width 944 height 383
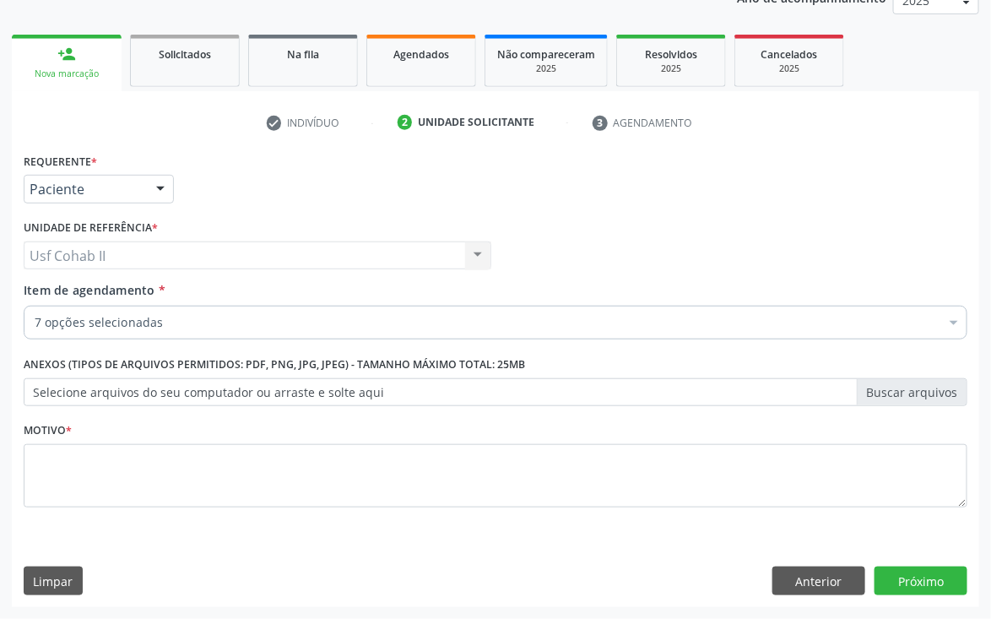
click at [35, 318] on input "Item de agendamento *" at bounding box center [35, 323] width 0 height 34
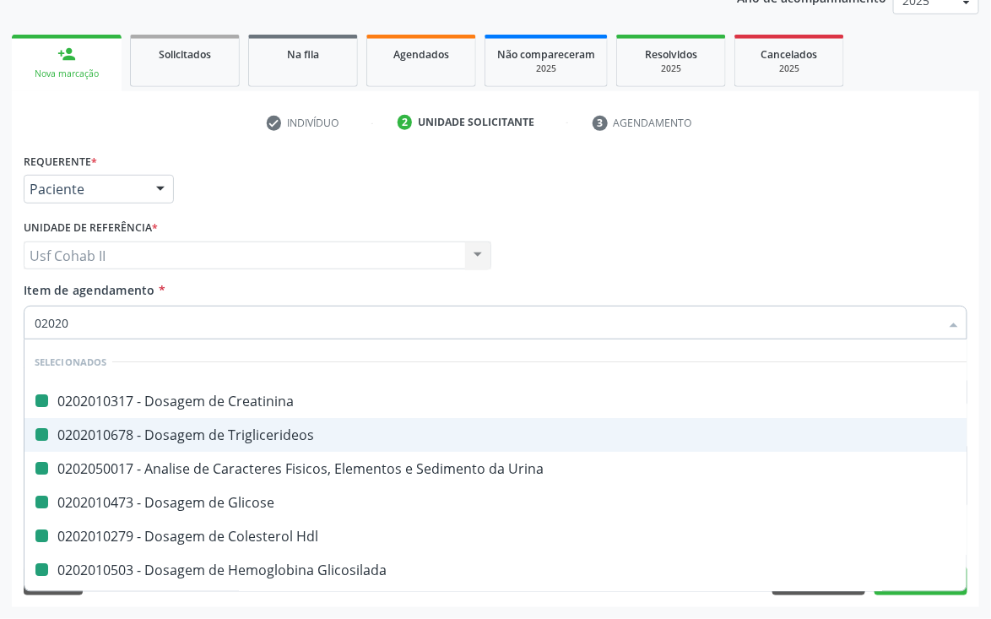
type input "020202"
checkbox Creatinina "false"
checkbox Triglicerideos "false"
checkbox Urina "false"
checkbox Glicose "false"
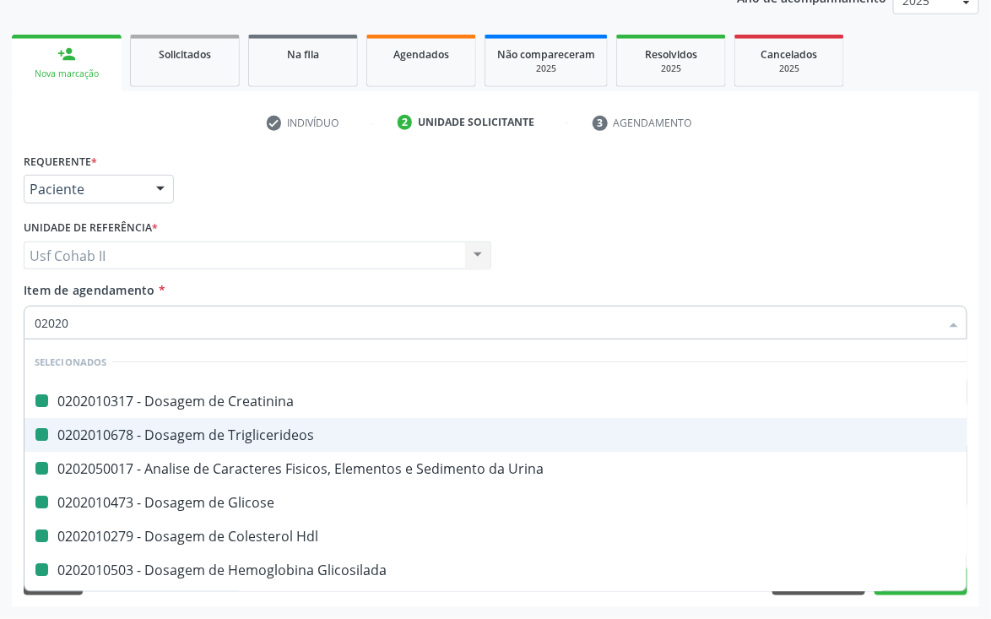
checkbox Hdl "false"
checkbox Glicosilada "false"
checkbox Ldl "false"
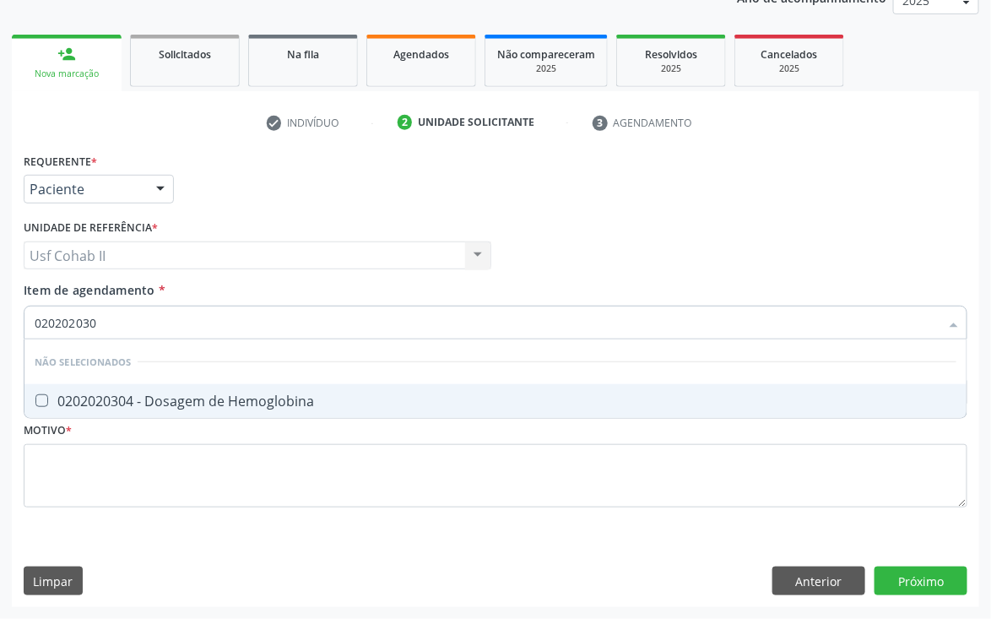
type input "0202020304"
click at [112, 394] on div "0202020304 - Dosagem de Hemoglobina" at bounding box center [496, 401] width 922 height 14
checkbox Hemoglobina "true"
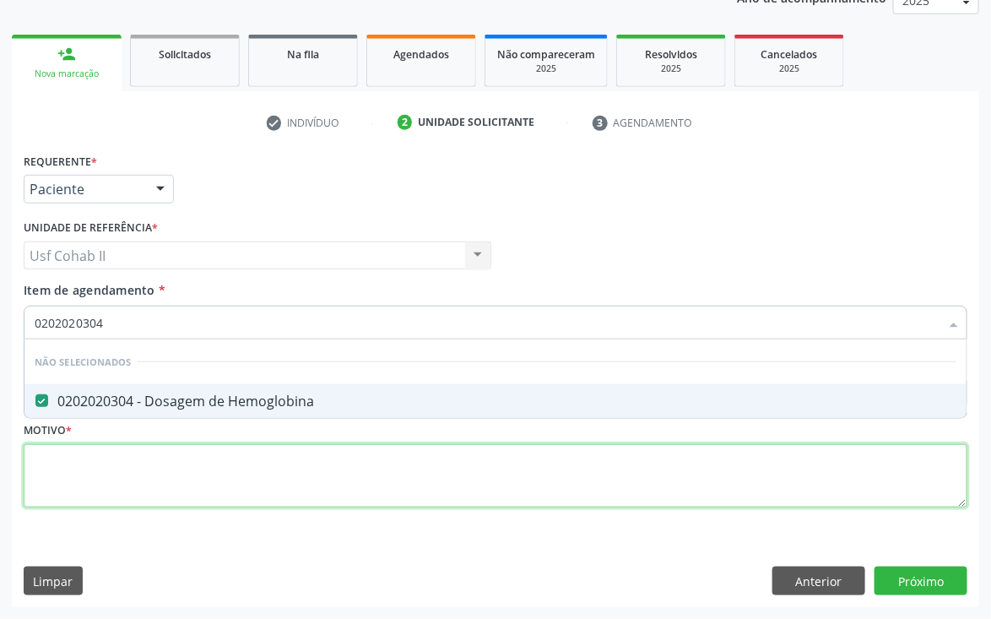
click at [102, 457] on div "Requerente * Paciente Médico(a) Enfermeiro(a) Paciente Nenhum resultado encontr…" at bounding box center [496, 340] width 944 height 383
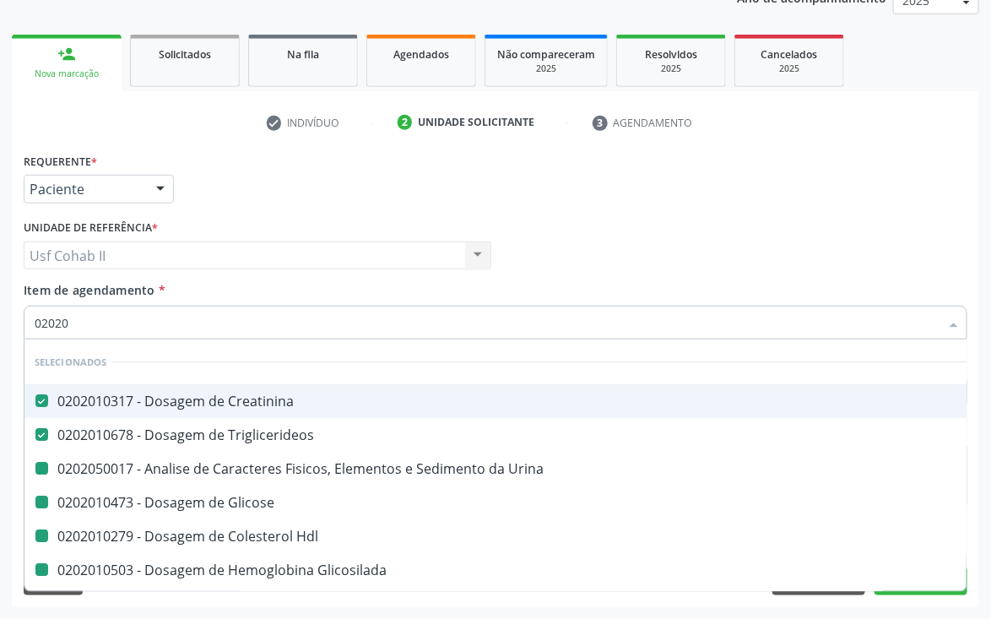
type input "020203"
checkbox Urina "false"
checkbox Glicose "false"
checkbox Hdl "false"
checkbox Glicosilada "false"
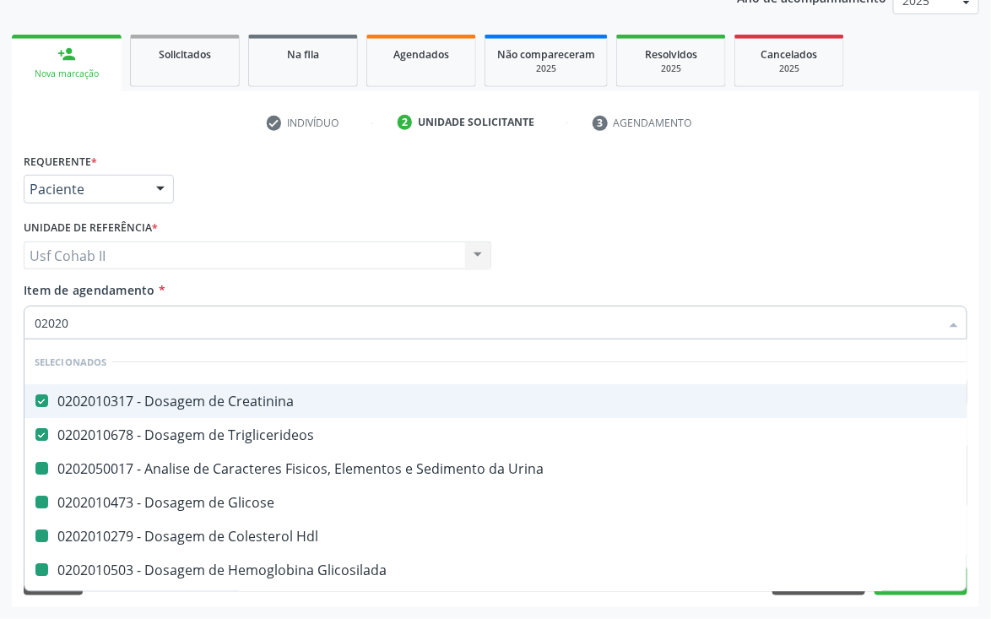
checkbox Ldl "false"
checkbox Hemoglobina "false"
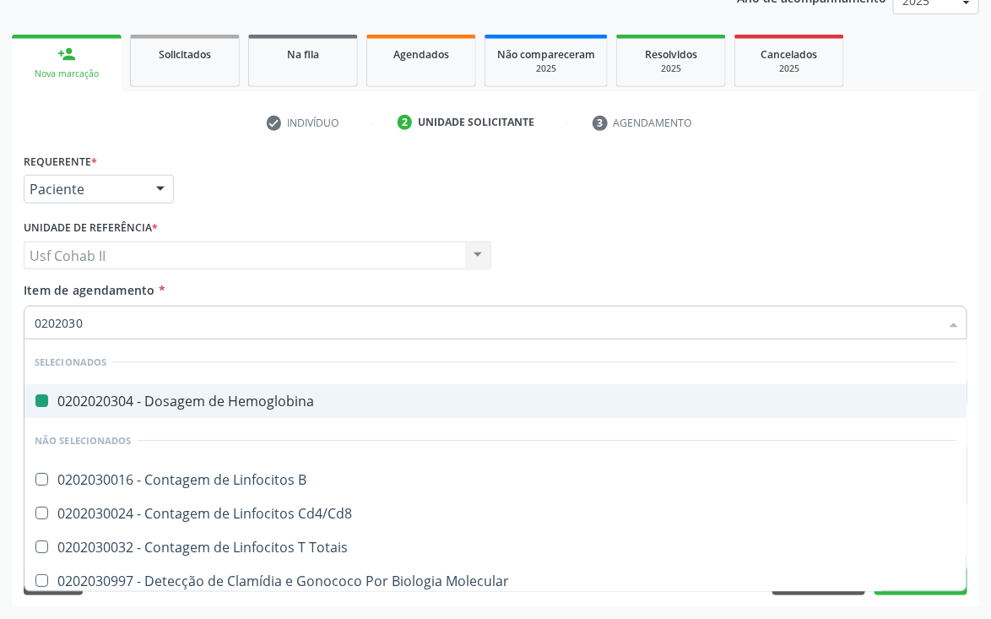
type input "02020301"
checkbox Hemoglobina "false"
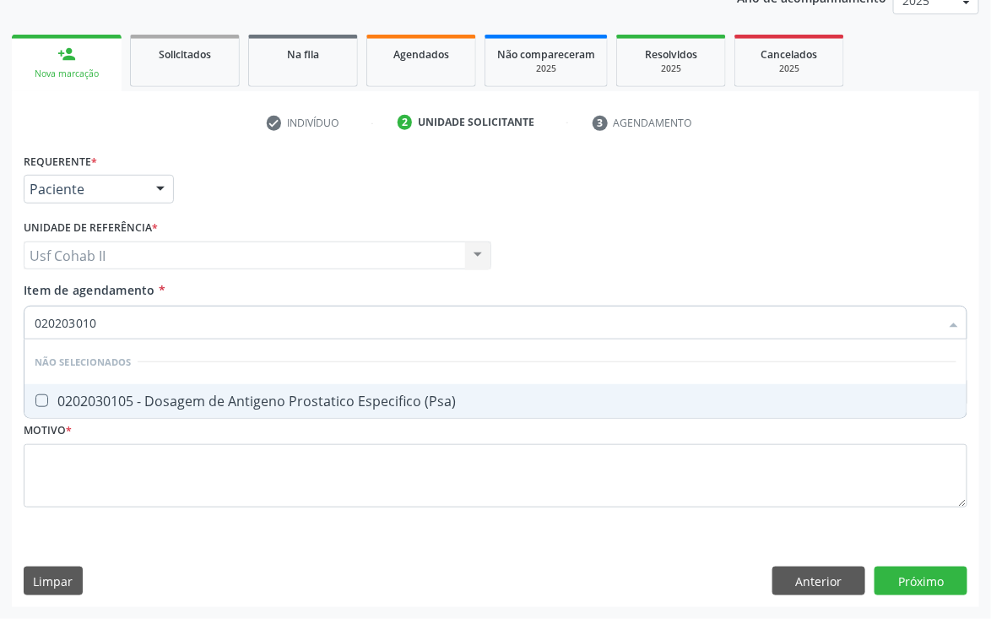
type input "0202030105"
click at [252, 404] on div "0202030105 - Dosagem de Antigeno Prostatico Especifico (Psa)" at bounding box center [496, 401] width 922 height 14
checkbox \(Psa\) "true"
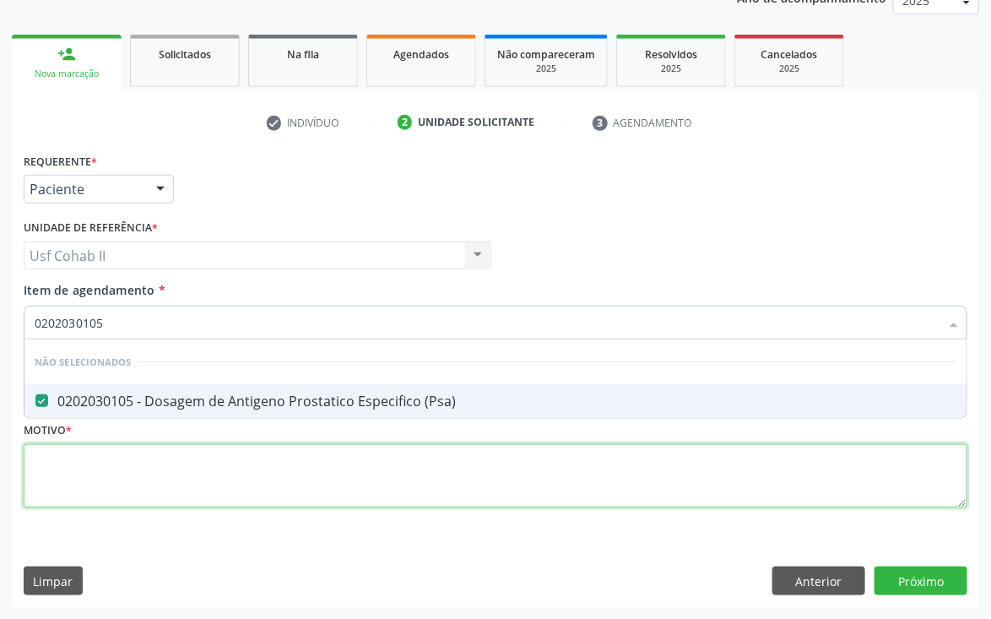
click at [236, 444] on div "Requerente * Paciente Médico(a) Enfermeiro(a) Paciente Nenhum resultado encontr…" at bounding box center [496, 340] width 944 height 383
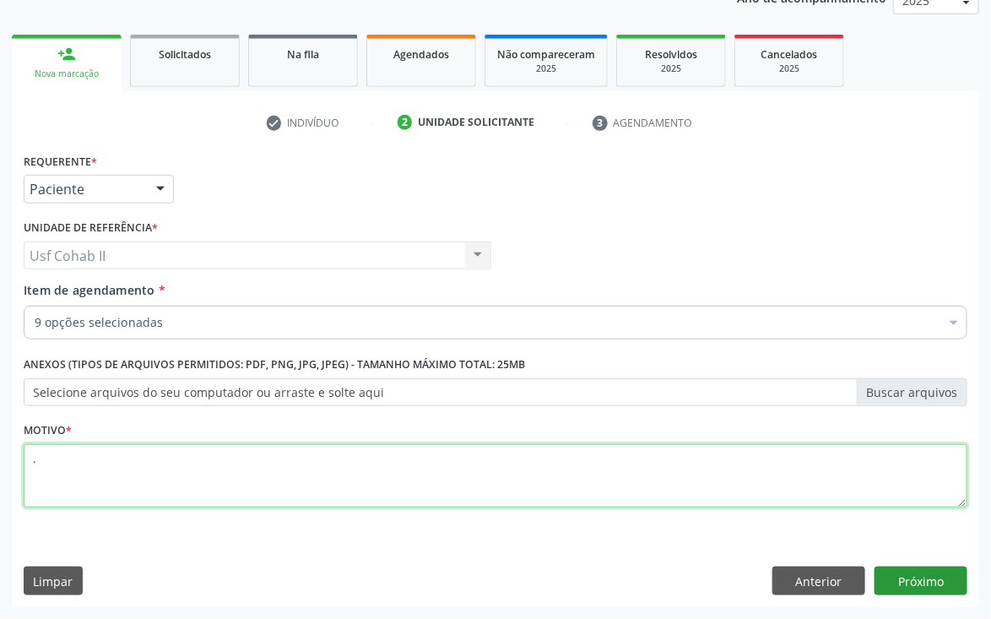
type textarea "."
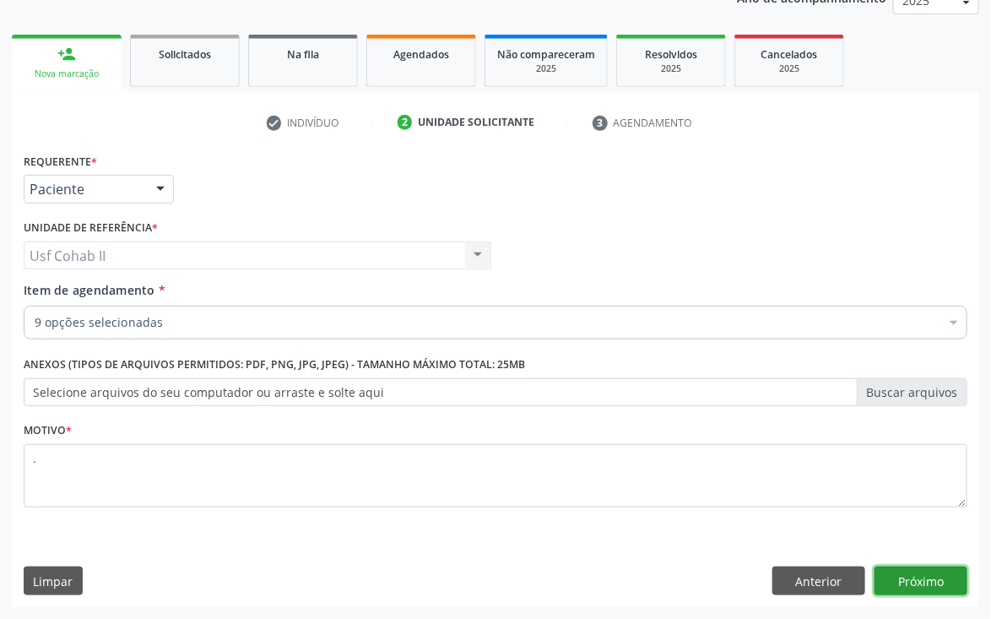
click at [923, 581] on button "Próximo" at bounding box center [921, 581] width 93 height 29
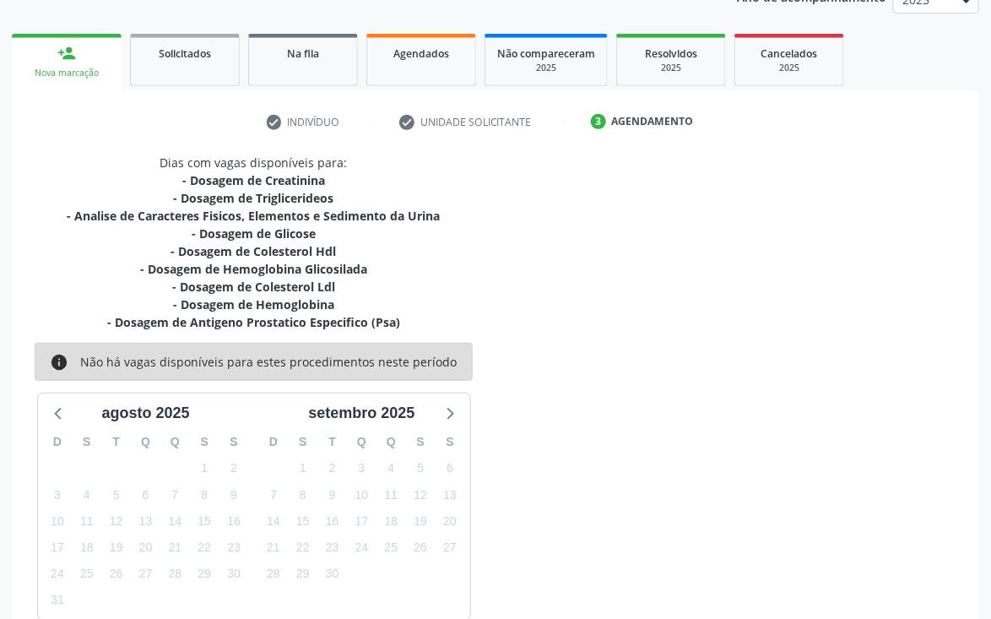
scroll to position [309, 0]
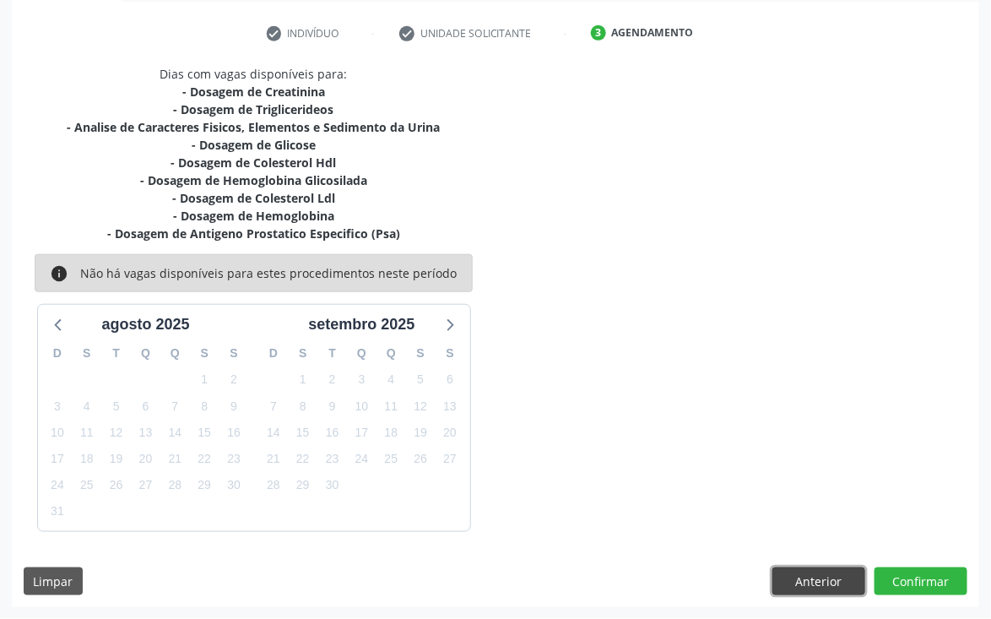
click at [803, 580] on button "Anterior" at bounding box center [819, 582] width 93 height 29
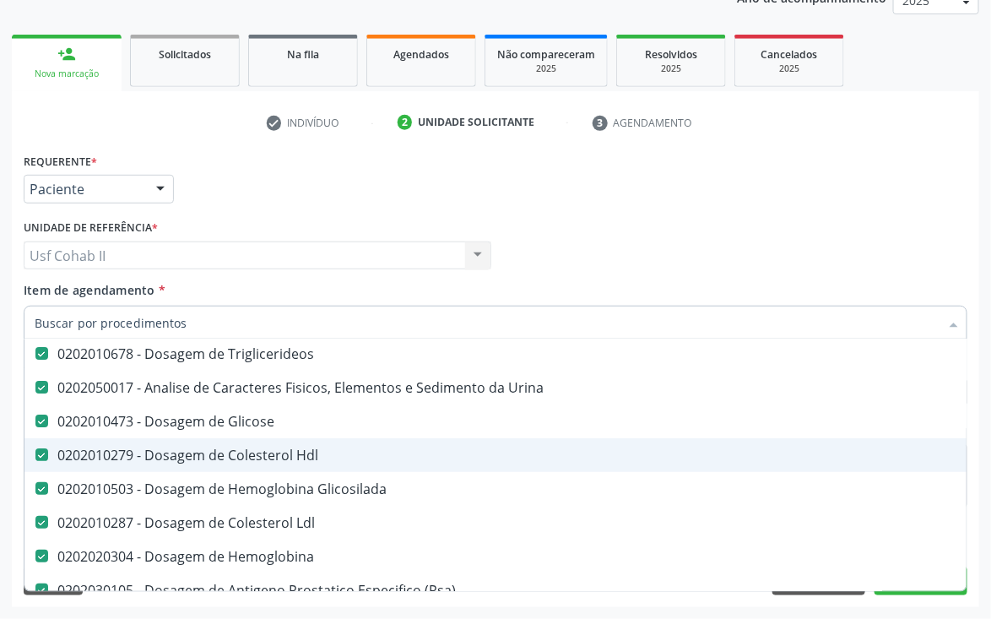
scroll to position [253, 0]
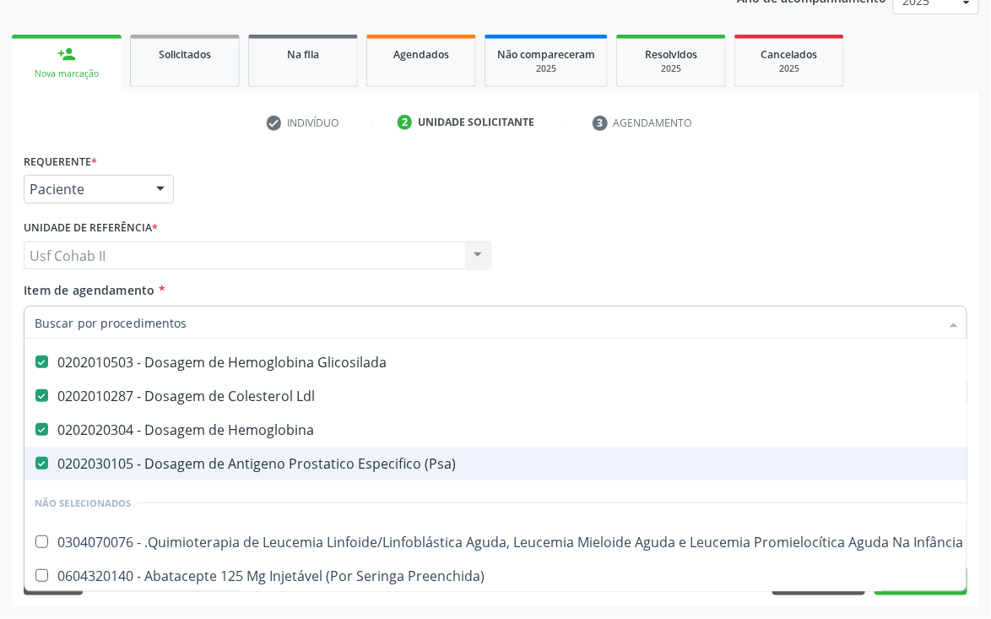
click at [41, 464] on \(Psa\) at bounding box center [41, 463] width 13 height 13
click at [35, 464] on \(Psa\) "checkbox" at bounding box center [29, 463] width 11 height 11
checkbox \(Psa\) "false"
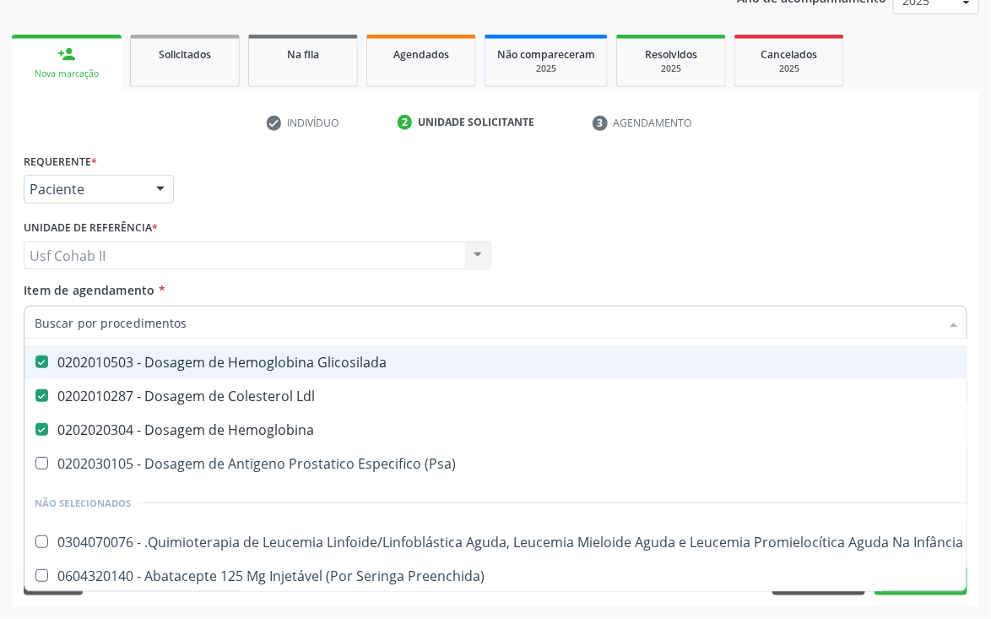
click at [584, 196] on div "Requerente * Paciente Médico(a) Enfermeiro(a) Paciente Nenhum resultado encontr…" at bounding box center [495, 182] width 953 height 66
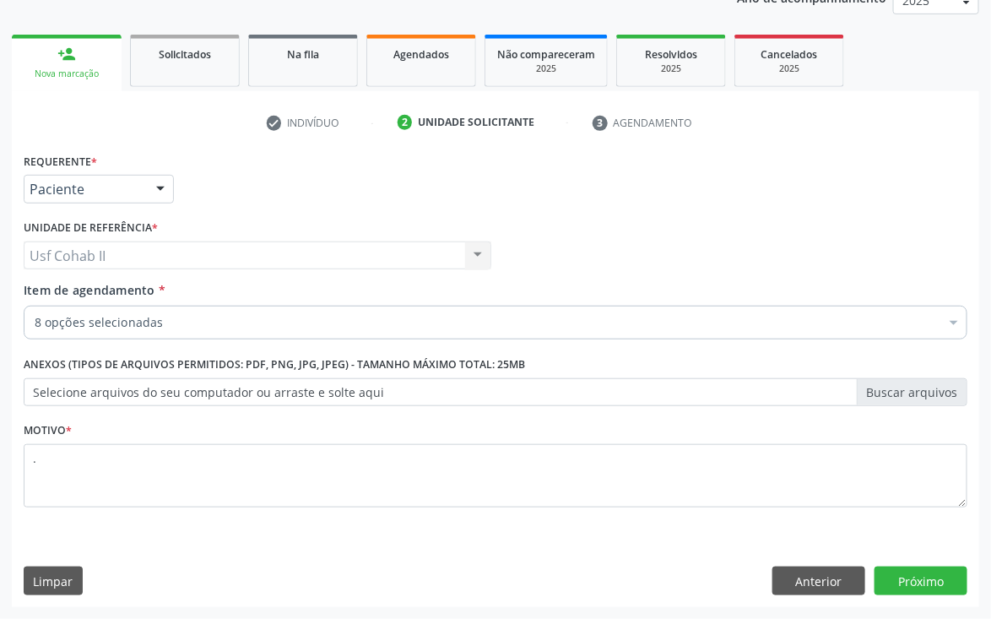
scroll to position [0, 0]
click at [938, 576] on button "Próximo" at bounding box center [921, 581] width 93 height 29
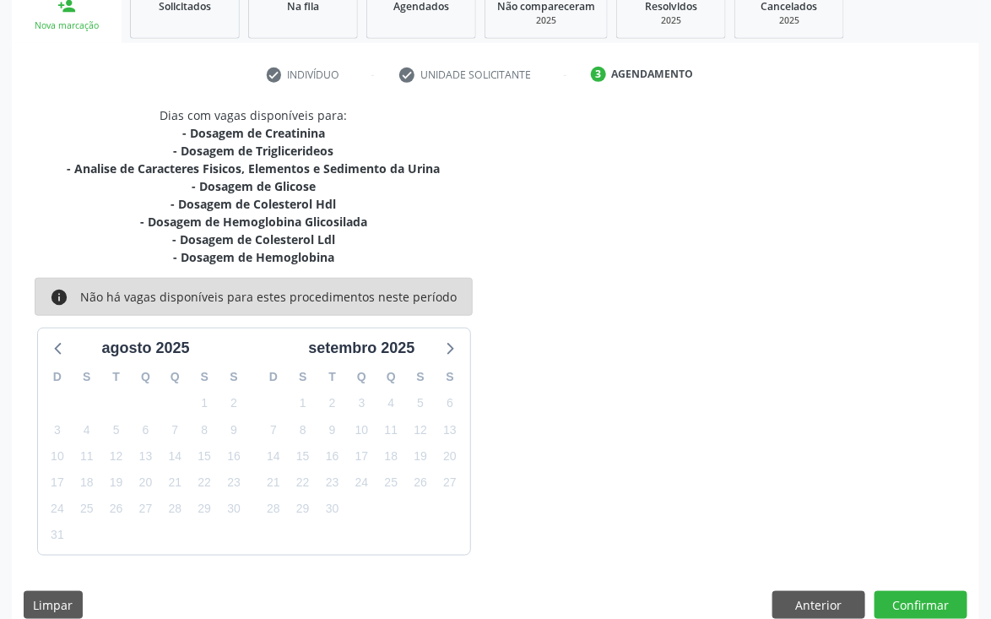
scroll to position [291, 0]
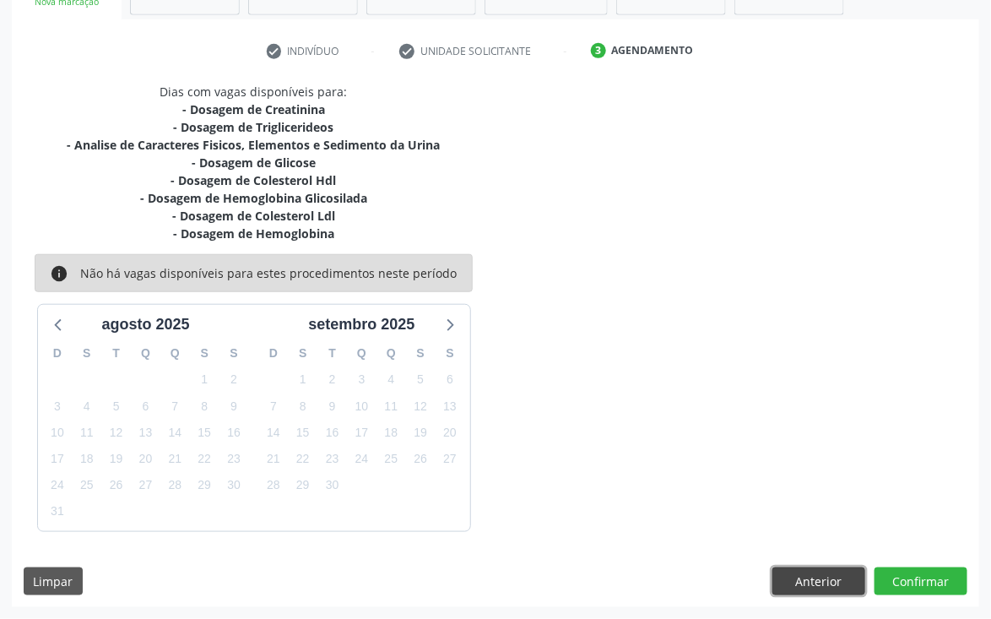
click at [804, 580] on button "Anterior" at bounding box center [819, 582] width 93 height 29
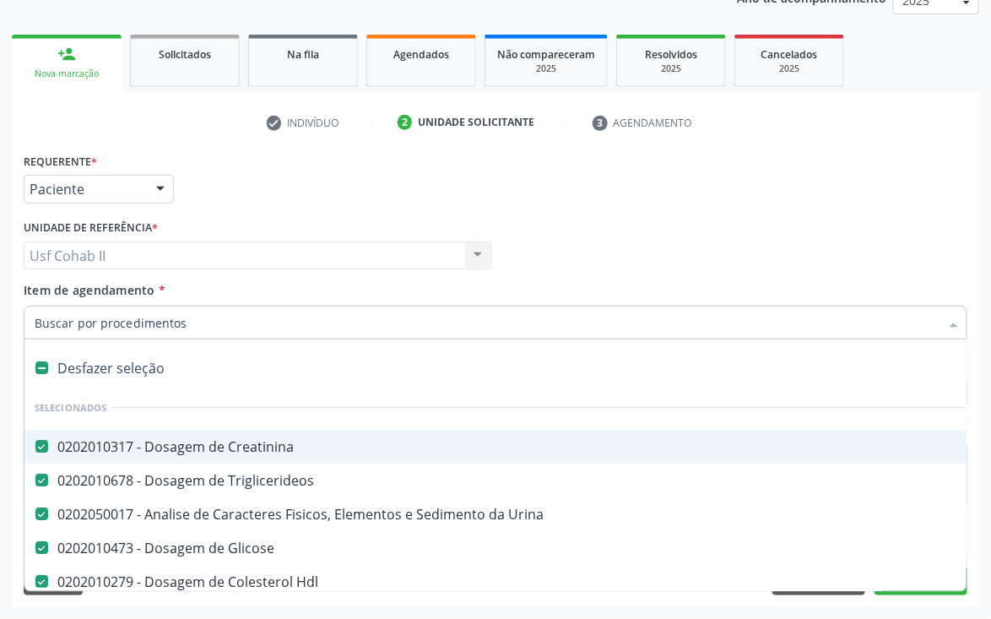
scroll to position [127, 0]
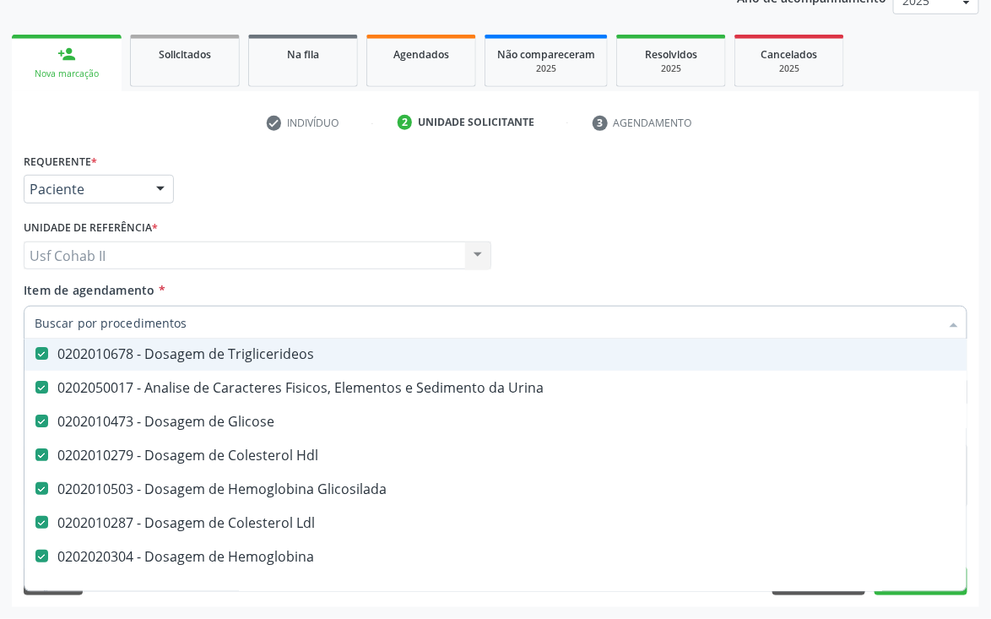
click at [206, 324] on input "Item de agendamento *" at bounding box center [487, 323] width 905 height 34
type input "020203"
checkbox Urina "false"
checkbox Glicose "false"
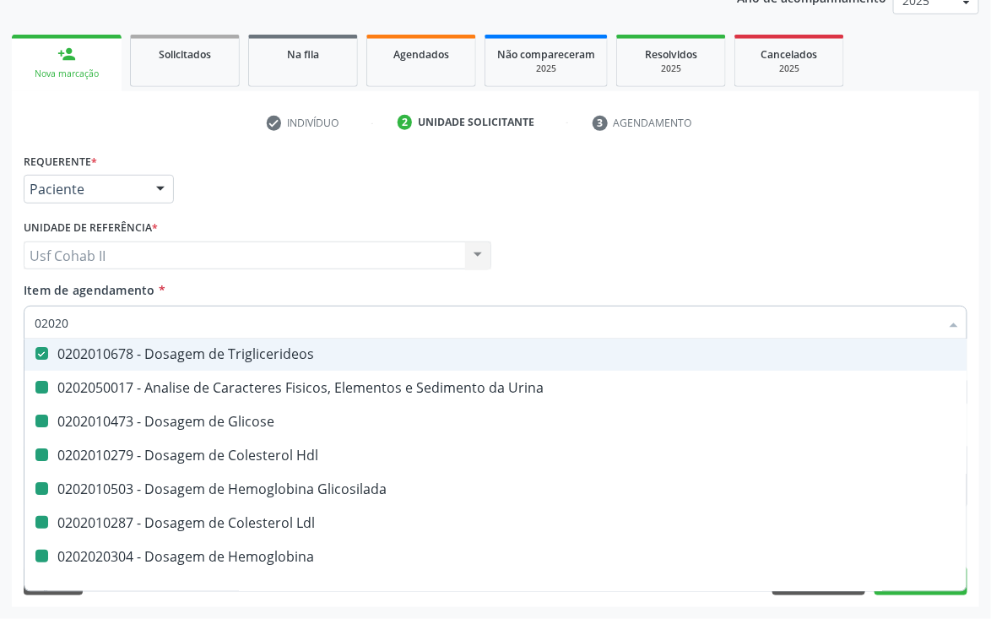
checkbox Hdl "false"
checkbox Glicosilada "false"
checkbox Ldl "false"
checkbox Hemoglobina "false"
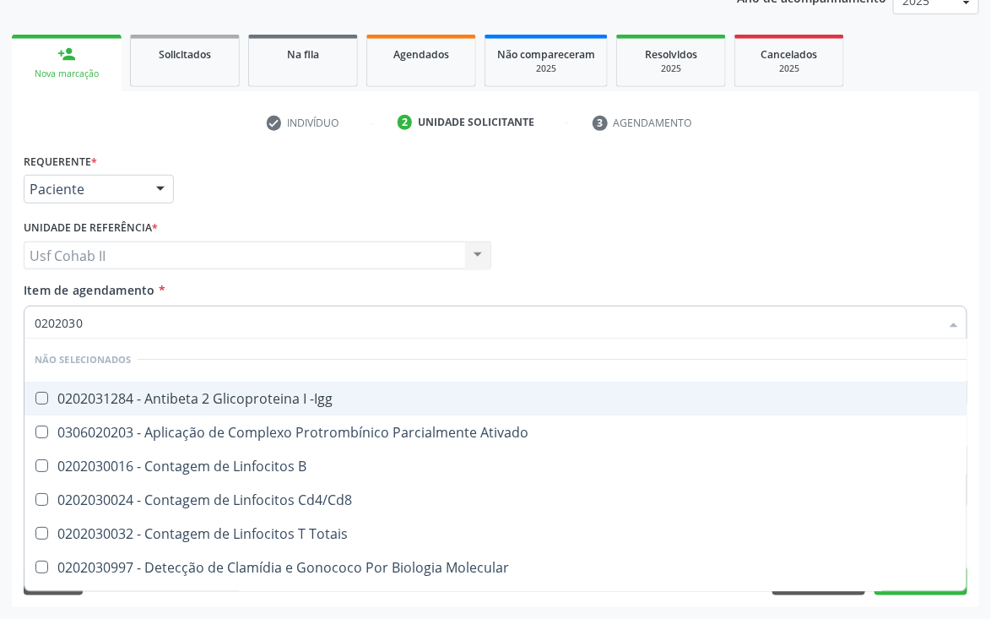
type input "02020301"
checkbox Hemoglobina "false"
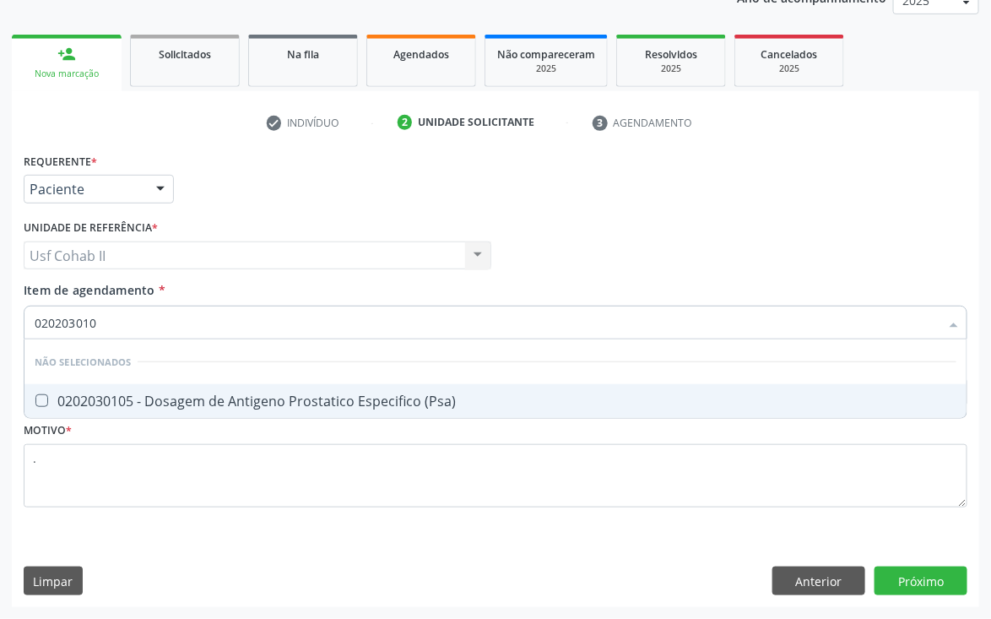
scroll to position [0, 0]
type input "0202030105"
click at [203, 395] on div "0202030105 - Dosagem de Antigeno Prostatico Especifico (Psa)" at bounding box center [496, 401] width 922 height 14
checkbox \(Psa\) "true"
click at [546, 226] on div "Médico Solicitante Por favor, selecione a Unidade de Atendimento primeiro Nenhu…" at bounding box center [495, 248] width 953 height 66
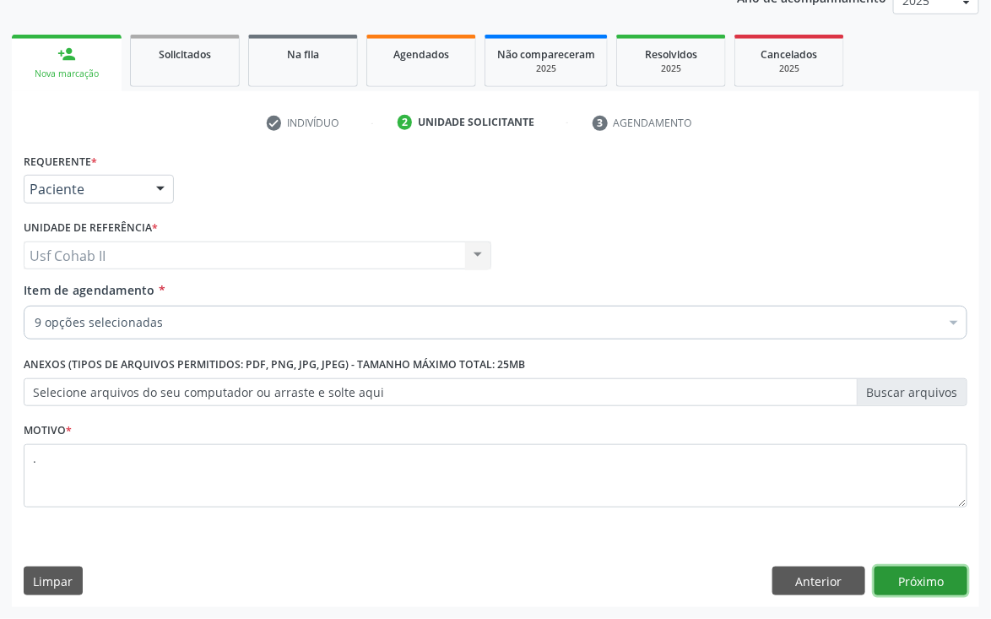
click at [917, 575] on button "Próximo" at bounding box center [921, 581] width 93 height 29
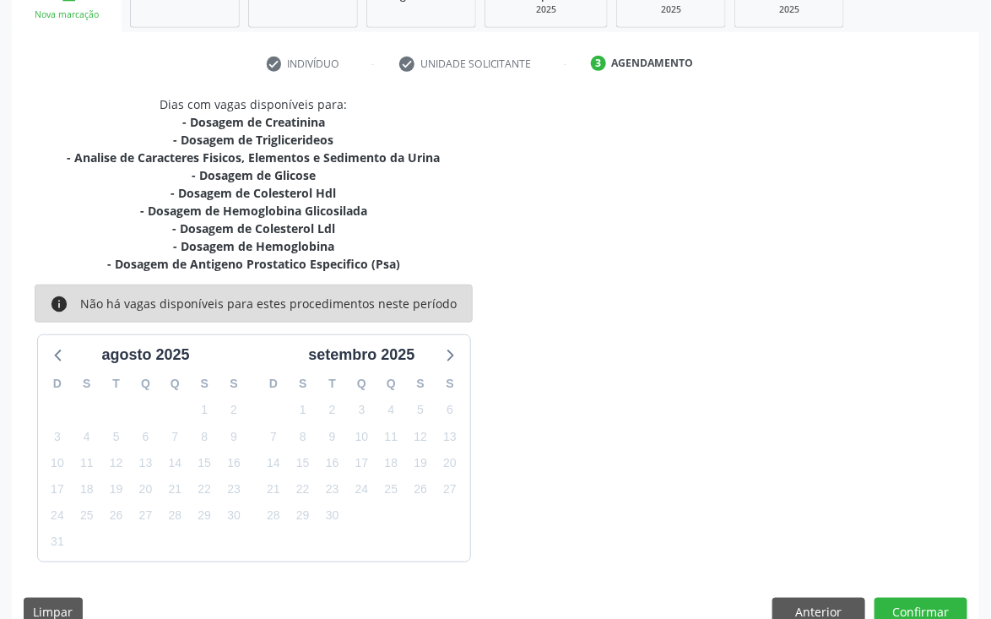
scroll to position [309, 0]
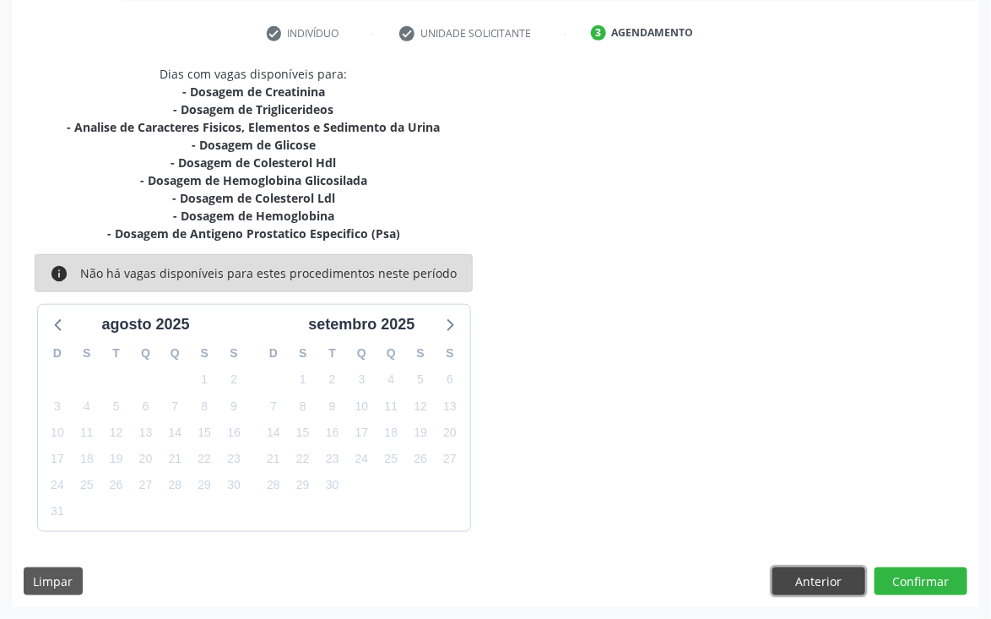
click at [822, 578] on button "Anterior" at bounding box center [819, 582] width 93 height 29
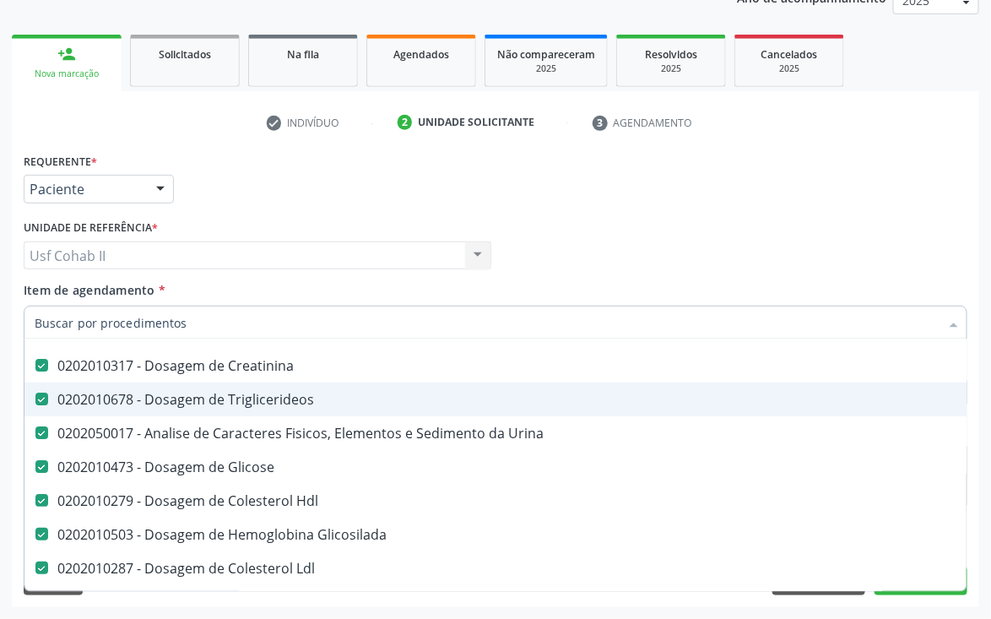
scroll to position [127, 0]
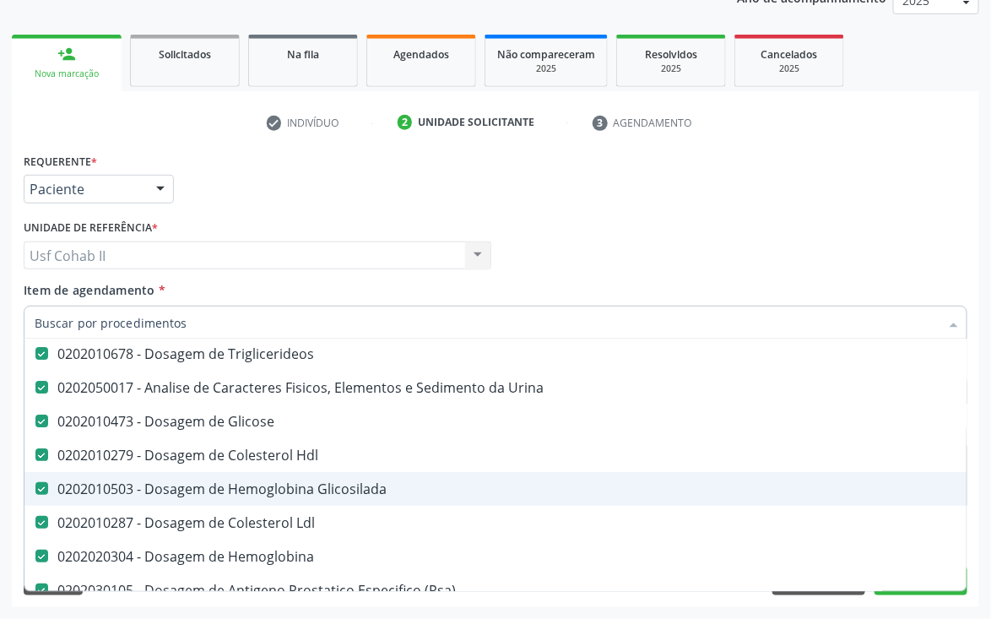
click at [368, 482] on div "0202010503 - Dosagem de Hemoglobina Glicosilada" at bounding box center [692, 489] width 1315 height 14
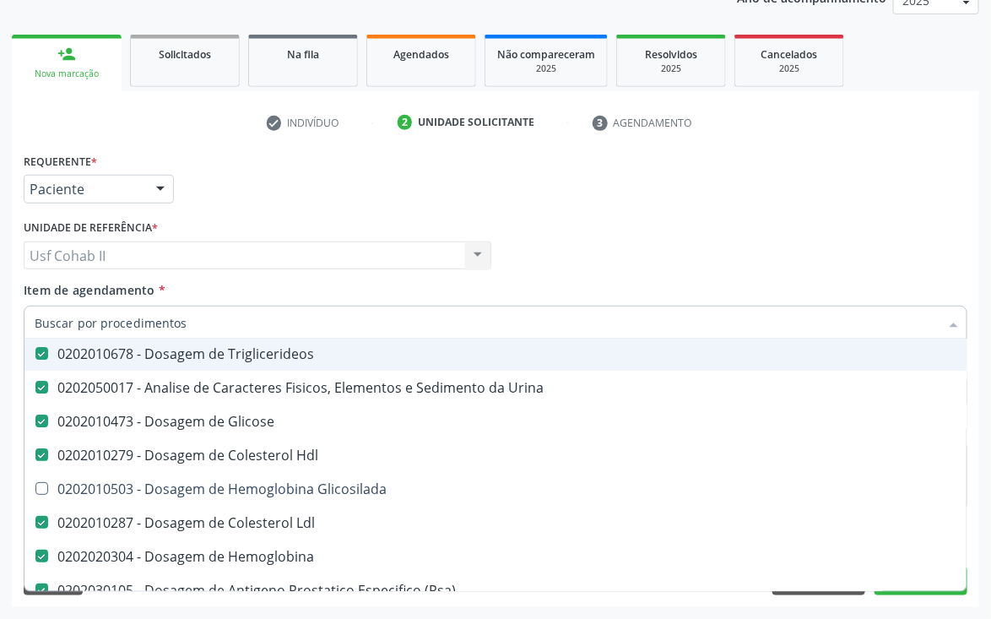
click at [528, 231] on div "Médico Solicitante Por favor, selecione a Unidade de Atendimento primeiro Nenhu…" at bounding box center [495, 248] width 953 height 66
checkbox Glicosilada "true"
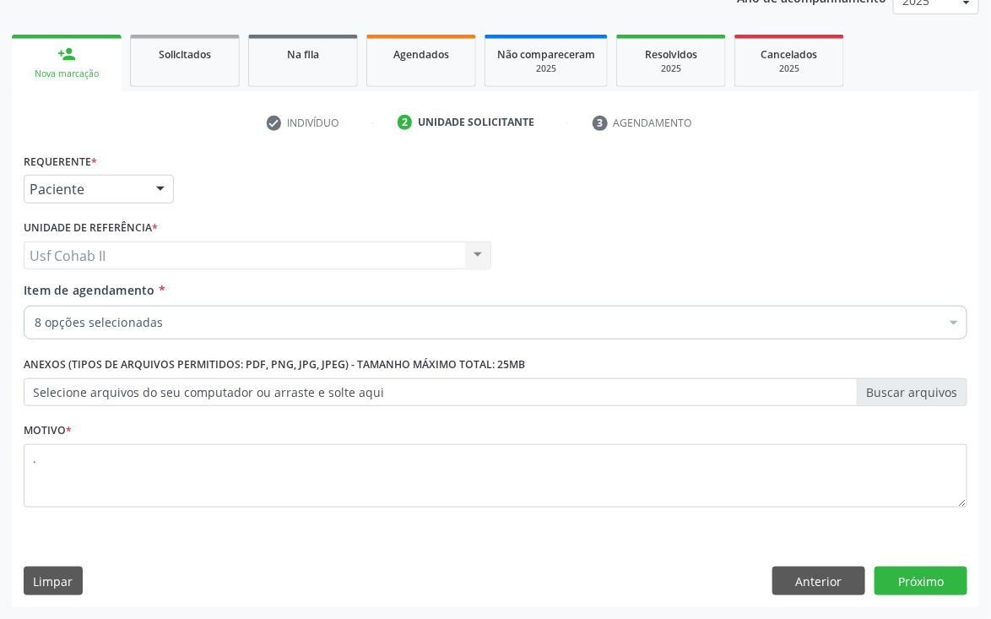
scroll to position [0, 0]
click at [935, 588] on button "Próximo" at bounding box center [921, 581] width 93 height 29
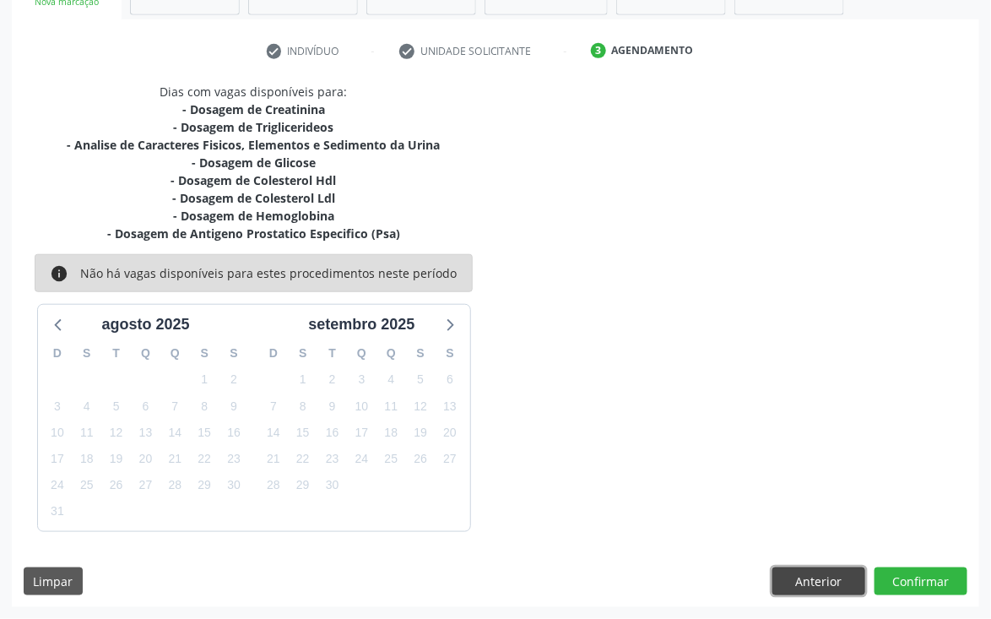
click at [798, 575] on button "Anterior" at bounding box center [819, 582] width 93 height 29
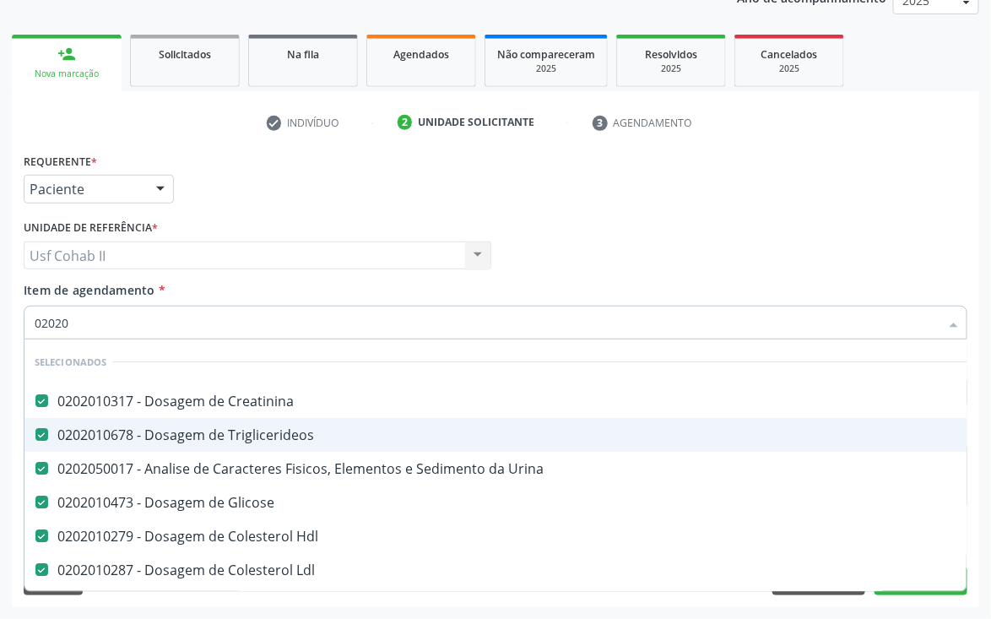
type input "020201"
checkbox Hemoglobina "false"
checkbox \(Psa\) "false"
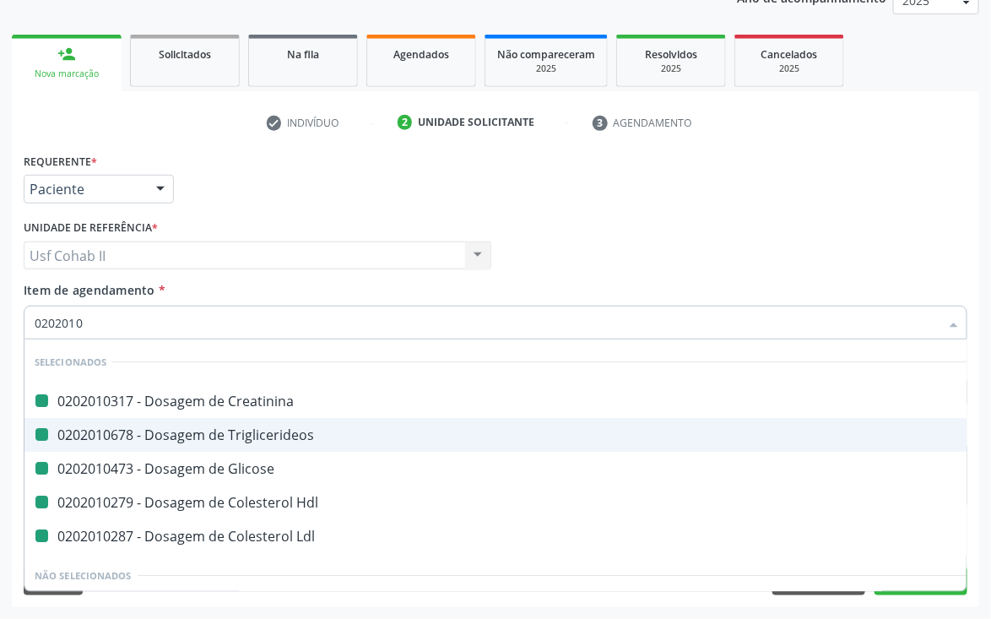
type input "02020105"
checkbox Creatinina "false"
checkbox Triglicerideos "false"
checkbox Glicose "false"
checkbox Hdl "false"
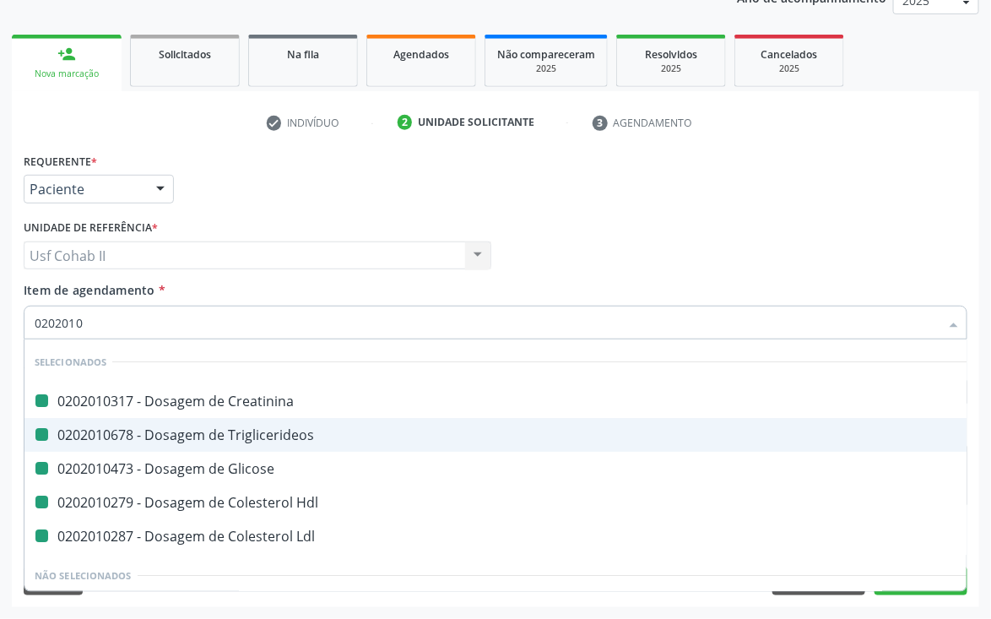
checkbox Ldl "false"
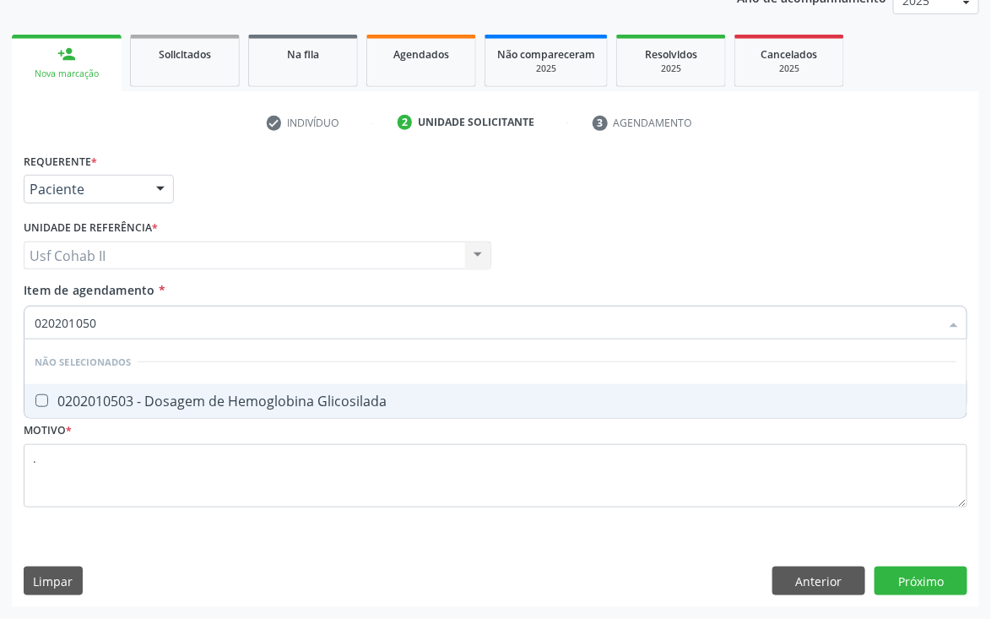
type input "0202010503"
click at [292, 396] on div "0202010503 - Dosagem de Hemoglobina Glicosilada" at bounding box center [496, 401] width 922 height 14
checkbox Glicosilada "true"
click at [961, 581] on div "Requerente * Paciente Médico(a) Enfermeiro(a) Paciente Nenhum resultado encontr…" at bounding box center [496, 378] width 968 height 459
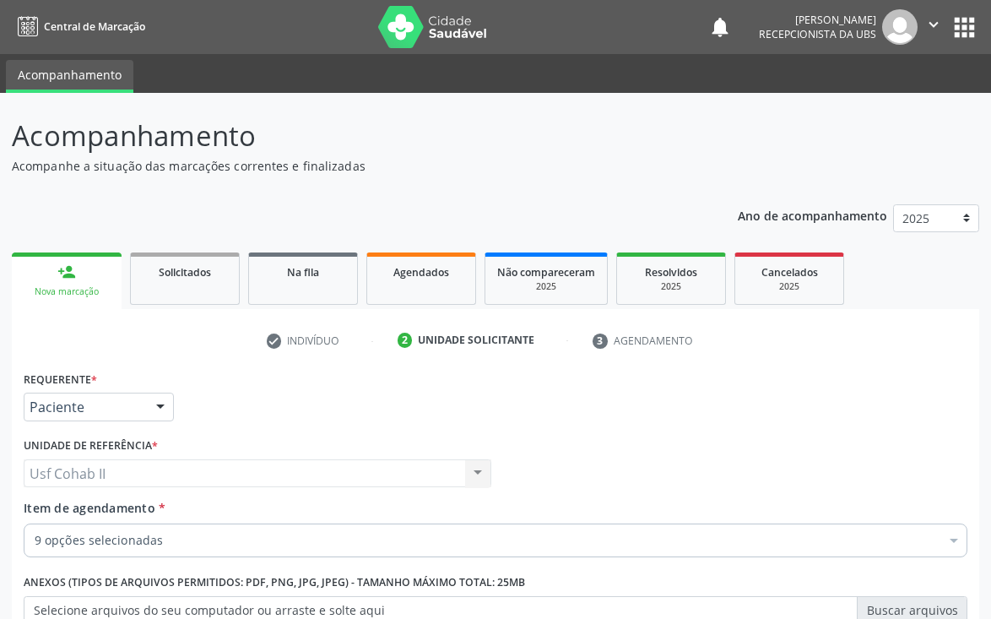
scroll to position [219, 0]
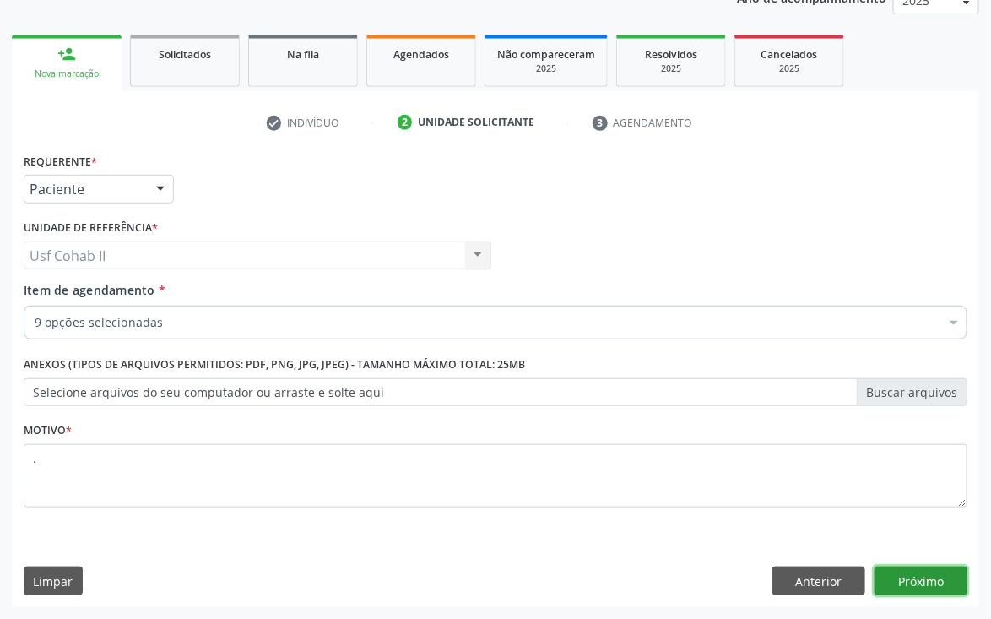
click at [936, 573] on button "Próximo" at bounding box center [921, 581] width 93 height 29
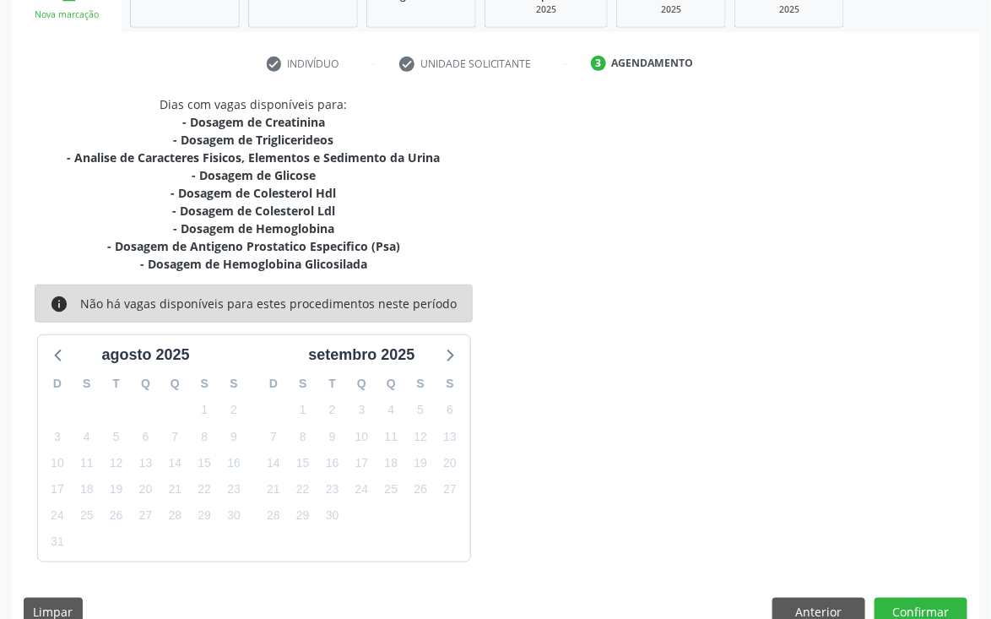
scroll to position [309, 0]
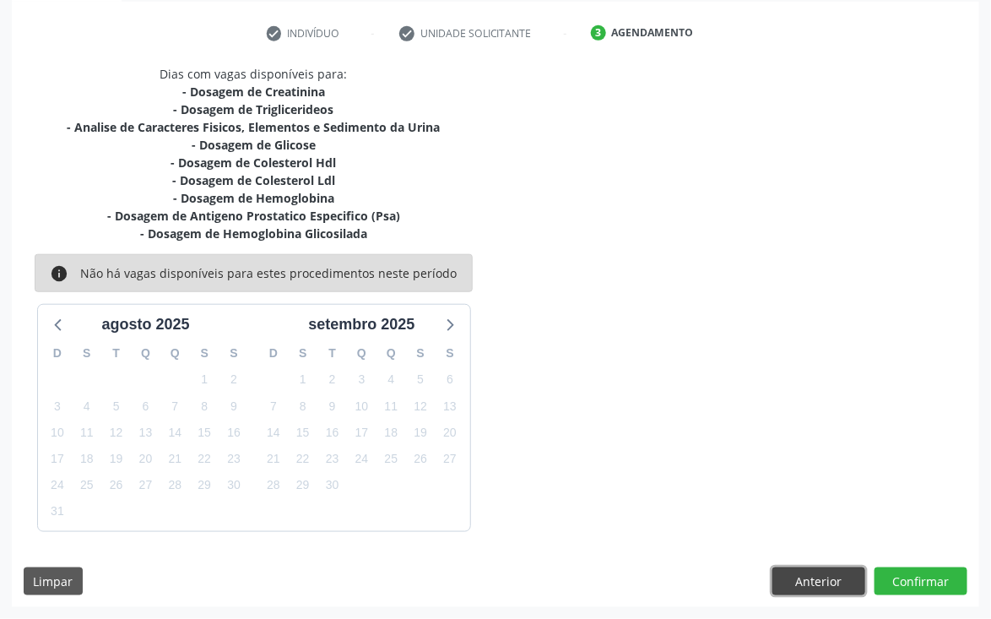
click at [796, 581] on button "Anterior" at bounding box center [819, 582] width 93 height 29
click at [0, 0] on button "Anterior" at bounding box center [0, 0] width 0 height 0
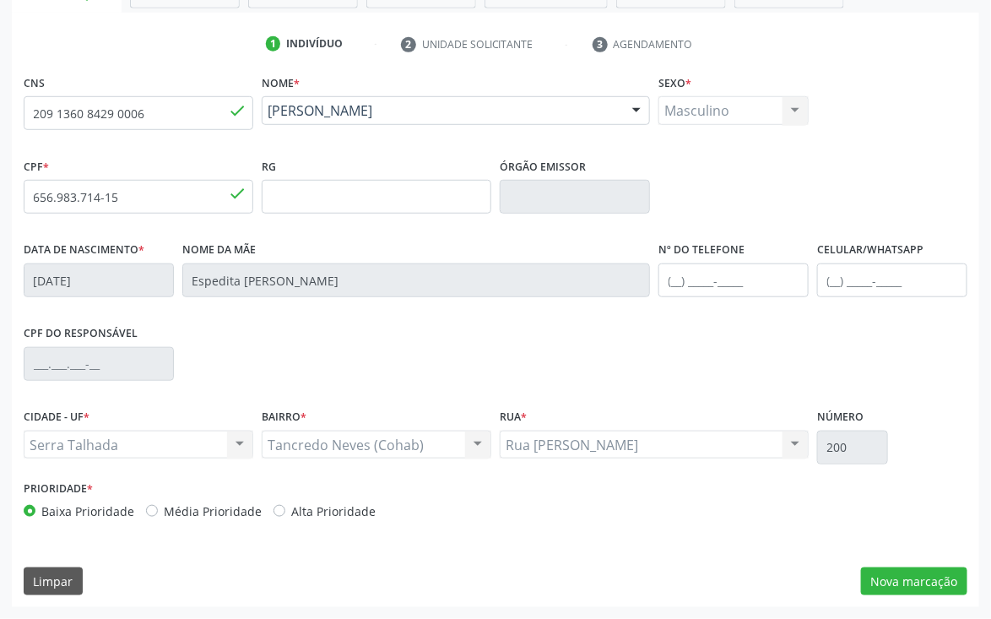
scroll to position [219, 0]
drag, startPoint x: 926, startPoint y: 575, endPoint x: 887, endPoint y: 553, distance: 44.6
click at [926, 576] on button "Nova marcação" at bounding box center [914, 582] width 106 height 29
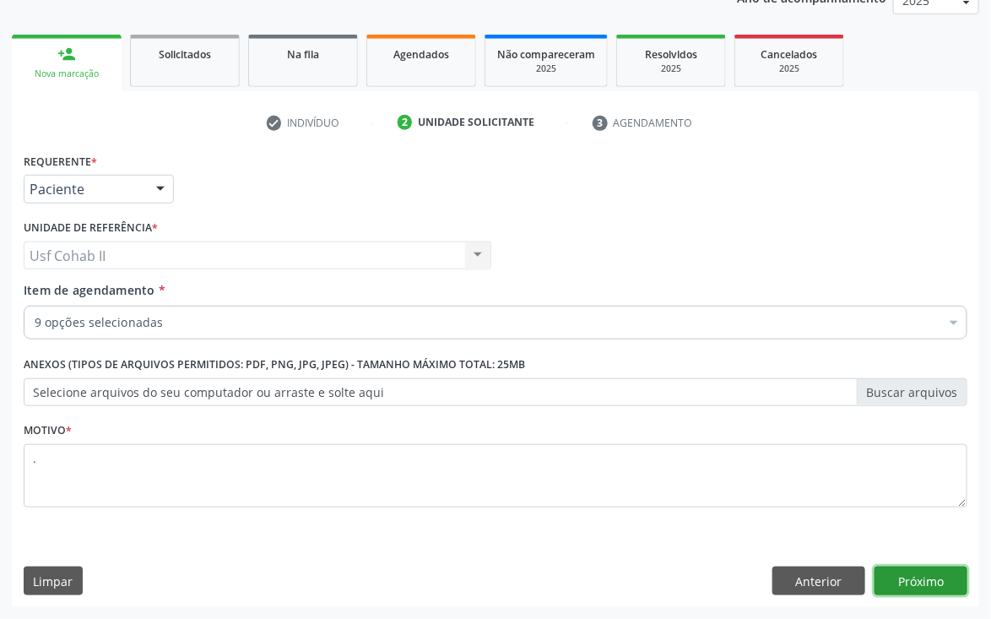
click at [920, 571] on button "Próximo" at bounding box center [921, 581] width 93 height 29
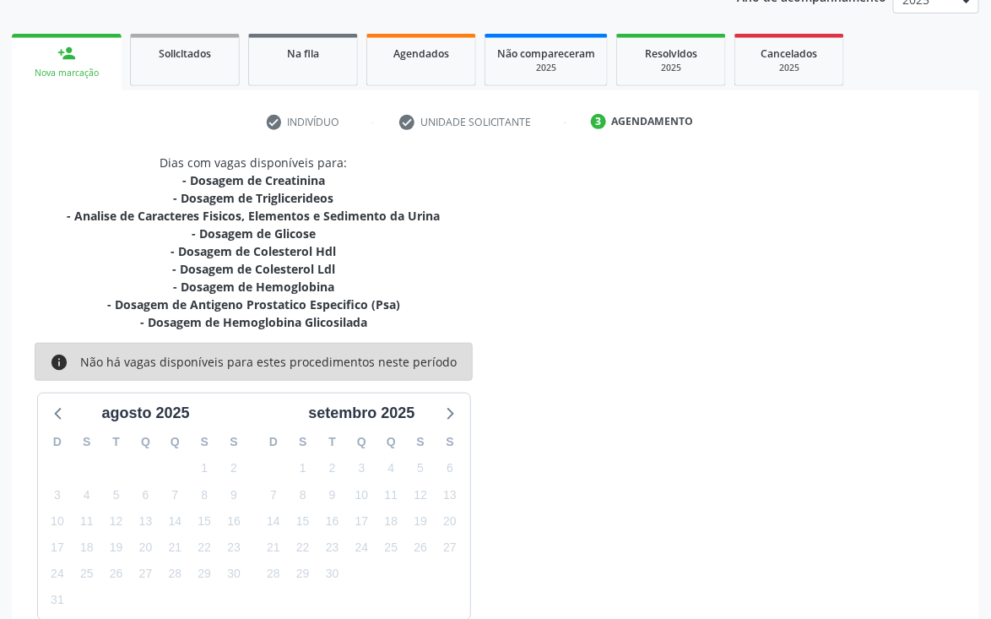
scroll to position [309, 0]
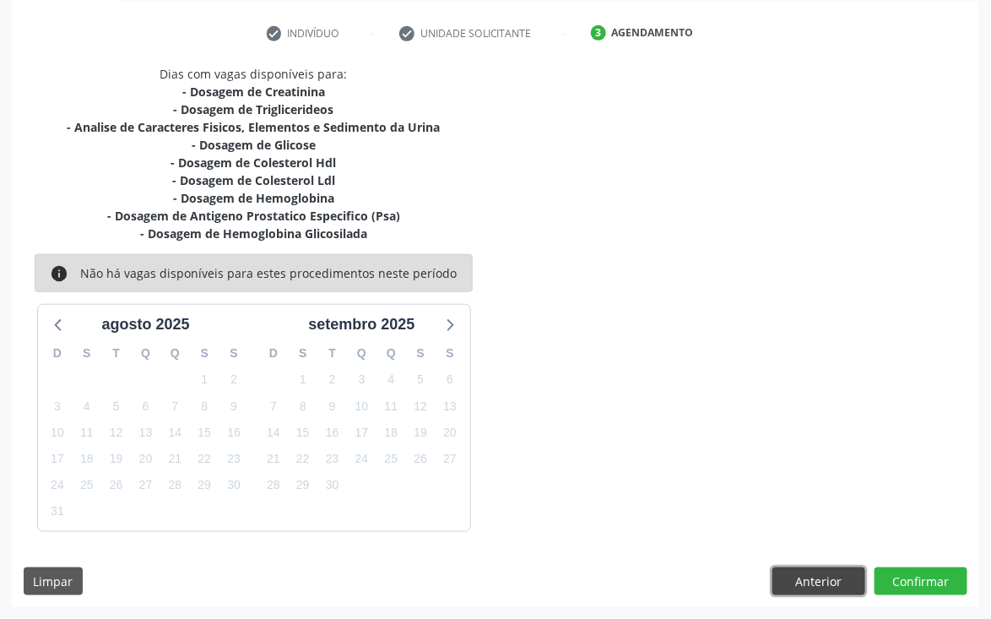
click at [806, 585] on button "Anterior" at bounding box center [819, 582] width 93 height 29
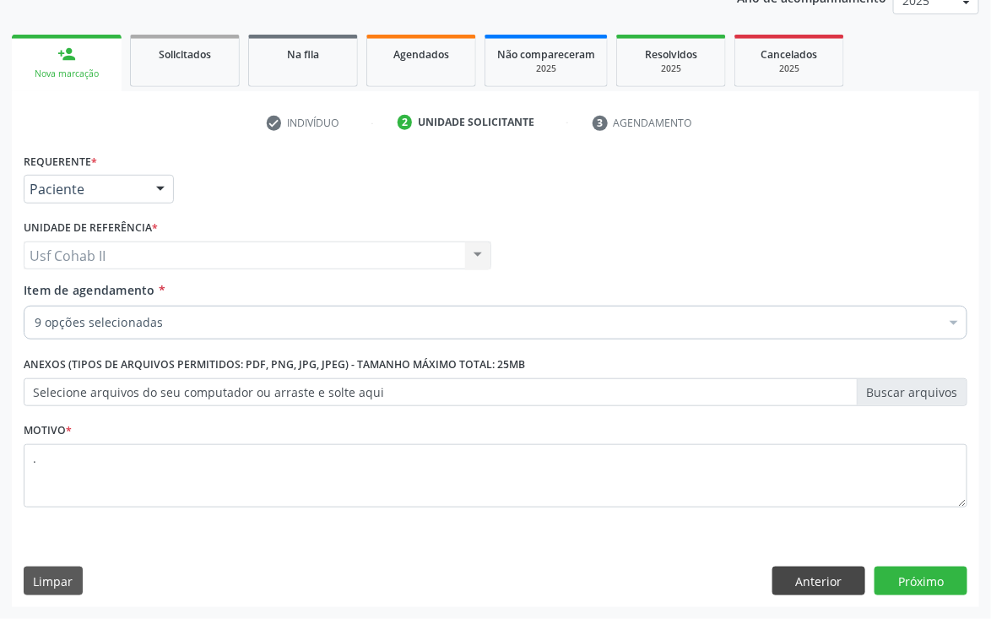
scroll to position [219, 0]
click at [910, 584] on button "Próximo" at bounding box center [921, 581] width 93 height 29
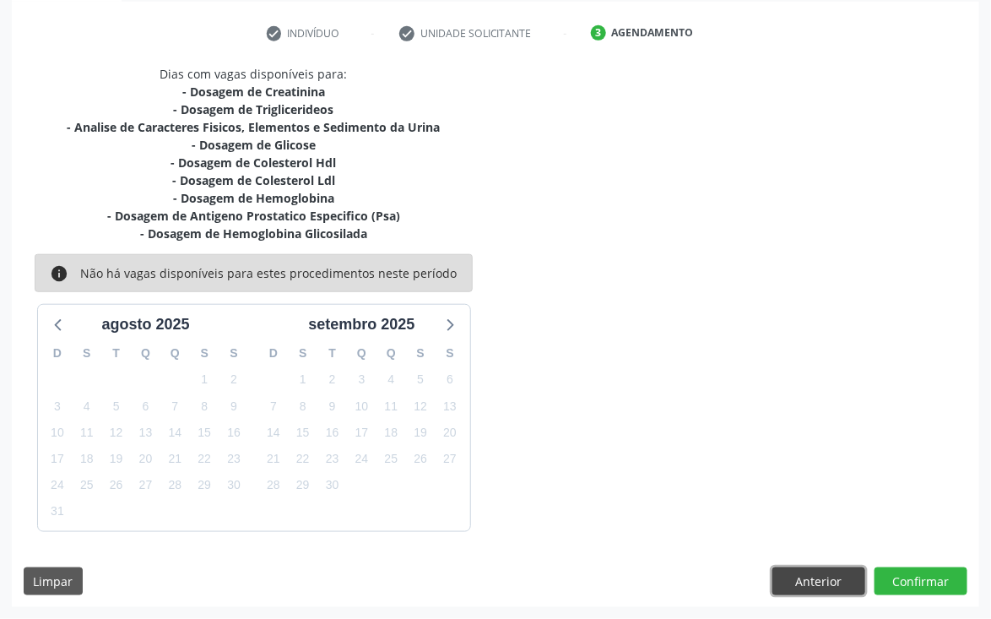
click at [850, 581] on button "Anterior" at bounding box center [819, 582] width 93 height 29
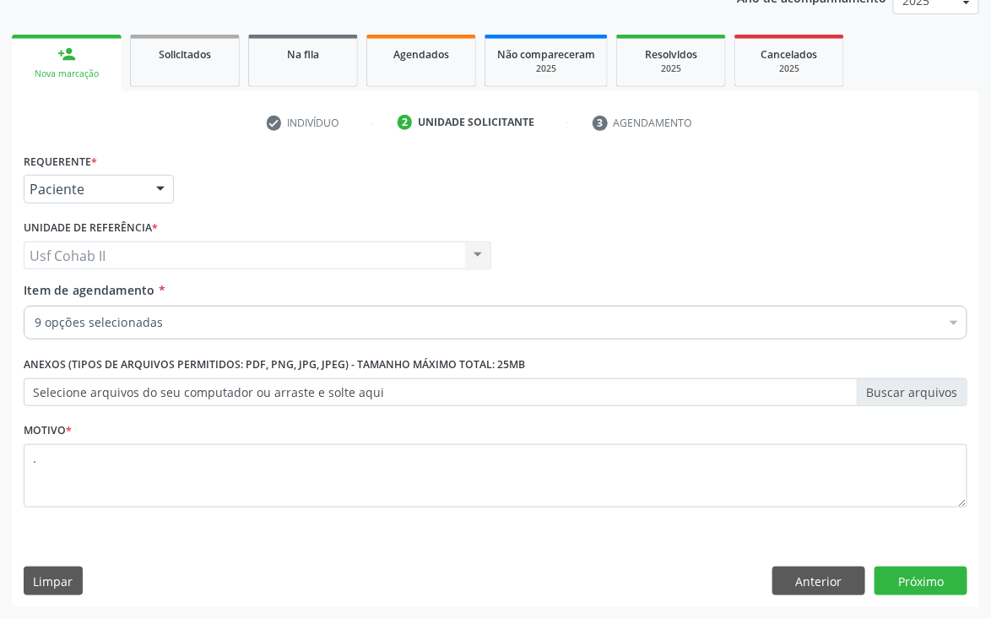
click at [35, 319] on input "Item de agendamento *" at bounding box center [35, 323] width 0 height 34
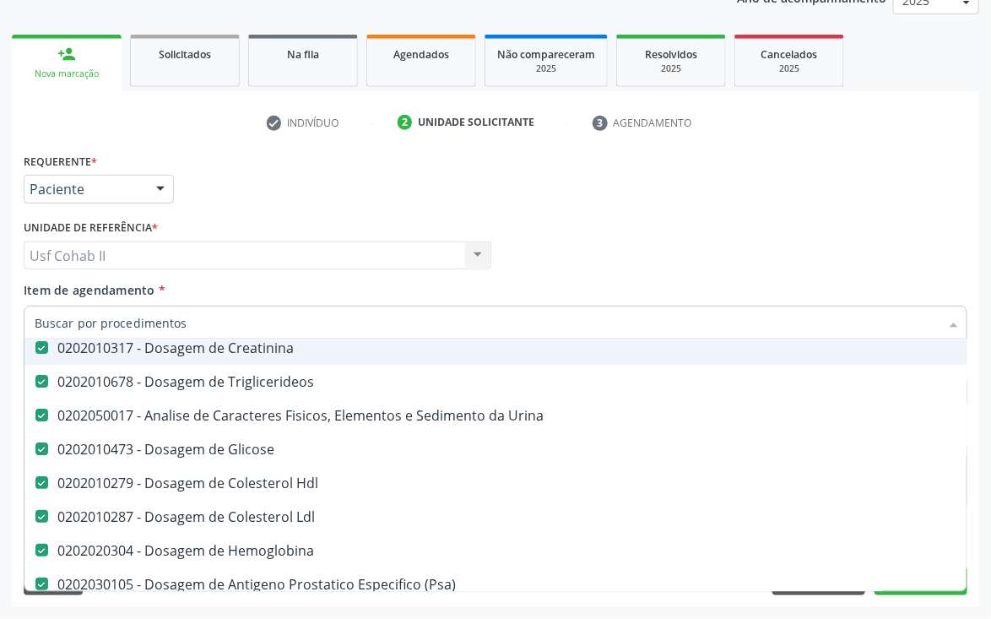
scroll to position [253, 0]
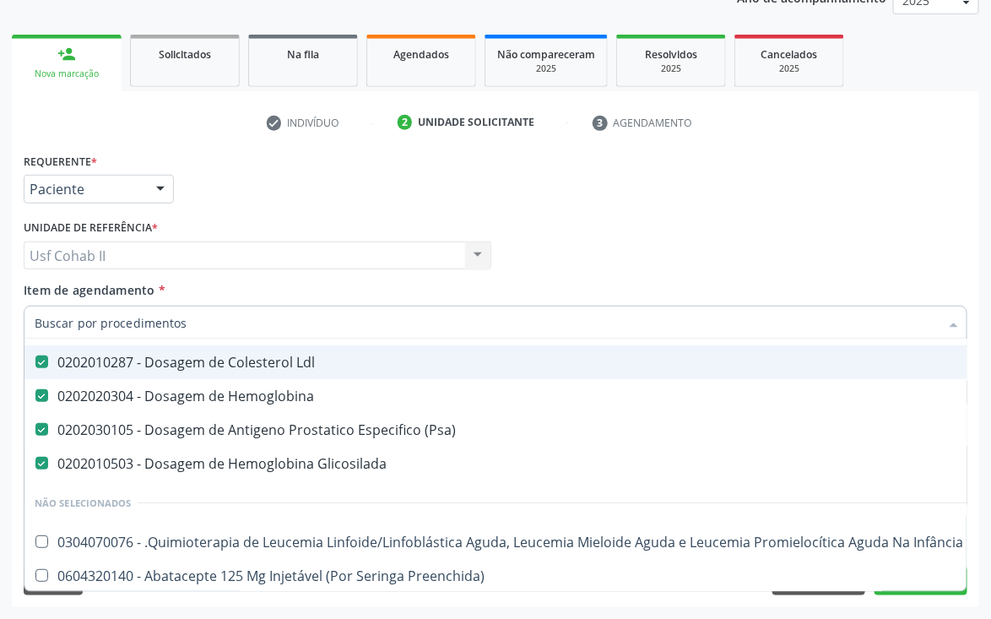
click at [566, 208] on div "Requerente * Paciente Médico(a) Enfermeiro(a) Paciente Nenhum resultado encontr…" at bounding box center [495, 182] width 953 height 66
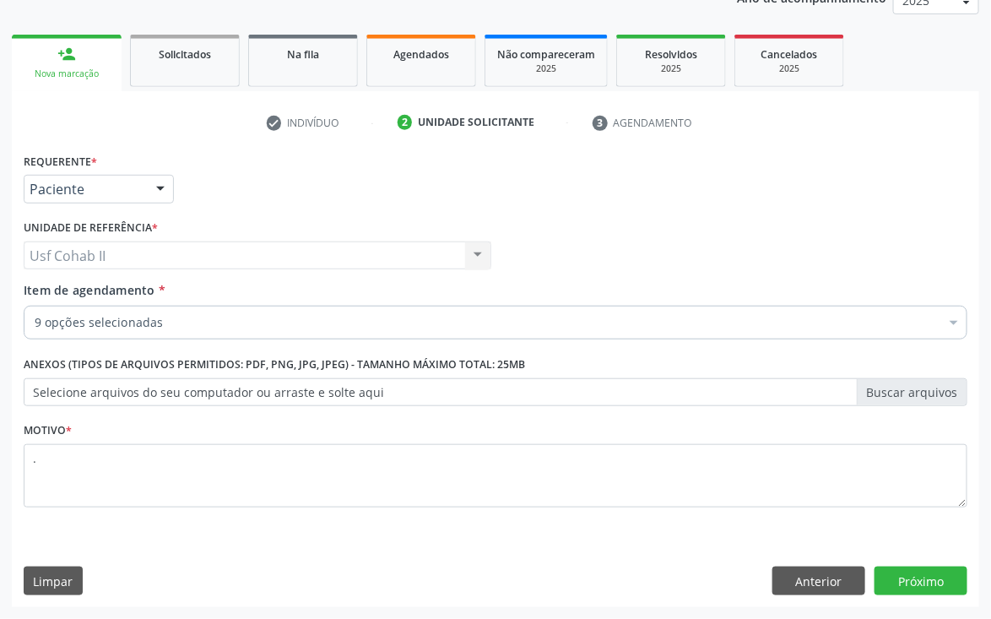
scroll to position [0, 0]
click at [927, 584] on button "Próximo" at bounding box center [921, 581] width 93 height 29
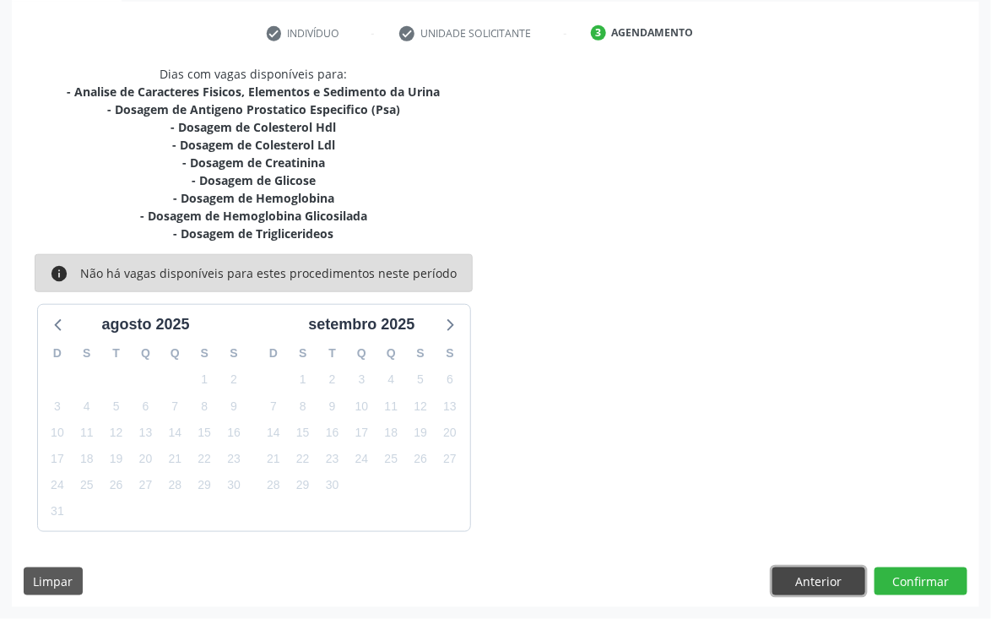
click at [818, 578] on button "Anterior" at bounding box center [819, 582] width 93 height 29
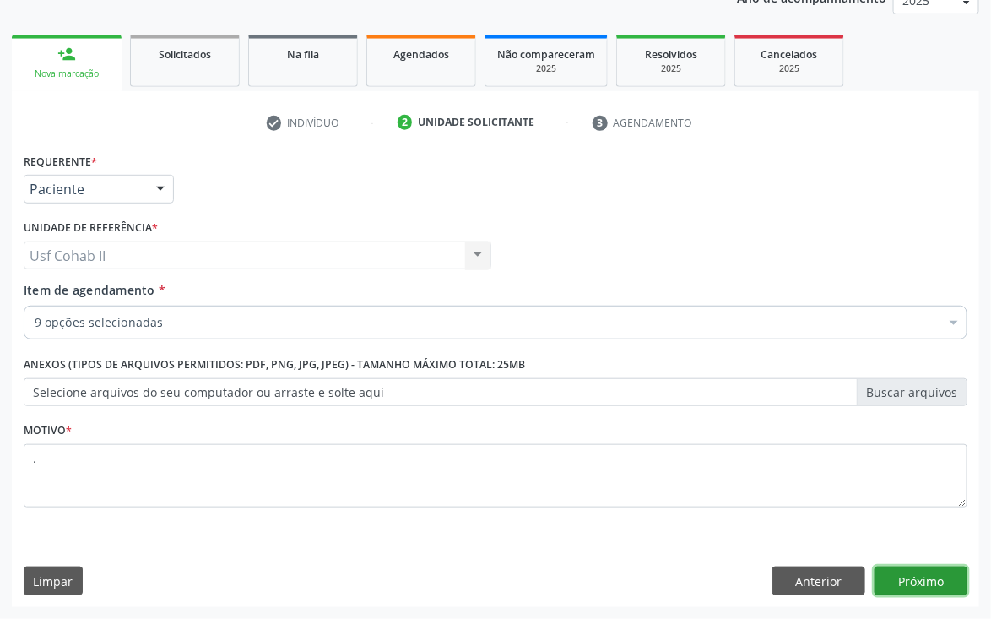
click at [937, 573] on button "Próximo" at bounding box center [921, 581] width 93 height 29
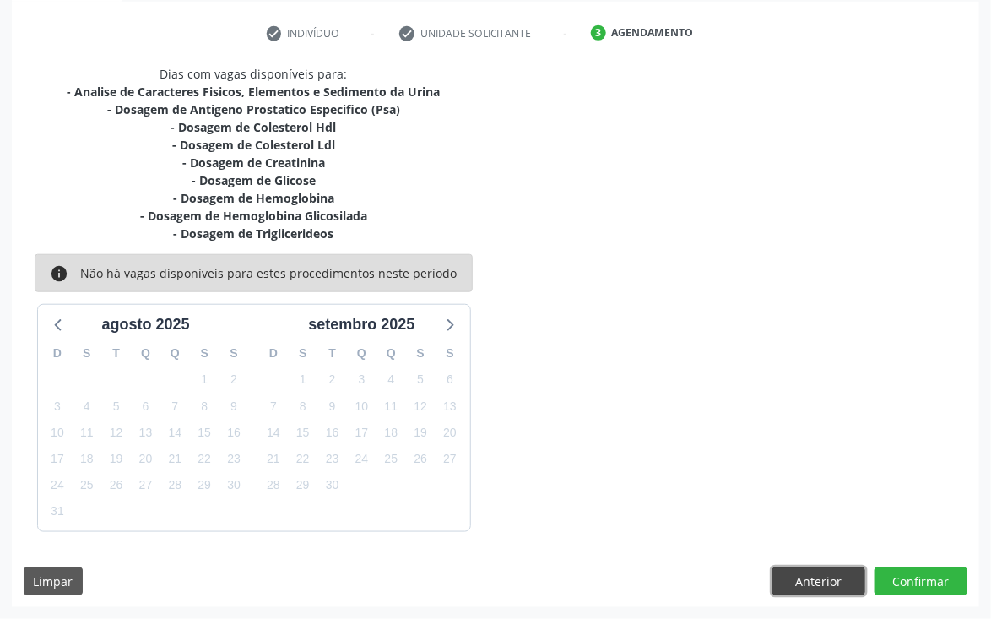
click at [814, 586] on button "Anterior" at bounding box center [819, 582] width 93 height 29
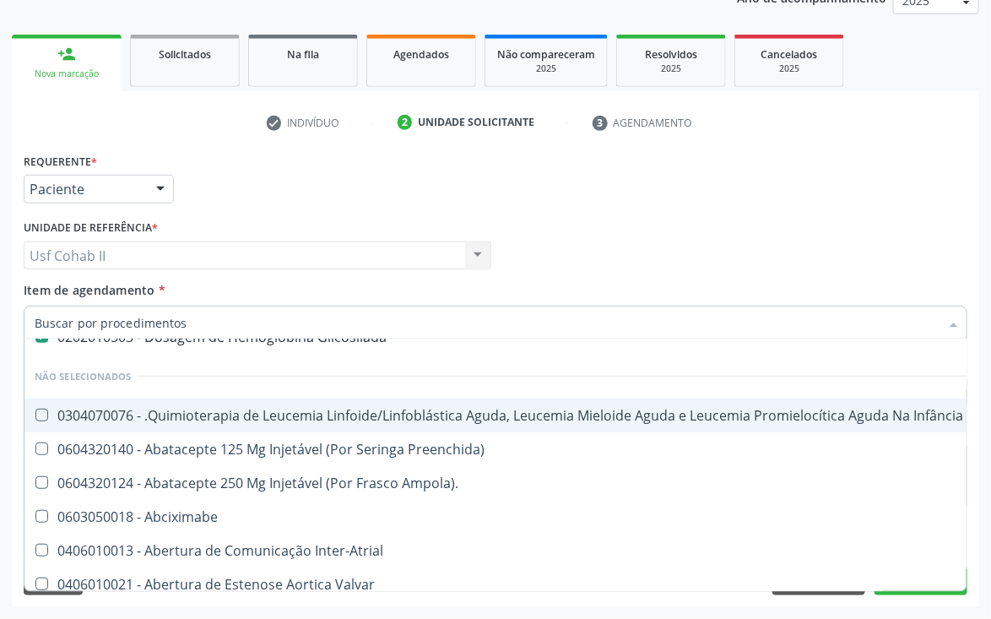
scroll to position [253, 0]
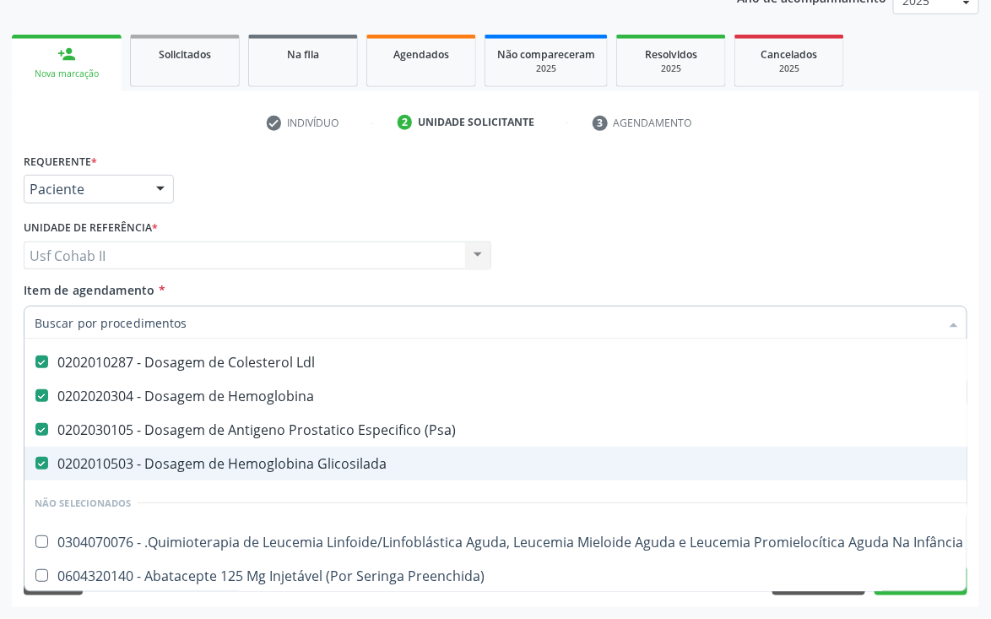
click at [328, 462] on div "0202010503 - Dosagem de Hemoglobina Glicosilada" at bounding box center [692, 464] width 1315 height 14
checkbox Glicosilada "false"
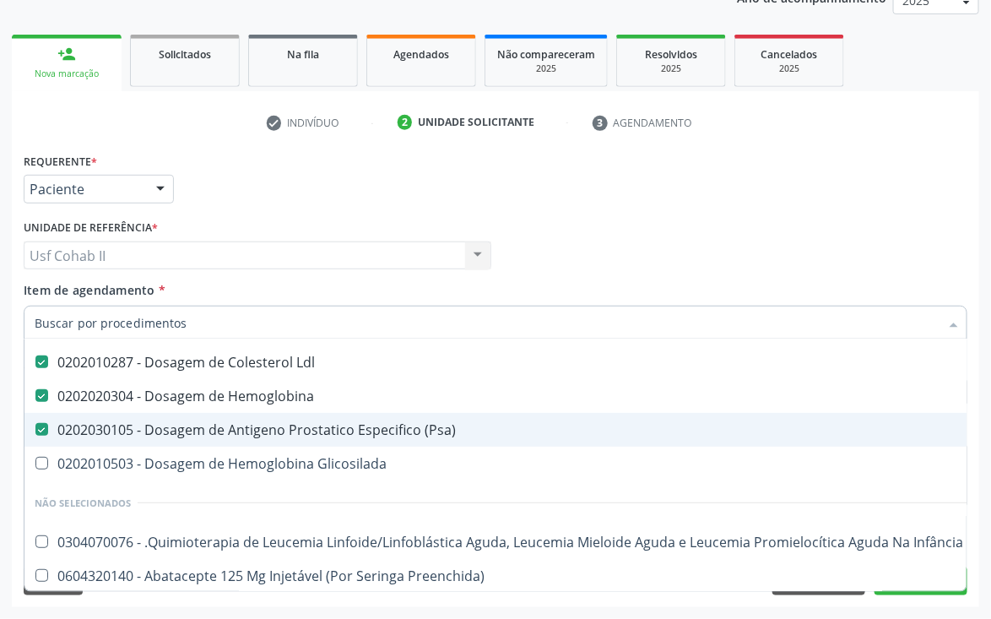
click at [299, 432] on div "0202030105 - Dosagem de Antigeno Prostatico Especifico (Psa)" at bounding box center [692, 430] width 1315 height 14
checkbox \(Psa\) "false"
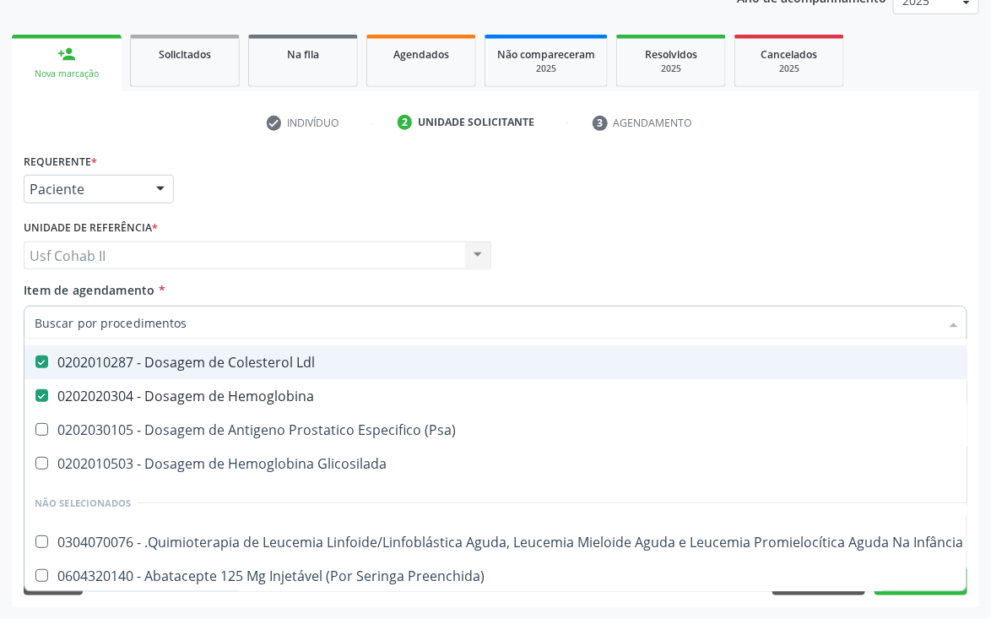
click at [642, 228] on div "Médico Solicitante Por favor, selecione a Unidade de Atendimento primeiro Nenhu…" at bounding box center [495, 248] width 953 height 66
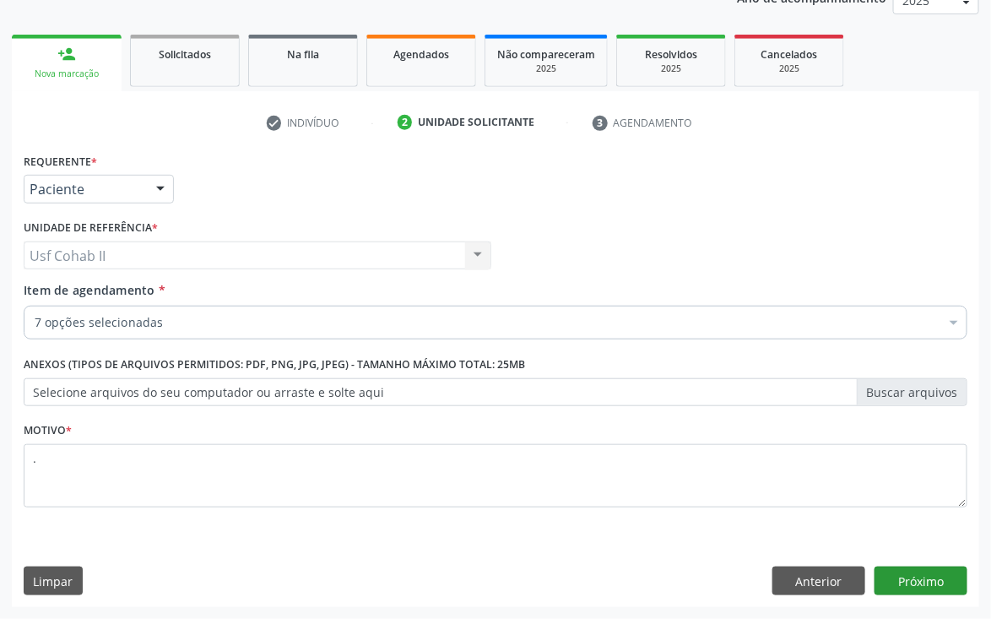
scroll to position [0, 0]
click at [937, 589] on button "Próximo" at bounding box center [921, 581] width 93 height 29
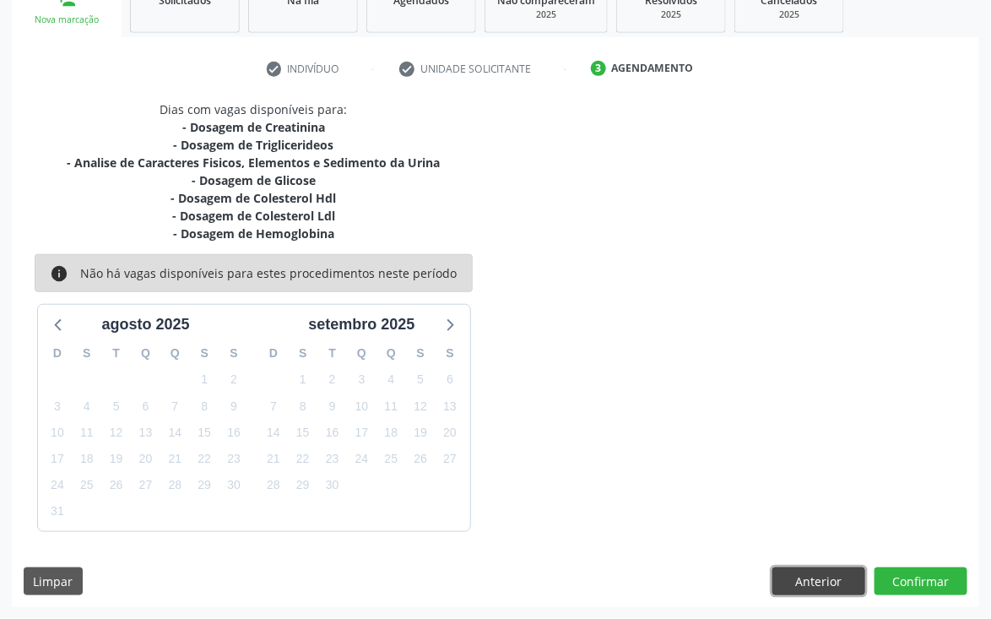
click at [796, 575] on button "Anterior" at bounding box center [819, 582] width 93 height 29
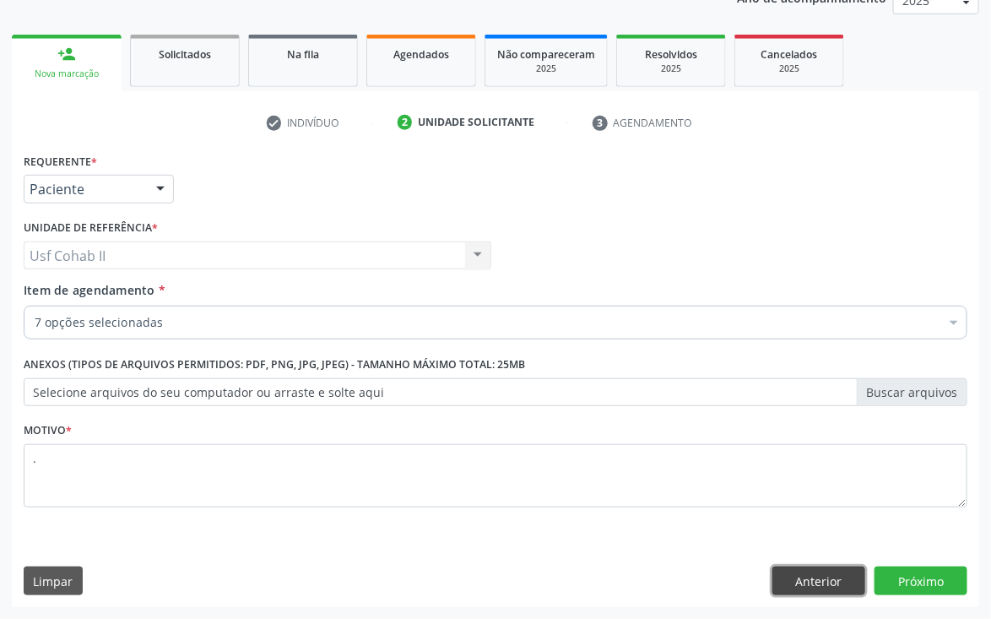
click at [813, 583] on button "Anterior" at bounding box center [819, 581] width 93 height 29
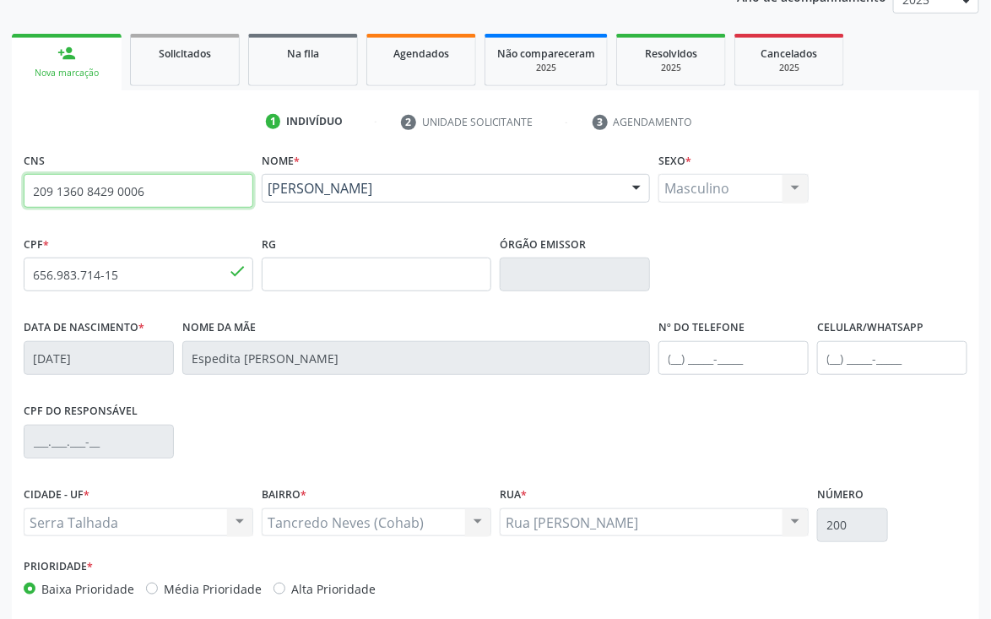
drag, startPoint x: 150, startPoint y: 186, endPoint x: 0, endPoint y: 182, distance: 150.4
click at [0, 182] on div "Acompanhamento Acompanhe a situação das marcações correntes e finalizadas Relat…" at bounding box center [495, 285] width 991 height 823
type input "705 0070 6968 7155"
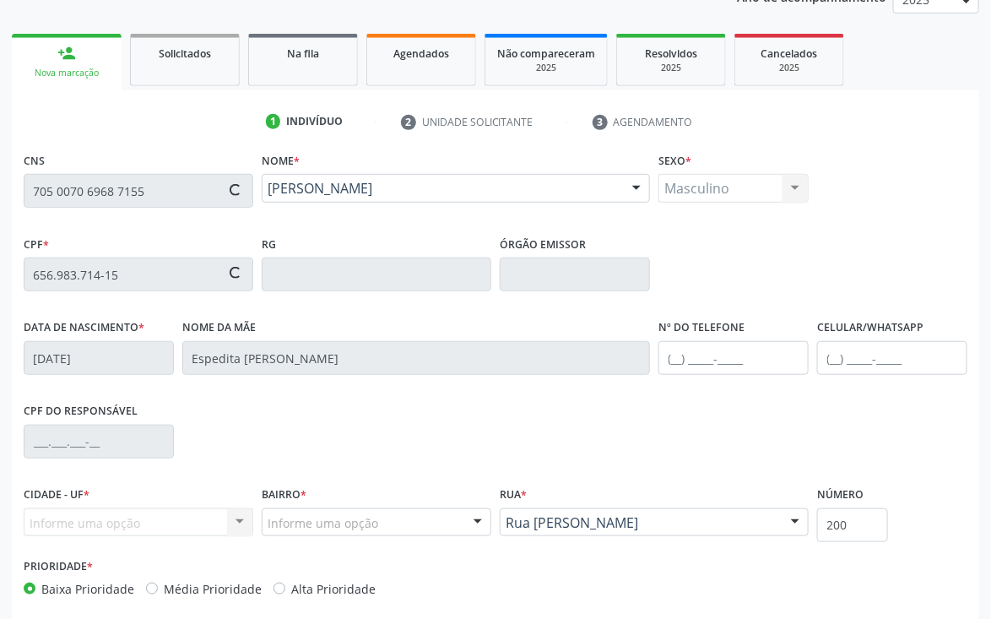
type input "592.529.104-25"
type input "13/06/1958"
type input "Maria Ferreira da Silva"
type input "[PHONE_NUMBER]"
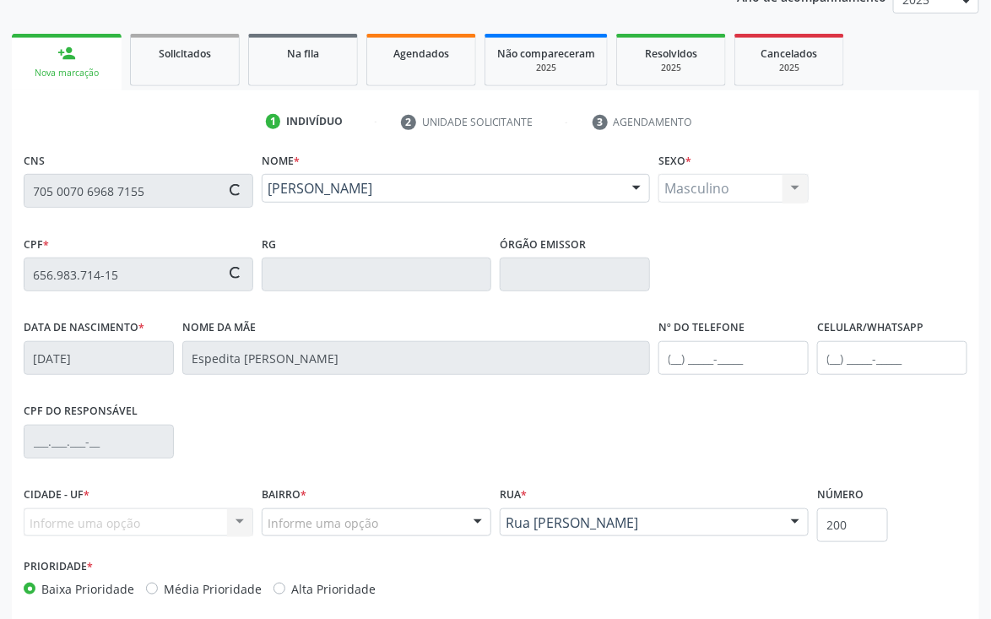
type input "656.983.714-15"
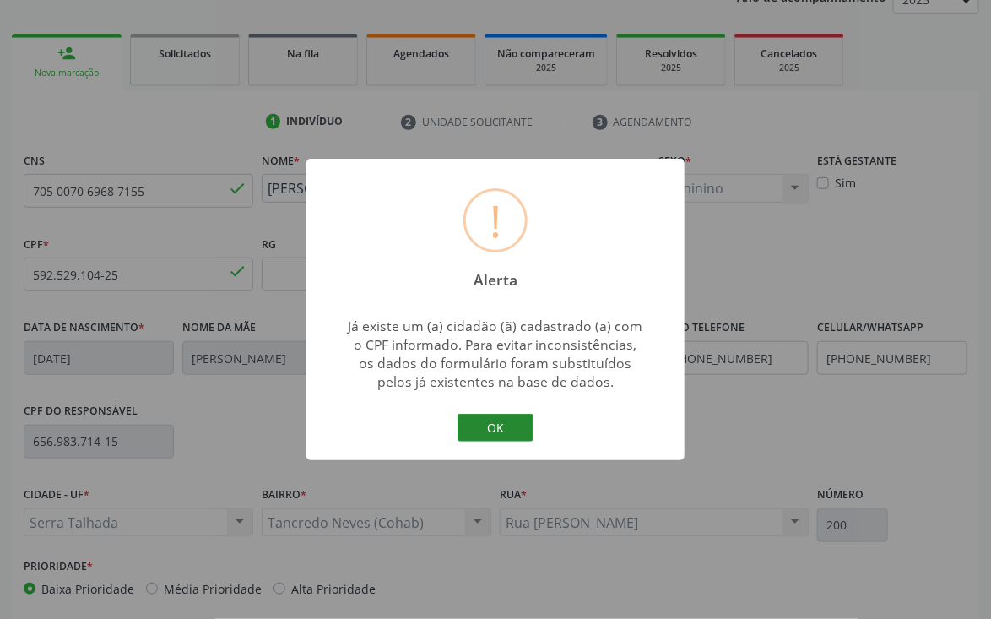
click at [495, 432] on button "OK" at bounding box center [496, 428] width 76 height 29
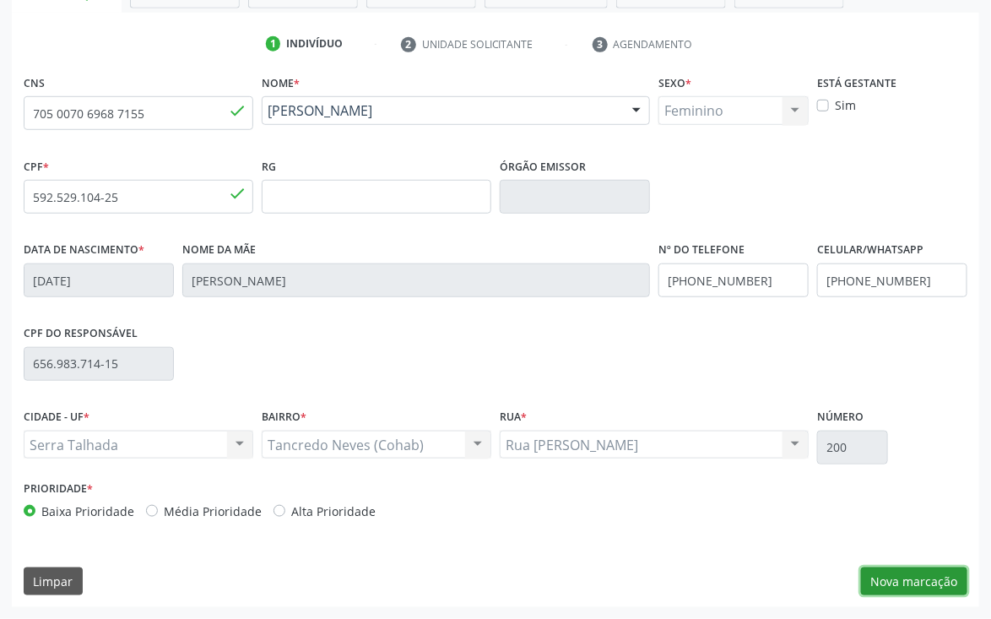
click at [910, 570] on button "Nova marcação" at bounding box center [914, 582] width 106 height 29
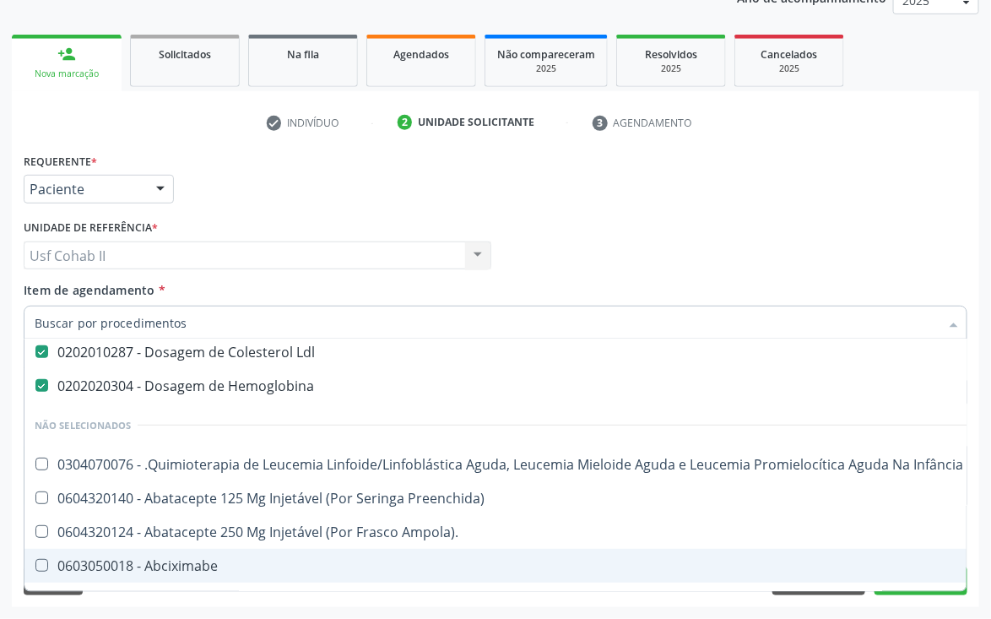
scroll to position [0, 0]
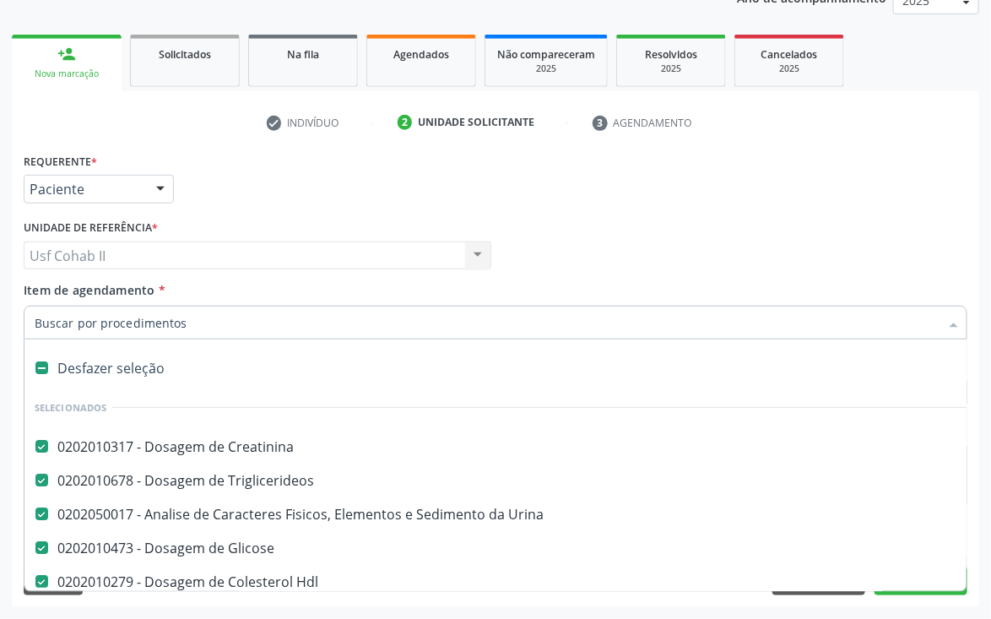
click at [34, 366] on div at bounding box center [30, 368] width 13 height 14
checkbox Creatinina "false"
checkbox Triglicerideos "false"
checkbox Urina "false"
checkbox Glicose "false"
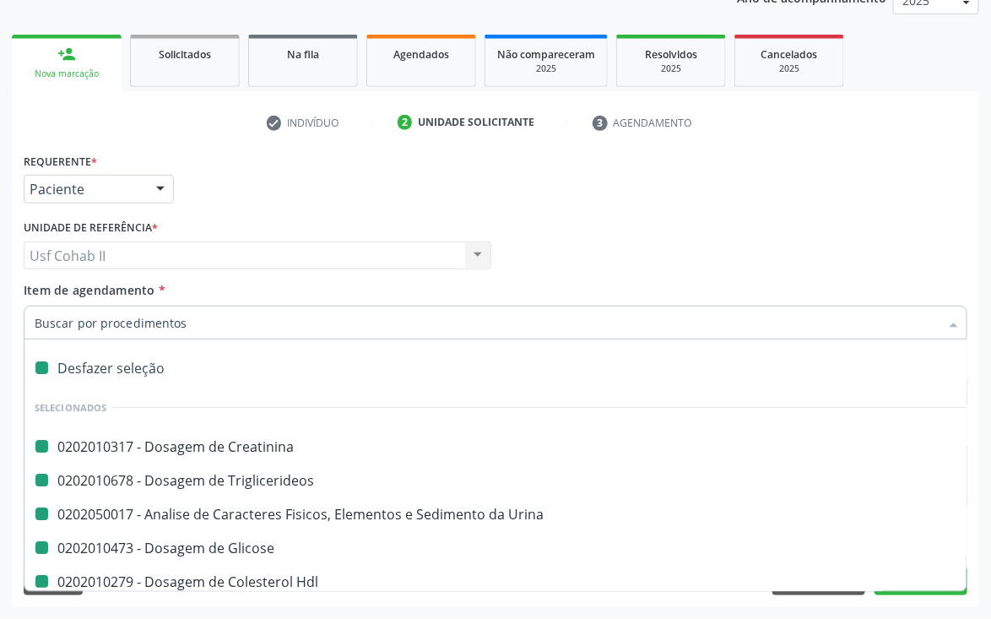
checkbox Hdl "false"
checkbox Ldl "false"
checkbox Hemoglobina "false"
click at [226, 318] on input "Item de agendamento *" at bounding box center [487, 323] width 905 height 34
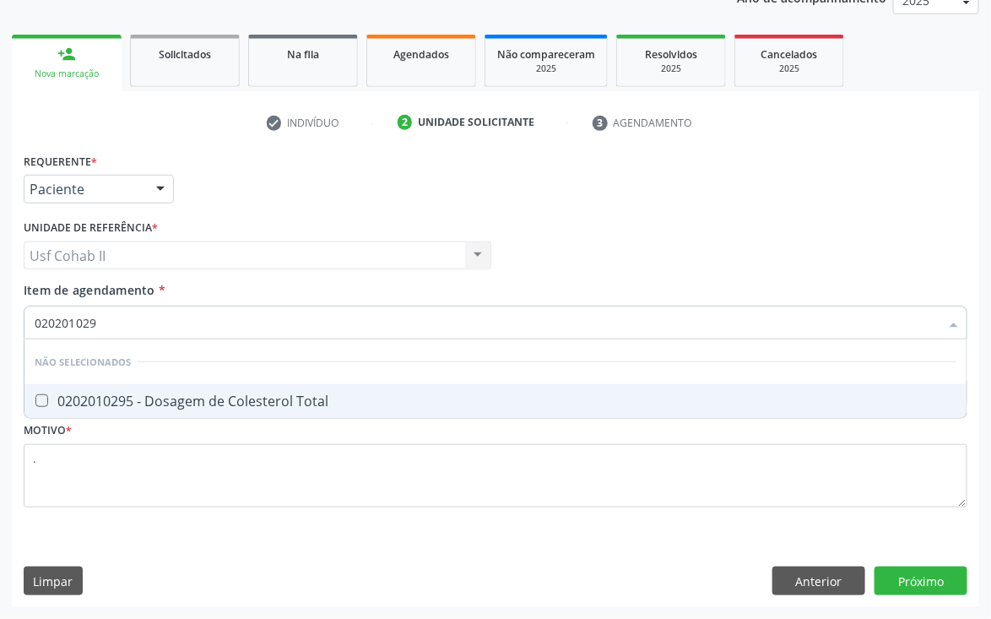
type input "0202010295"
click at [210, 403] on div "0202010295 - Dosagem de Colesterol Total" at bounding box center [496, 401] width 922 height 14
checkbox Total "true"
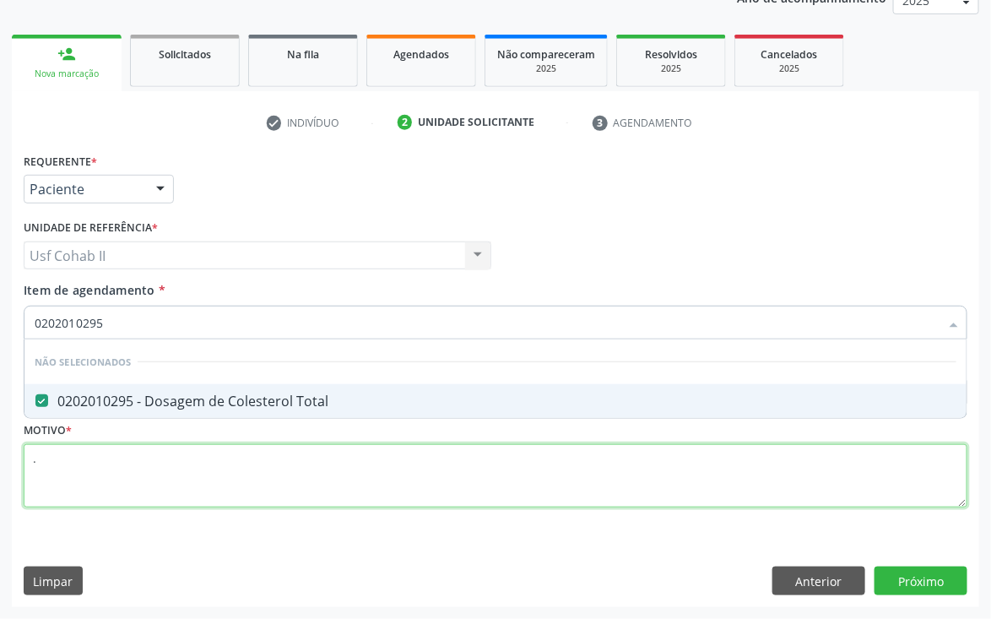
click at [125, 476] on div "Requerente * Paciente Médico(a) Enfermeiro(a) Paciente Nenhum resultado encontr…" at bounding box center [496, 340] width 944 height 383
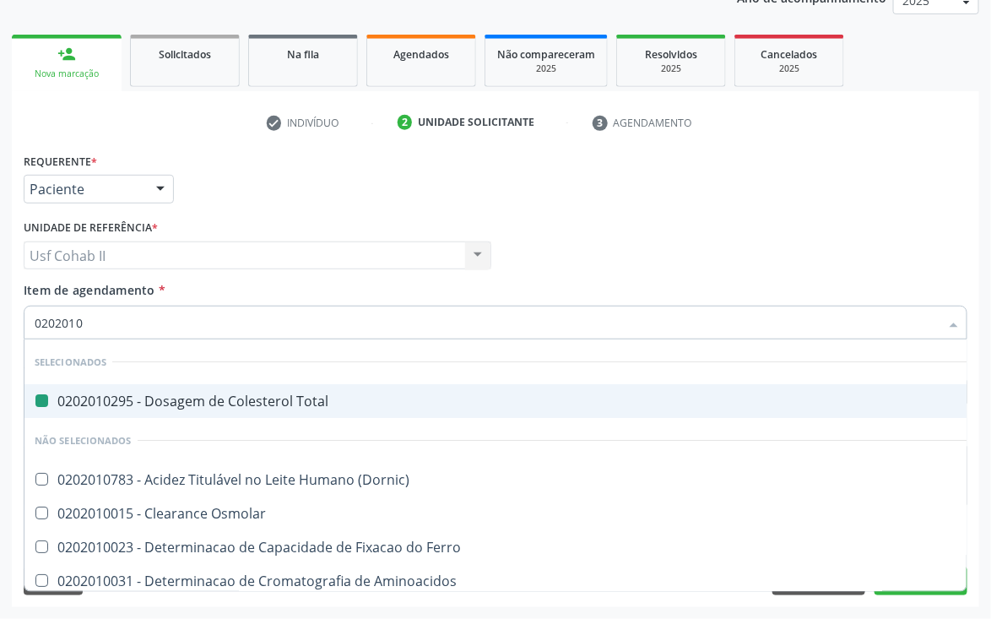
type input "02020103"
checkbox Total "false"
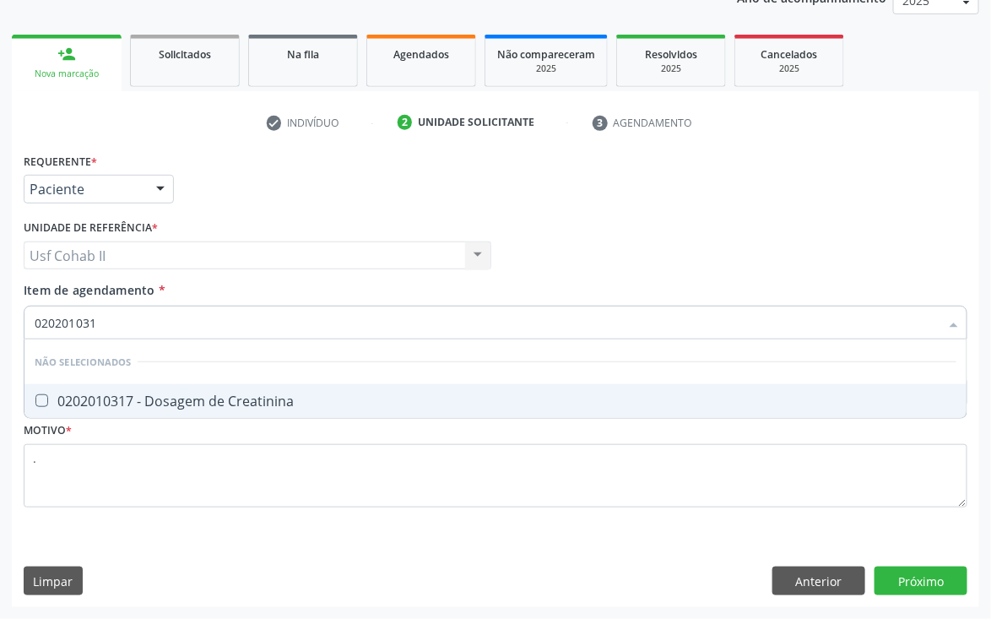
type input "0202010317"
click at [296, 388] on span "0202010317 - Dosagem de Creatinina" at bounding box center [495, 401] width 942 height 34
checkbox Creatinina "true"
click at [611, 211] on div "Requerente * Paciente Médico(a) Enfermeiro(a) Paciente Nenhum resultado encontr…" at bounding box center [495, 182] width 953 height 66
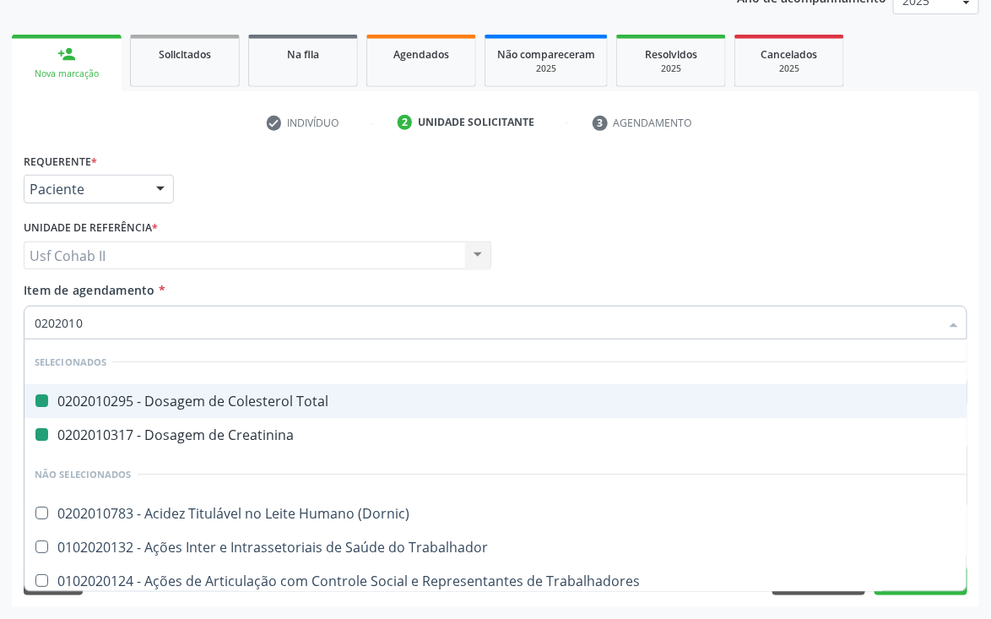
type input "02020106"
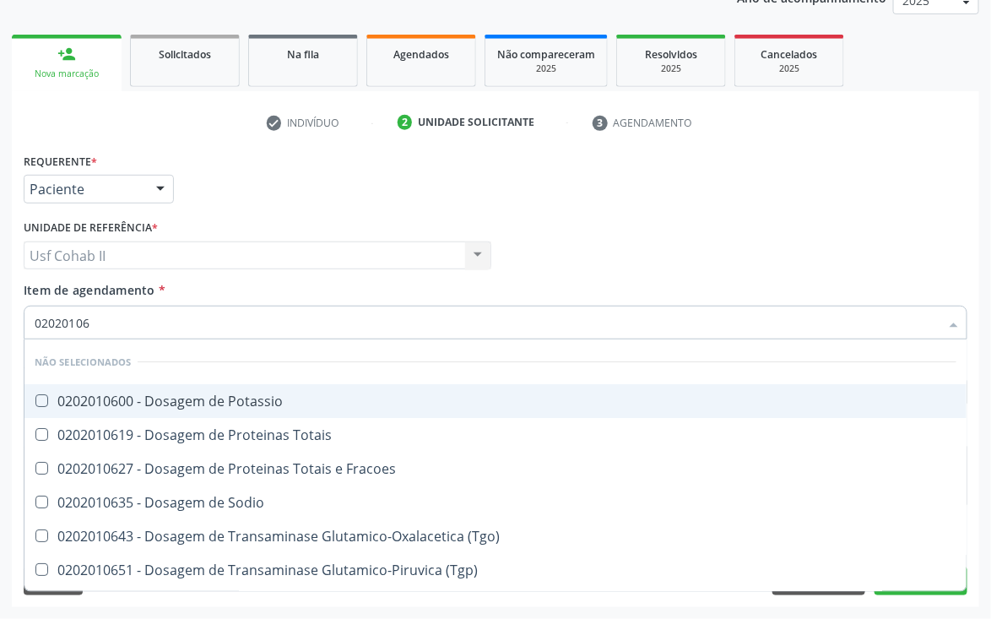
checkbox Potassio "false"
checkbox Totais "false"
type input "0202010678"
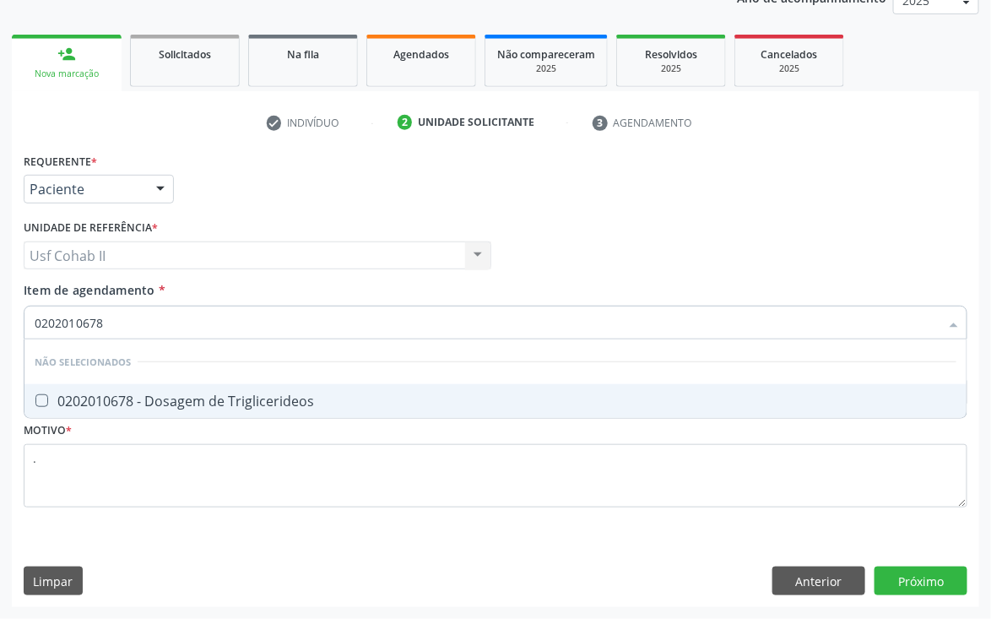
click at [142, 395] on div "0202010678 - Dosagem de Triglicerideos" at bounding box center [496, 401] width 922 height 14
checkbox Triglicerideos "true"
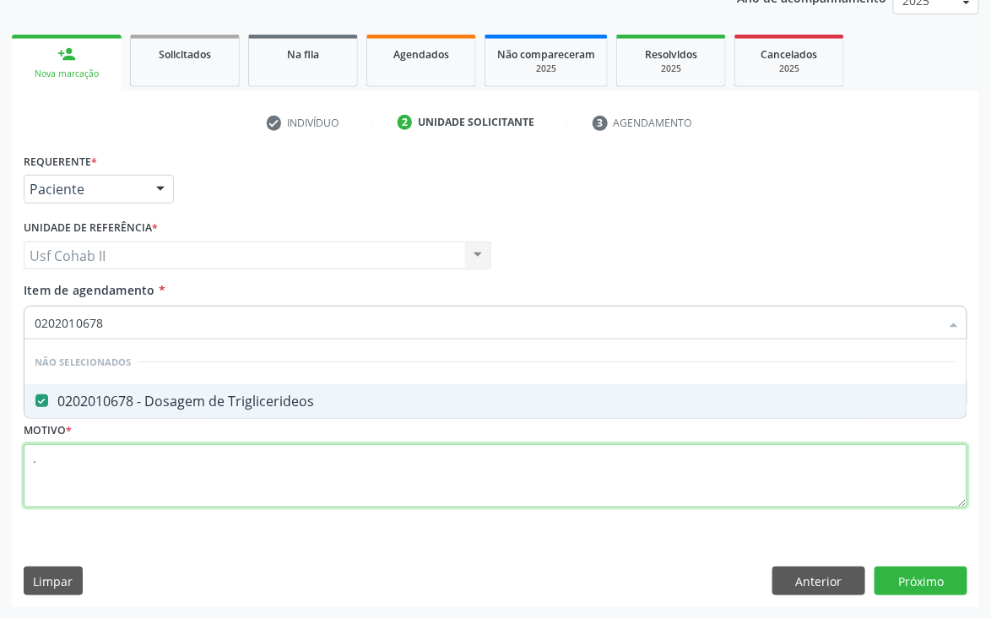
click at [112, 466] on div "Requerente * Paciente Médico(a) Enfermeiro(a) Paciente Nenhum resultado encontr…" at bounding box center [496, 340] width 944 height 383
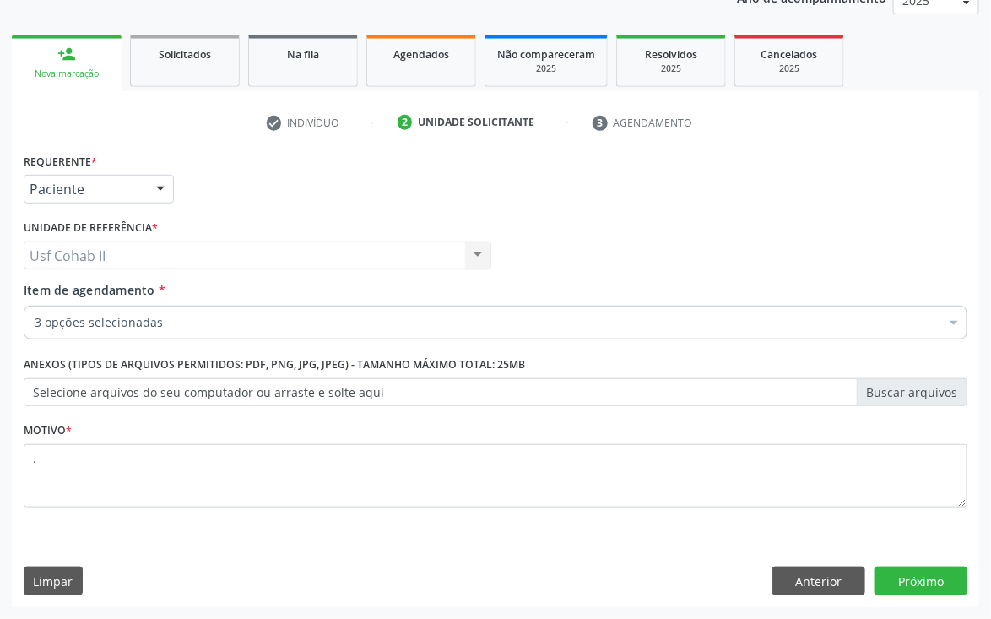
click at [35, 322] on input "Item de agendamento *" at bounding box center [35, 323] width 0 height 34
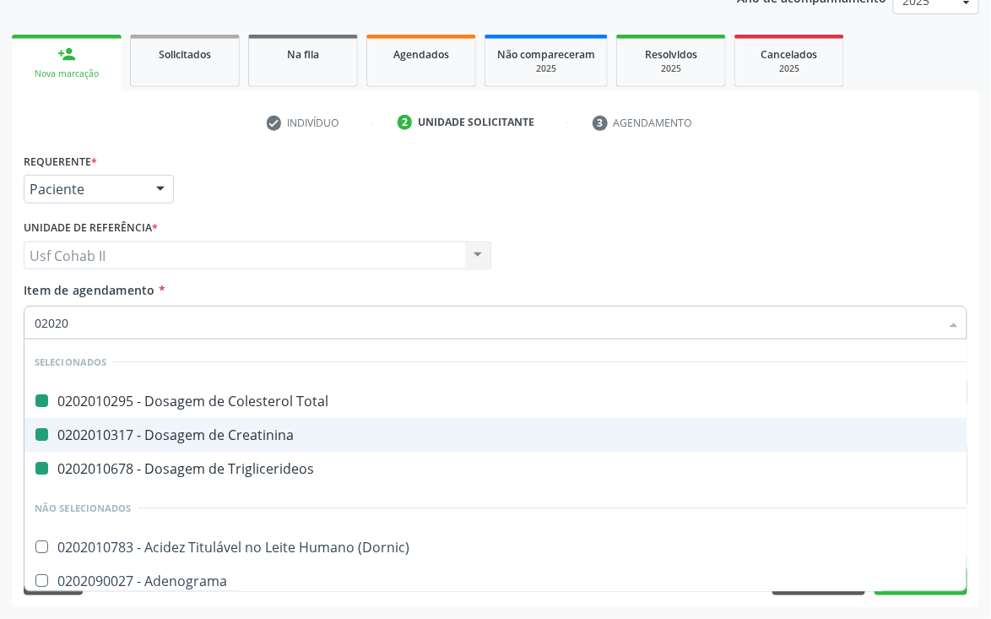
type input "020205"
checkbox Total "false"
checkbox Creatinina "false"
checkbox Triglicerideos "false"
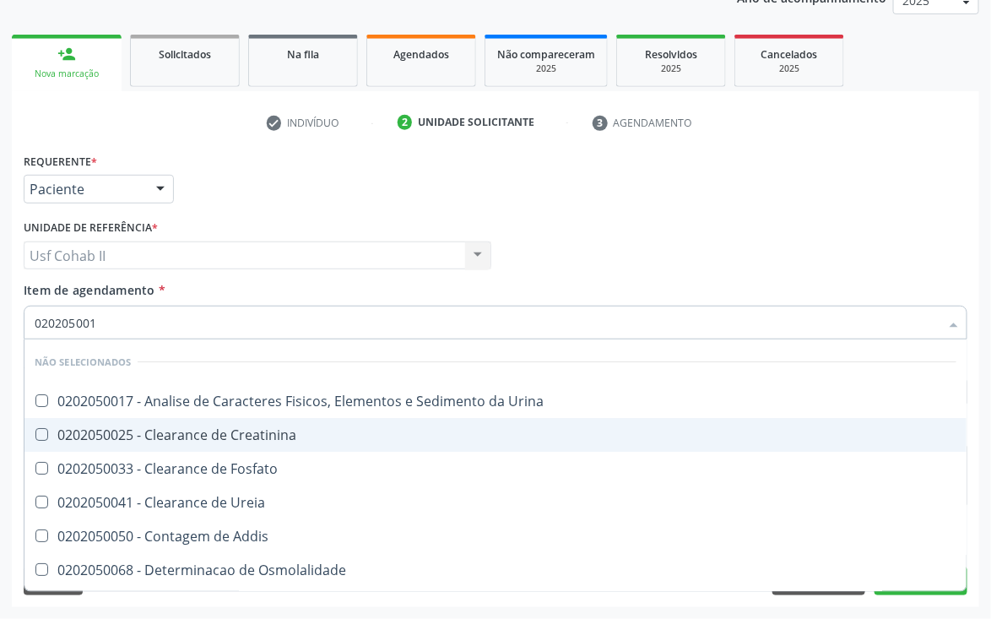
type input "0202050017"
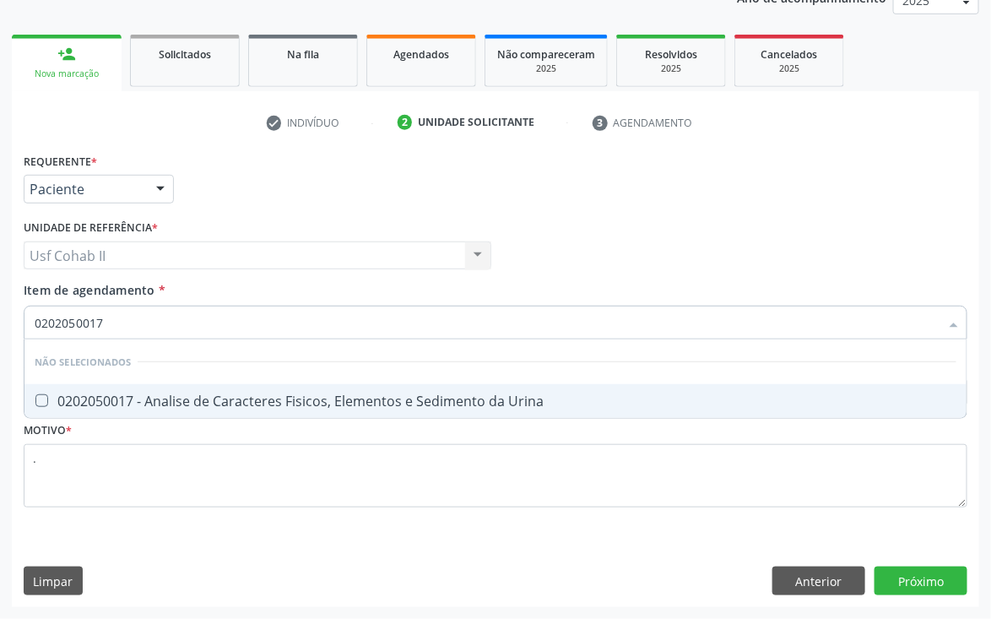
click at [172, 396] on div "0202050017 - Analise de Caracteres Fisicos, Elementos e Sedimento da Urina" at bounding box center [496, 401] width 922 height 14
checkbox Urina "true"
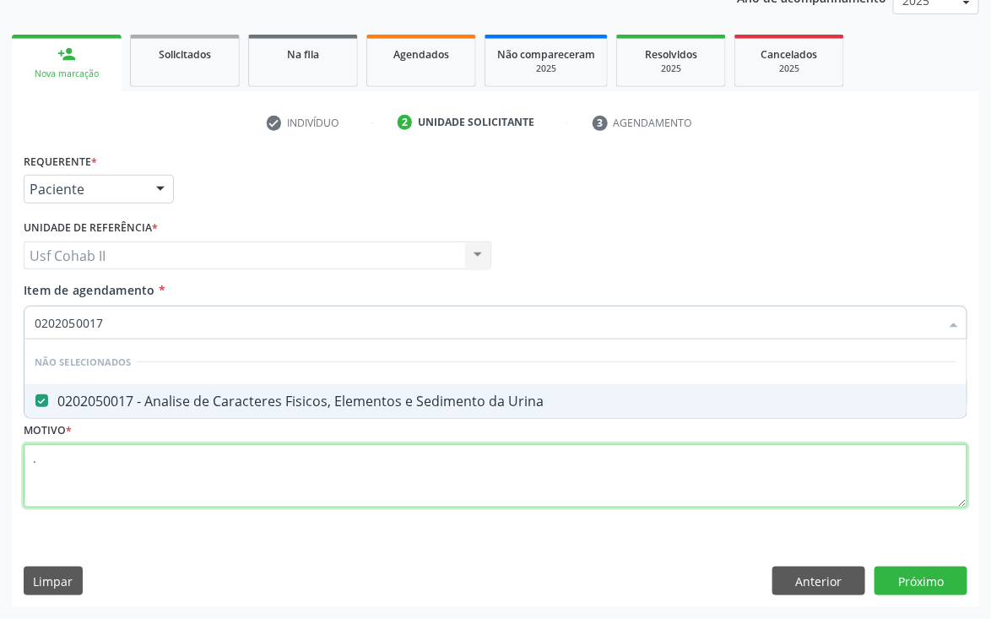
click at [140, 467] on div "Requerente * Paciente Médico(a) Enfermeiro(a) Paciente Nenhum resultado encontr…" at bounding box center [496, 340] width 944 height 383
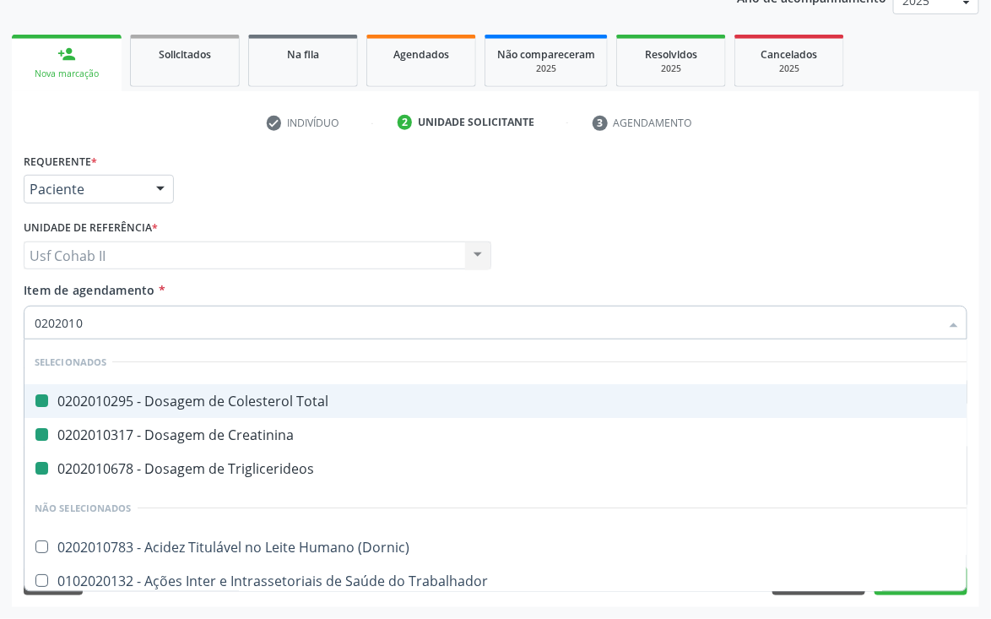
type input "02020104"
checkbox Total "false"
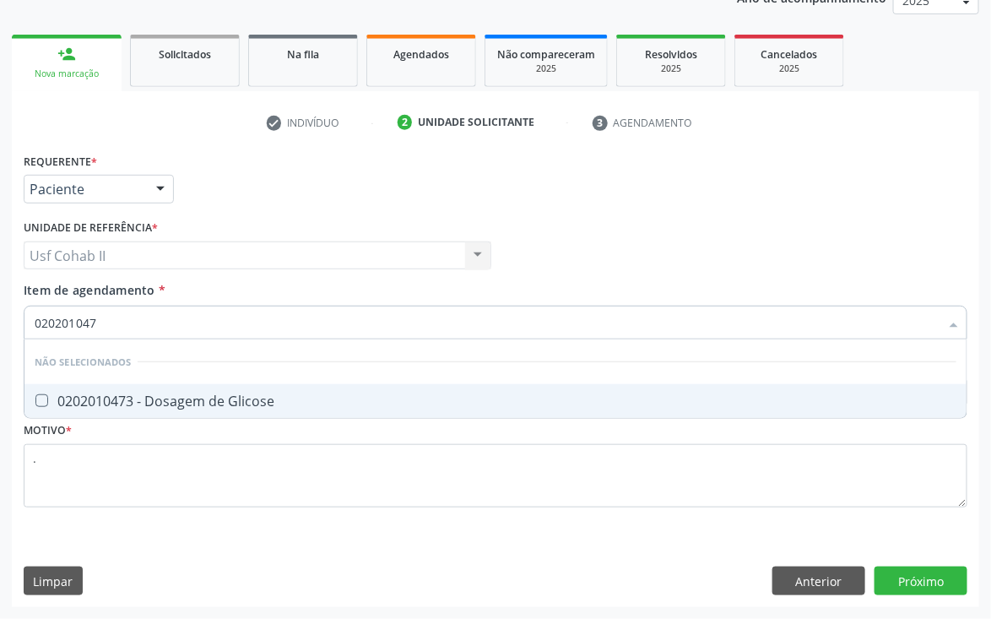
type input "0202010473"
click at [248, 394] on div "0202010473 - Dosagem de Glicose" at bounding box center [496, 401] width 922 height 14
checkbox Glicose "true"
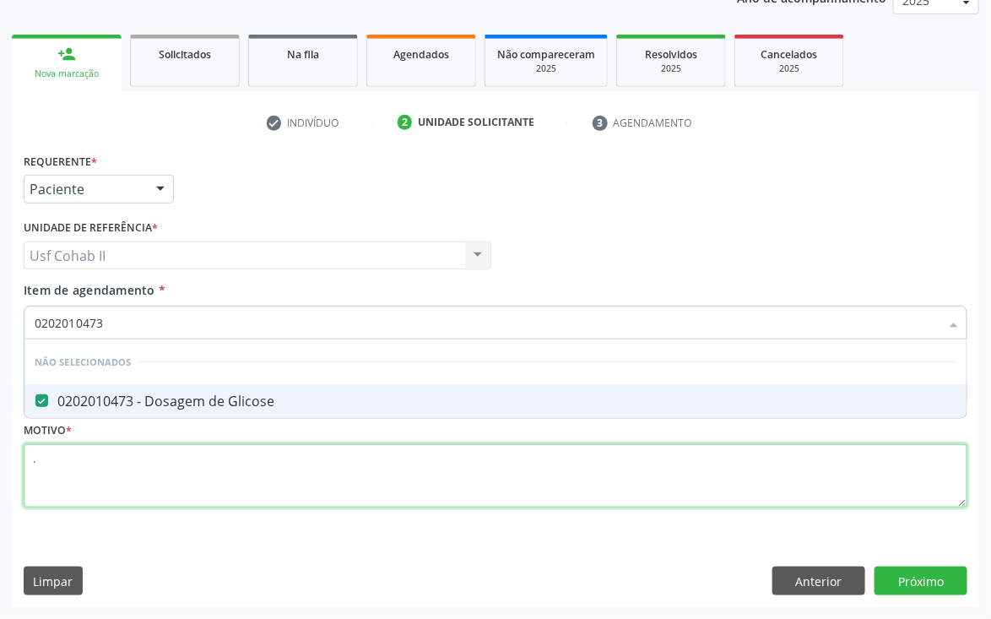
click at [206, 461] on div "Requerente * Paciente Médico(a) Enfermeiro(a) Paciente Nenhum resultado encontr…" at bounding box center [496, 340] width 944 height 383
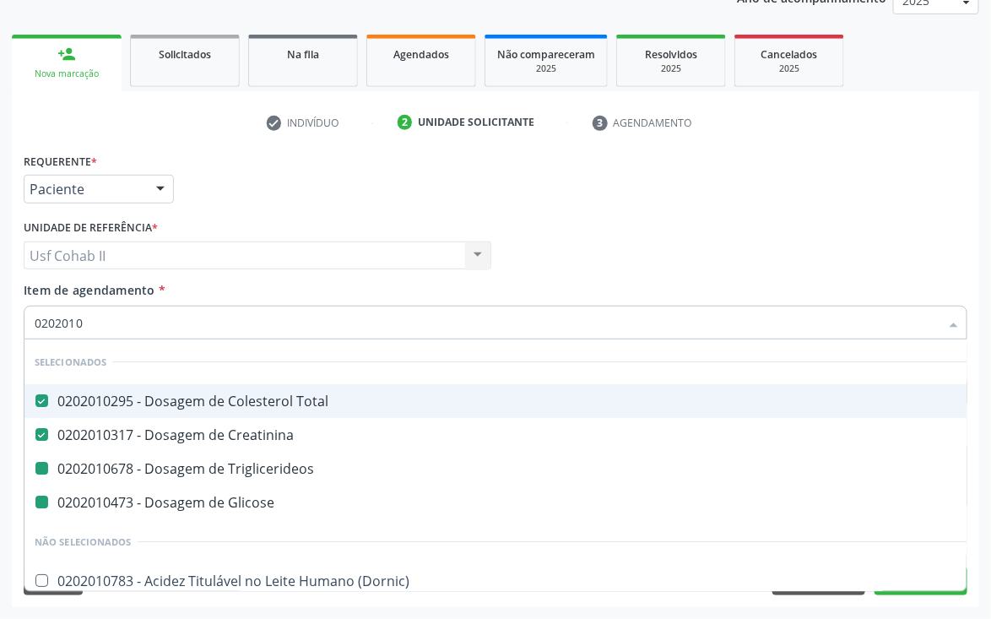
type input "02020102"
checkbox Triglicerideos "false"
checkbox Glicose "false"
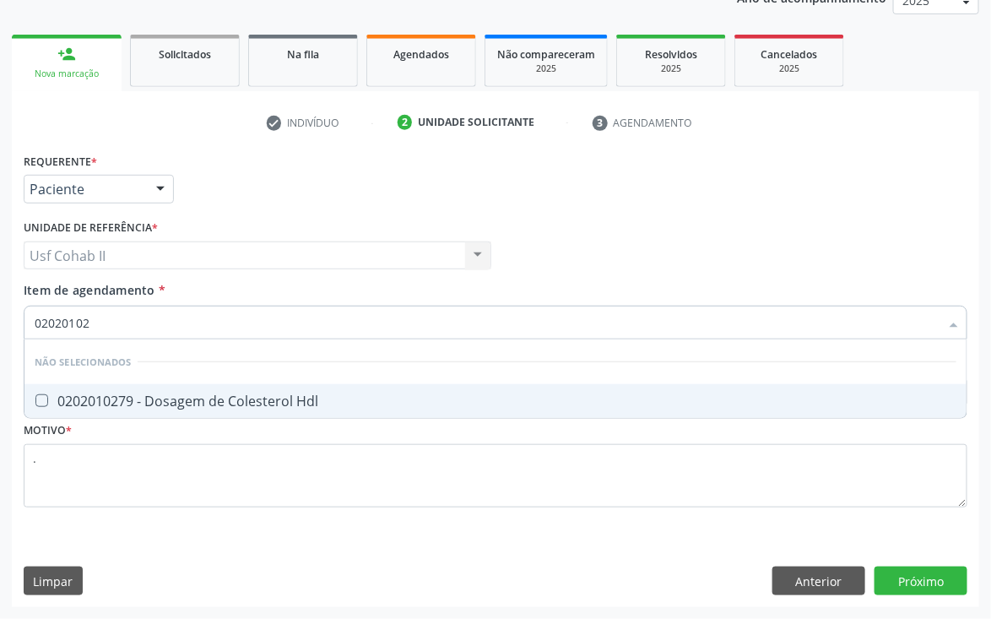
type input "020201027"
checkbox Hdl "false"
type input "0202010279"
click at [165, 394] on div "0202010279 - Dosagem de Colesterol Hdl" at bounding box center [496, 401] width 922 height 14
checkbox Hdl "true"
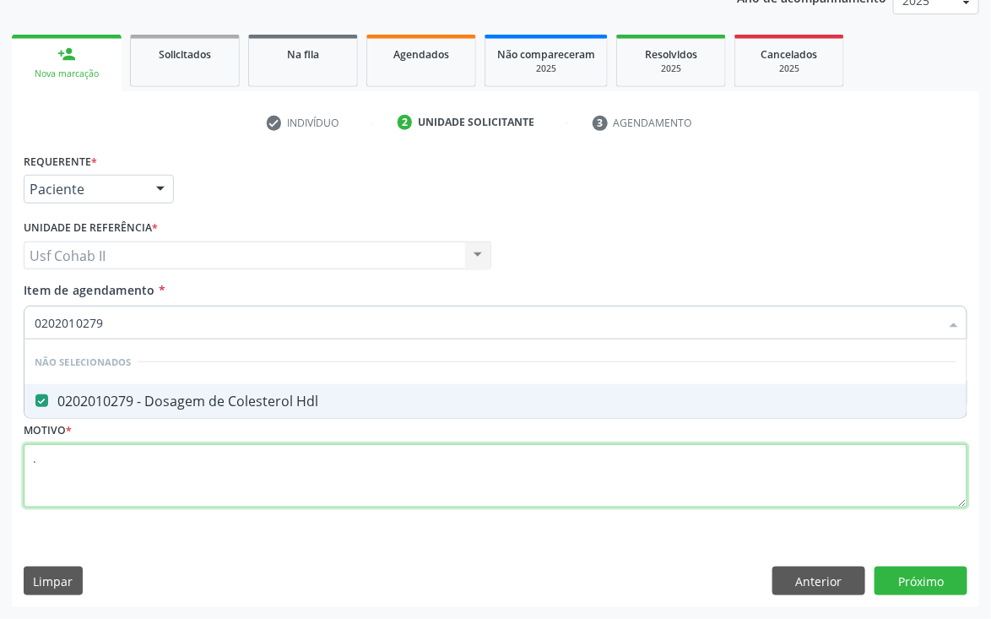
click at [147, 449] on div "Requerente * Paciente Médico(a) Enfermeiro(a) Paciente Nenhum resultado encontr…" at bounding box center [496, 340] width 944 height 383
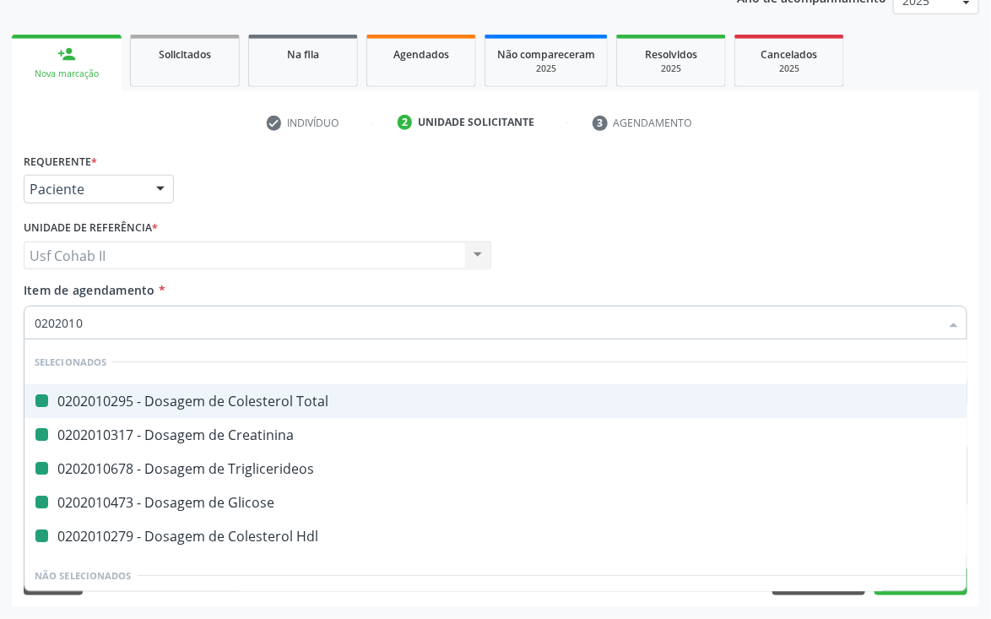
type input "02020105"
checkbox Total "false"
checkbox Creatinina "false"
checkbox Triglicerideos "false"
checkbox Glicose "false"
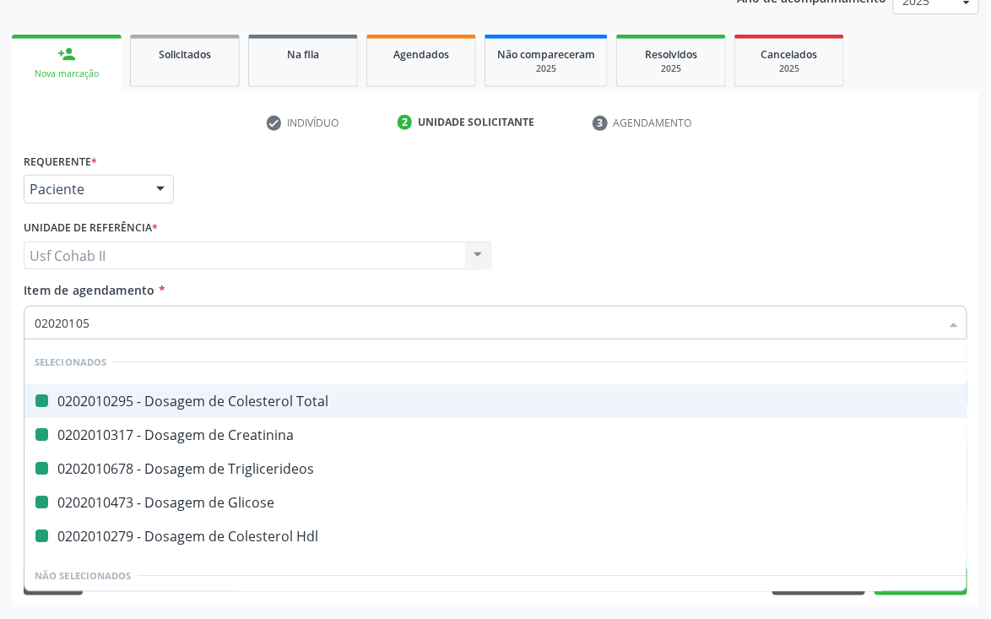
checkbox Hdl "false"
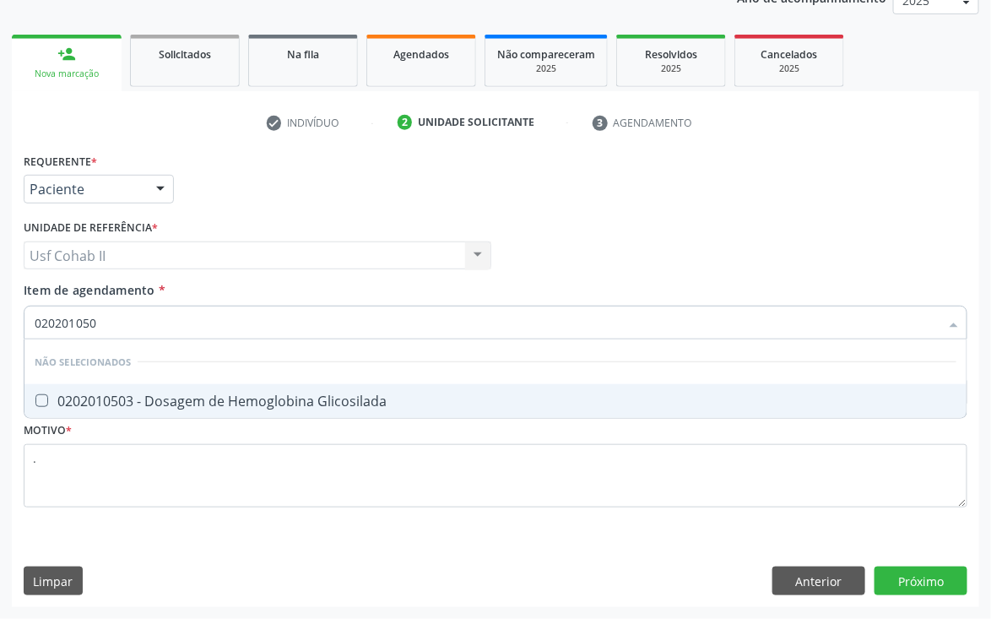
type input "0202010503"
click at [158, 394] on div "0202010503 - Dosagem de Hemoglobina Glicosilada" at bounding box center [496, 401] width 922 height 14
checkbox Glicosilada "true"
type input "0202010503"
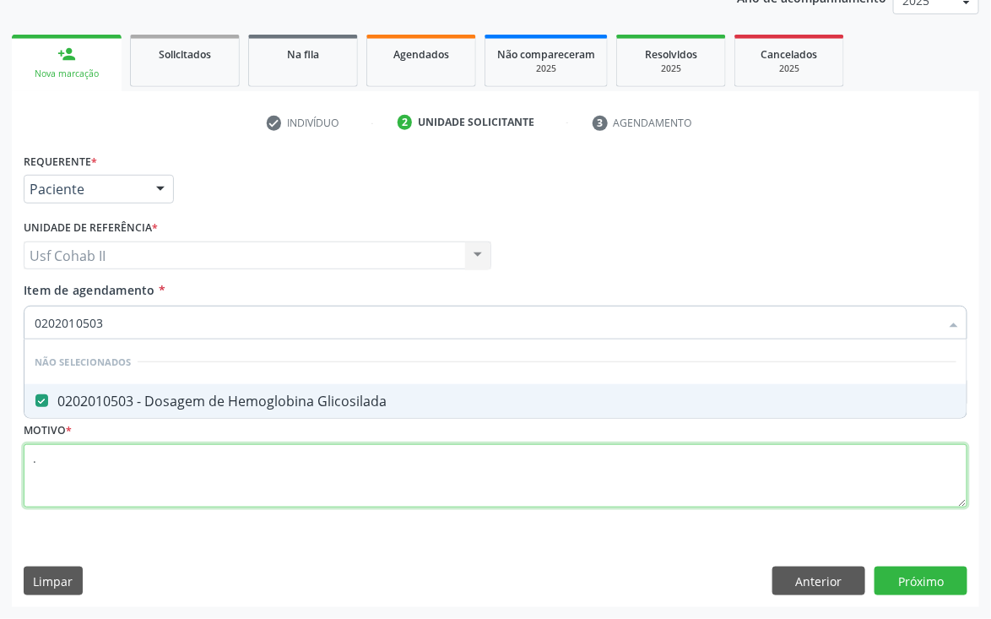
click at [122, 457] on div "Requerente * Paciente Médico(a) Enfermeiro(a) Paciente Nenhum resultado encontr…" at bounding box center [496, 340] width 944 height 383
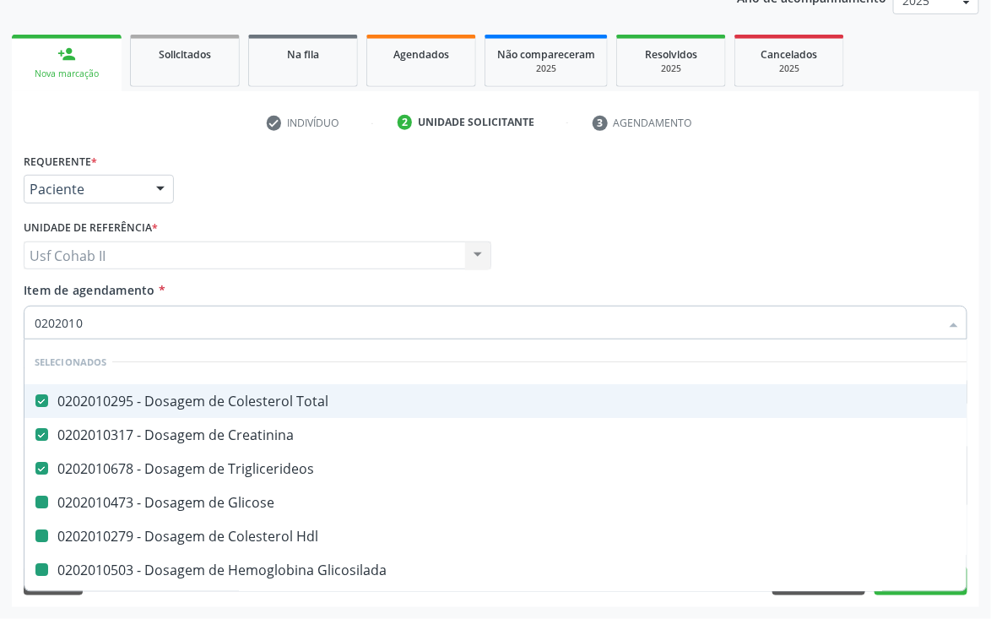
type input "02020102"
checkbox Glicose "false"
checkbox Hdl "false"
checkbox Glicosilada "false"
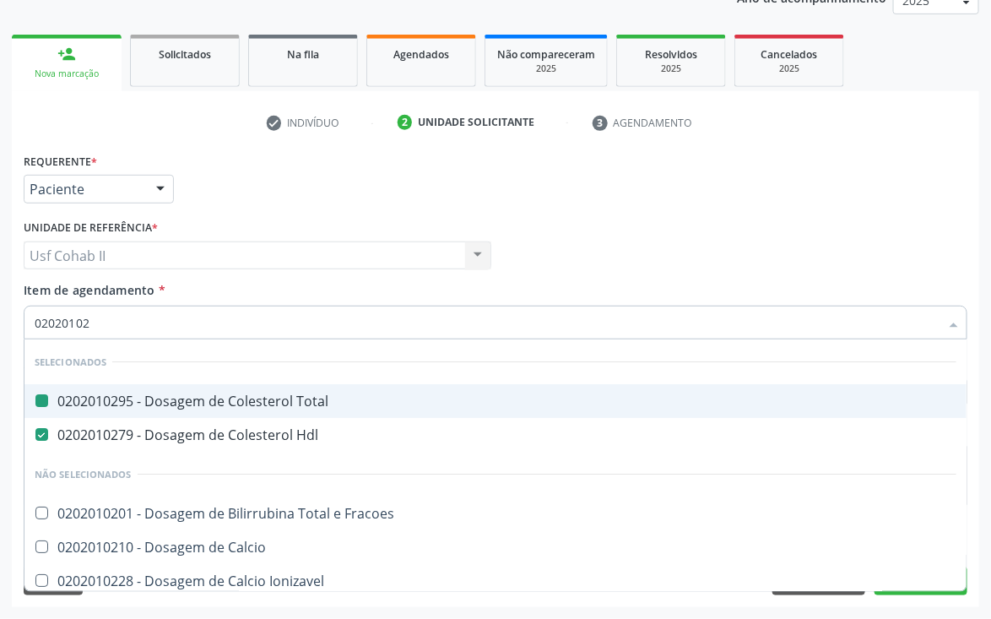
type input "020201028"
checkbox Total "false"
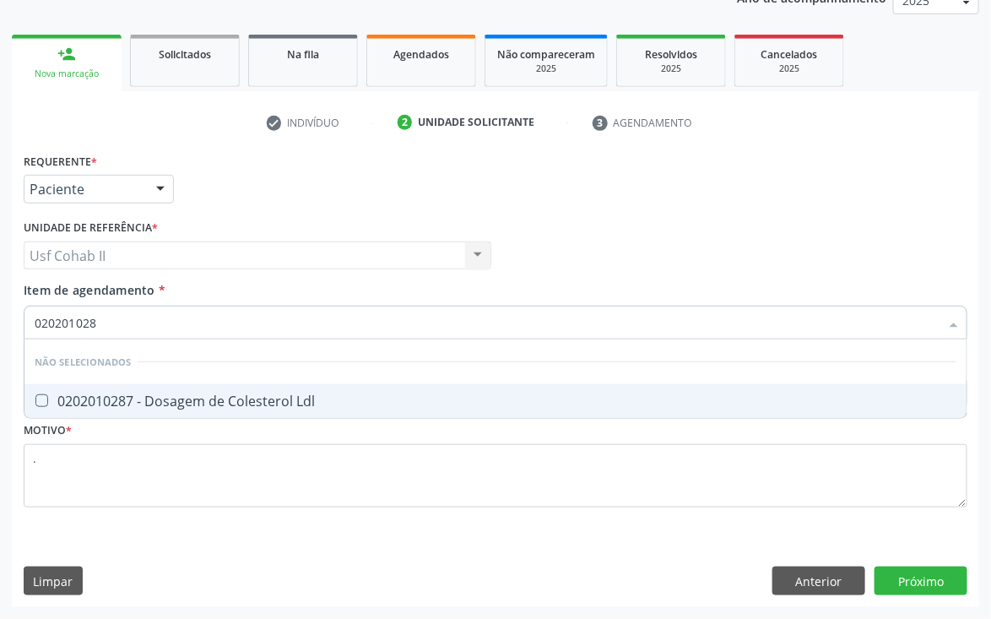
type input "0202010287"
click at [193, 394] on div "0202010287 - Dosagem de Colesterol Ldl" at bounding box center [496, 401] width 922 height 14
checkbox Ldl "true"
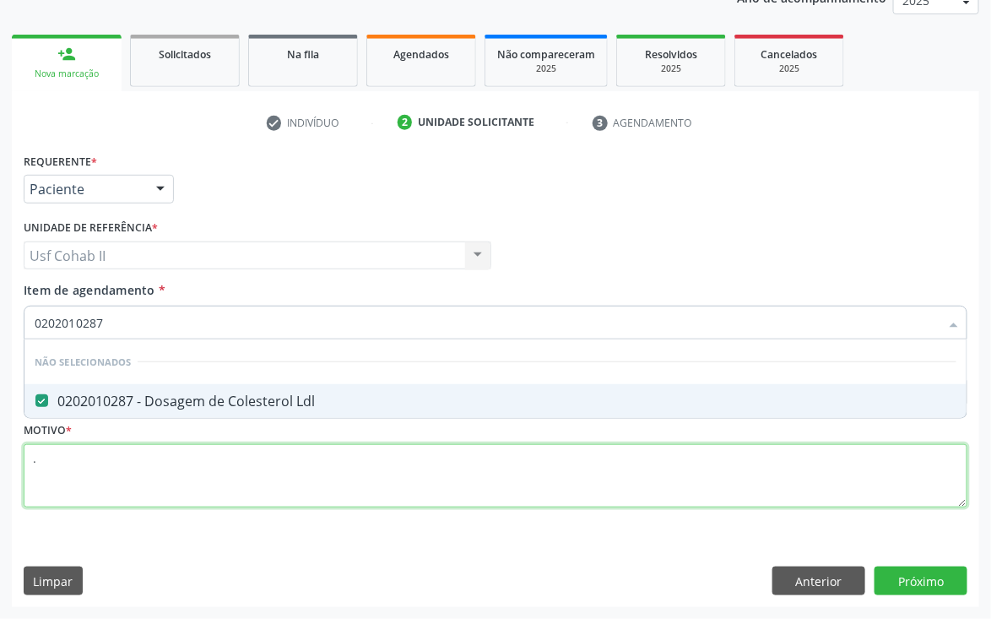
click at [137, 462] on div "Requerente * Paciente Médico(a) Enfermeiro(a) Paciente Nenhum resultado encontr…" at bounding box center [496, 340] width 944 height 383
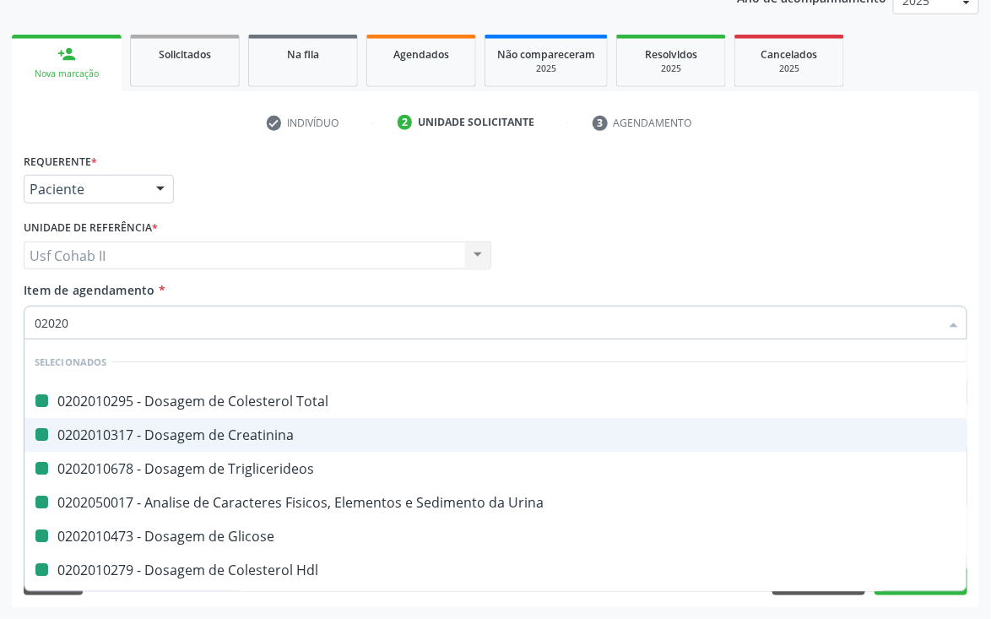
type input "020202"
checkbox Total "false"
checkbox Creatinina "false"
checkbox Triglicerideos "false"
checkbox Urina "false"
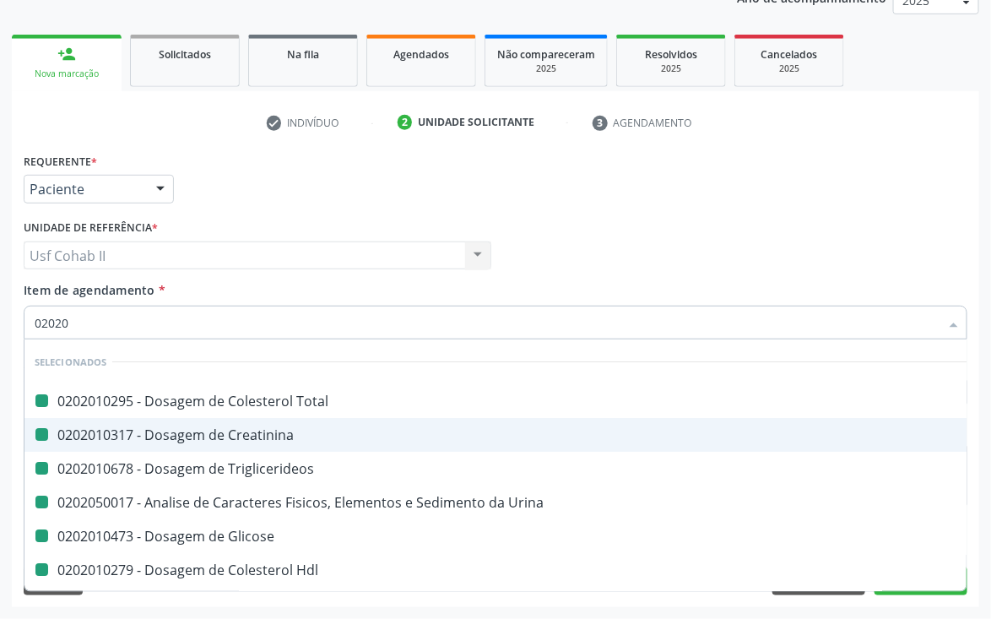
checkbox Glicose "false"
checkbox Hdl "false"
checkbox Glicosilada "false"
checkbox Ldl "false"
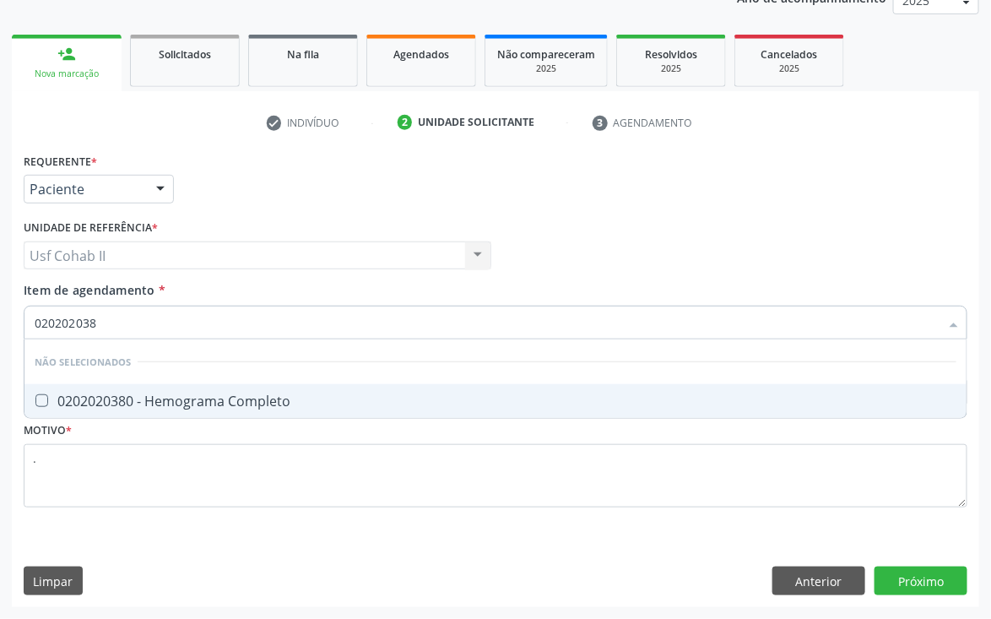
type input "0202020380"
click at [332, 400] on div "0202020380 - Hemograma Completo" at bounding box center [496, 401] width 922 height 14
checkbox Completo "true"
click at [928, 583] on div "Requerente * Paciente Médico(a) Enfermeiro(a) Paciente Nenhum resultado encontr…" at bounding box center [496, 378] width 968 height 459
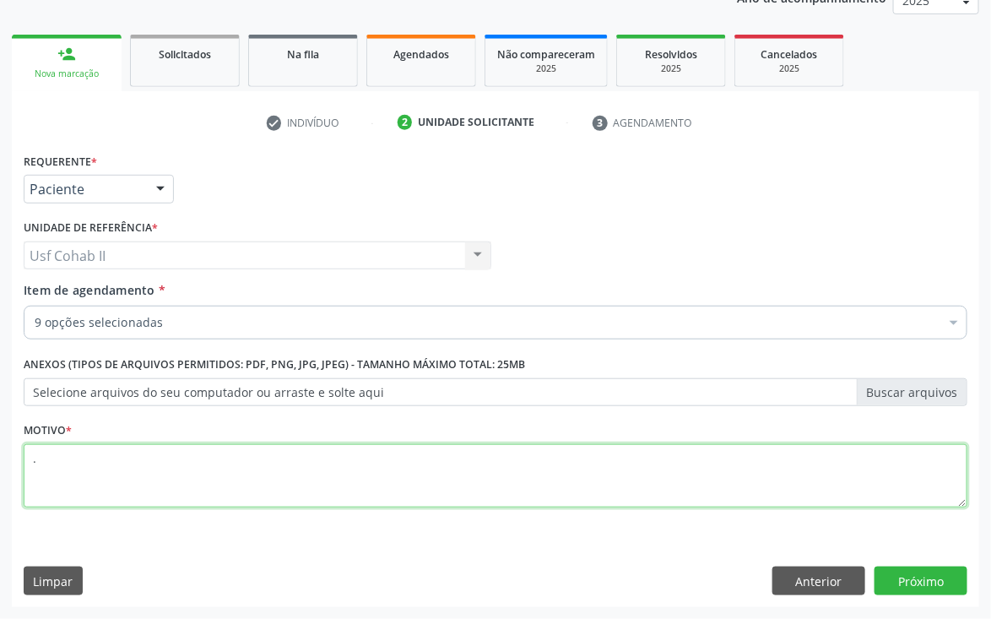
click at [279, 480] on textarea "." at bounding box center [496, 476] width 944 height 64
type textarea ".."
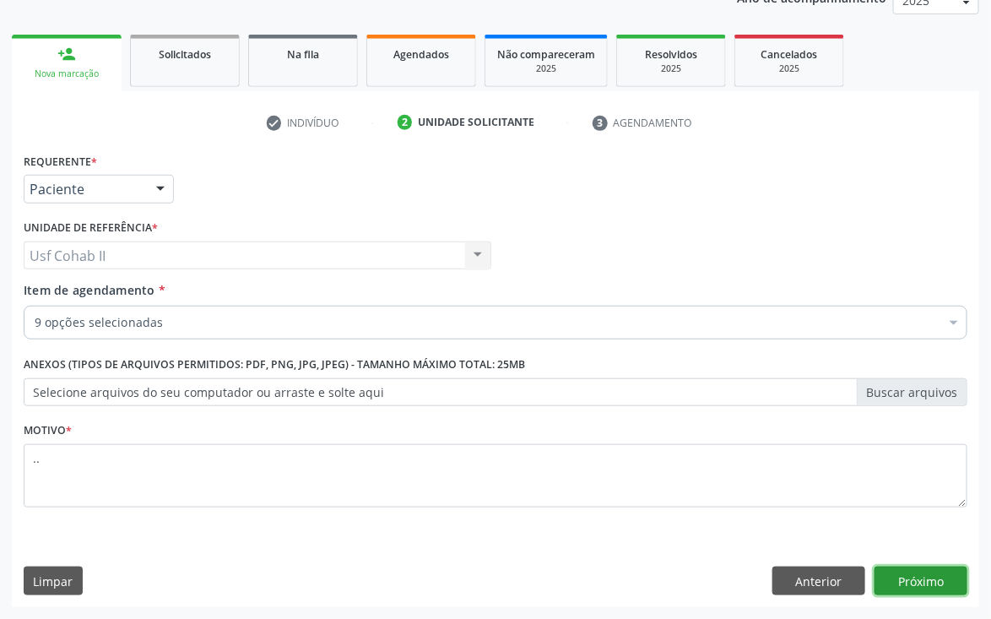
click at [932, 571] on button "Próximo" at bounding box center [921, 581] width 93 height 29
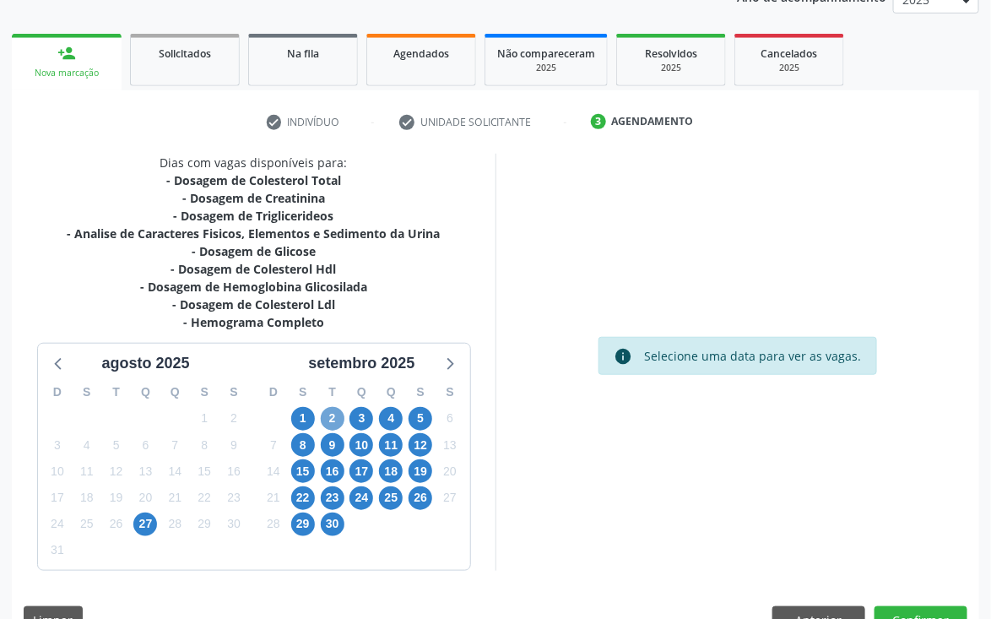
click at [329, 416] on span "2" at bounding box center [333, 419] width 24 height 24
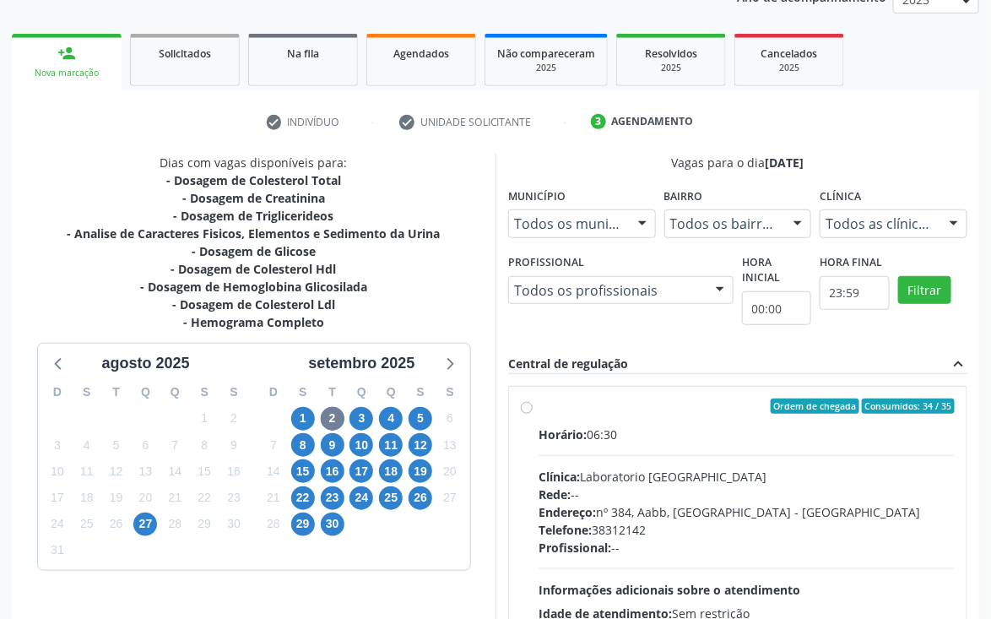
click at [539, 399] on label "Ordem de chegada Consumidos: 34 / 35 Horário: 06:30 Clínica: Laboratorio Sao Fr…" at bounding box center [747, 528] width 416 height 259
click at [525, 399] on input "Ordem de chegada Consumidos: 34 / 35 Horário: 06:30 Clínica: Laboratorio Sao Fr…" at bounding box center [527, 406] width 12 height 15
radio input "true"
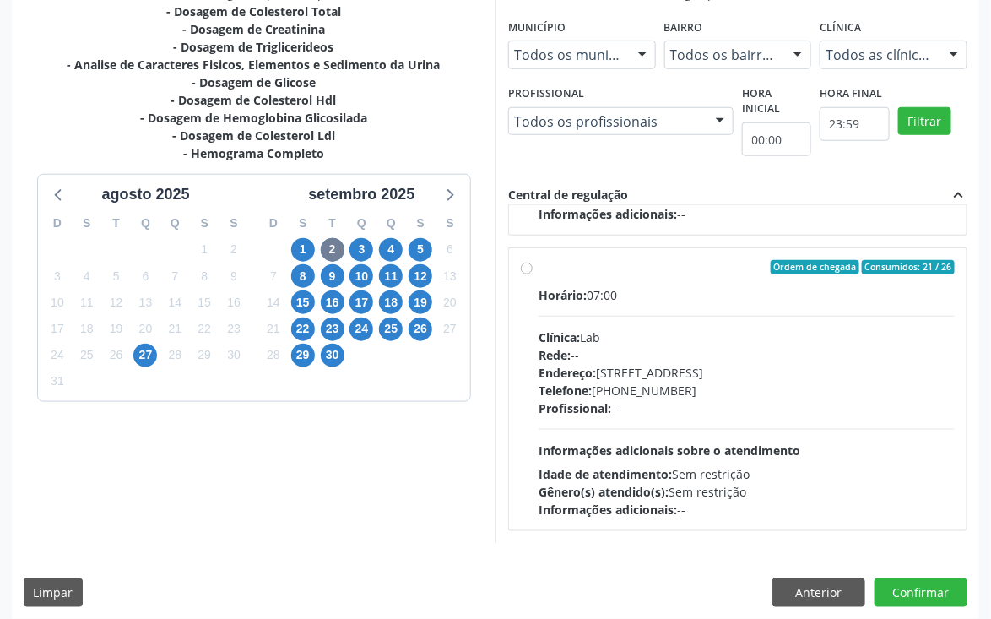
scroll to position [390, 0]
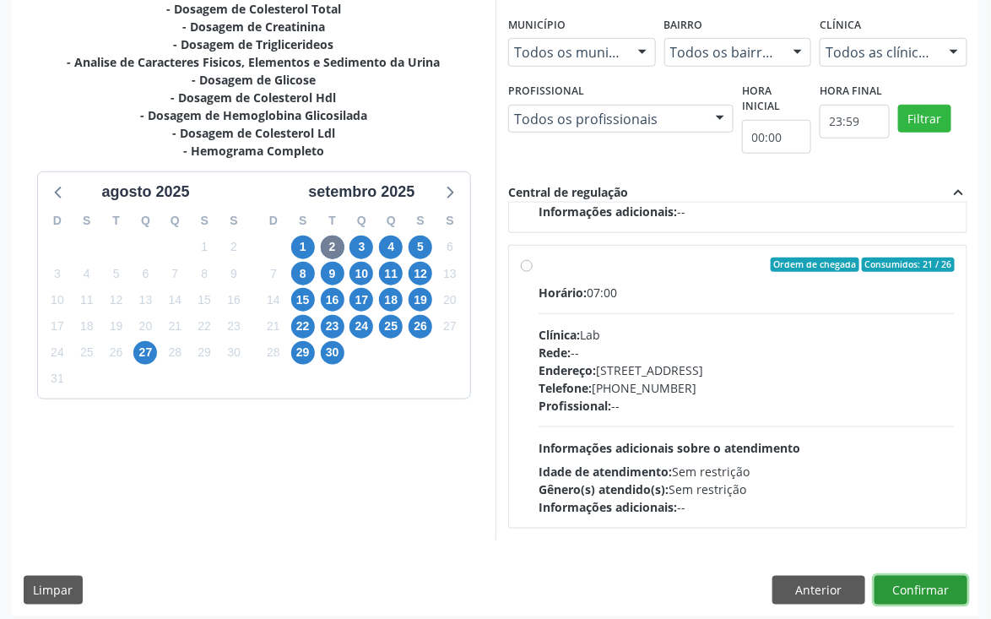
click at [926, 576] on button "Confirmar" at bounding box center [921, 590] width 93 height 29
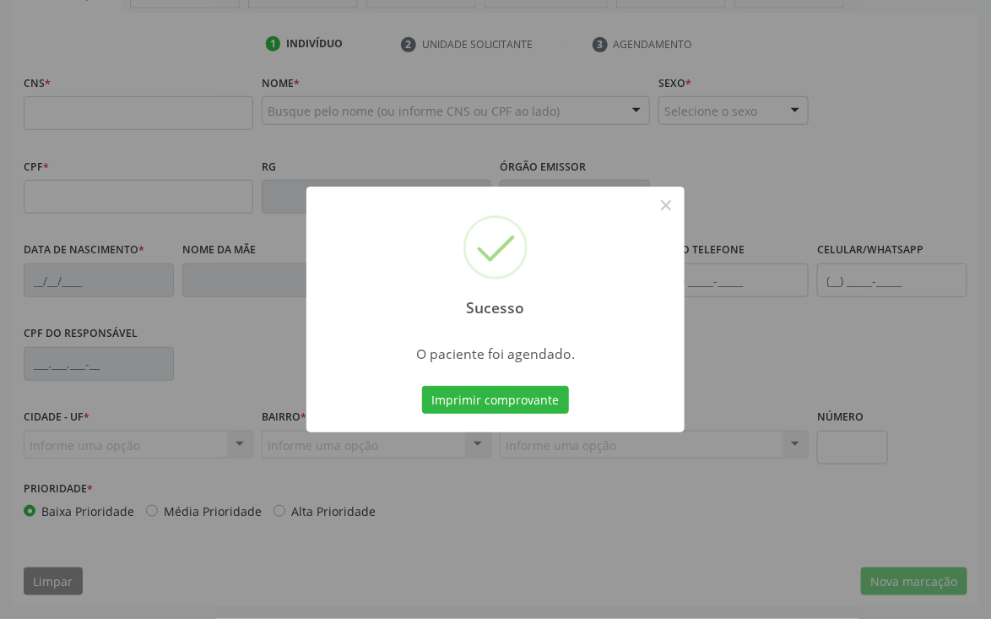
scroll to position [296, 0]
click at [504, 396] on button "Imprimir comprovante" at bounding box center [495, 400] width 147 height 29
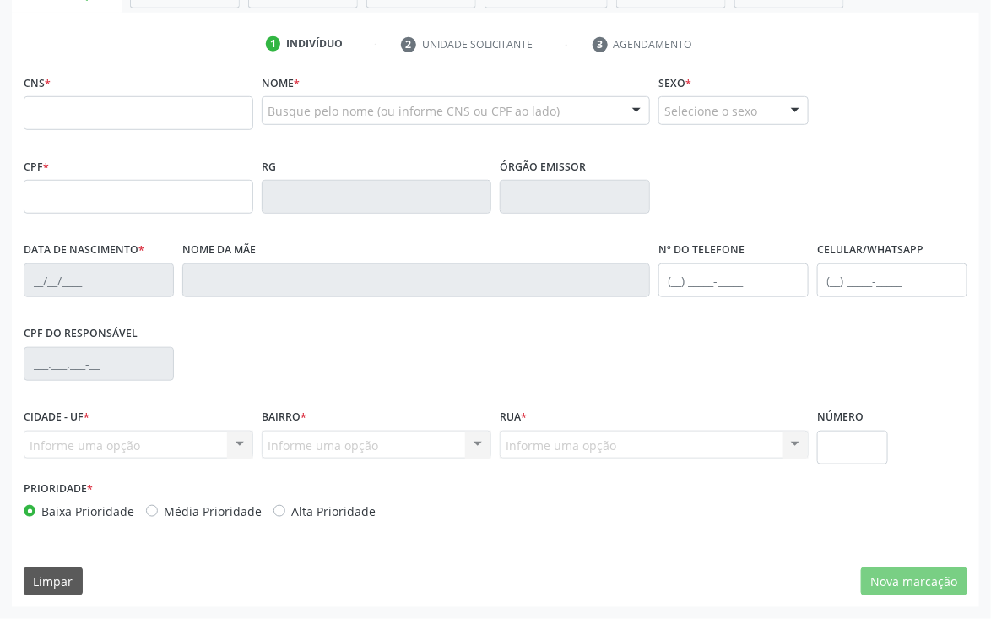
scroll to position [296, 0]
click at [46, 120] on input "text" at bounding box center [139, 113] width 230 height 34
type input "706 3027 7341 5176"
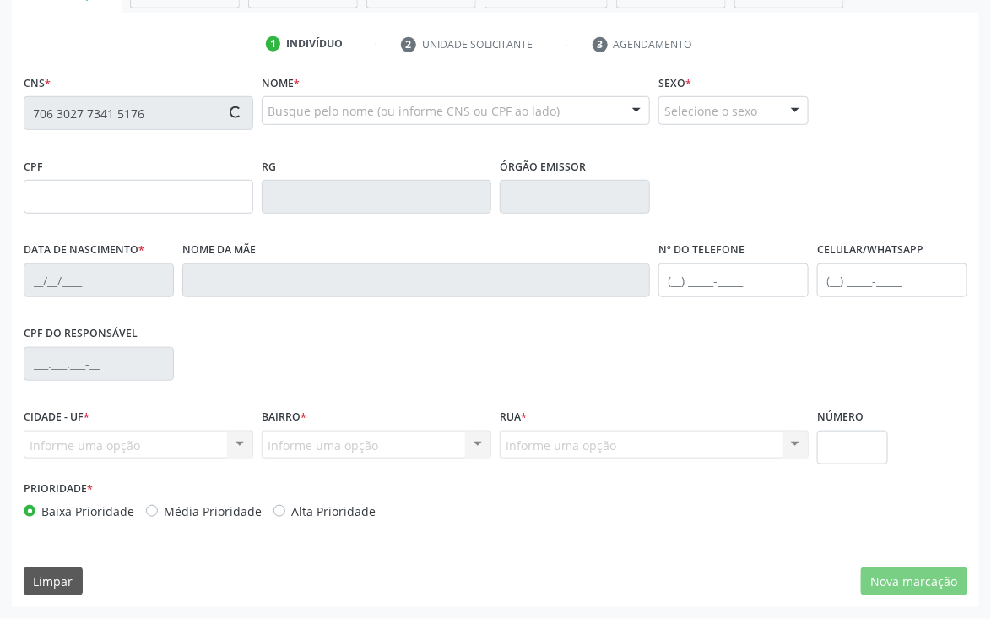
type input "527.510.744-72"
type input "[DATE]"
type input "[PERSON_NAME]"
type input "[PHONE_NUMBER]"
type input "038.546.474-68"
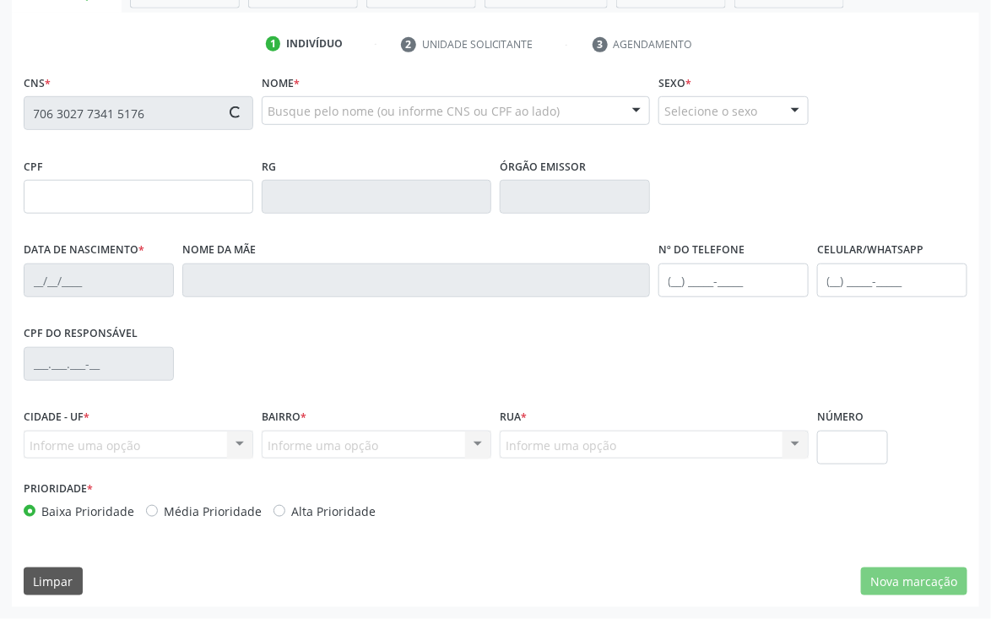
type input "271"
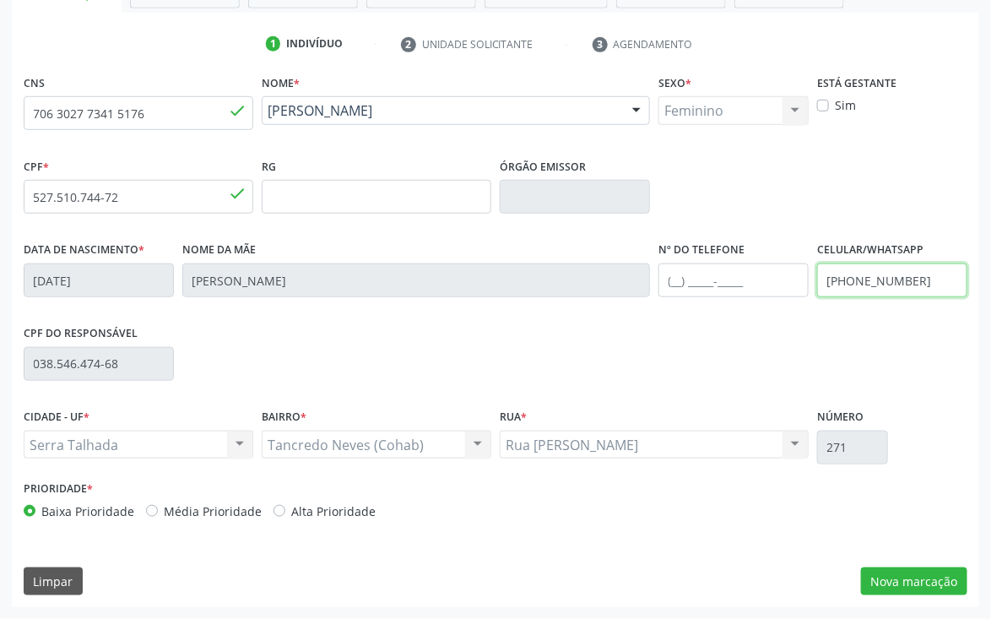
drag, startPoint x: 927, startPoint y: 286, endPoint x: 674, endPoint y: 286, distance: 253.3
click at [674, 286] on div "Data de nascimento * [DATE] Nome da mãe [PERSON_NAME] Nº do Telefone Celular/Wh…" at bounding box center [495, 279] width 953 height 84
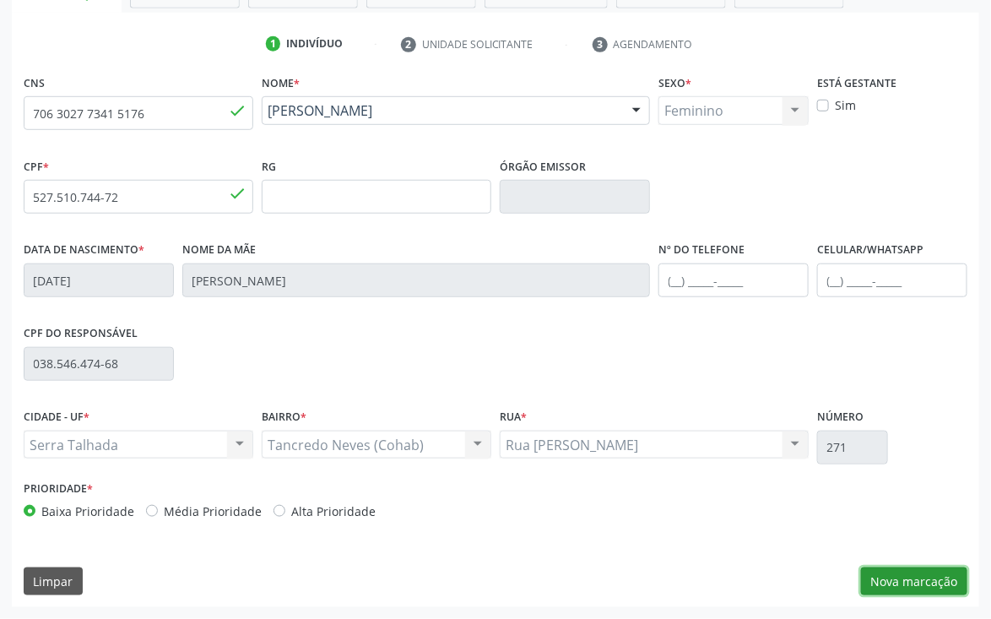
click at [899, 576] on button "Nova marcação" at bounding box center [914, 582] width 106 height 29
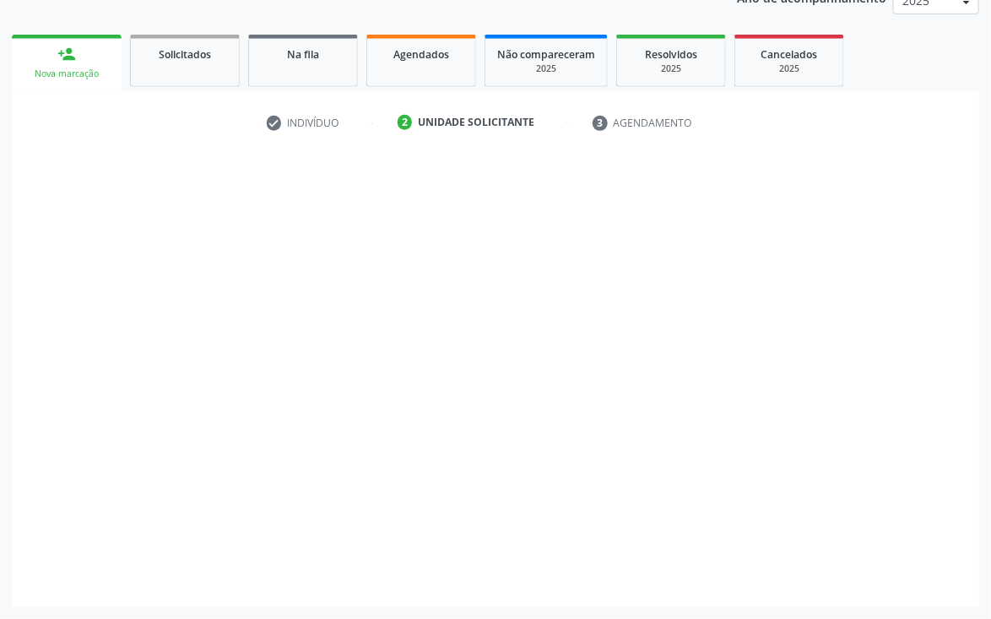
scroll to position [219, 0]
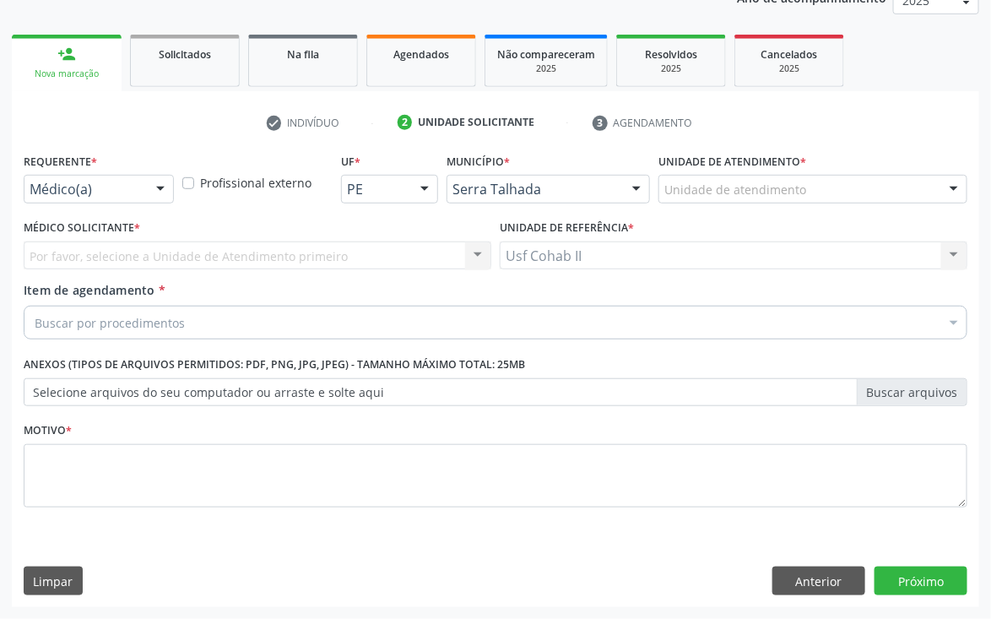
click at [105, 177] on div "Médico(a)" at bounding box center [99, 189] width 150 height 29
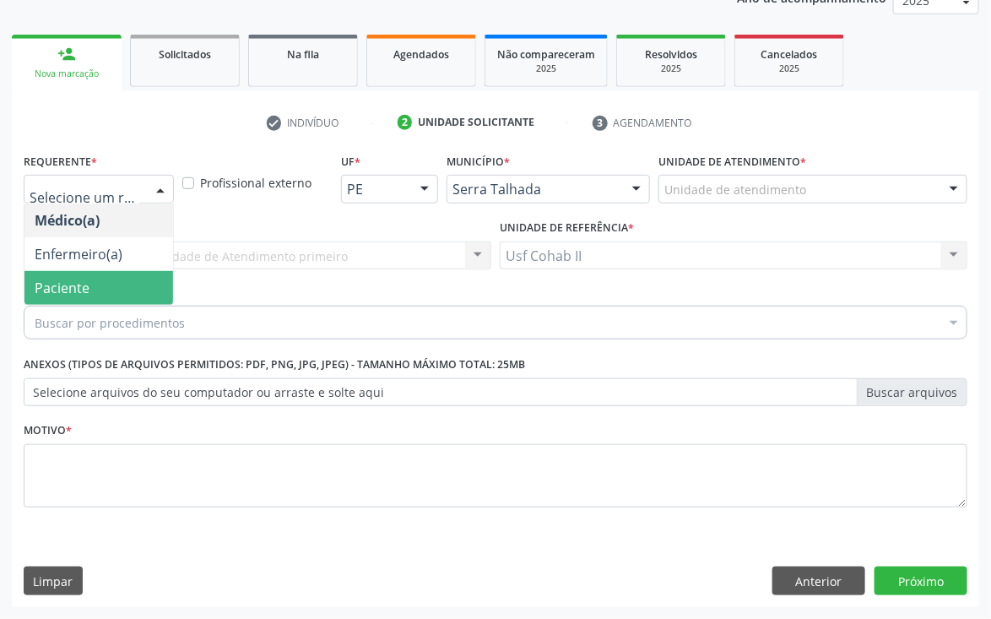
click at [61, 292] on span "Paciente" at bounding box center [62, 288] width 55 height 19
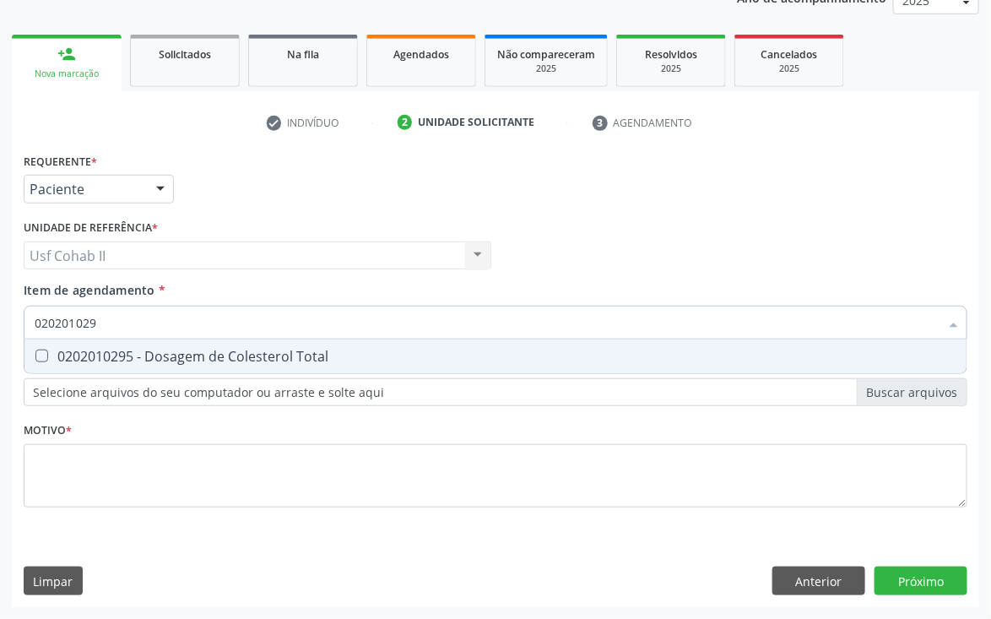
type input "0202010295"
click at [125, 345] on span "0202010295 - Dosagem de Colesterol Total" at bounding box center [495, 356] width 942 height 34
checkbox Total "true"
type input "0202010295"
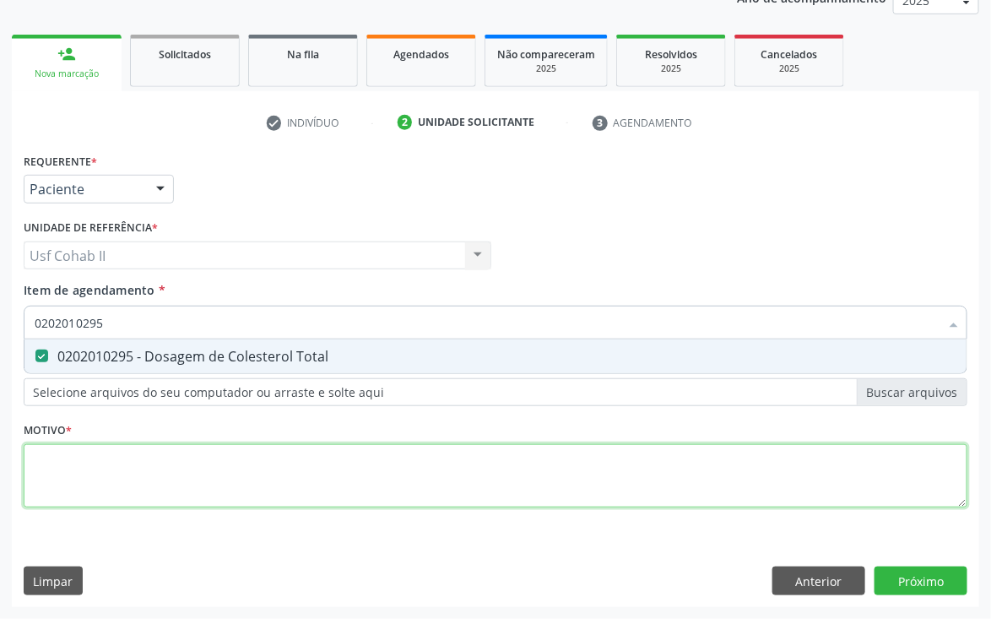
click at [102, 477] on div "Requerente * Paciente Médico(a) Enfermeiro(a) Paciente Nenhum resultado encontr…" at bounding box center [496, 340] width 944 height 383
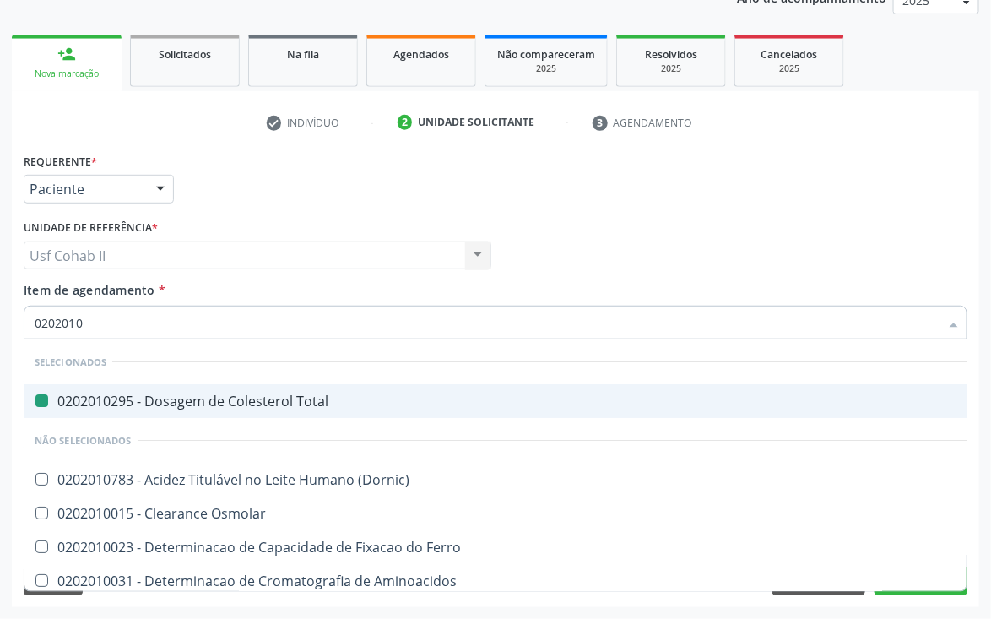
type input "02020103"
checkbox Total "false"
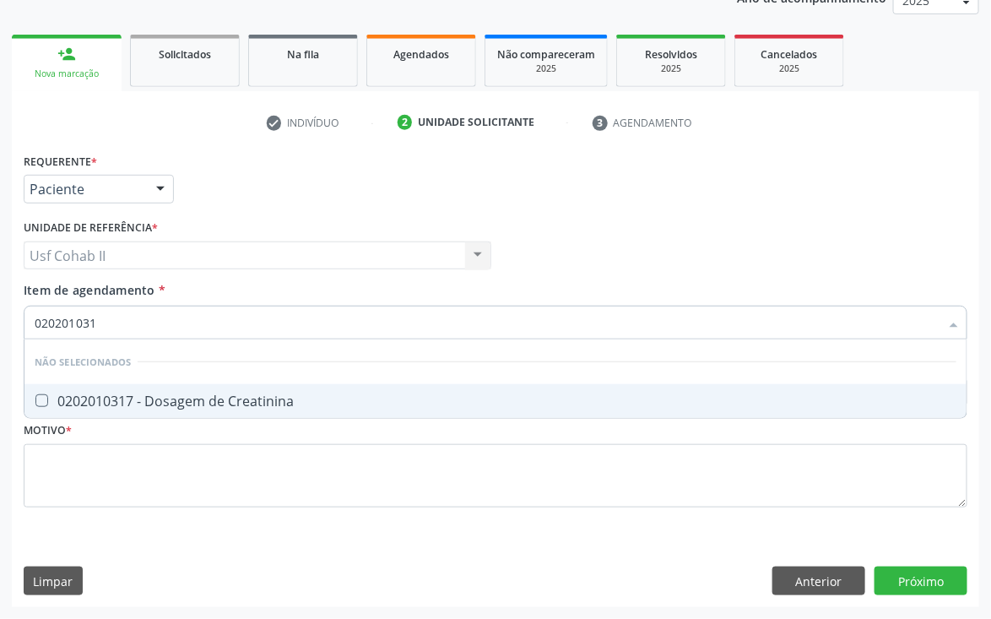
type input "0202010317"
click at [195, 399] on div "0202010317 - Dosagem de Creatinina" at bounding box center [496, 401] width 922 height 14
checkbox Creatinina "true"
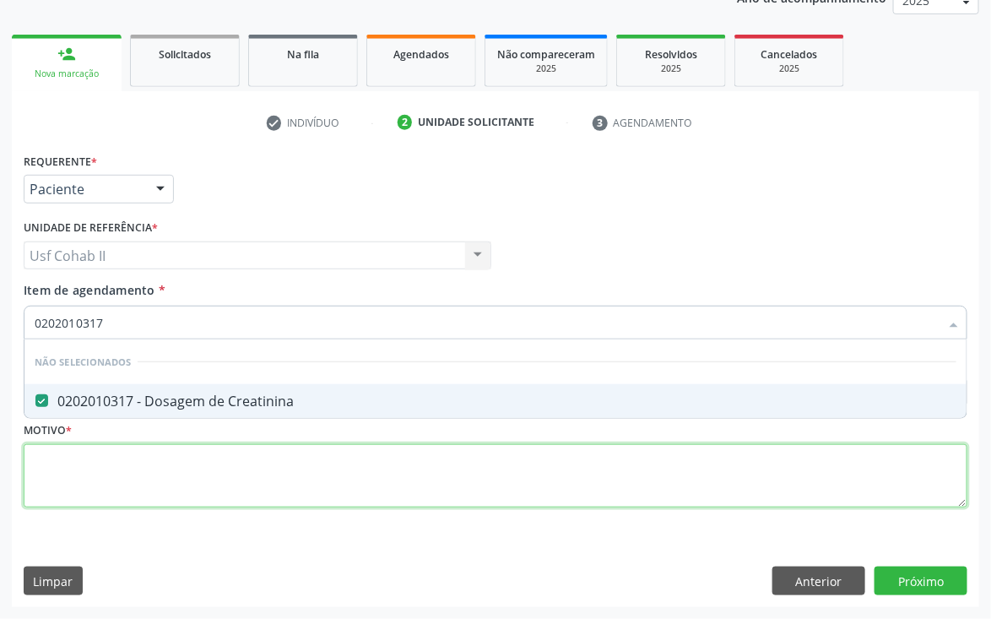
click at [165, 452] on div "Requerente * Paciente Médico(a) Enfermeiro(a) Paciente Nenhum resultado encontr…" at bounding box center [496, 340] width 944 height 383
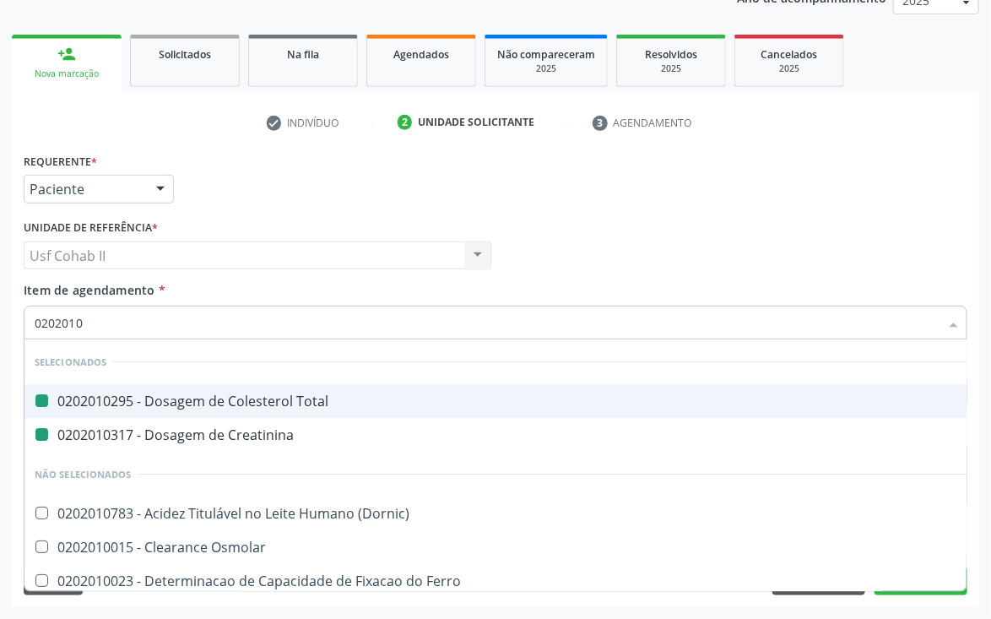
type input "02020106"
checkbox Total "false"
checkbox Creatinina "false"
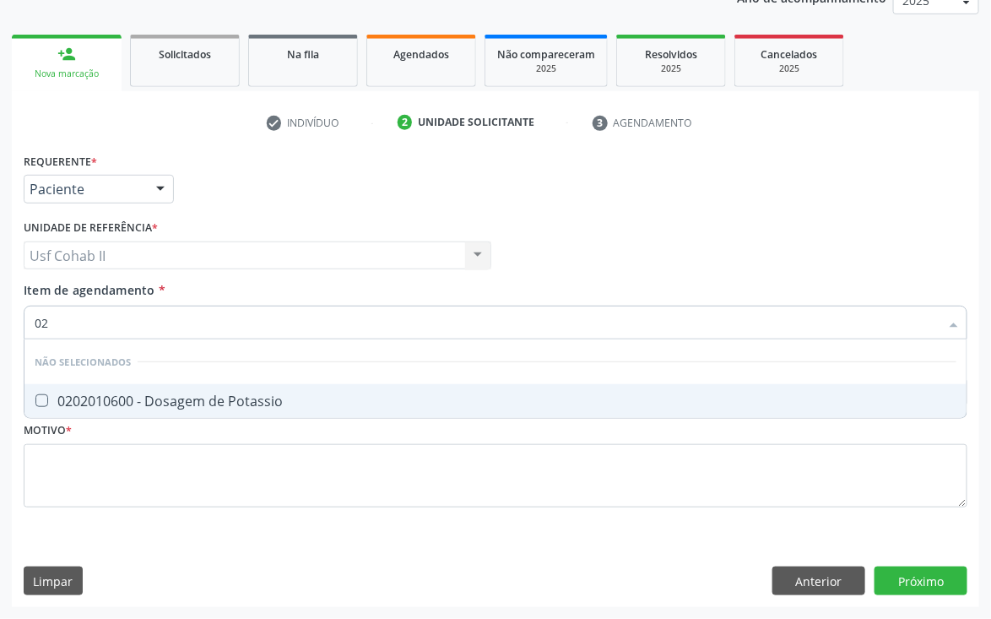
type input "0"
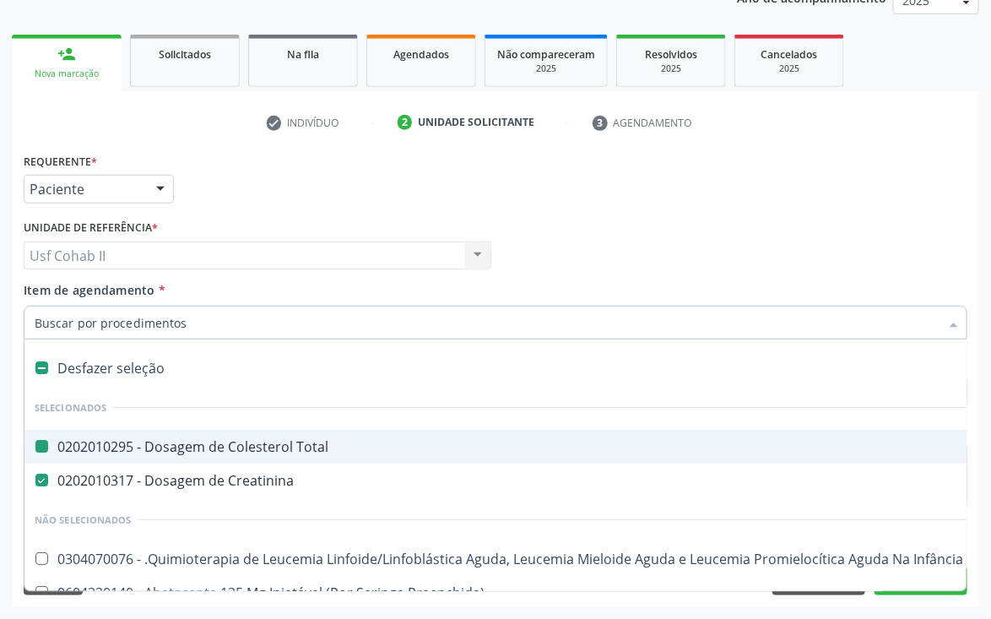
checkbox Total "true"
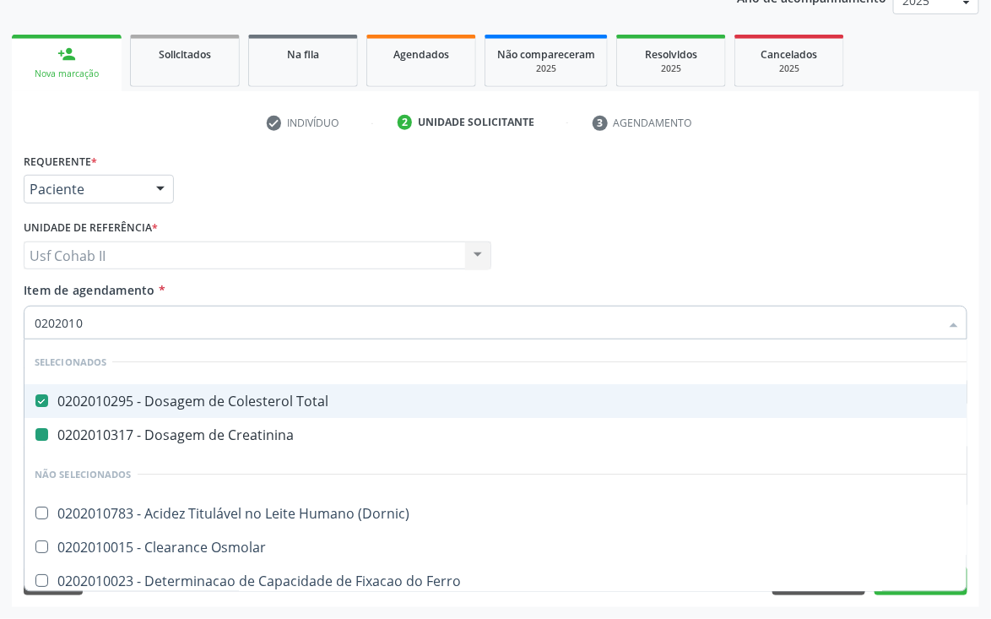
type input "02020106"
checkbox Total "false"
checkbox Creatinina "false"
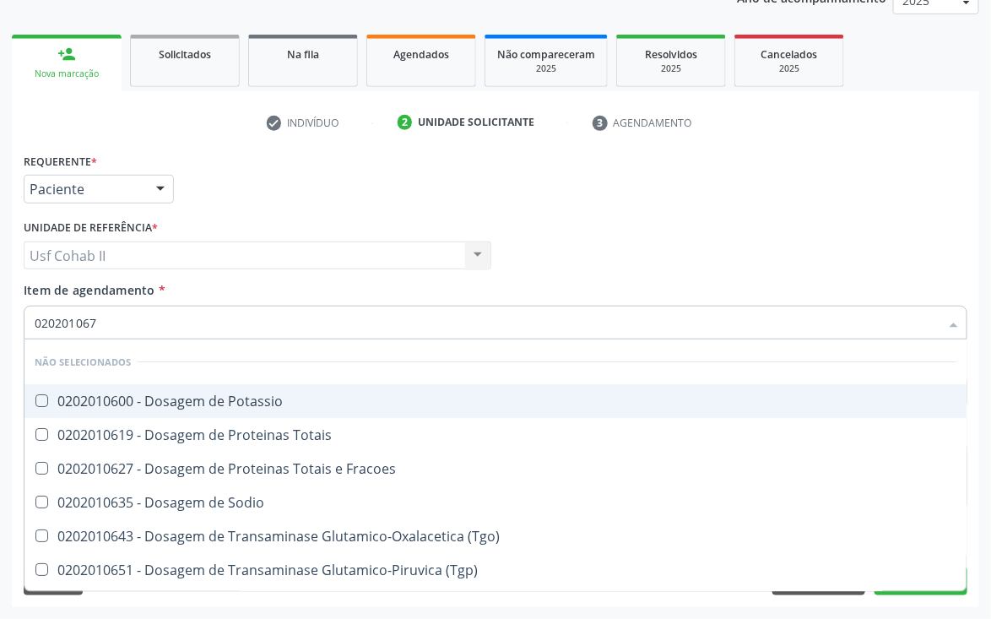
type input "0202010678"
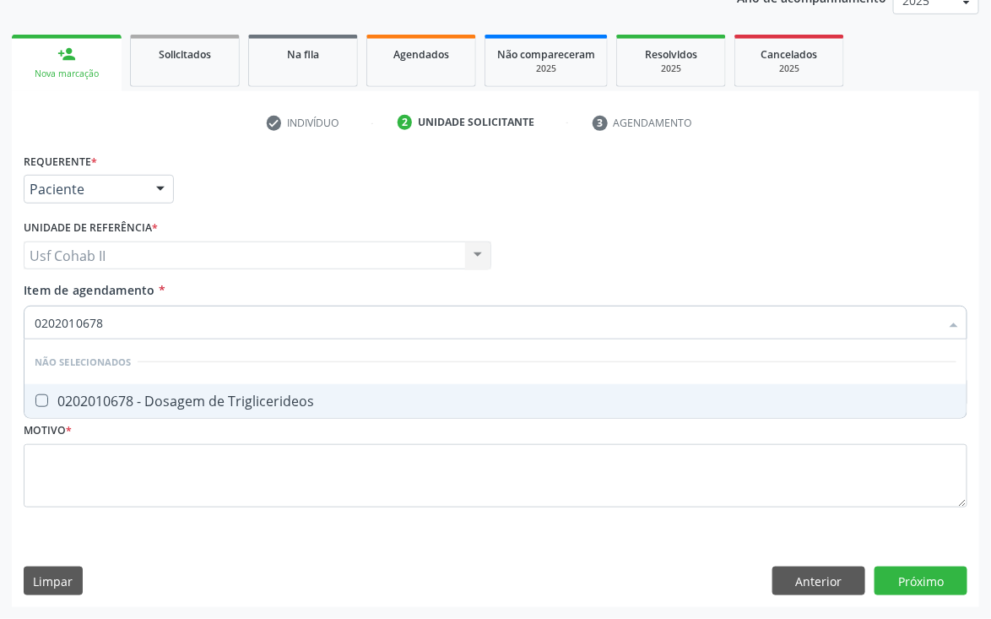
click at [177, 400] on div "0202010678 - Dosagem de Triglicerideos" at bounding box center [496, 401] width 922 height 14
checkbox Triglicerideos "true"
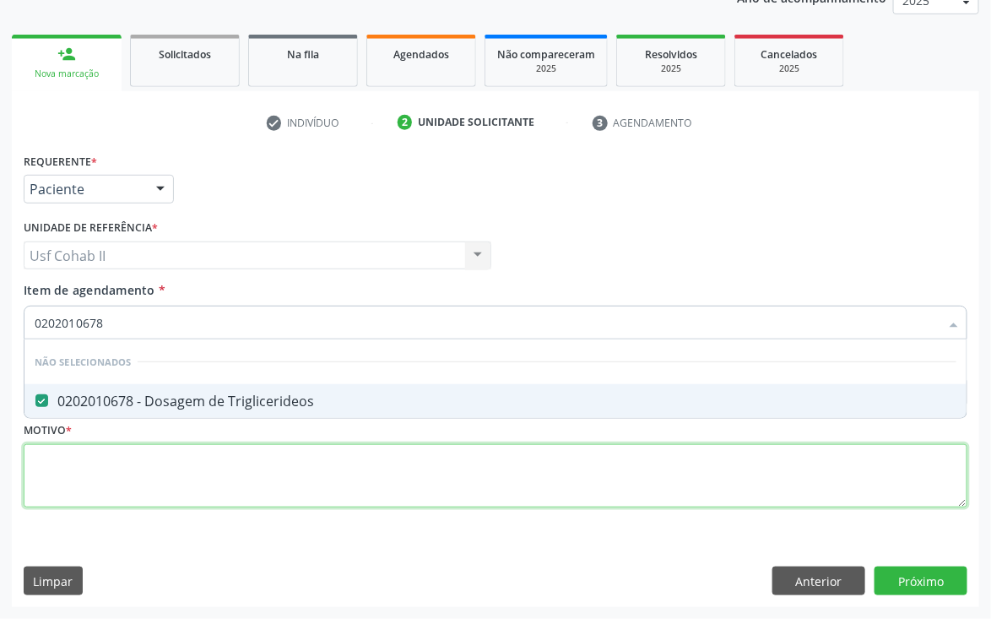
click at [135, 454] on div "Requerente * Paciente Médico(a) Enfermeiro(a) Paciente Nenhum resultado encontr…" at bounding box center [496, 340] width 944 height 383
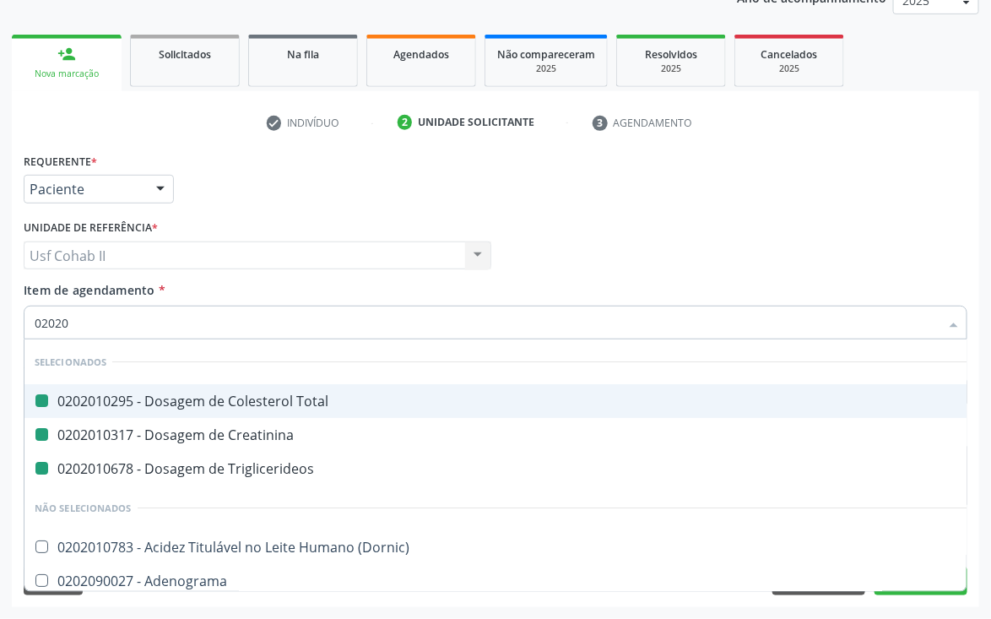
type input "020205"
checkbox Total "false"
checkbox Creatinina "false"
checkbox Triglicerideos "false"
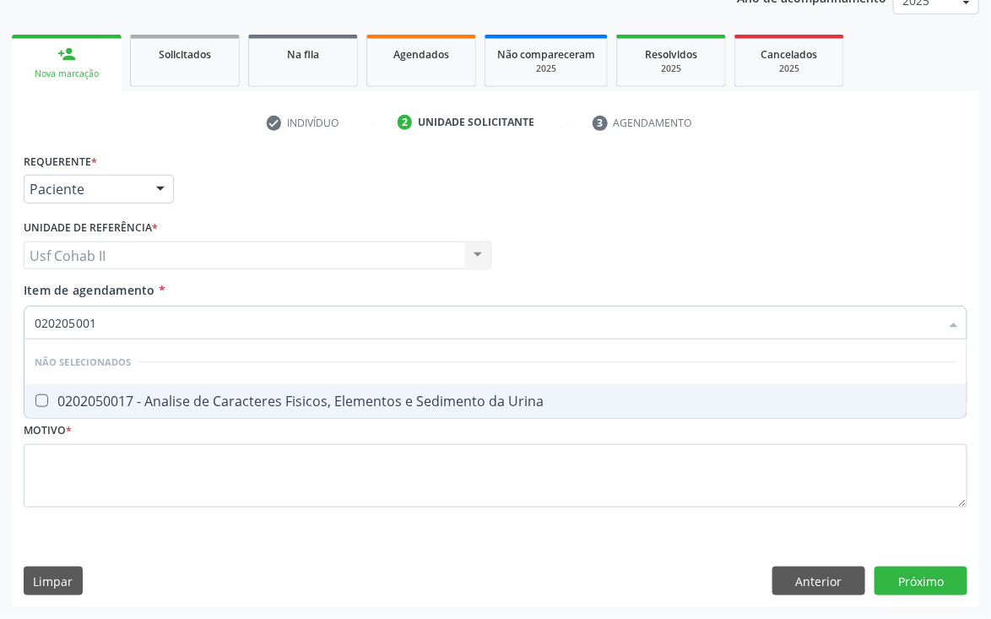
type input "0202050017"
click at [225, 400] on div "0202050017 - Analise de Caracteres Fisicos, Elementos e Sedimento da Urina" at bounding box center [496, 401] width 922 height 14
checkbox Urina "true"
type input "0202050017"
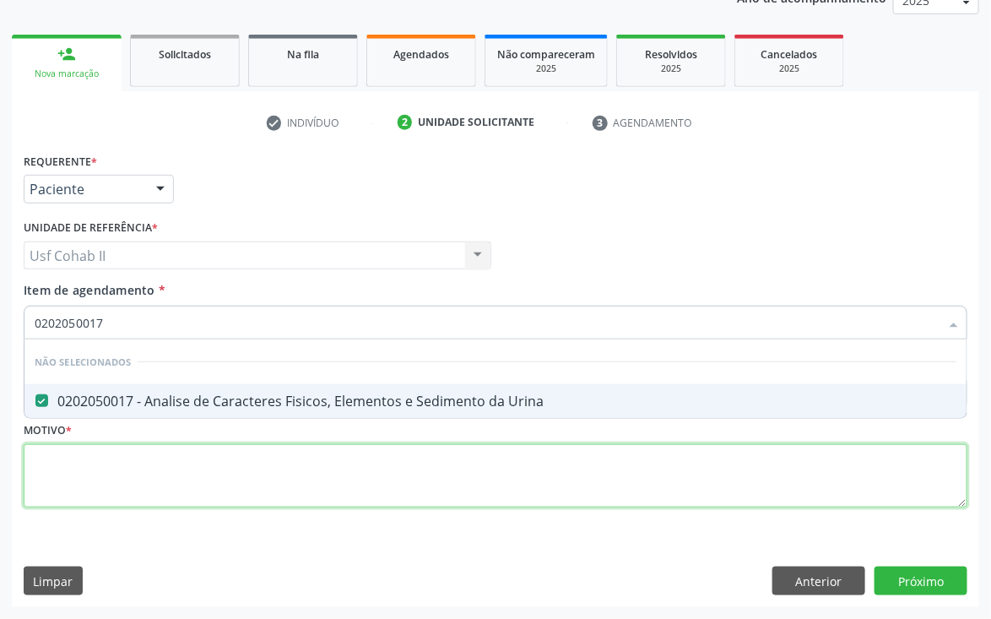
click at [155, 461] on div "Requerente * Paciente Médico(a) Enfermeiro(a) Paciente Nenhum resultado encontr…" at bounding box center [496, 340] width 944 height 383
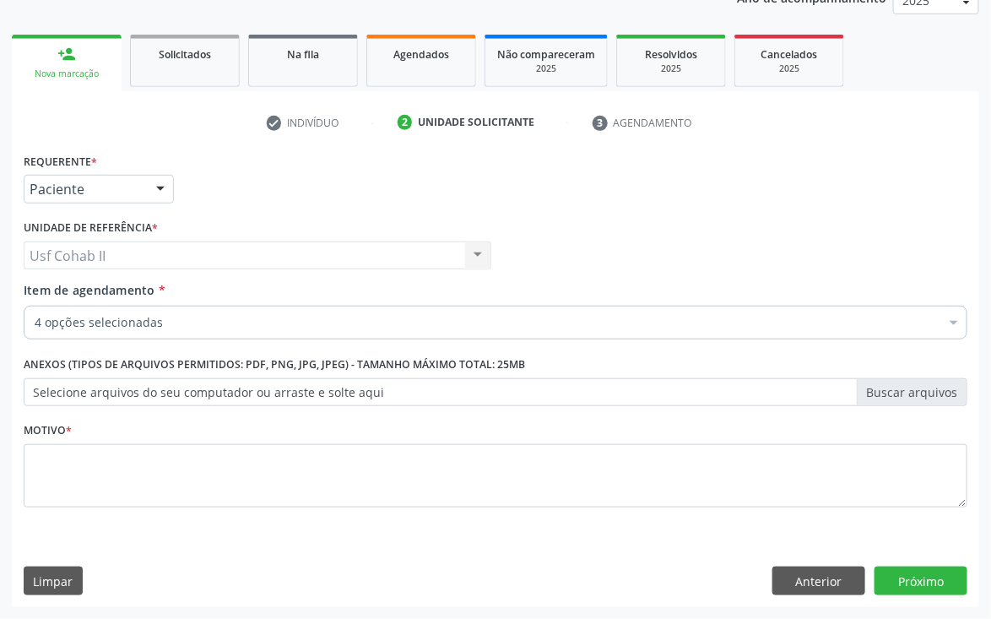
click at [35, 320] on input "Item de agendamento *" at bounding box center [35, 323] width 0 height 34
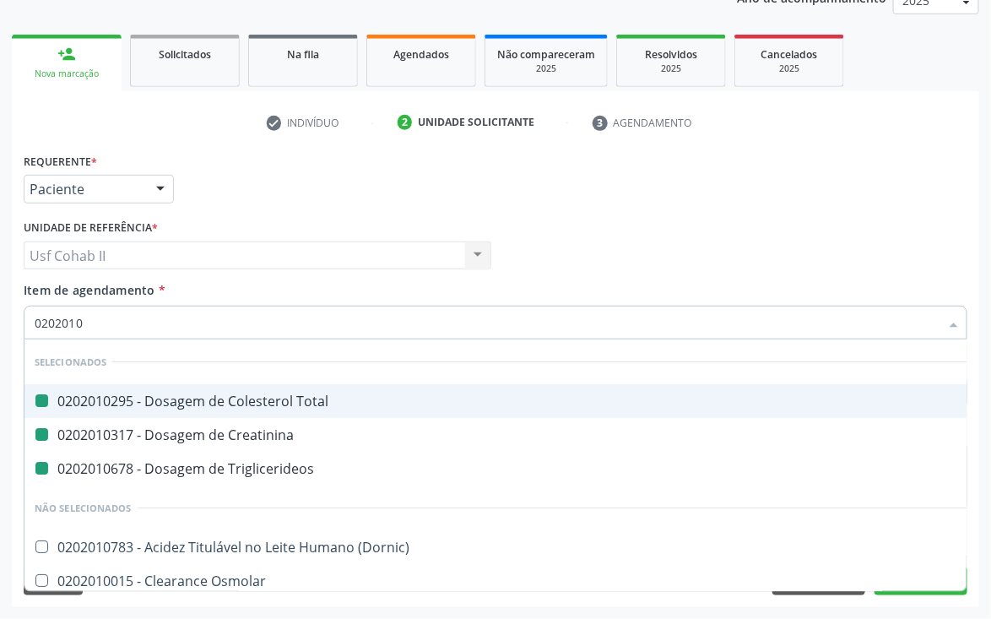
type input "02020104"
checkbox Total "false"
checkbox Creatinina "false"
checkbox Triglicerideos "false"
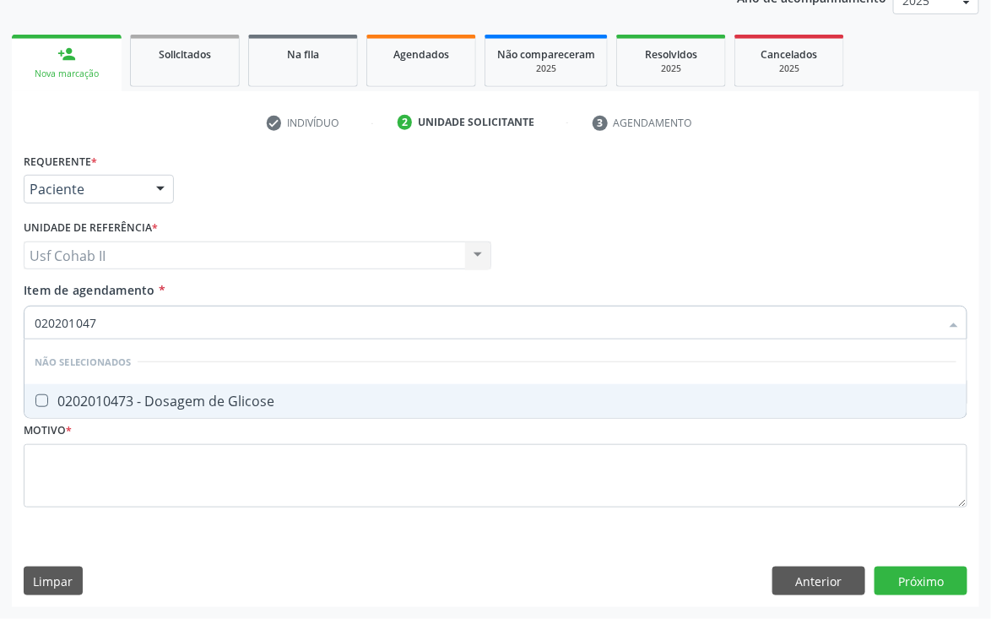
type input "0202010473"
click at [152, 394] on div "0202010473 - Dosagem de Glicose" at bounding box center [496, 401] width 922 height 14
checkbox Glicose "true"
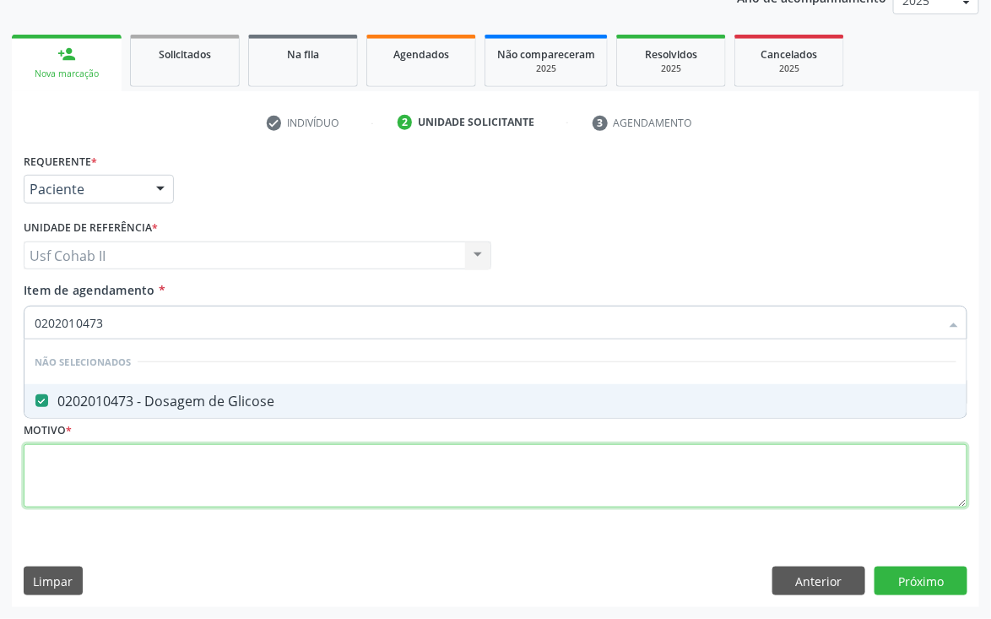
click at [127, 448] on div "Requerente * Paciente Médico(a) Enfermeiro(a) Paciente Nenhum resultado encontr…" at bounding box center [496, 340] width 944 height 383
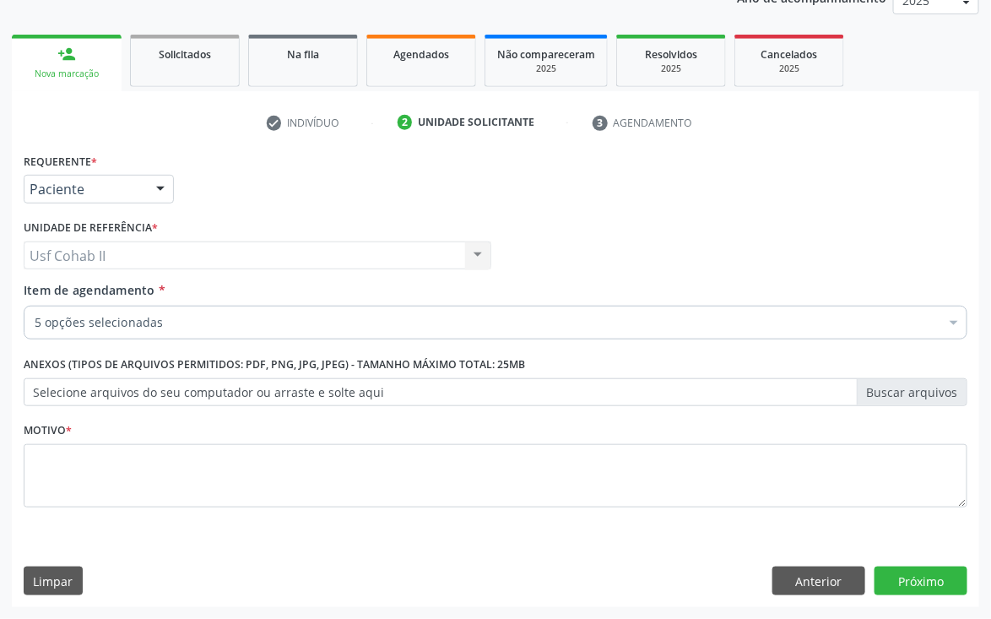
click at [114, 309] on div "5 opções selecionadas" at bounding box center [496, 323] width 944 height 34
click at [35, 309] on input "Item de agendamento *" at bounding box center [35, 323] width 0 height 34
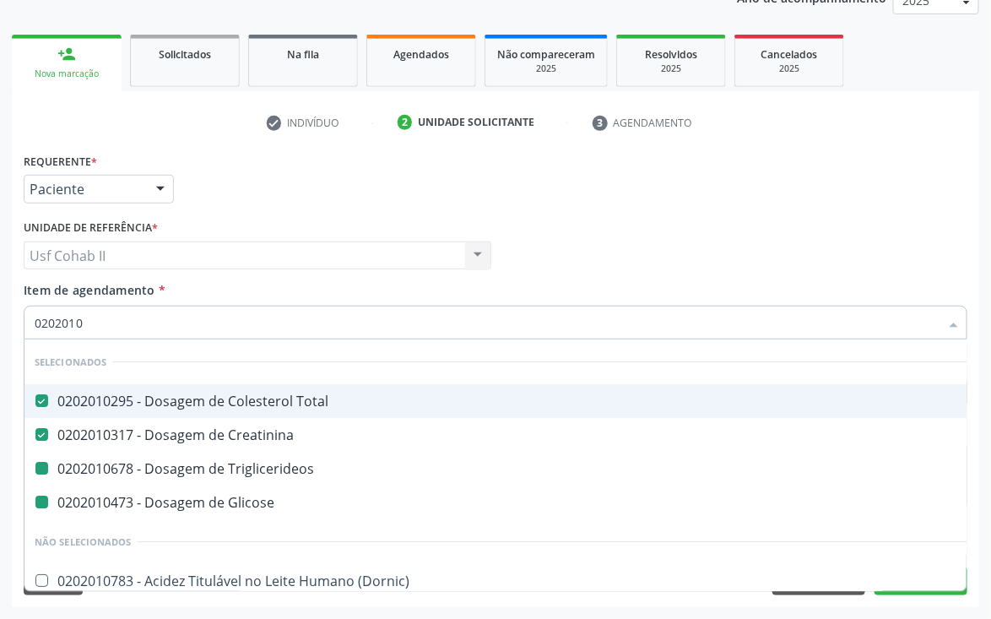
type input "02020102"
checkbox Triglicerideos "false"
checkbox Glicose "false"
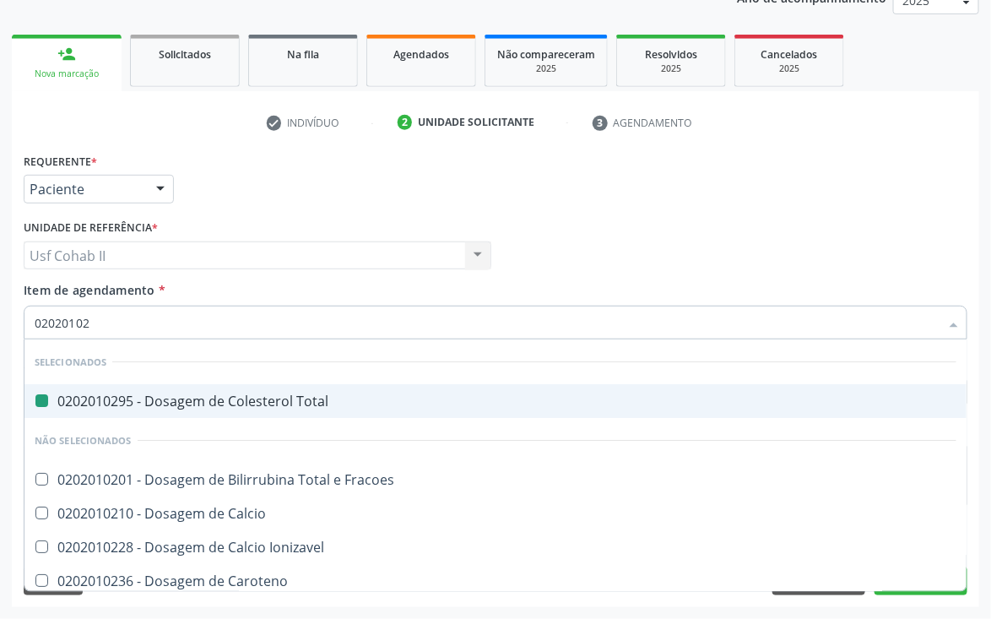
type input "020201027"
checkbox Total "false"
type input "0202010279"
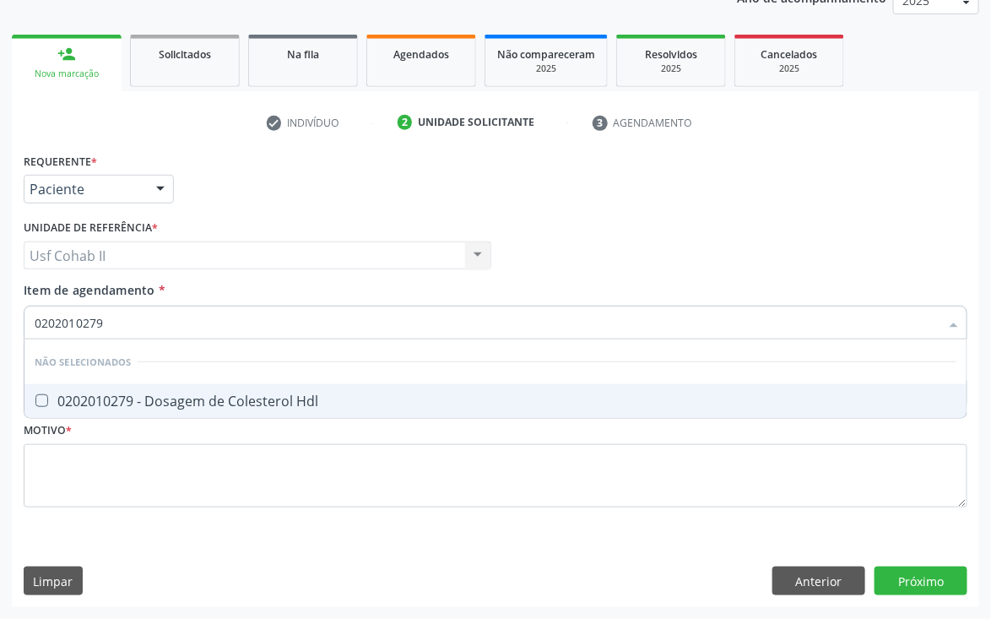
click at [176, 394] on div "0202010279 - Dosagem de Colesterol Hdl" at bounding box center [496, 401] width 922 height 14
checkbox Hdl "true"
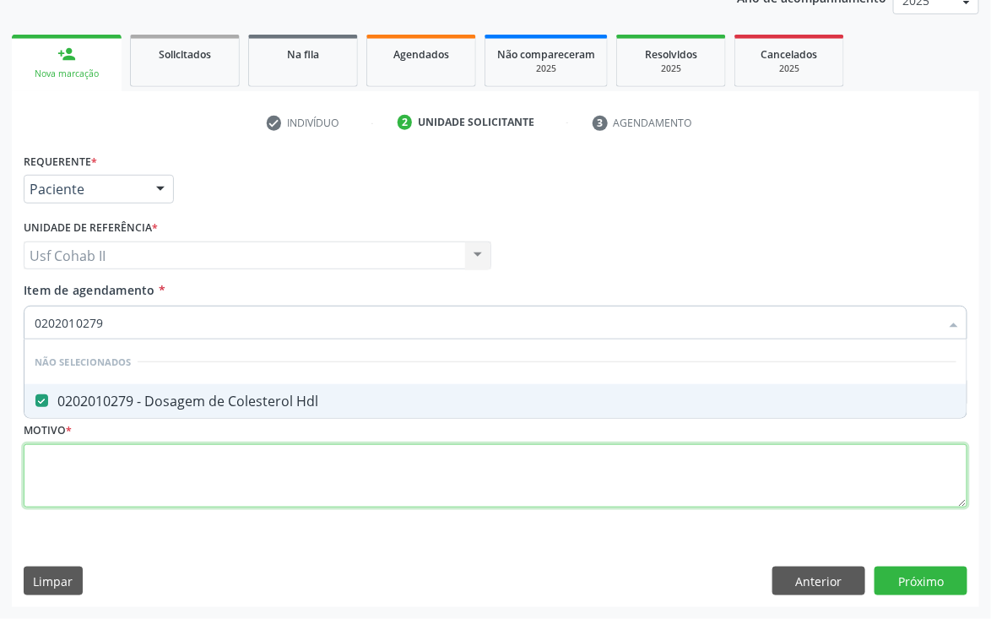
click at [157, 471] on div "Requerente * Paciente Médico(a) Enfermeiro(a) Paciente Nenhum resultado encontr…" at bounding box center [496, 340] width 944 height 383
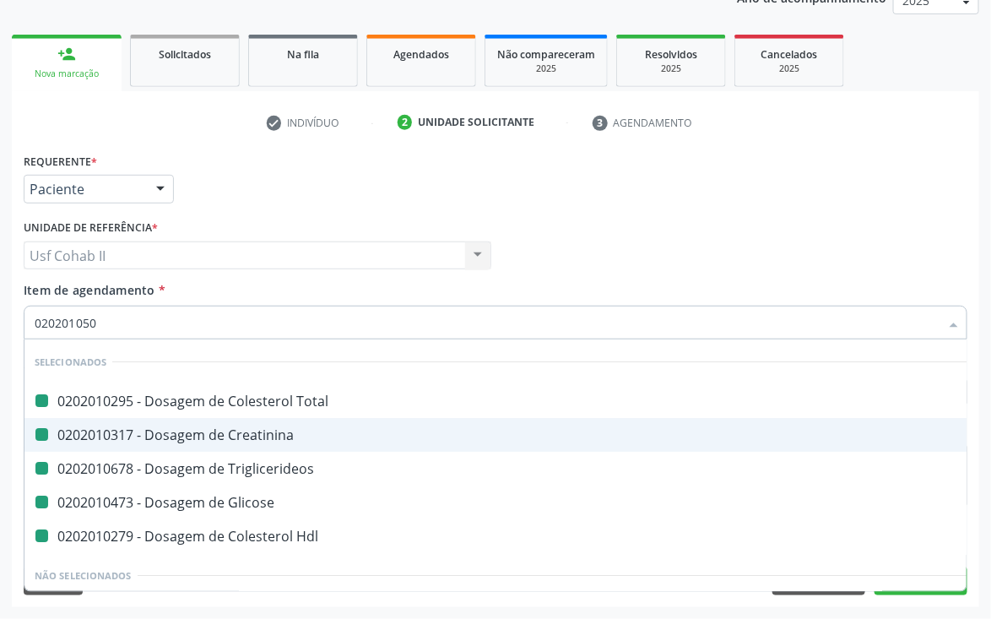
type input "0202010503"
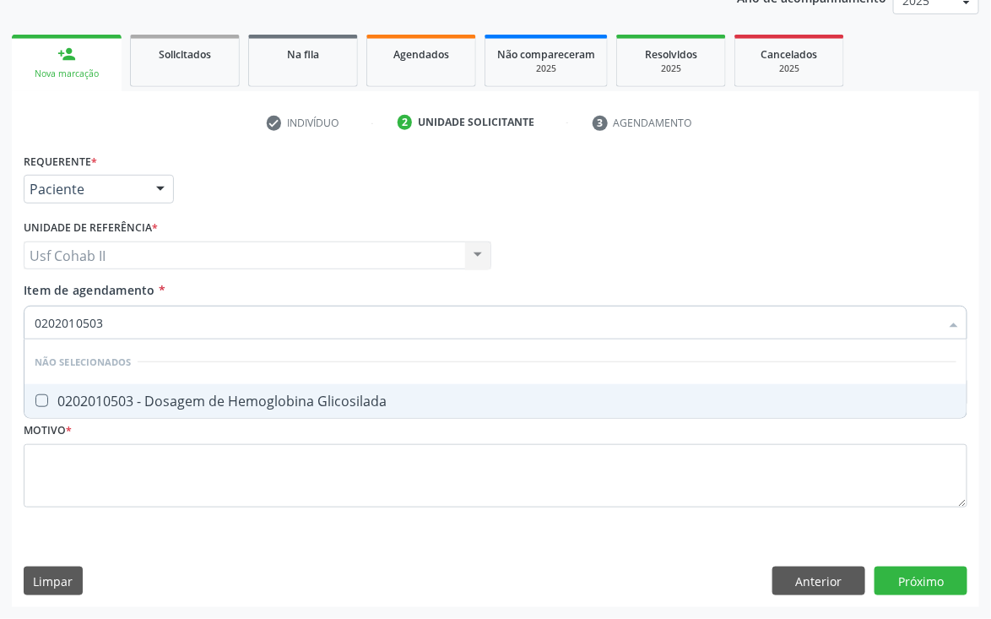
click at [148, 404] on div "0202010503 - Dosagem de Hemoglobina Glicosilada" at bounding box center [496, 401] width 922 height 14
checkbox Glicosilada "true"
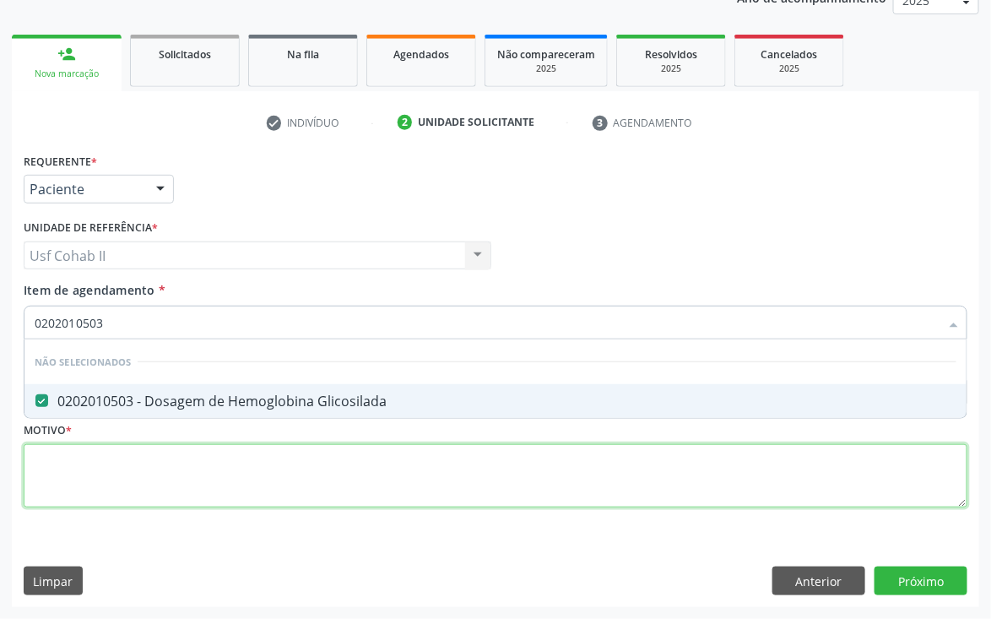
click at [122, 456] on div "Requerente * Paciente Médico(a) Enfermeiro(a) Paciente Nenhum resultado encontr…" at bounding box center [496, 340] width 944 height 383
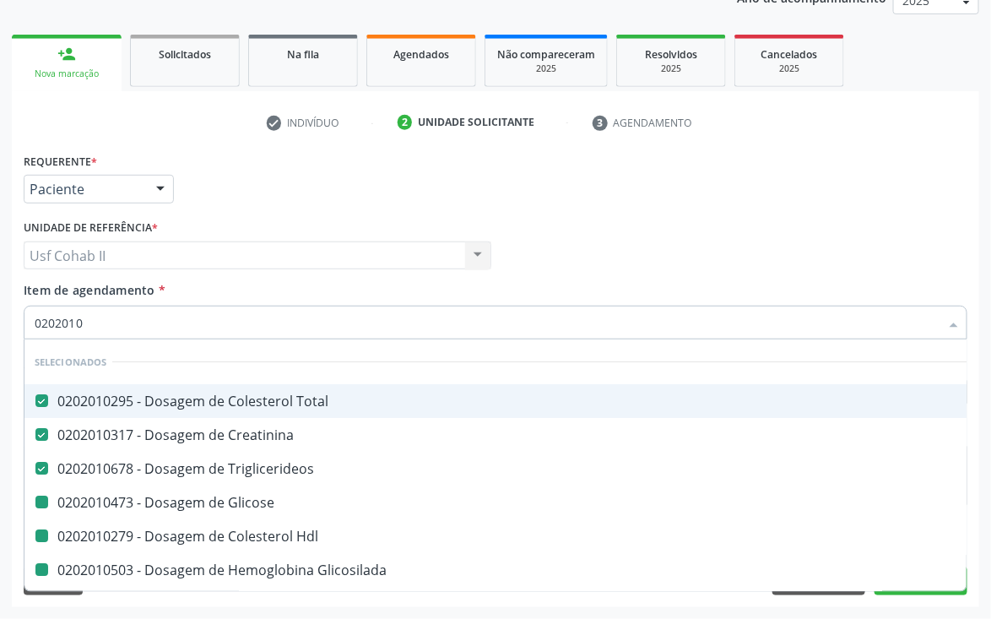
type input "02020102"
checkbox Glicose "false"
checkbox Hdl "false"
checkbox Glicosilada "false"
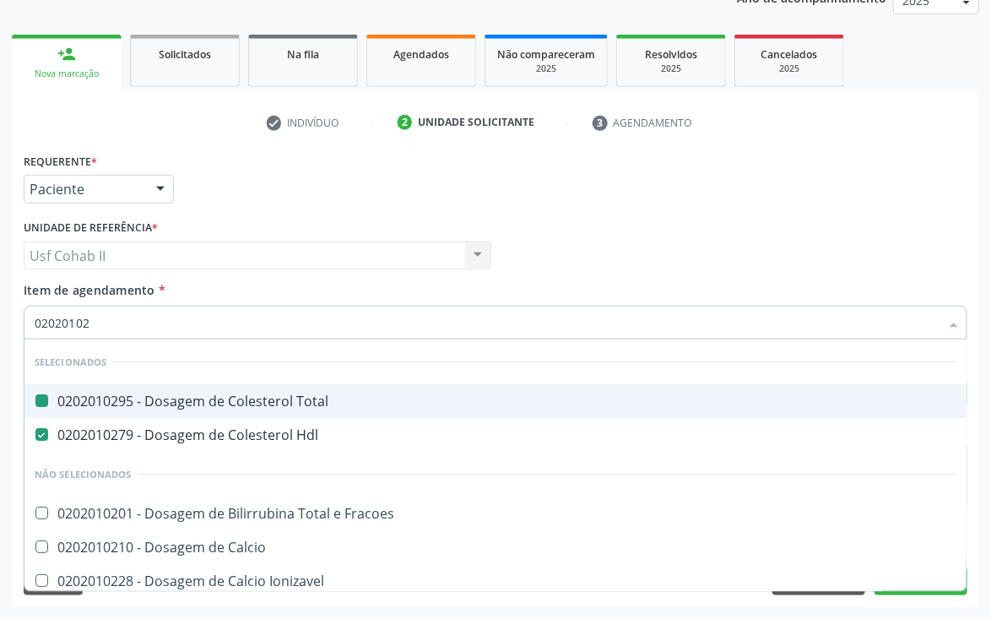
type input "020201028"
checkbox Total "false"
type input "0202010287"
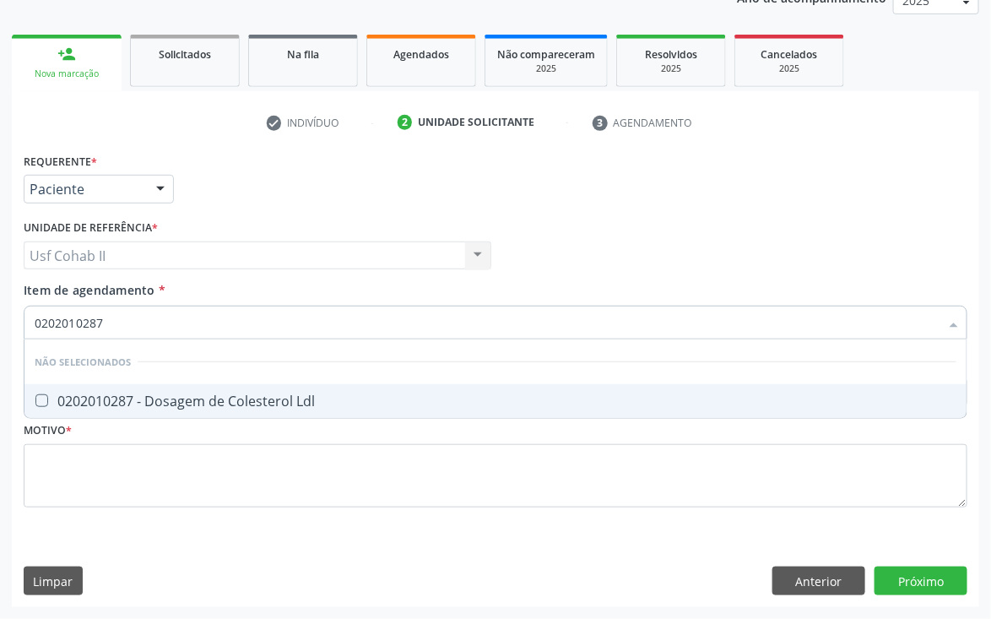
click at [183, 385] on span "0202010287 - Dosagem de Colesterol Ldl" at bounding box center [495, 401] width 942 height 34
checkbox Ldl "true"
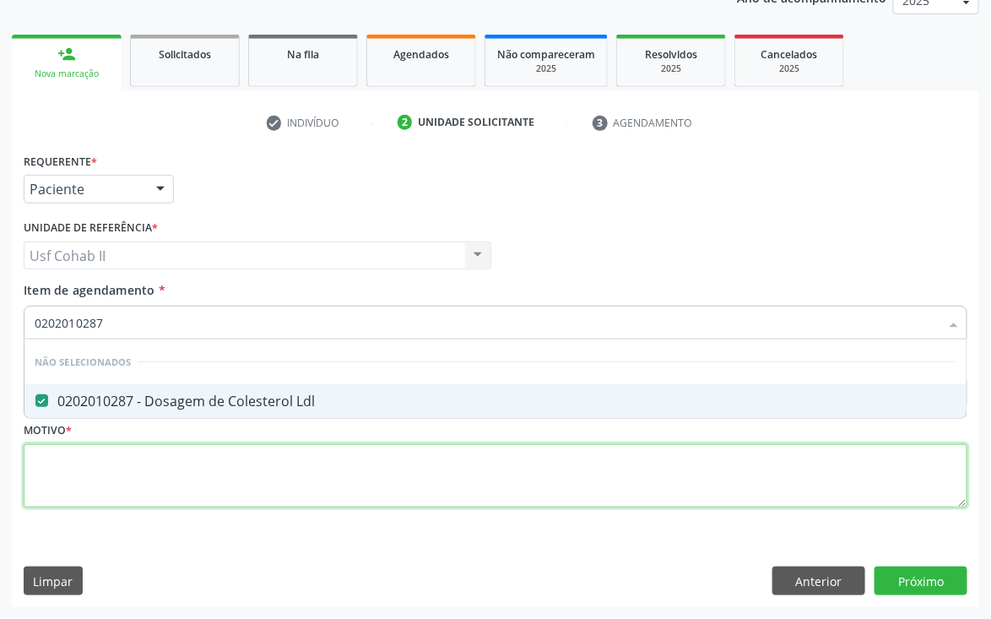
click at [152, 461] on div "Requerente * Paciente Médico(a) Enfermeiro(a) Paciente Nenhum resultado encontr…" at bounding box center [496, 340] width 944 height 383
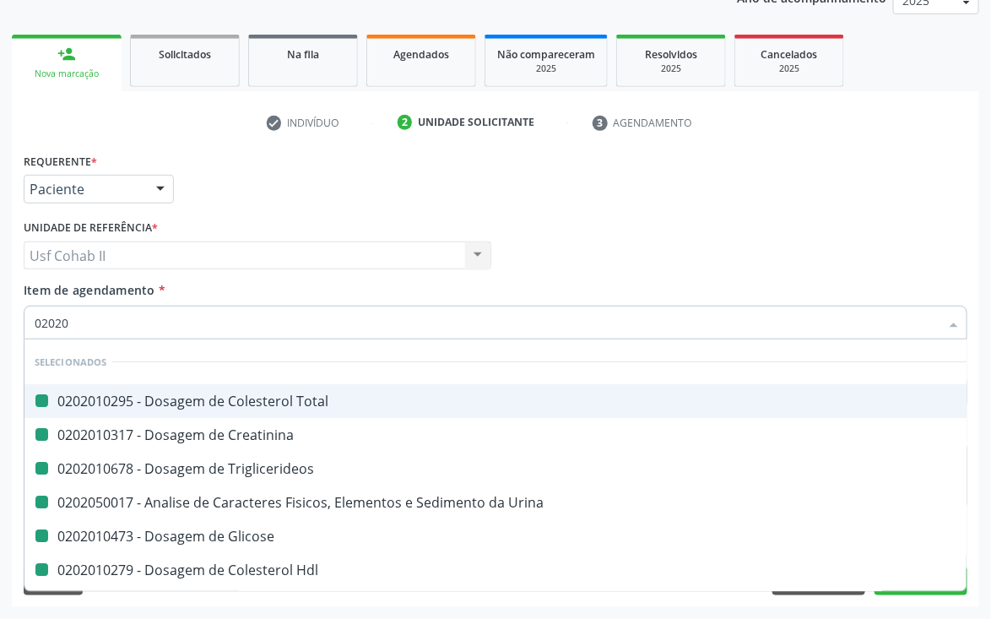
type input "020202"
checkbox Total "false"
checkbox Creatinina "false"
checkbox Triglicerideos "false"
checkbox Urina "false"
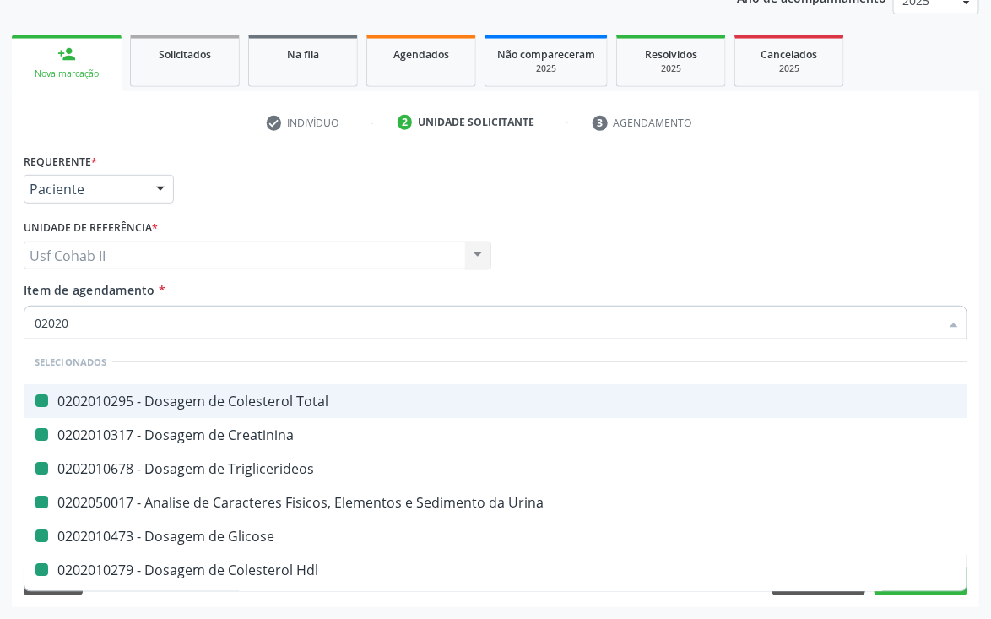
checkbox Glicose "false"
checkbox Hdl "false"
checkbox Glicosilada "false"
checkbox Ldl "false"
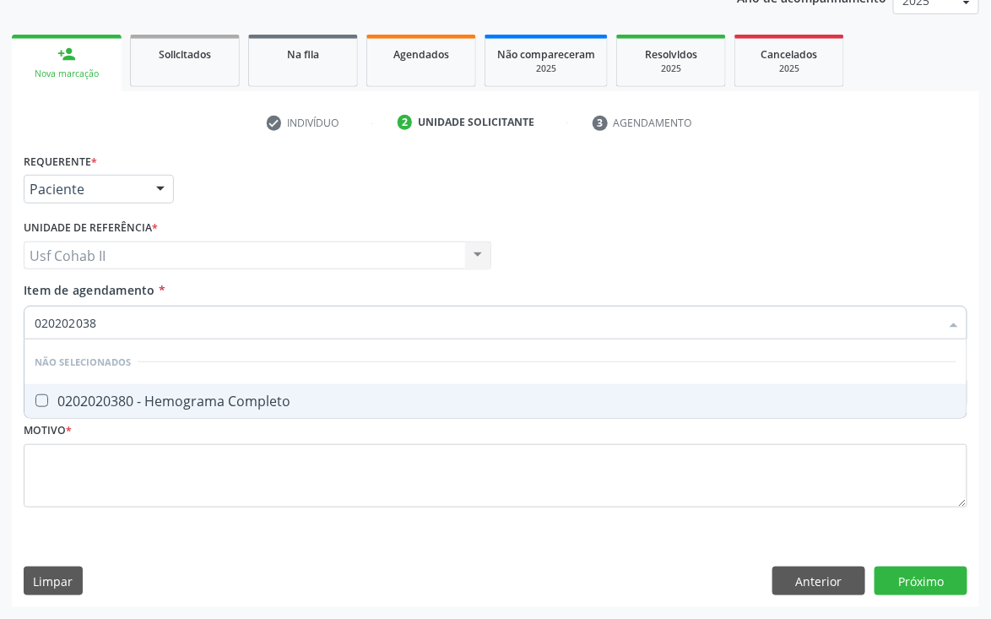
type input "0202020380"
click at [127, 394] on div "0202020380 - Hemograma Completo" at bounding box center [496, 401] width 922 height 14
checkbox Completo "true"
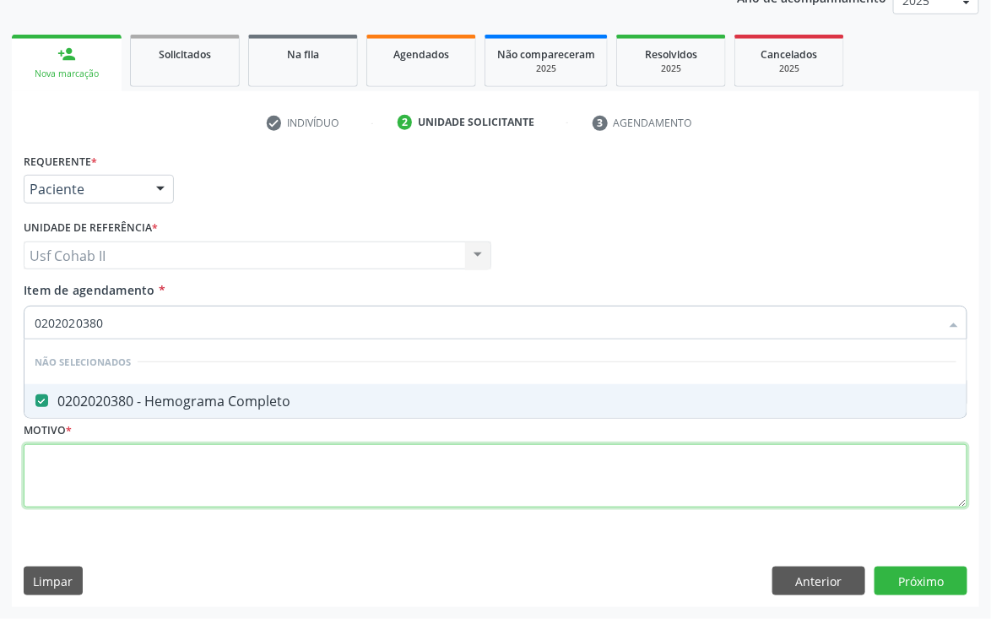
click at [122, 457] on div "Requerente * Paciente Médico(a) Enfermeiro(a) Paciente Nenhum resultado encontr…" at bounding box center [496, 340] width 944 height 383
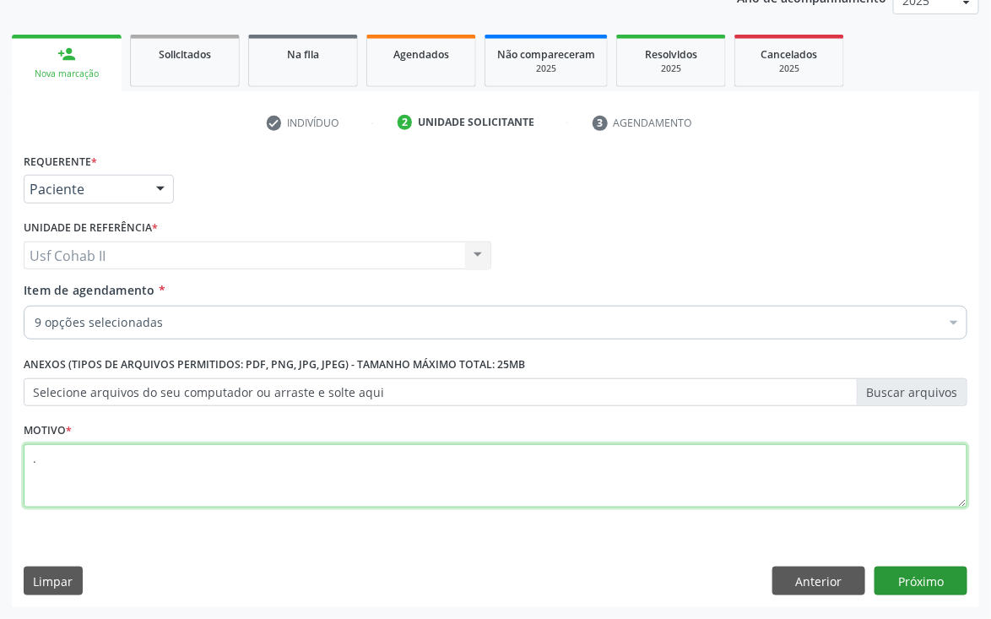
type textarea "."
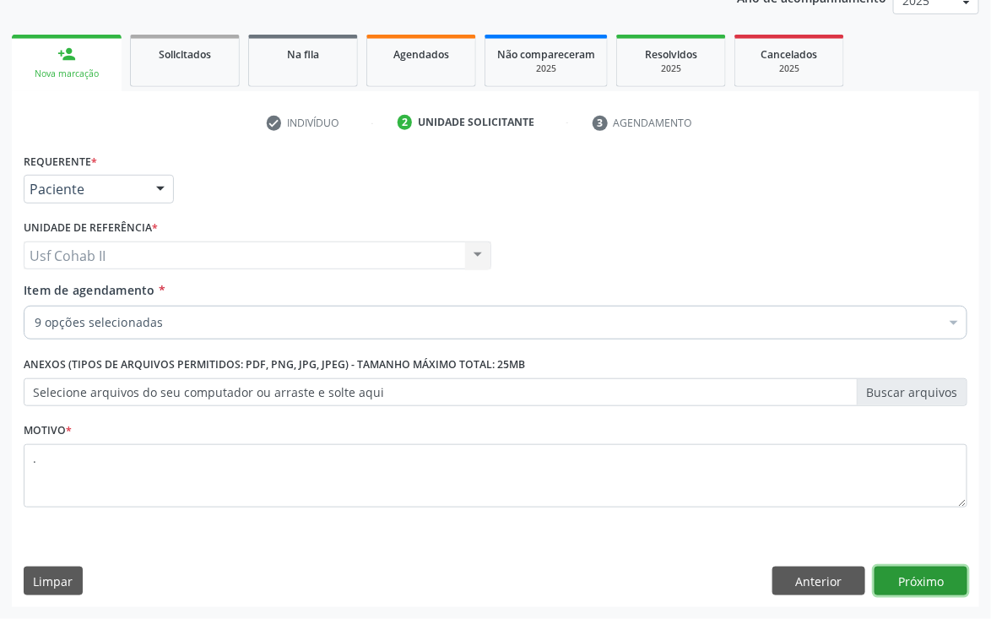
click at [918, 580] on button "Próximo" at bounding box center [921, 581] width 93 height 29
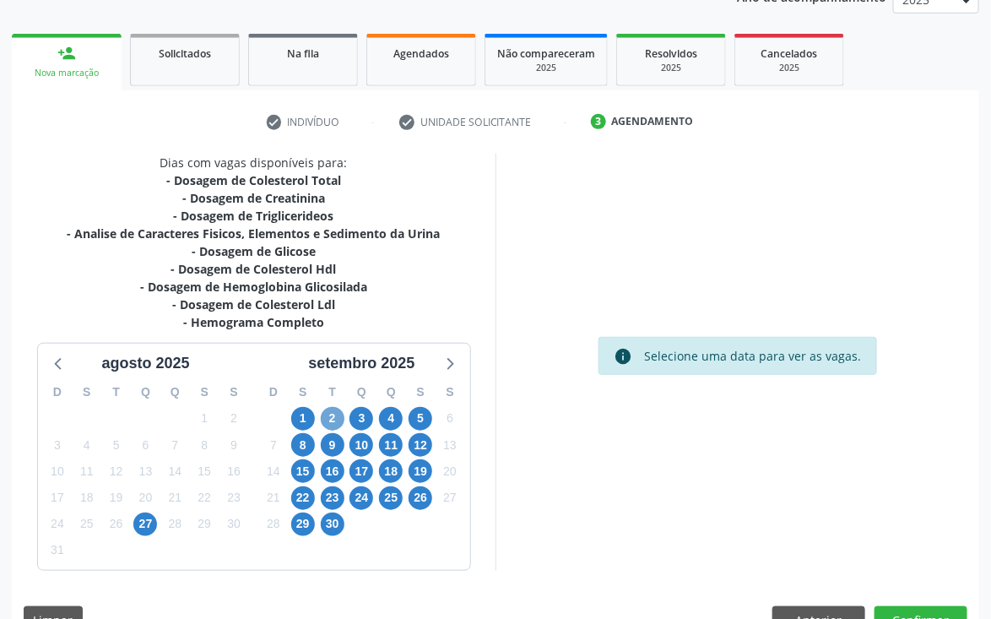
click at [332, 413] on span "2" at bounding box center [333, 419] width 24 height 24
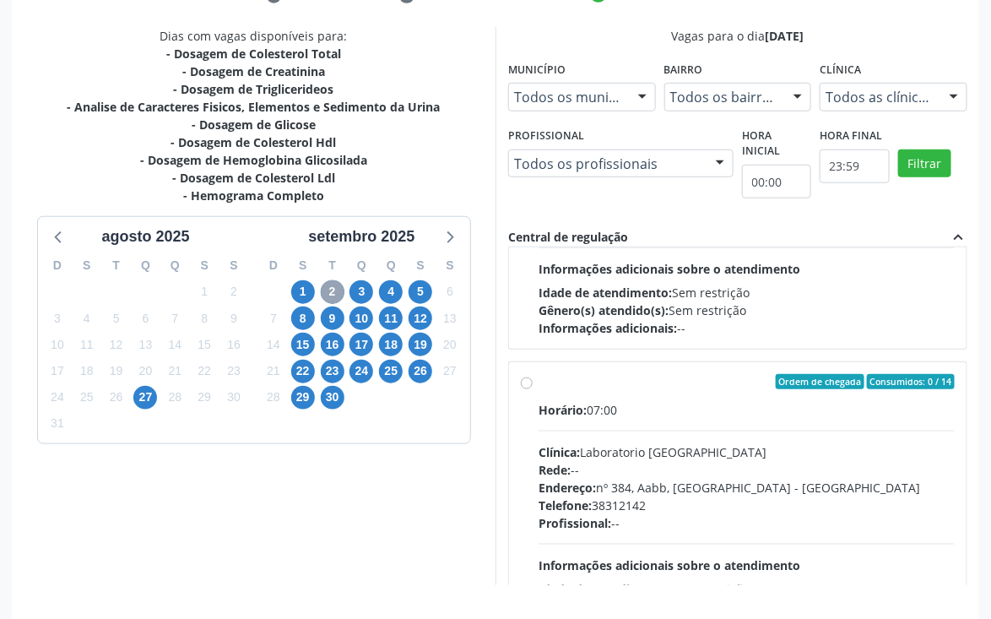
scroll to position [507, 0]
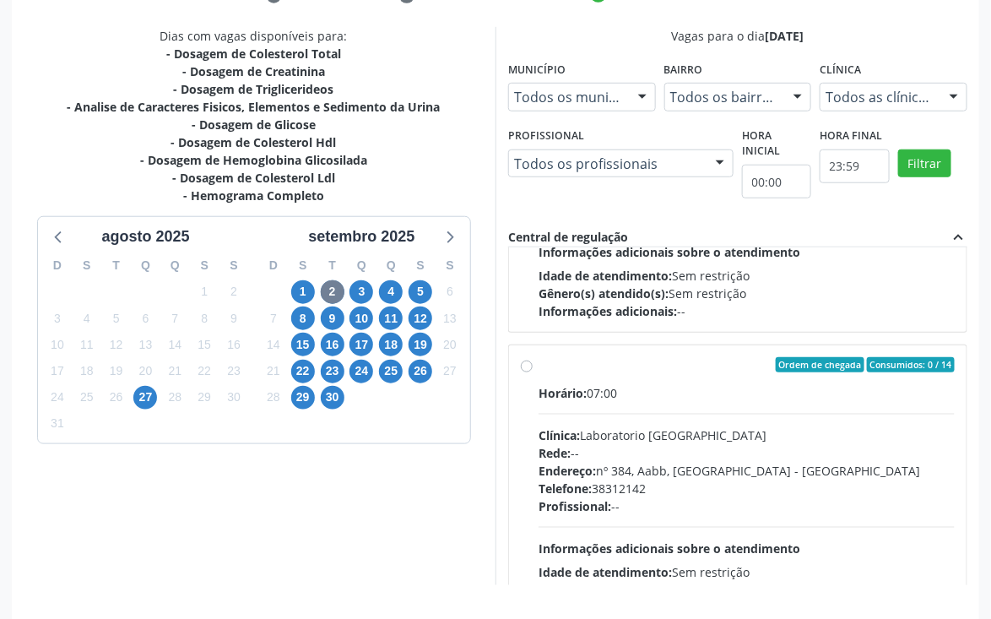
click at [539, 362] on label "Ordem de chegada Consumidos: 0 / 14 Horário: 07:00 Clínica: Laboratorio [GEOGRA…" at bounding box center [747, 486] width 416 height 259
click at [528, 362] on input "Ordem de chegada Consumidos: 0 / 14 Horário: 07:00 Clínica: Laboratorio [GEOGRA…" at bounding box center [527, 364] width 12 height 15
radio input "true"
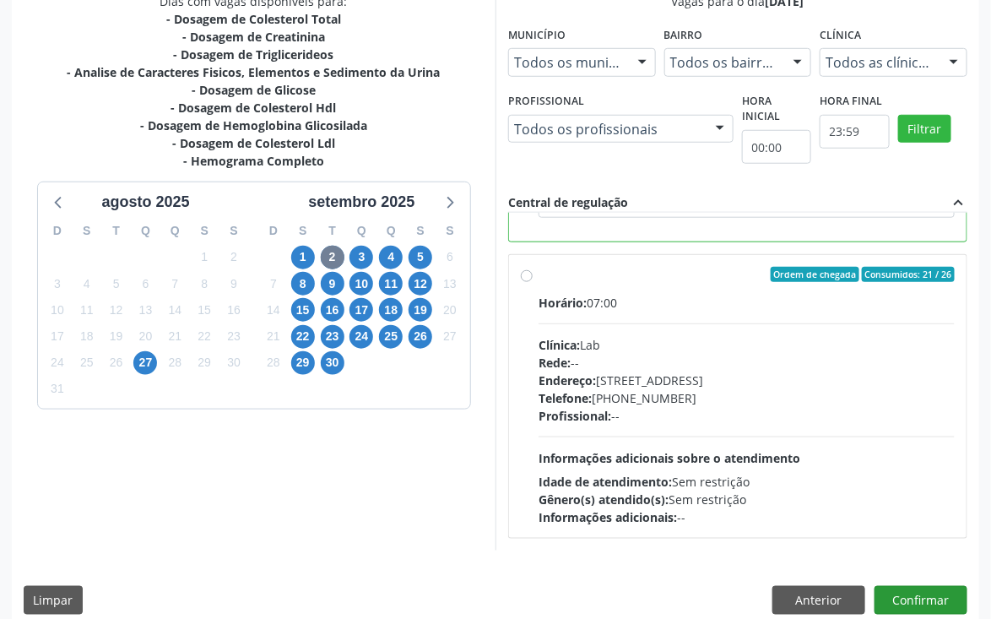
scroll to position [390, 0]
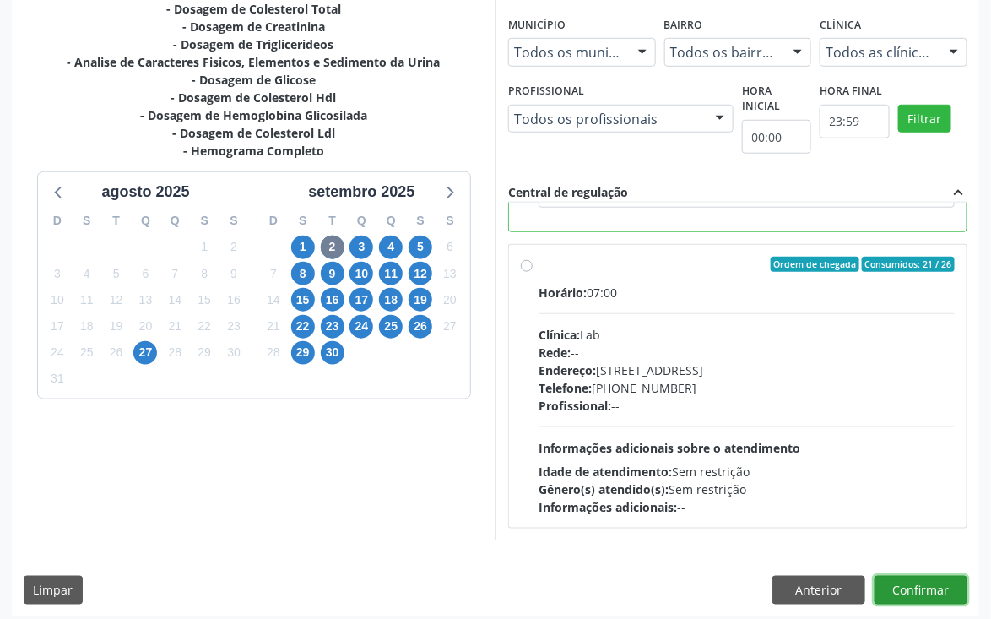
click at [927, 581] on button "Confirmar" at bounding box center [921, 590] width 93 height 29
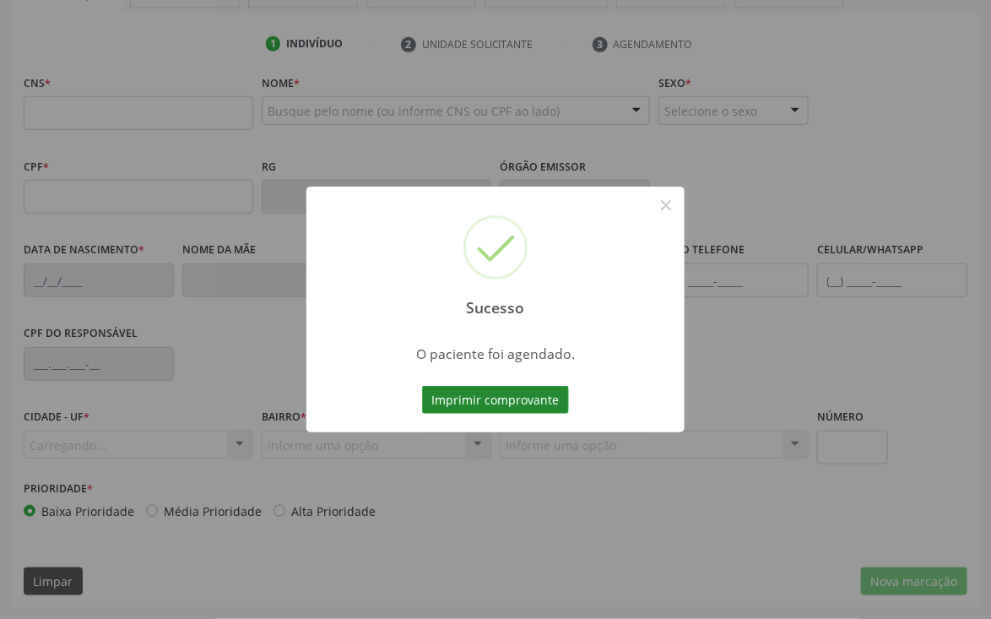
scroll to position [296, 0]
click at [537, 400] on button "Imprimir comprovante" at bounding box center [495, 400] width 147 height 29
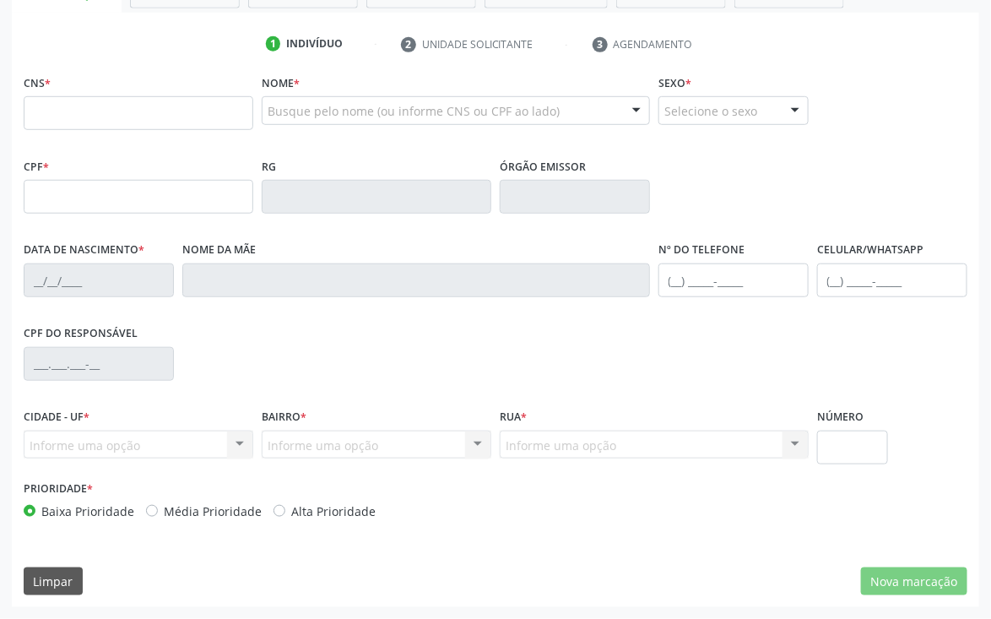
scroll to position [296, 0]
click at [92, 119] on input "text" at bounding box center [139, 113] width 230 height 34
click at [268, 109] on input "text" at bounding box center [268, 119] width 0 height 34
drag, startPoint x: 190, startPoint y: 117, endPoint x: 0, endPoint y: 183, distance: 201.4
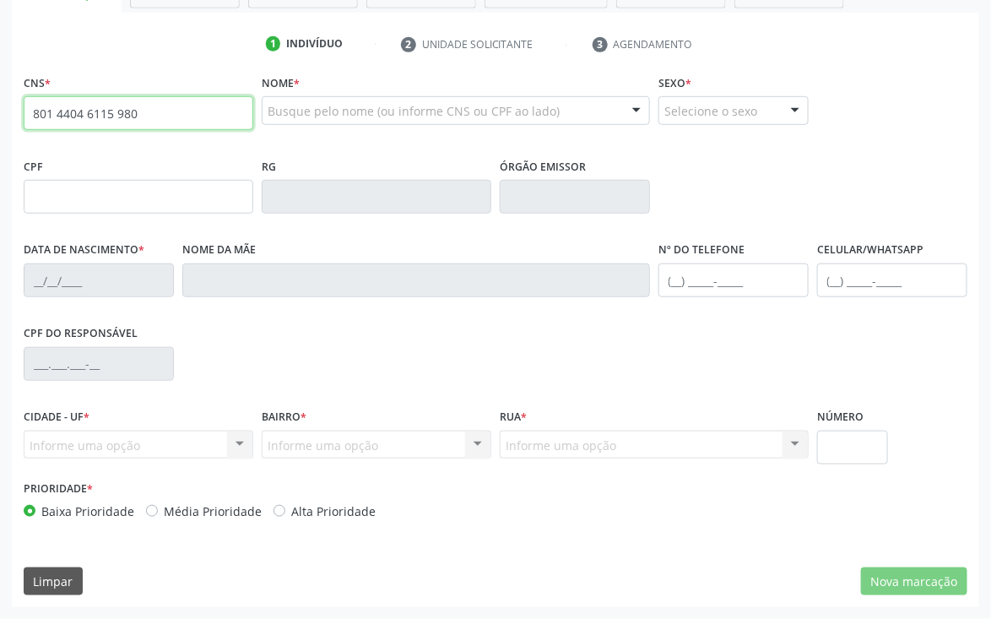
click at [0, 183] on div "Acompanhamento Acompanhe a situação das marcações correntes e finalizadas Relat…" at bounding box center [495, 207] width 991 height 823
click at [147, 117] on input "801 4404 6115 980" at bounding box center [139, 113] width 230 height 34
click at [147, 114] on input "801 4404 6115 980" at bounding box center [139, 113] width 230 height 34
type input "8"
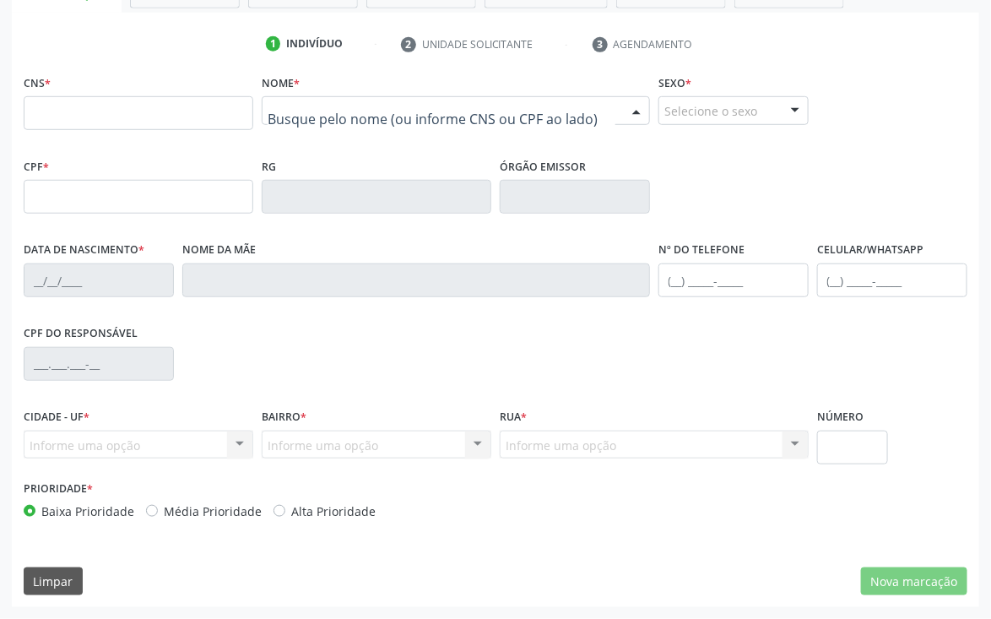
click at [291, 97] on div at bounding box center [456, 110] width 388 height 29
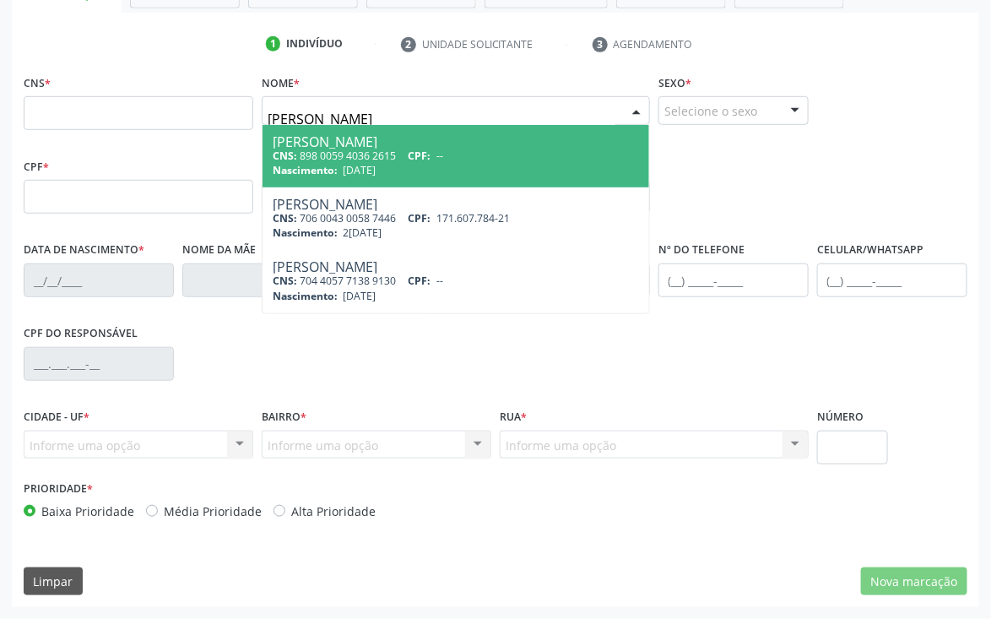
type input "[PERSON_NAME]"
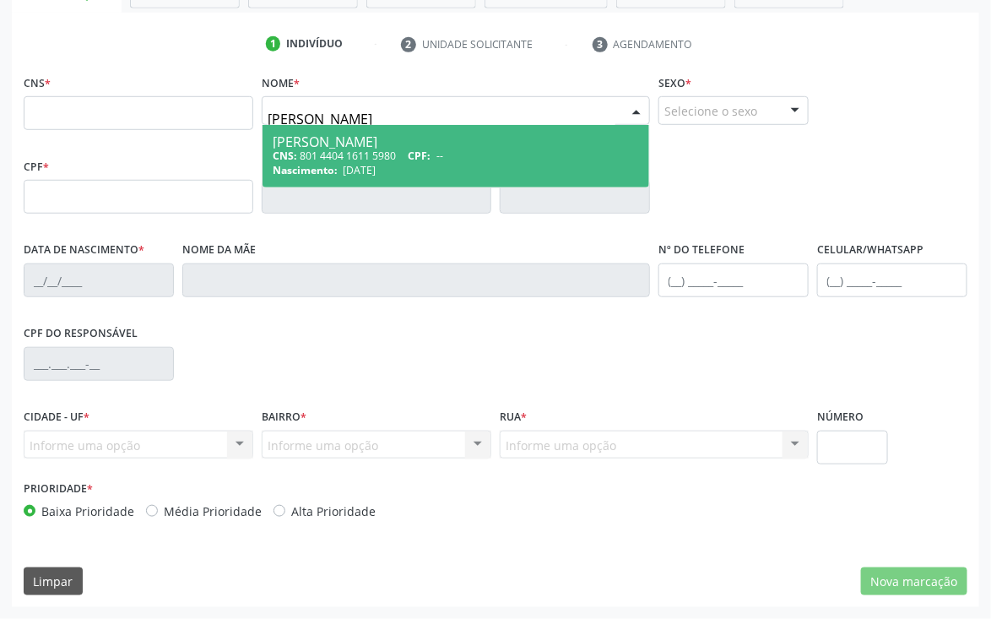
click at [335, 149] on div "CNS: 801 4404 1611 5980 CPF: --" at bounding box center [456, 156] width 367 height 14
type input "801 4404 1611 5980"
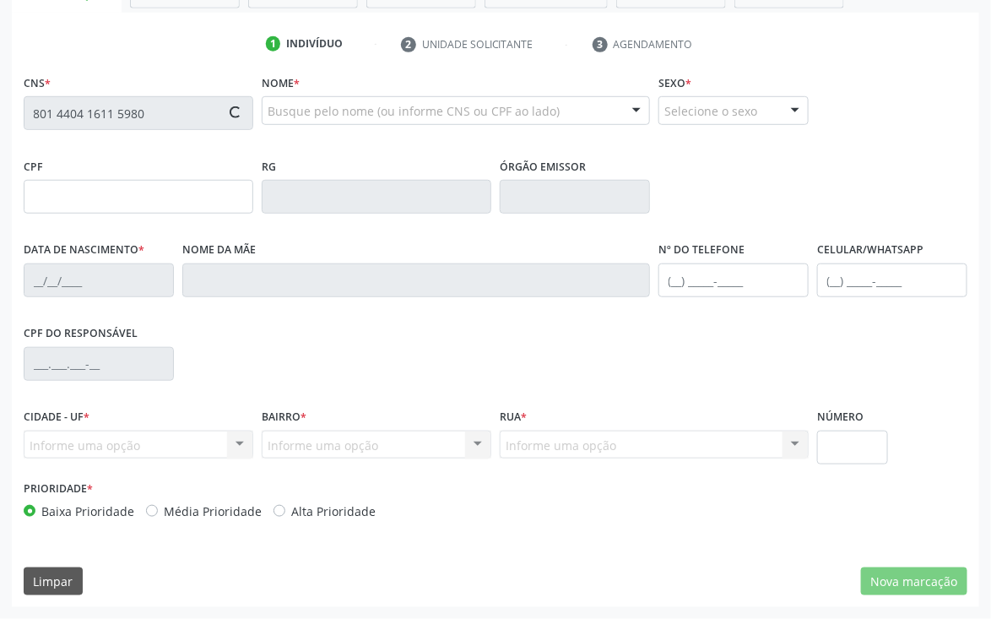
type input "[DATE]"
type input "[PERSON_NAME]"
type input "[PHONE_NUMBER]"
type input "042.301.994-57"
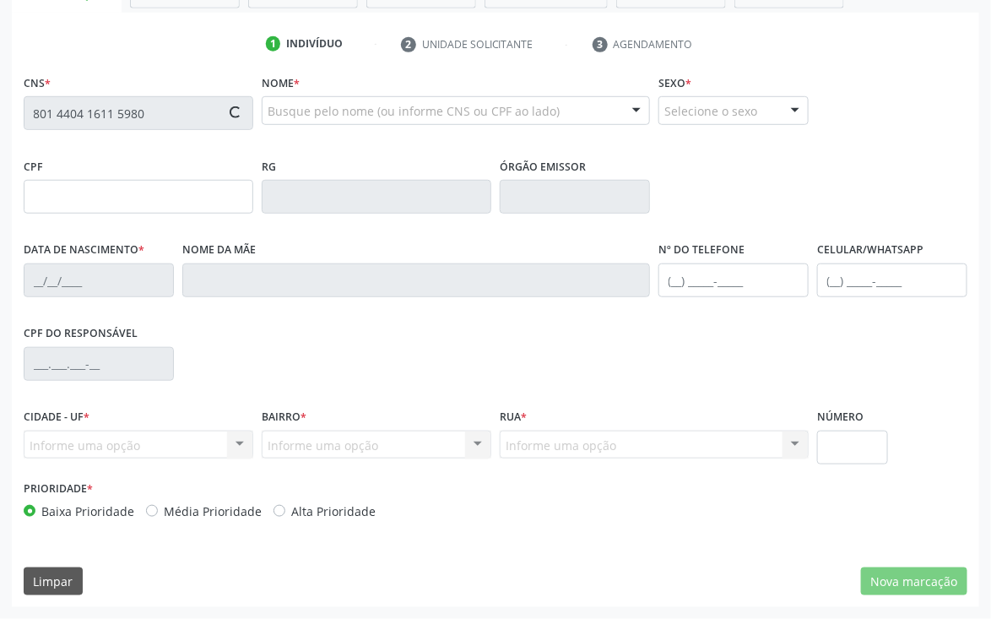
type input "133"
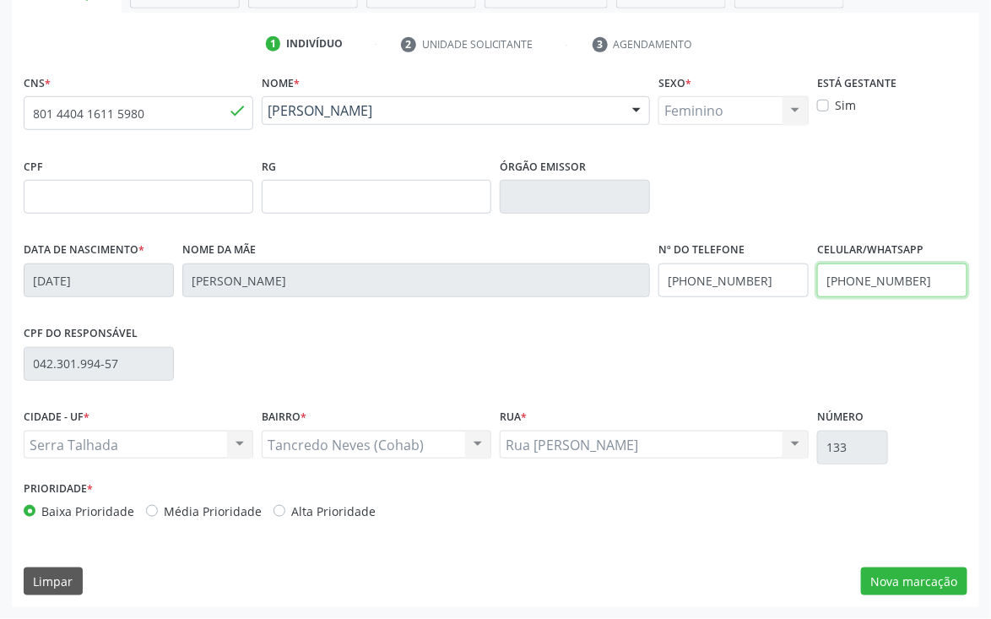
drag, startPoint x: 927, startPoint y: 287, endPoint x: 791, endPoint y: 294, distance: 136.1
click at [791, 294] on div "Data de nascimento * [DATE] Nome da mãe [PERSON_NAME] Nº do Telefone [PHONE_NUM…" at bounding box center [495, 279] width 953 height 84
click at [791, 294] on input "[PHONE_NUMBER]" at bounding box center [734, 280] width 150 height 34
drag, startPoint x: 784, startPoint y: 272, endPoint x: 600, endPoint y: 284, distance: 183.6
click at [600, 284] on div "Data de nascimento * [DATE] Nome da mãe [PERSON_NAME] Nº do Telefone [PHONE_NUM…" at bounding box center [495, 279] width 953 height 84
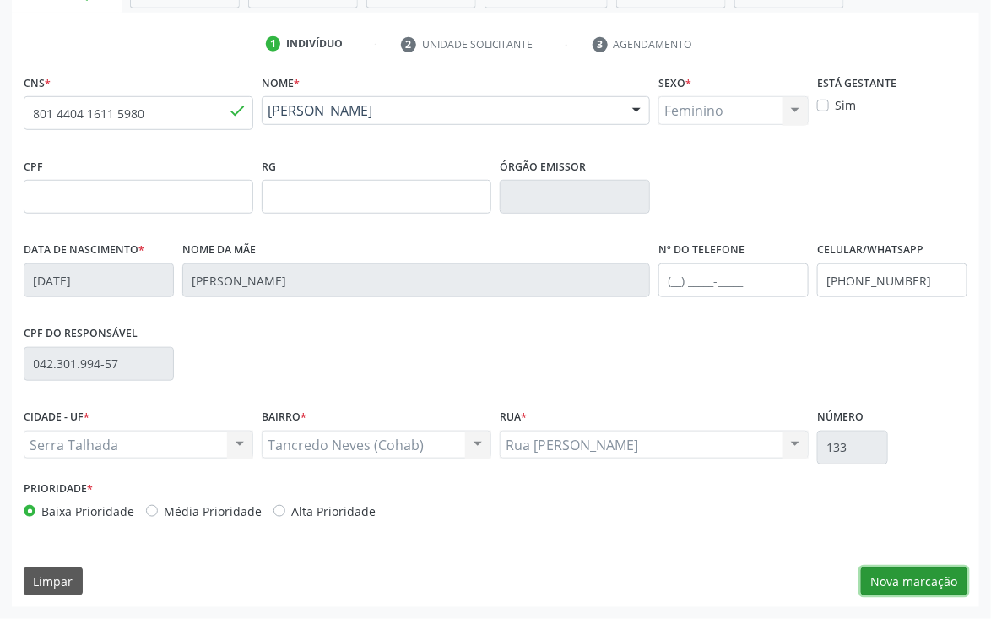
click at [948, 575] on button "Nova marcação" at bounding box center [914, 582] width 106 height 29
click at [0, 0] on button "Próximo" at bounding box center [0, 0] width 0 height 0
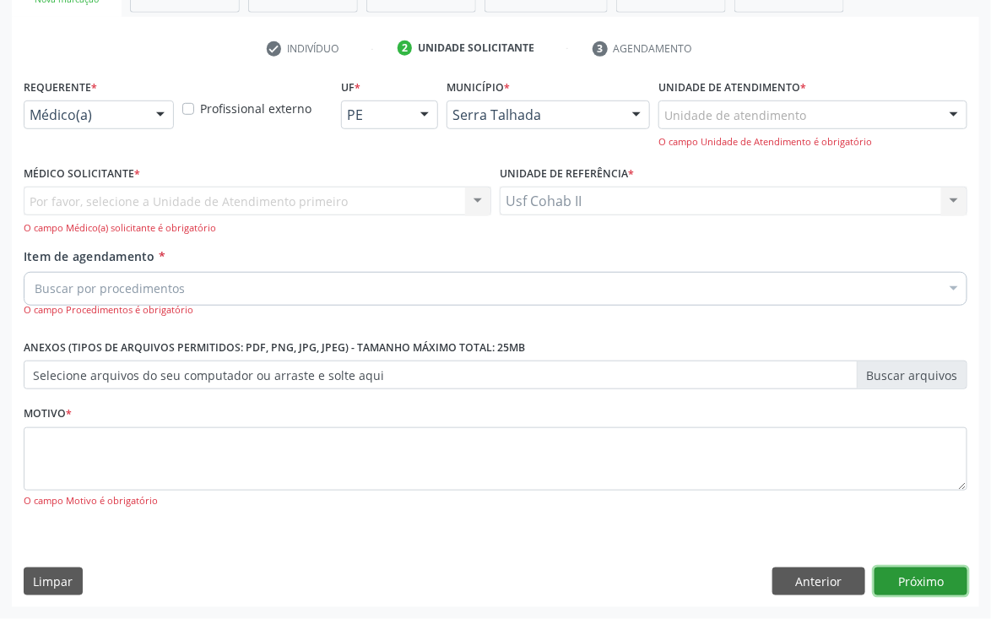
scroll to position [219, 0]
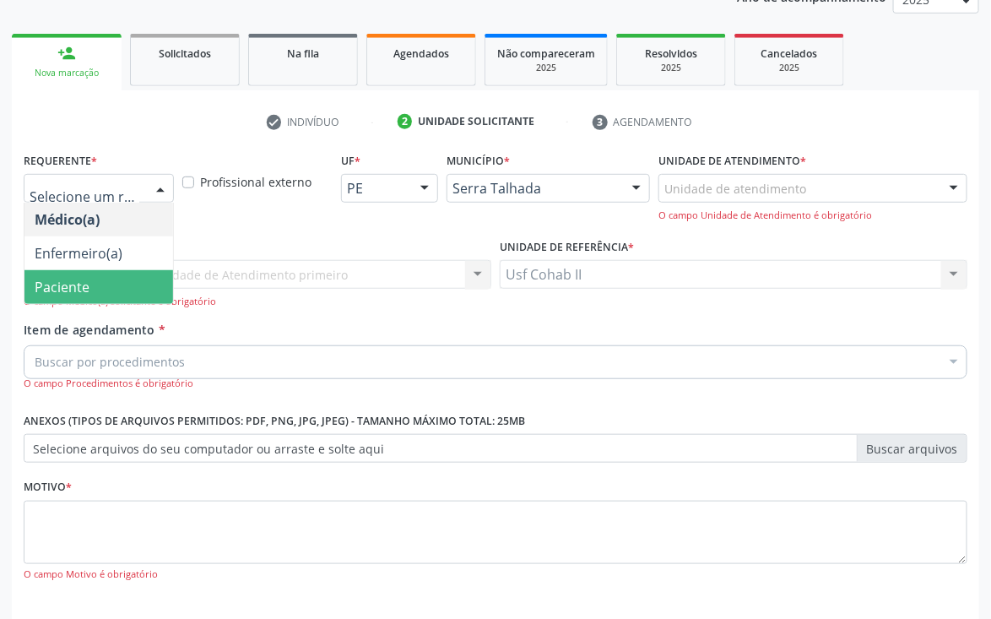
click at [67, 278] on span "Paciente" at bounding box center [62, 287] width 55 height 19
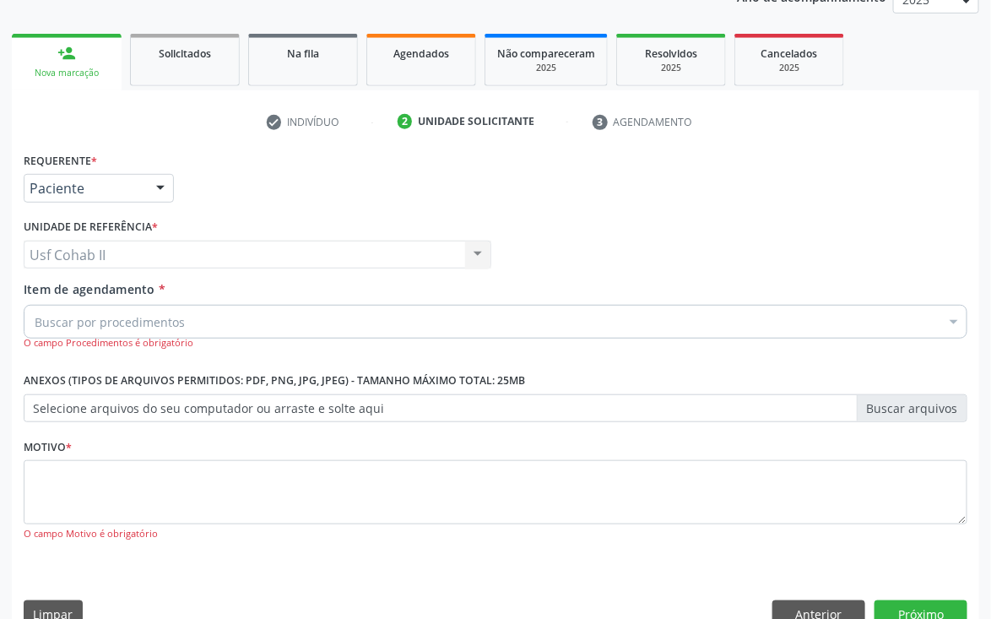
click at [35, 318] on input "Item de agendamento *" at bounding box center [35, 322] width 0 height 34
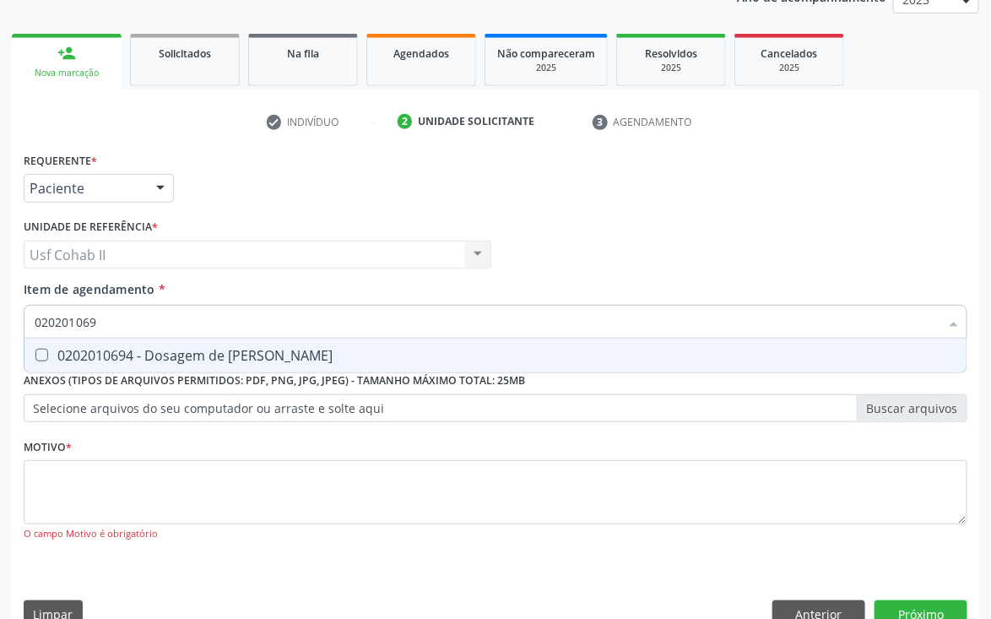
type input "0202010694"
click at [92, 356] on div "0202010694 - Dosagem de [PERSON_NAME]" at bounding box center [496, 356] width 922 height 14
checkbox Ureia "true"
type input "0202010694"
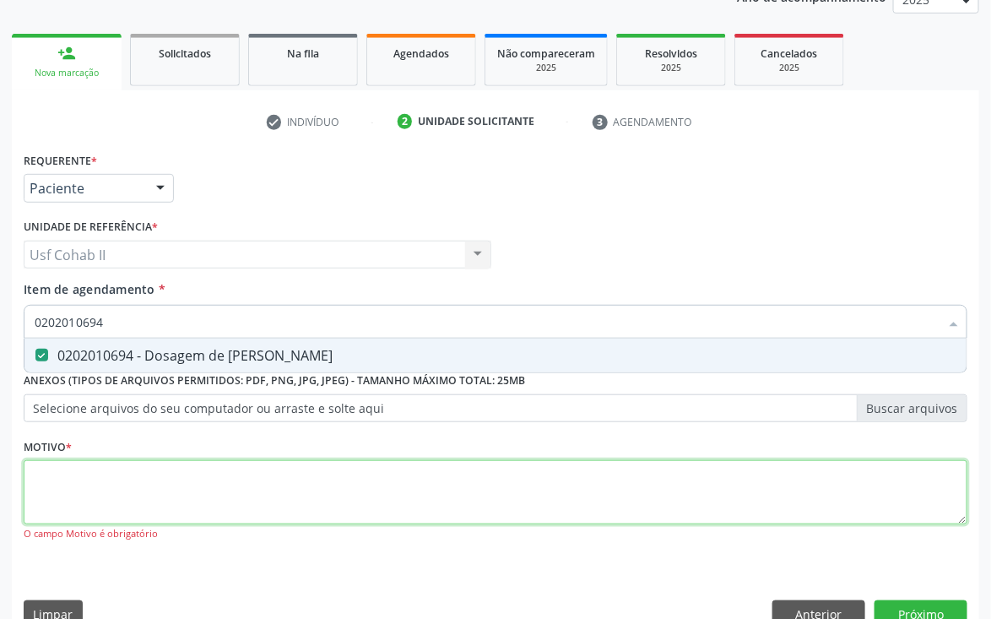
click at [68, 489] on div "Requerente * Paciente Médico(a) Enfermeiro(a) Paciente Nenhum resultado encontr…" at bounding box center [496, 356] width 944 height 417
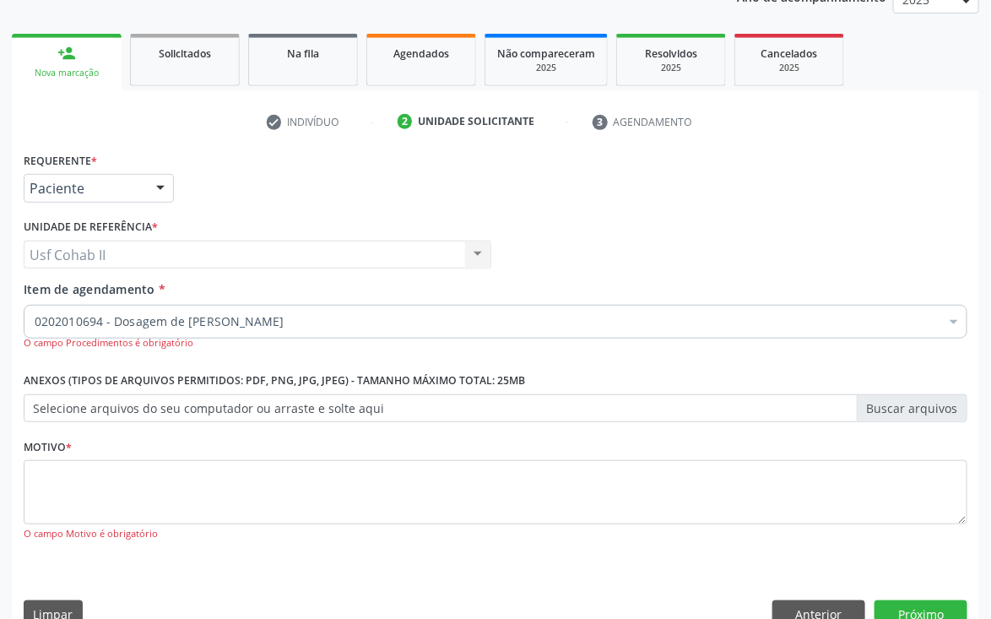
click at [35, 317] on input "Item de agendamento *" at bounding box center [35, 322] width 0 height 34
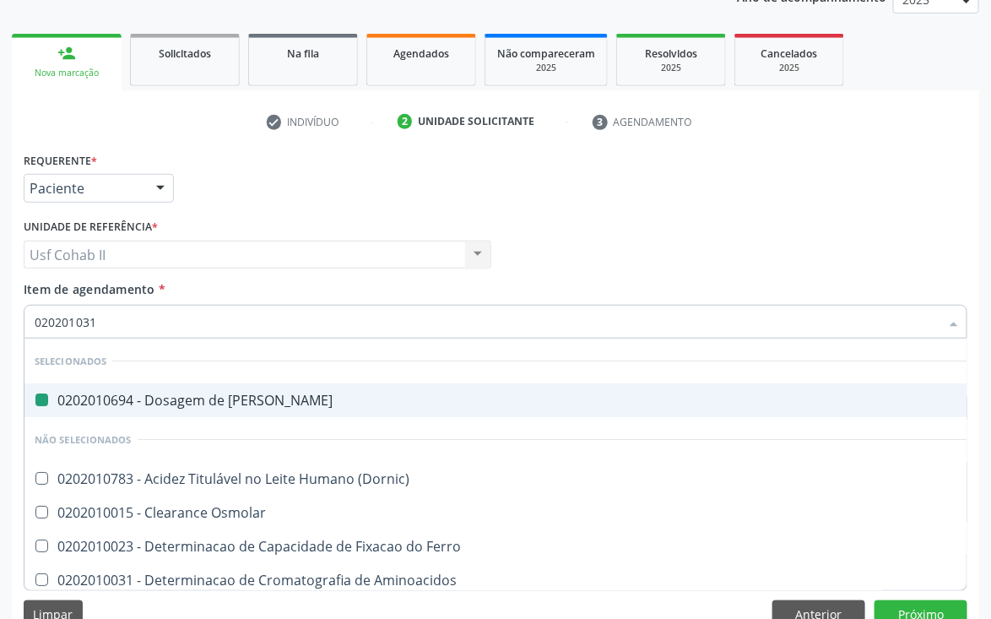
type input "0202010317"
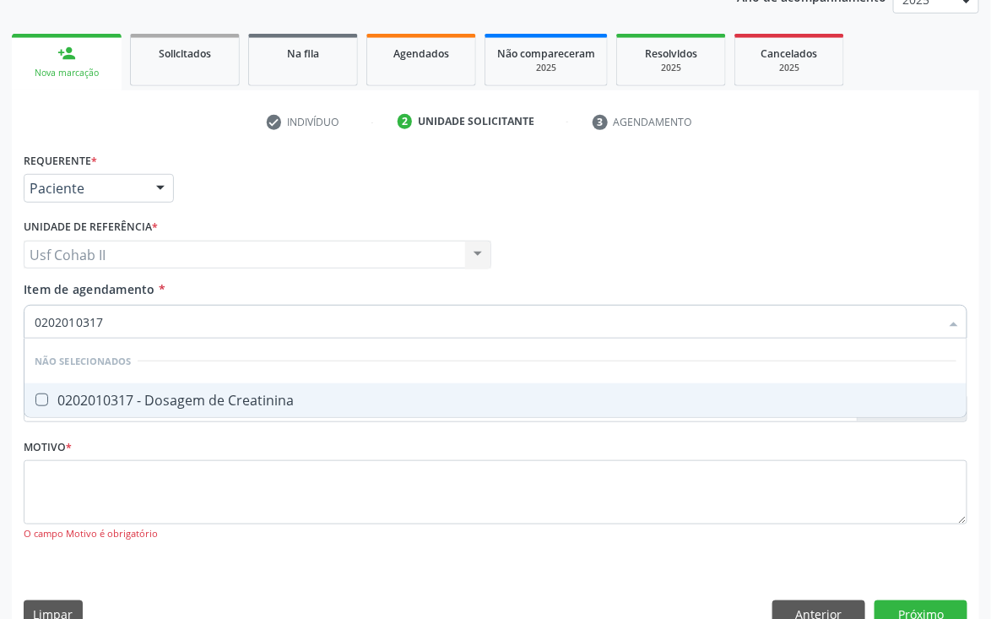
click at [139, 394] on div "0202010317 - Dosagem de Creatinina" at bounding box center [496, 401] width 922 height 14
click at [95, 400] on div "0202010317 - Dosagem de Creatinina" at bounding box center [496, 401] width 922 height 14
click at [63, 394] on div "0202010317 - Dosagem de Creatinina" at bounding box center [496, 401] width 922 height 14
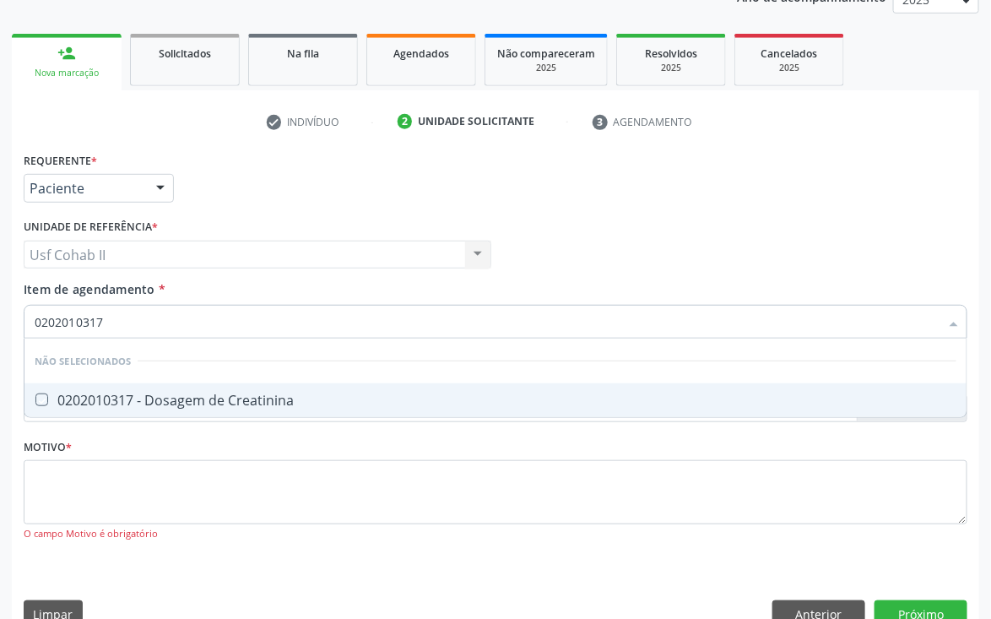
checkbox Creatinina "true"
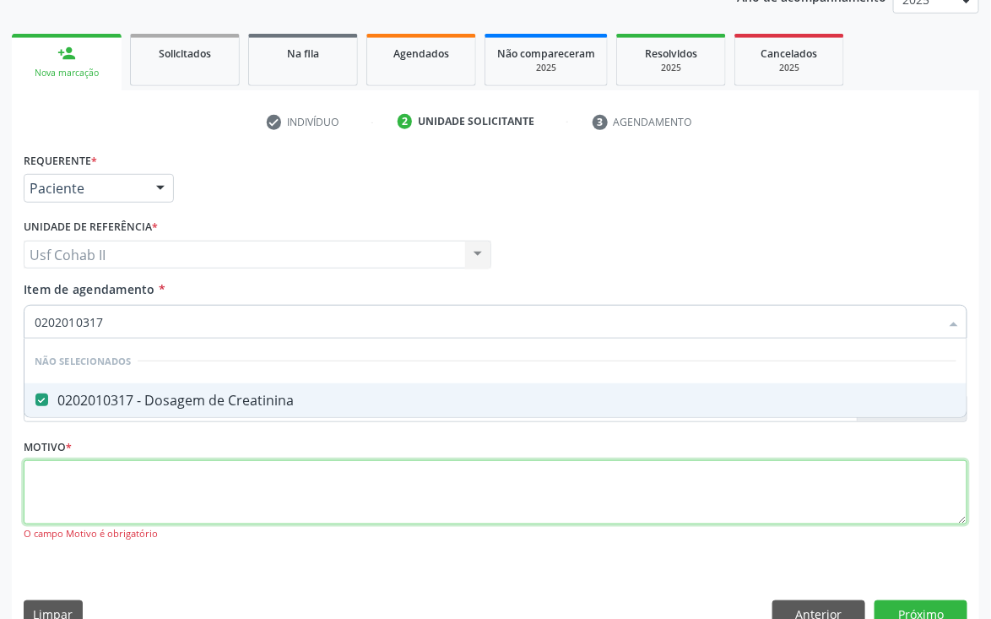
click at [57, 480] on div "Requerente * Paciente Médico(a) Enfermeiro(a) Paciente Nenhum resultado encontr…" at bounding box center [496, 356] width 944 height 417
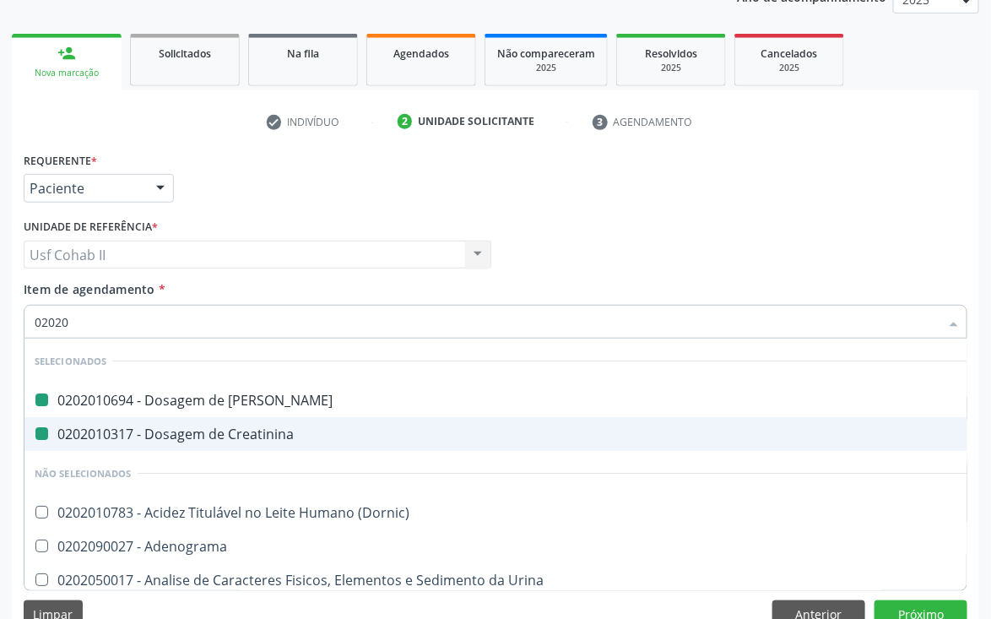
type input "020203"
checkbox Ureia "false"
checkbox Creatinina "false"
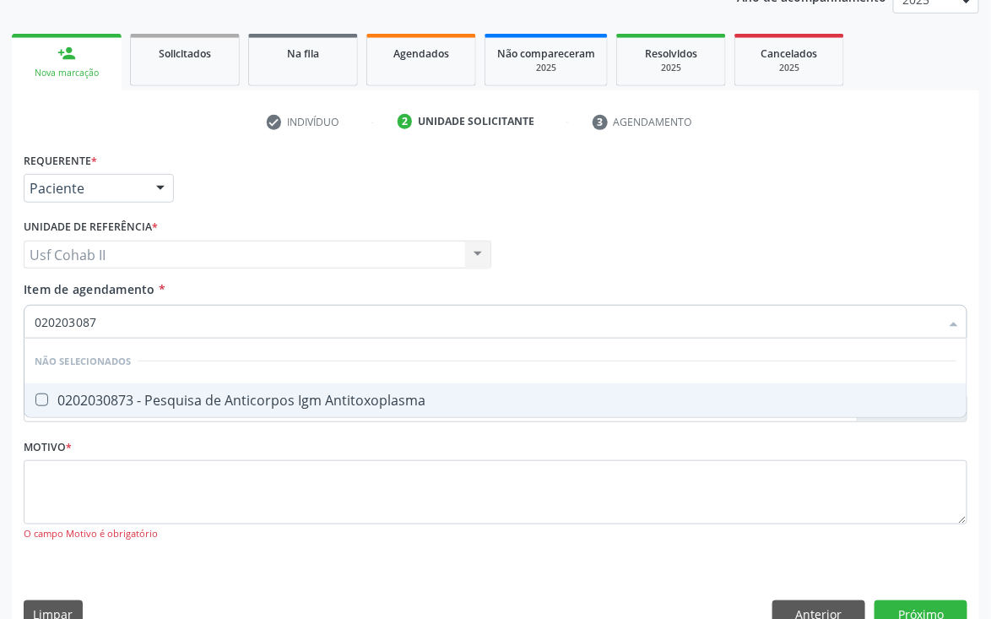
type input "0202030873"
click at [112, 394] on div "0202030873 - Pesquisa de Anticorpos Igm Antitoxoplasma" at bounding box center [496, 401] width 922 height 14
checkbox Antitoxoplasma "true"
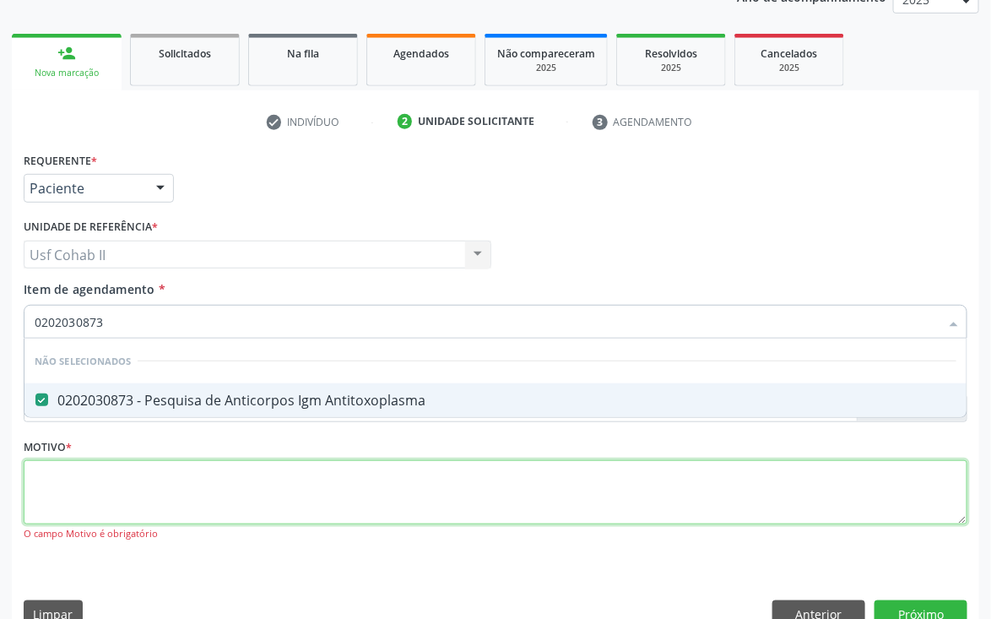
click at [84, 477] on div "Requerente * Paciente Médico(a) Enfermeiro(a) Paciente Nenhum resultado encontr…" at bounding box center [496, 356] width 944 height 417
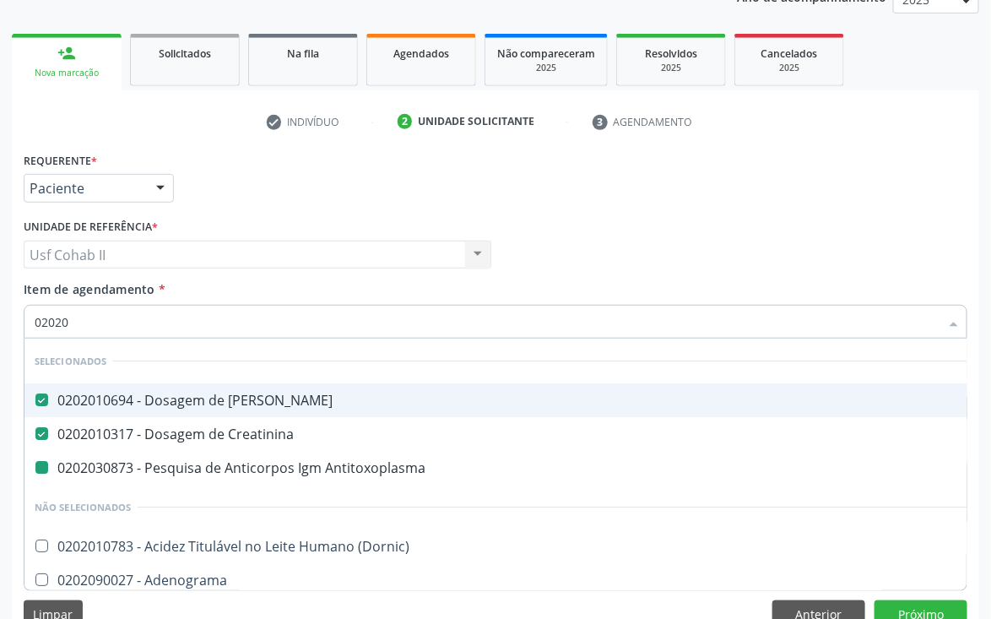
type input "020203"
checkbox Antitoxoplasma "false"
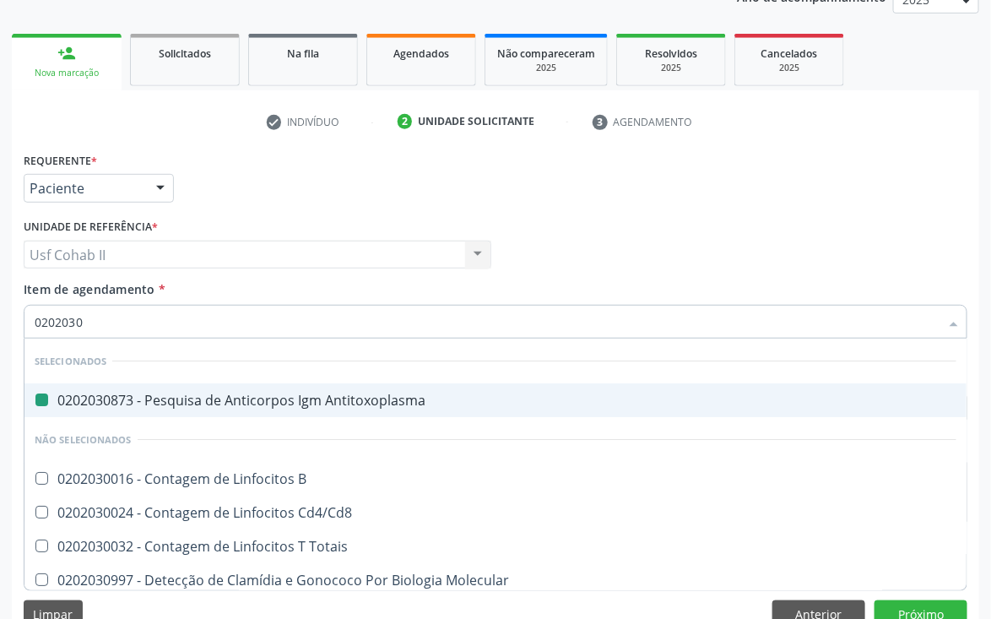
type input "02020307"
checkbox Antitoxoplasma "false"
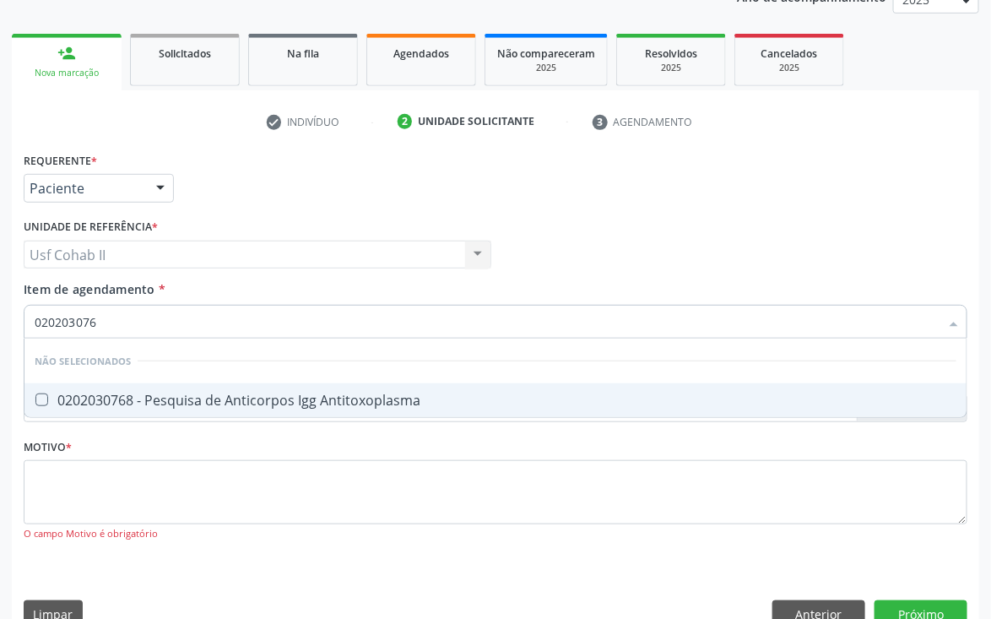
type input "0202030768"
click at [99, 399] on div "0202030768 - Pesquisa de Anticorpos Igg Antitoxoplasma" at bounding box center [496, 401] width 922 height 14
checkbox Antitoxoplasma "true"
type input "0202030768"
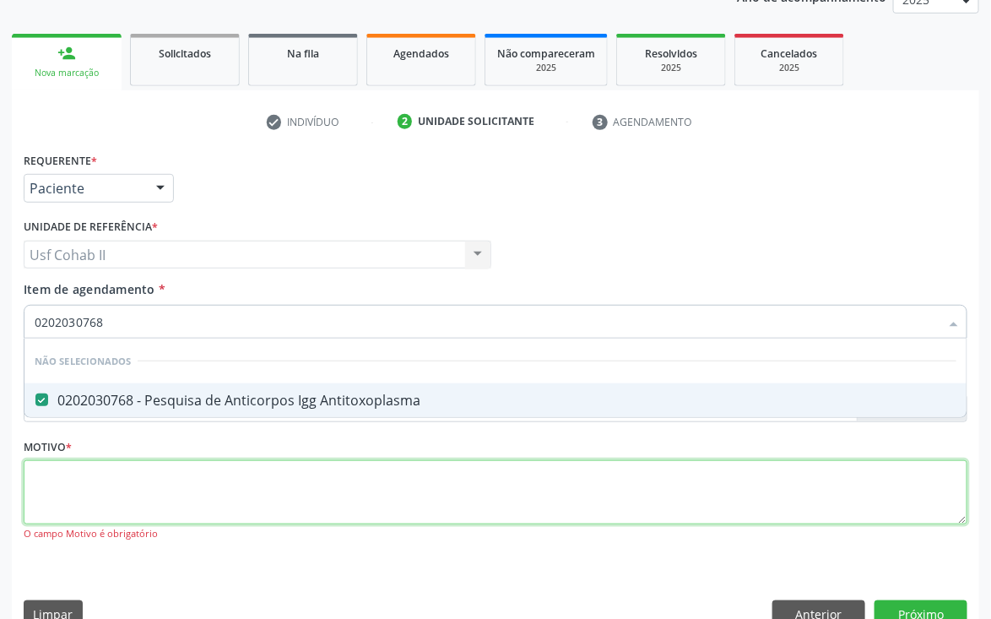
click at [53, 475] on div "Requerente * Paciente Médico(a) Enfermeiro(a) Paciente Nenhum resultado encontr…" at bounding box center [496, 356] width 944 height 417
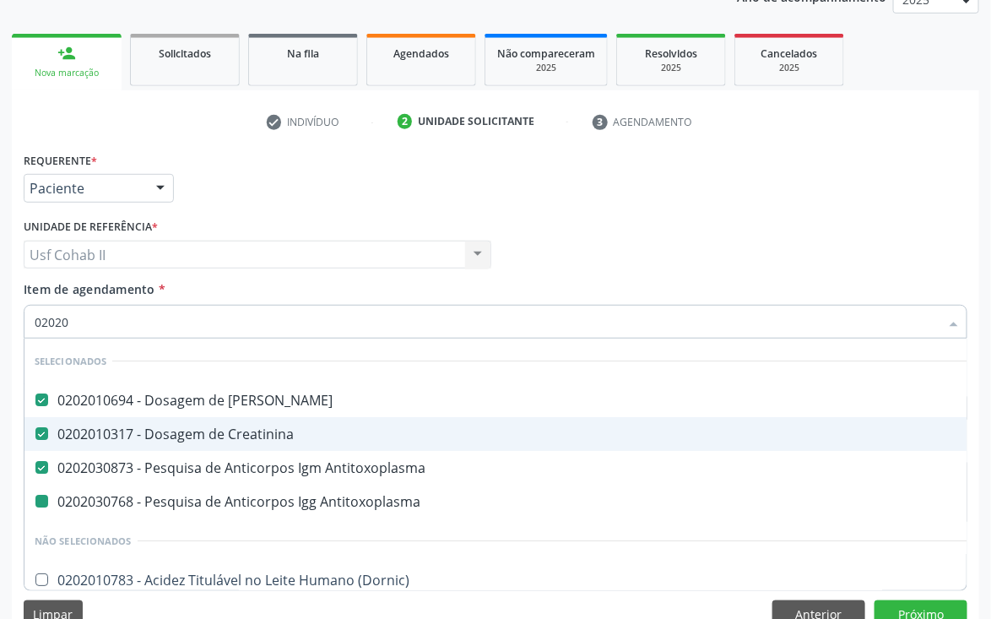
type input "020203"
checkbox Antitoxoplasma "false"
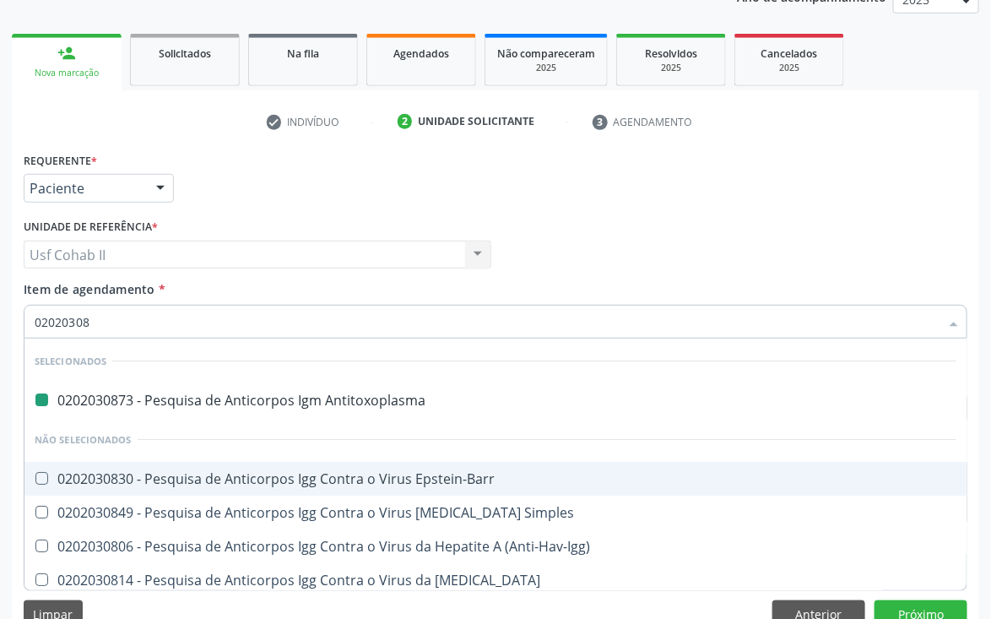
type input "020203081"
checkbox Antitoxoplasma "false"
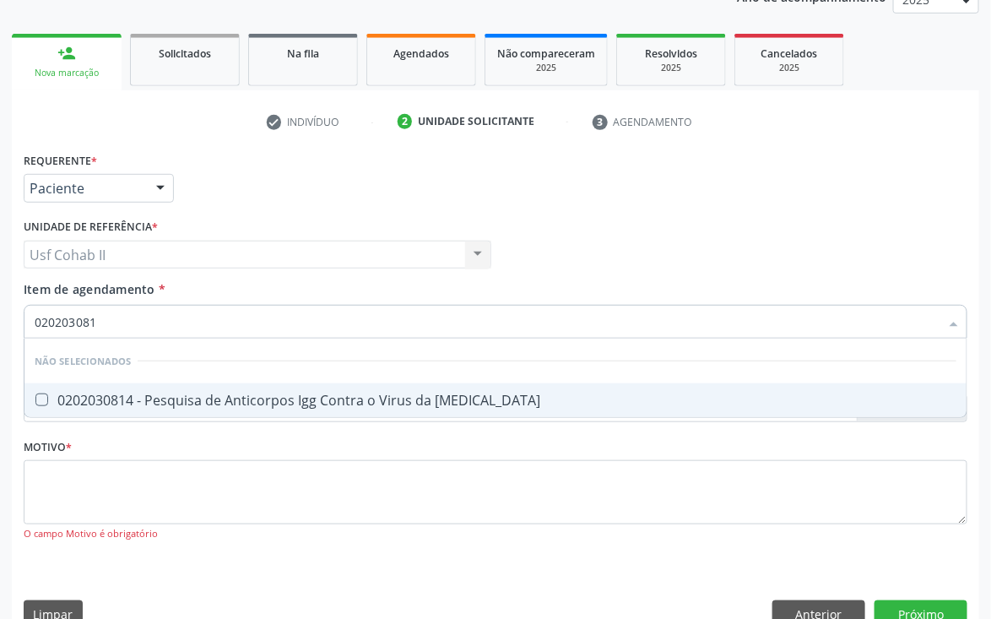
type input "0202030814"
click at [183, 395] on div "0202030814 - Pesquisa de Anticorpos Igg Contra o Virus da [MEDICAL_DATA]" at bounding box center [496, 401] width 922 height 14
checkbox Rubeola "true"
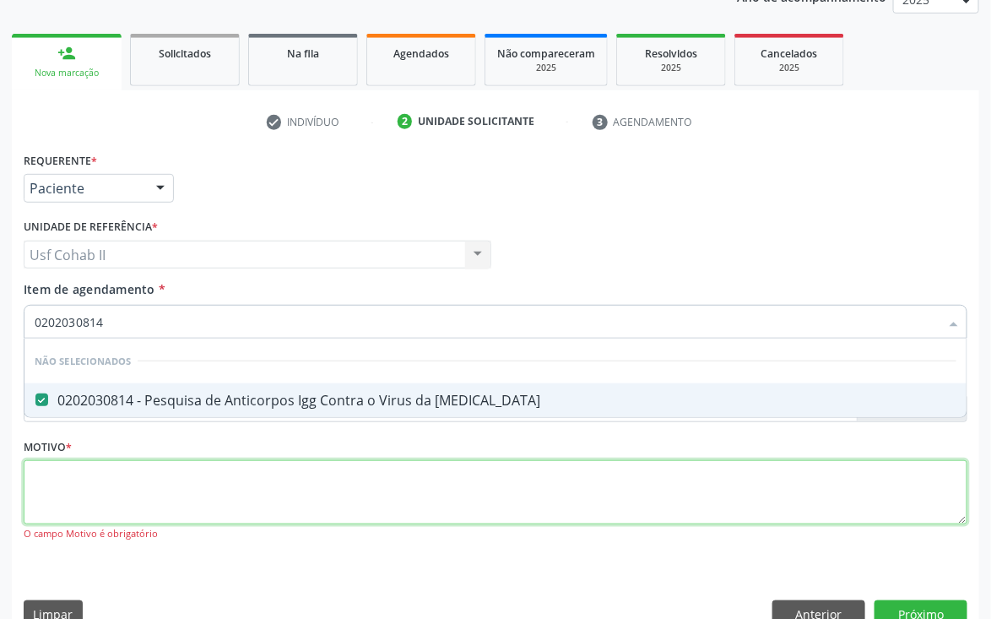
click at [110, 484] on div "Requerente * Paciente Médico(a) Enfermeiro(a) Paciente Nenhum resultado encontr…" at bounding box center [496, 356] width 944 height 417
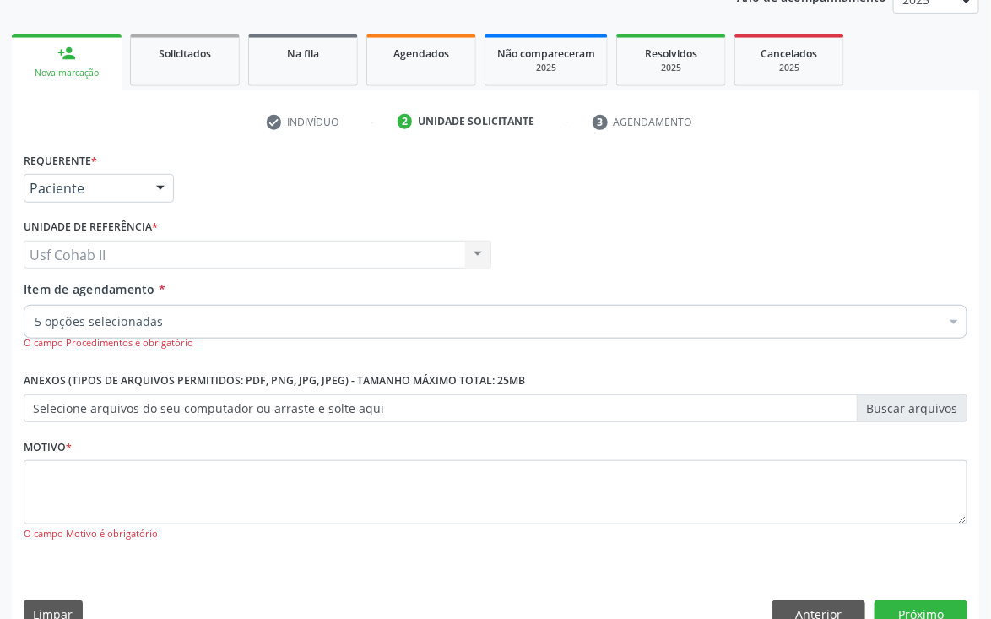
click at [35, 323] on input "Item de agendamento *" at bounding box center [35, 322] width 0 height 34
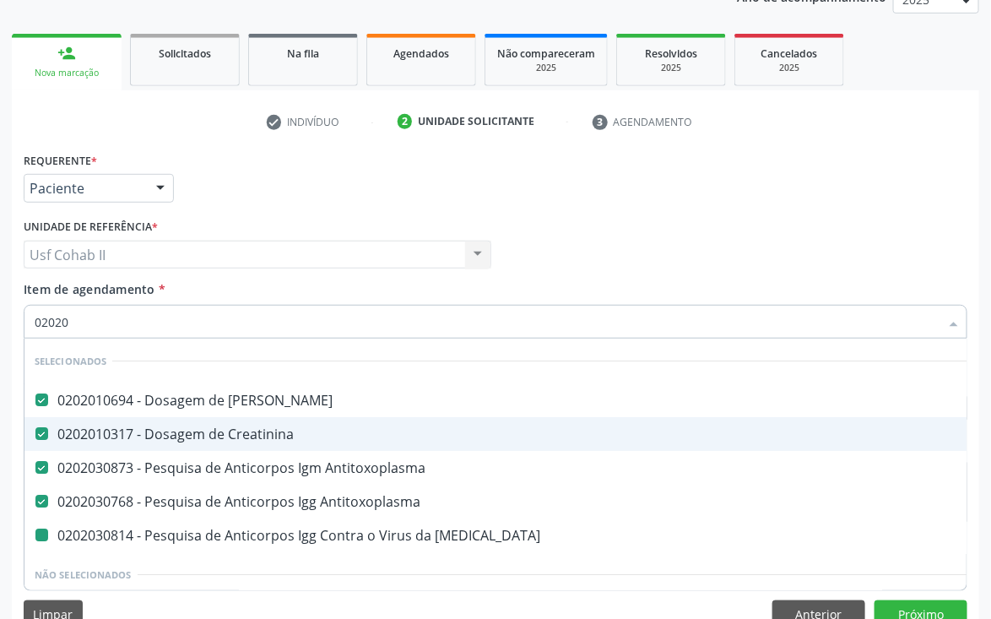
type input "020203"
checkbox Rubeola "false"
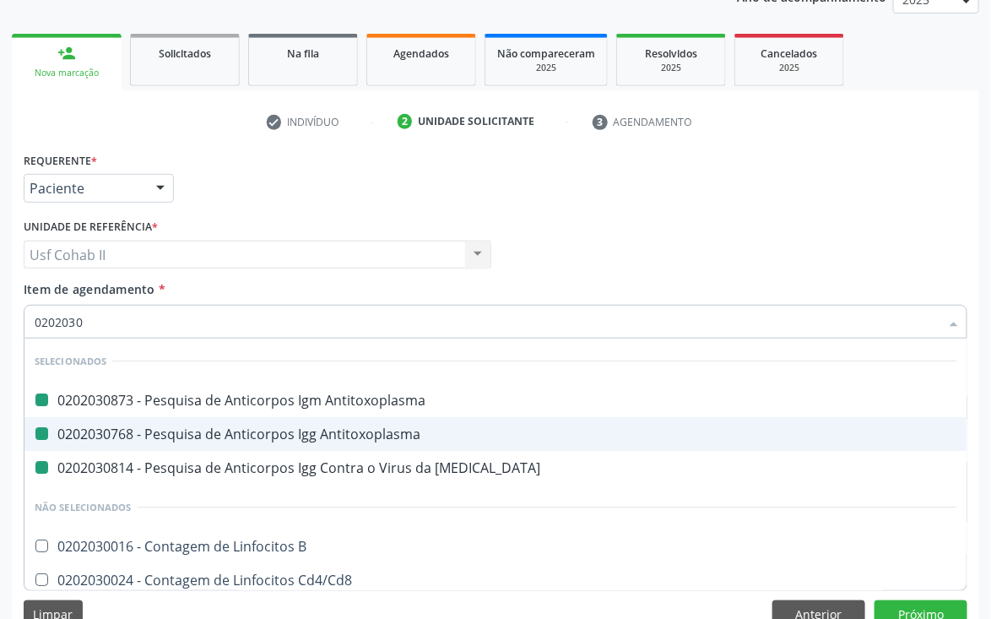
type input "02020309"
checkbox Antitoxoplasma "false"
checkbox Rubeola "false"
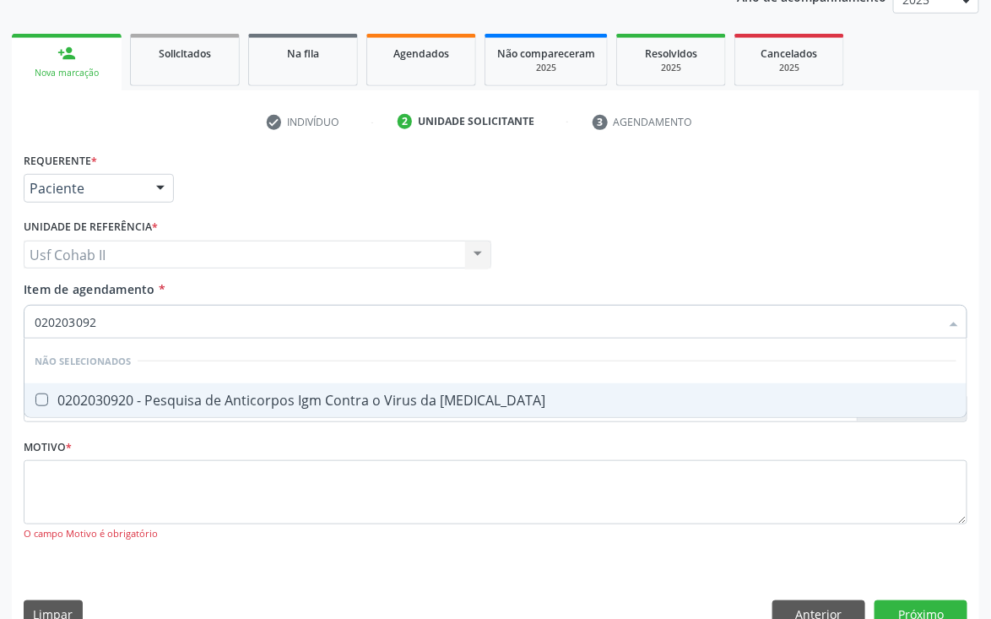
type input "0202030920"
click at [193, 395] on div "0202030920 - Pesquisa de Anticorpos Igm Contra o Virus da [MEDICAL_DATA]" at bounding box center [496, 401] width 922 height 14
checkbox Rubeola "true"
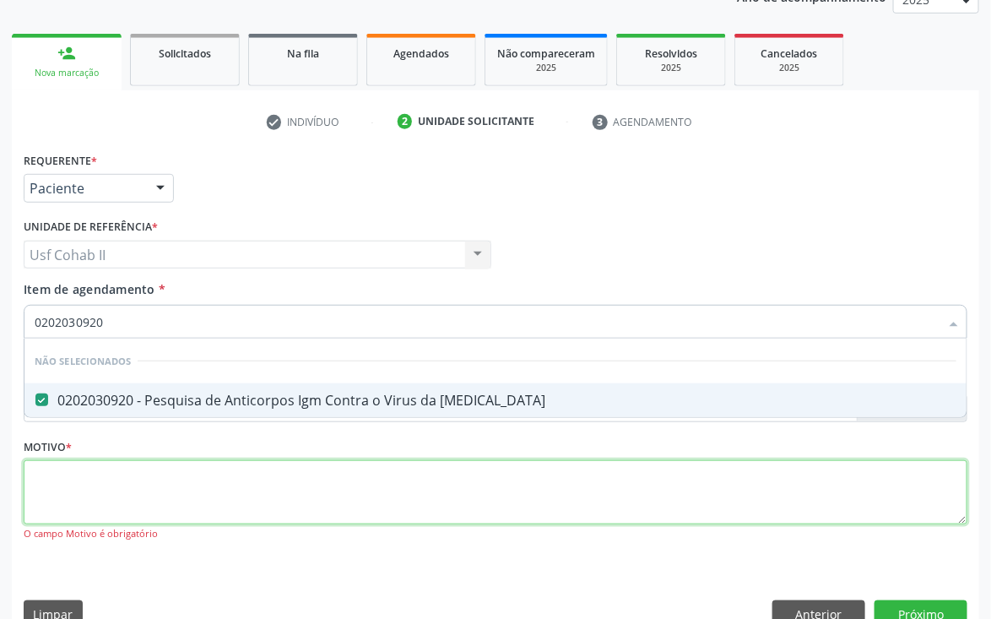
click at [147, 481] on div "Requerente * Paciente Médico(a) Enfermeiro(a) Paciente Nenhum resultado encontr…" at bounding box center [496, 356] width 944 height 417
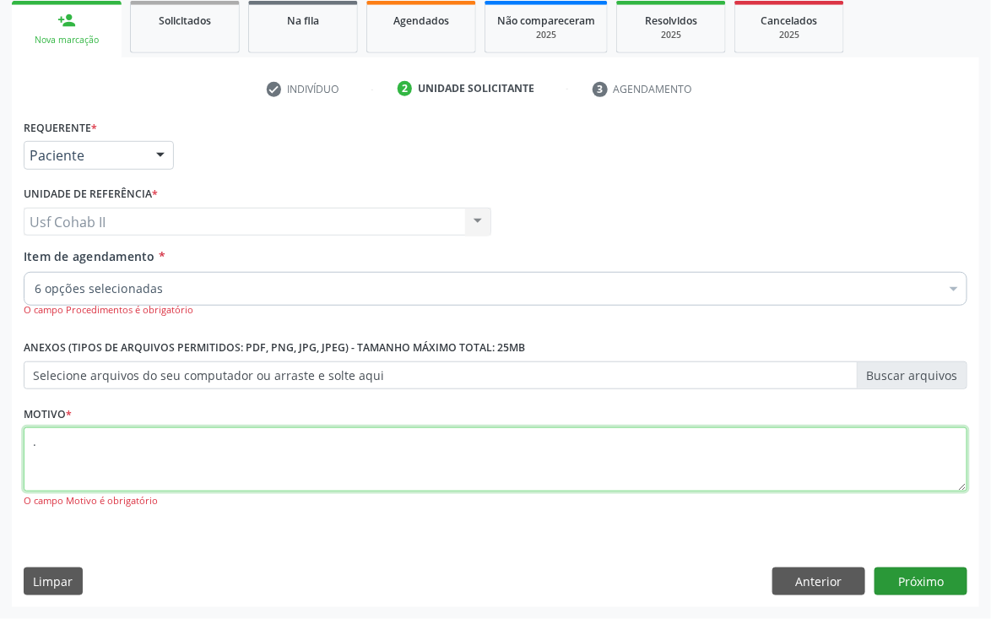
type textarea "."
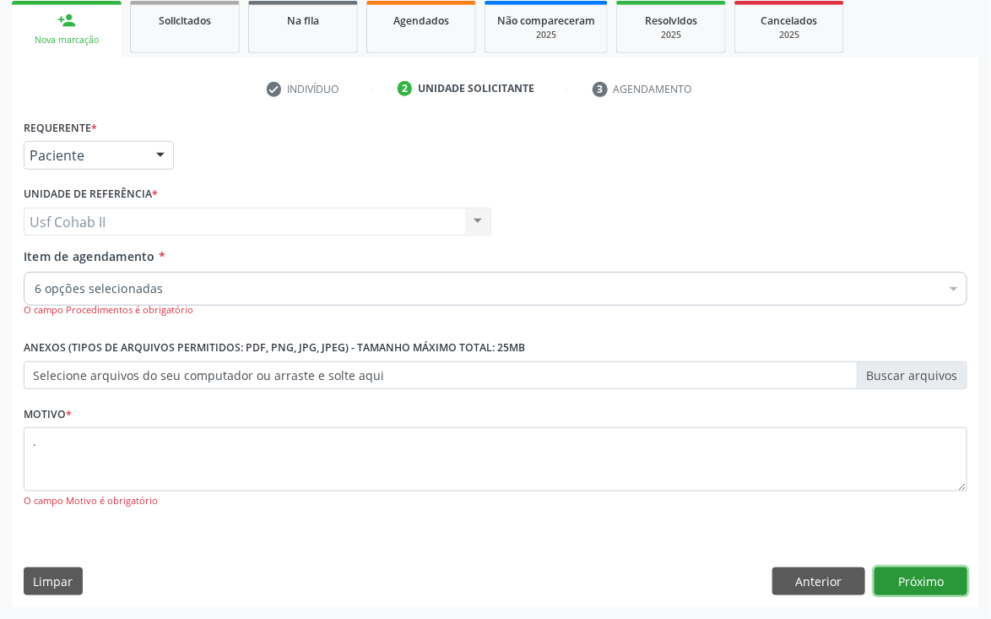
click at [926, 575] on button "Próximo" at bounding box center [921, 582] width 93 height 29
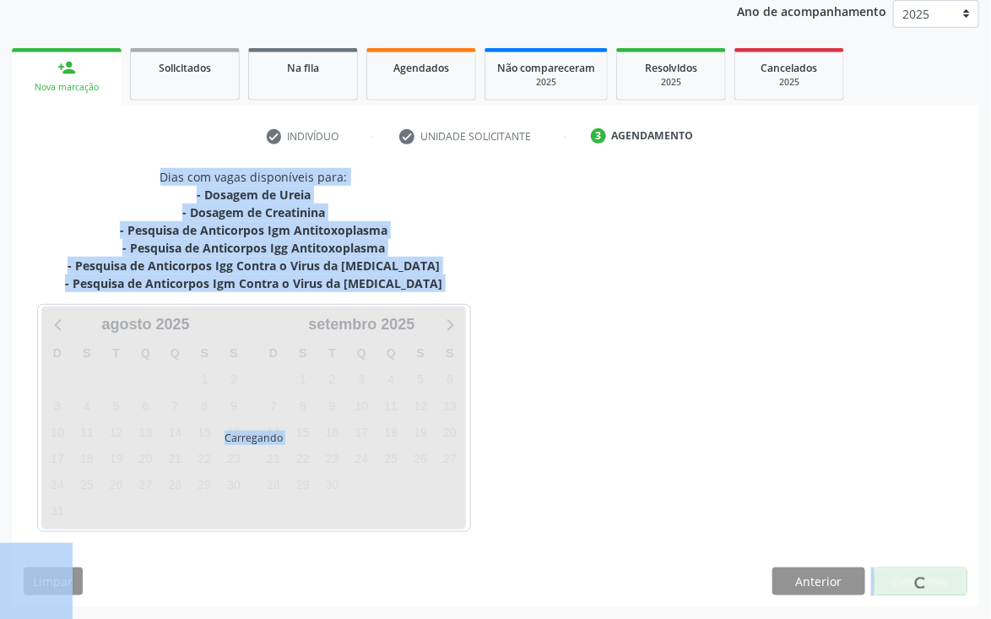
scroll to position [205, 0]
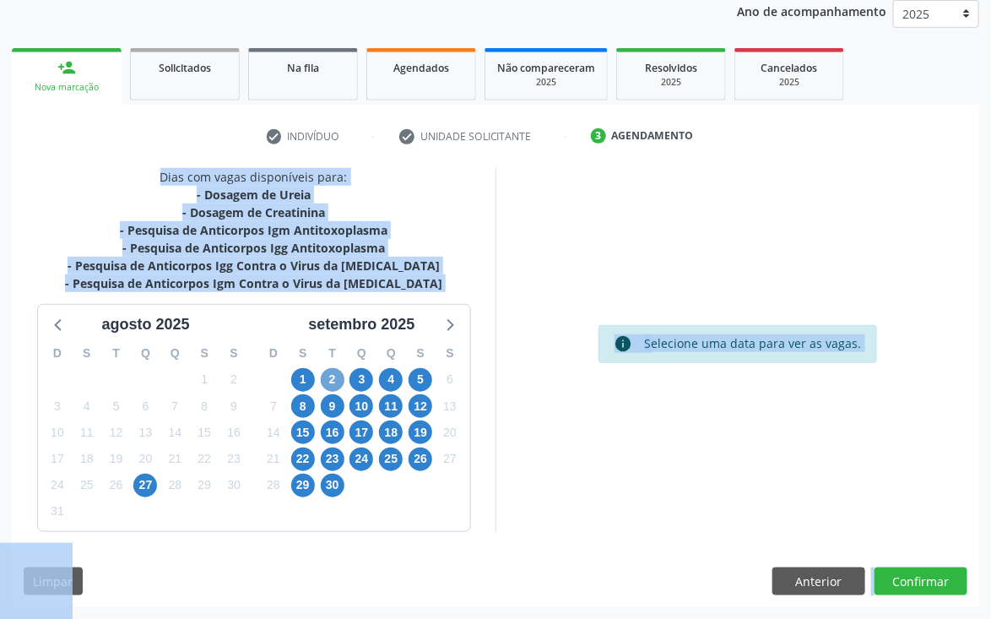
click at [334, 377] on span "2" at bounding box center [333, 380] width 24 height 24
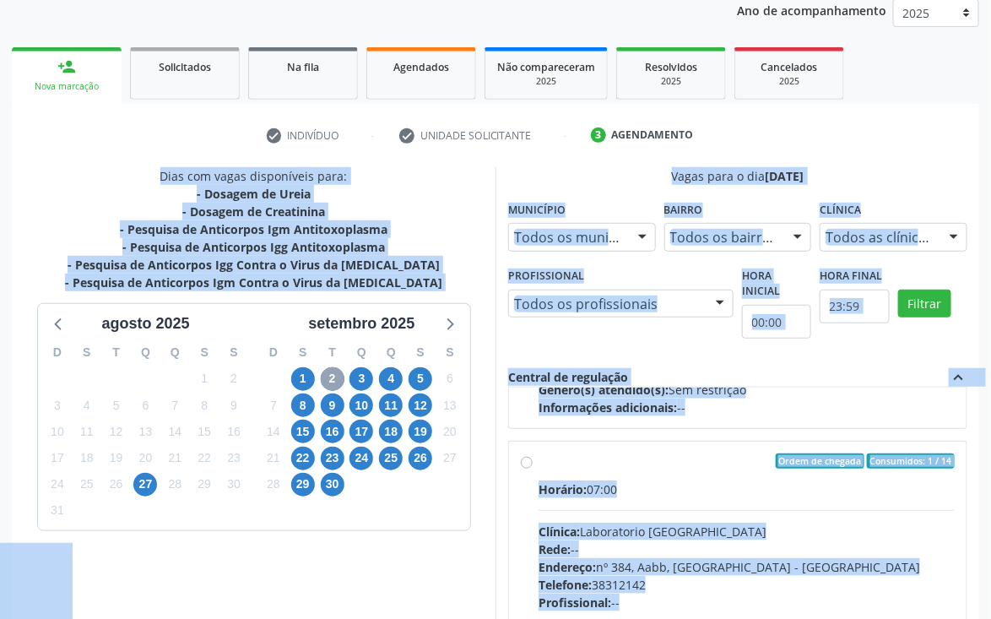
scroll to position [507, 0]
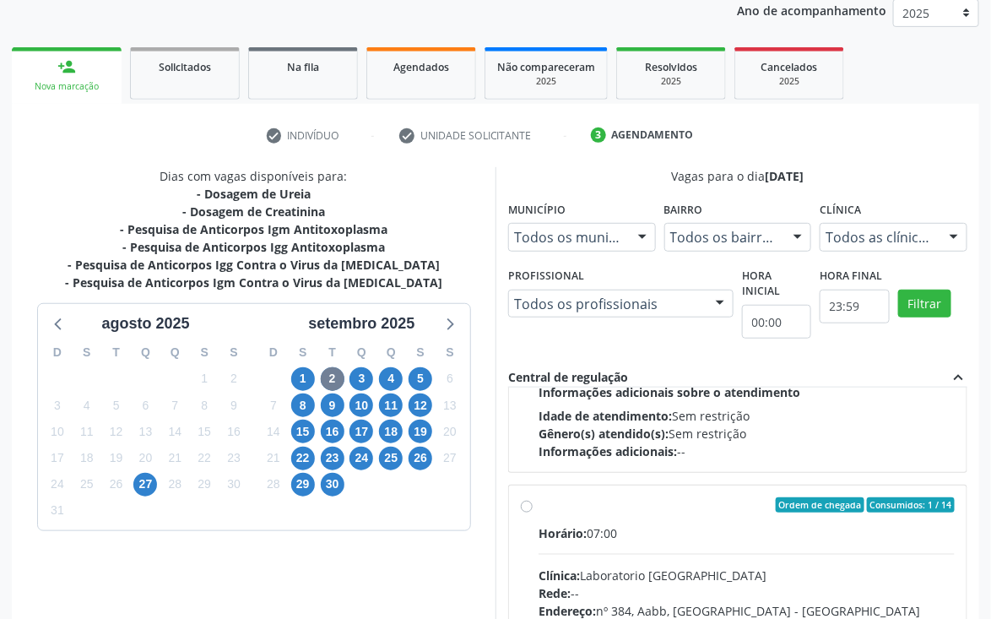
click at [539, 499] on label "Ordem de chegada Consumidos: 1 / 14 Horário: 07:00 Clínica: Laboratorio Sao Fra…" at bounding box center [747, 626] width 416 height 259
click at [523, 499] on input "Ordem de chegada Consumidos: 1 / 14 Horário: 07:00 Clínica: Laboratorio Sao Fra…" at bounding box center [527, 504] width 12 height 15
radio input "true"
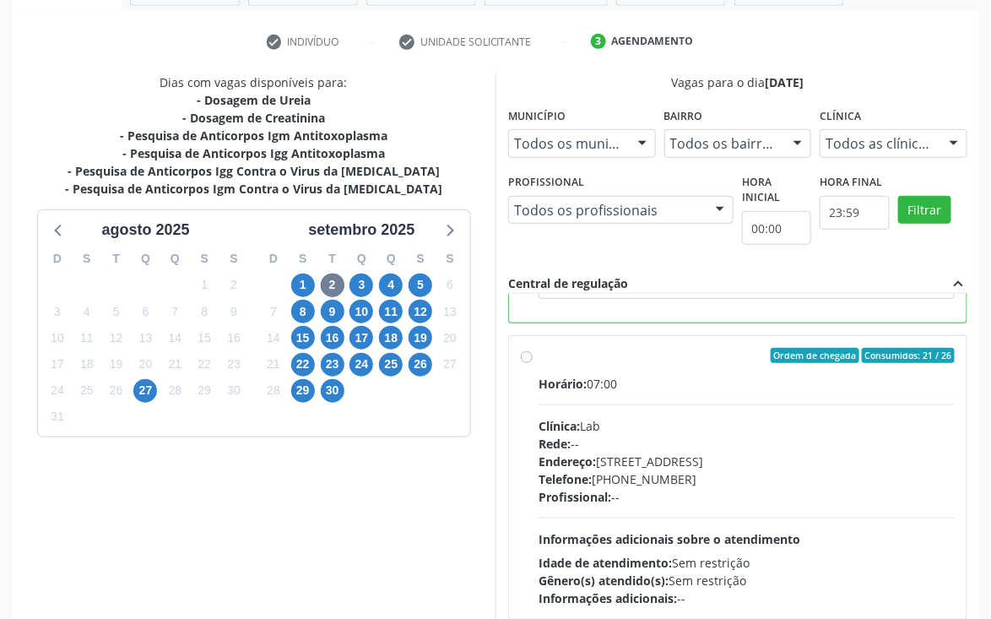
scroll to position [390, 0]
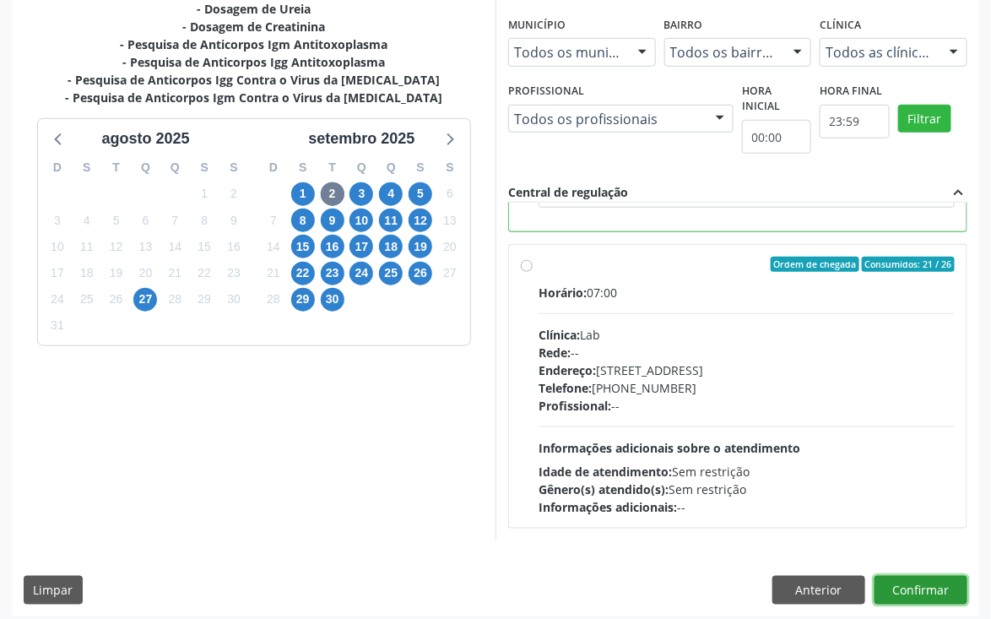
click at [912, 576] on button "Confirmar" at bounding box center [921, 590] width 93 height 29
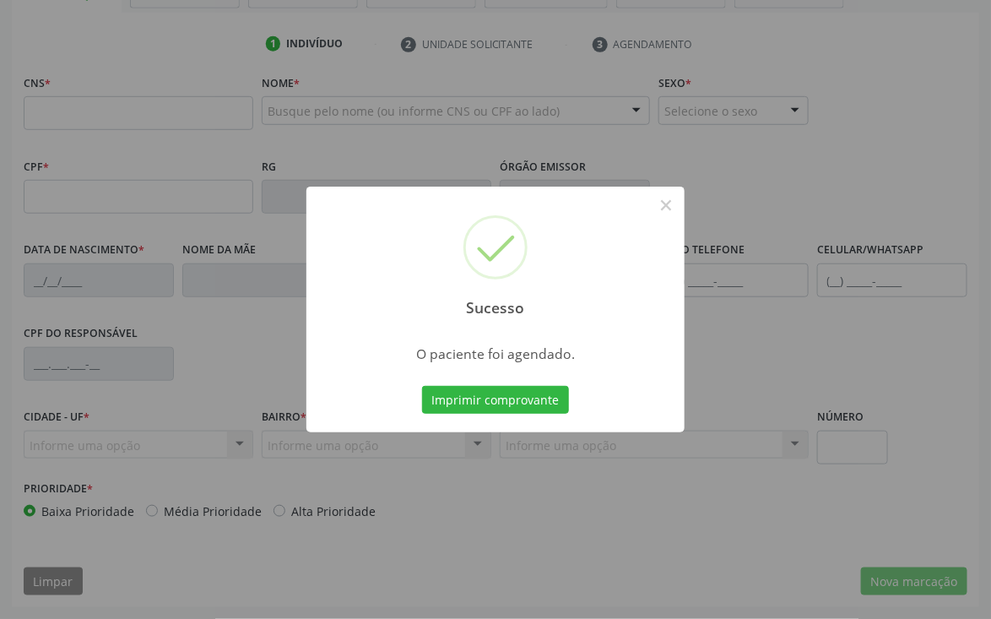
scroll to position [296, 0]
click at [487, 405] on button "Imprimir comprovante" at bounding box center [495, 400] width 147 height 29
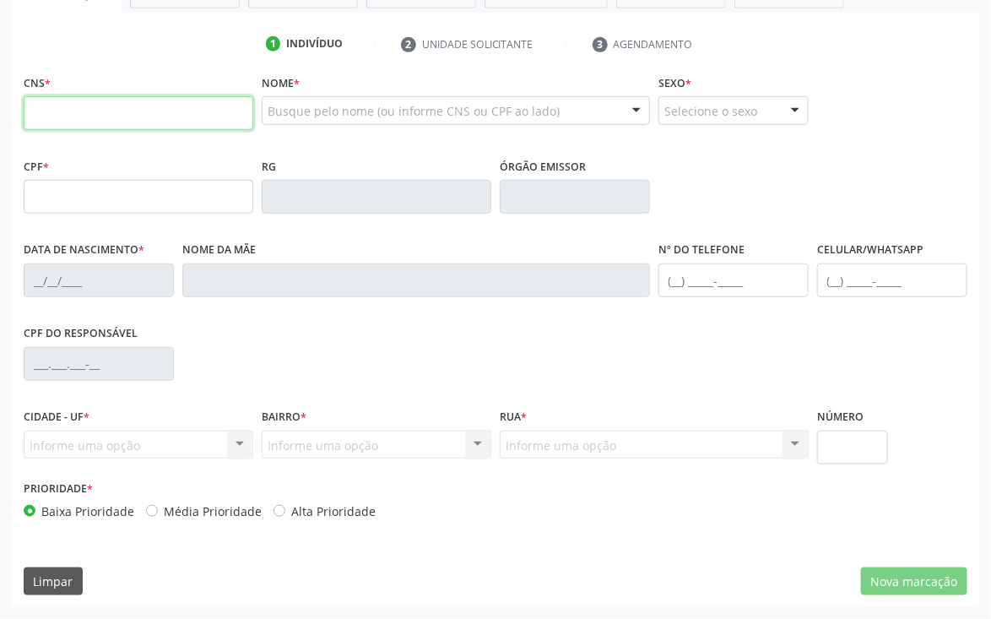
click at [49, 117] on input "text" at bounding box center [139, 113] width 230 height 34
click at [208, 114] on input "text" at bounding box center [139, 113] width 230 height 34
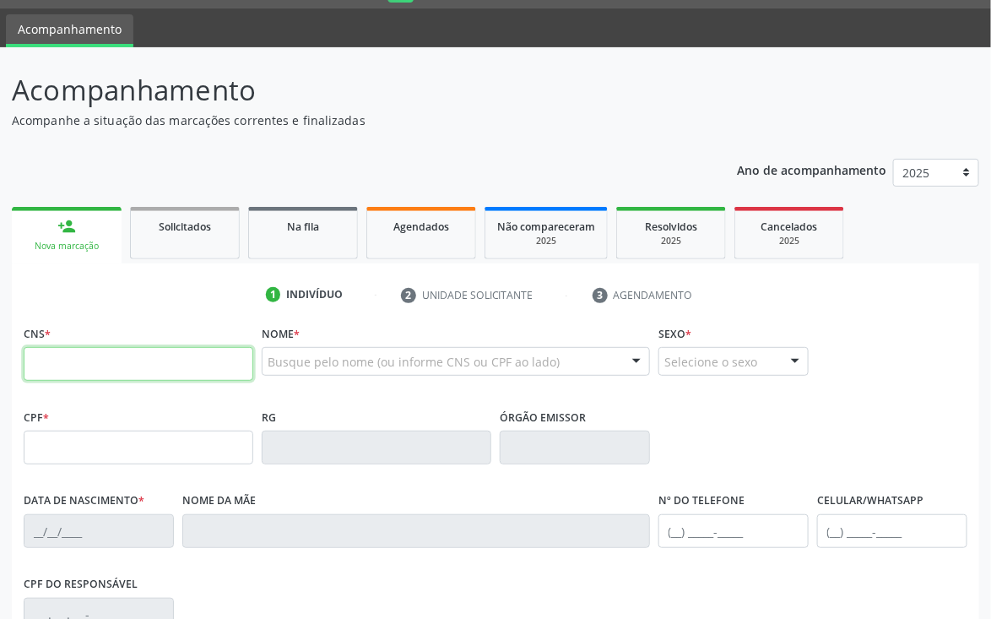
scroll to position [43, 0]
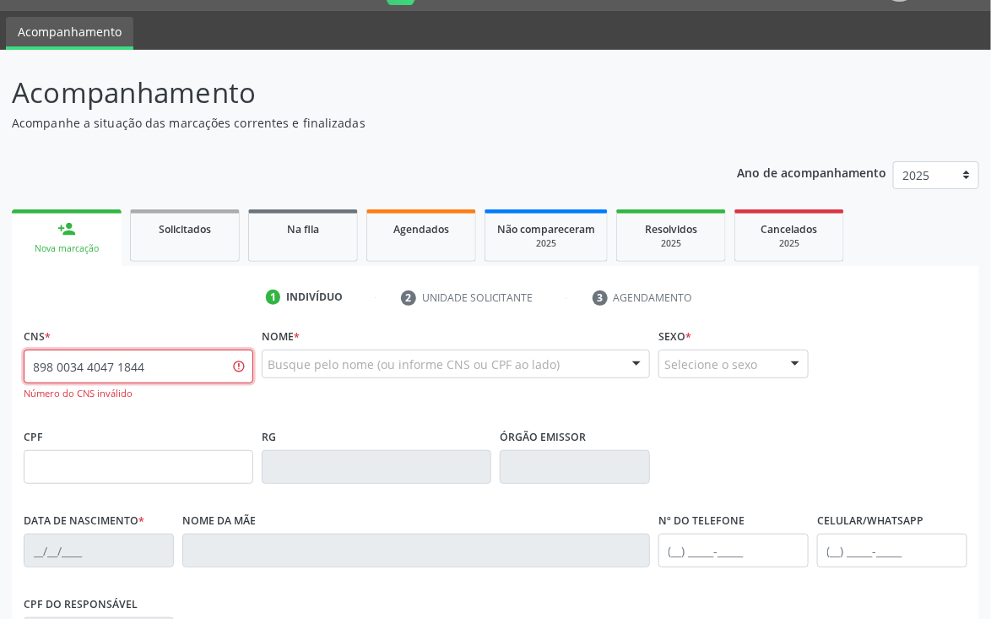
drag, startPoint x: 168, startPoint y: 363, endPoint x: 0, endPoint y: 408, distance: 173.9
click at [0, 408] on div "Acompanhamento Acompanhe a situação das marcações correntes e finalizadas Relat…" at bounding box center [495, 469] width 991 height 839
type input "898 0034 0471 8447"
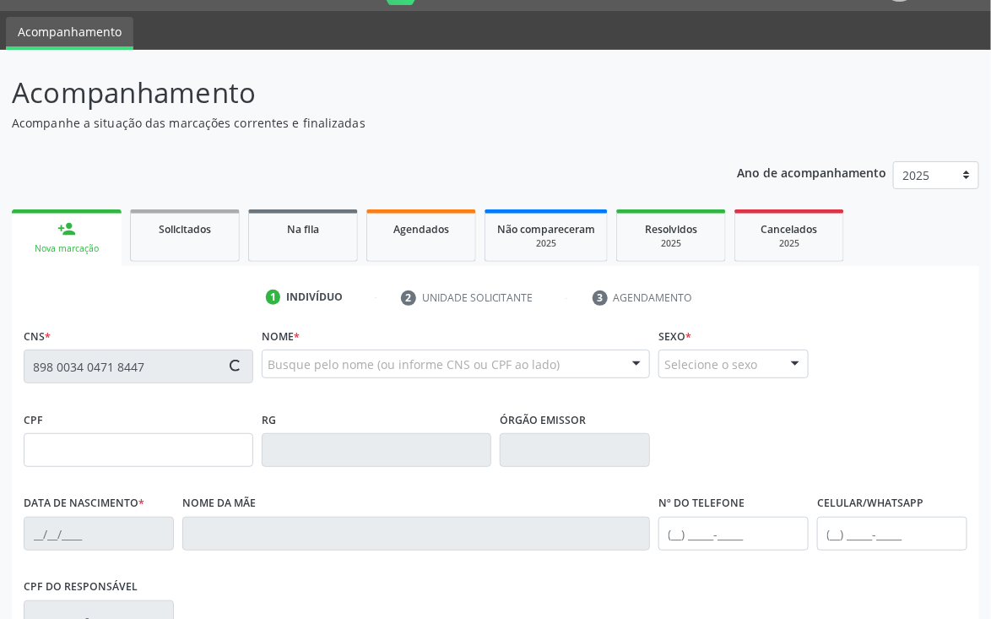
type input "17/10/2009"
type input "Maria Aparecida da Silveira"
type input "[PHONE_NUMBER]"
type input "282"
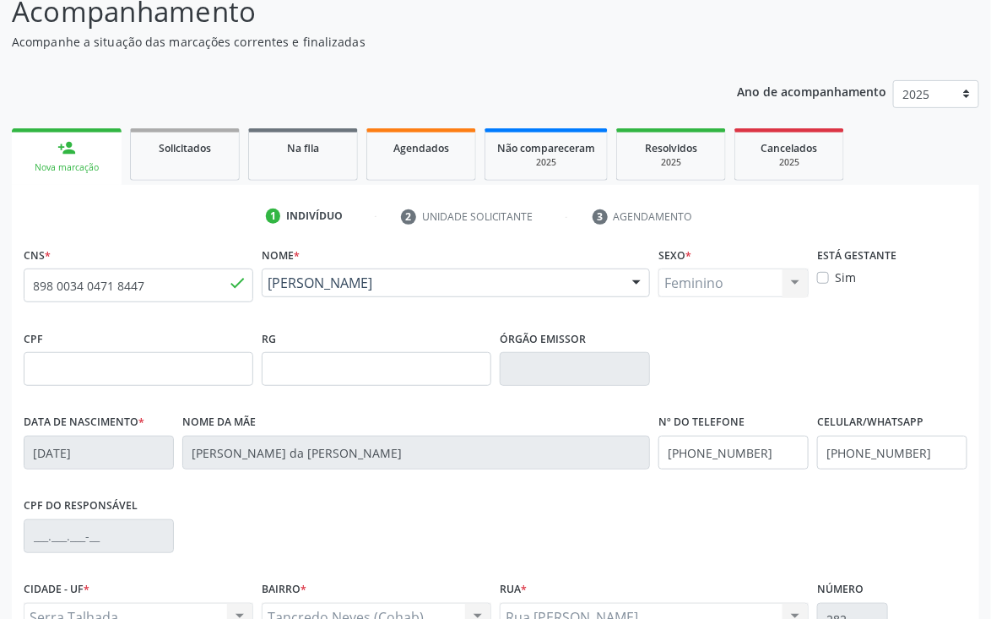
scroll to position [170, 0]
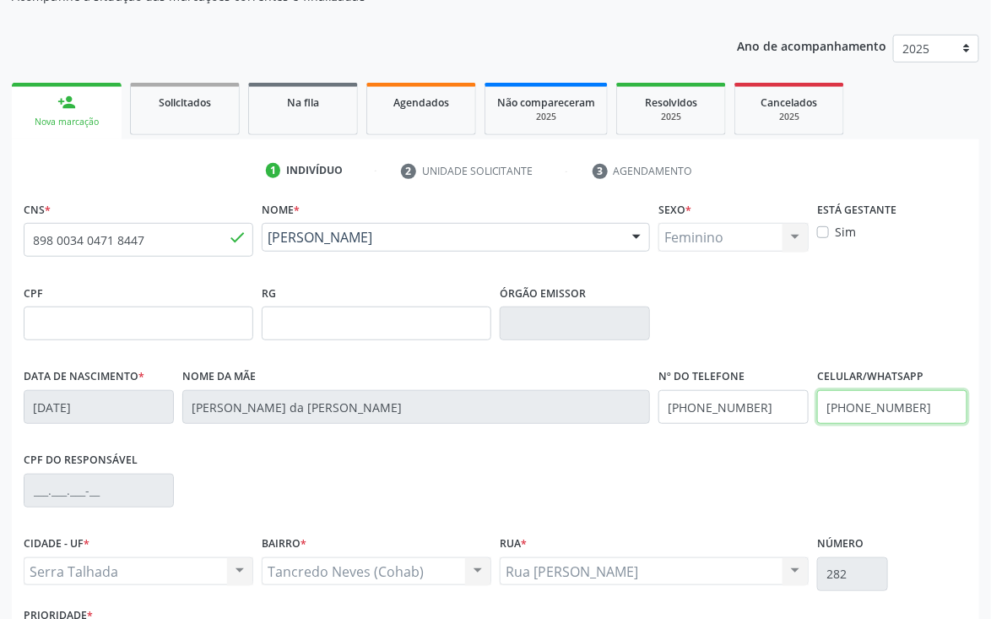
drag, startPoint x: 943, startPoint y: 410, endPoint x: 813, endPoint y: 409, distance: 130.1
click at [819, 410] on input "[PHONE_NUMBER]" at bounding box center [892, 407] width 150 height 34
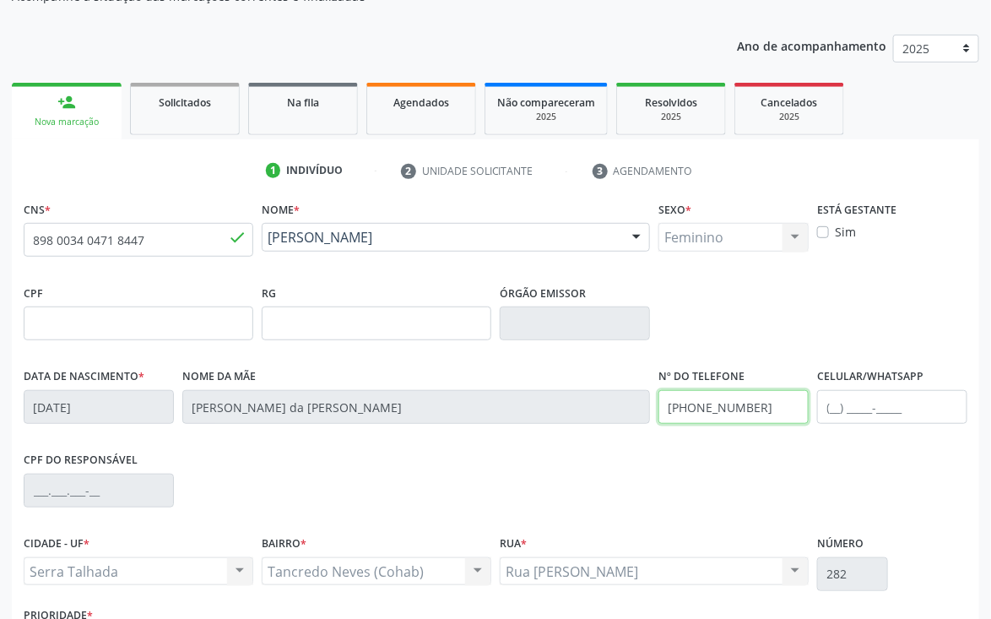
drag, startPoint x: 768, startPoint y: 409, endPoint x: 578, endPoint y: 426, distance: 190.8
click at [578, 426] on div "Data de nascimento * 17/10/2009 Nome da mãe Maria Aparecida da Silveira Nº do T…" at bounding box center [495, 406] width 953 height 84
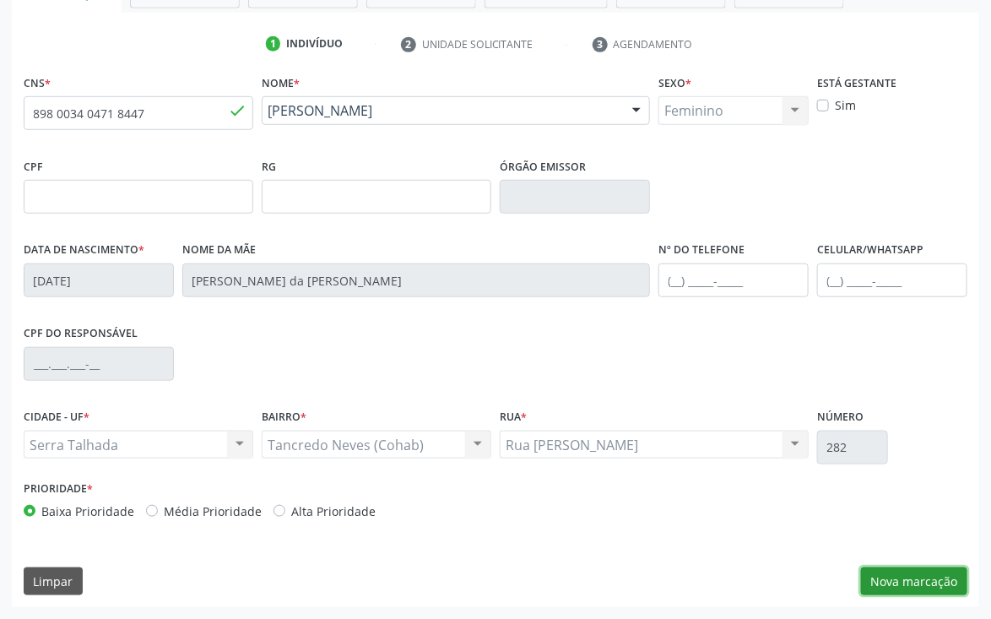
click at [917, 575] on button "Nova marcação" at bounding box center [914, 582] width 106 height 29
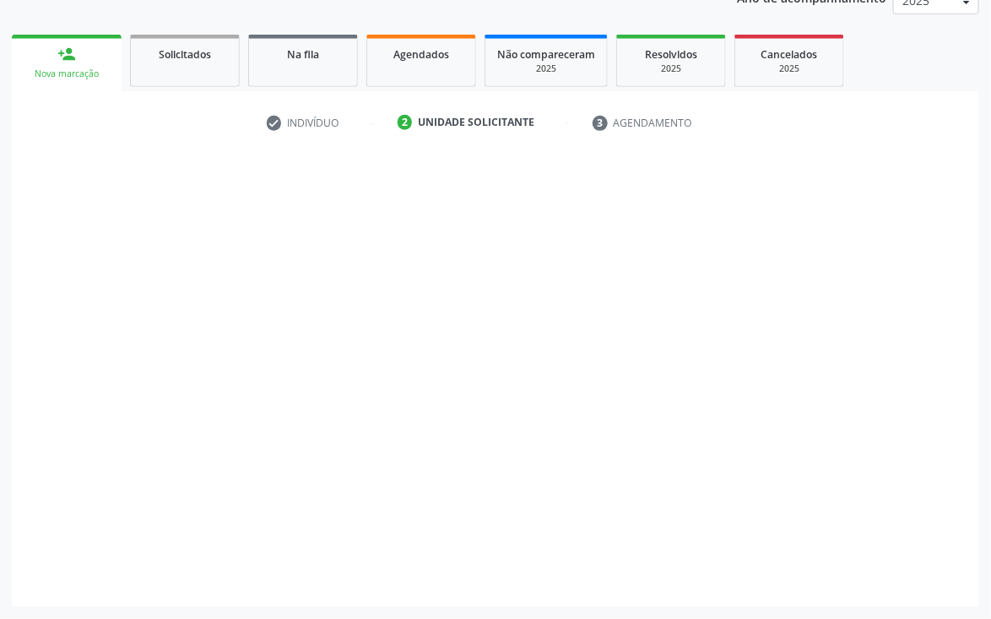
scroll to position [219, 0]
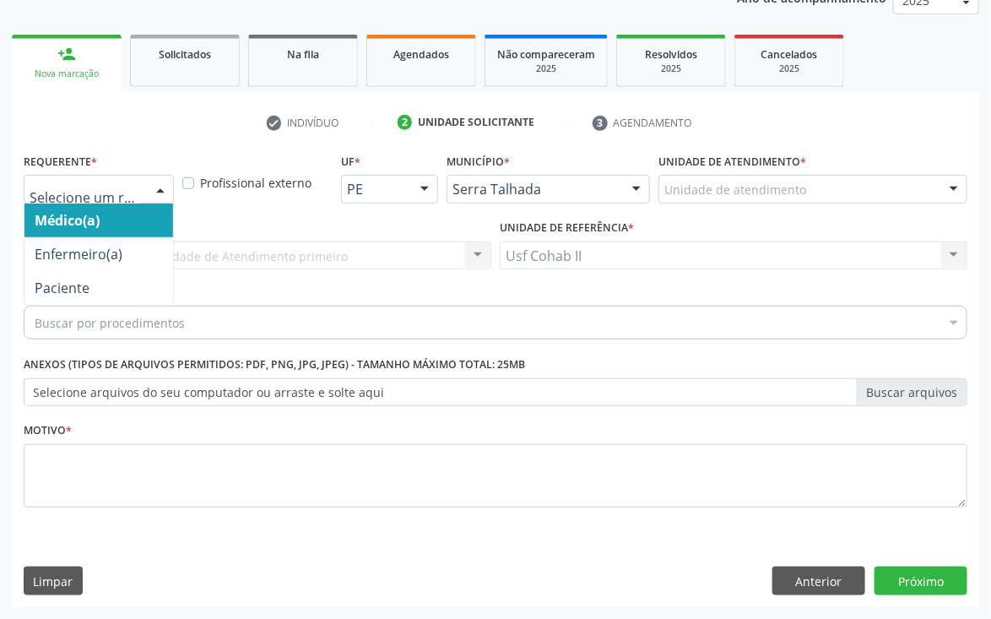
drag, startPoint x: 99, startPoint y: 177, endPoint x: 99, endPoint y: 187, distance: 10.1
click at [99, 178] on div at bounding box center [99, 189] width 150 height 29
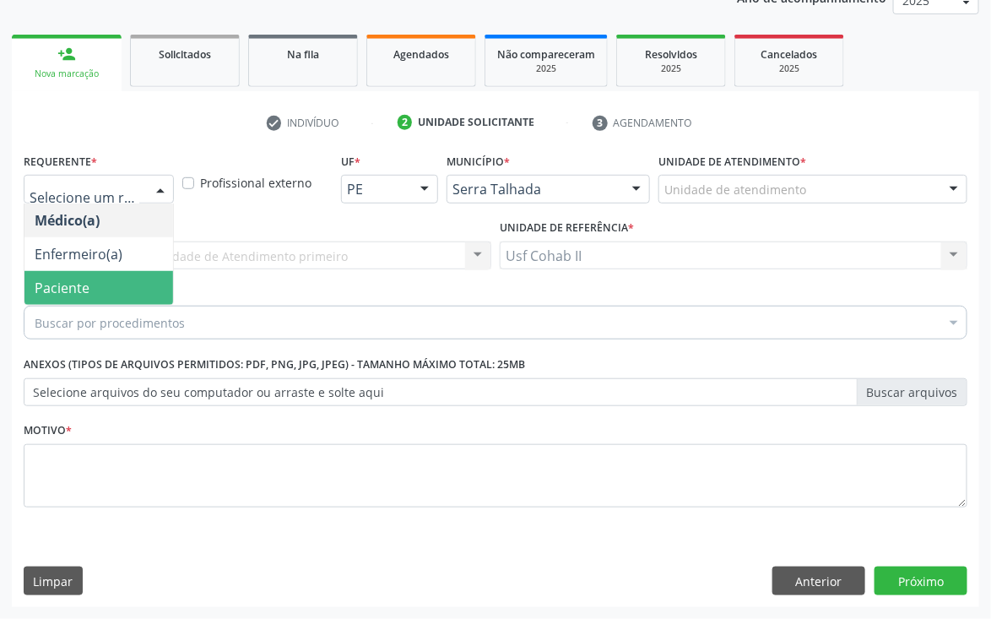
click at [90, 276] on span "Paciente" at bounding box center [98, 288] width 149 height 34
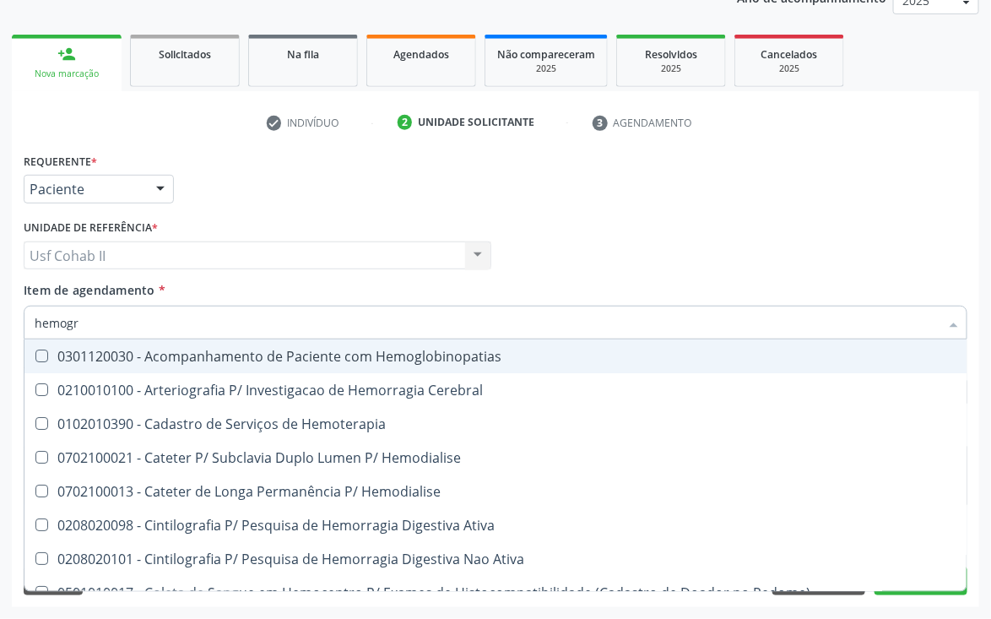
type input "hemogra"
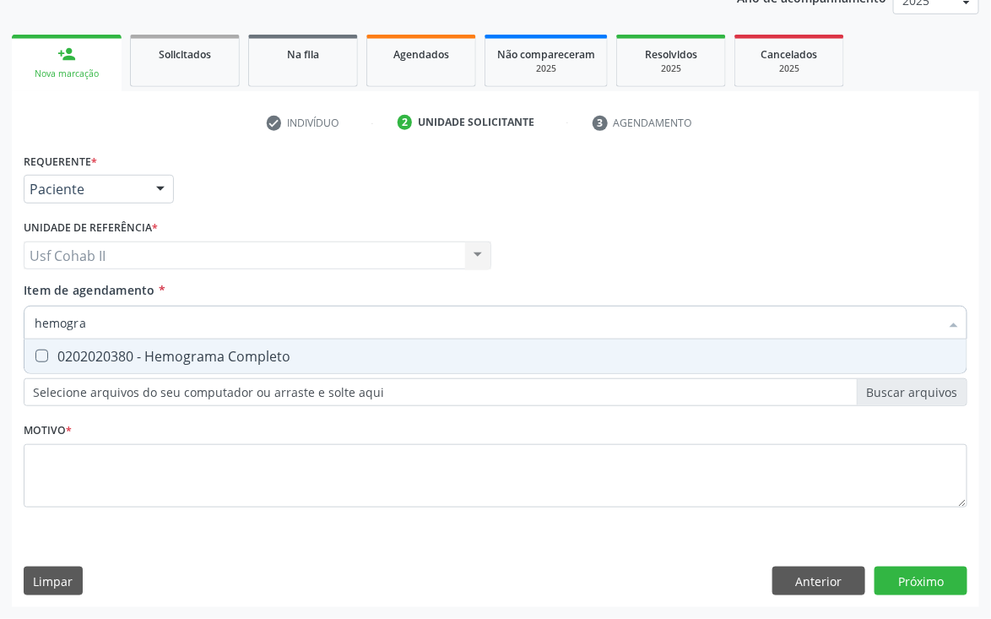
click at [135, 355] on div "0202020380 - Hemograma Completo" at bounding box center [496, 357] width 922 height 14
checkbox Completo "true"
type input "hemogra"
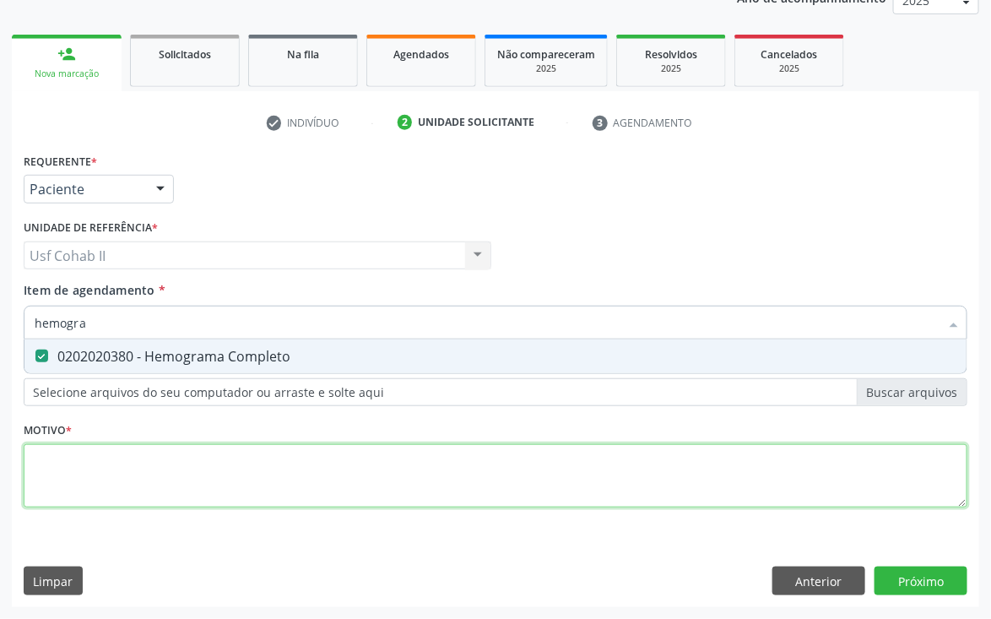
click at [77, 477] on div "Requerente * Paciente Médico(a) Enfermeiro(a) Paciente Nenhum resultado encontr…" at bounding box center [496, 340] width 944 height 383
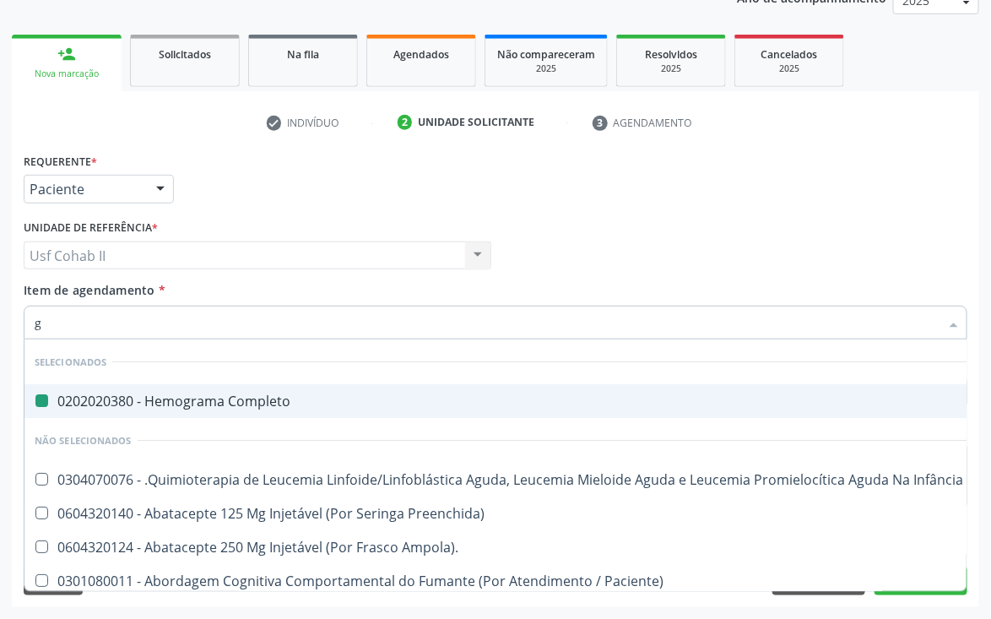
type input "gl"
checkbox Completo "false"
type input "gli"
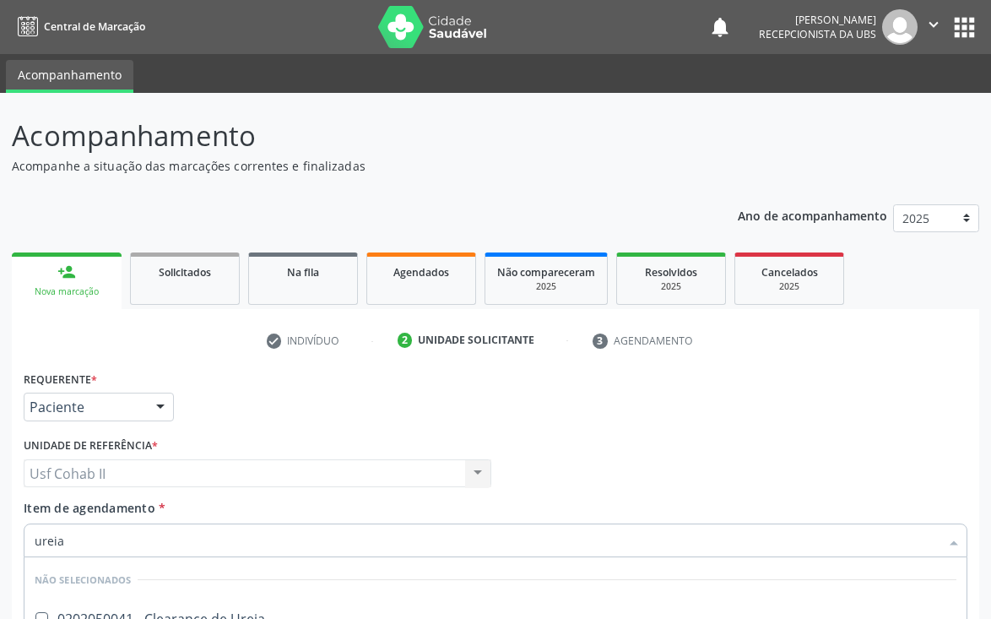
scroll to position [219, 0]
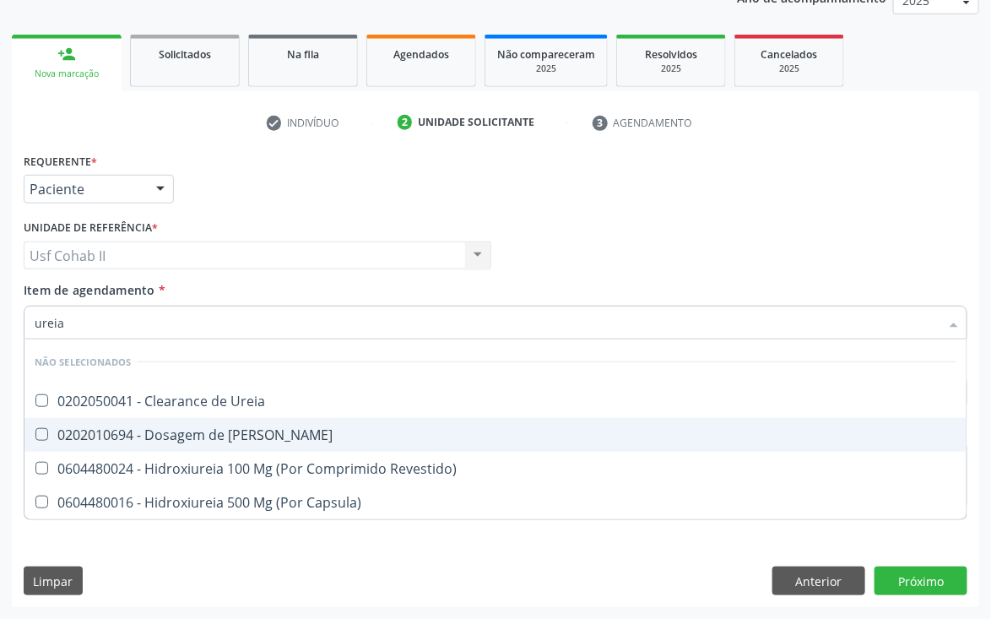
click at [142, 436] on div "0202010694 - Dosagem de [PERSON_NAME]" at bounding box center [496, 435] width 922 height 14
checkbox Ureia "true"
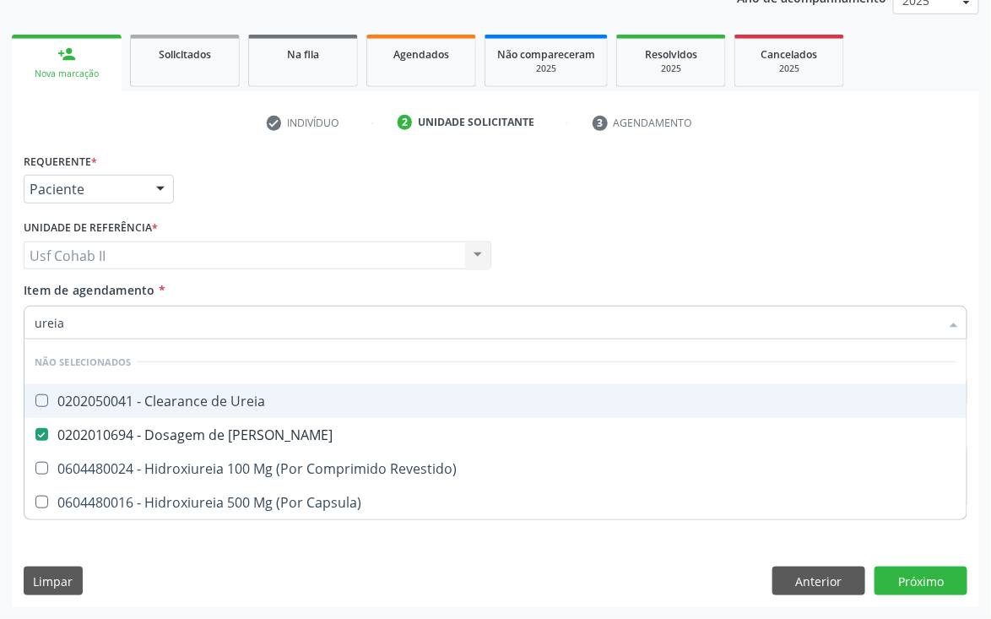
type input "ureia"
click at [599, 251] on div "Médico Solicitante Por favor, selecione a Unidade de Atendimento primeiro Nenhu…" at bounding box center [495, 248] width 953 height 66
checkbox Ureia "true"
checkbox Revestido\) "true"
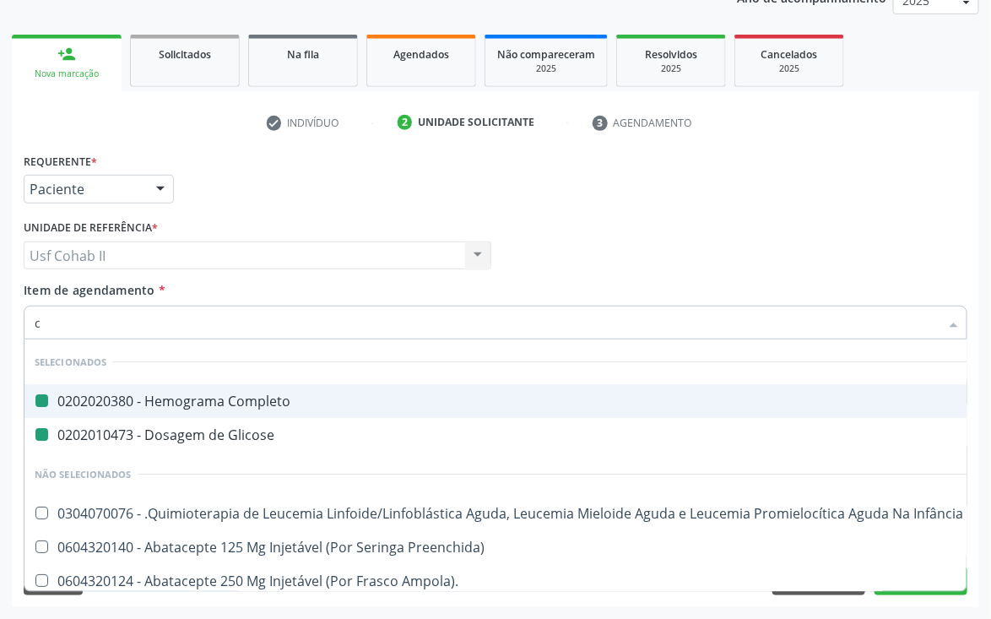
type input "cr"
checkbox Completo "false"
checkbox Glicose "false"
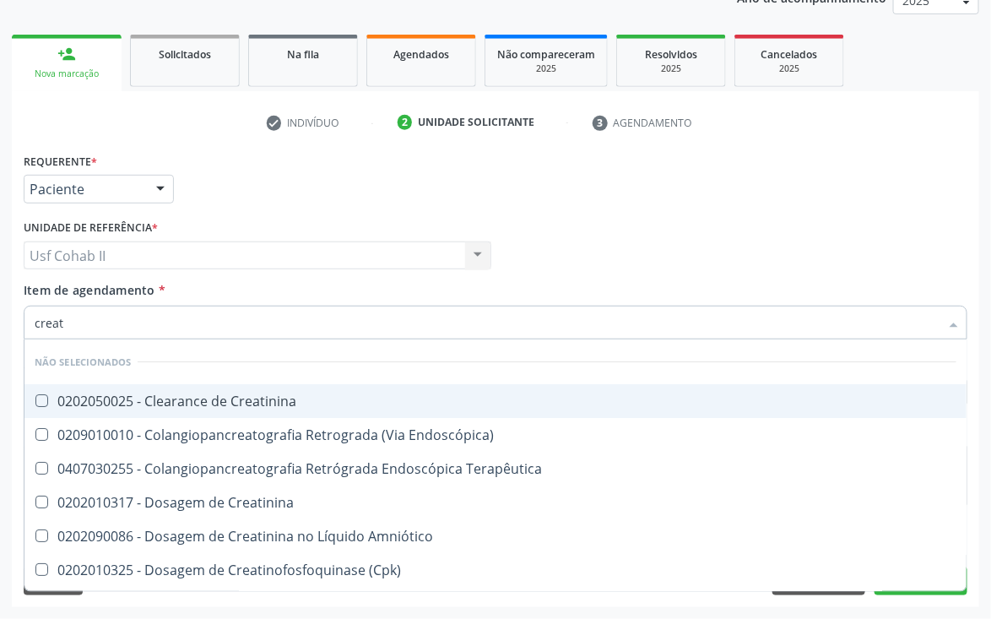
type input "creati"
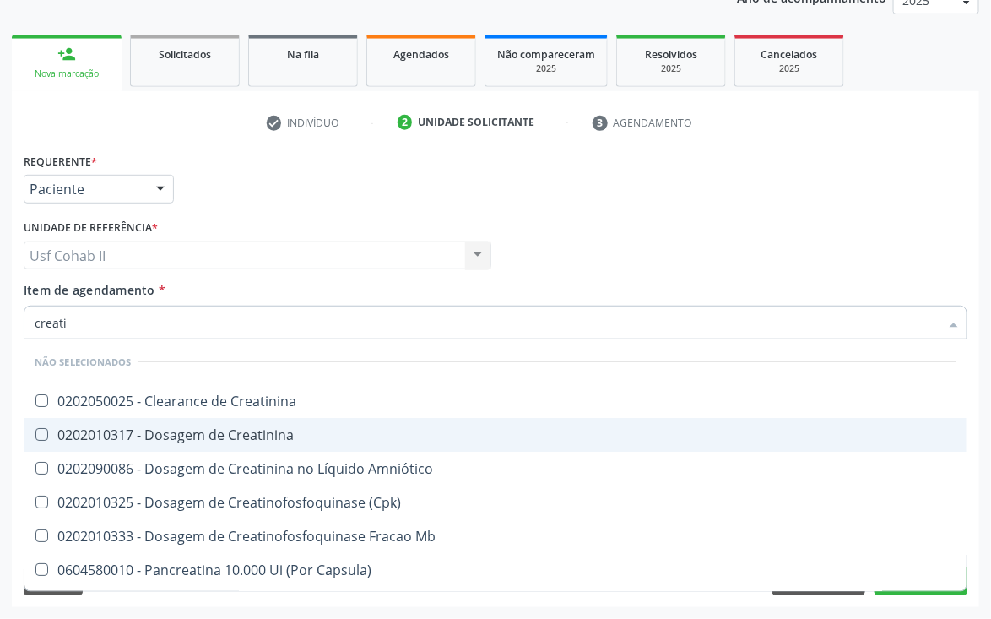
click at [231, 433] on div "0202010317 - Dosagem de Creatinina" at bounding box center [496, 435] width 922 height 14
checkbox Creatinina "true"
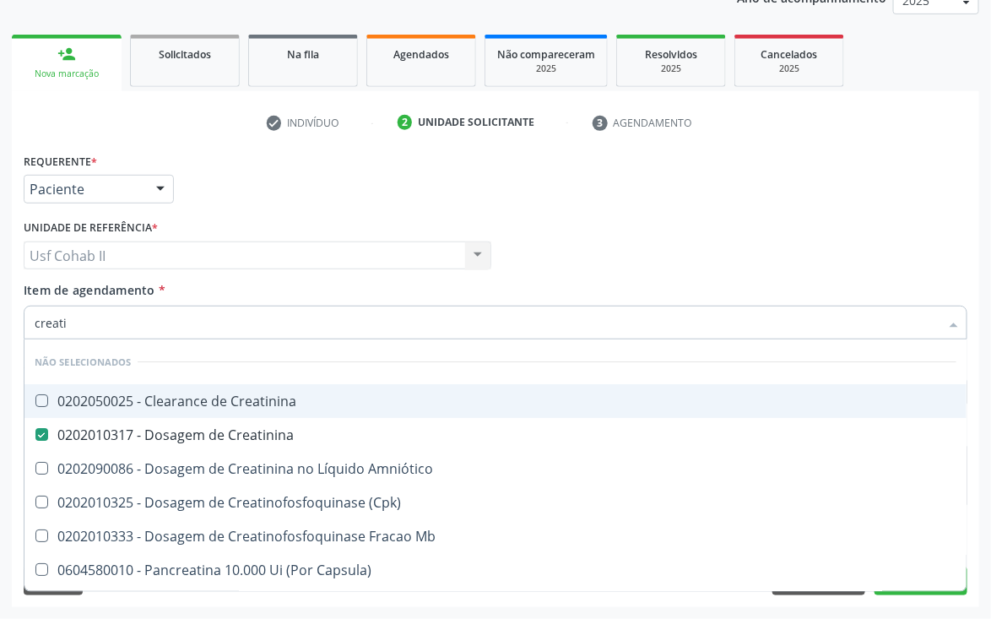
type input "creati"
click at [599, 215] on div "Médico Solicitante Por favor, selecione a Unidade de Atendimento primeiro Nenhu…" at bounding box center [495, 248] width 953 height 66
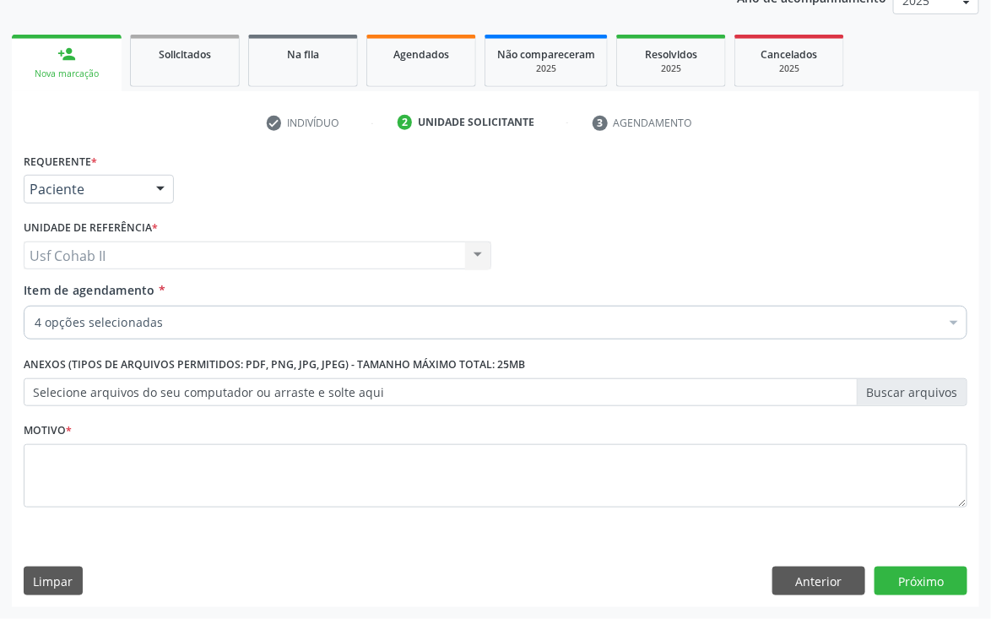
checkbox Completo "true"
checkbox Creatinina "true"
checkbox Ureia "true"
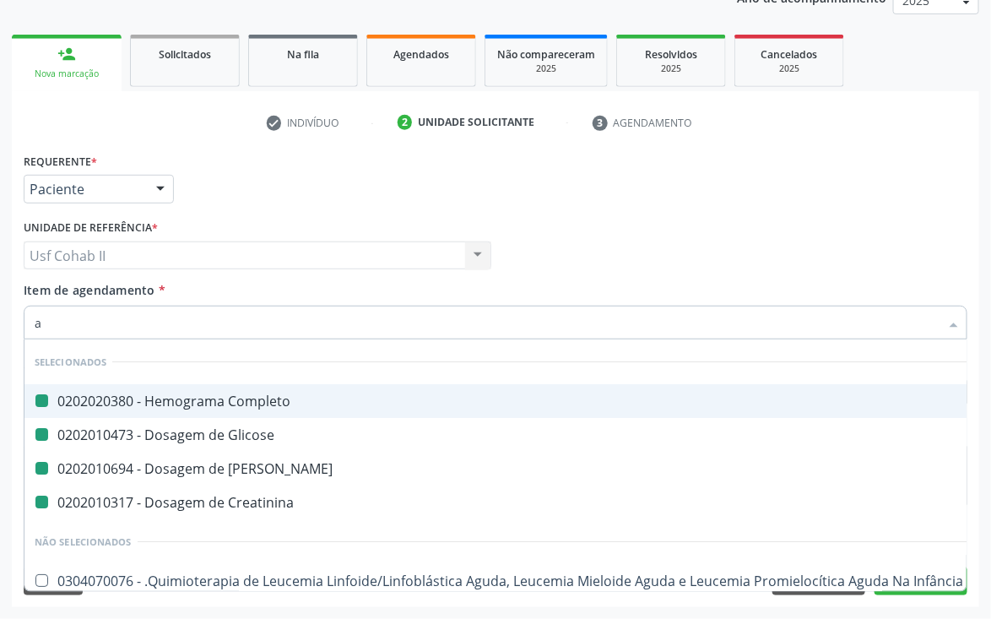
type input "ac"
checkbox Completo "false"
checkbox Glicose "false"
checkbox Creatinina "false"
checkbox Ureia "false"
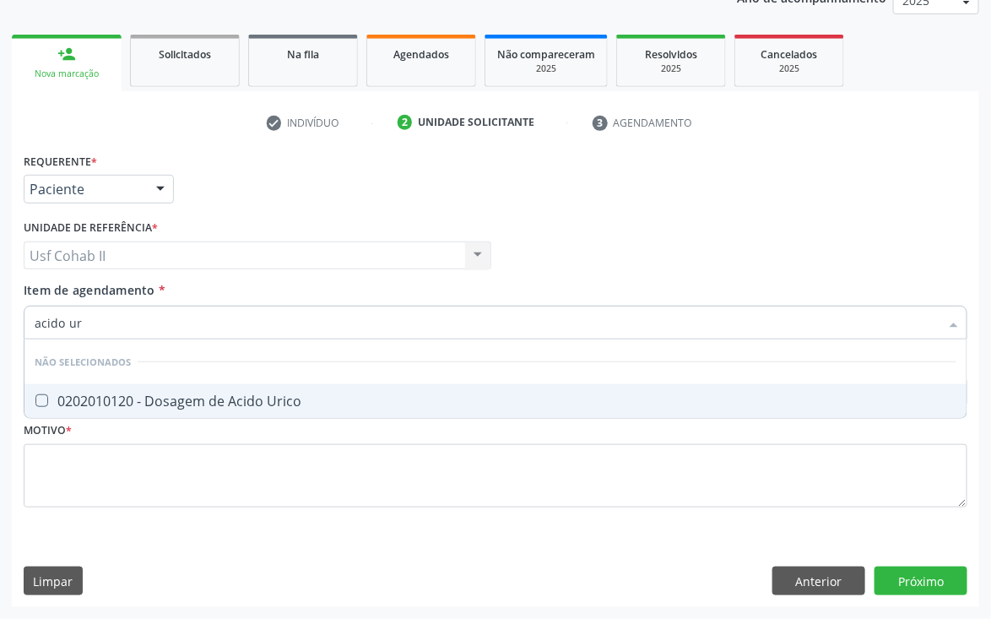
type input "acido uri"
click at [129, 388] on span "0202010120 - Dosagem de Acido Urico" at bounding box center [495, 401] width 942 height 34
checkbox Urico "true"
type input "acido uri"
click at [442, 168] on div "Requerente * Paciente Médico(a) Enfermeiro(a) Paciente Nenhum resultado encontr…" at bounding box center [495, 182] width 953 height 66
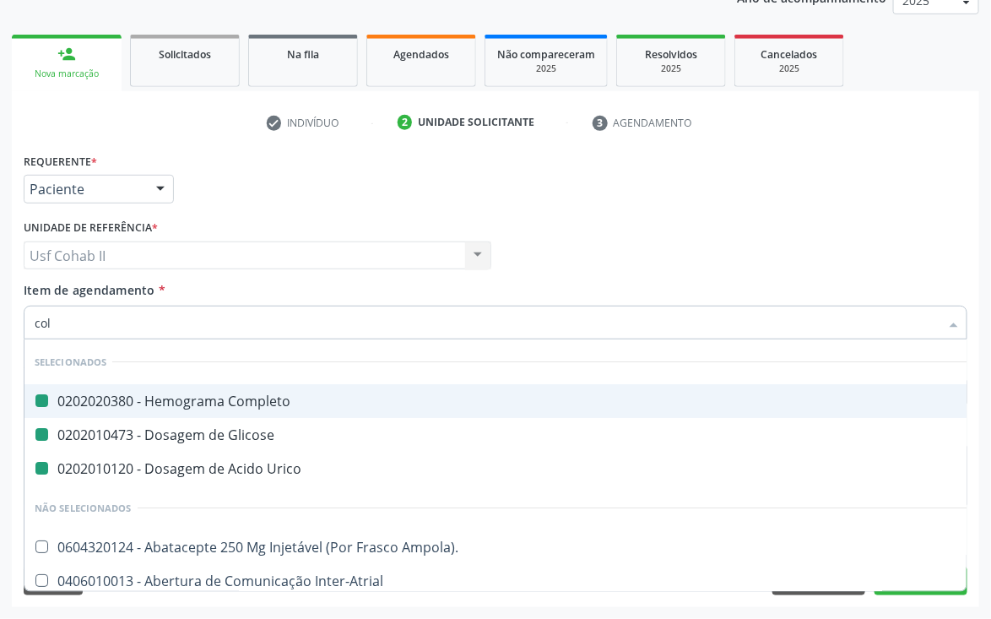
type input "cole"
checkbox Completo "false"
checkbox Glicose "false"
checkbox Urico "false"
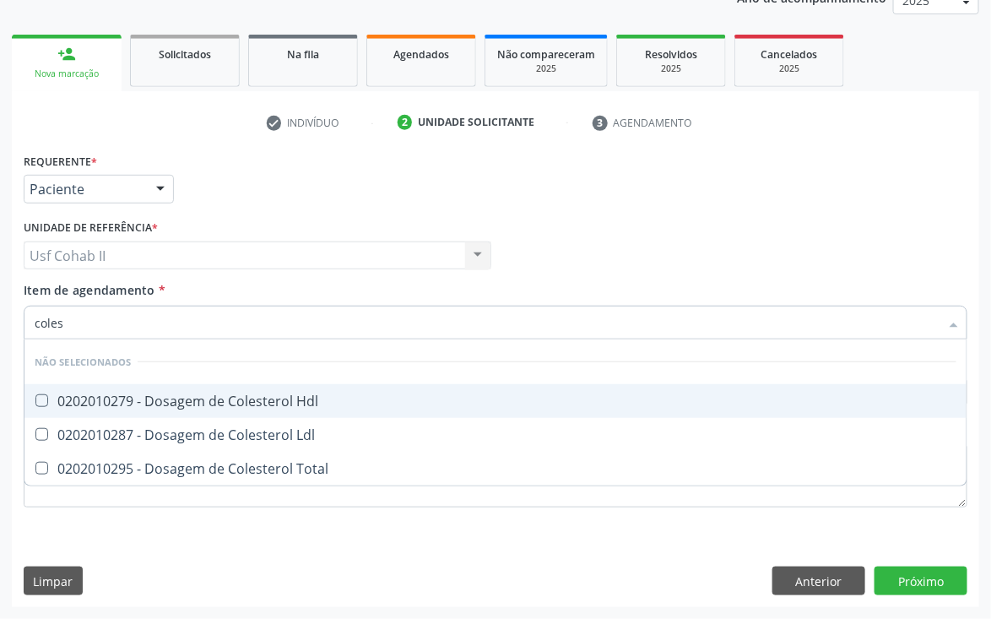
type input "colest"
click at [209, 398] on div "0202010279 - Dosagem de Colesterol Hdl" at bounding box center [496, 401] width 922 height 14
checkbox Hdl "true"
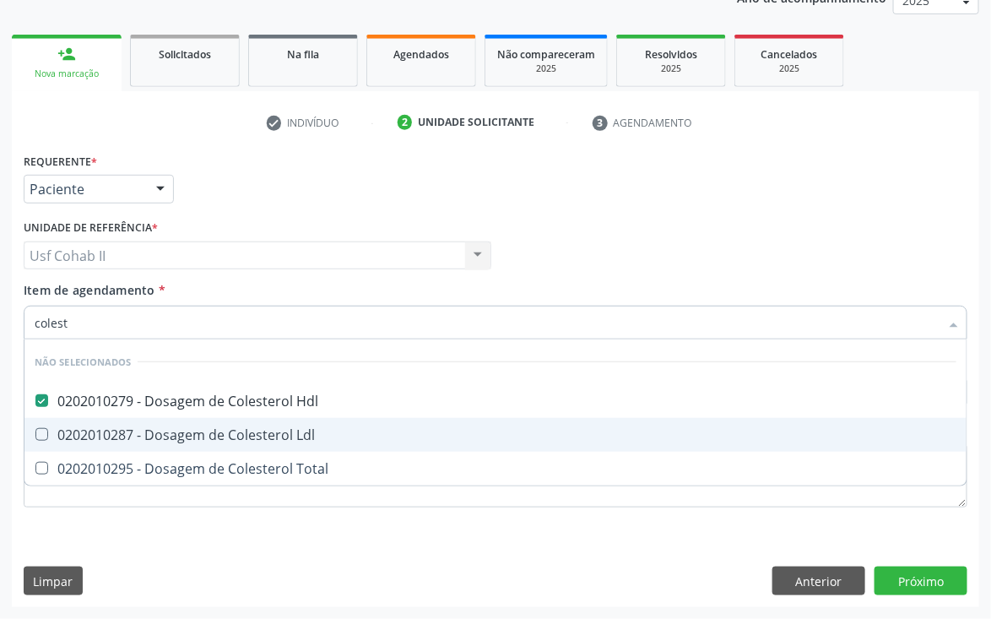
click at [188, 431] on div "0202010287 - Dosagem de Colesterol Ldl" at bounding box center [496, 435] width 922 height 14
checkbox Ldl "true"
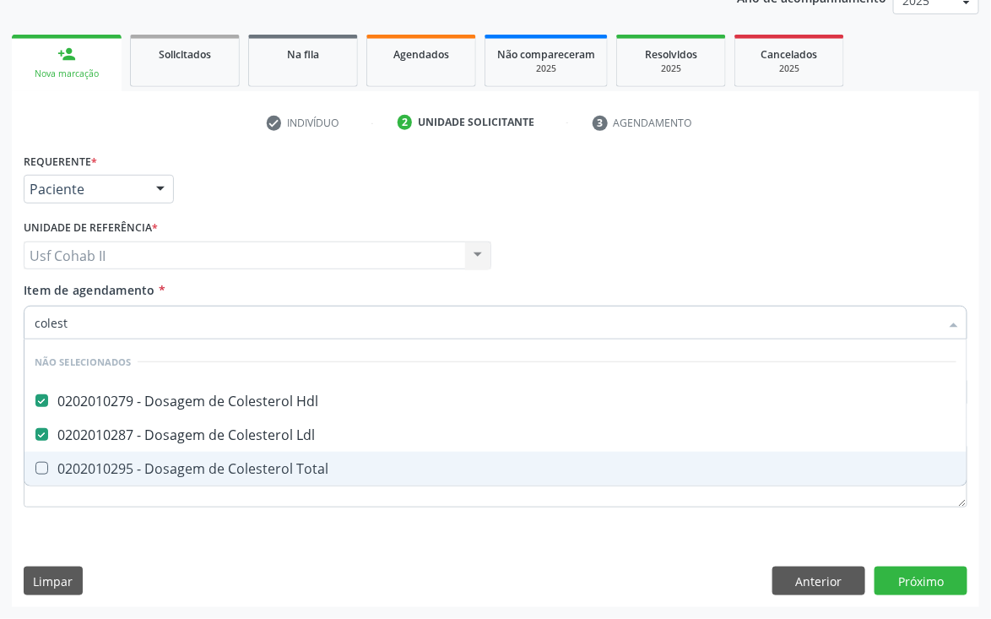
click at [173, 472] on div "0202010295 - Dosagem de Colesterol Total" at bounding box center [496, 469] width 922 height 14
checkbox Total "true"
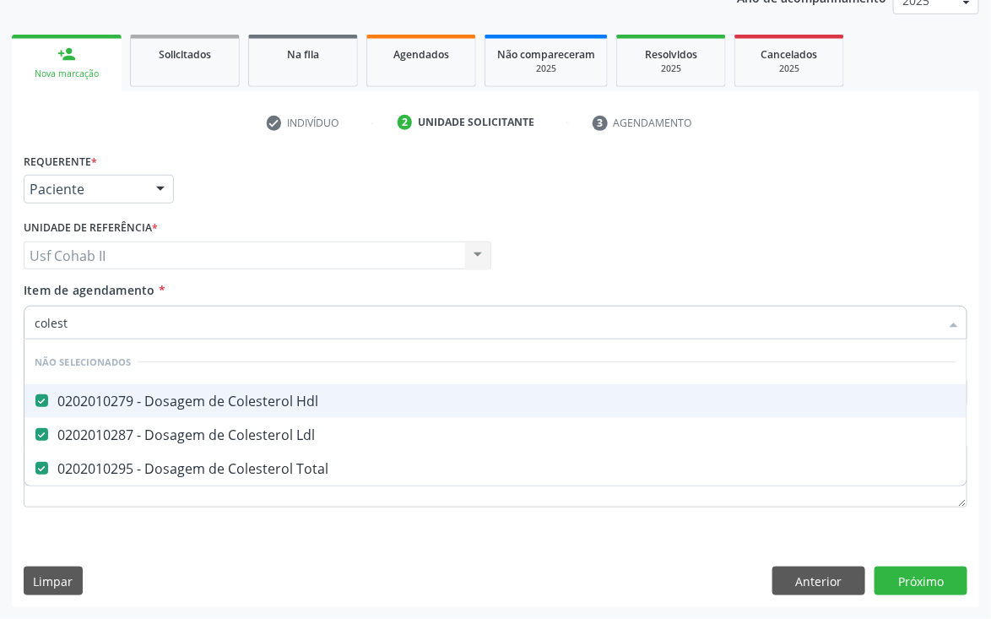
type input "colest"
click at [261, 191] on div "Requerente * Paciente Médico(a) Enfermeiro(a) Paciente Nenhum resultado encontr…" at bounding box center [495, 182] width 953 height 66
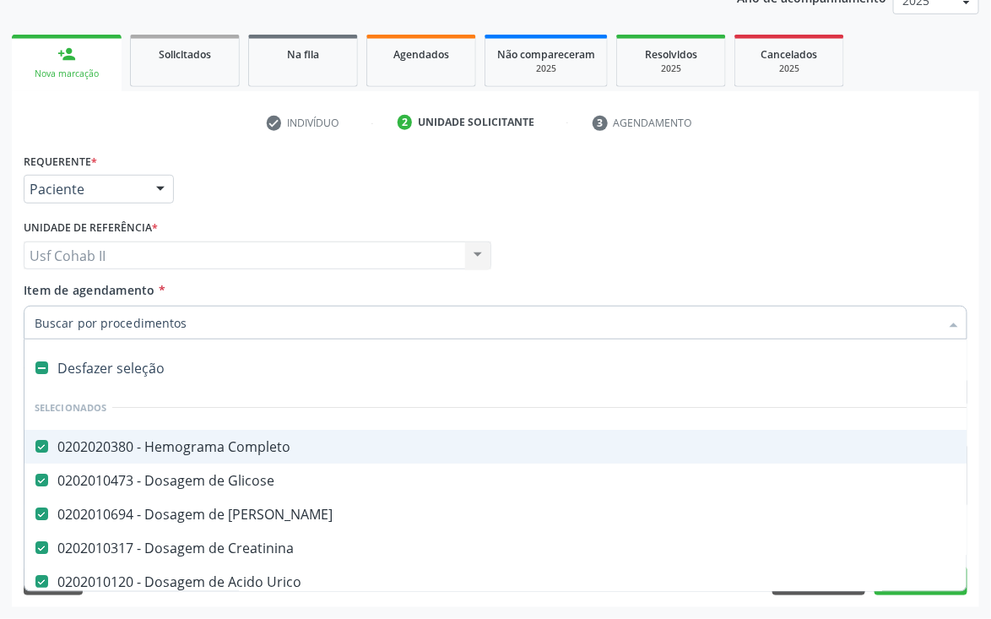
type input "t"
checkbox Ldl "false"
checkbox Total "false"
type input "tr"
checkbox Completo "false"
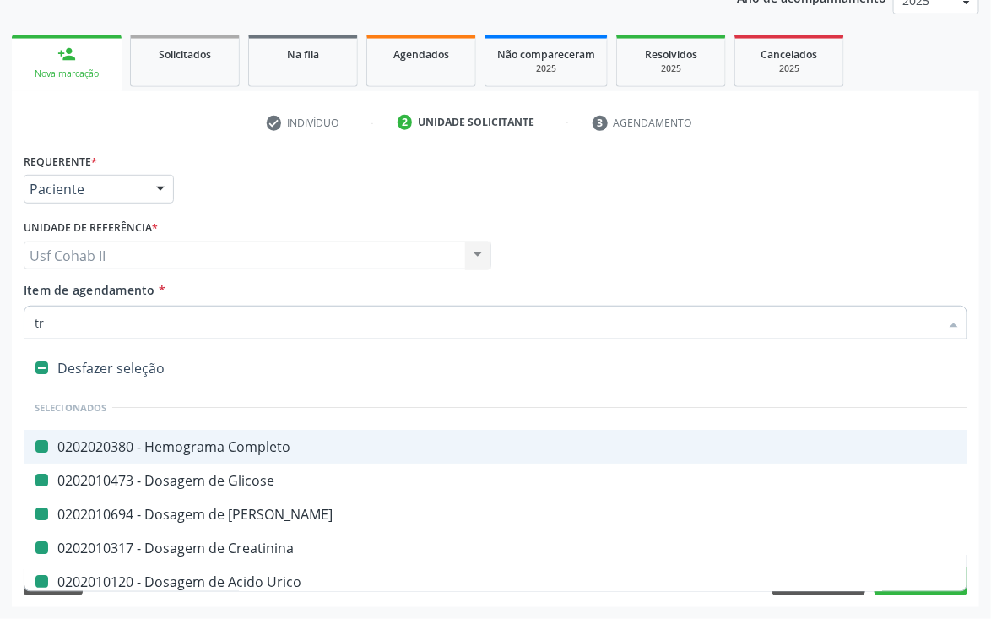
checkbox Glicose "false"
checkbox Ureia "false"
checkbox Creatinina "false"
checkbox Urico "false"
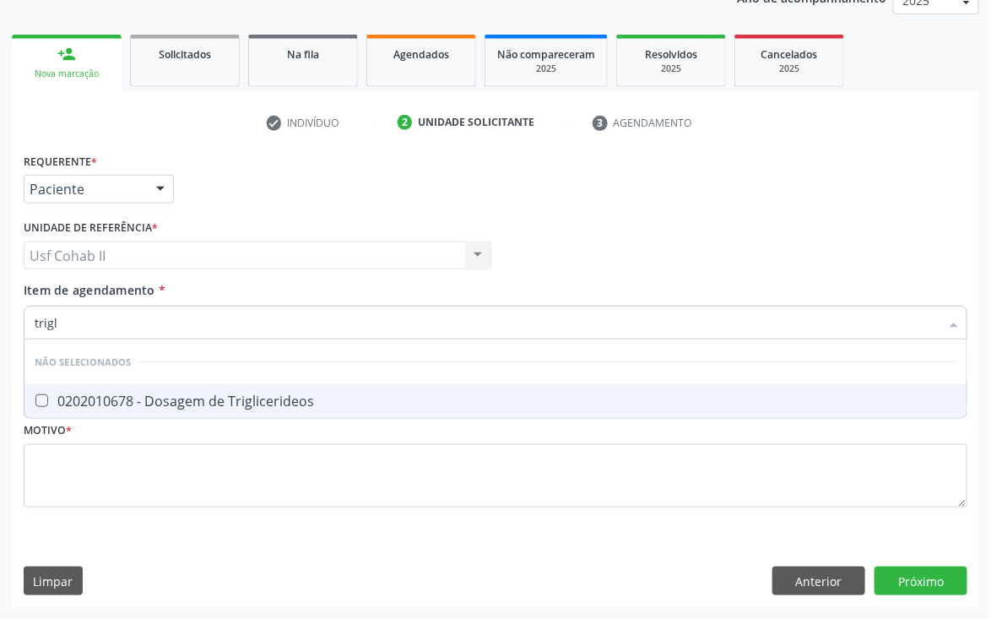
type input "trigli"
click at [128, 400] on div "0202010678 - Dosagem de Triglicerideos" at bounding box center [496, 401] width 922 height 14
checkbox Triglicerideos "true"
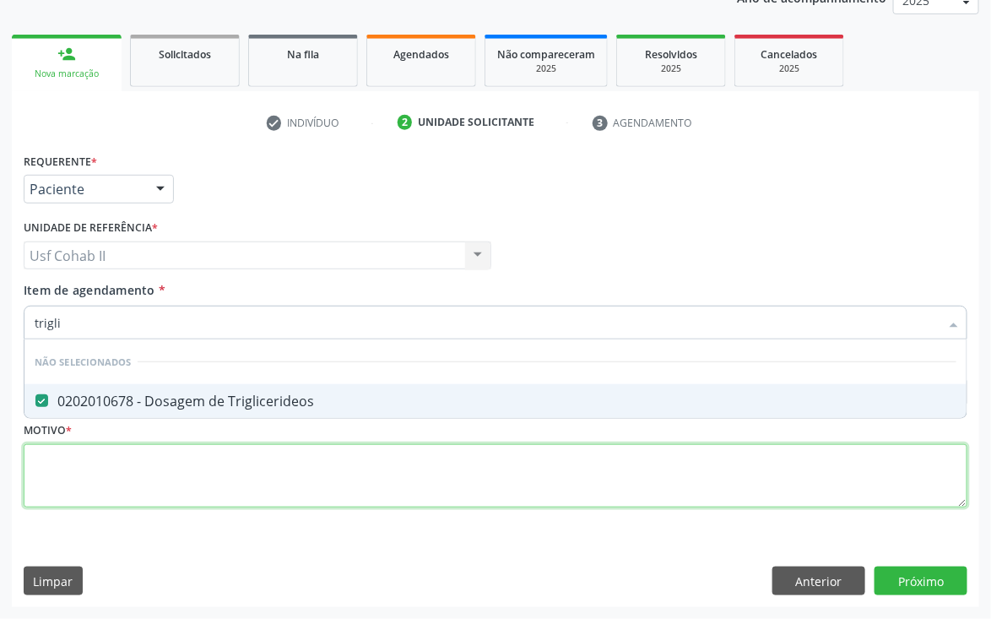
click at [104, 480] on div "Requerente * Paciente Médico(a) Enfermeiro(a) Paciente Nenhum resultado encontr…" at bounding box center [496, 340] width 944 height 383
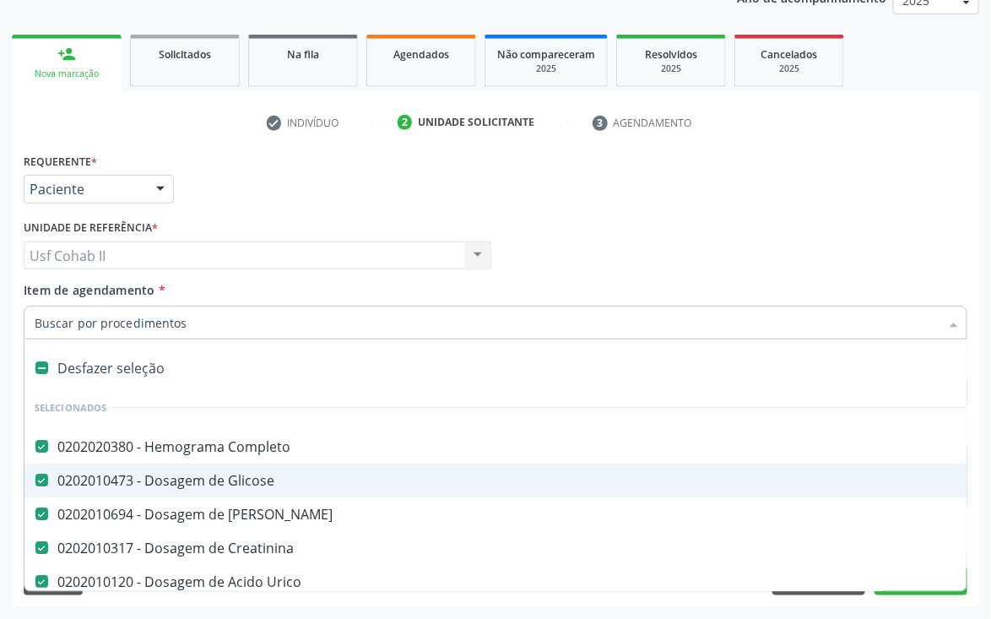
type input "t"
checkbox Total "false"
checkbox Triglicerideos "false"
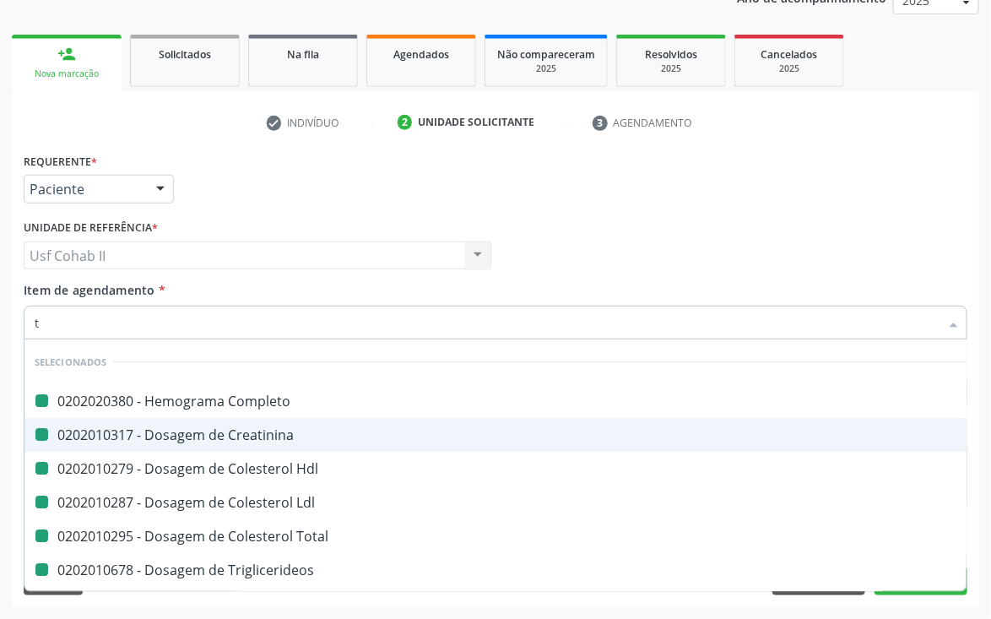
type input "ts"
checkbox Completo "false"
checkbox Creatinina "false"
checkbox Hdl "false"
checkbox Ldl "false"
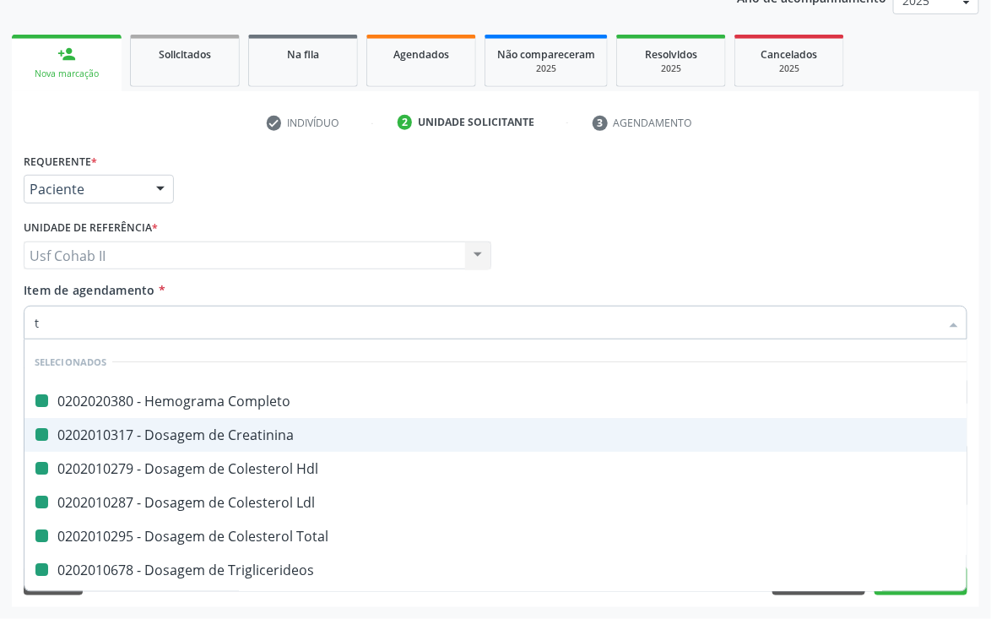
checkbox Total "false"
checkbox Triglicerideos "false"
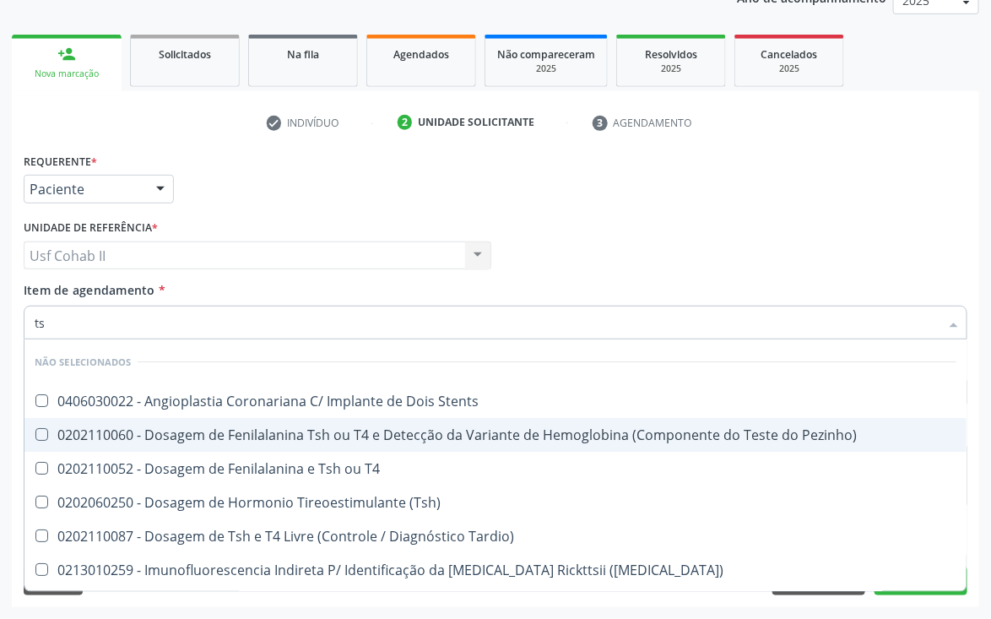
type input "tsh"
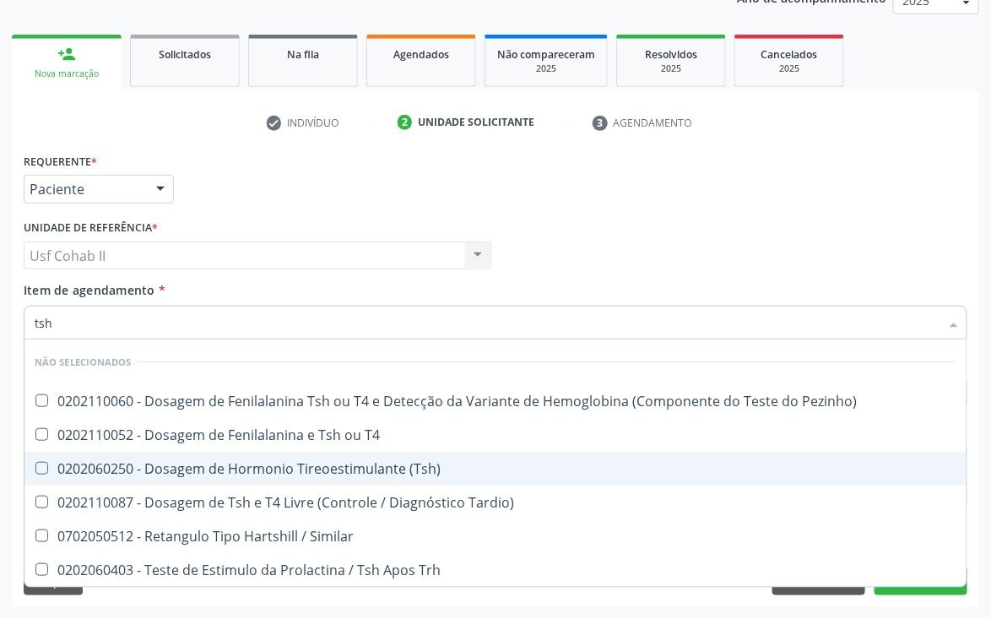
click at [356, 471] on div "0202060250 - Dosagem de Hormonio Tireoestimulante (Tsh)" at bounding box center [496, 469] width 922 height 14
checkbox \(Tsh\) "true"
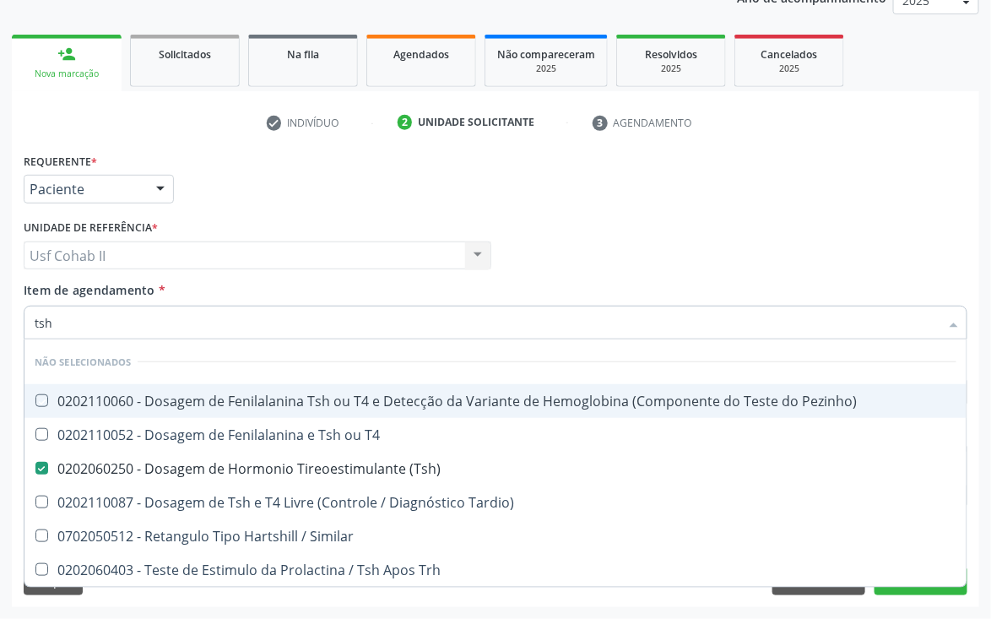
click at [444, 171] on div "Requerente * Paciente Médico(a) Enfermeiro(a) Paciente Nenhum resultado encontr…" at bounding box center [495, 182] width 953 height 66
checkbox Pezinho\) "true"
checkbox T4 "true"
checkbox Tardio\) "true"
checkbox Similar "true"
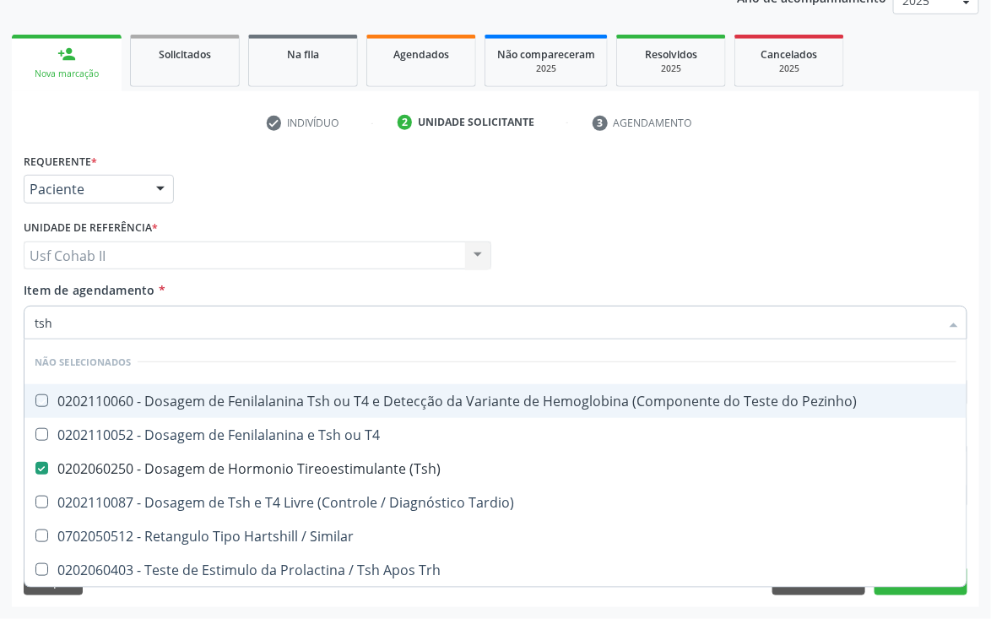
checkbox Trh "true"
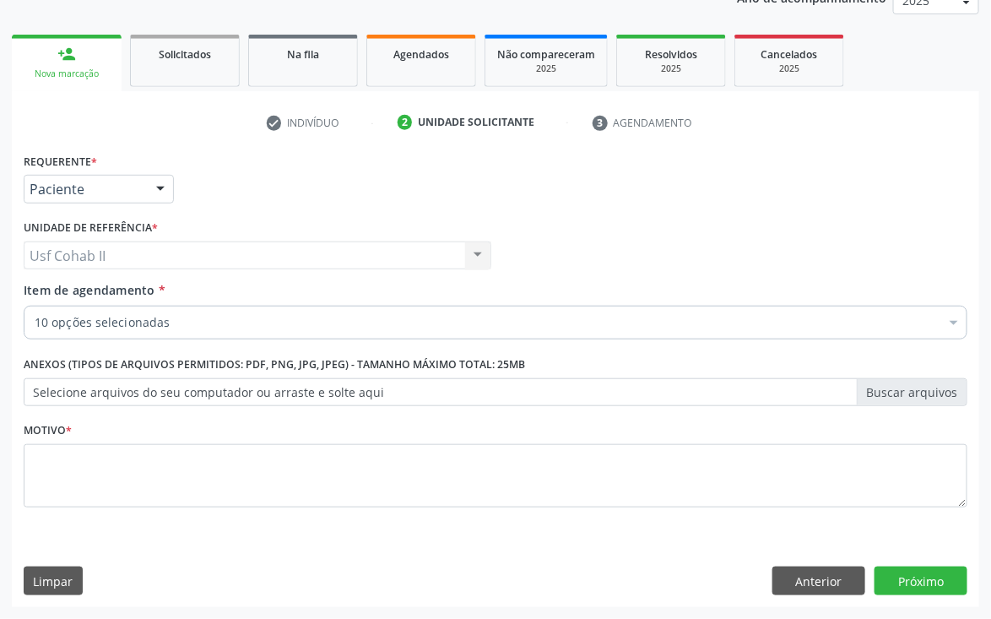
click at [35, 320] on input "Item de agendamento *" at bounding box center [35, 323] width 0 height 34
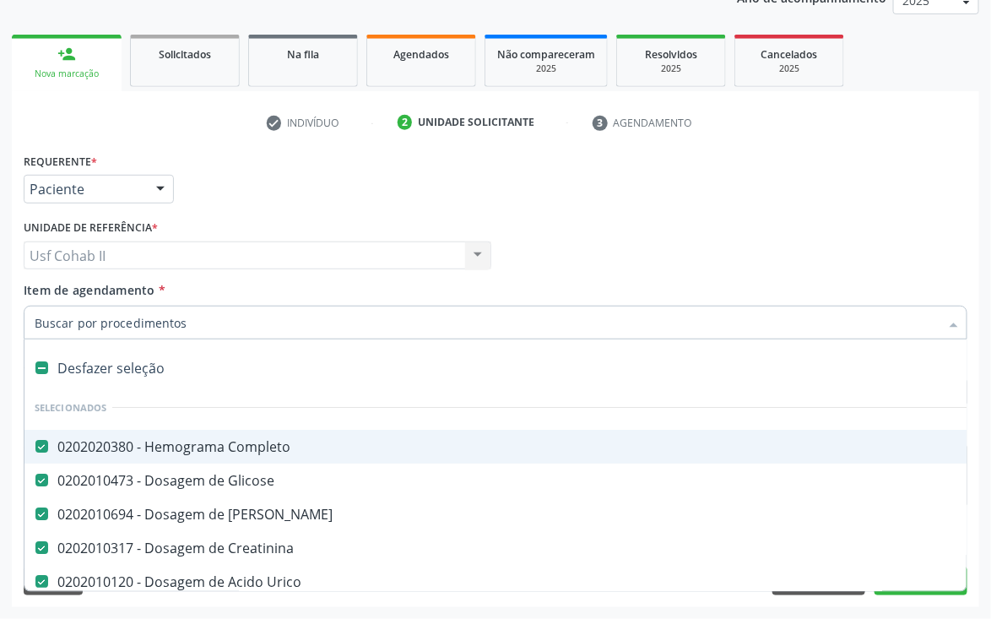
type input "t"
checkbox Triglicerideos "false"
checkbox \(Tsh\) "false"
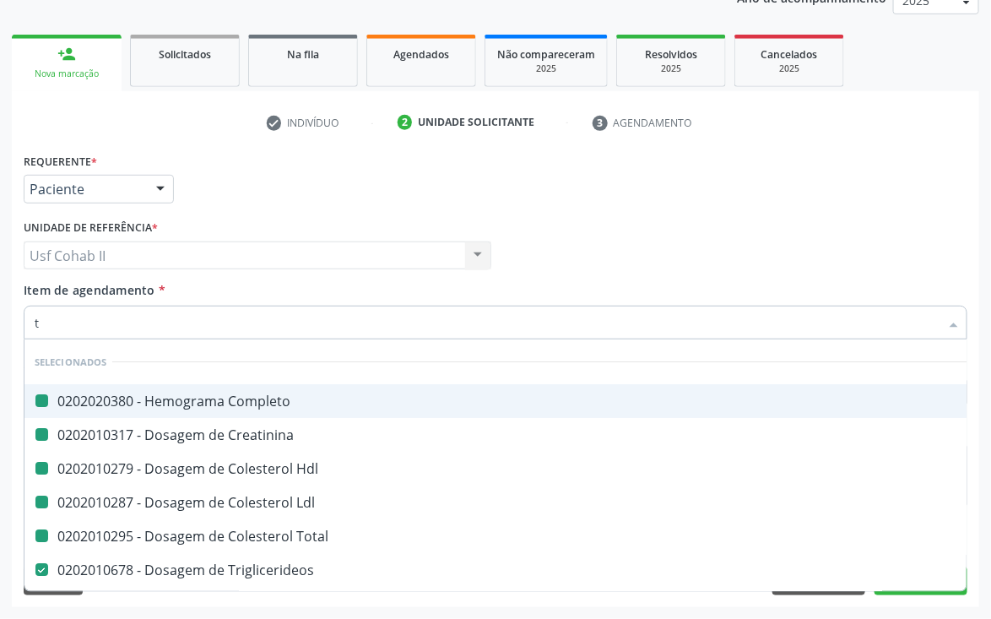
type input "t4"
checkbox Completo "false"
checkbox Creatinina "false"
checkbox Hdl "false"
checkbox Ldl "false"
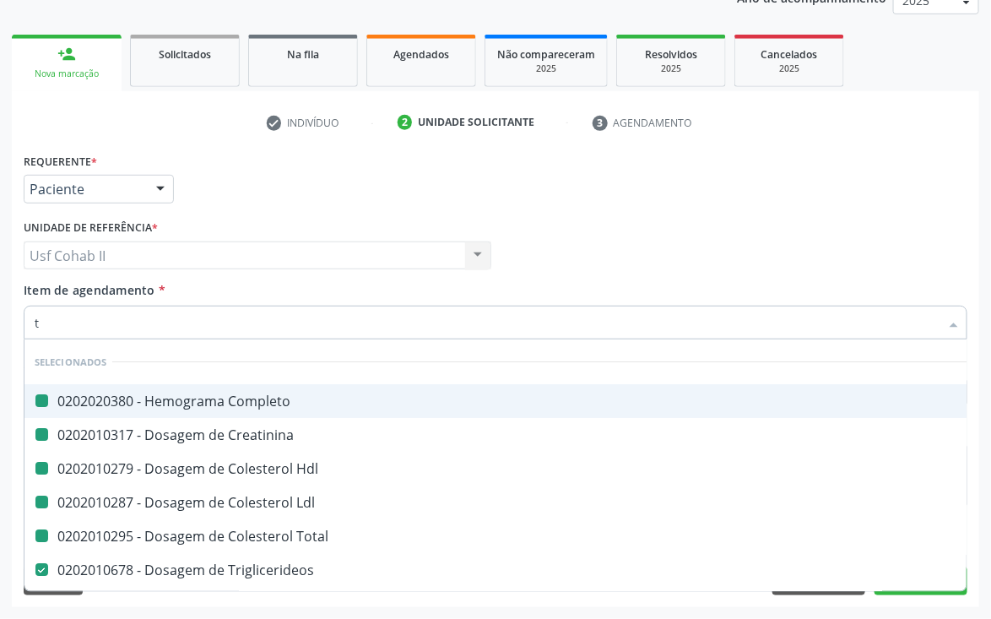
checkbox Total "false"
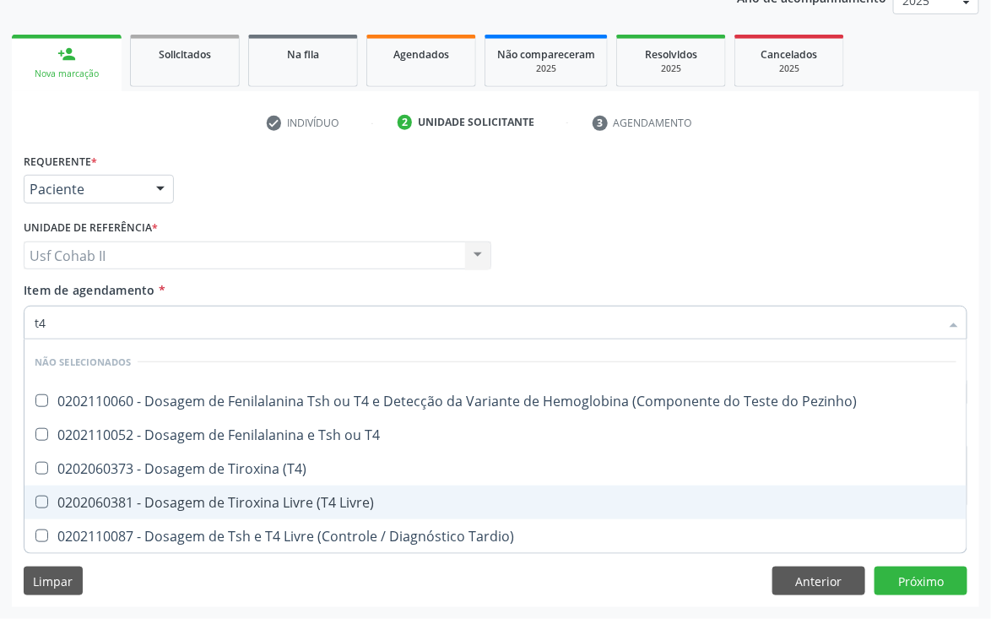
click at [246, 496] on div "0202060381 - Dosagem de Tiroxina Livre (T4 Livre)" at bounding box center [496, 503] width 922 height 14
checkbox Livre\) "true"
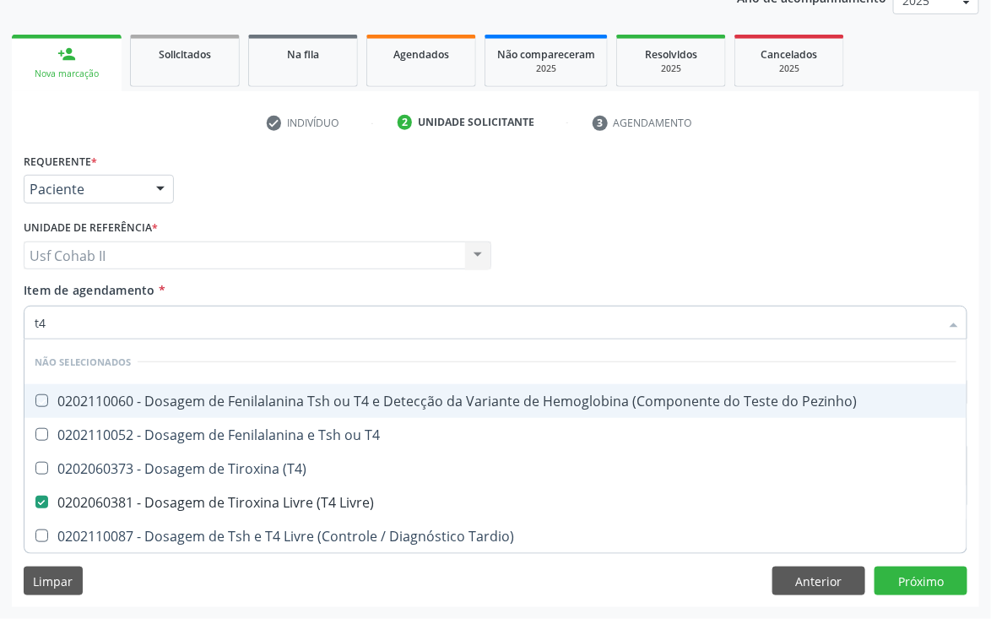
click at [236, 188] on div "Requerente * Paciente Médico(a) Enfermeiro(a) Paciente Nenhum resultado encontr…" at bounding box center [495, 182] width 953 height 66
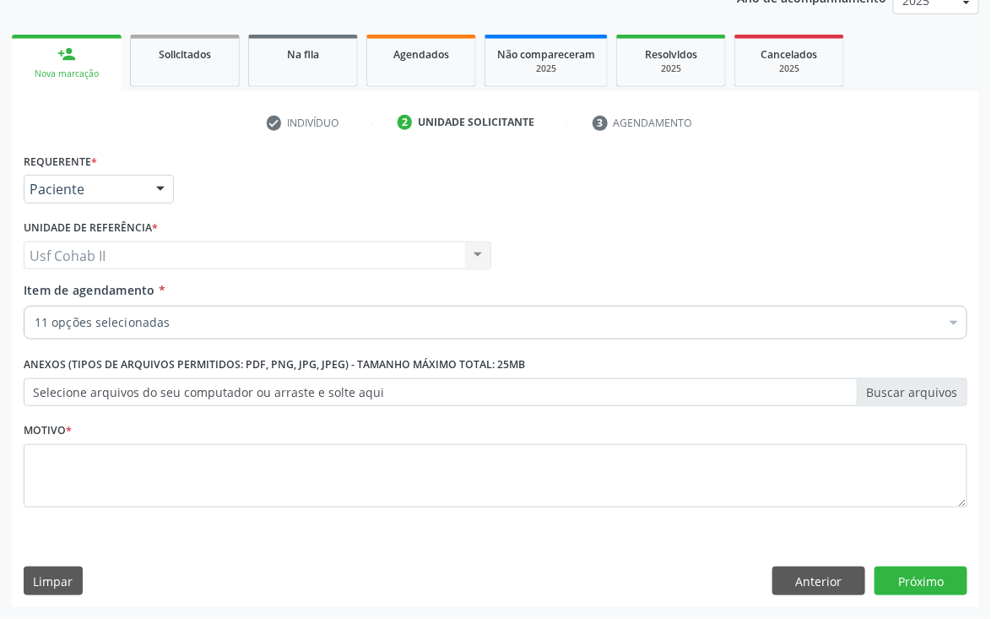
click at [35, 322] on input "Item de agendamento *" at bounding box center [35, 323] width 0 height 34
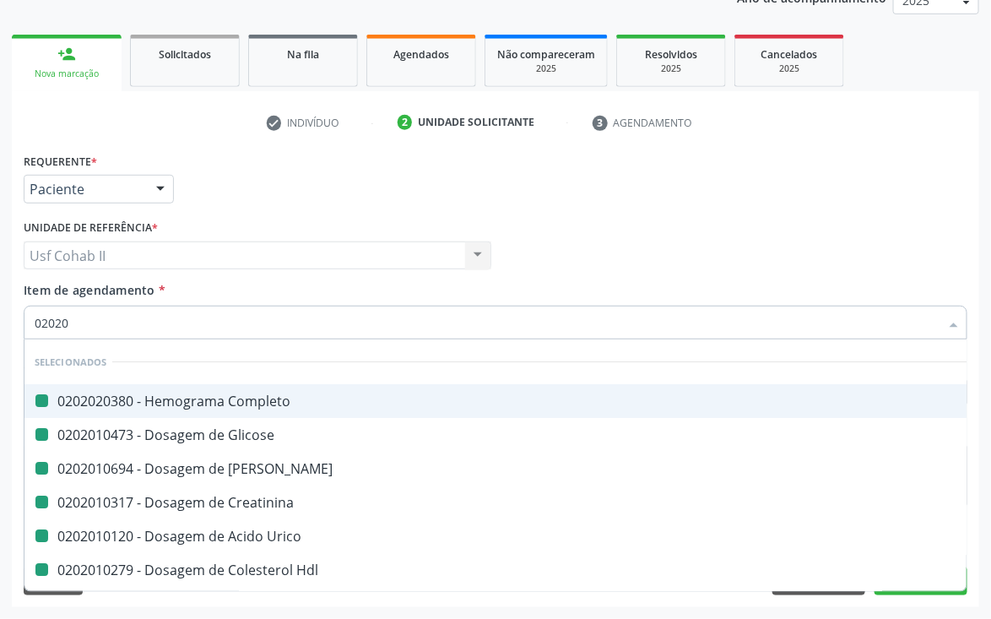
type input "020205"
checkbox Completo "false"
checkbox Glicose "false"
checkbox Ureia "false"
checkbox Creatinina "false"
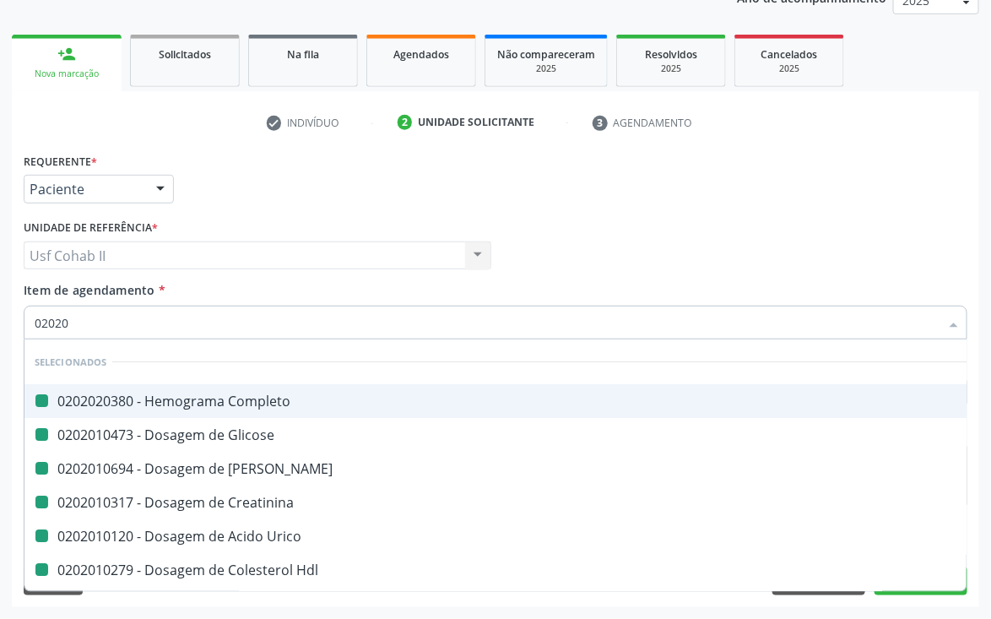
checkbox Urico "false"
checkbox Hdl "false"
checkbox Ldl "false"
checkbox Total "false"
checkbox Triglicerideos "false"
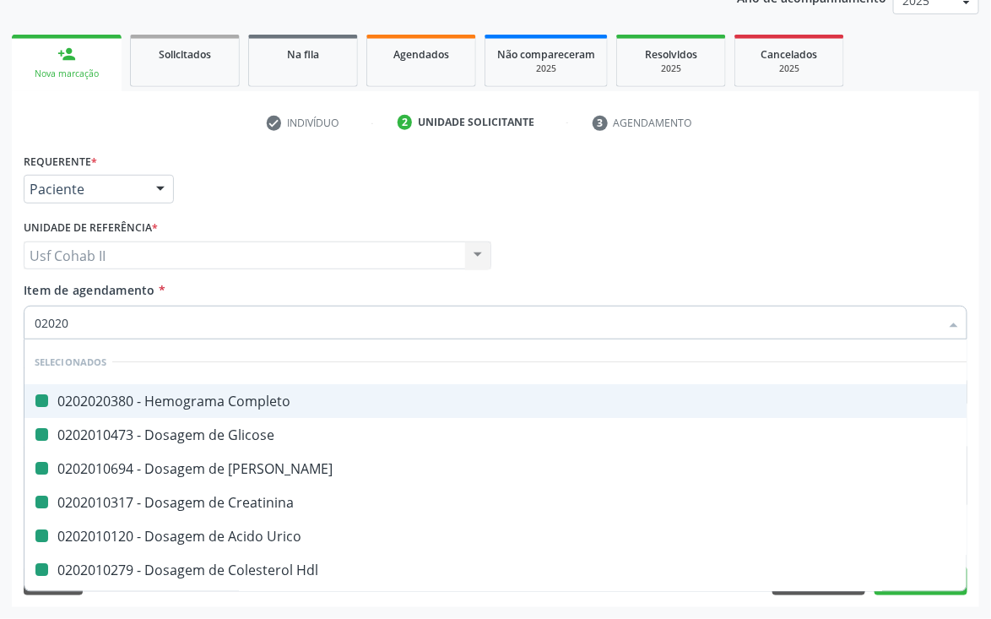
checkbox \(Tsh\) "false"
checkbox Livre\) "false"
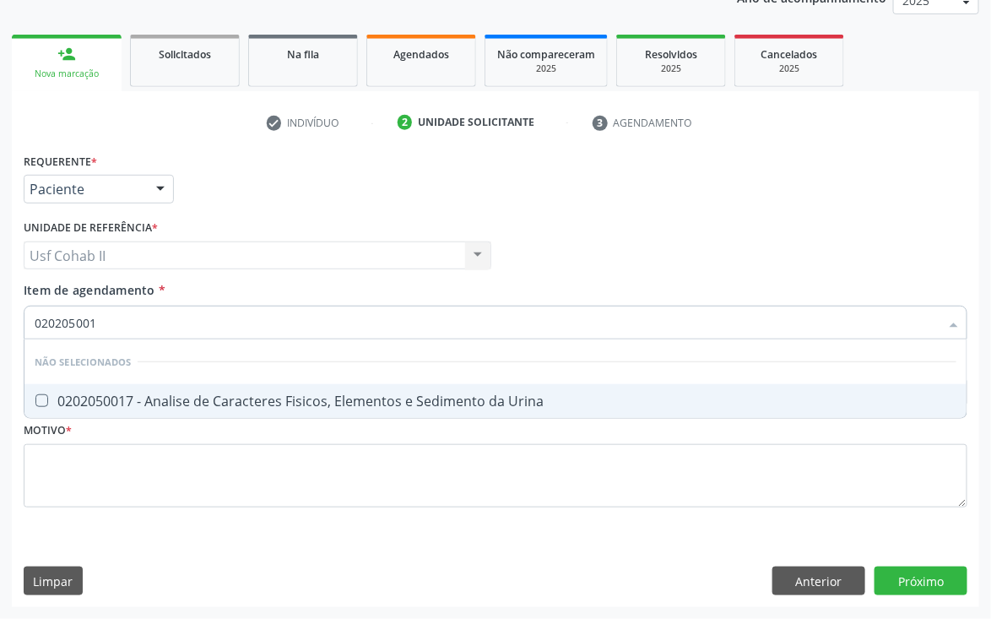
type input "0202050017"
click at [183, 394] on div "0202050017 - Analise de Caracteres Fisicos, Elementos e Sedimento da Urina" at bounding box center [496, 401] width 922 height 14
checkbox Urina "true"
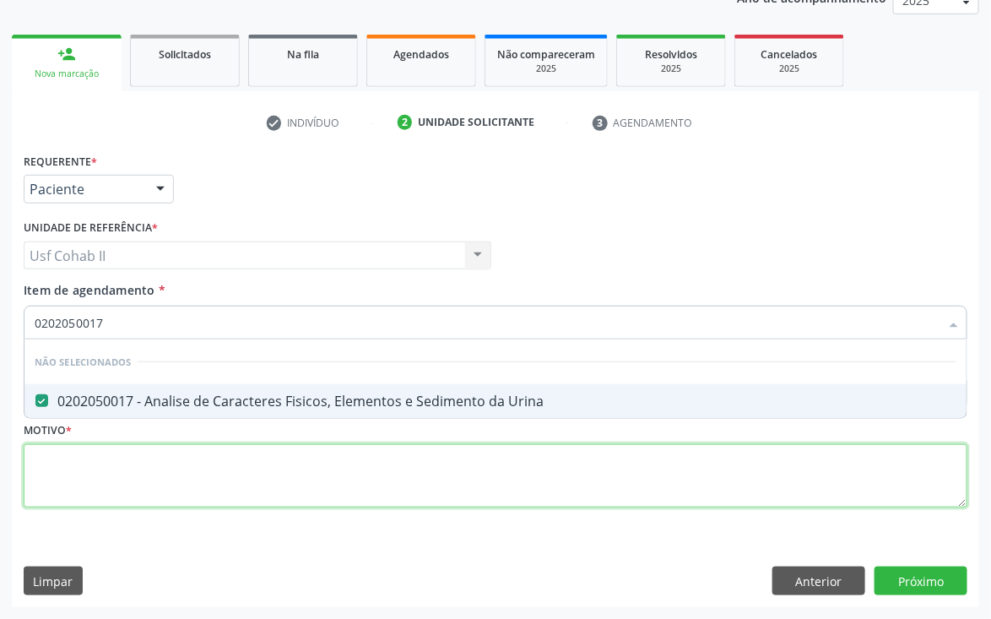
click at [178, 469] on div "Requerente * Paciente Médico(a) Enfermeiro(a) Paciente Nenhum resultado encontr…" at bounding box center [496, 340] width 944 height 383
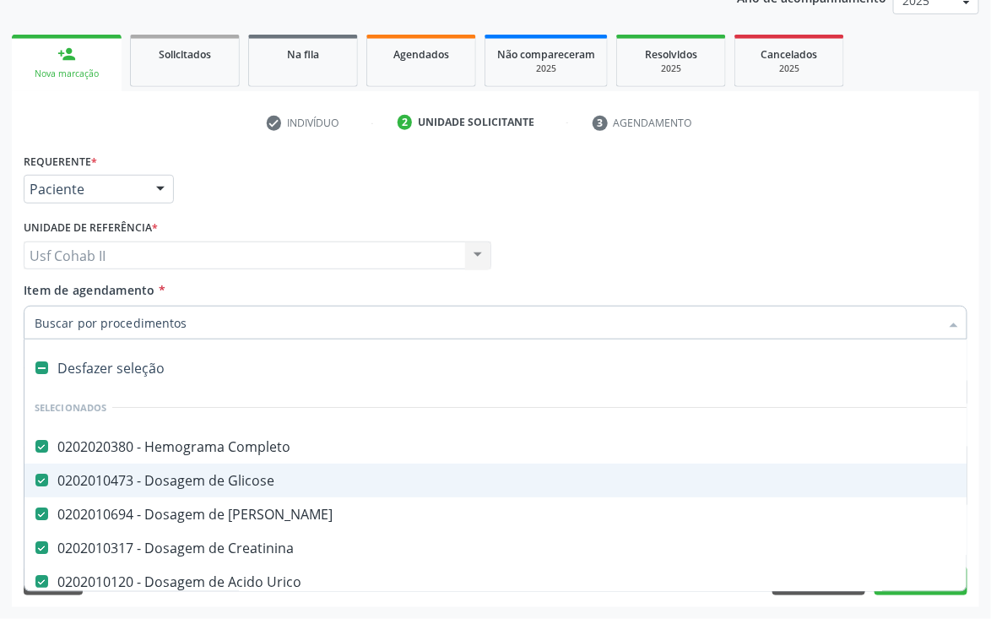
type input "c"
checkbox Livre\) "false"
checkbox Urina "false"
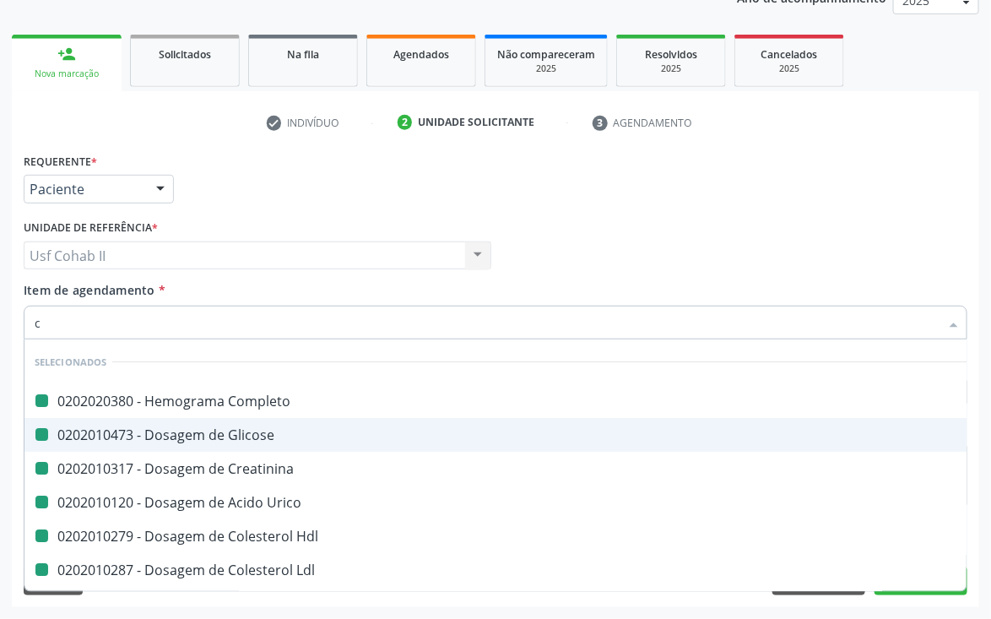
type input "cu"
checkbox Completo "false"
checkbox Glicose "false"
checkbox Creatinina "false"
checkbox Urico "false"
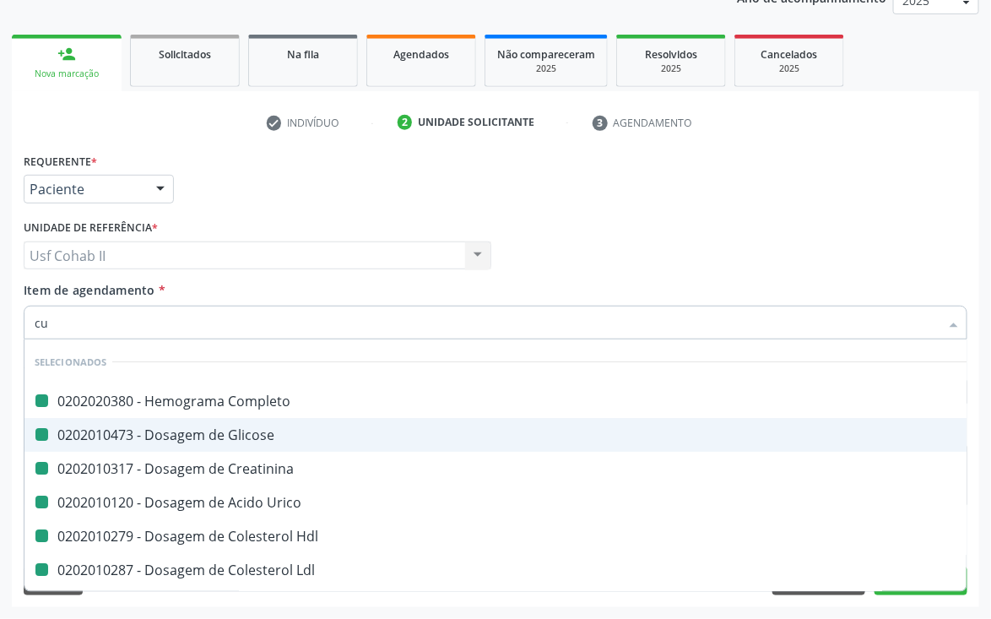
checkbox Hdl "false"
checkbox Ldl "false"
checkbox Total "false"
checkbox Triglicerideos "false"
checkbox Urina "false"
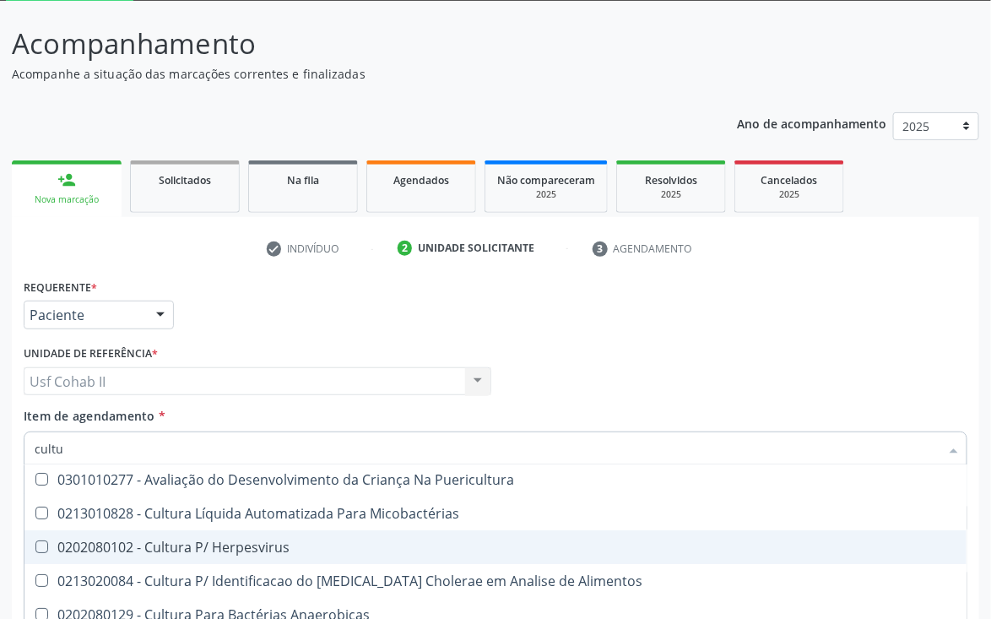
scroll to position [127, 0]
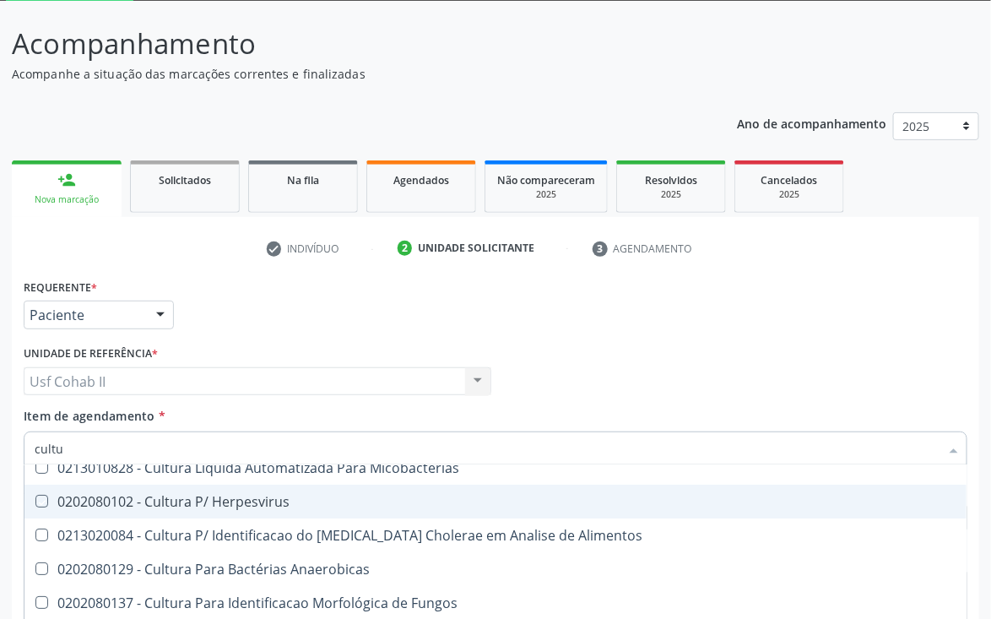
click at [334, 323] on div "Requerente * Paciente Médico(a) Enfermeiro(a) Paciente Nenhum resultado encontr…" at bounding box center [495, 307] width 953 height 66
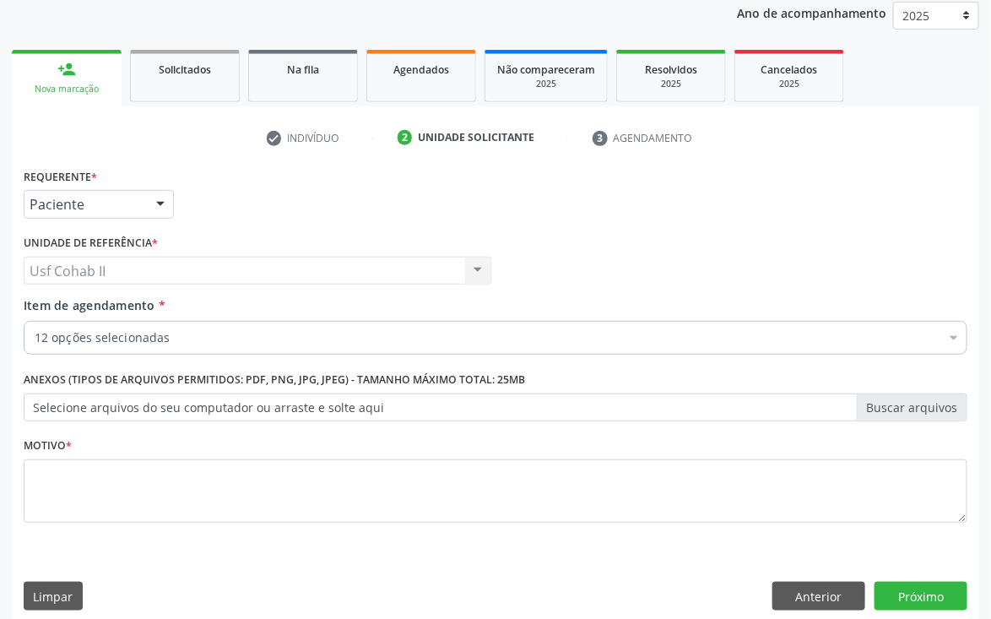
scroll to position [219, 0]
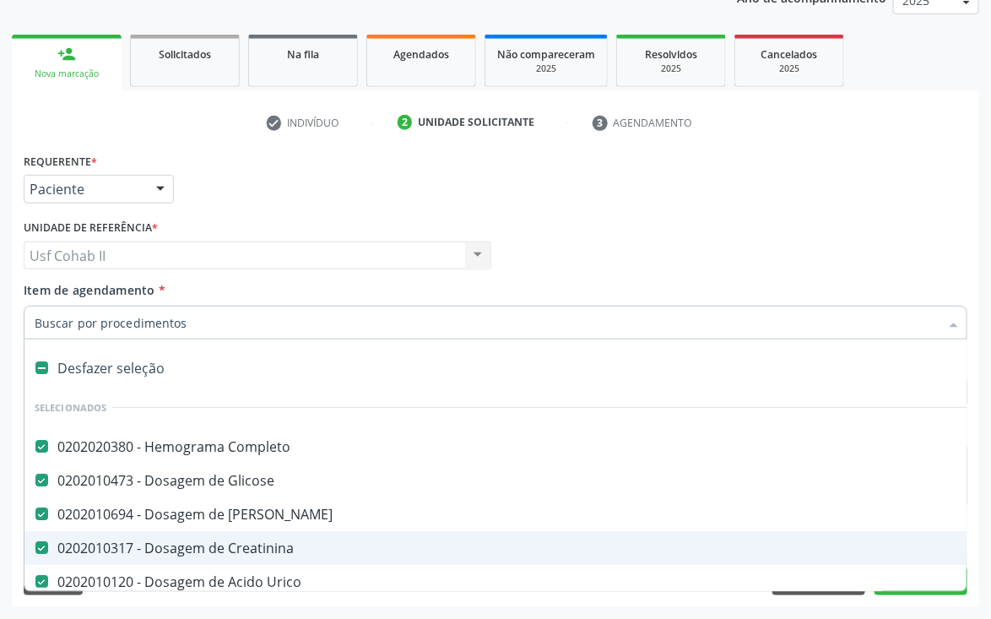
type input "c"
checkbox Livre\) "false"
checkbox Urina "false"
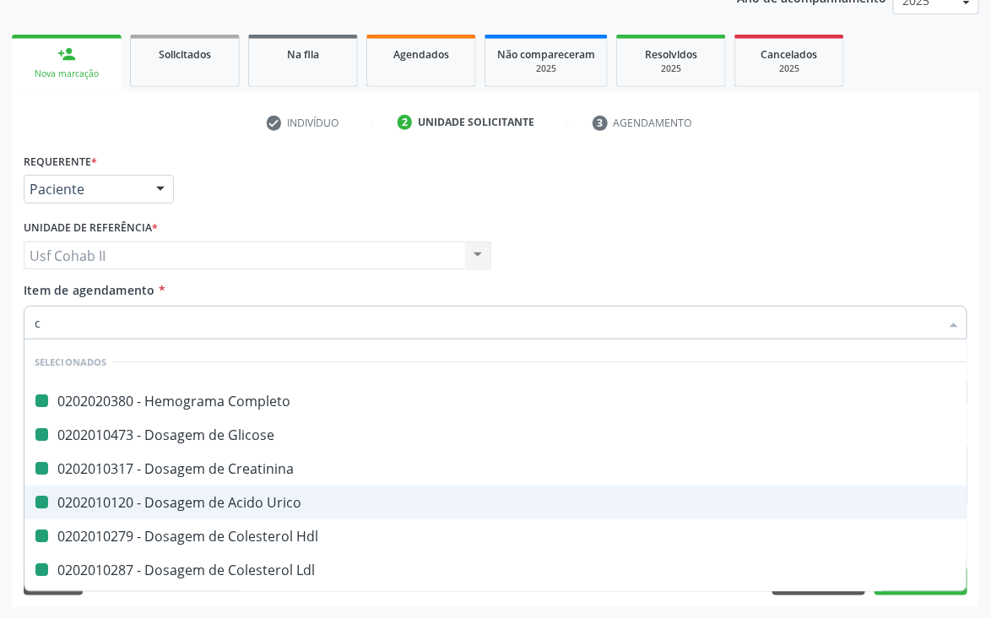
type input "cu"
checkbox Completo "false"
checkbox Glicose "false"
checkbox Creatinina "false"
checkbox Urico "false"
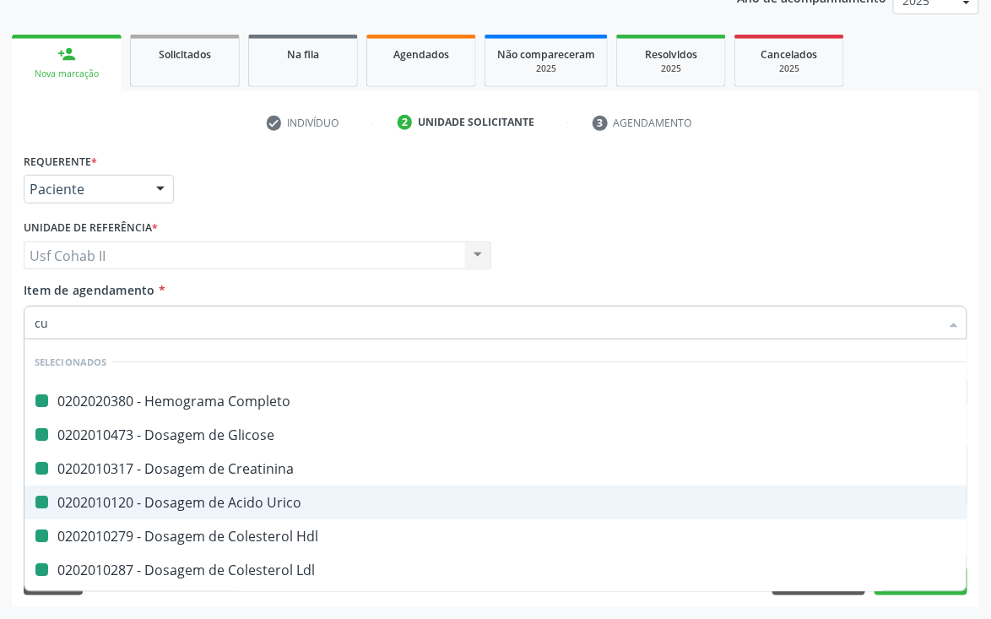
checkbox Hdl "false"
checkbox Ldl "false"
checkbox Total "false"
checkbox Triglicerideos "false"
checkbox Urina "false"
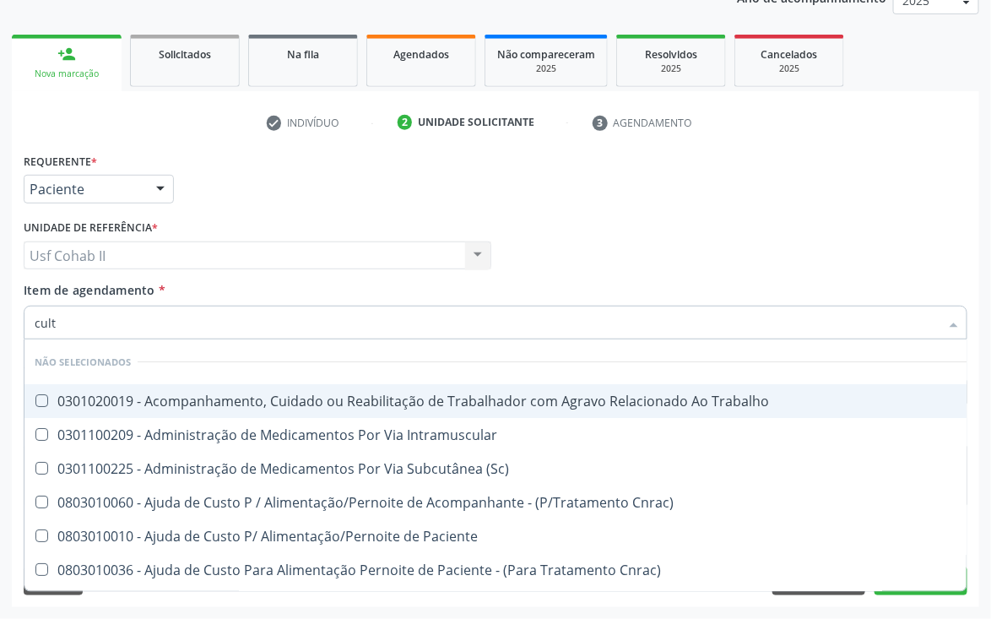
type input "cultu"
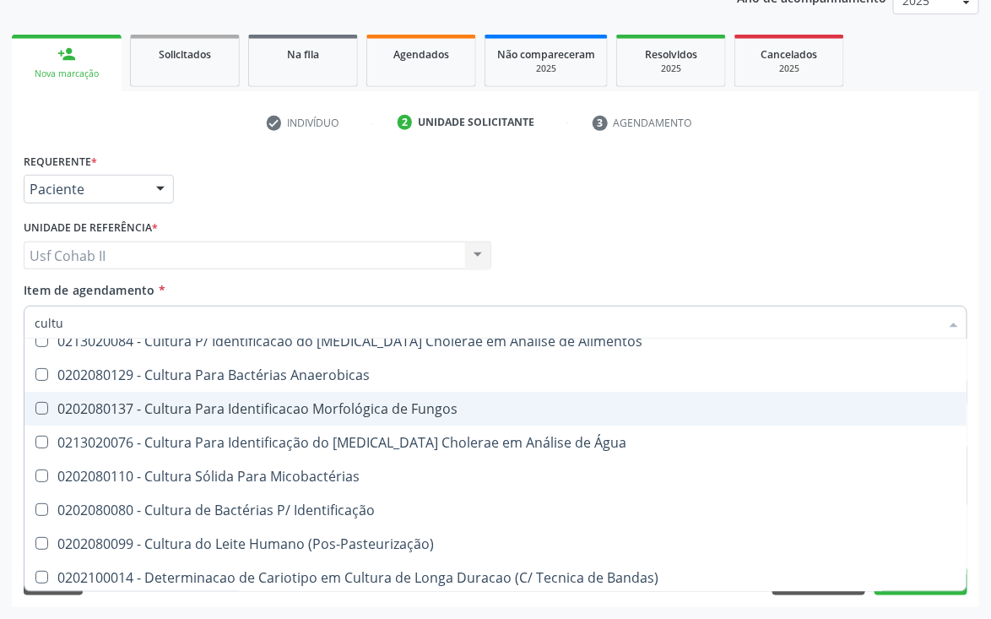
scroll to position [233, 0]
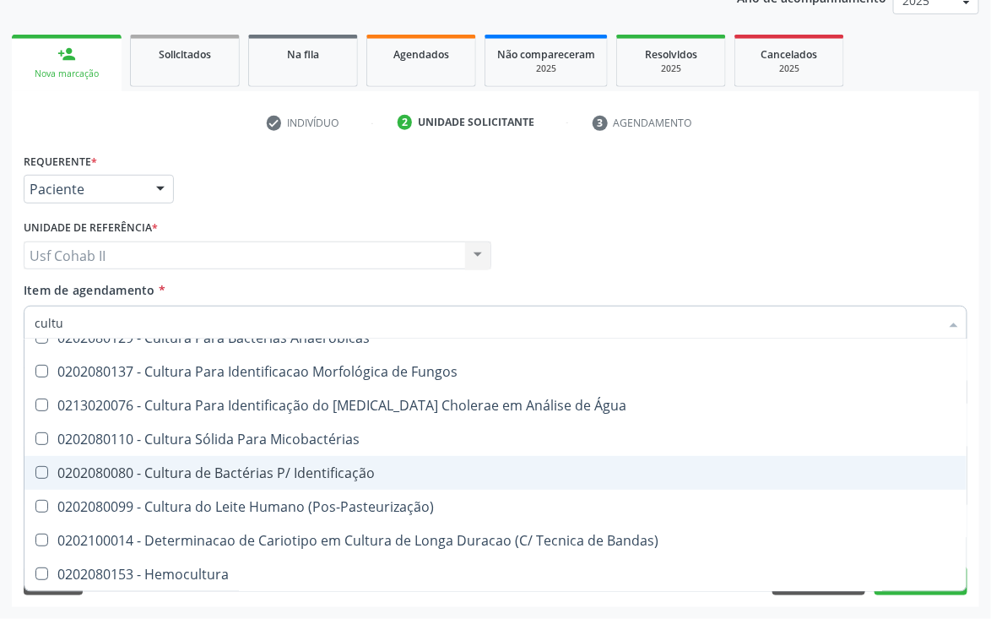
click at [294, 466] on div "0202080080 - Cultura de Bactérias P/ Identificação" at bounding box center [496, 473] width 922 height 14
checkbox Identificação "true"
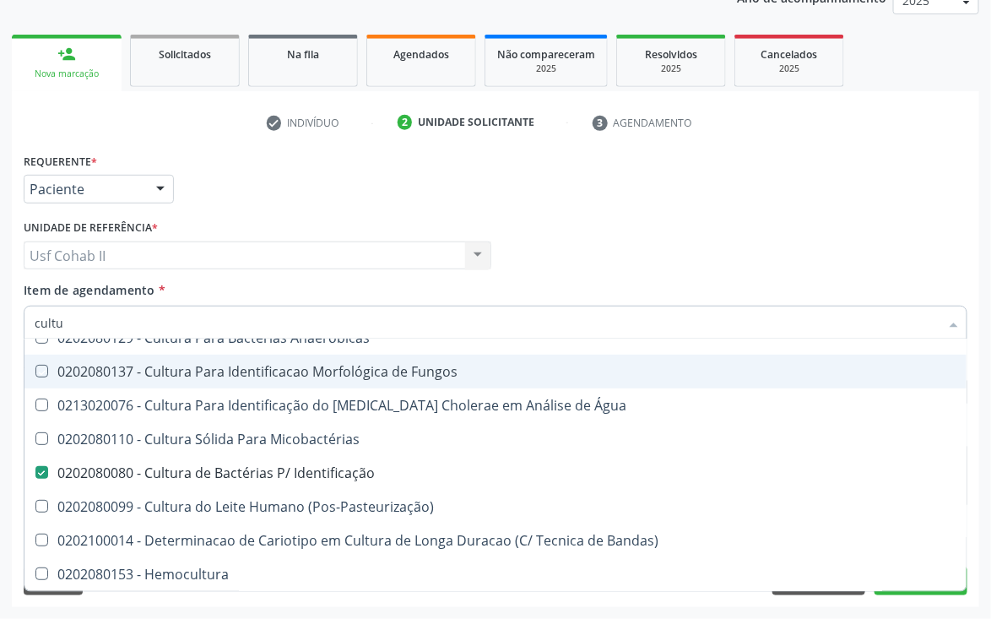
click at [285, 196] on div "Requerente * Paciente Médico(a) Enfermeiro(a) Paciente Nenhum resultado encontr…" at bounding box center [495, 182] width 953 height 66
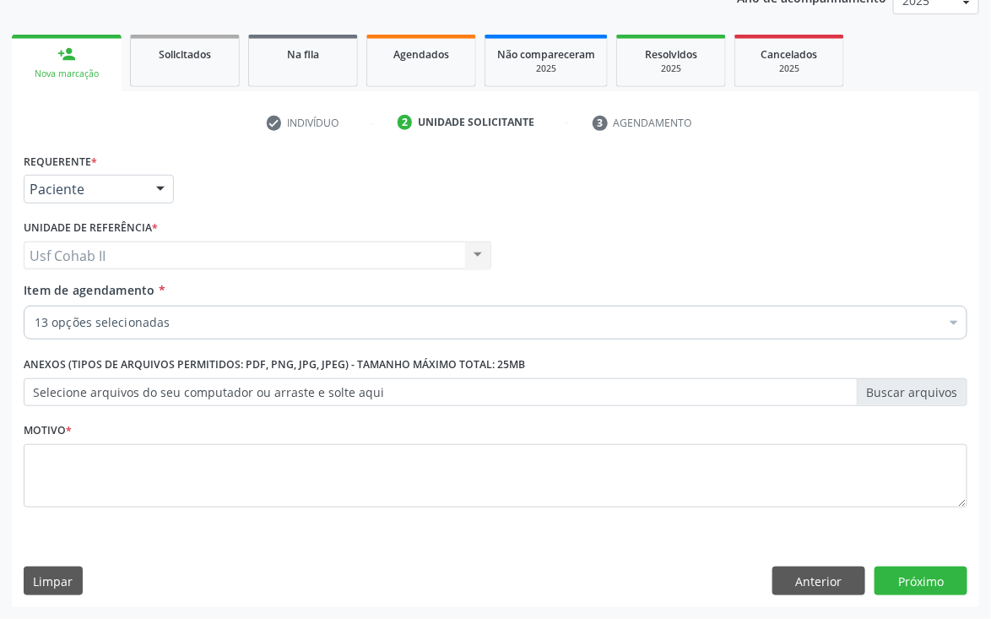
scroll to position [0, 0]
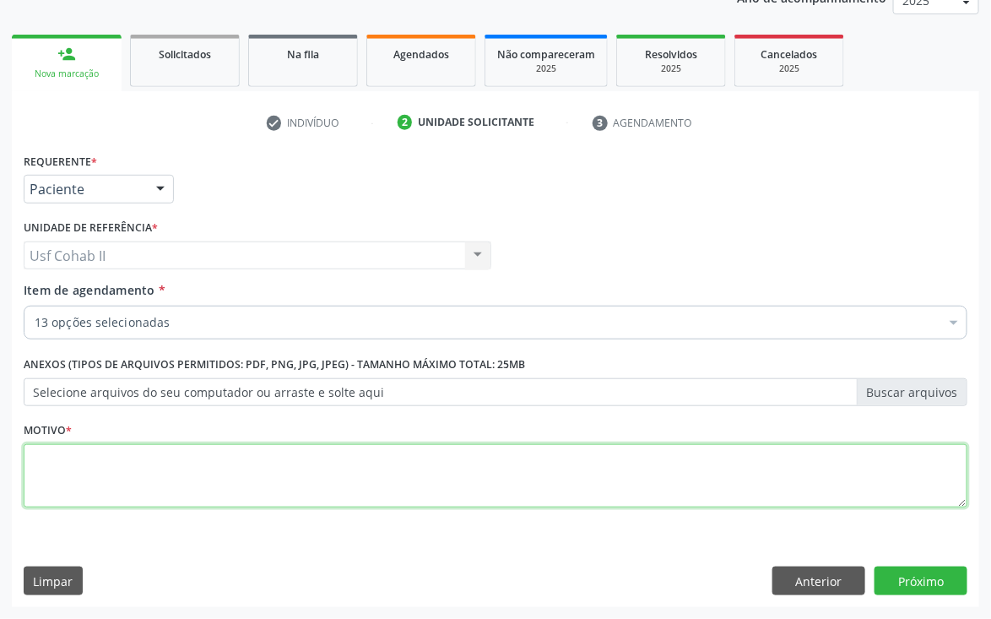
click at [243, 459] on textarea at bounding box center [496, 476] width 944 height 64
type textarea "."
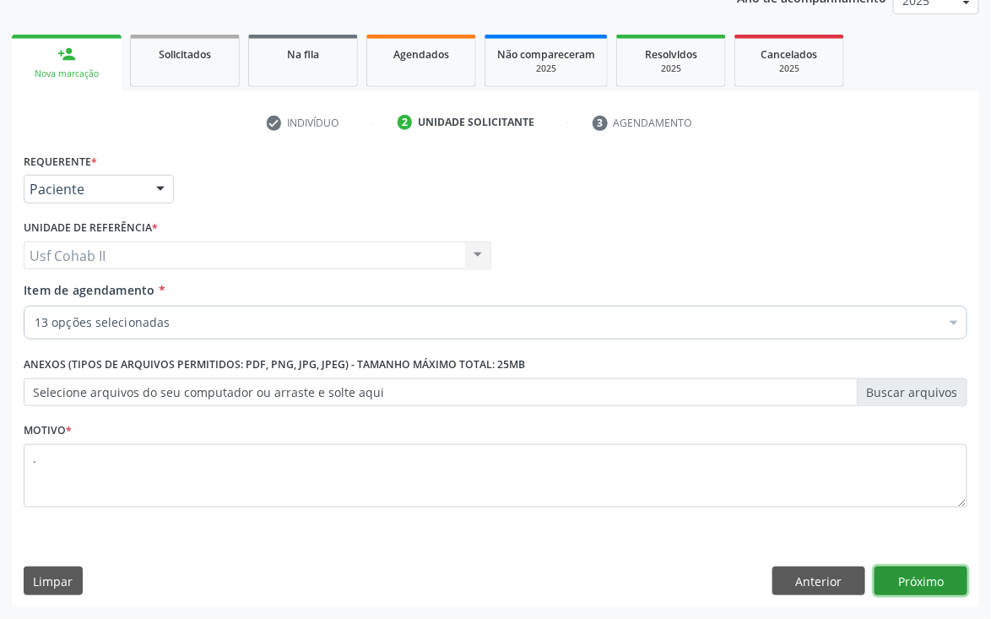
click at [931, 585] on button "Próximo" at bounding box center [921, 581] width 93 height 29
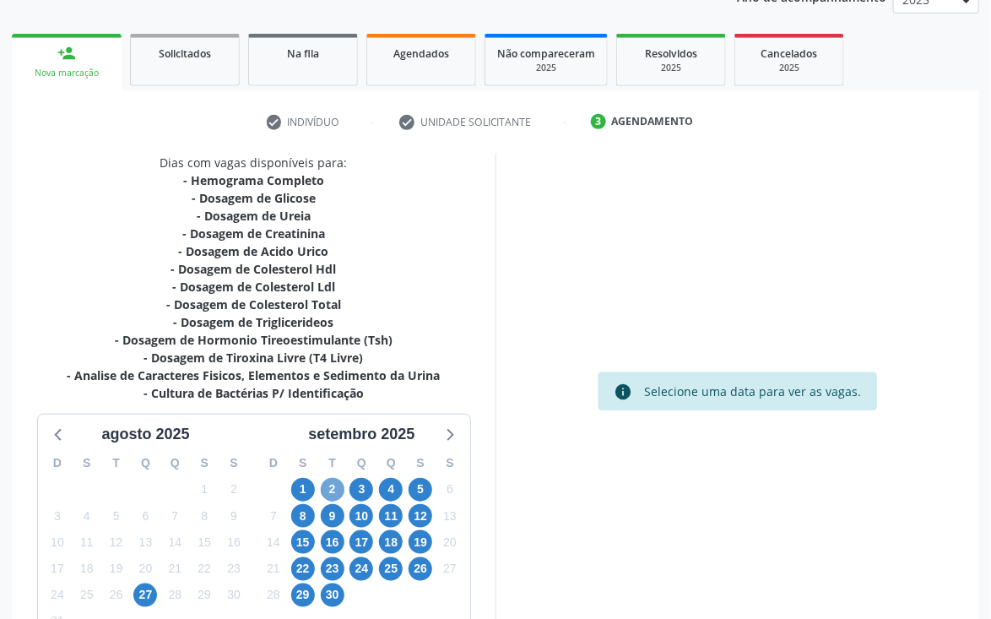
click at [335, 482] on span "2" at bounding box center [333, 490] width 24 height 24
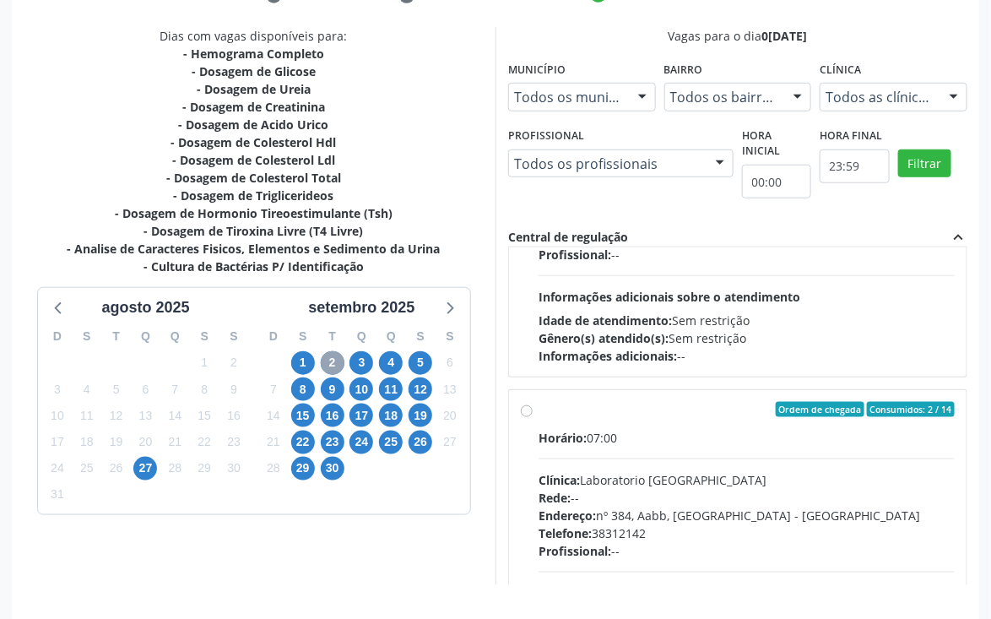
scroll to position [507, 0]
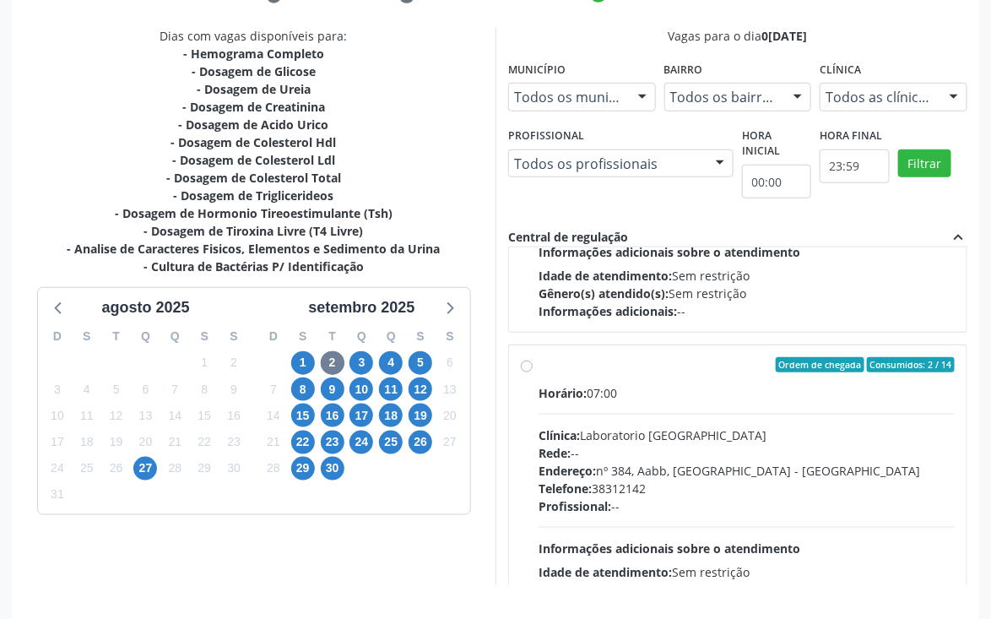
click at [539, 358] on label "Ordem de chegada Consumidos: 2 / 14 Horário: 07:00 Clínica: Laboratorio Sao Fra…" at bounding box center [747, 486] width 416 height 259
click at [524, 358] on input "Ordem de chegada Consumidos: 2 / 14 Horário: 07:00 Clínica: Laboratorio Sao Fra…" at bounding box center [527, 364] width 12 height 15
radio input "true"
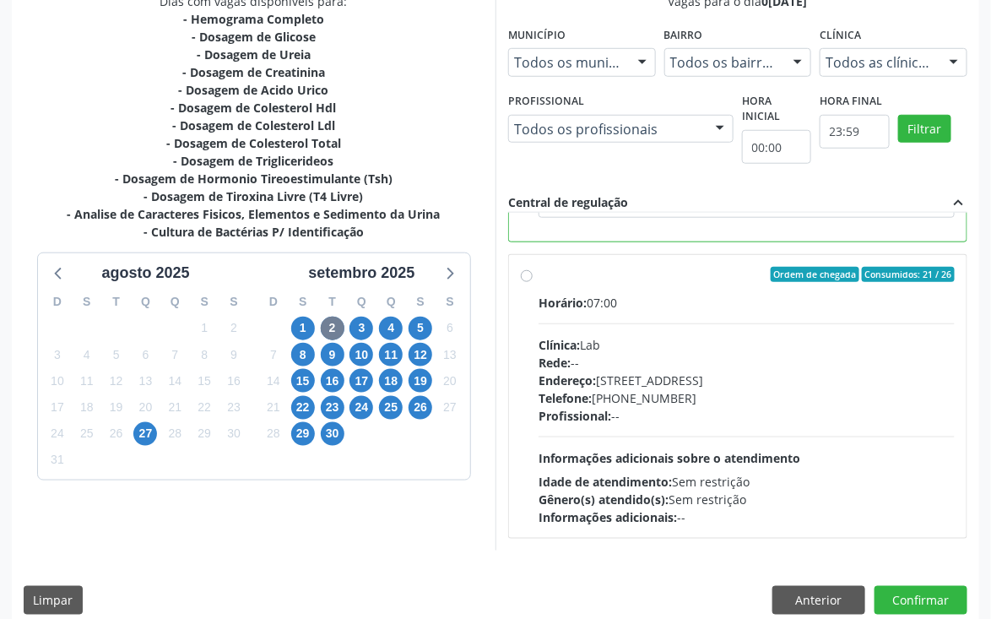
scroll to position [390, 0]
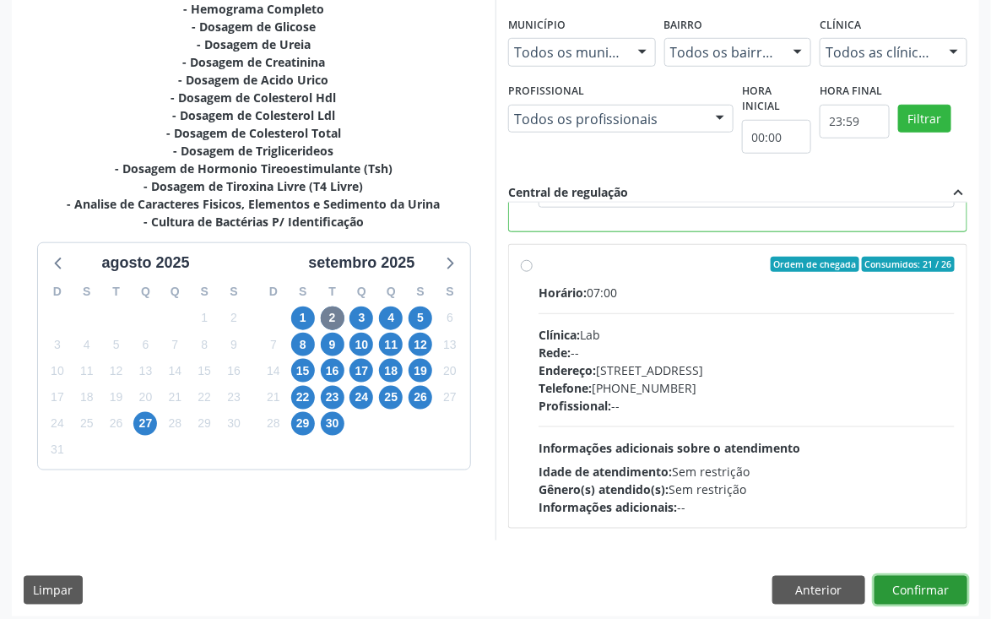
click at [935, 585] on button "Confirmar" at bounding box center [921, 590] width 93 height 29
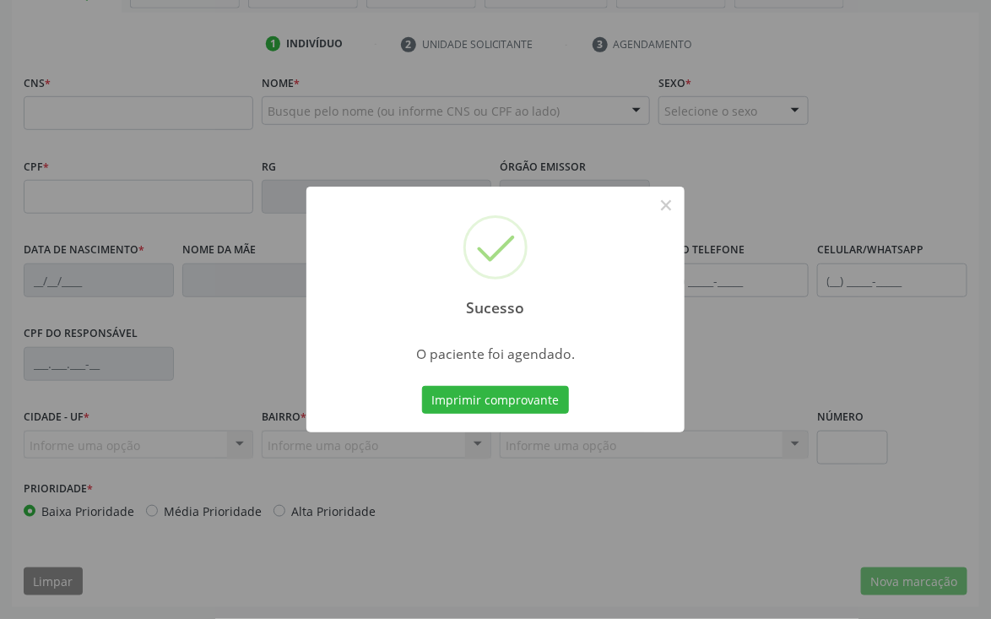
scroll to position [296, 0]
click at [500, 399] on button "Imprimir comprovante" at bounding box center [495, 400] width 147 height 29
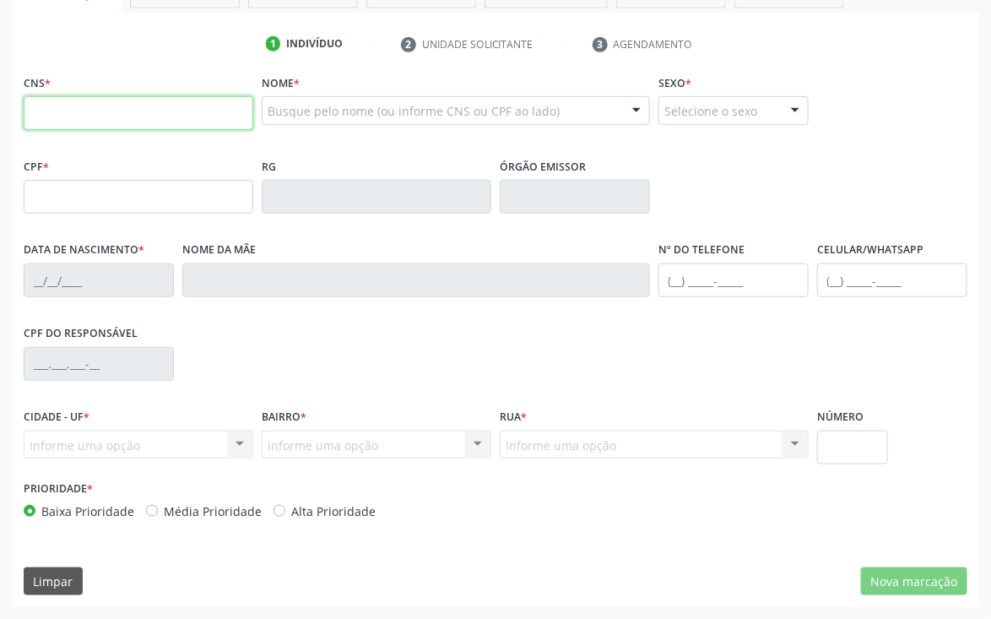
click at [104, 119] on input "text" at bounding box center [139, 113] width 230 height 34
type input "898 0034 1202 8837"
type input "14/04/1975"
type input "Izabelamelia da Silva"
type input "(87) 99999-9999"
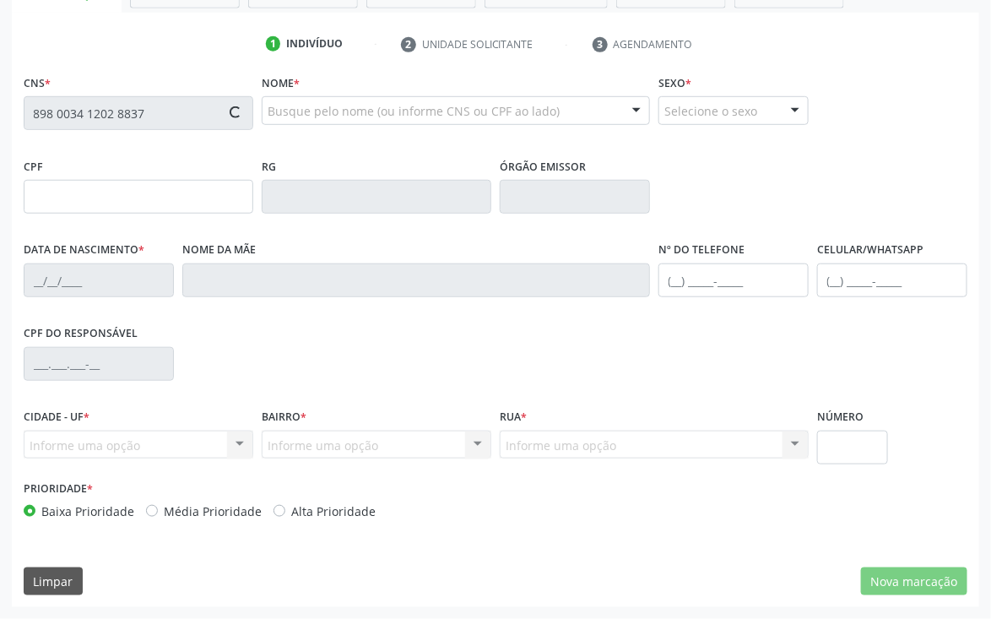
type input "(87) 99999-9999"
type input "165"
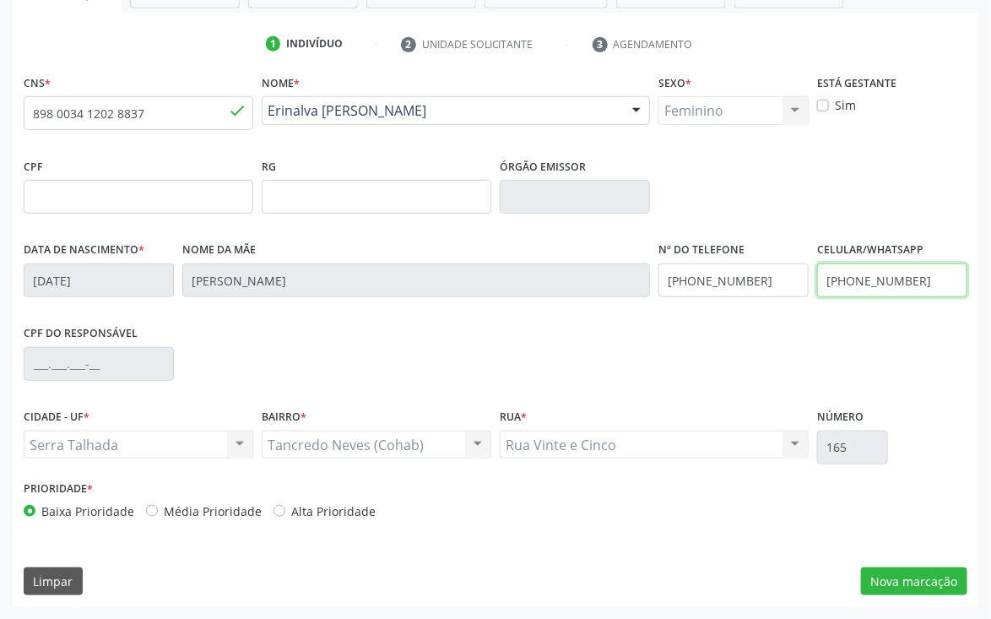
drag, startPoint x: 948, startPoint y: 285, endPoint x: 733, endPoint y: 307, distance: 215.6
click at [733, 307] on div "Data de nascimento * 14/04/1975 Nome da mãe Izabelamelia da Silva Nº do Telefon…" at bounding box center [495, 279] width 953 height 84
click at [733, 307] on fieldset "Nº do Telefone (87) 99999-9999" at bounding box center [734, 273] width 150 height 72
drag, startPoint x: 920, startPoint y: 280, endPoint x: 824, endPoint y: 282, distance: 96.3
click at [824, 282] on input "(87) 99999-9999" at bounding box center [892, 280] width 150 height 34
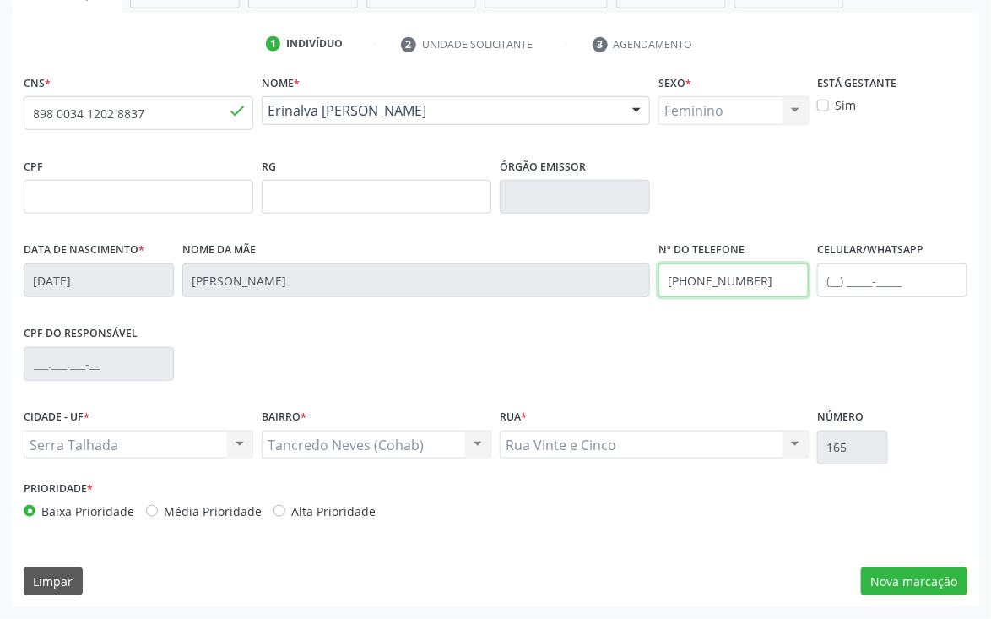
drag, startPoint x: 768, startPoint y: 274, endPoint x: 578, endPoint y: 286, distance: 191.2
click at [578, 286] on div "Data de nascimento * 14/04/1975 Nome da mãe Izabelamelia da Silva Nº do Telefon…" at bounding box center [495, 279] width 953 height 84
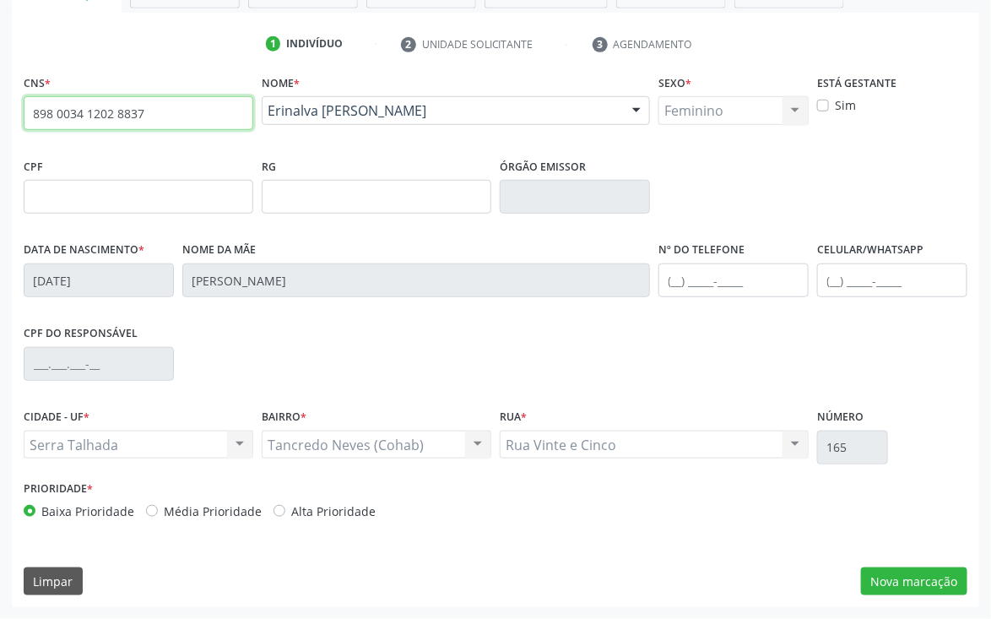
drag, startPoint x: 149, startPoint y: 110, endPoint x: 0, endPoint y: 144, distance: 153.4
click at [0, 144] on div "Acompanhamento Acompanhe a situação das marcações correntes e finalizadas Relat…" at bounding box center [495, 207] width 991 height 823
type input "898 0034 1202 8837"
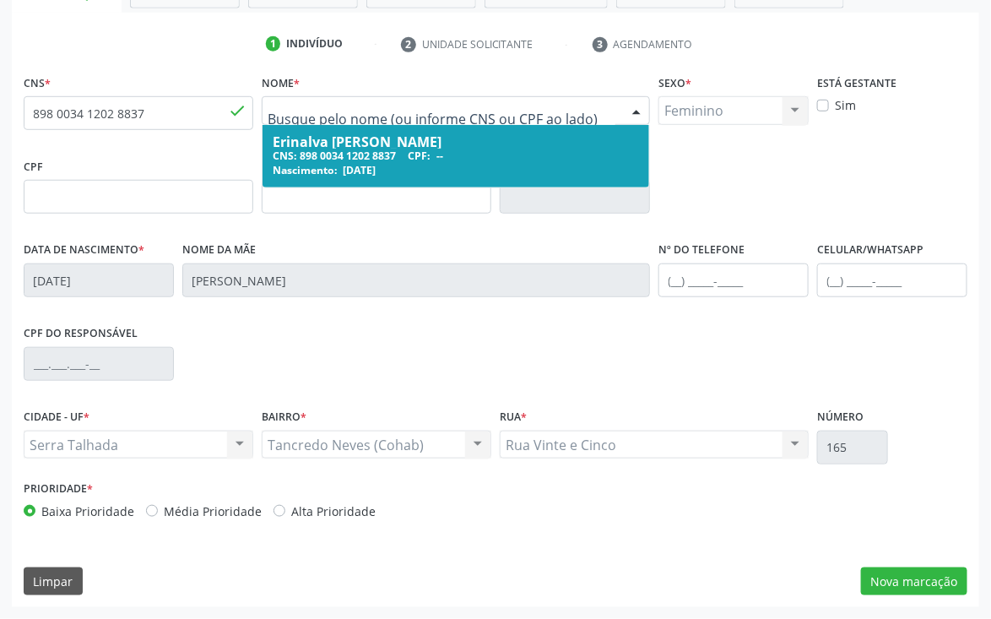
click at [464, 252] on div "Nome da mãe Izabelamelia da Silva" at bounding box center [416, 267] width 468 height 60
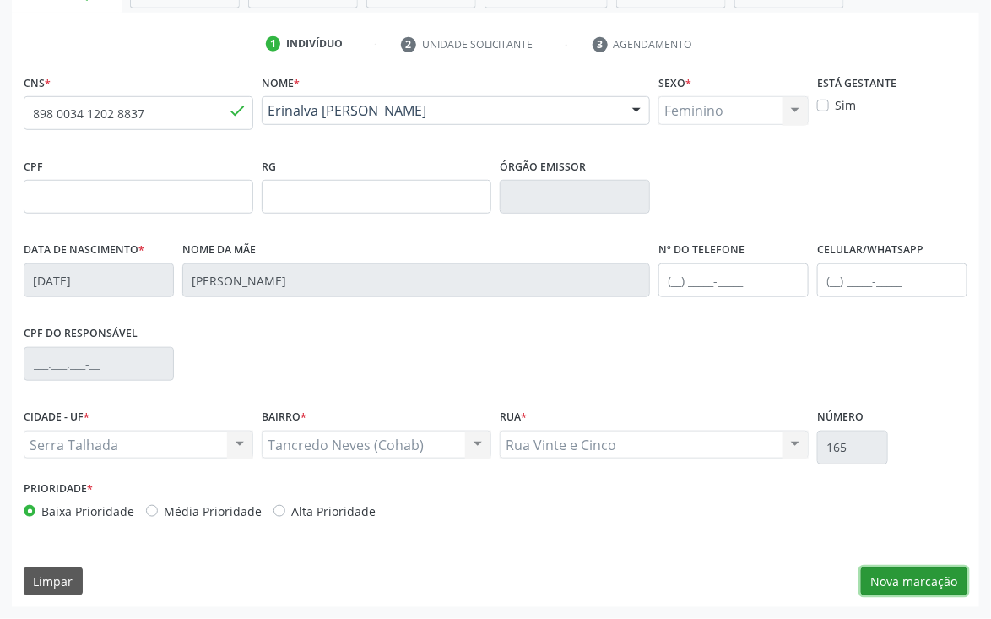
click at [915, 573] on button "Nova marcação" at bounding box center [914, 582] width 106 height 29
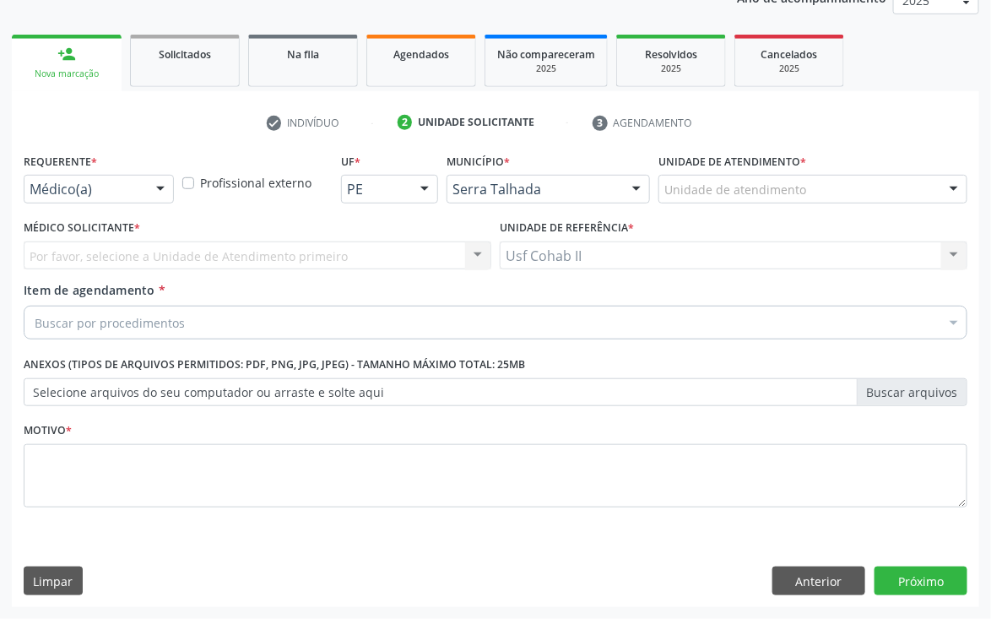
scroll to position [219, 0]
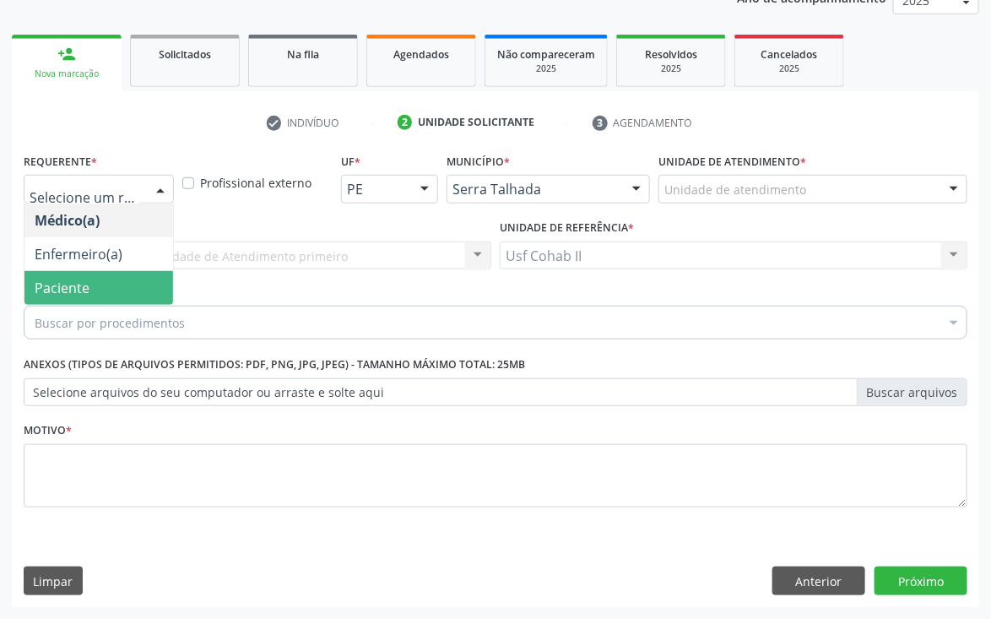
click at [62, 287] on span "Paciente" at bounding box center [62, 288] width 55 height 19
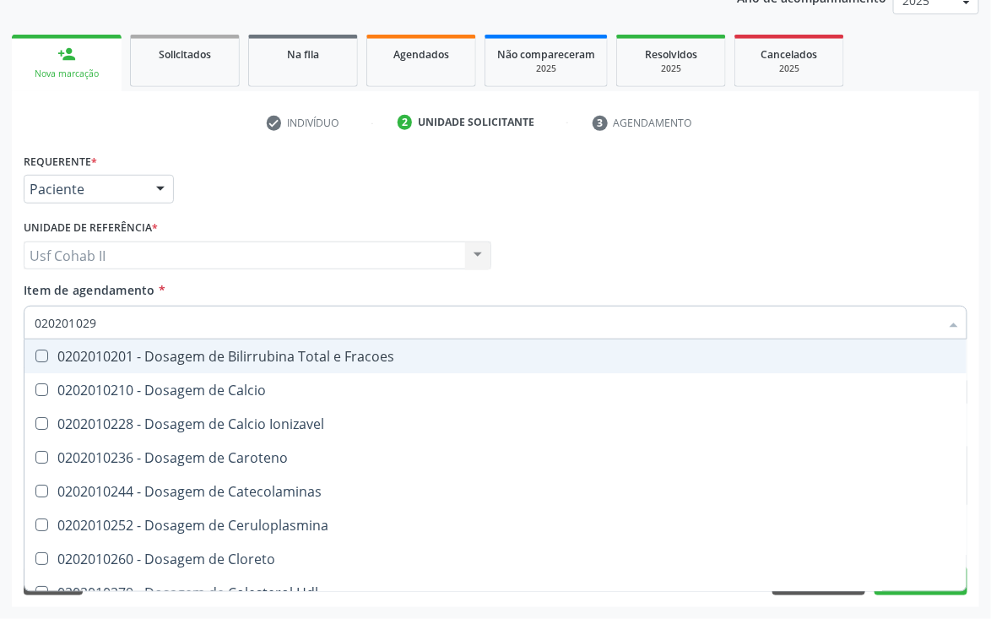
type input "0202010295"
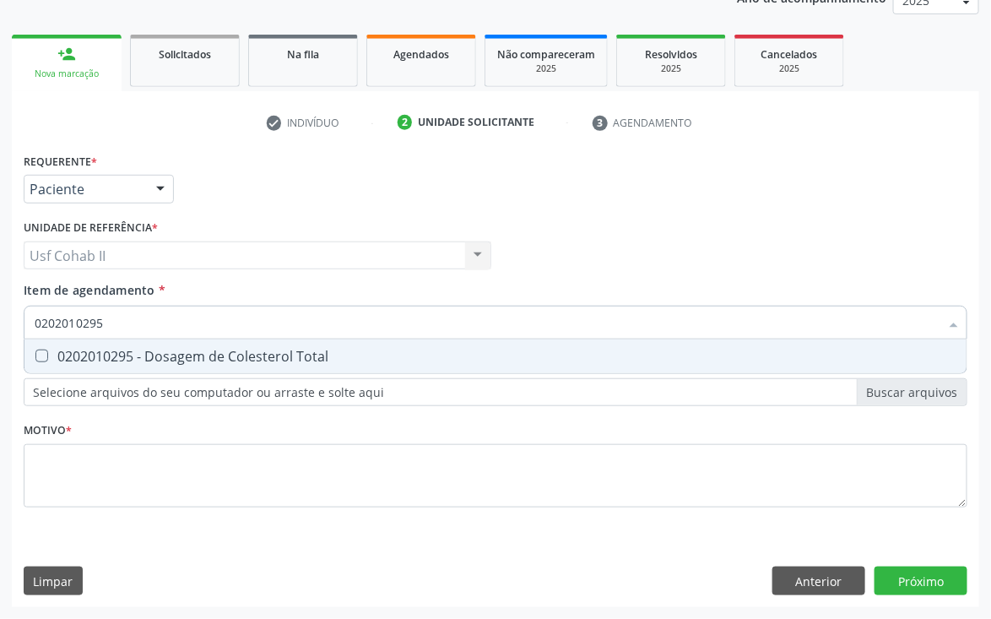
click at [279, 353] on div "0202010295 - Dosagem de Colesterol Total" at bounding box center [496, 357] width 922 height 14
checkbox Total "true"
type input "0202010295"
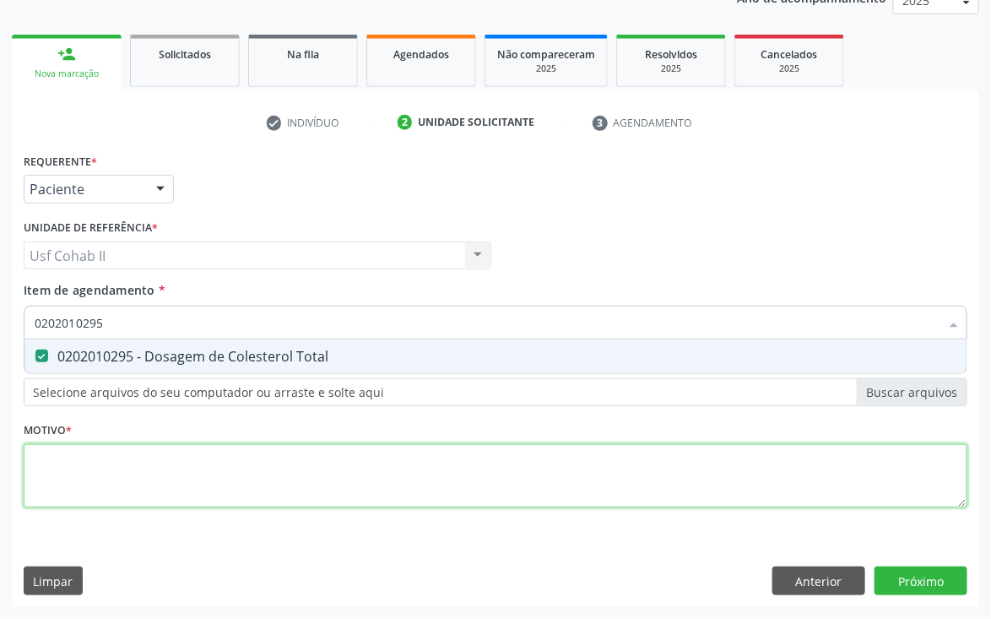
click at [166, 476] on div "Requerente * Paciente Médico(a) Enfermeiro(a) Paciente Nenhum resultado encontr…" at bounding box center [496, 340] width 944 height 383
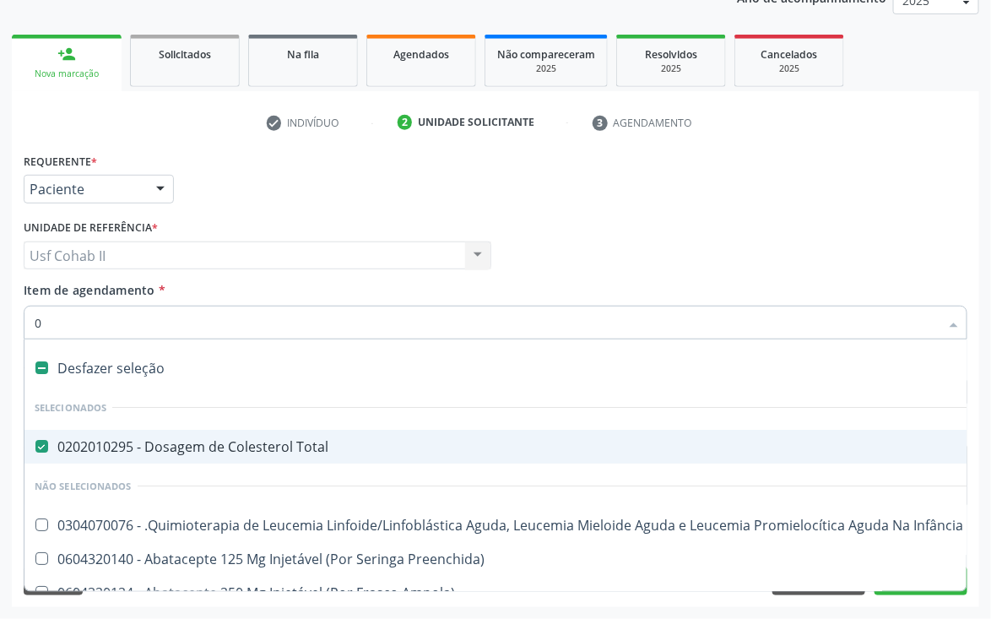
type input "02"
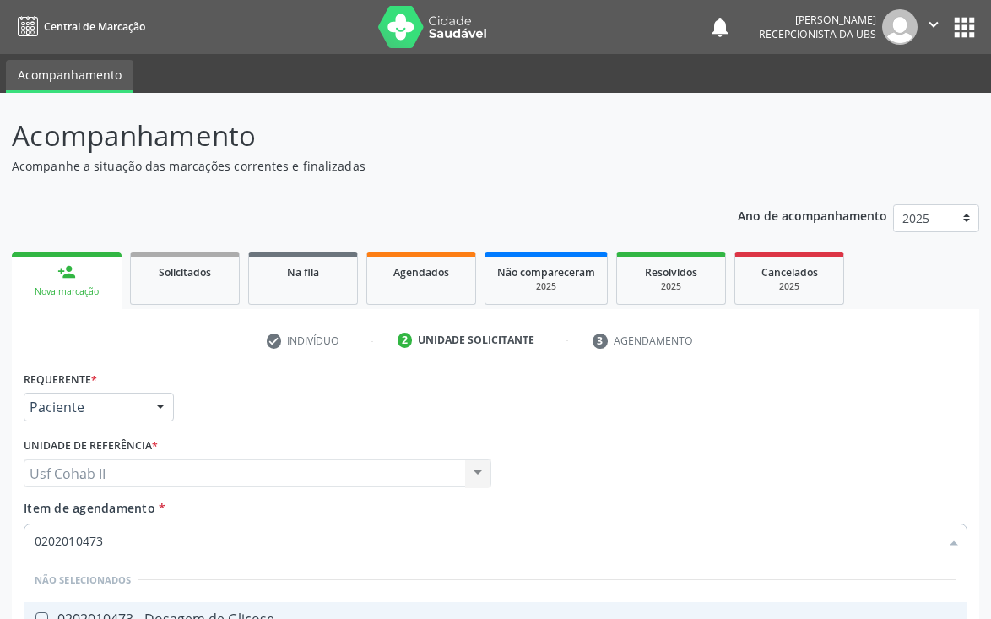
scroll to position [219, 0]
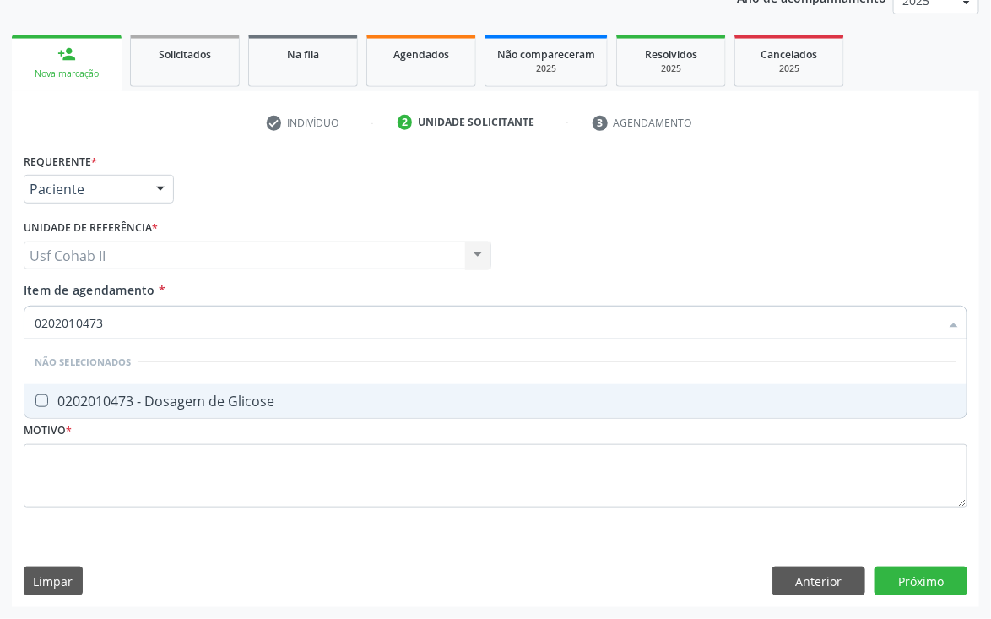
click at [234, 394] on div "0202010473 - Dosagem de Glicose" at bounding box center [496, 401] width 922 height 14
checkbox Glicose "true"
type input "0202010473"
click at [224, 178] on div "Requerente * Paciente Médico(a) Enfermeiro(a) Paciente Nenhum resultado encontr…" at bounding box center [495, 182] width 953 height 66
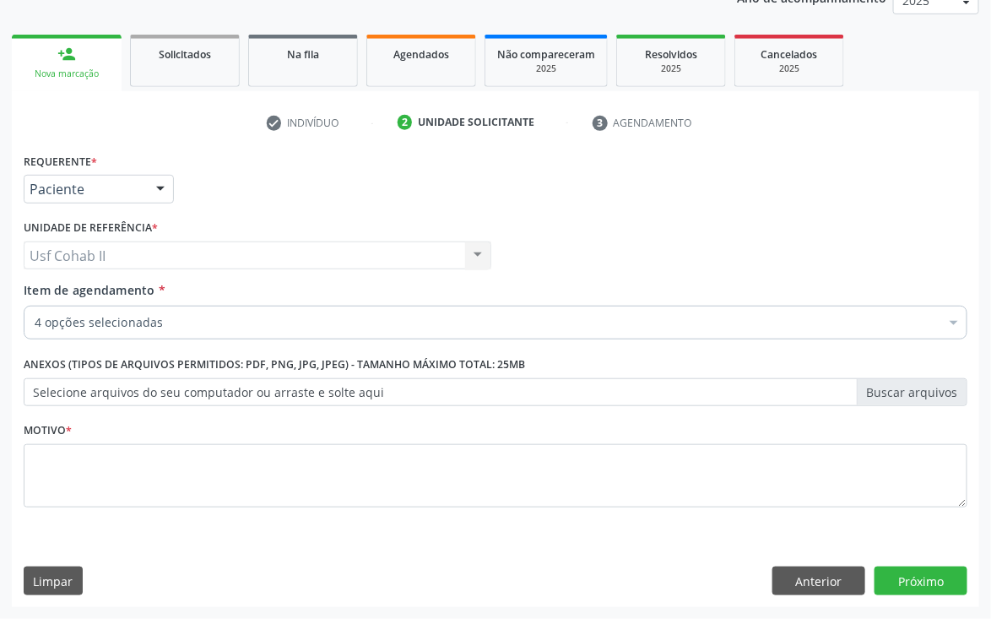
click at [35, 318] on input "Item de agendamento *" at bounding box center [35, 323] width 0 height 34
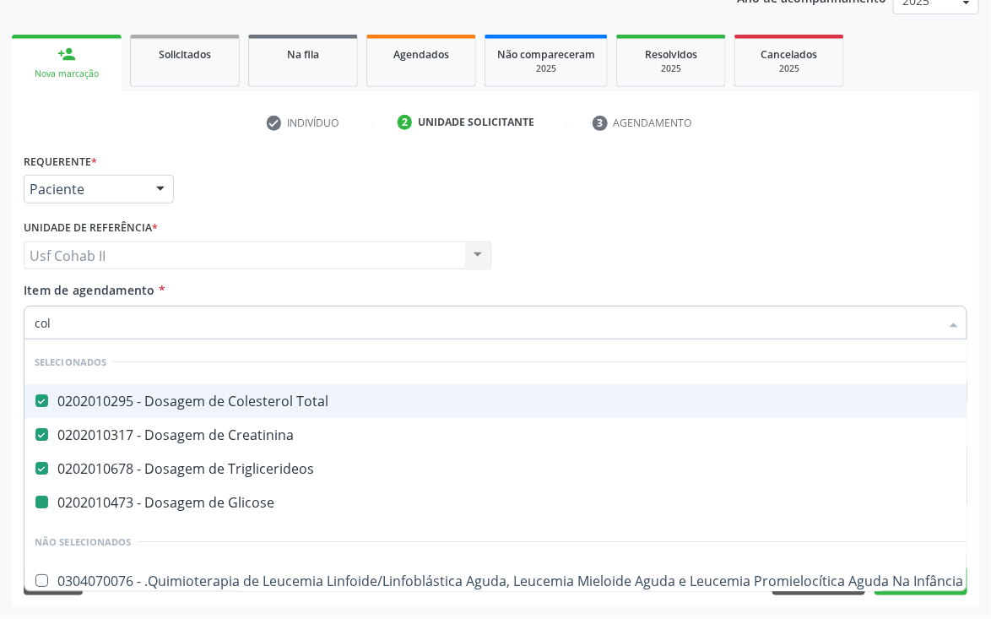
type input "cole"
checkbox Glicose "false"
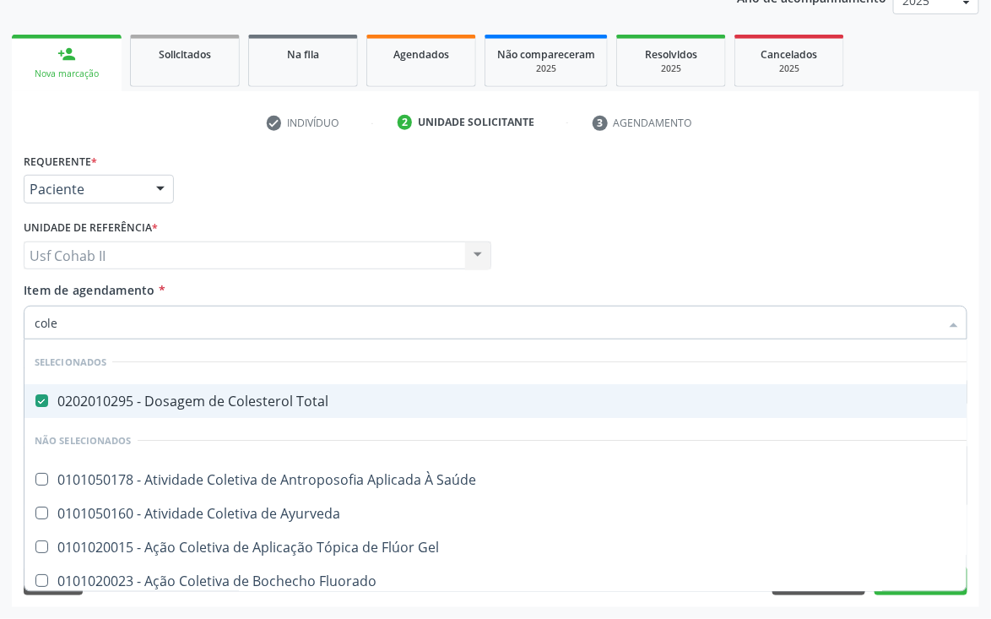
type input "coles"
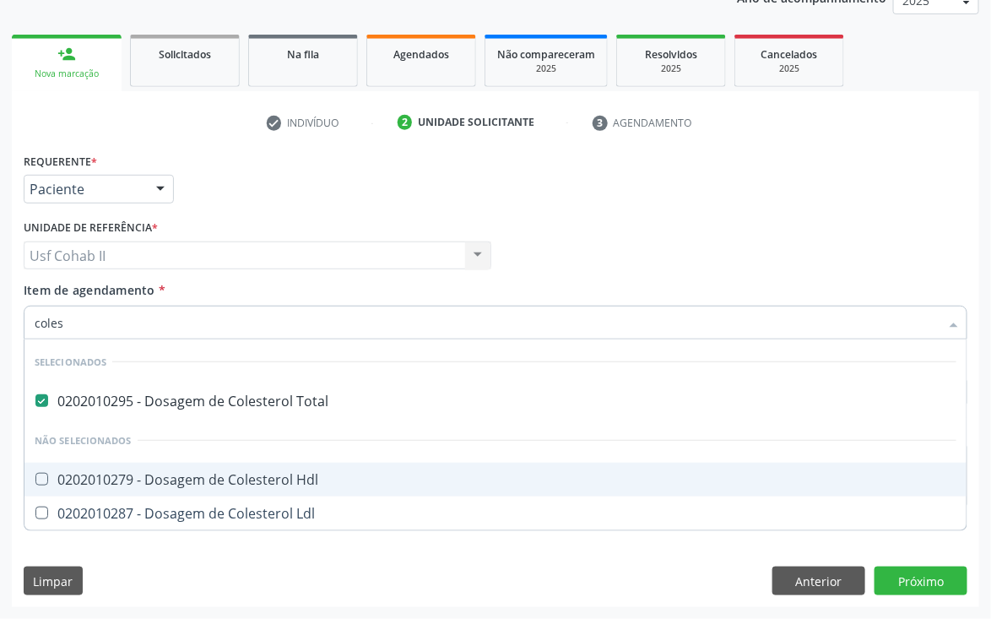
click at [248, 464] on span "0202010279 - Dosagem de Colesterol Hdl" at bounding box center [495, 480] width 942 height 34
checkbox Hdl "true"
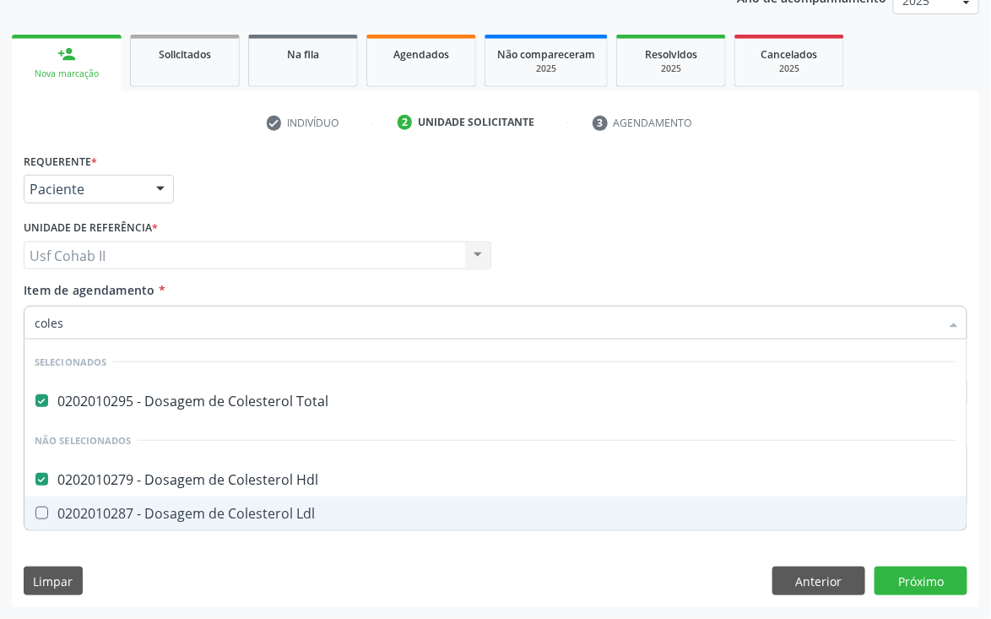
click at [221, 507] on div "0202010287 - Dosagem de Colesterol Ldl" at bounding box center [496, 514] width 922 height 14
checkbox Ldl "true"
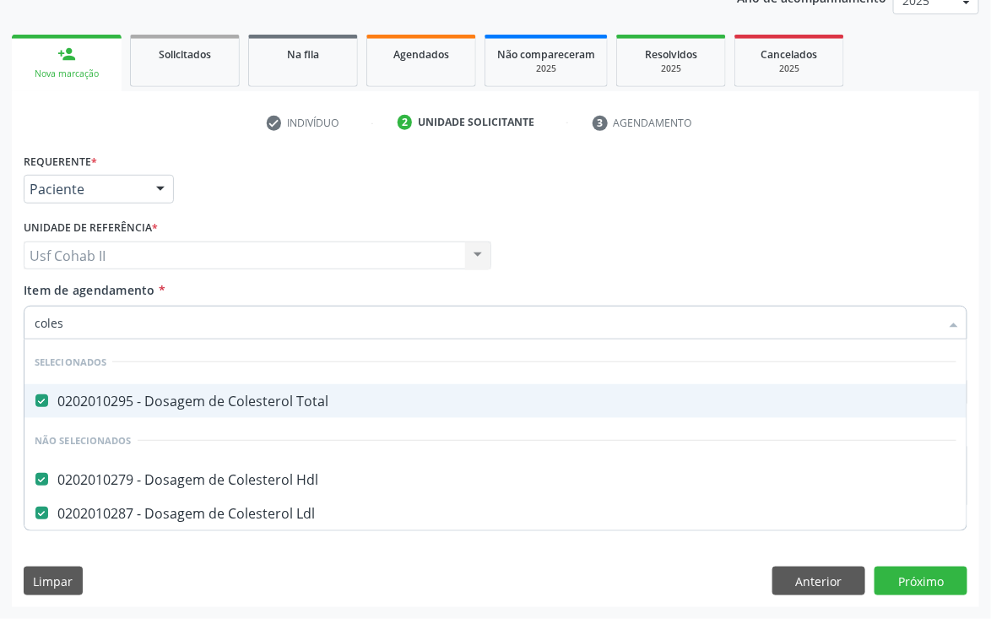
type input "coles"
click at [264, 187] on div "Requerente * Paciente Médico(a) Enfermeiro(a) Paciente Nenhum resultado encontr…" at bounding box center [495, 182] width 953 height 66
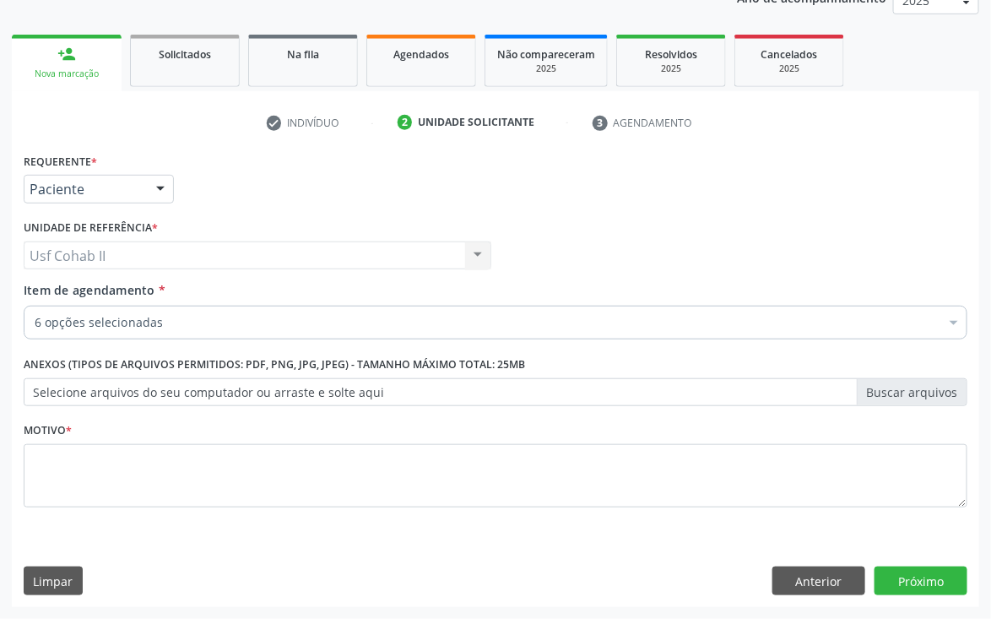
click at [35, 323] on input "Item de agendamento *" at bounding box center [35, 323] width 0 height 34
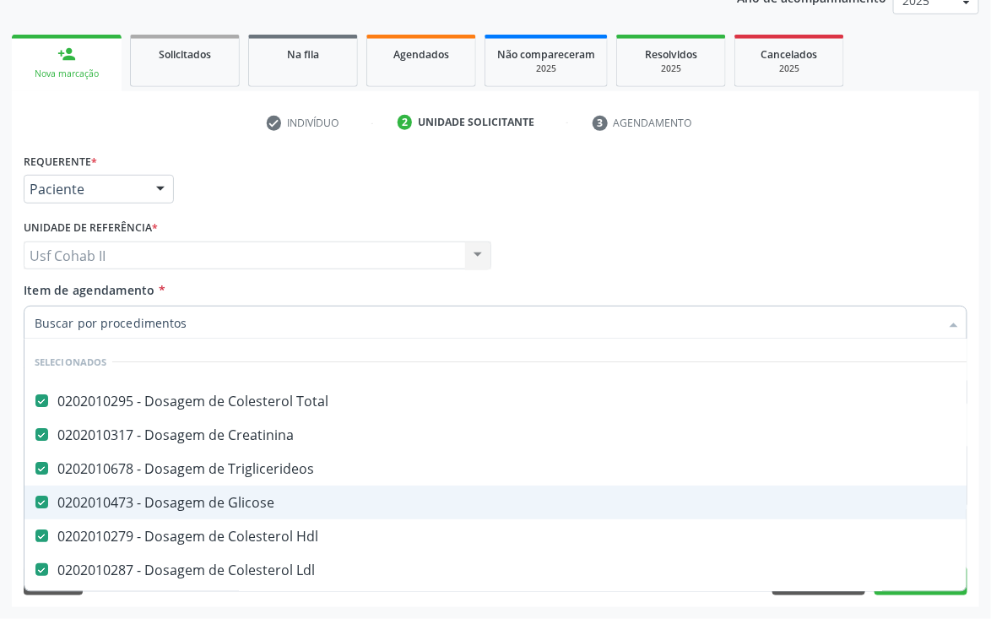
scroll to position [0, 0]
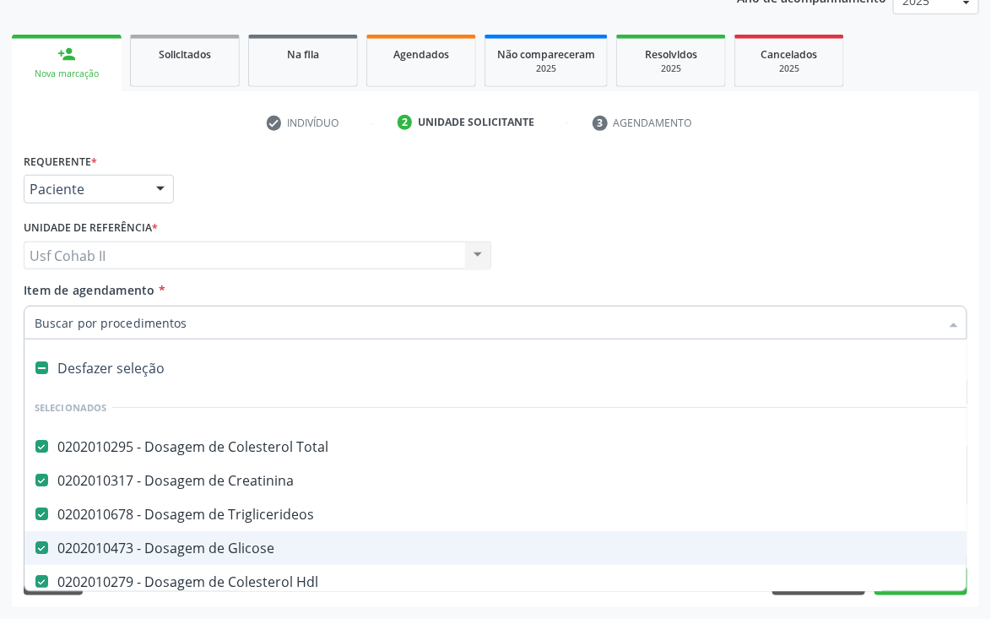
click at [111, 317] on input "Item de agendamento *" at bounding box center [487, 323] width 905 height 34
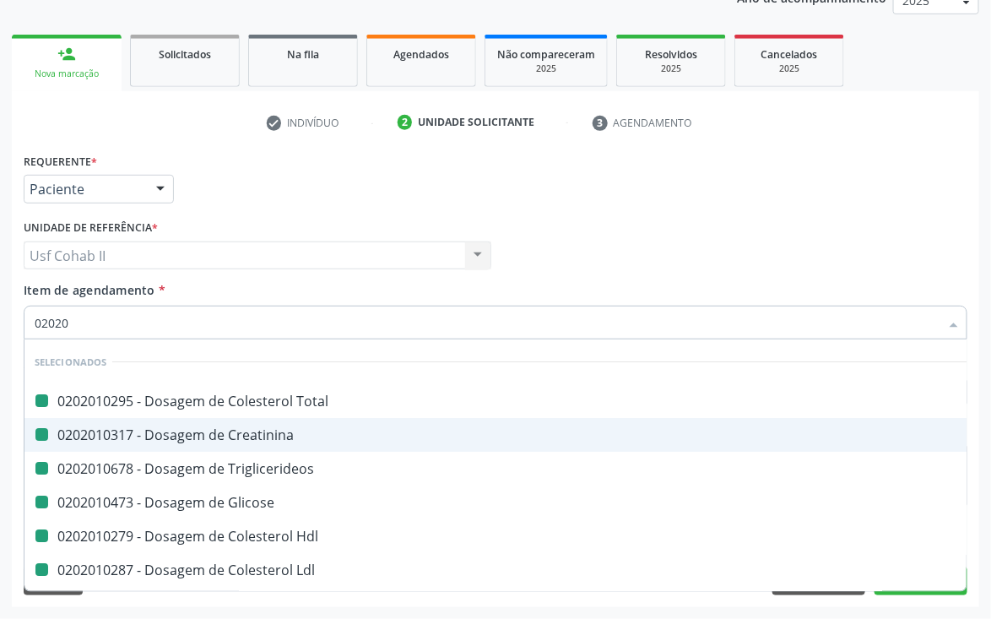
type input "020202"
checkbox Total "false"
checkbox Glicose "false"
checkbox Triglicerideos "false"
checkbox Hdl "false"
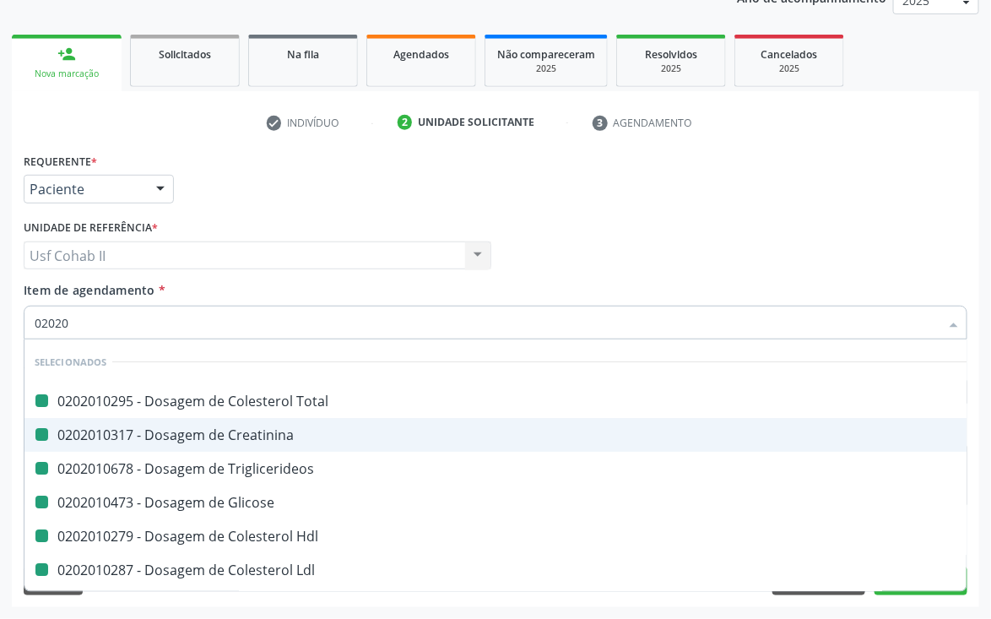
checkbox Ldl "false"
checkbox Creatinina "false"
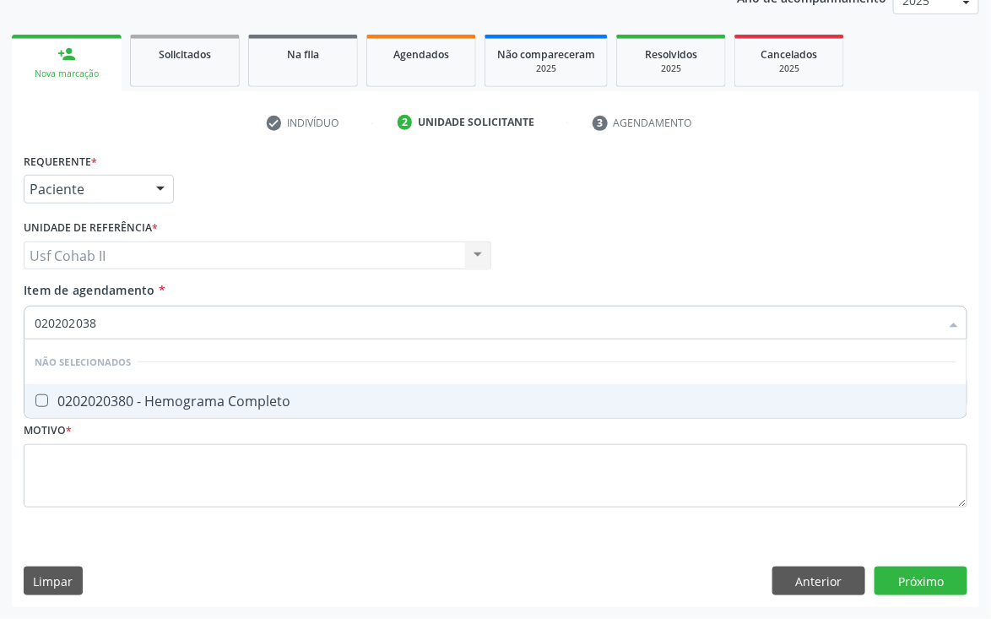
type input "0202020380"
click at [209, 394] on div "0202020380 - Hemograma Completo" at bounding box center [496, 401] width 922 height 14
checkbox Completo "true"
type input "0202020380"
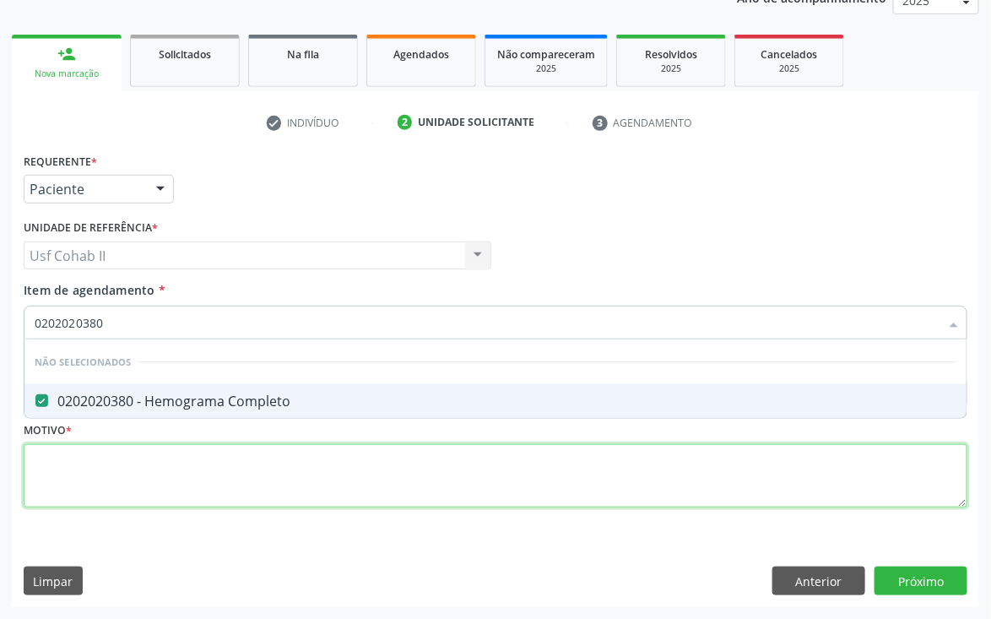
click at [111, 467] on div "Requerente * Paciente Médico(a) Enfermeiro(a) Paciente Nenhum resultado encontr…" at bounding box center [496, 340] width 944 height 383
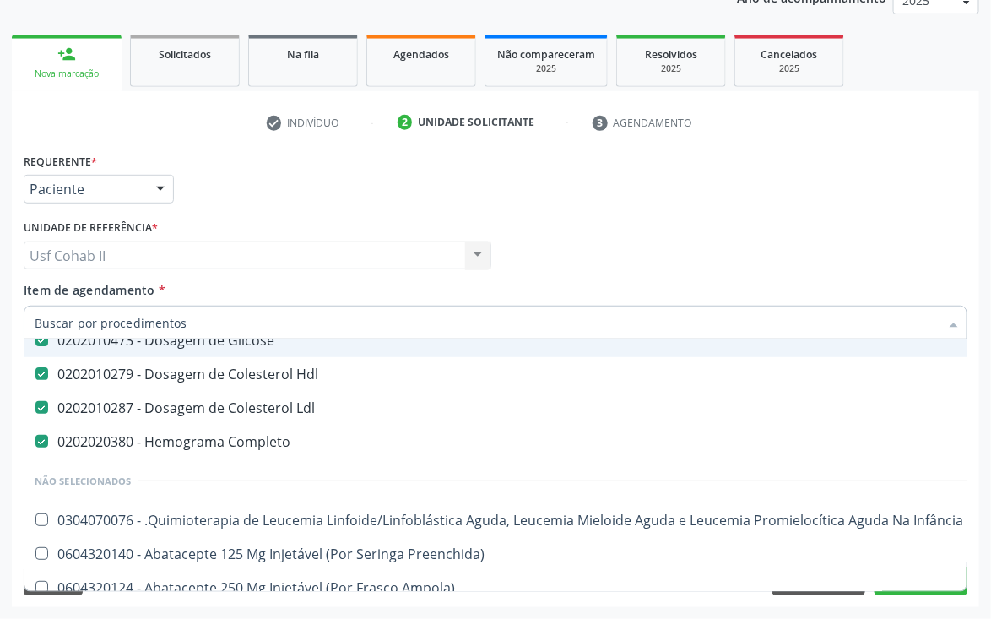
scroll to position [253, 0]
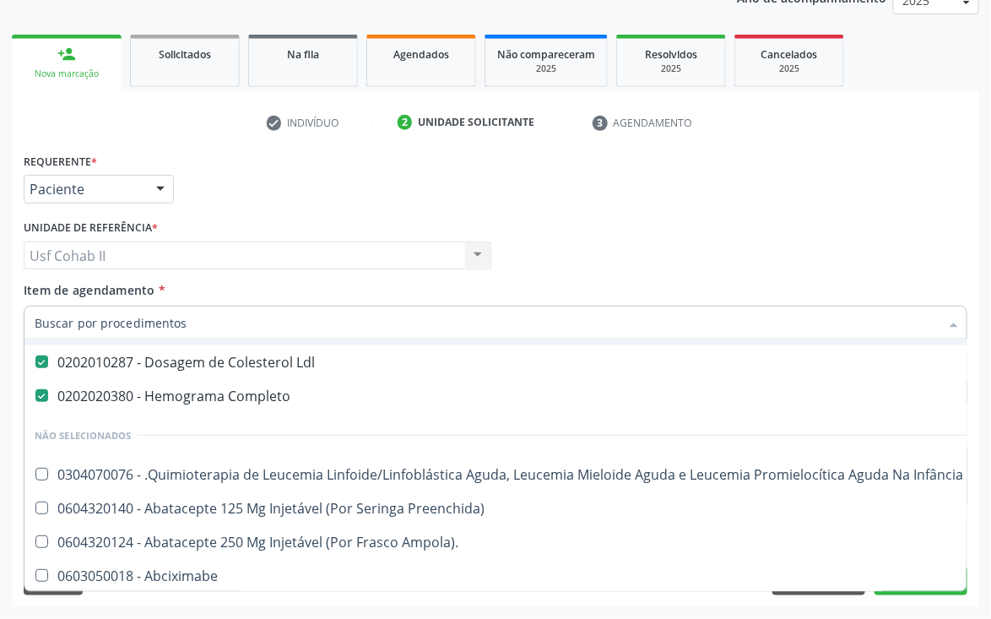
click at [128, 323] on input "Item de agendamento *" at bounding box center [487, 323] width 905 height 34
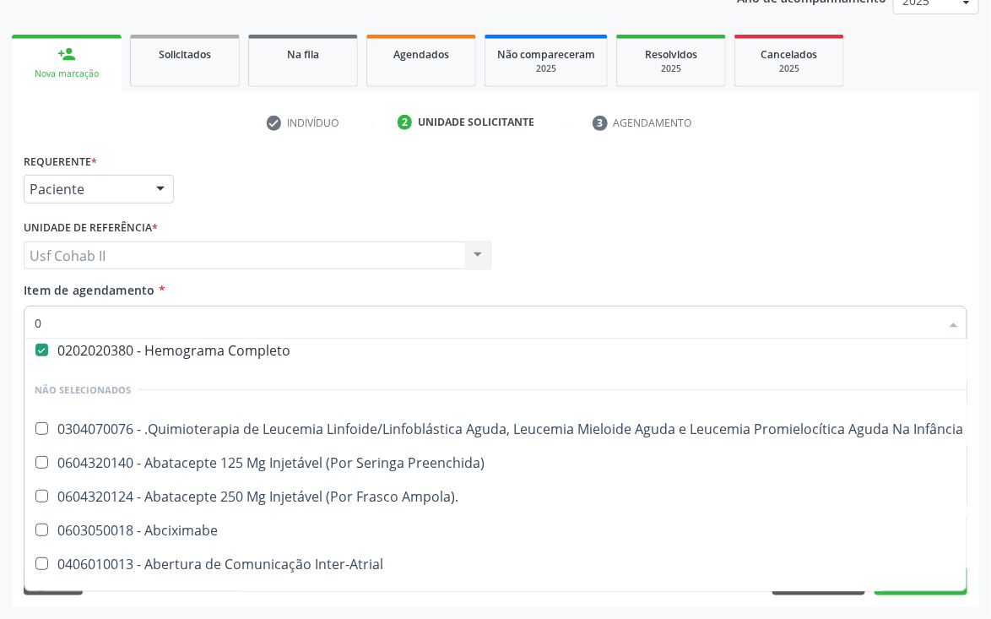
scroll to position [208, 0]
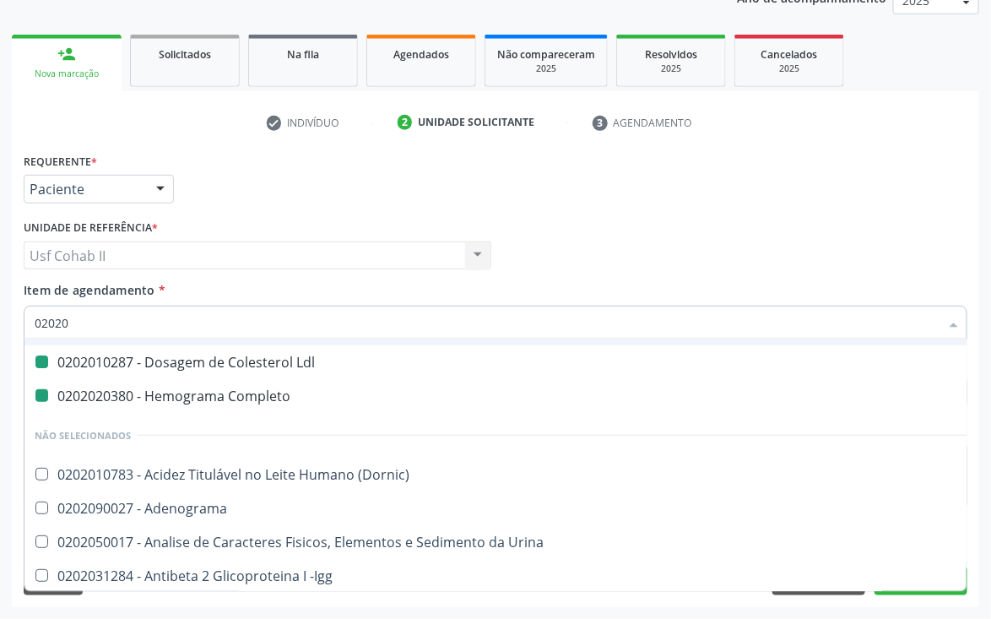
type input "020205"
checkbox Total "false"
checkbox Creatinina "false"
checkbox Triglicerideos "false"
checkbox Glicose "false"
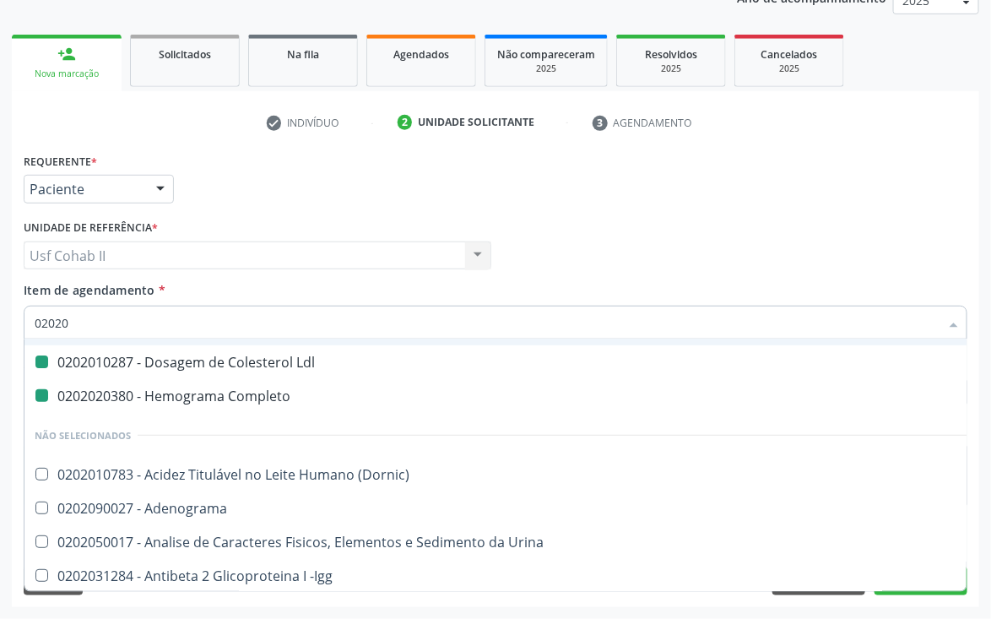
checkbox Hdl "false"
checkbox Ldl "false"
checkbox Completo "false"
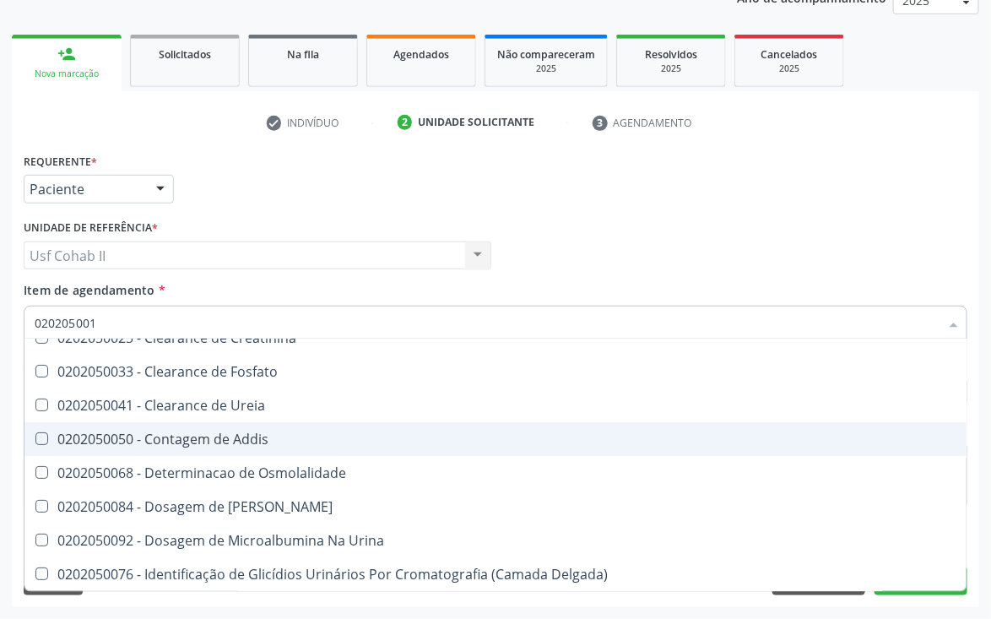
scroll to position [0, 0]
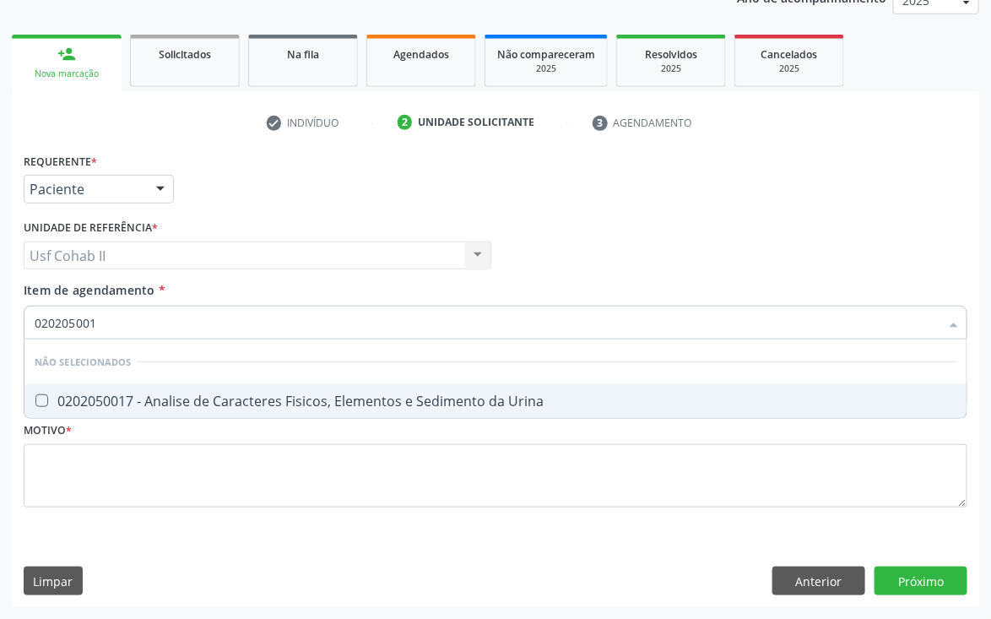
type input "0202050017"
click at [143, 395] on div "0202050017 - Analise de Caracteres Fisicos, Elementos e Sedimento da Urina" at bounding box center [496, 401] width 922 height 14
checkbox Urina "true"
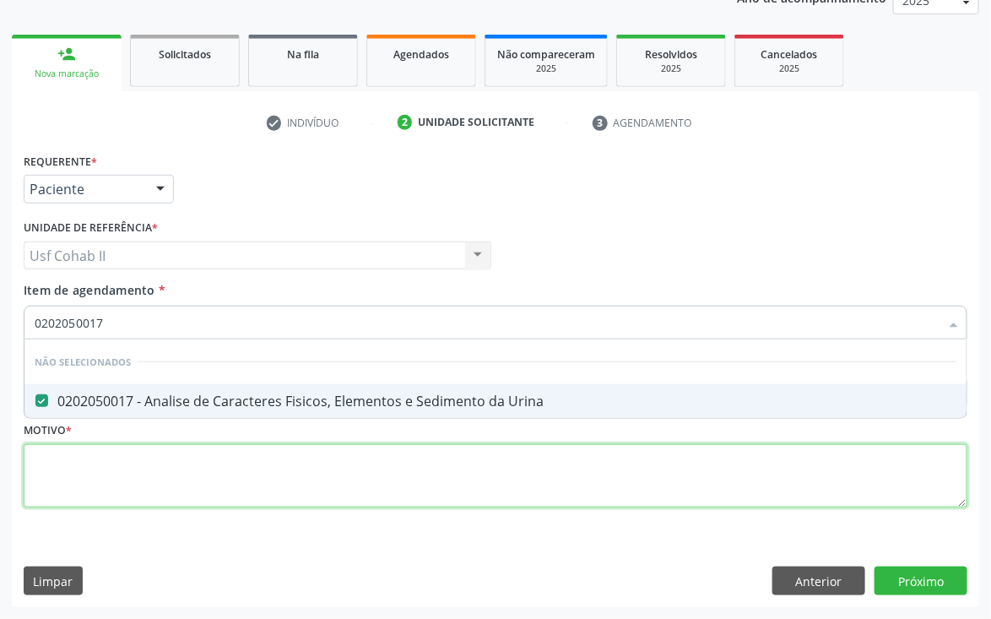
click at [110, 448] on div "Requerente * Paciente Médico(a) Enfermeiro(a) Paciente Nenhum resultado encontr…" at bounding box center [496, 340] width 944 height 383
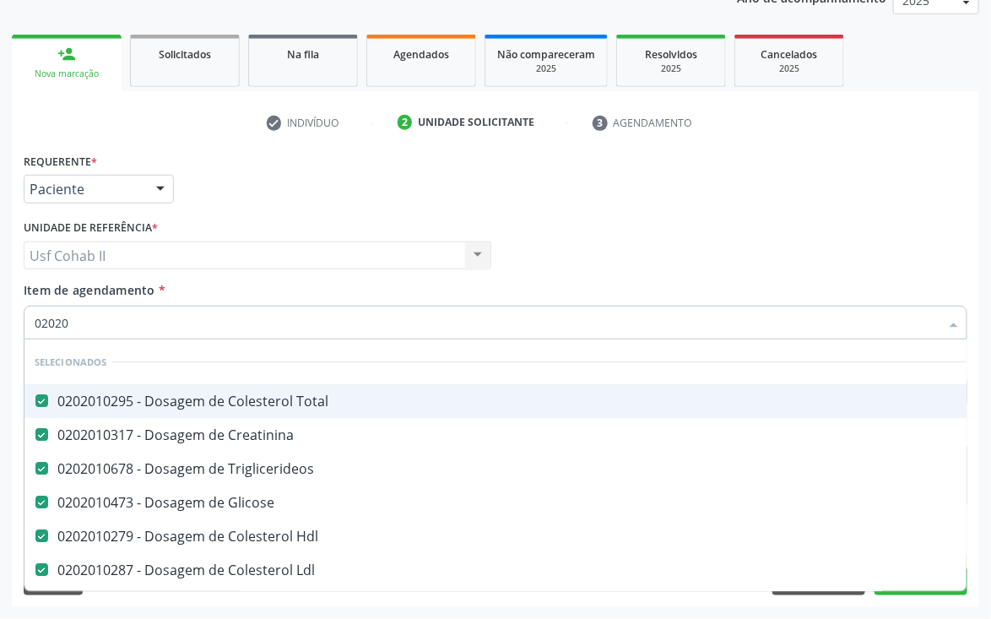
type input "020201"
checkbox Urina "false"
type input "02020104"
checkbox Triglicerideos "false"
checkbox Glicose "false"
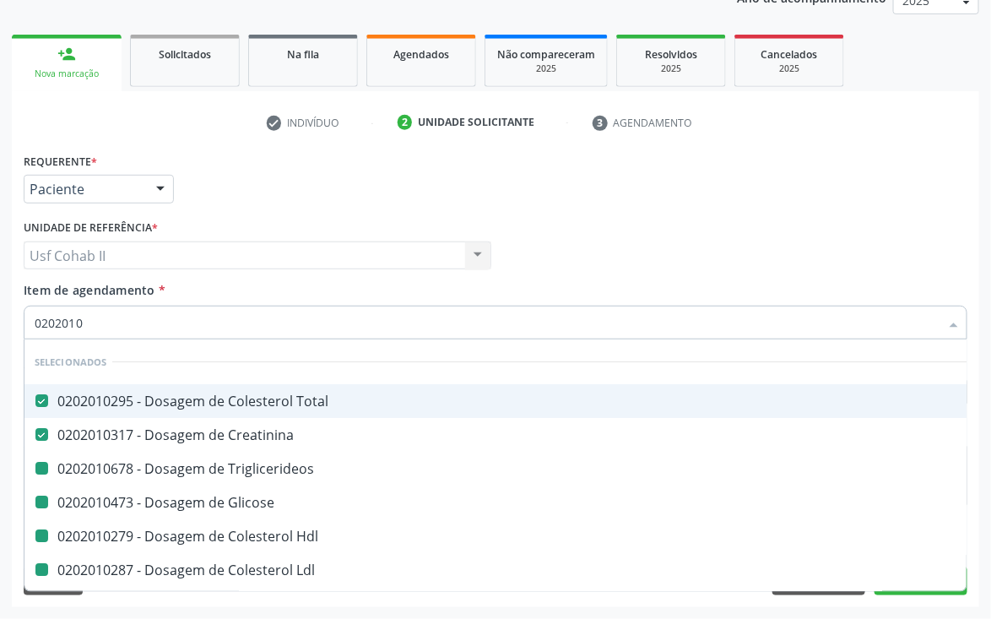
checkbox Hdl "false"
checkbox Ldl "false"
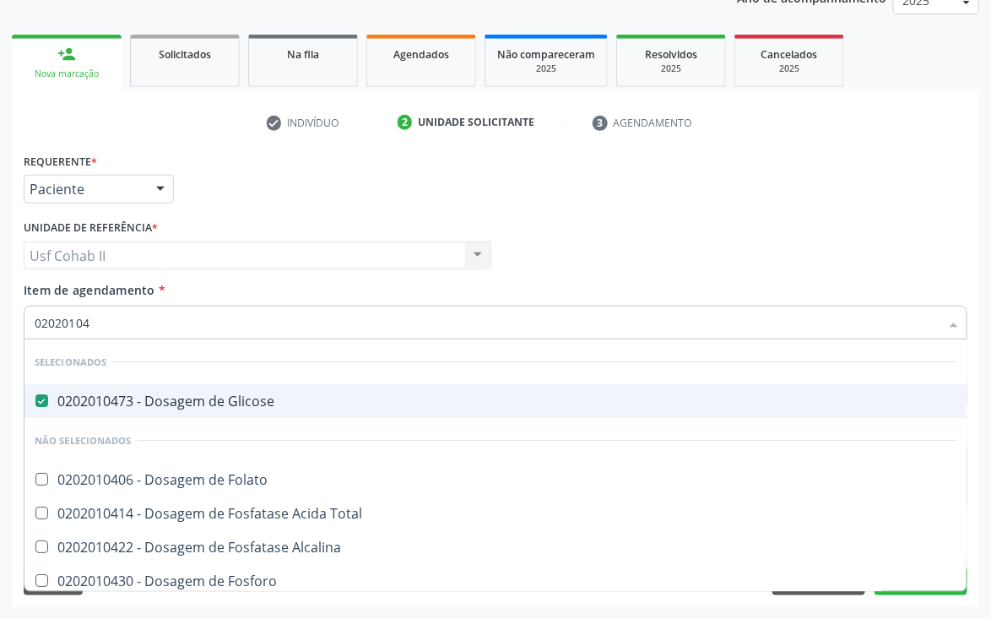
drag, startPoint x: 124, startPoint y: 315, endPoint x: 0, endPoint y: 343, distance: 127.2
click at [0, 343] on div "Acompanhamento Acompanhe a situação das marcações correntes e finalizadas Relat…" at bounding box center [495, 247] width 991 height 744
checkbox Folato "true"
checkbox Total "true"
checkbox Alcalina "true"
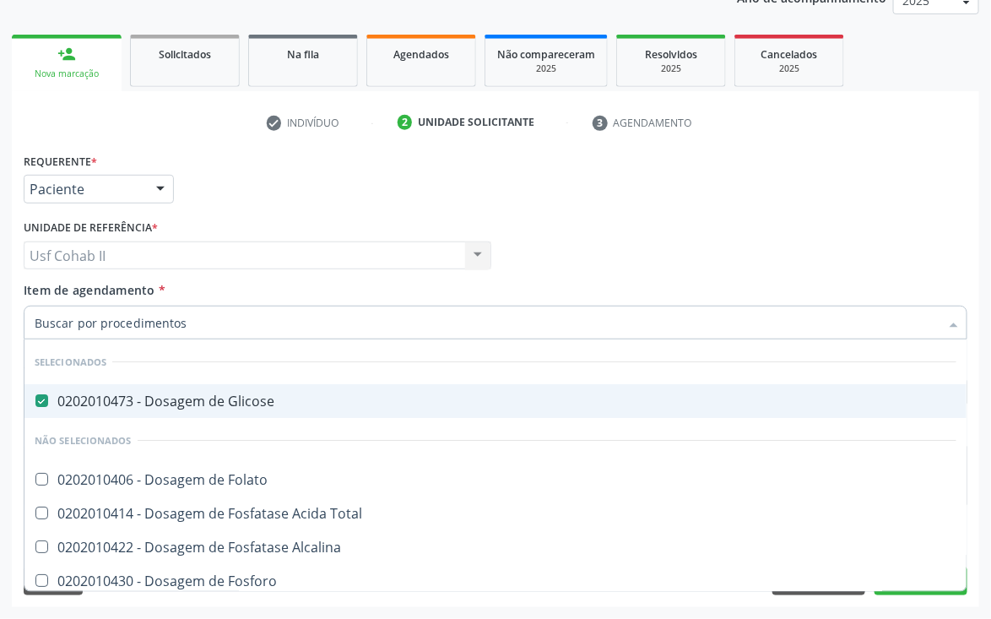
checkbox Fosforo "true"
checkbox Galactose "true"
checkbox Acida "true"
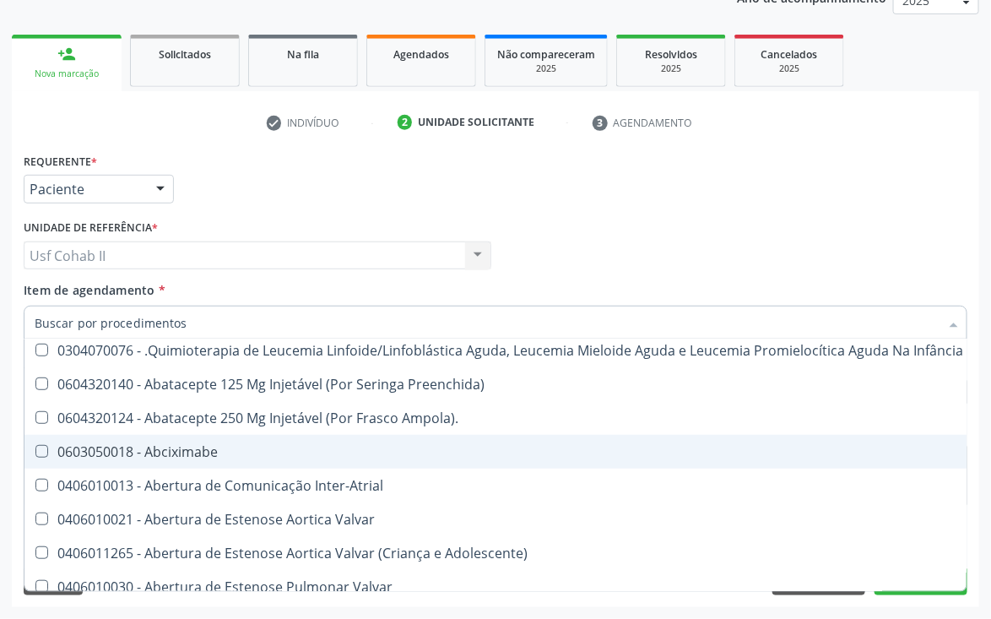
scroll to position [507, 0]
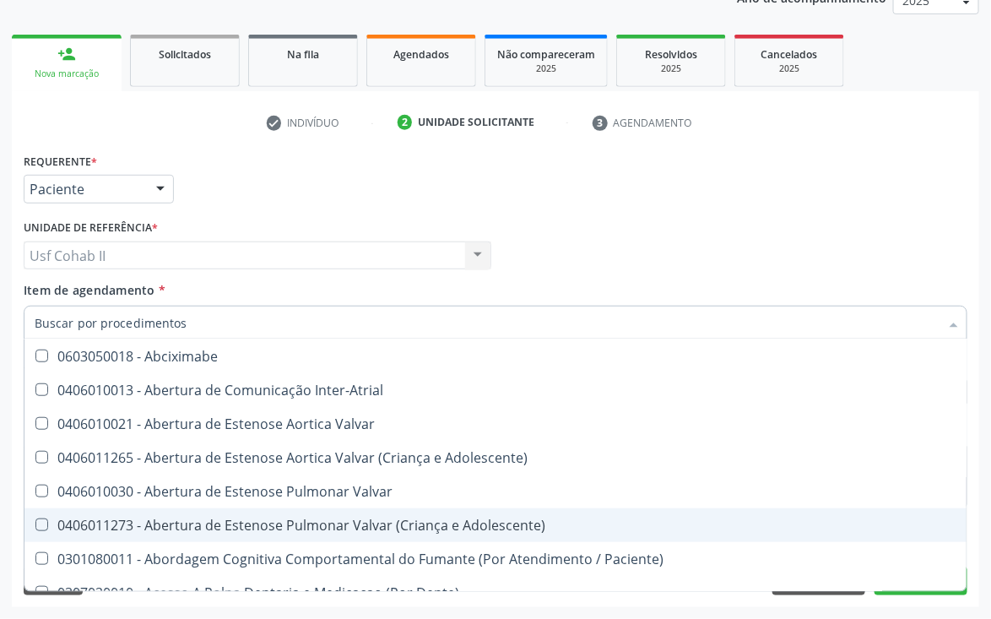
click at [867, 608] on div "Acompanhamento Acompanhe a situação das marcações correntes e finalizadas Relat…" at bounding box center [495, 247] width 991 height 744
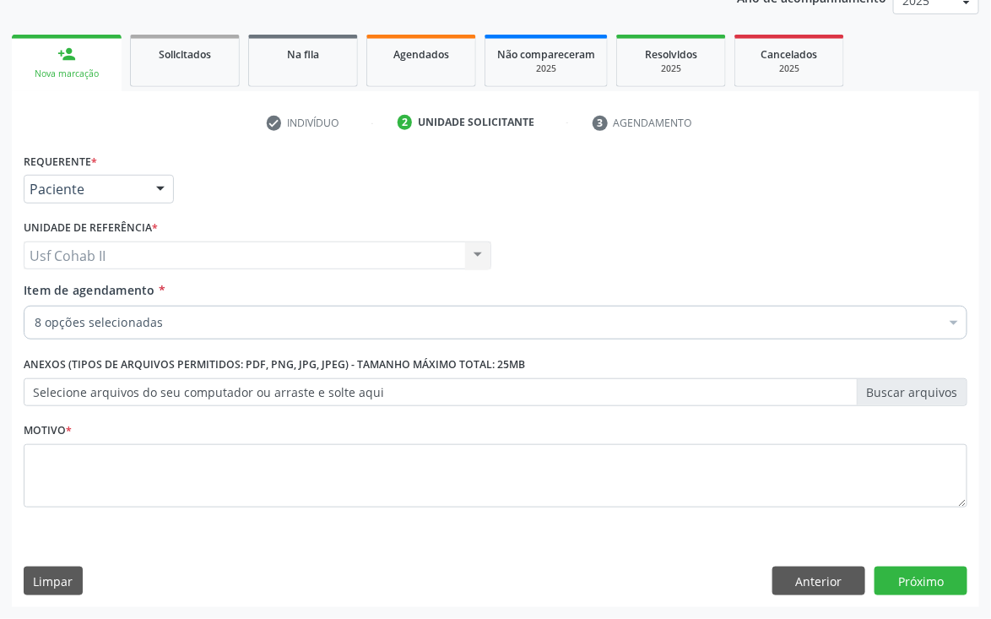
scroll to position [0, 0]
click at [907, 576] on button "Próximo" at bounding box center [921, 581] width 93 height 29
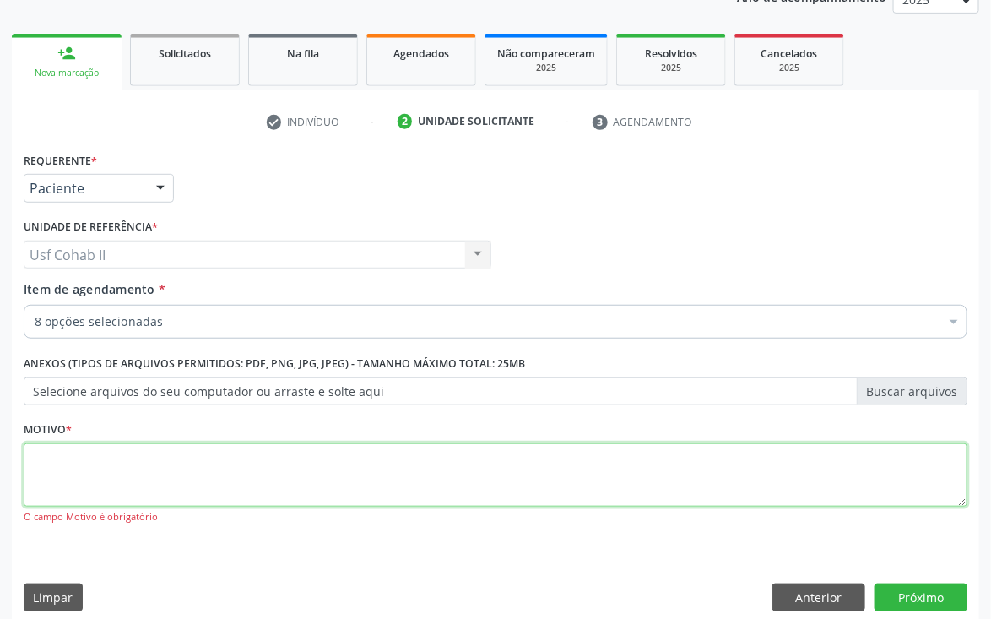
drag, startPoint x: 195, startPoint y: 466, endPoint x: 188, endPoint y: 434, distance: 32.8
click at [195, 467] on textarea at bounding box center [496, 475] width 944 height 64
type textarea "."
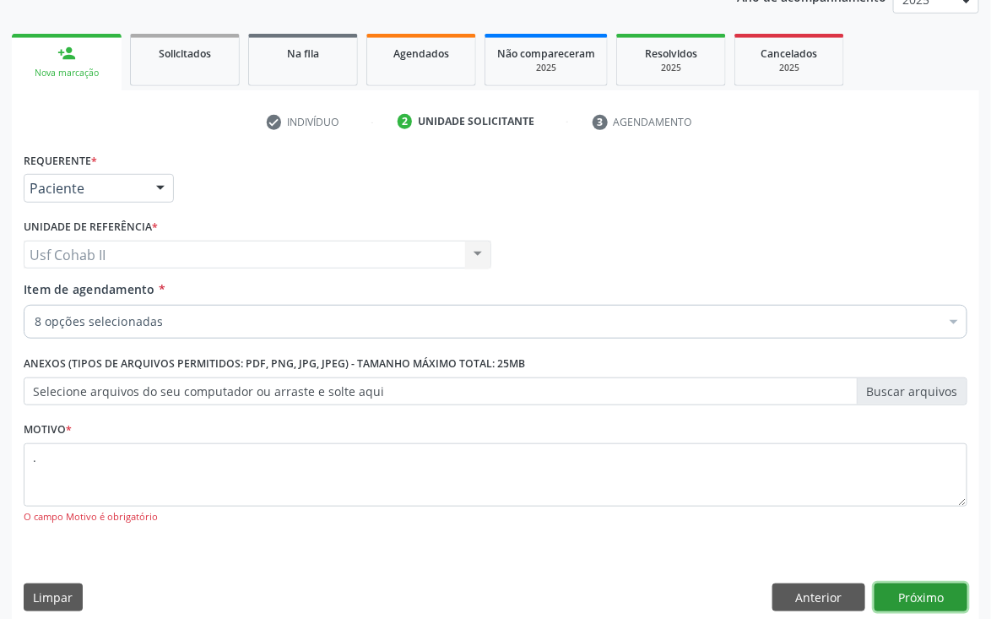
click at [918, 593] on button "Próximo" at bounding box center [921, 598] width 93 height 29
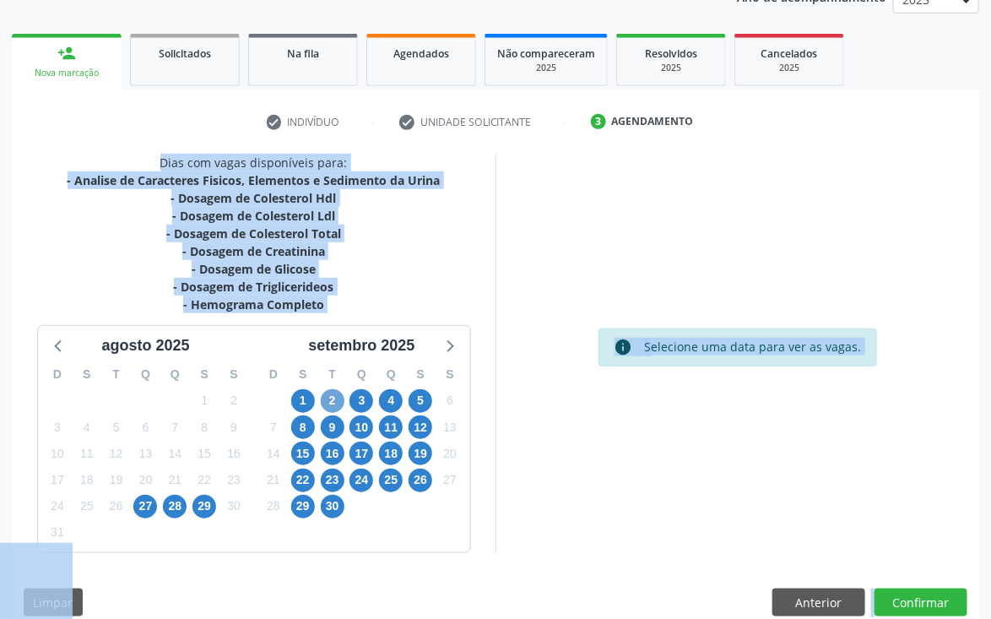
click at [333, 396] on span "2" at bounding box center [333, 401] width 24 height 24
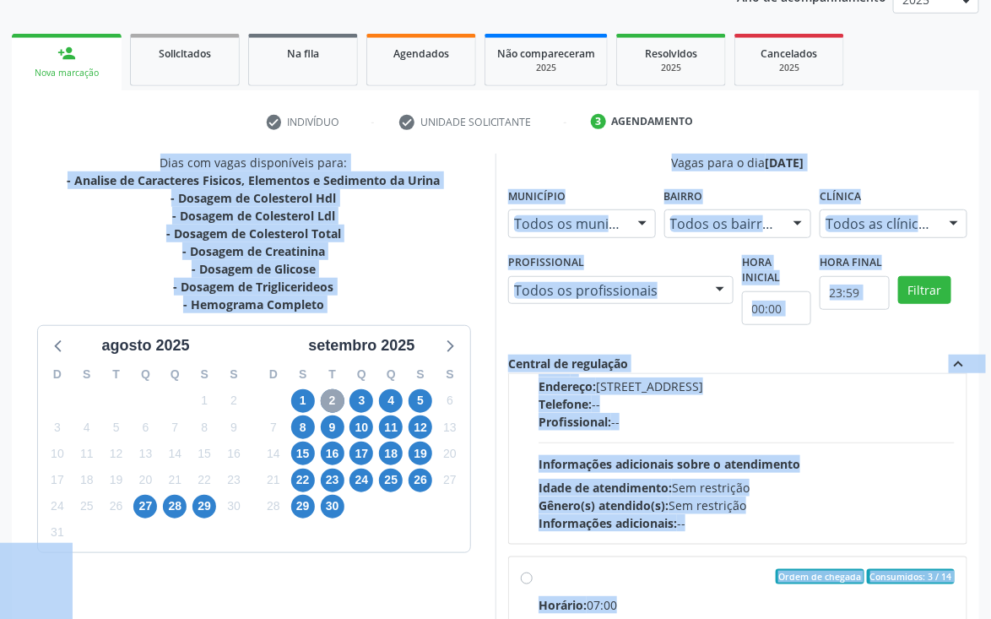
scroll to position [1140, 0]
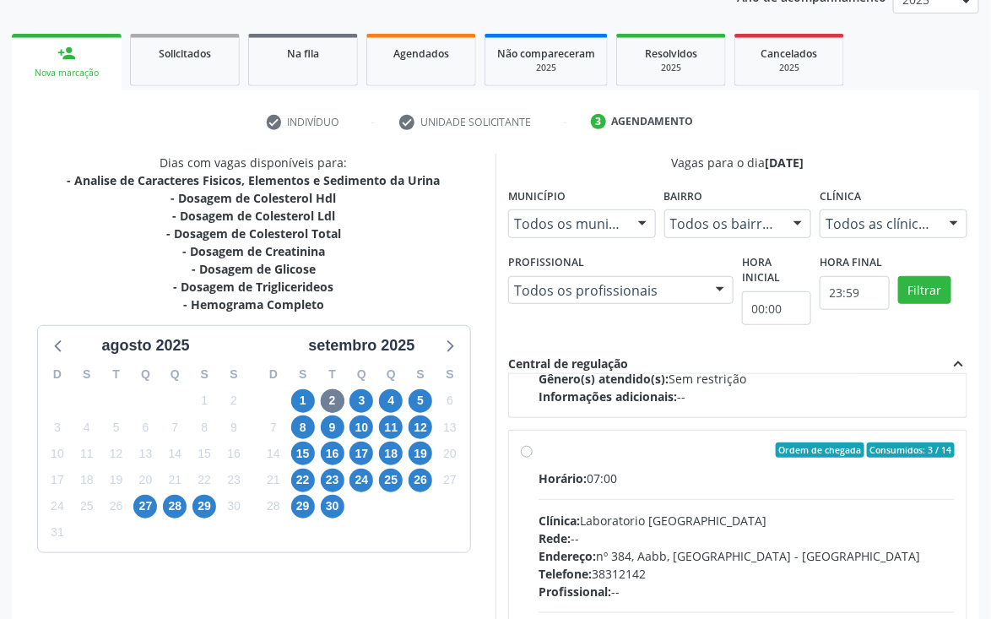
click at [539, 449] on label "Ordem de chegada Consumidos: 3 / 14 Horário: 07:00 Clínica: Laboratorio Sao Fra…" at bounding box center [747, 572] width 416 height 259
click at [528, 449] on input "Ordem de chegada Consumidos: 3 / 14 Horário: 07:00 Clínica: Laboratorio Sao Fra…" at bounding box center [527, 450] width 12 height 15
radio input "true"
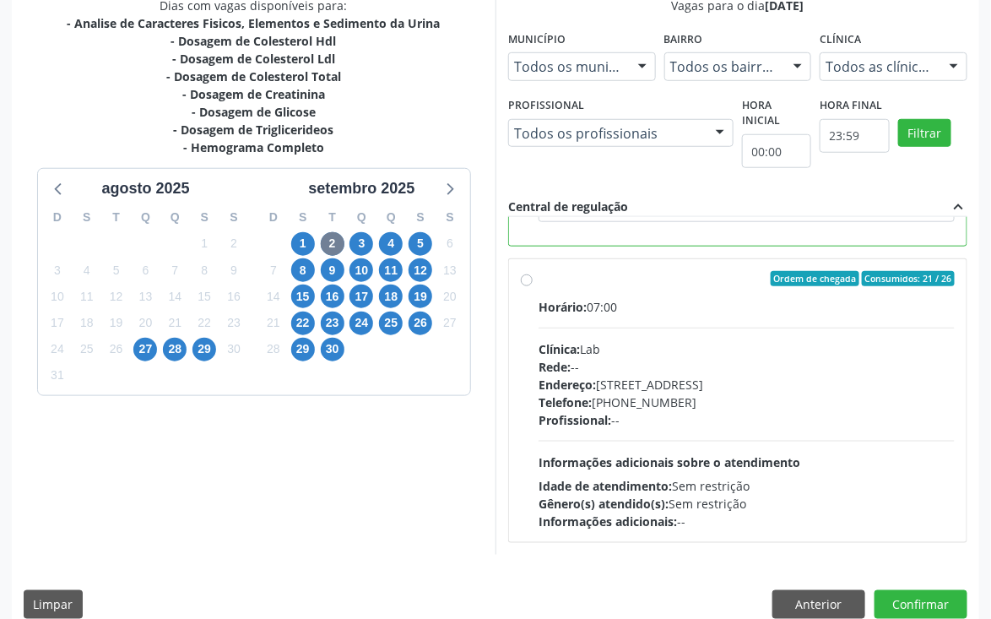
scroll to position [390, 0]
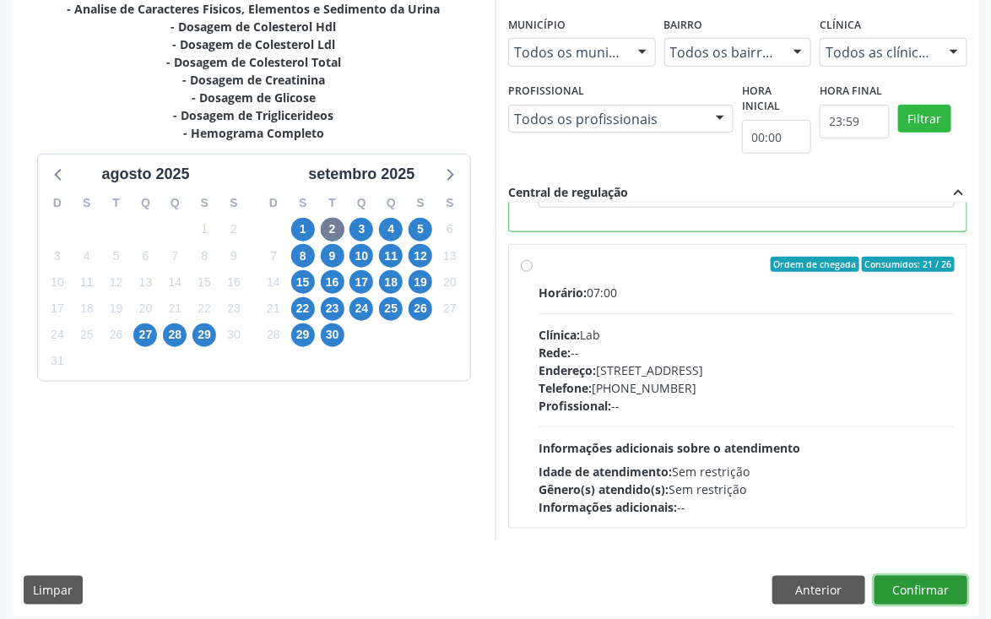
click at [937, 581] on button "Confirmar" at bounding box center [921, 590] width 93 height 29
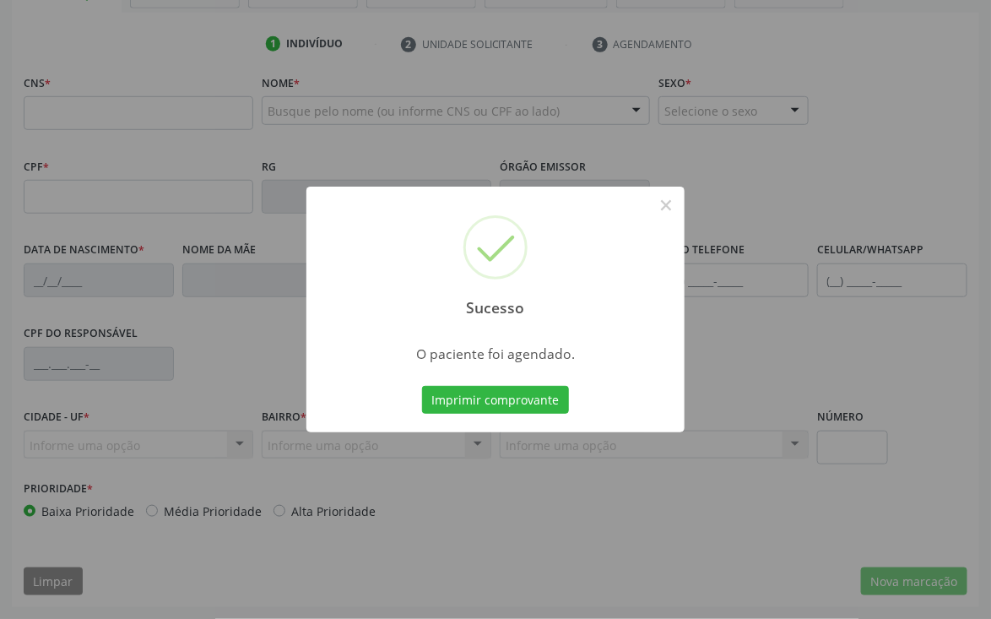
scroll to position [296, 0]
click at [489, 398] on button "Imprimir comprovante" at bounding box center [495, 400] width 147 height 29
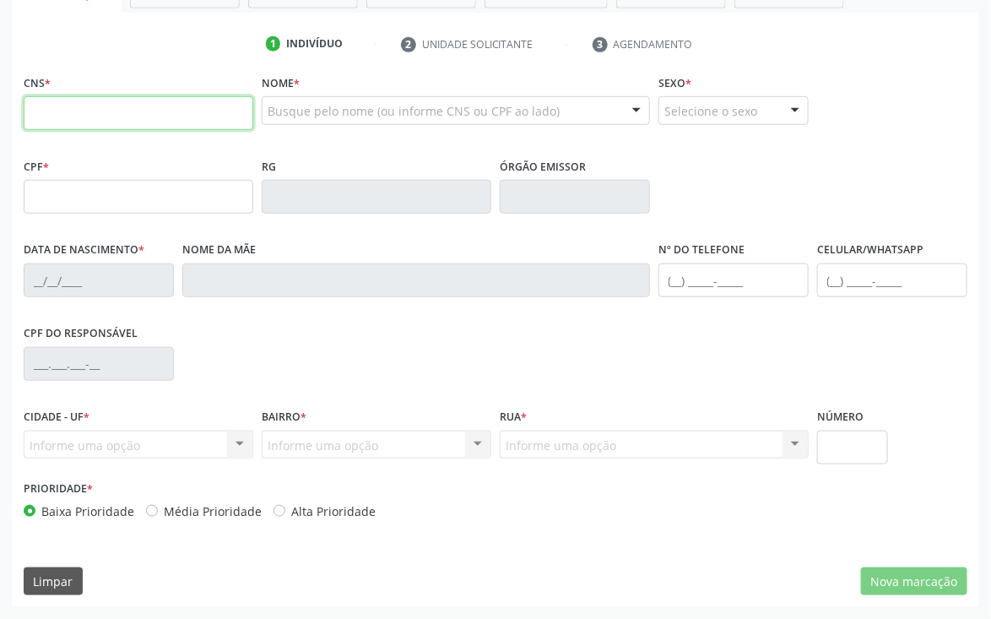
click at [122, 117] on input "text" at bounding box center [139, 113] width 230 height 34
type input "898 0029 6621 4297"
type input "04/07/1959"
type input "Antonia Maria da Silva"
type input "(87) 99631-6974"
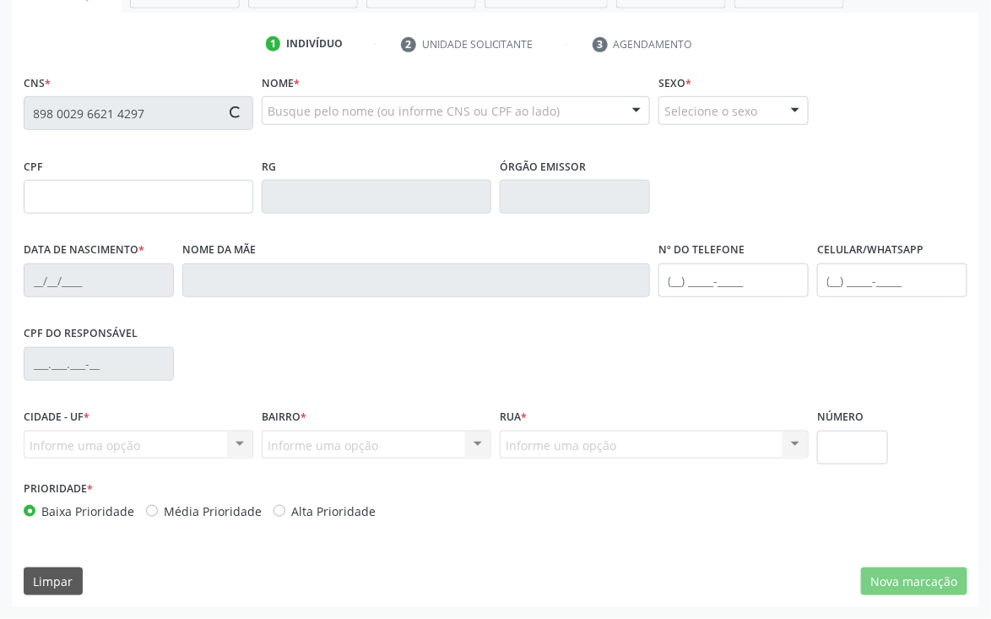
type input "271"
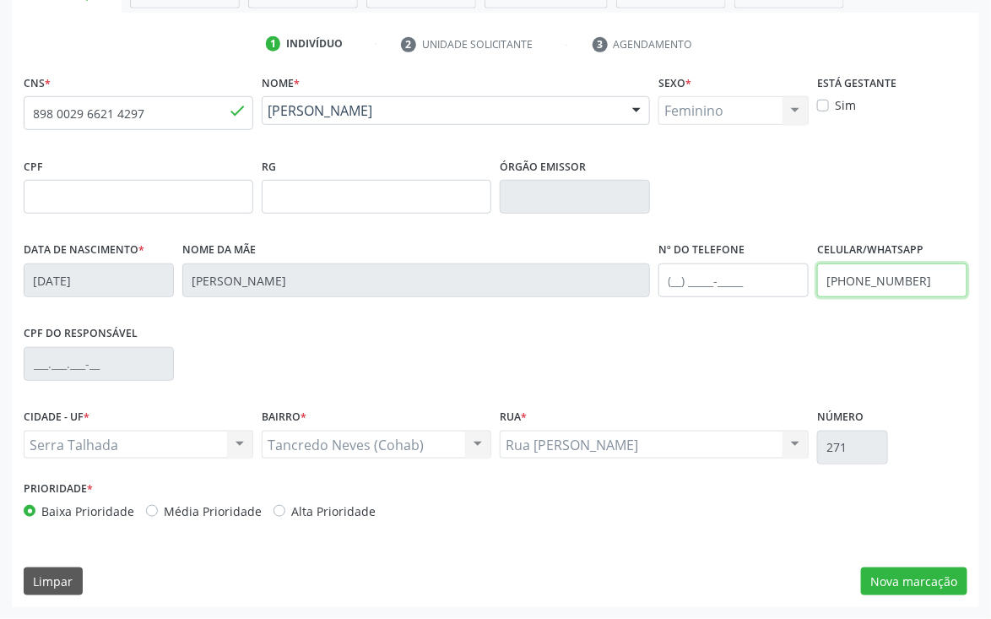
drag, startPoint x: 935, startPoint y: 280, endPoint x: 621, endPoint y: 280, distance: 314.2
click at [618, 286] on div "Data de nascimento * 04/07/1959 Nome da mãe Antonia Maria da Silva Nº do Telefo…" at bounding box center [495, 279] width 953 height 84
click at [618, 286] on input "Antonia Maria da Silva" at bounding box center [416, 280] width 468 height 34
drag, startPoint x: 925, startPoint y: 276, endPoint x: 715, endPoint y: 285, distance: 209.6
click at [715, 285] on div "Data de nascimento * 04/07/1959 Nome da mãe Antonia Maria da Silva Nº do Telefo…" at bounding box center [495, 279] width 953 height 84
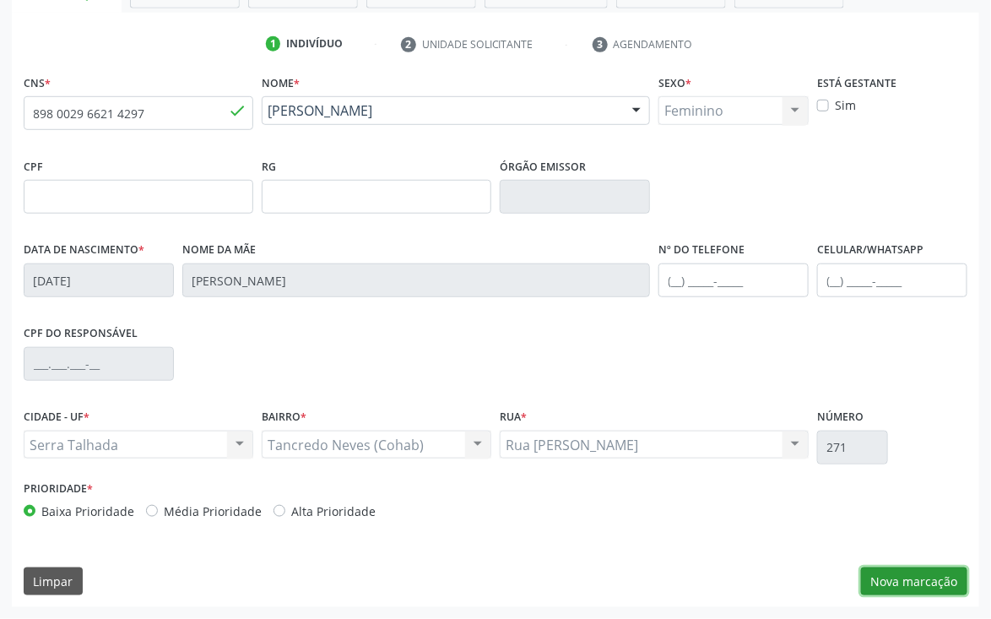
click at [910, 573] on button "Nova marcação" at bounding box center [914, 582] width 106 height 29
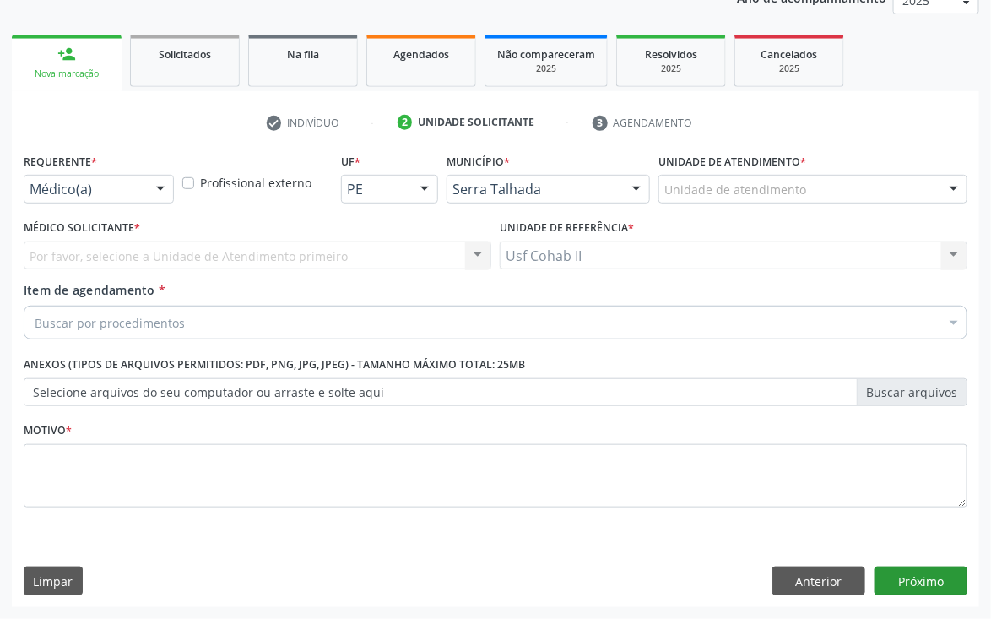
scroll to position [219, 0]
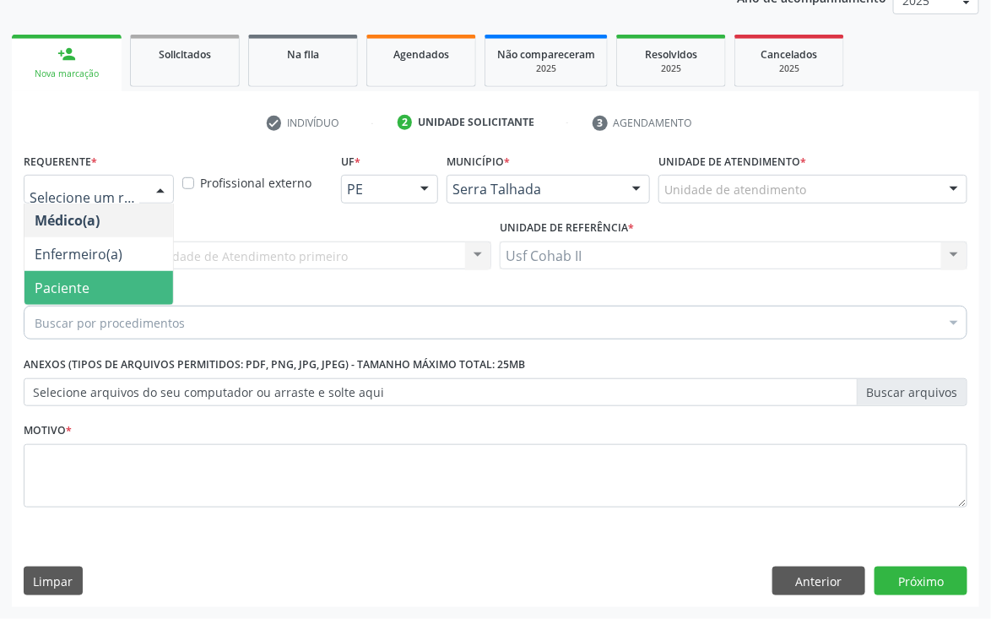
click at [92, 285] on span "Paciente" at bounding box center [98, 288] width 149 height 34
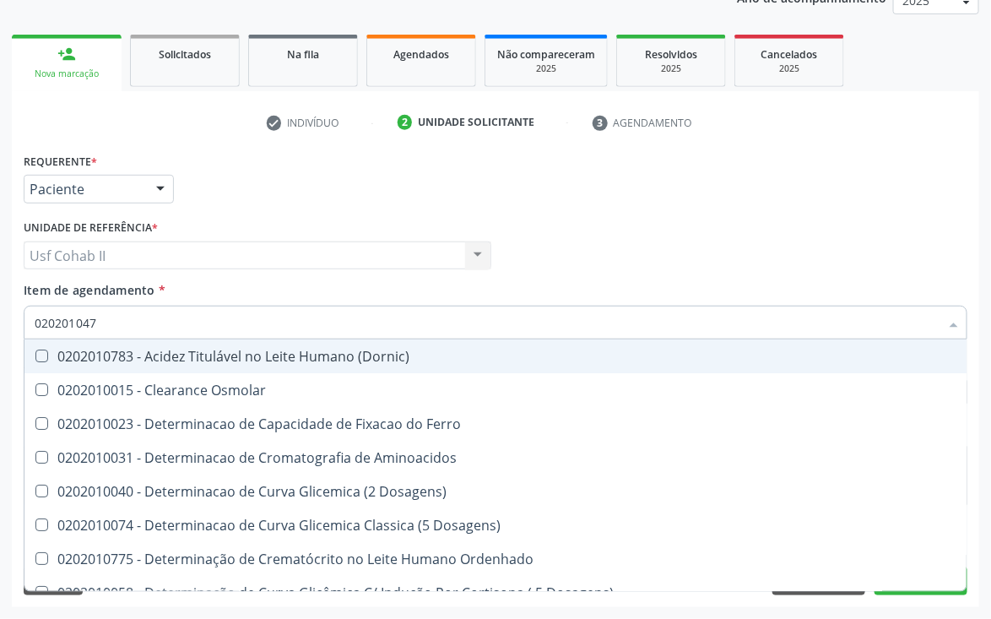
type input "0202010473"
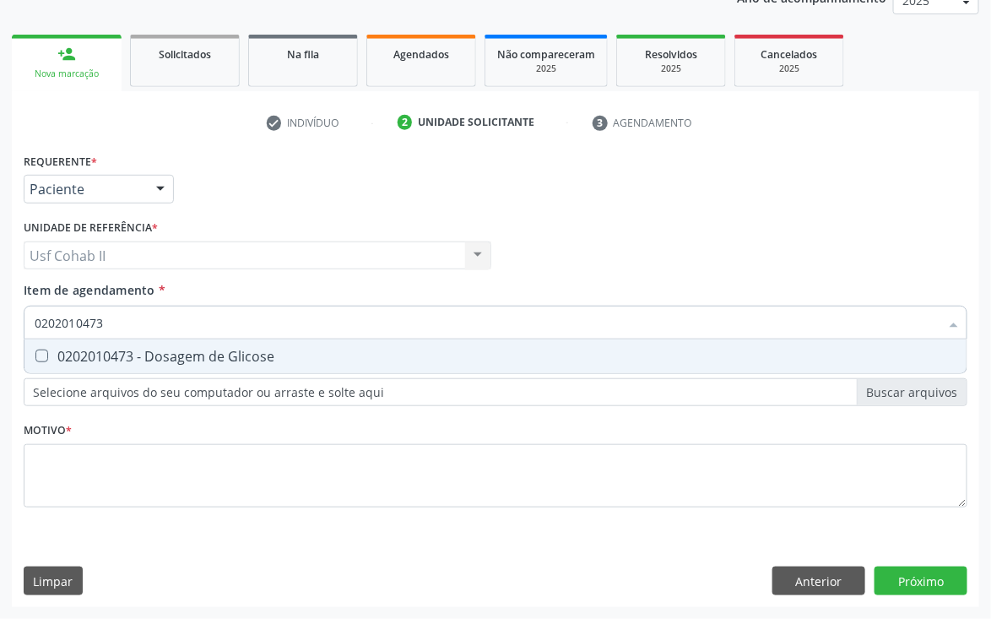
click at [314, 366] on span "0202010473 - Dosagem de Glicose" at bounding box center [495, 356] width 942 height 34
checkbox Glicose "true"
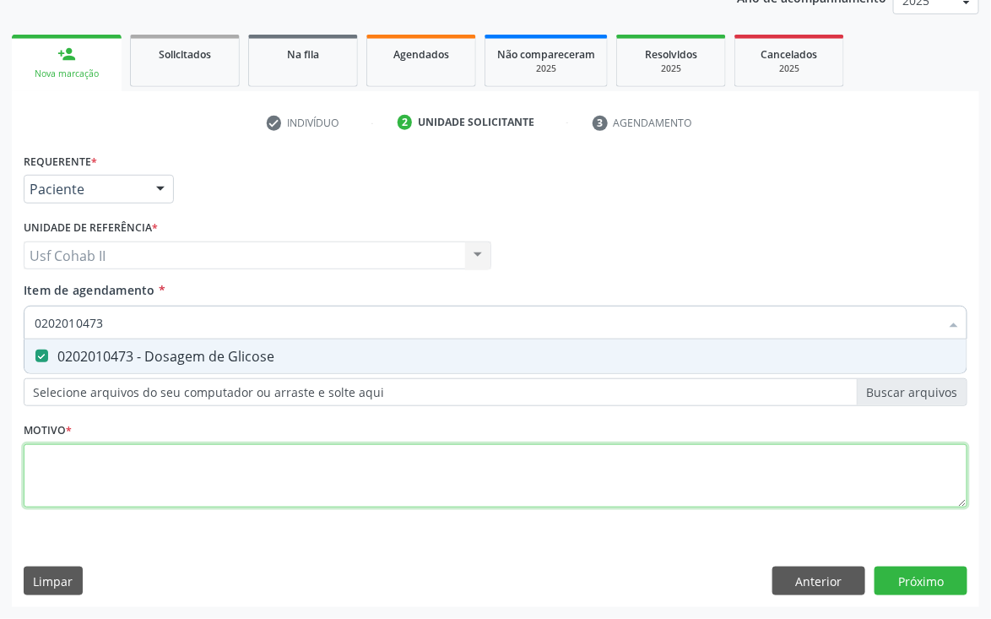
click at [185, 466] on div "Requerente * Paciente Médico(a) Enfermeiro(a) Paciente Nenhum resultado encontr…" at bounding box center [496, 340] width 944 height 383
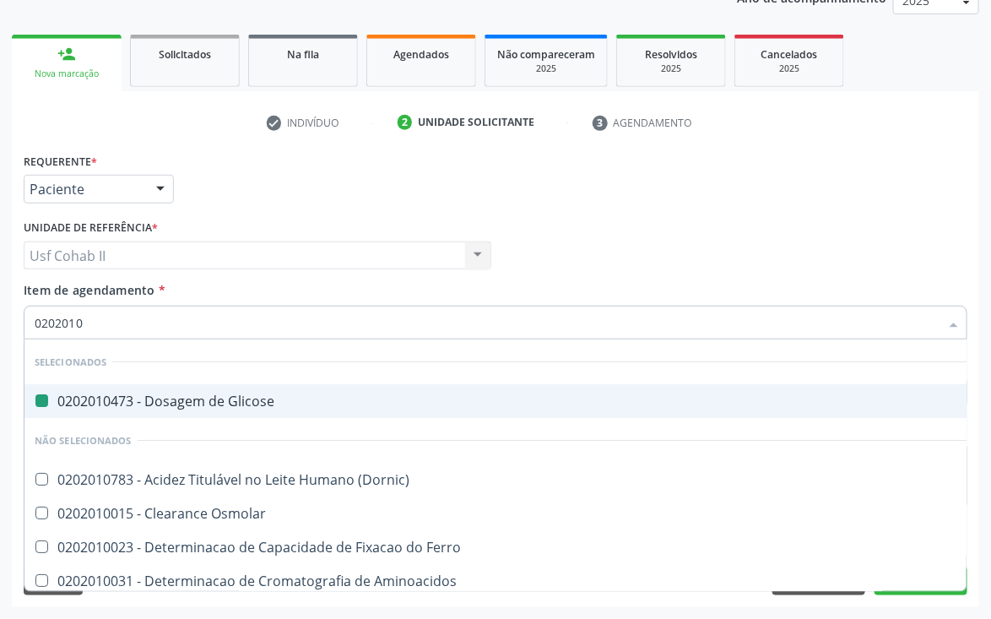
type input "02020105"
checkbox Glicose "false"
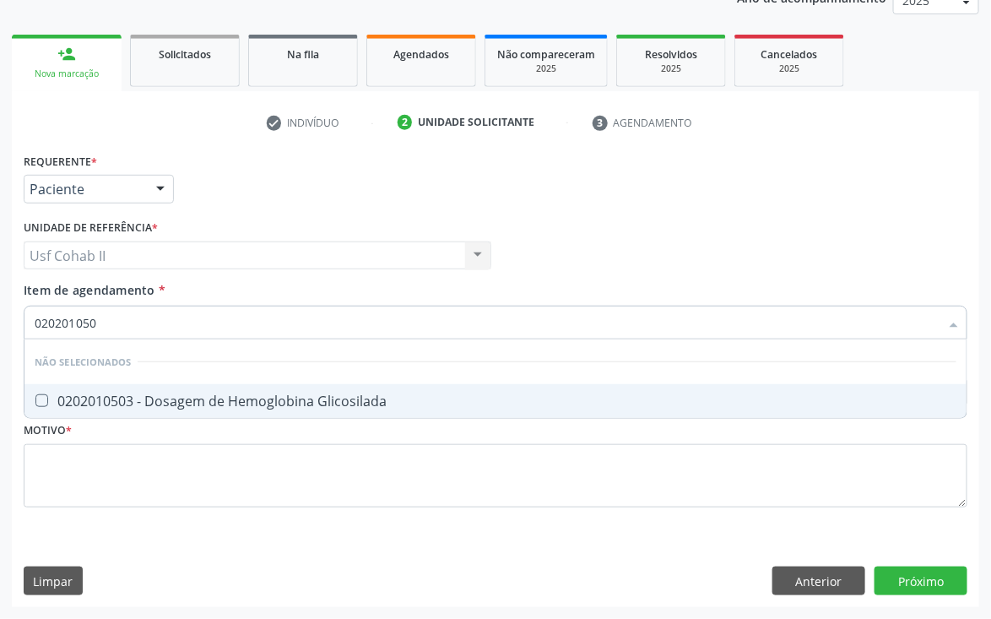
type input "0202010503"
click at [196, 388] on span "0202010503 - Dosagem de Hemoglobina Glicosilada" at bounding box center [495, 401] width 942 height 34
checkbox Glicosilada "true"
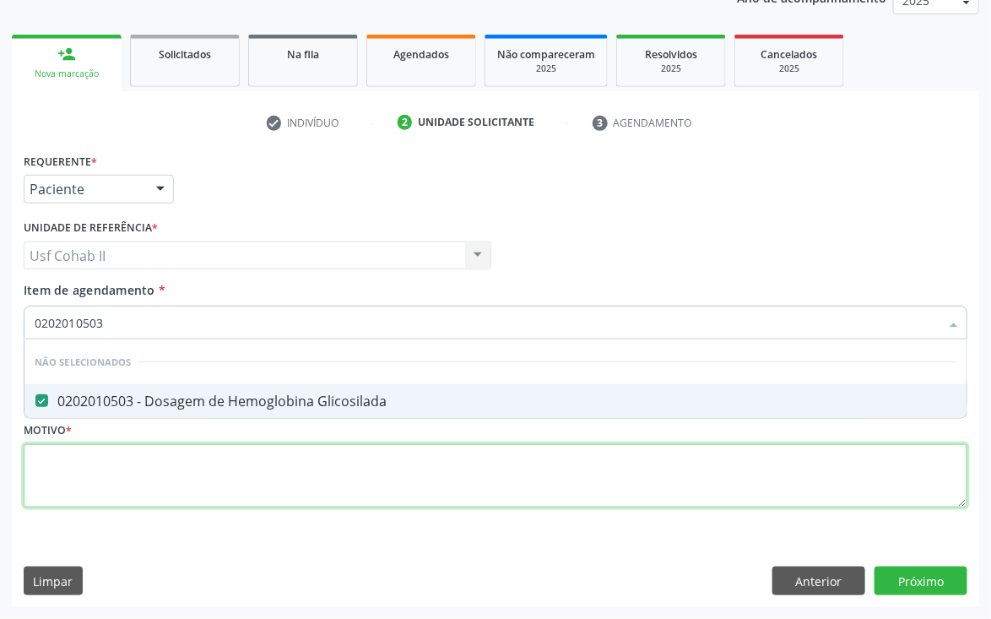
click at [139, 484] on div "Requerente * Paciente Médico(a) Enfermeiro(a) Paciente Nenhum resultado encontr…" at bounding box center [496, 340] width 944 height 383
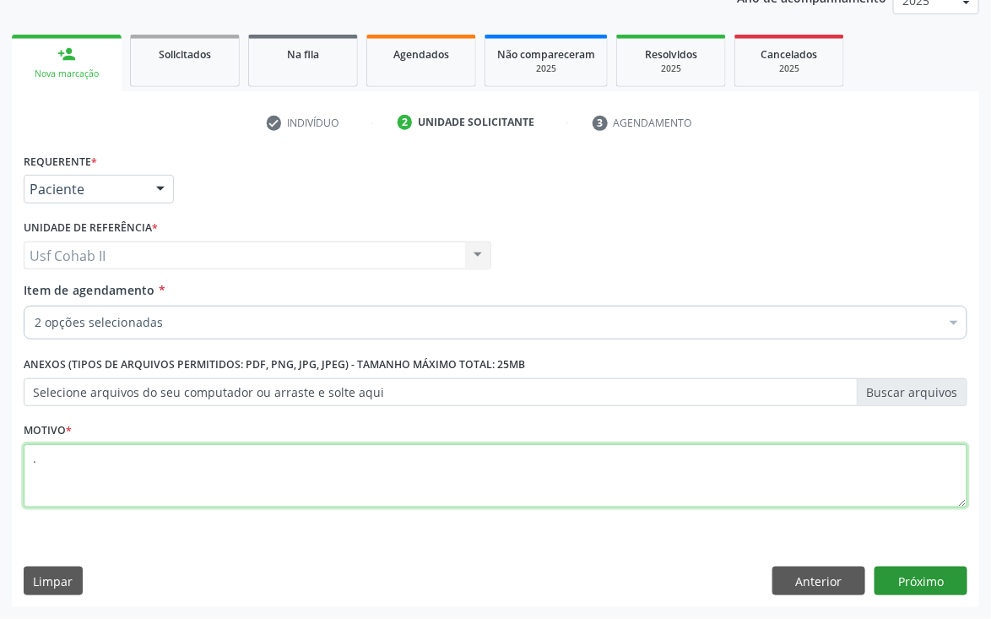
type textarea "."
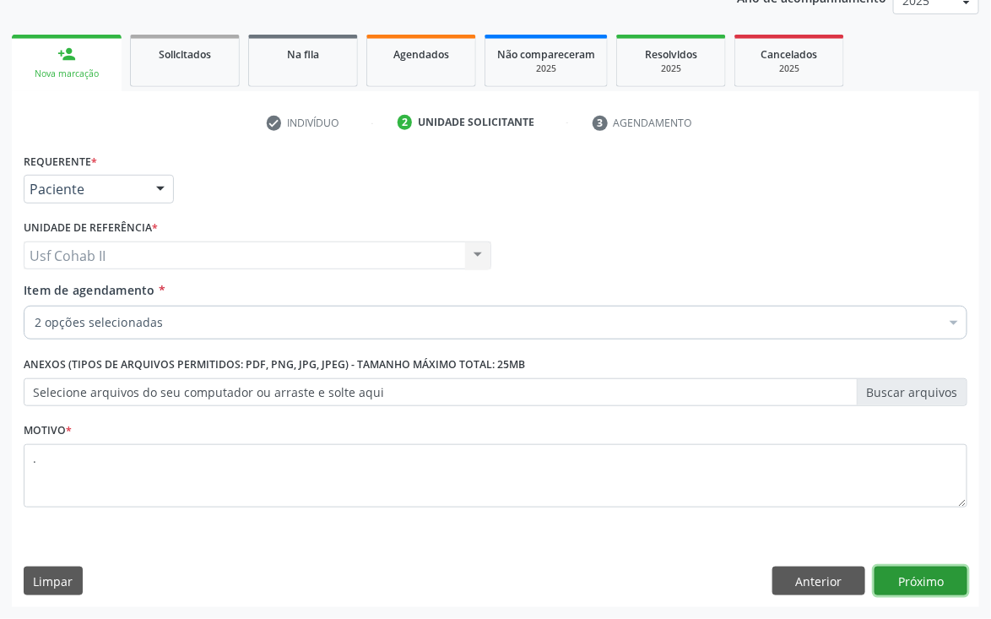
click at [932, 575] on button "Próximo" at bounding box center [921, 581] width 93 height 29
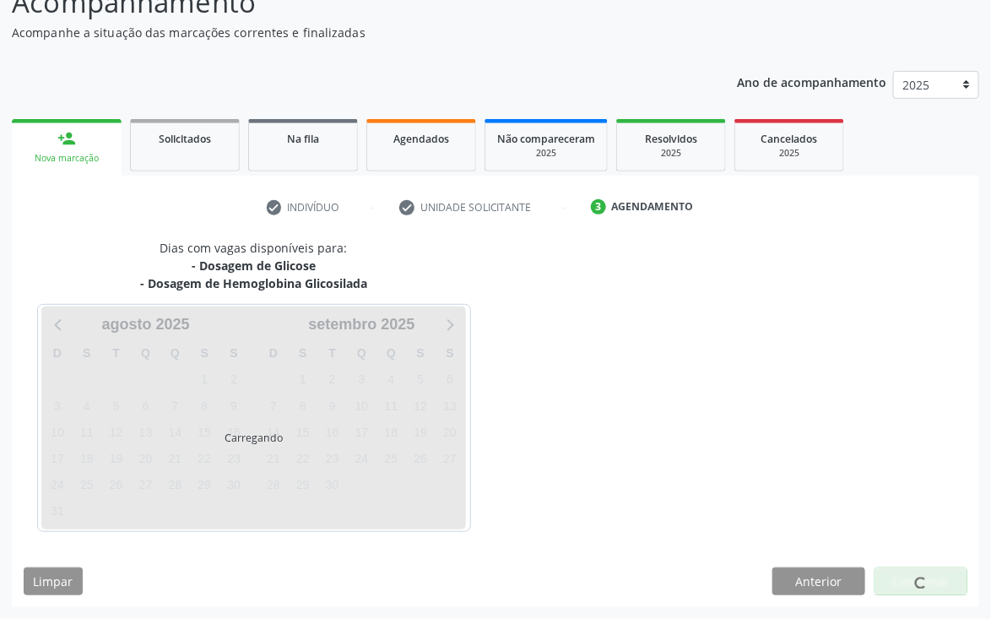
scroll to position [134, 0]
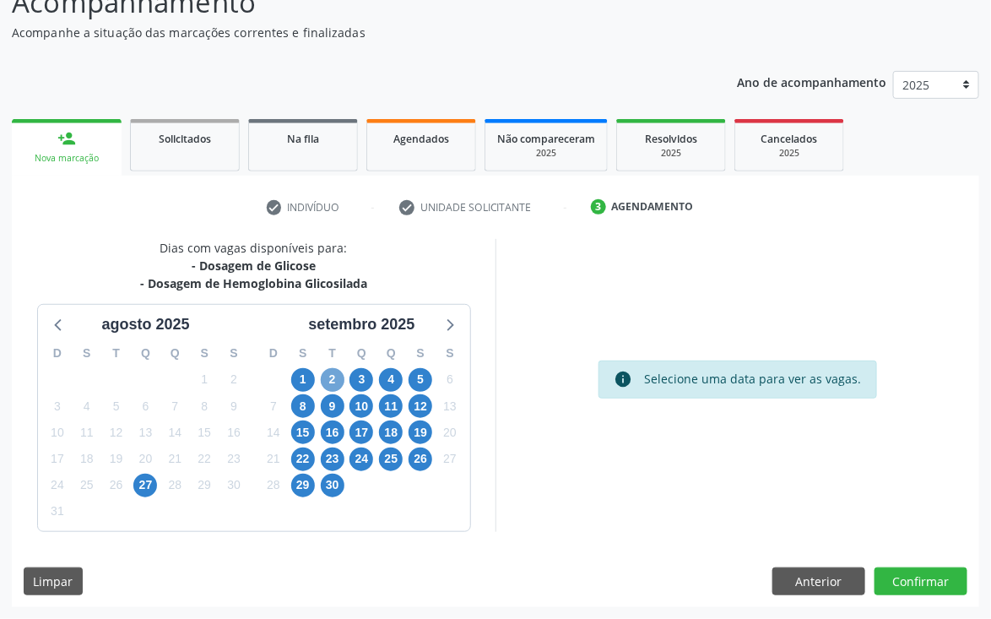
click at [329, 373] on span "2" at bounding box center [333, 380] width 24 height 24
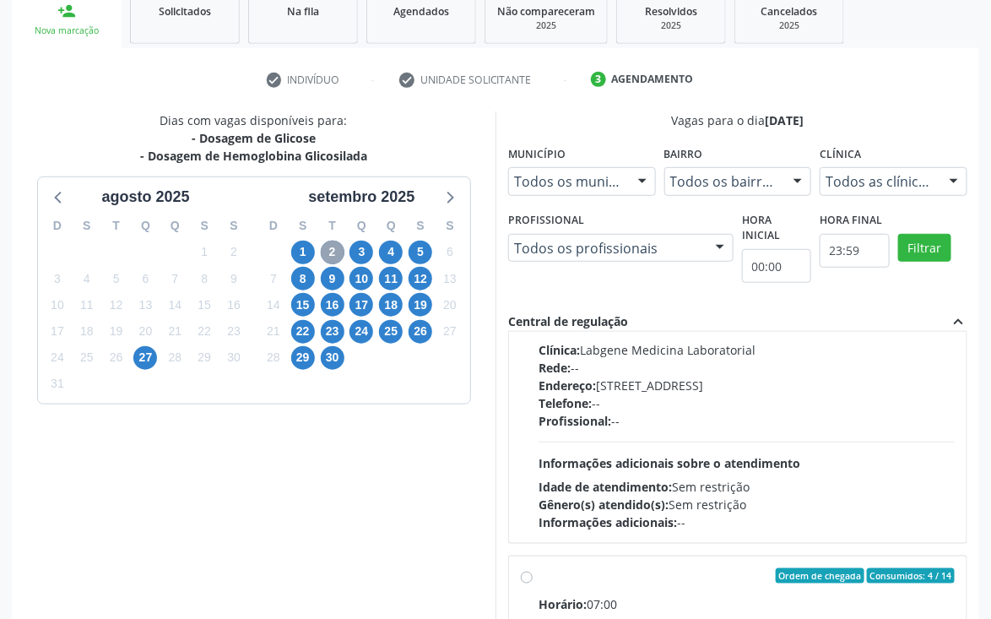
scroll to position [507, 0]
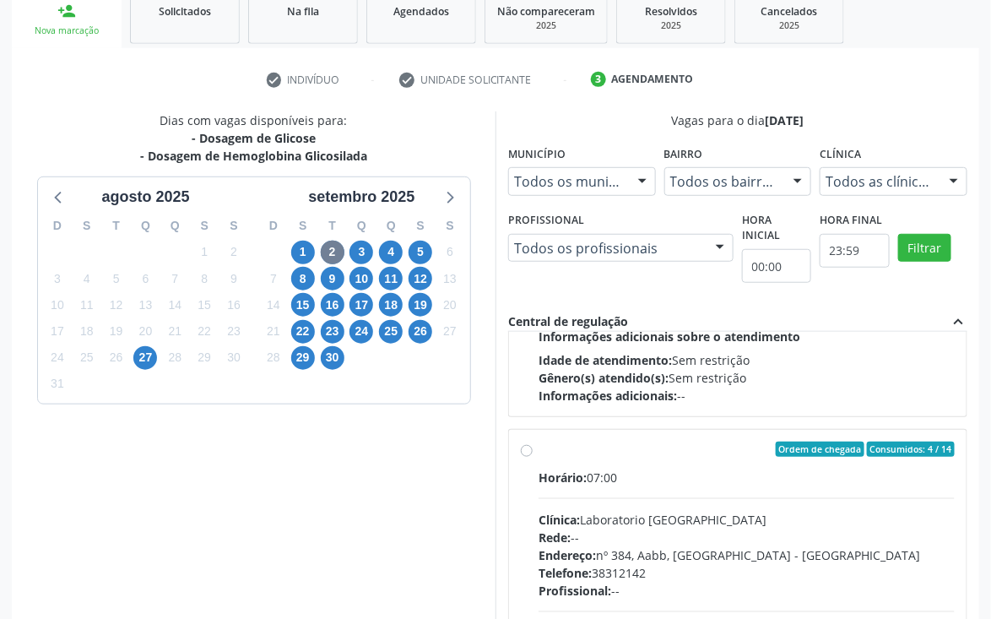
click at [539, 442] on label "Ordem de chegada Consumidos: 4 / 14 Horário: 07:00 Clínica: Laboratorio Sao Fra…" at bounding box center [747, 571] width 416 height 259
click at [527, 442] on input "Ordem de chegada Consumidos: 4 / 14 Horário: 07:00 Clínica: Laboratorio Sao Fra…" at bounding box center [527, 449] width 12 height 15
radio input "true"
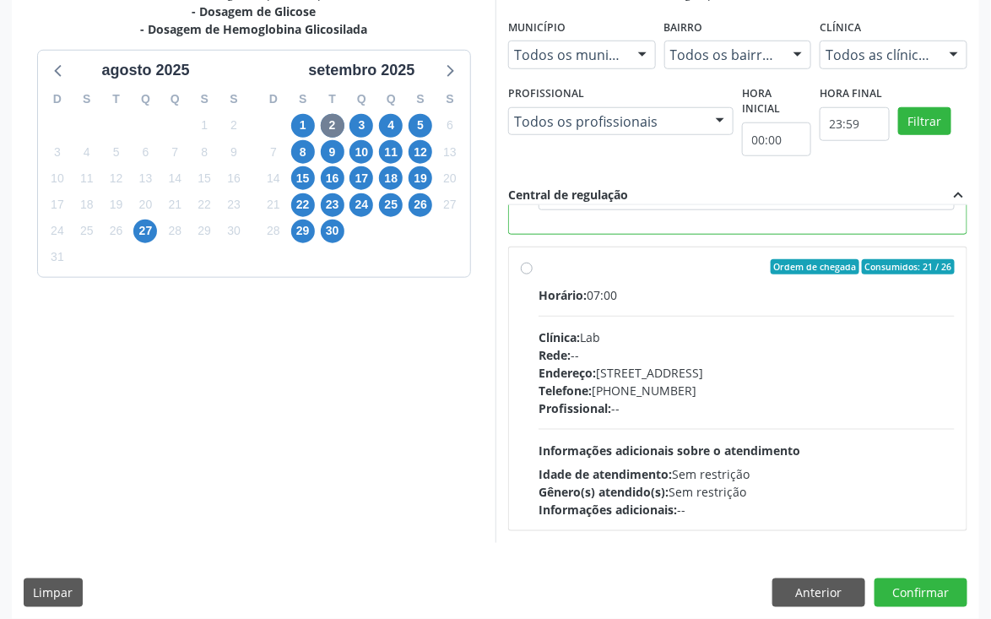
scroll to position [390, 0]
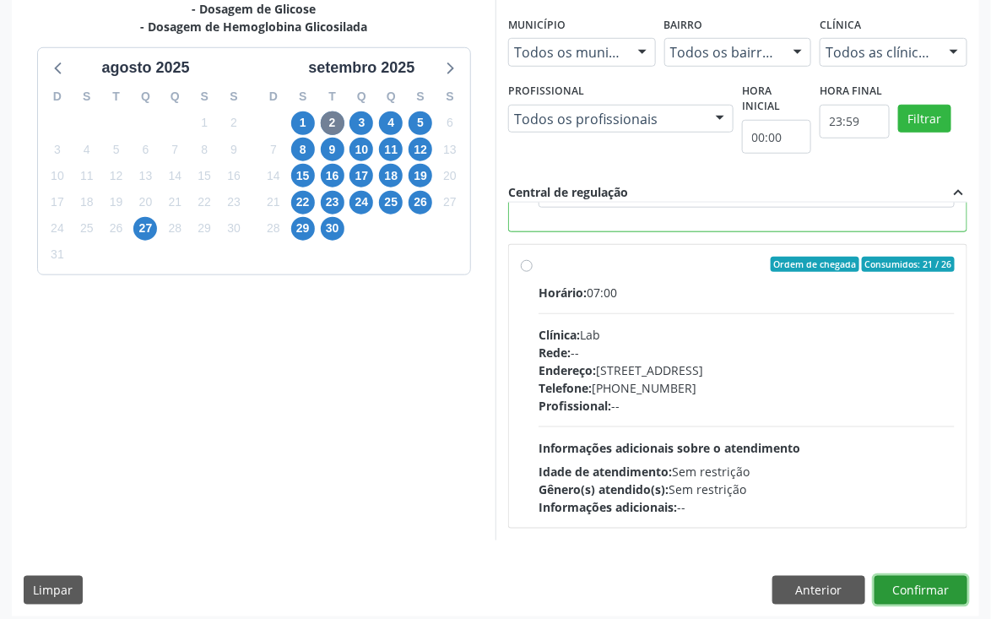
click at [937, 583] on button "Confirmar" at bounding box center [921, 590] width 93 height 29
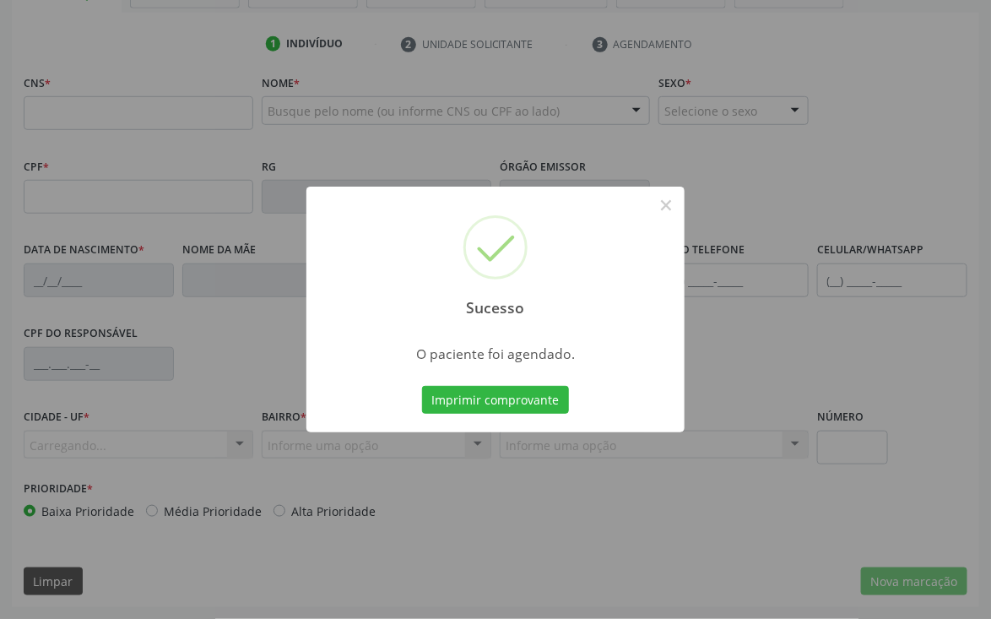
scroll to position [296, 0]
click at [520, 401] on button "Imprimir comprovante" at bounding box center [495, 400] width 147 height 29
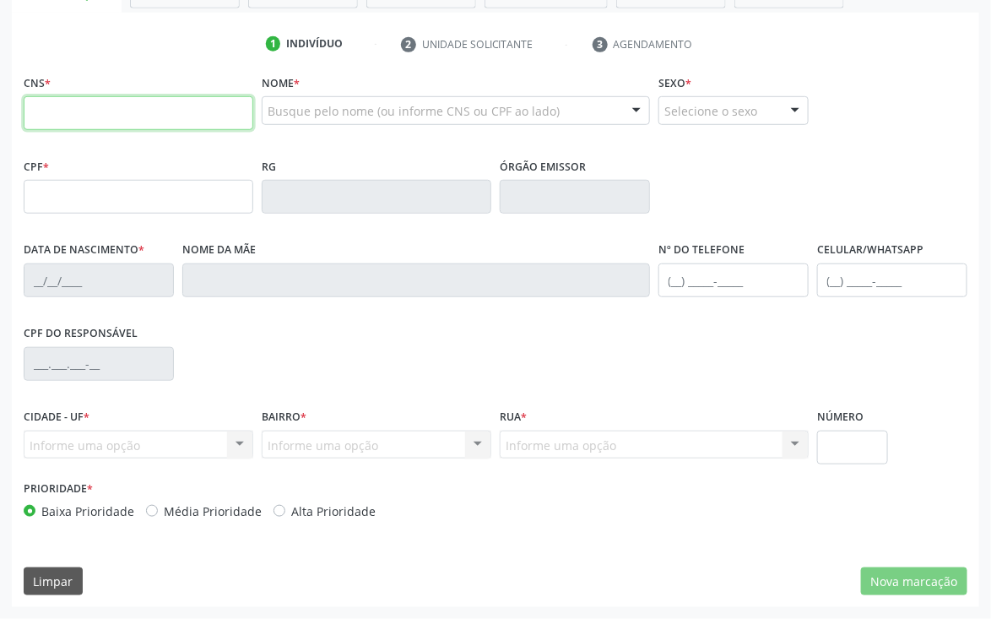
click at [139, 99] on input "text" at bounding box center [139, 113] width 230 height 34
type input "209 1360 8429 0006"
type input "656.983.714-15"
type input "[DATE]"
type input "Espedita [PERSON_NAME]"
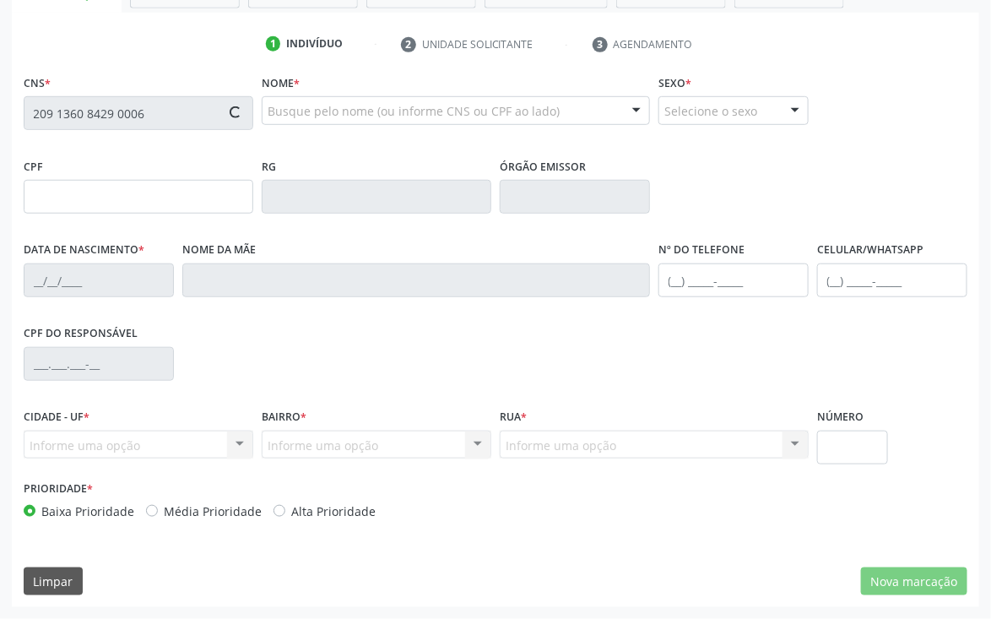
type input "(87) 99999-9999"
type input "200"
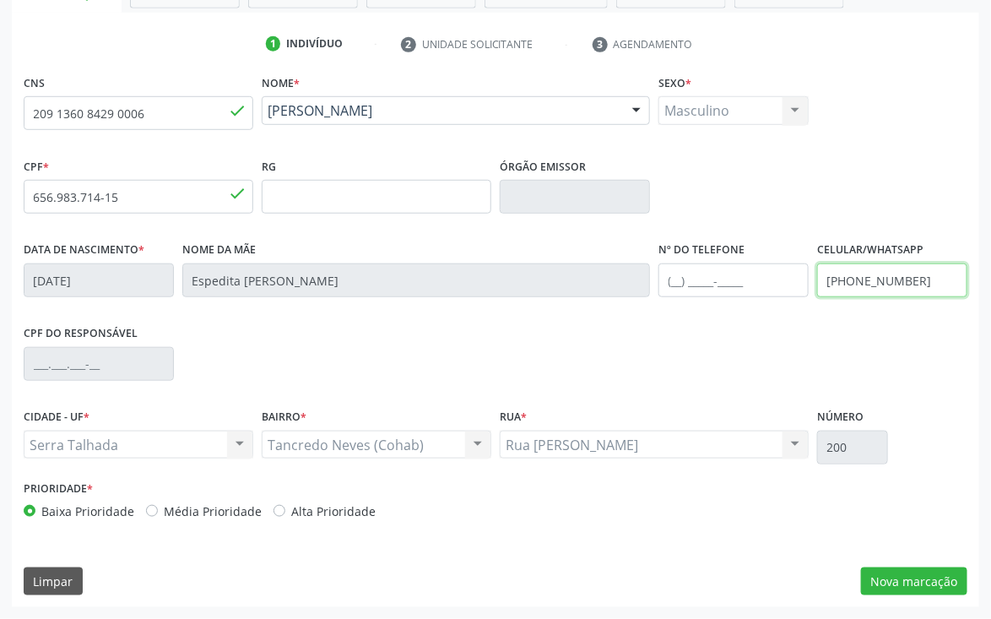
drag, startPoint x: 927, startPoint y: 287, endPoint x: 746, endPoint y: 287, distance: 181.6
click at [750, 287] on div "Data de nascimento * 26/06/1956 Nome da mãe Espedita Gomes de Sa Nº do Telefone…" at bounding box center [495, 279] width 953 height 84
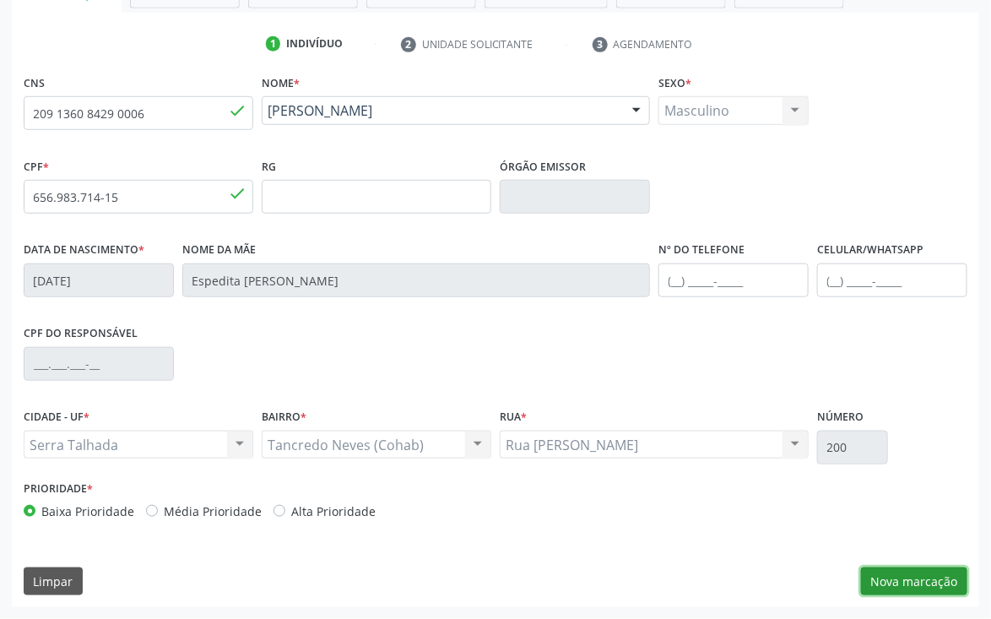
click at [933, 583] on button "Nova marcação" at bounding box center [914, 582] width 106 height 29
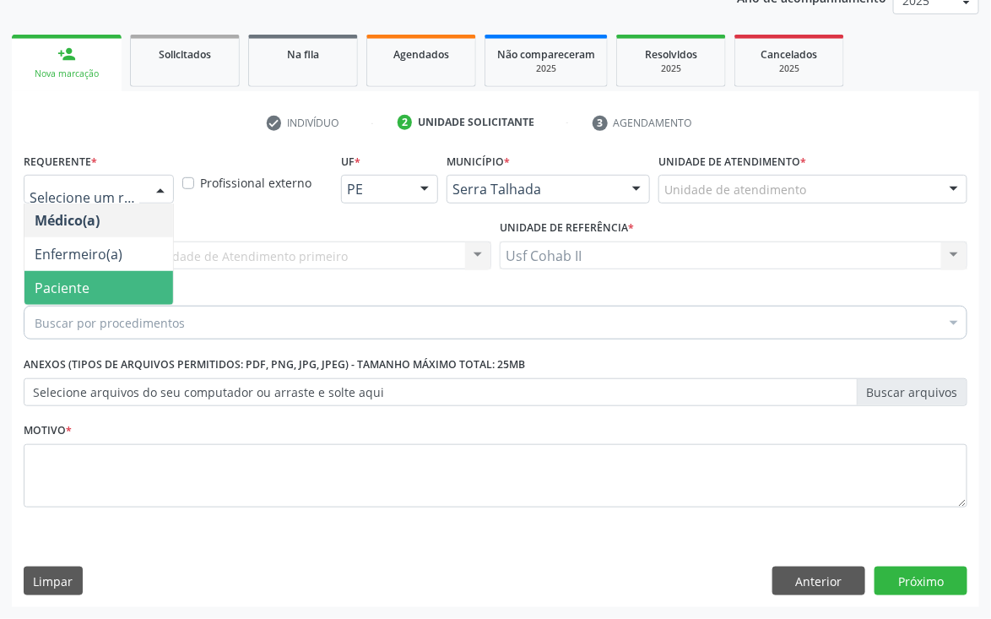
click at [72, 290] on span "Paciente" at bounding box center [62, 288] width 55 height 19
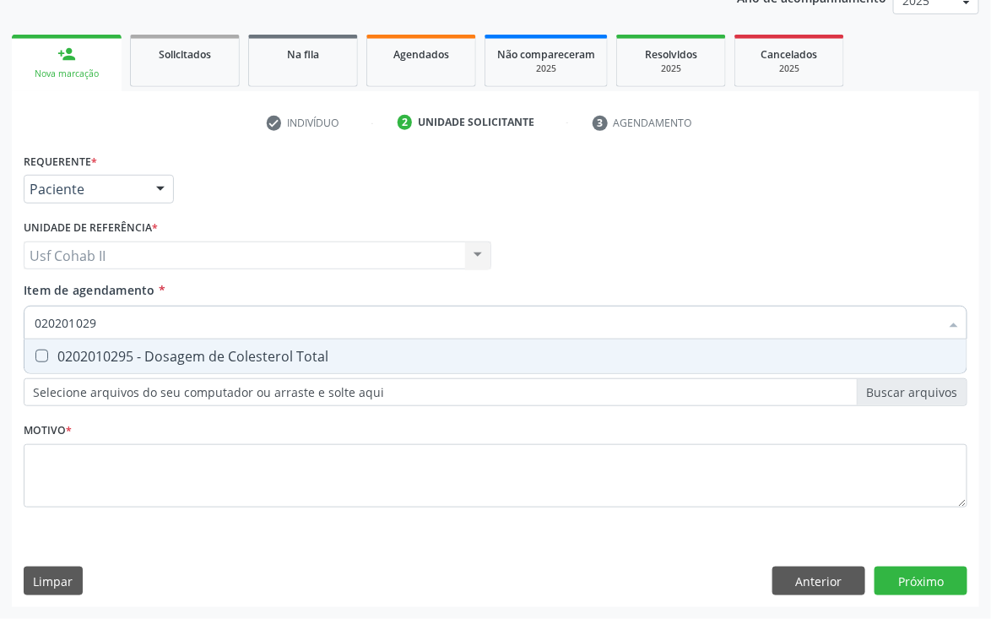
type input "0202010295"
click at [210, 358] on div "0202010295 - Dosagem de Colesterol Total" at bounding box center [496, 357] width 922 height 14
checkbox Total "true"
type input "0202010295"
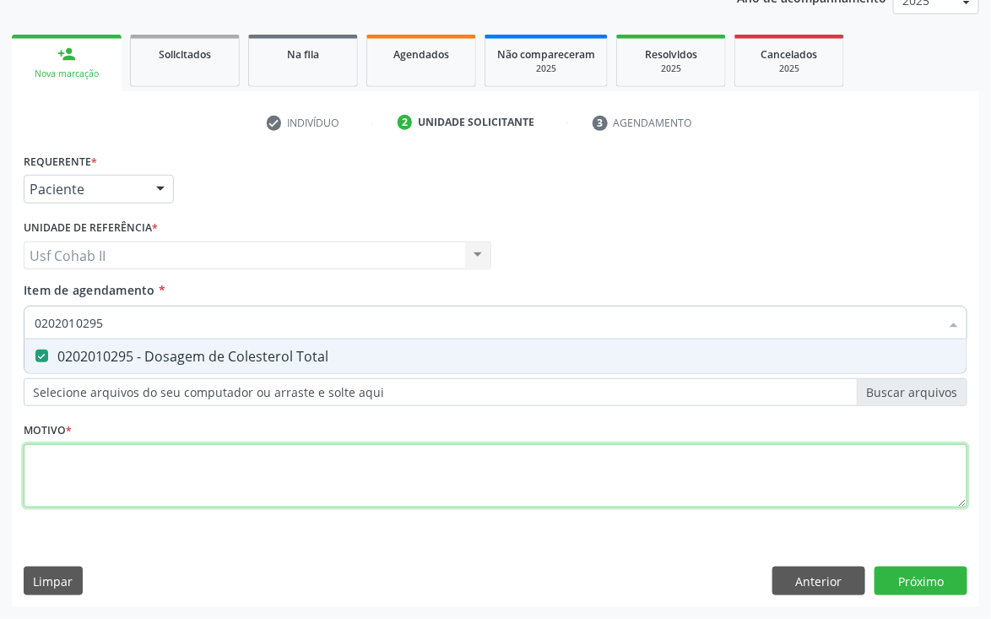
click at [147, 490] on div "Requerente * Paciente Médico(a) Enfermeiro(a) Paciente Nenhum resultado encontr…" at bounding box center [496, 340] width 944 height 383
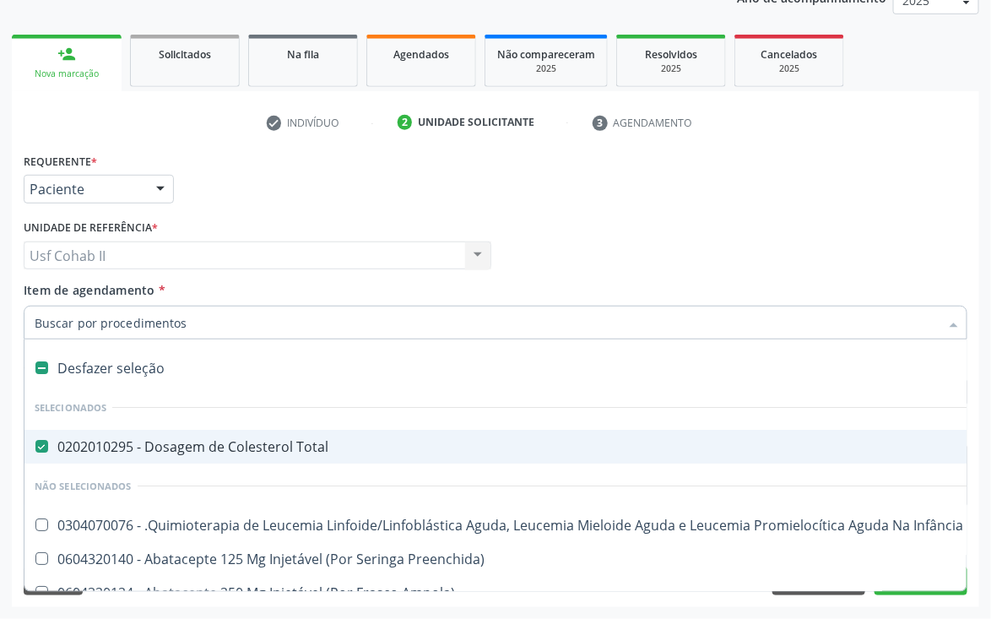
type input "c"
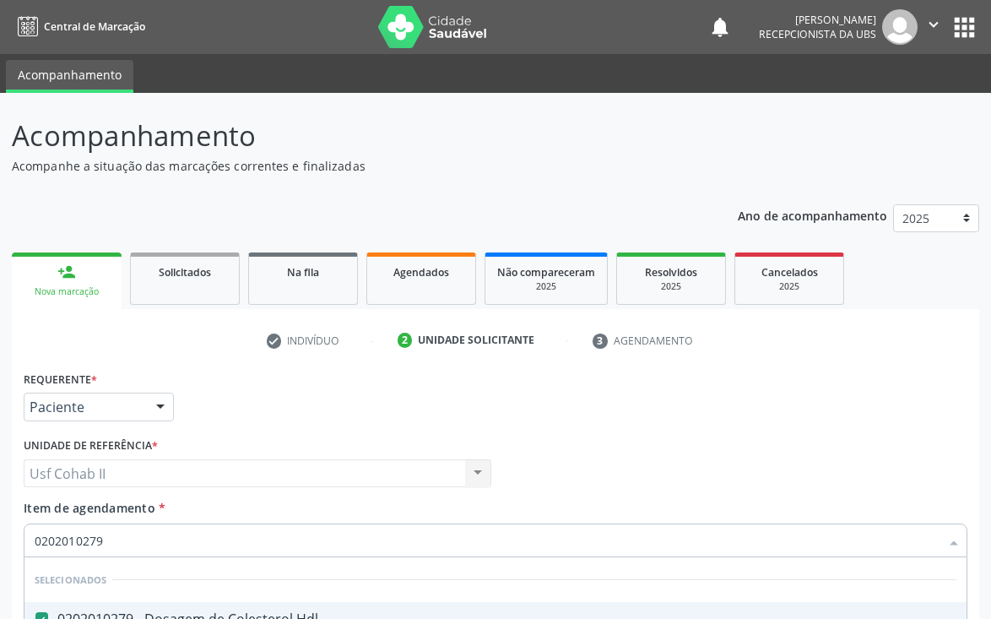
scroll to position [219, 0]
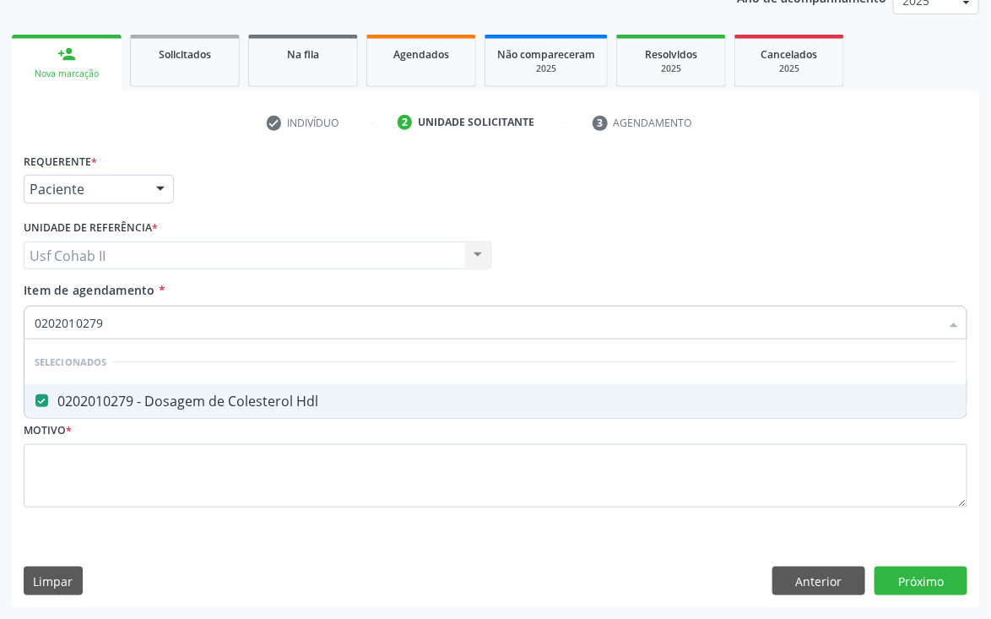
drag, startPoint x: 68, startPoint y: 314, endPoint x: 10, endPoint y: 295, distance: 61.4
click at [0, 319] on div "Acompanhamento Acompanhe a situação das marcações correntes e finalizadas Relat…" at bounding box center [495, 247] width 991 height 744
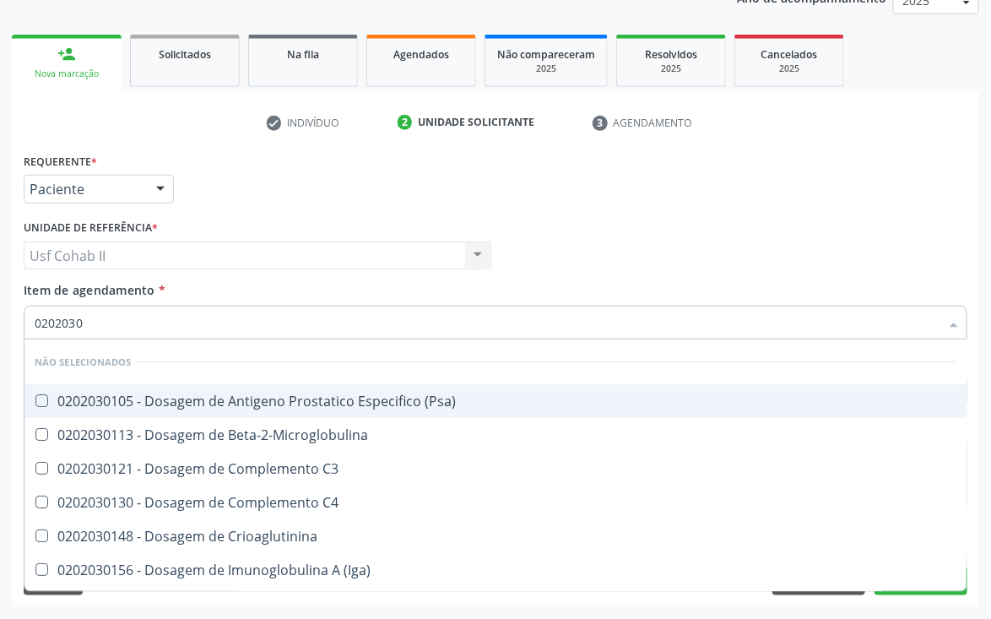
type input "02020301"
checkbox \(Psa\) "false"
checkbox Beta-2-Microglobulina "false"
checkbox C3 "false"
checkbox C4 "false"
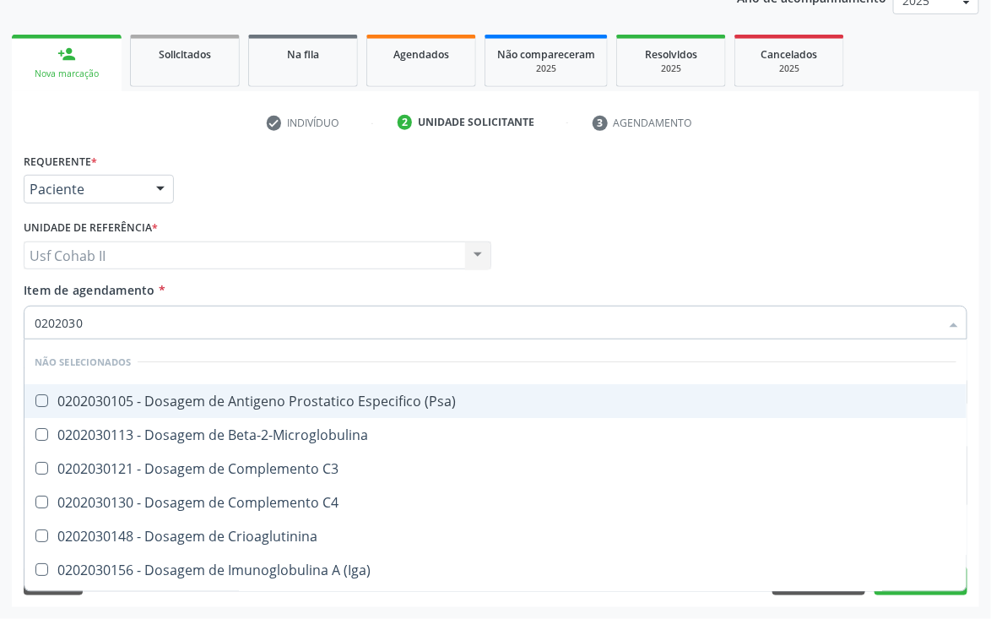
checkbox Crioaglutinina "false"
checkbox \(Iga\) "false"
checkbox \(Igg\) "false"
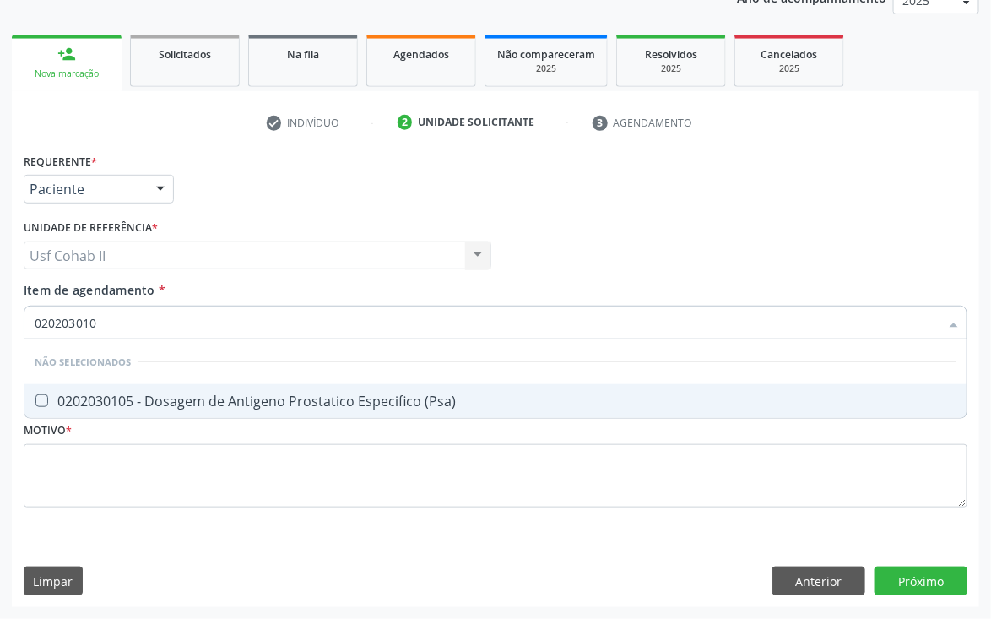
type input "0202030105"
click at [171, 395] on div "0202030105 - Dosagem de Antigeno Prostatico Especifico (Psa)" at bounding box center [496, 401] width 922 height 14
checkbox \(Psa\) "true"
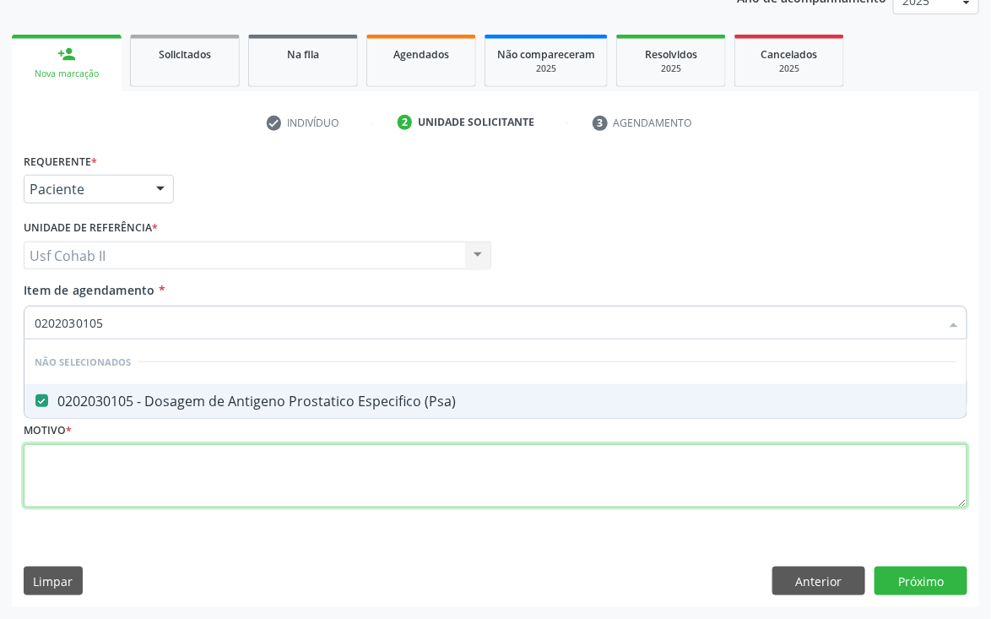
click at [160, 476] on div "Requerente * Paciente Médico(a) Enfermeiro(a) Paciente Nenhum resultado encontr…" at bounding box center [496, 340] width 944 height 383
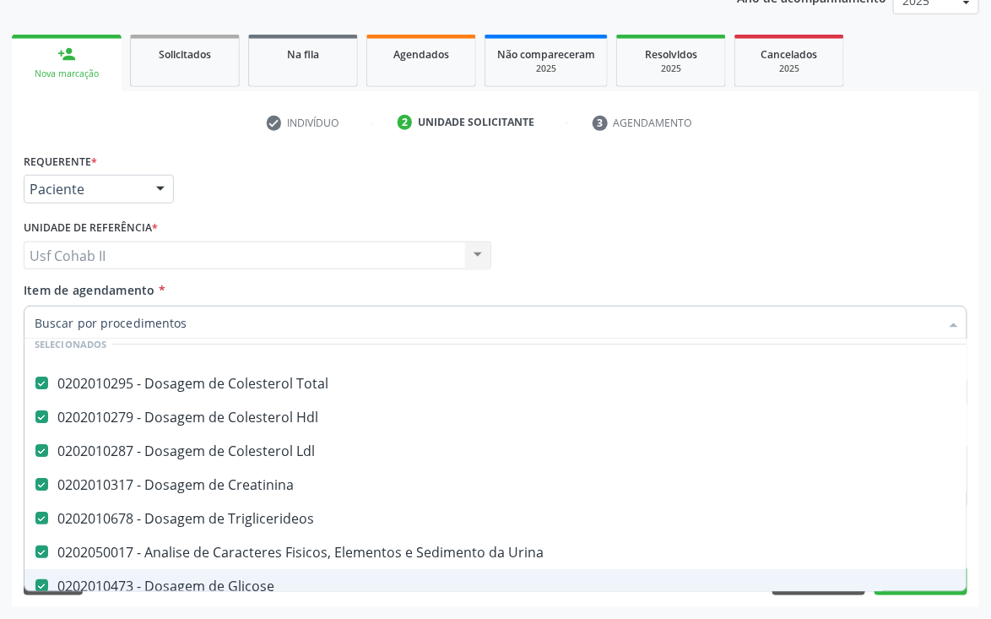
scroll to position [127, 0]
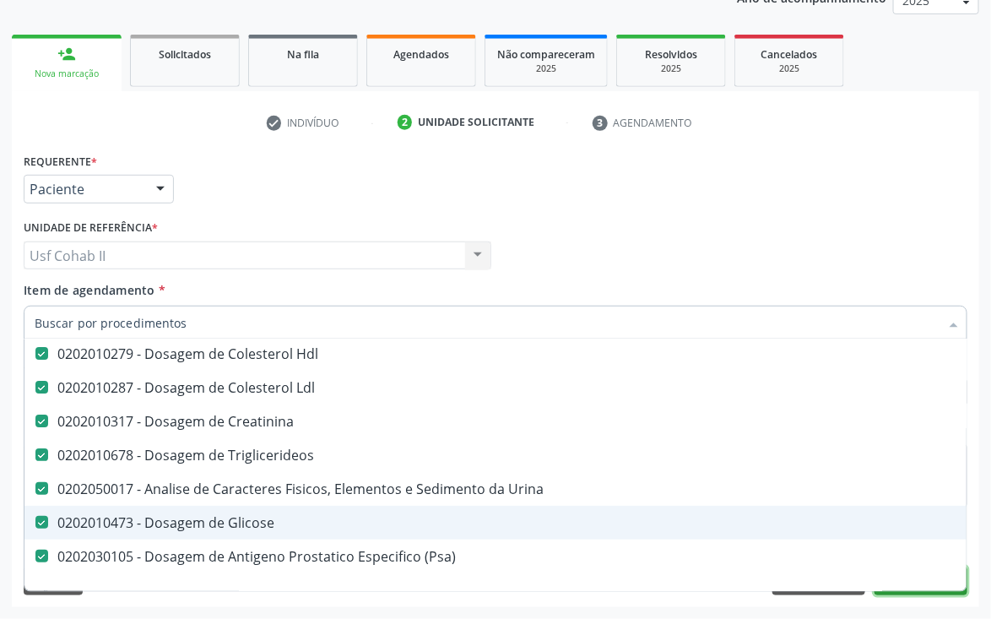
click at [915, 593] on button "Próximo" at bounding box center [921, 581] width 93 height 29
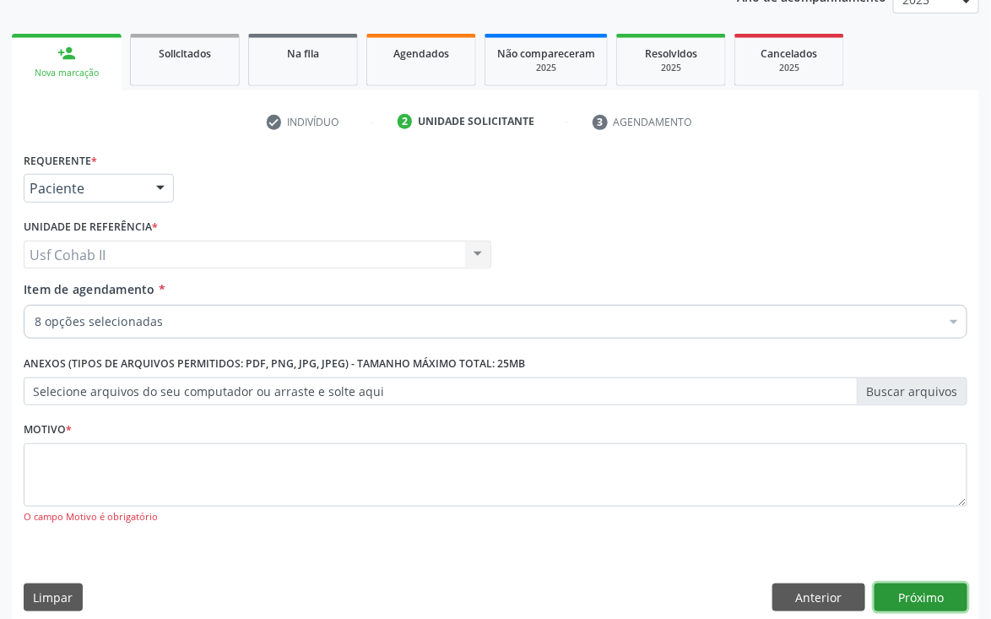
scroll to position [0, 0]
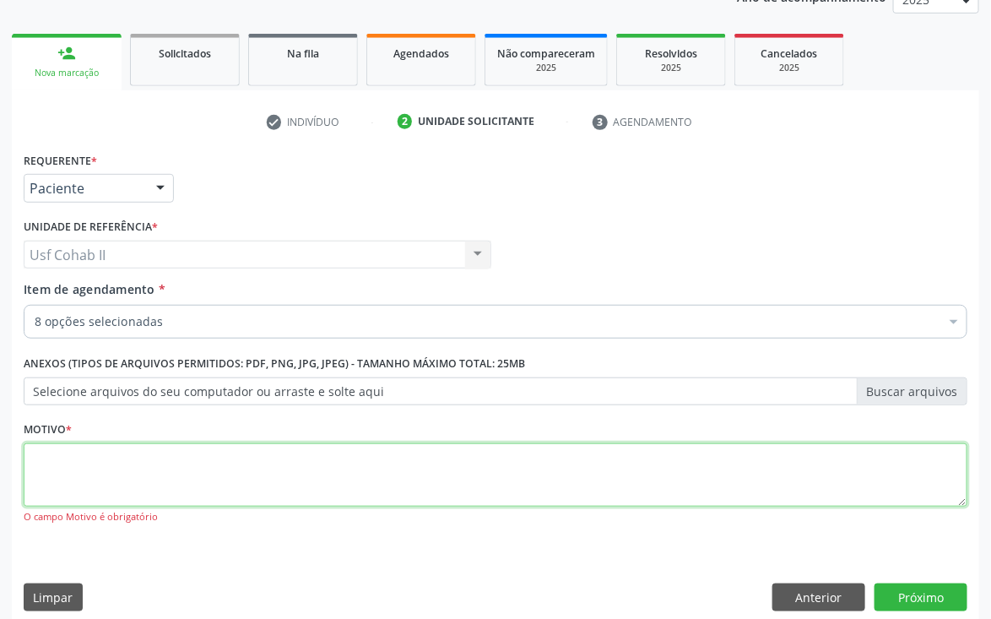
click at [672, 481] on textarea at bounding box center [496, 475] width 944 height 64
type textarea "."
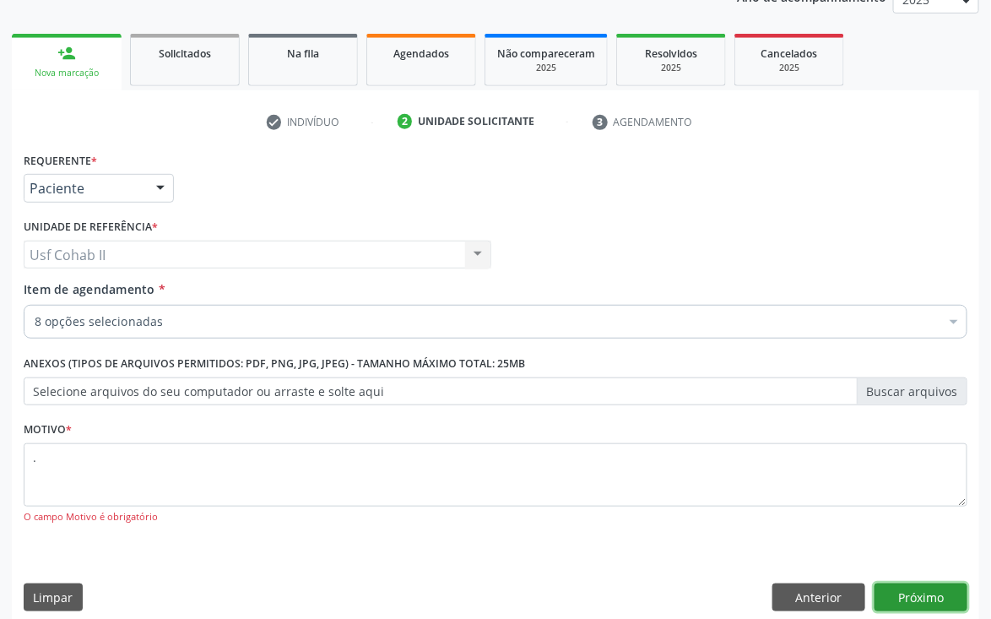
click at [930, 595] on button "Próximo" at bounding box center [921, 598] width 93 height 29
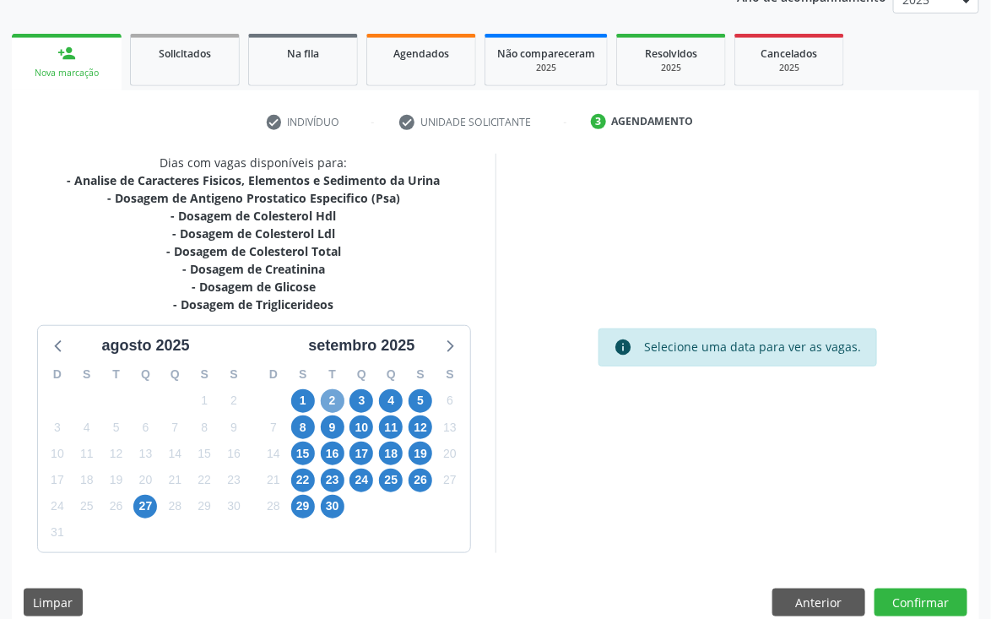
click at [330, 400] on span "2" at bounding box center [333, 401] width 24 height 24
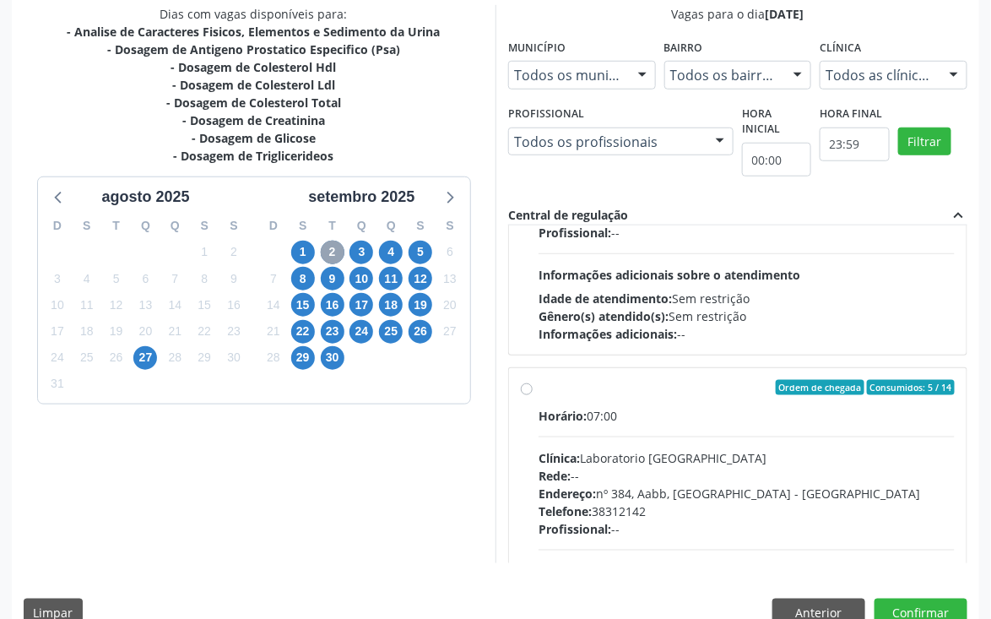
scroll to position [507, 0]
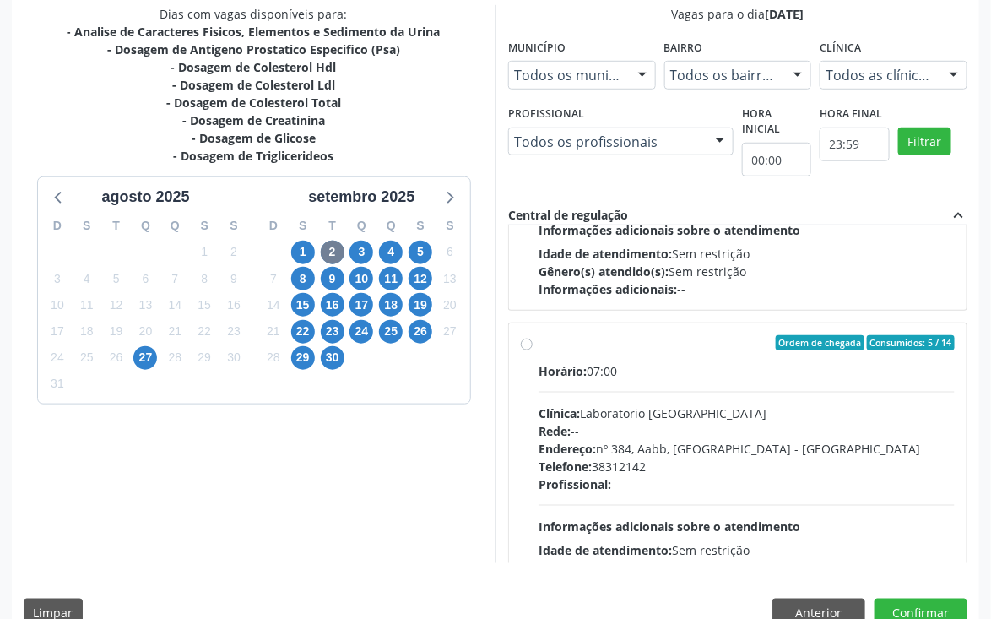
click at [539, 338] on label "Ordem de chegada Consumidos: 5 / 14 Horário: 07:00 Clínica: Laboratorio [GEOGRA…" at bounding box center [747, 464] width 416 height 259
click at [529, 338] on input "Ordem de chegada Consumidos: 5 / 14 Horário: 07:00 Clínica: Laboratorio [GEOGRA…" at bounding box center [527, 342] width 12 height 15
radio input "true"
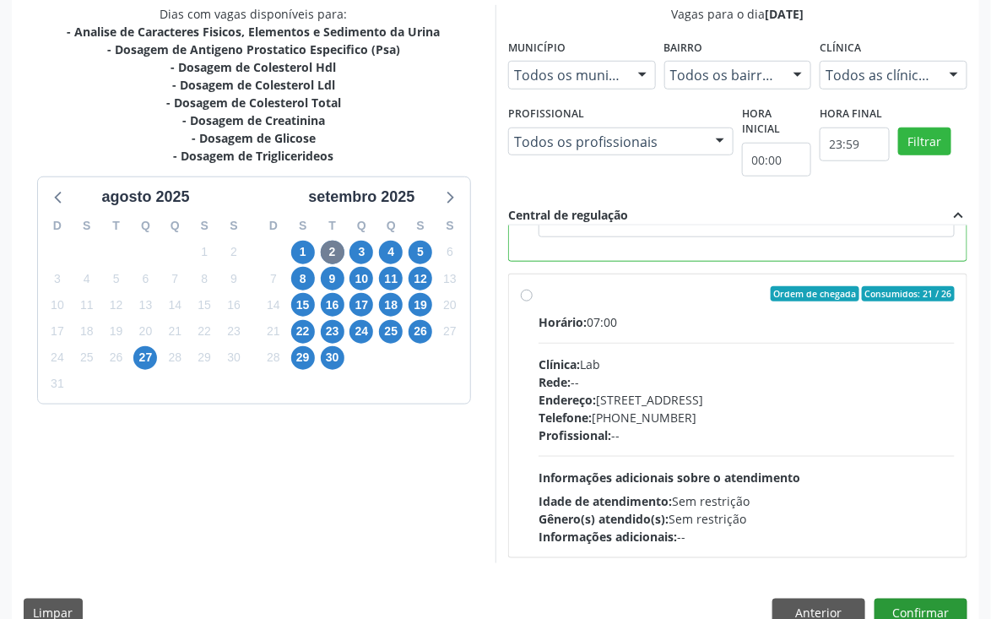
scroll to position [978, 0]
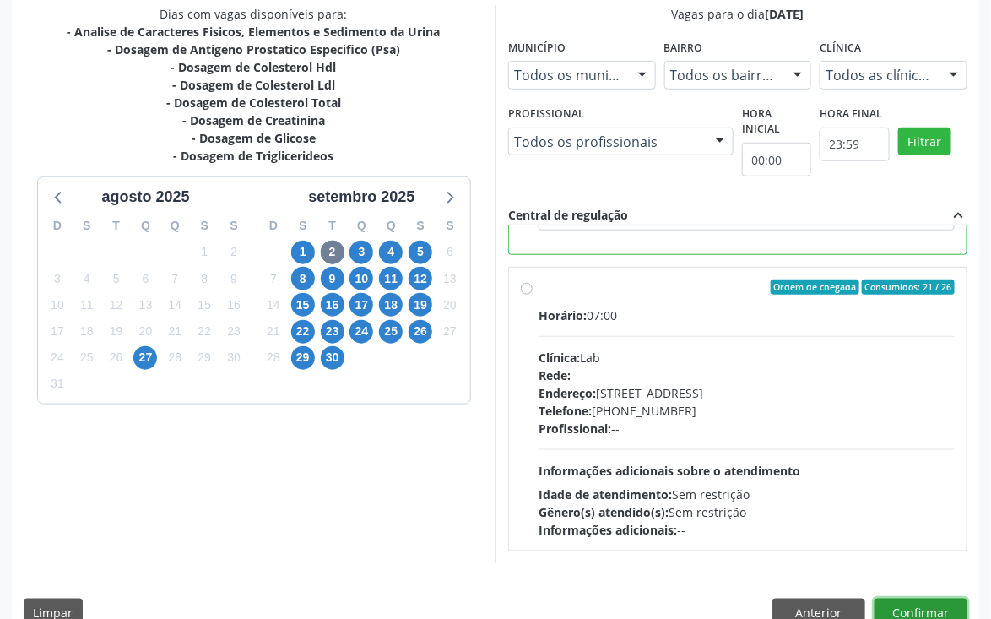
drag, startPoint x: 920, startPoint y: 600, endPoint x: 865, endPoint y: 553, distance: 73.1
click at [922, 600] on button "Confirmar" at bounding box center [921, 613] width 93 height 29
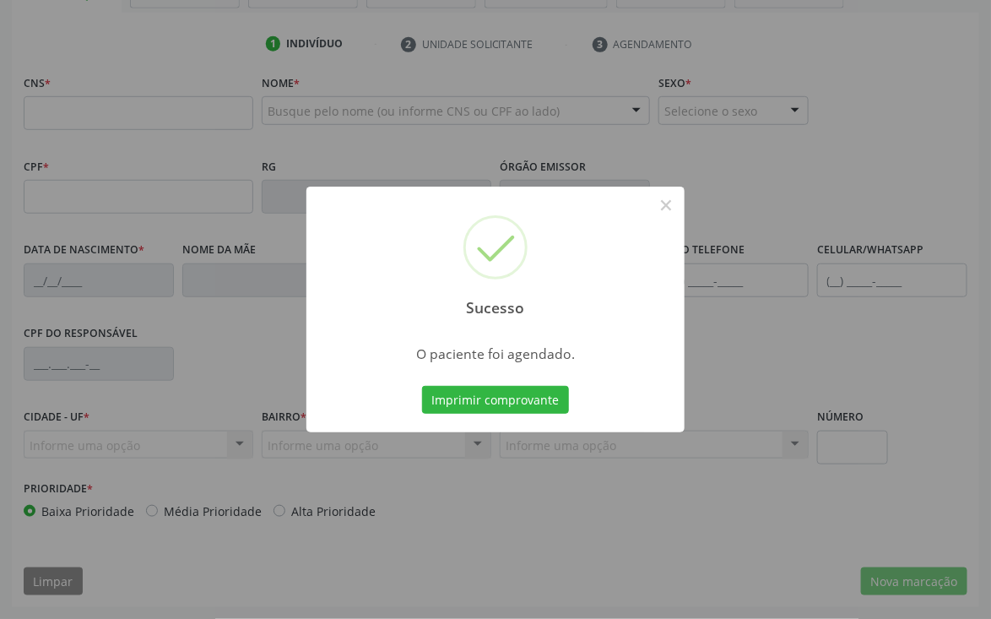
scroll to position [296, 0]
click at [510, 394] on button "Imprimir comprovante" at bounding box center [495, 400] width 147 height 29
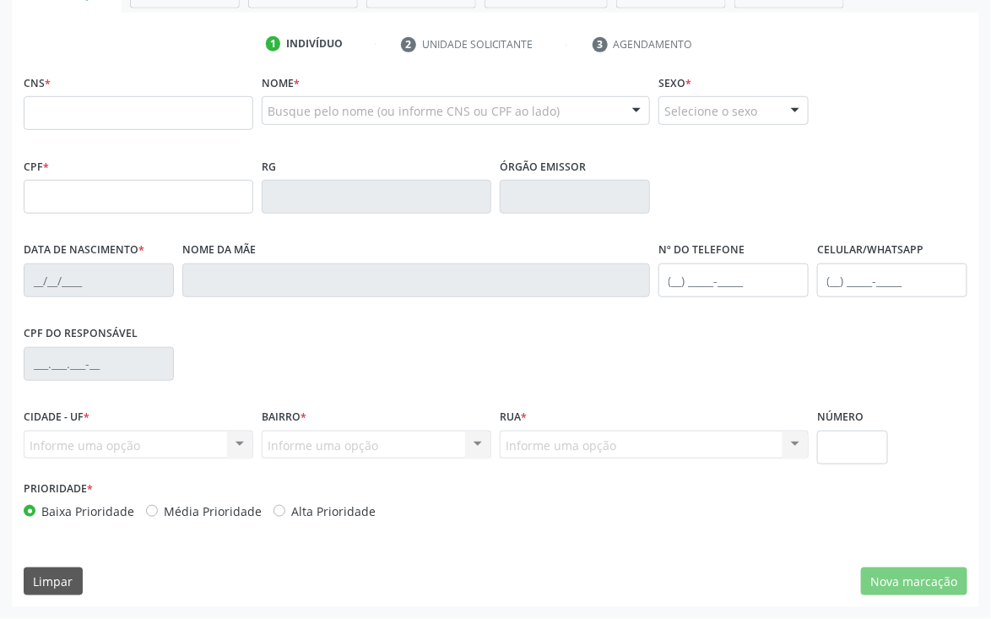
scroll to position [43, 0]
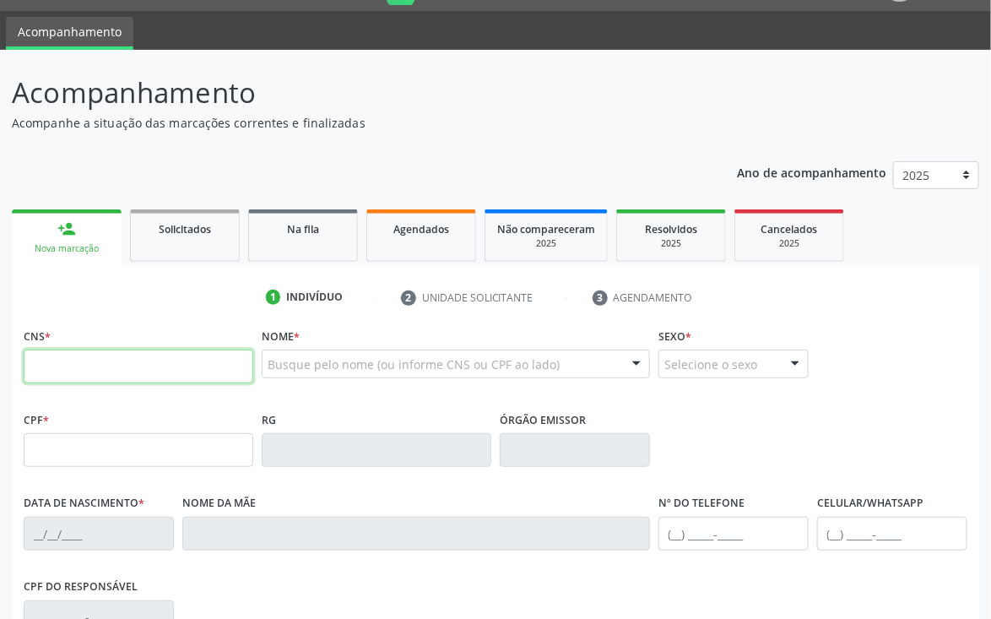
click at [117, 367] on input "text" at bounding box center [139, 367] width 230 height 34
type input "706 5013 2379 3797"
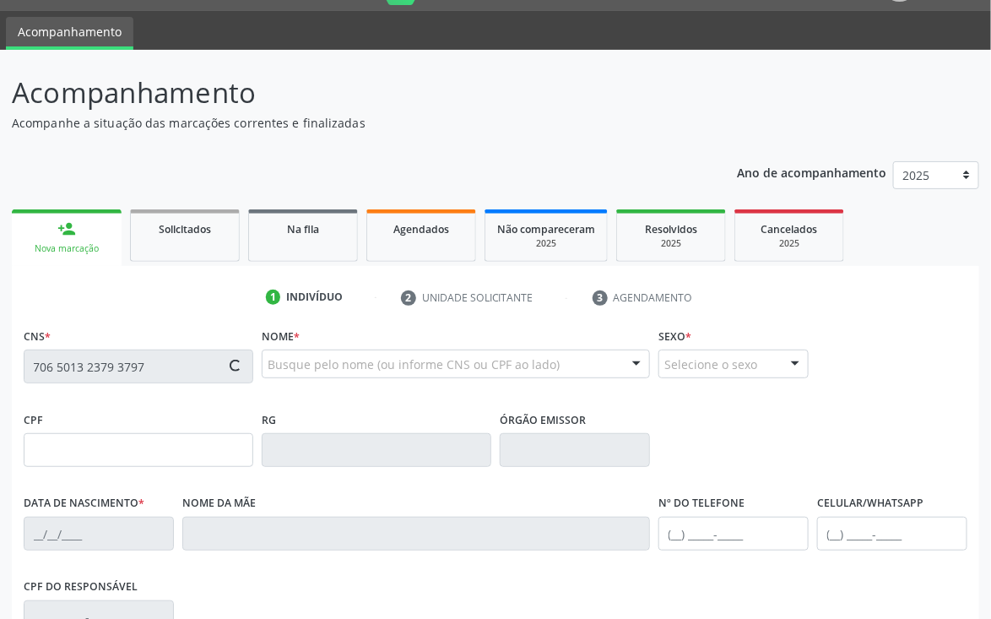
type input "377.011.774-34"
type input "[DATE]"
type input "[PERSON_NAME]"
type input "[PHONE_NUMBER]"
type input "72"
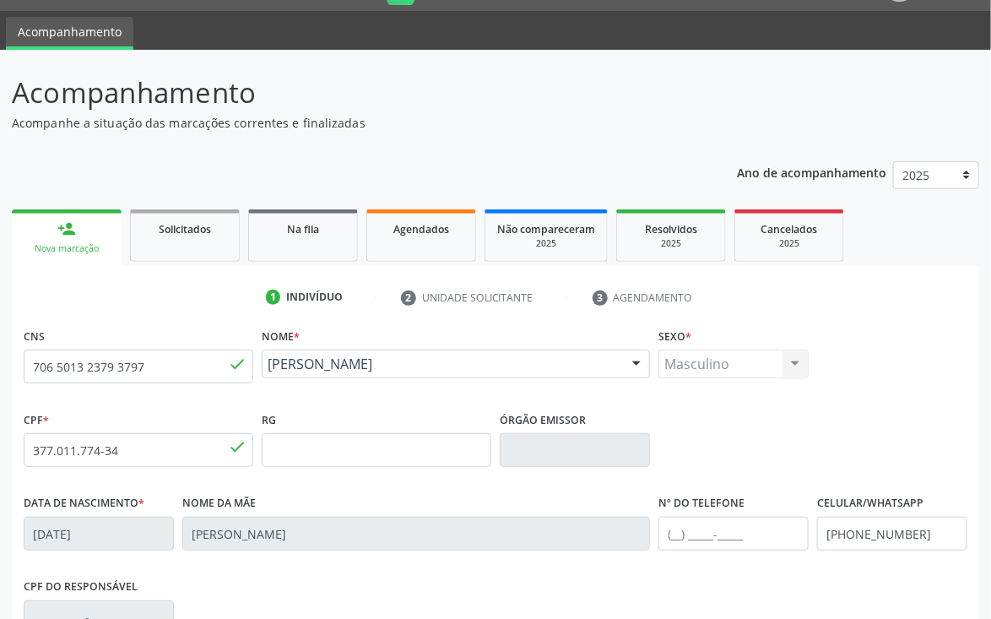
scroll to position [170, 0]
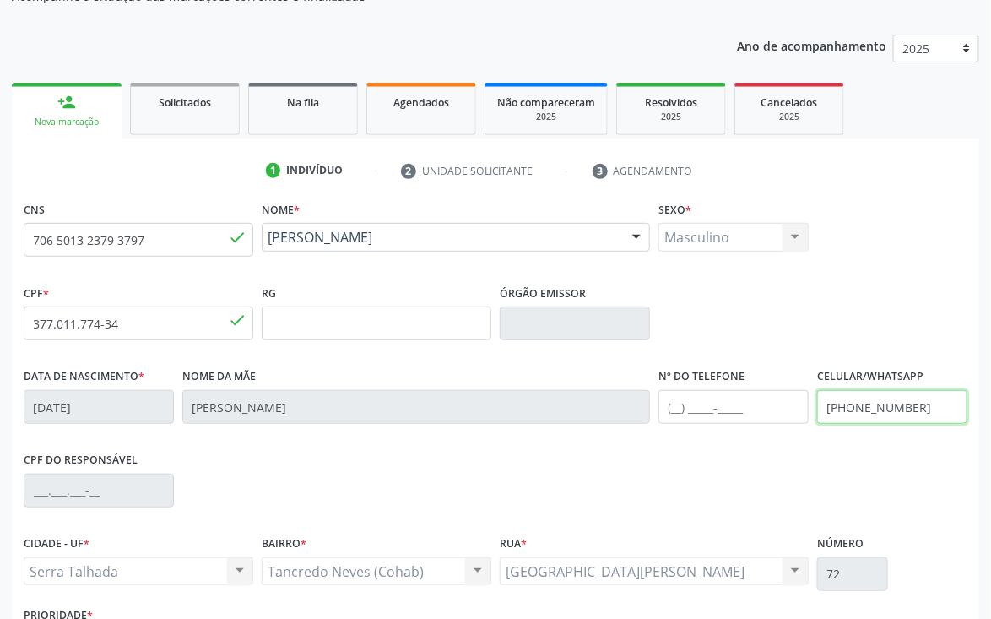
click at [899, 396] on input "[PHONE_NUMBER]" at bounding box center [892, 407] width 150 height 34
drag, startPoint x: 922, startPoint y: 409, endPoint x: 751, endPoint y: 398, distance: 171.8
click at [755, 399] on div "Data de nascimento * [DATE] Nome da mãe [PERSON_NAME] Nº do Telefone Celular/Wh…" at bounding box center [495, 406] width 953 height 84
click at [755, 399] on input "text" at bounding box center [734, 407] width 150 height 34
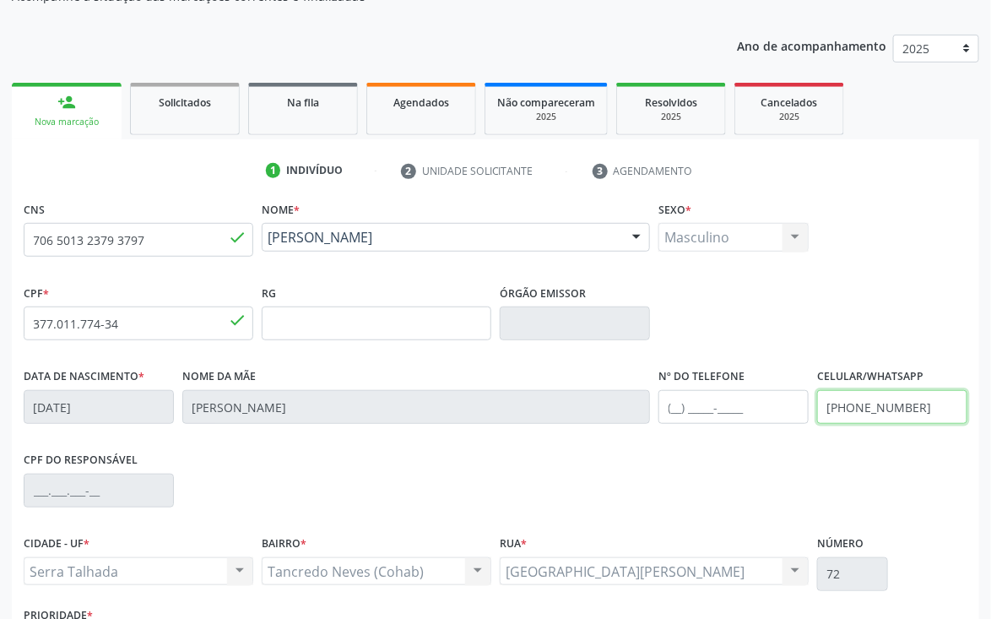
drag, startPoint x: 922, startPoint y: 401, endPoint x: 834, endPoint y: 419, distance: 89.6
click at [837, 419] on input "[PHONE_NUMBER]" at bounding box center [892, 407] width 150 height 34
type input "("
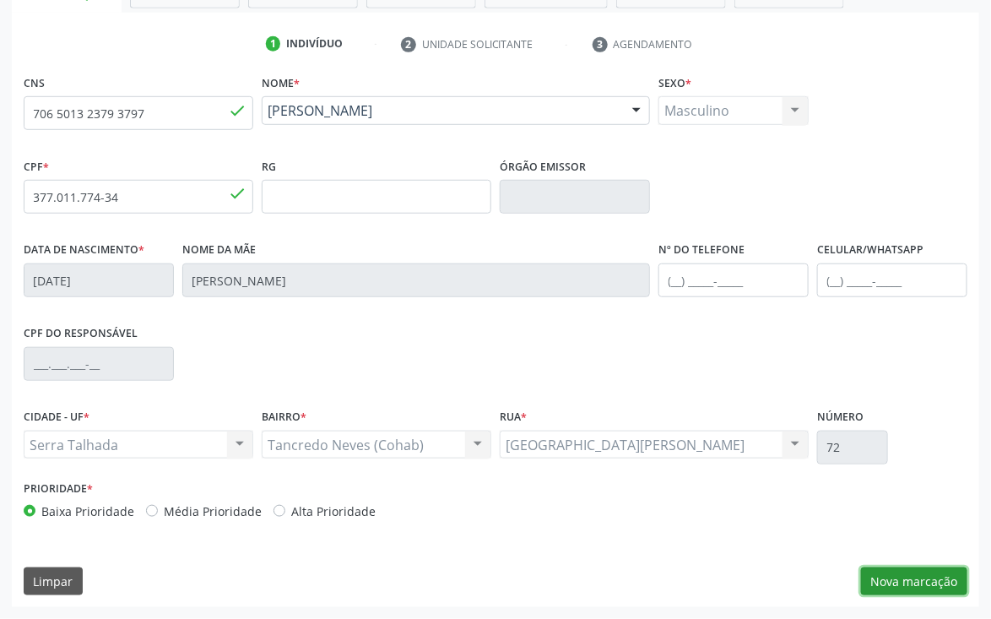
drag, startPoint x: 885, startPoint y: 578, endPoint x: 836, endPoint y: 542, distance: 61.0
click at [887, 578] on button "Nova marcação" at bounding box center [914, 582] width 106 height 29
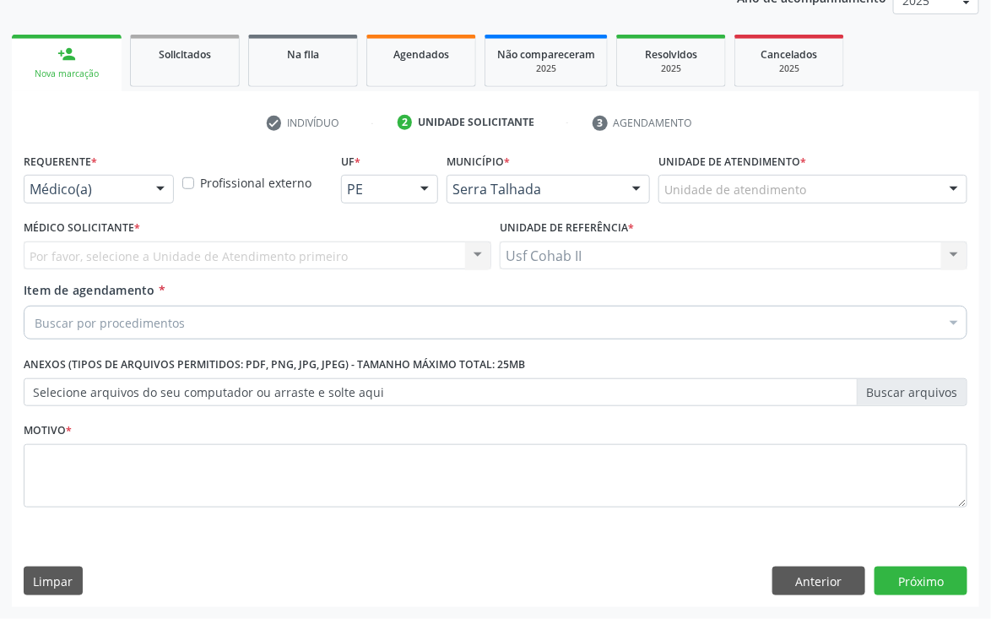
scroll to position [219, 0]
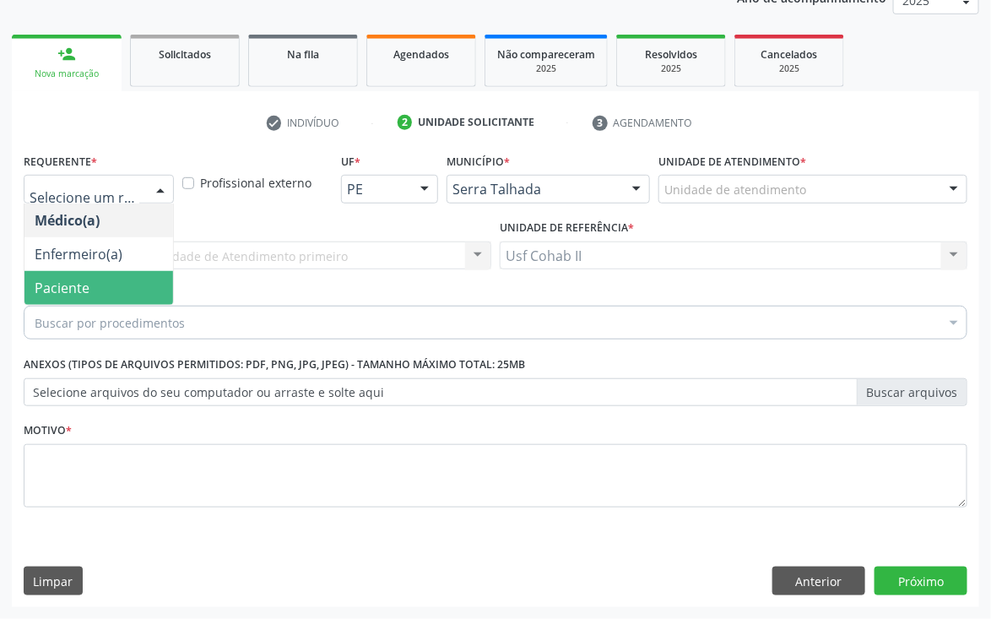
click at [64, 287] on span "Paciente" at bounding box center [62, 288] width 55 height 19
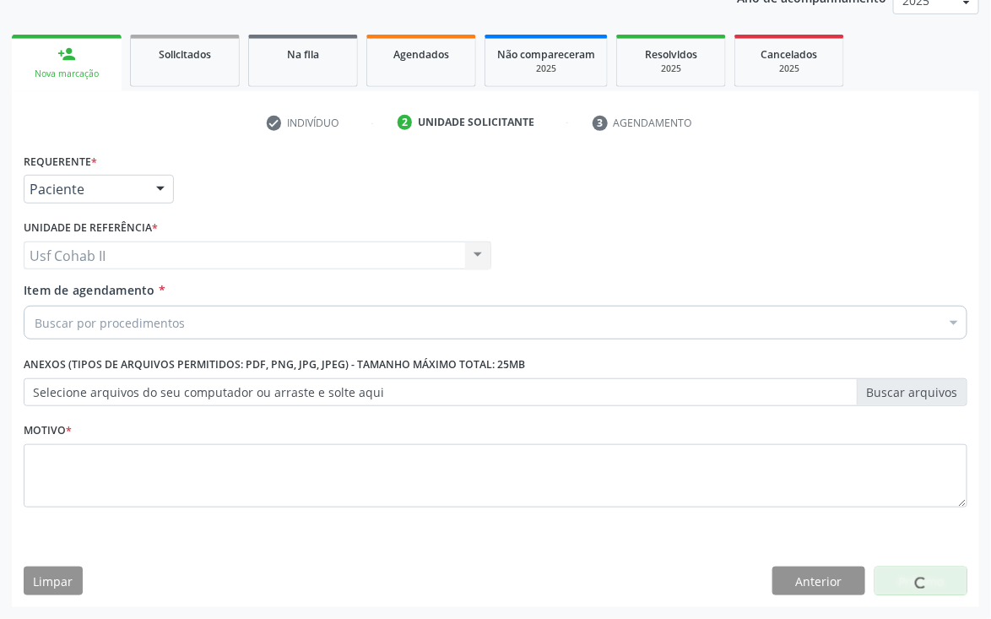
click at [35, 319] on input "Item de agendamento *" at bounding box center [35, 323] width 0 height 34
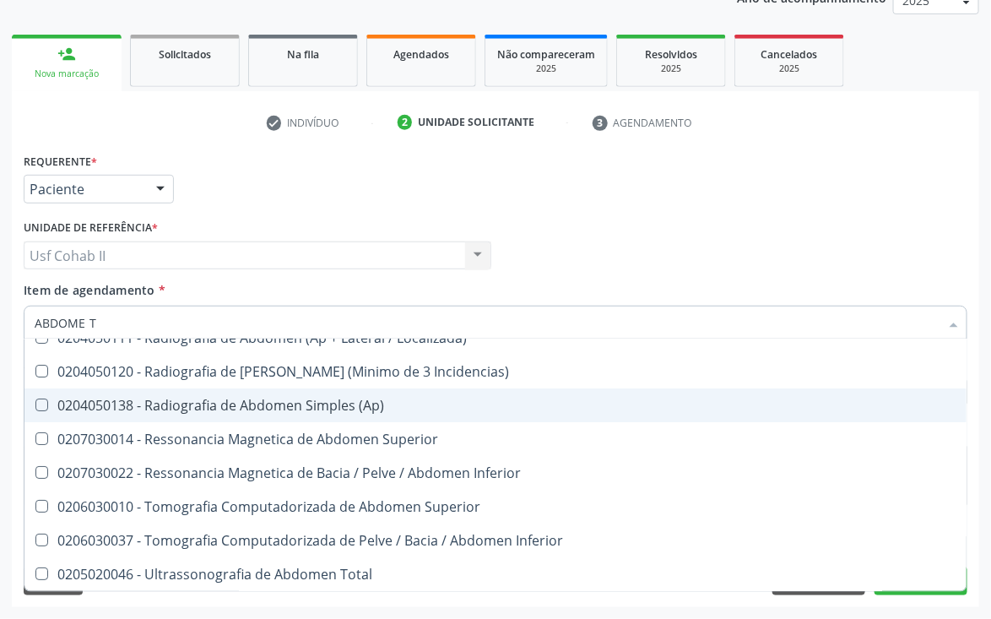
scroll to position [0, 0]
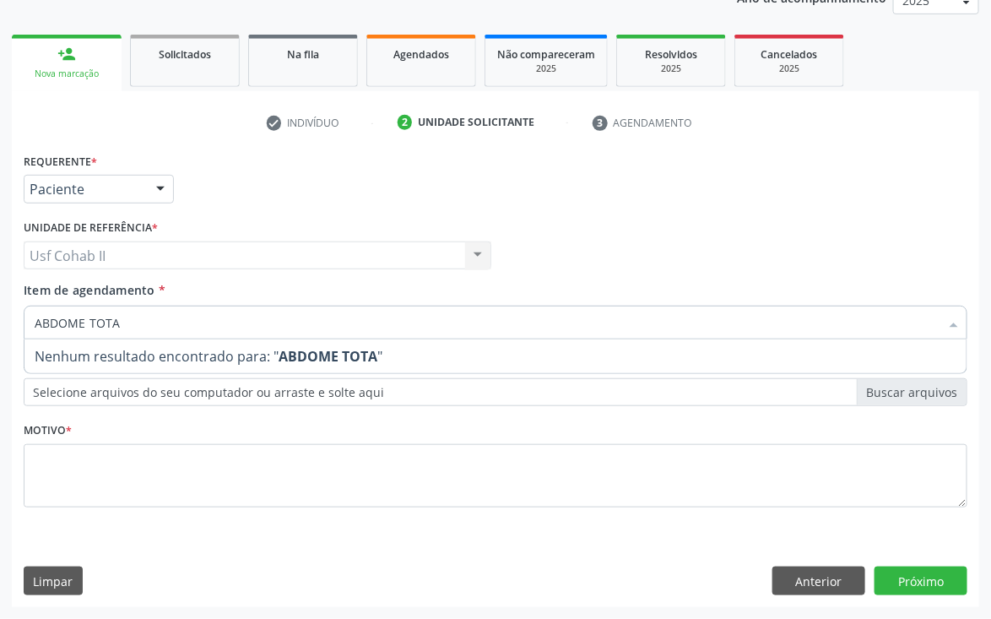
drag, startPoint x: 139, startPoint y: 324, endPoint x: 0, endPoint y: 323, distance: 139.4
click at [0, 323] on div "Acompanhamento Acompanhe a situação das marcações correntes e finalizadas Relat…" at bounding box center [495, 247] width 991 height 744
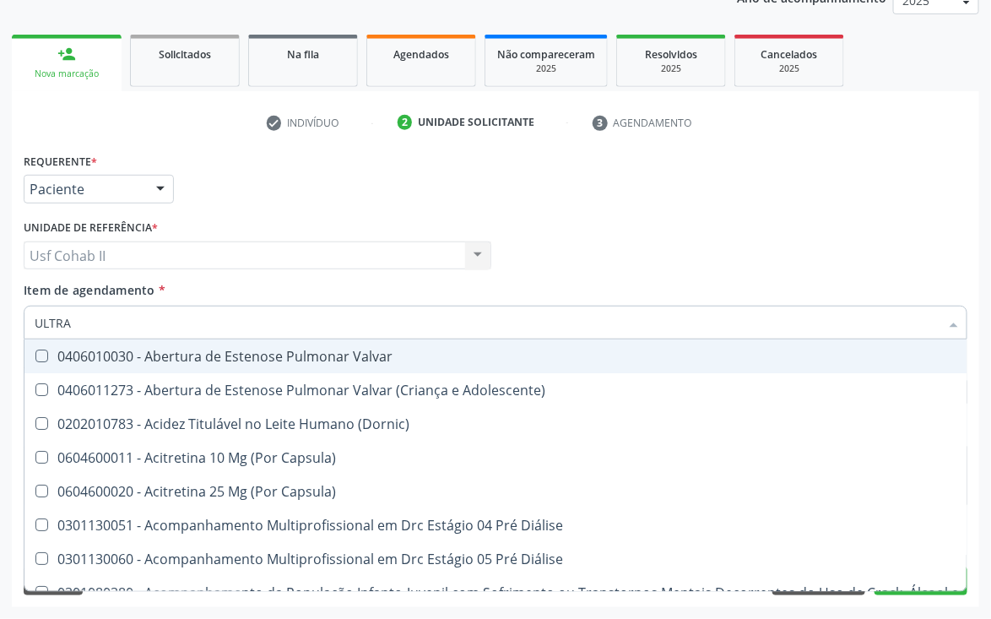
type input "ULTRAS"
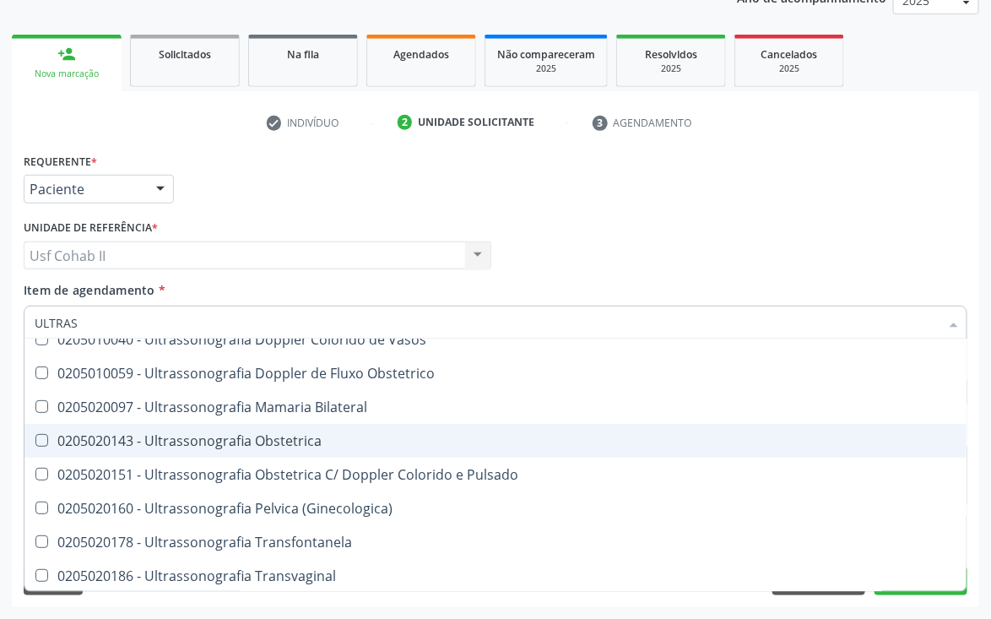
scroll to position [380, 0]
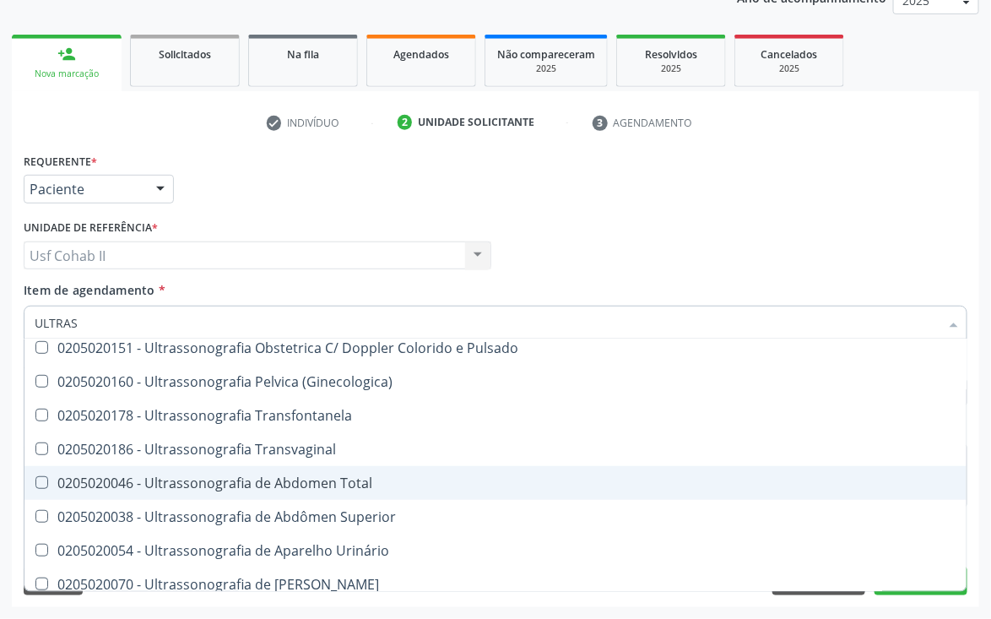
click at [318, 481] on div "0205020046 - Ultrassonografia de Abdomen Total" at bounding box center [496, 483] width 922 height 14
checkbox Total "false"
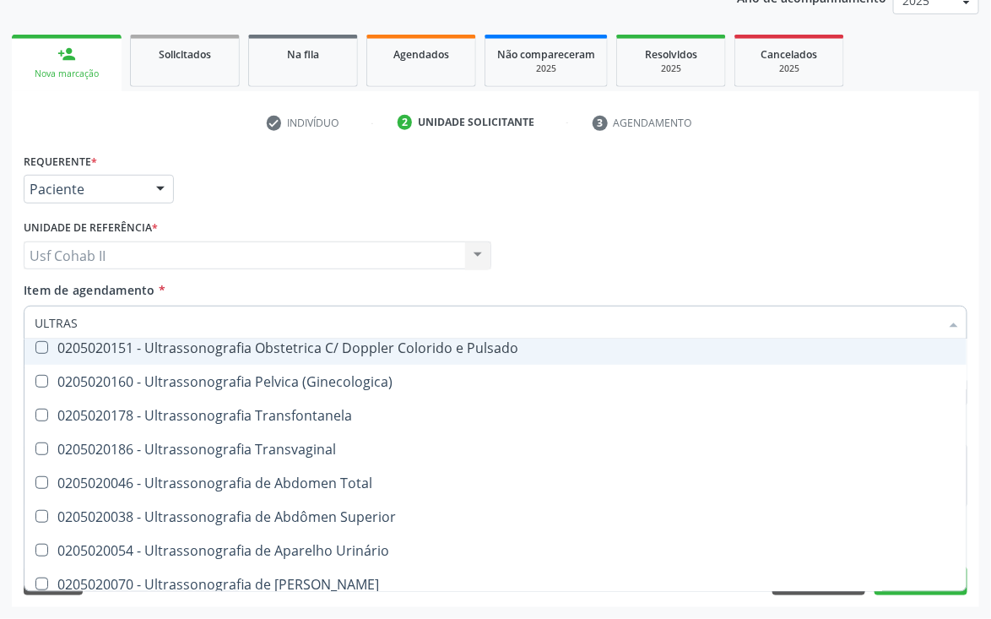
type input "ULTRAS"
click at [555, 226] on div "Médico Solicitante Por favor, selecione a Unidade de Atendimento primeiro Nenhu…" at bounding box center [495, 248] width 953 height 66
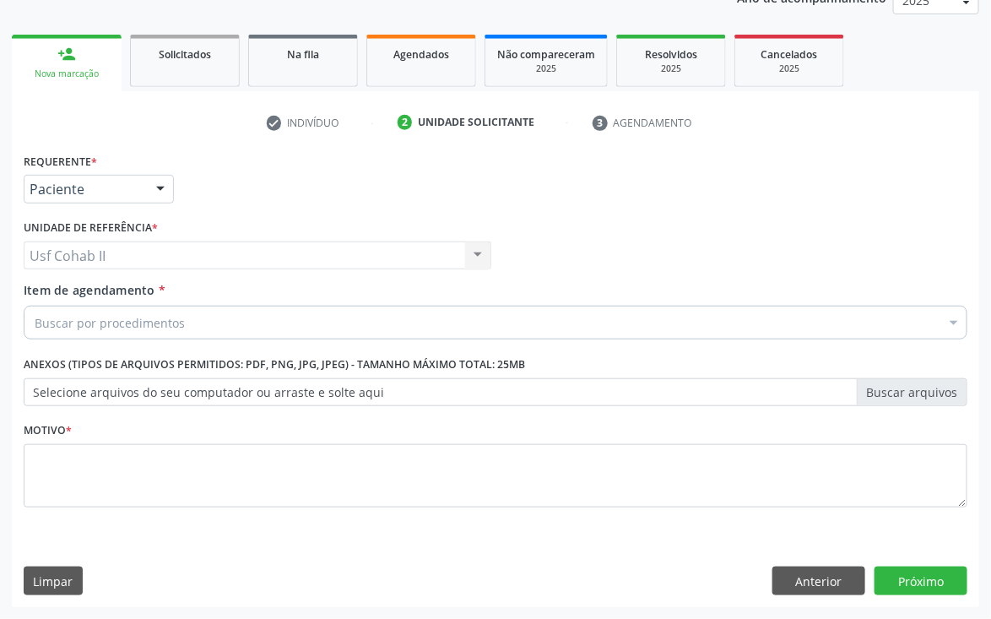
scroll to position [0, 0]
click at [231, 320] on div "Buscar por procedimentos" at bounding box center [496, 323] width 944 height 34
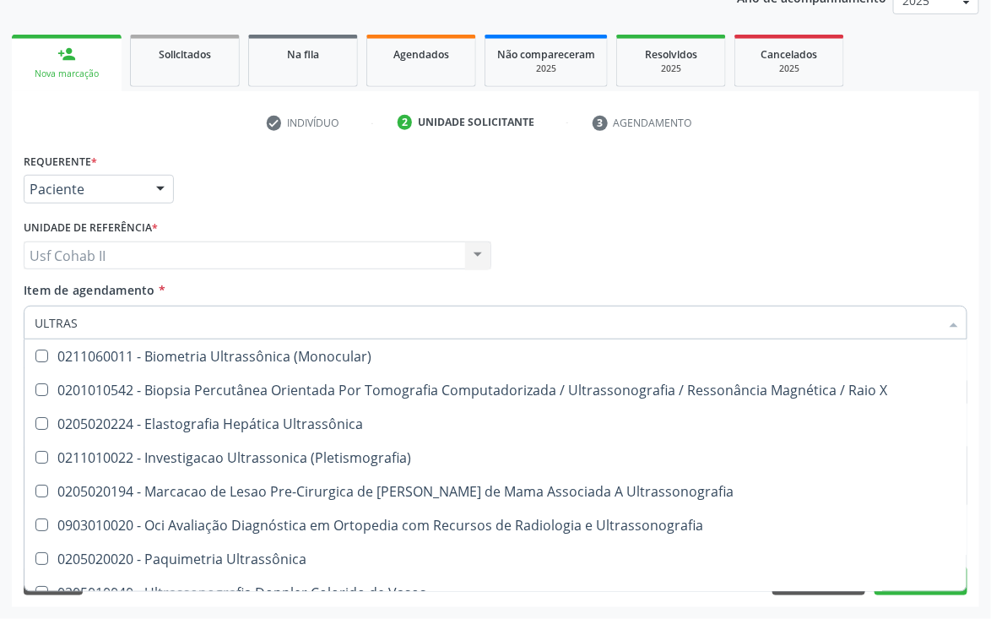
type input "ULTRASS"
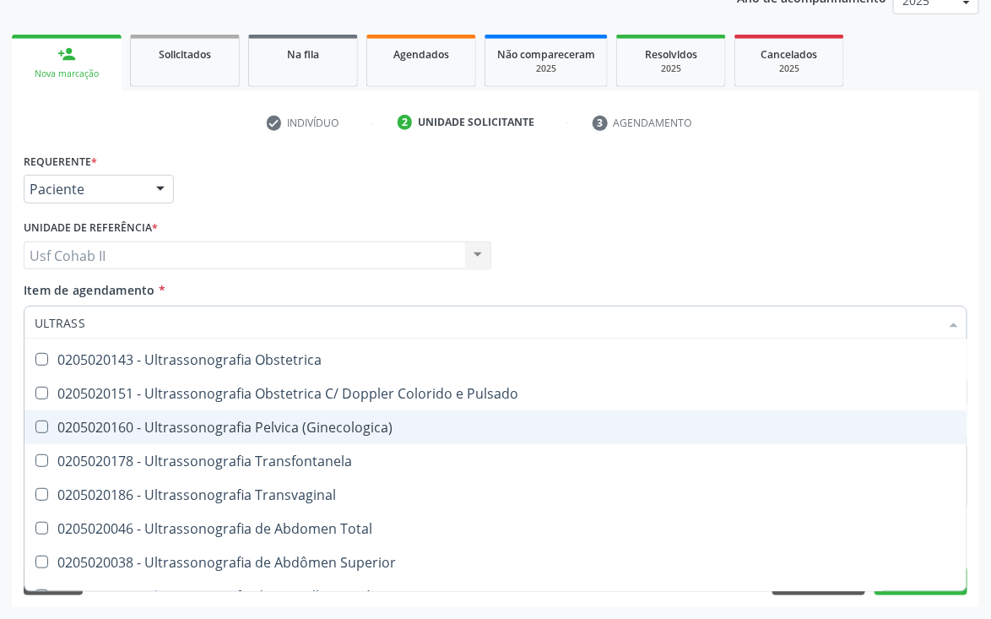
scroll to position [380, 0]
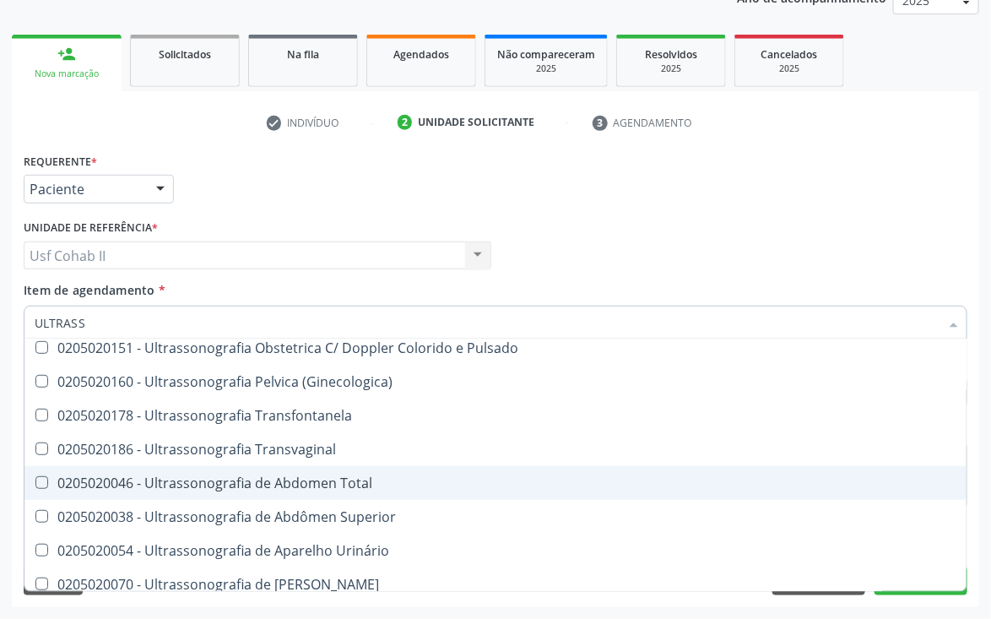
click at [286, 482] on div "0205020046 - Ultrassonografia de Abdomen Total" at bounding box center [496, 483] width 922 height 14
checkbox Total "true"
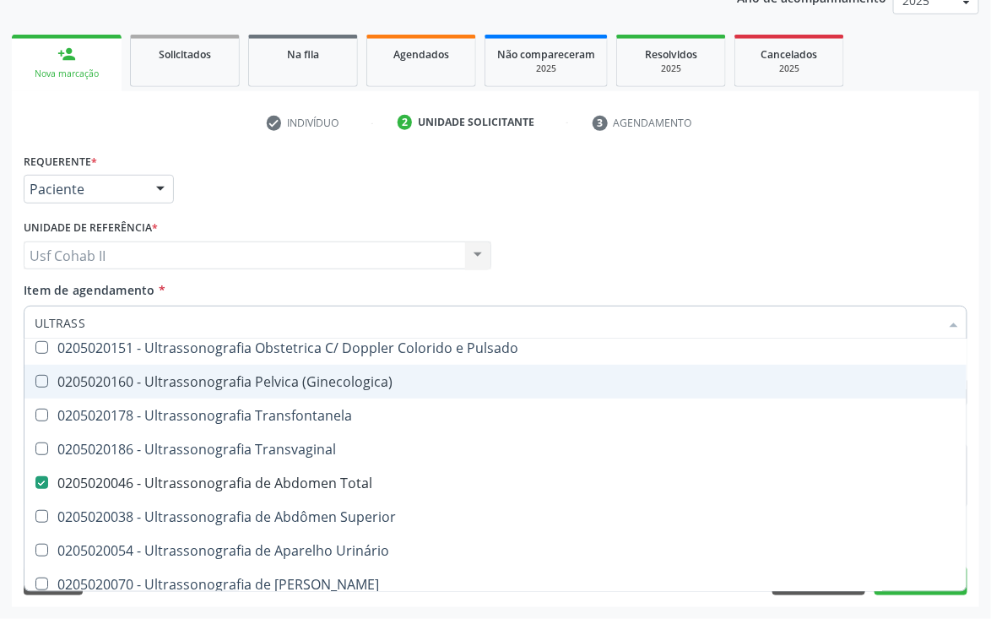
click at [733, 263] on div "Médico Solicitante Por favor, selecione a Unidade de Atendimento primeiro Nenhu…" at bounding box center [495, 248] width 953 height 66
checkbox X "true"
checkbox Total "false"
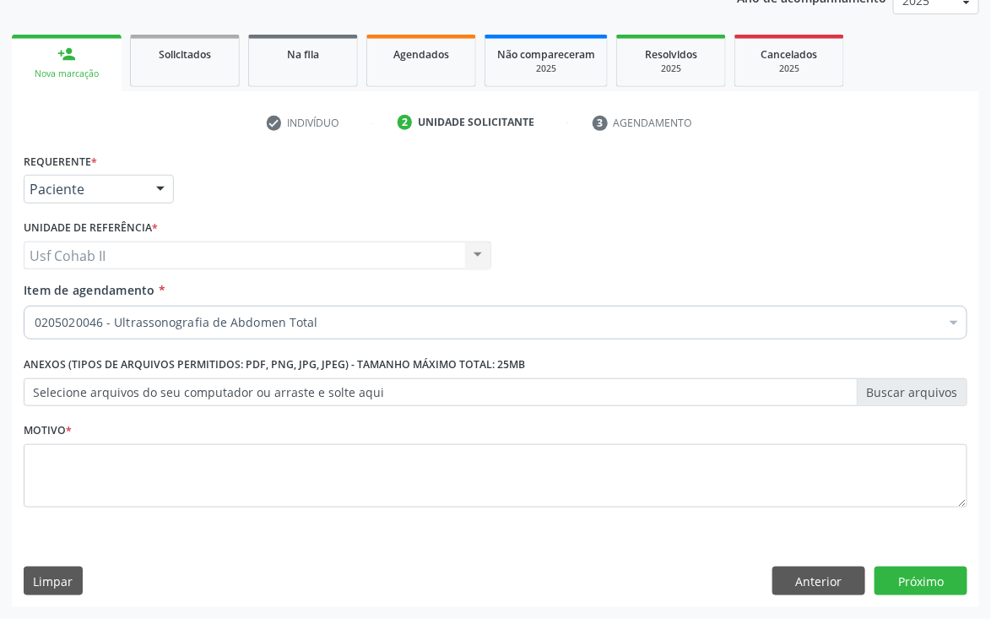
scroll to position [0, 0]
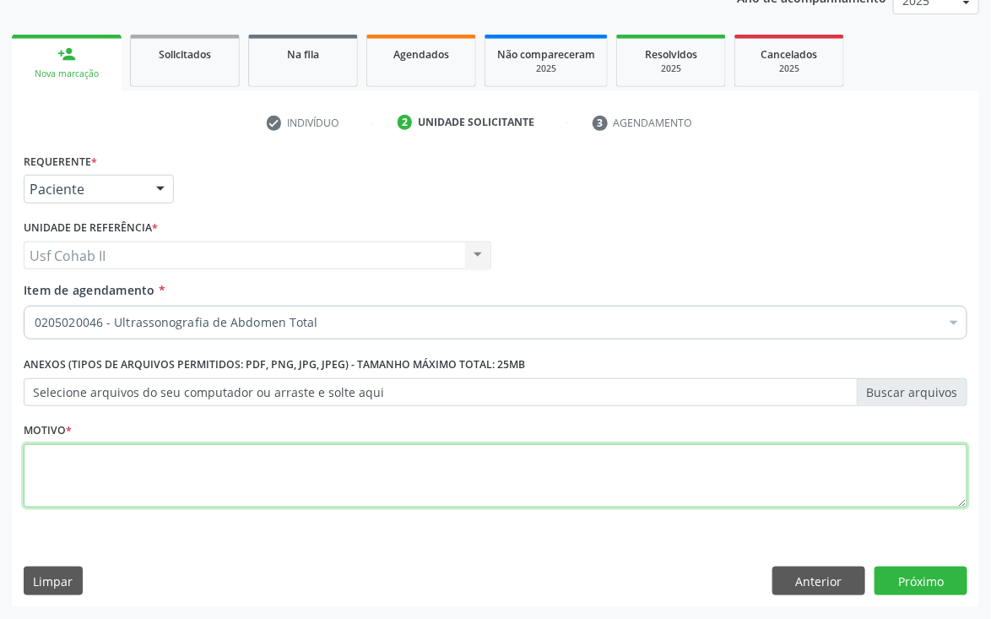
click at [248, 471] on textarea at bounding box center [496, 476] width 944 height 64
type textarea "."
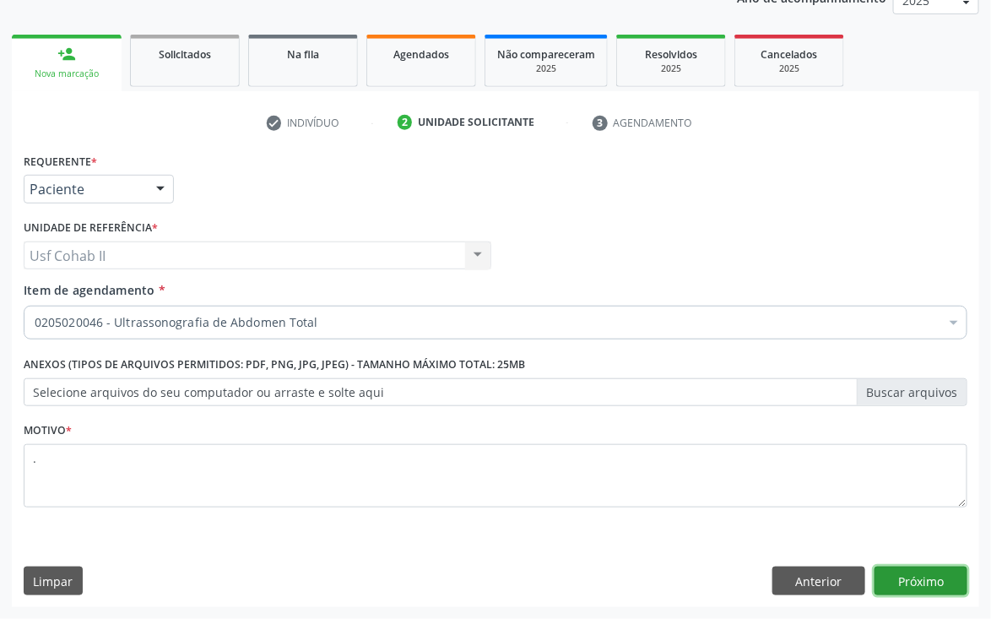
click at [941, 589] on button "Próximo" at bounding box center [921, 581] width 93 height 29
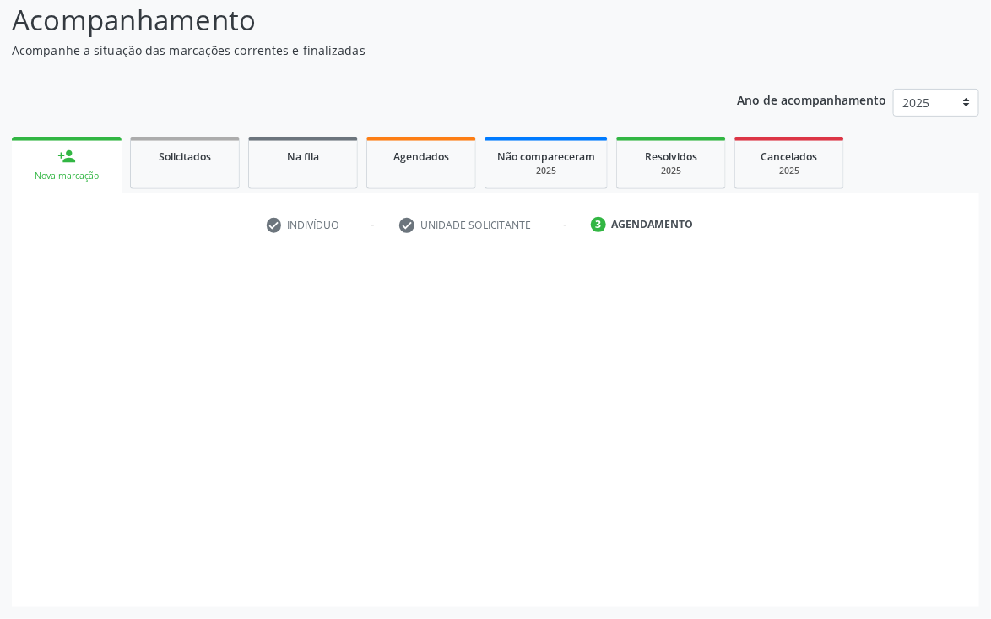
scroll to position [117, 0]
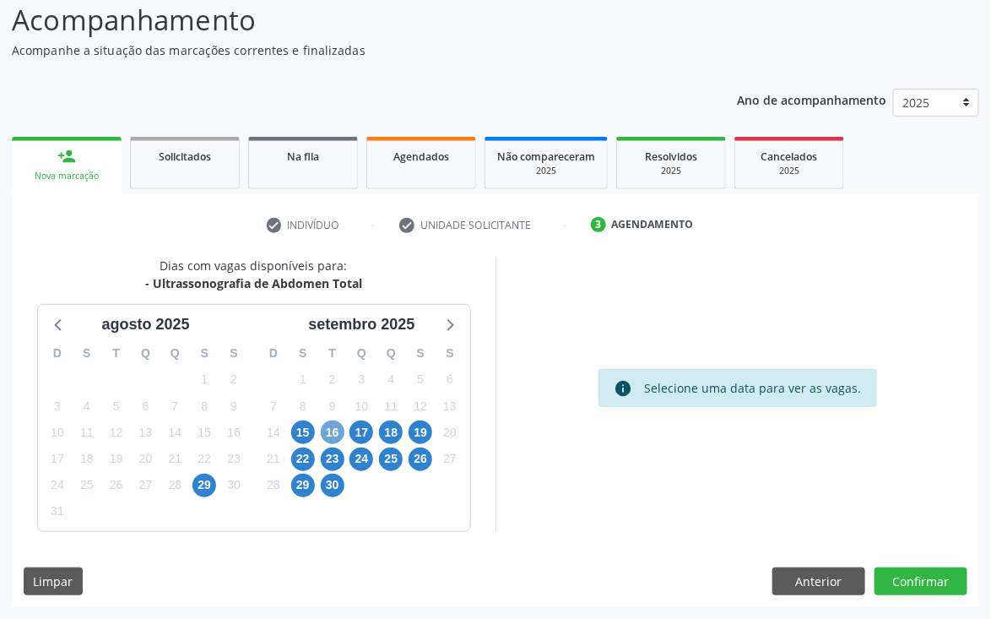
click at [330, 432] on span "16" at bounding box center [333, 433] width 24 height 24
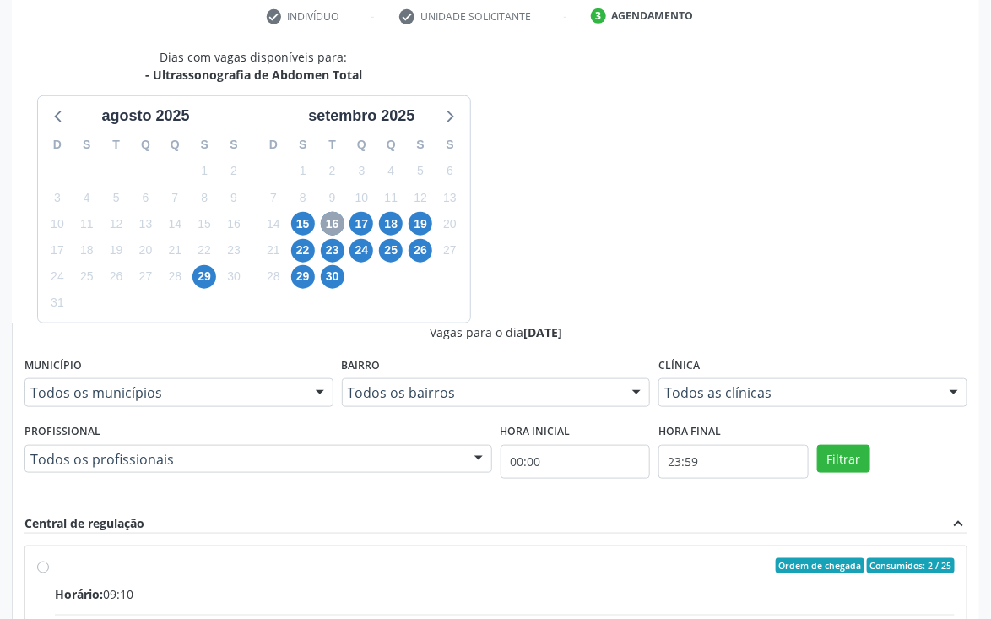
scroll to position [370, 0]
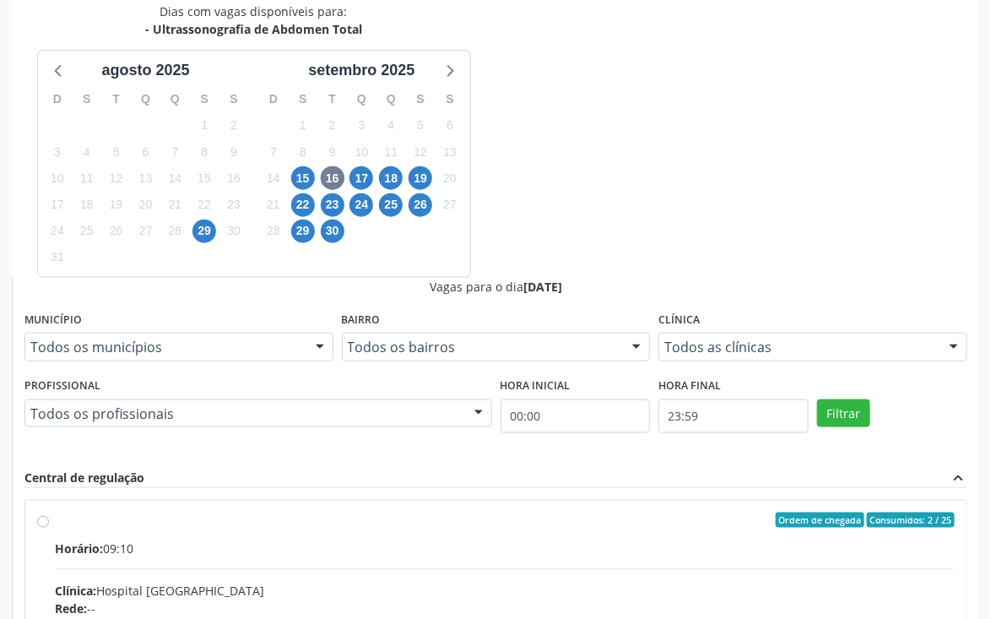
click at [49, 513] on input "Ordem de chegada Consumidos: 2 / 25 Horário: 09:10 Clínica: Hospital [GEOGRAPHI…" at bounding box center [43, 520] width 12 height 15
radio input "true"
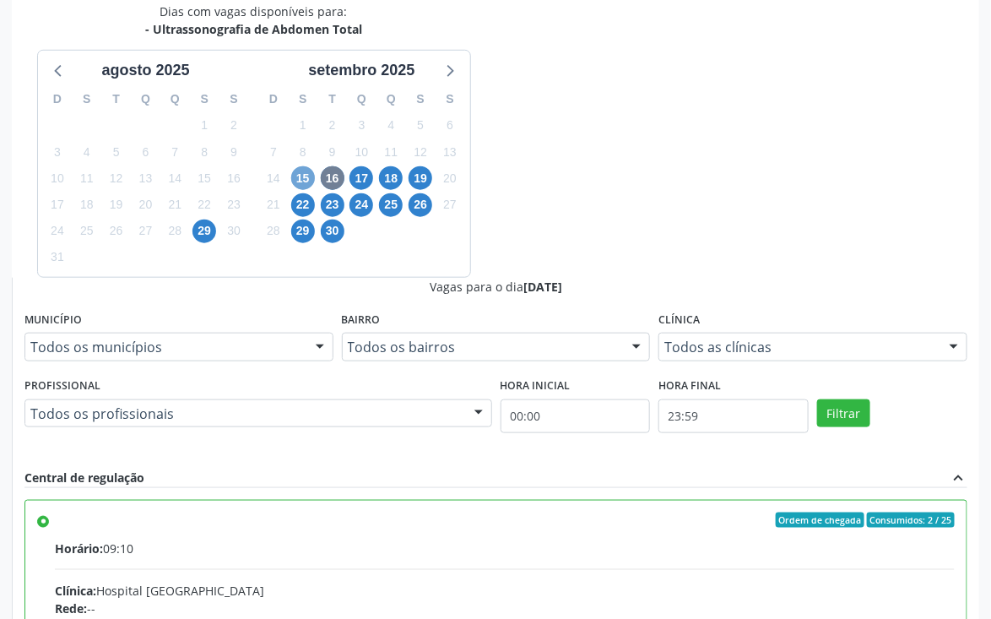
click at [299, 178] on span "15" at bounding box center [303, 178] width 24 height 24
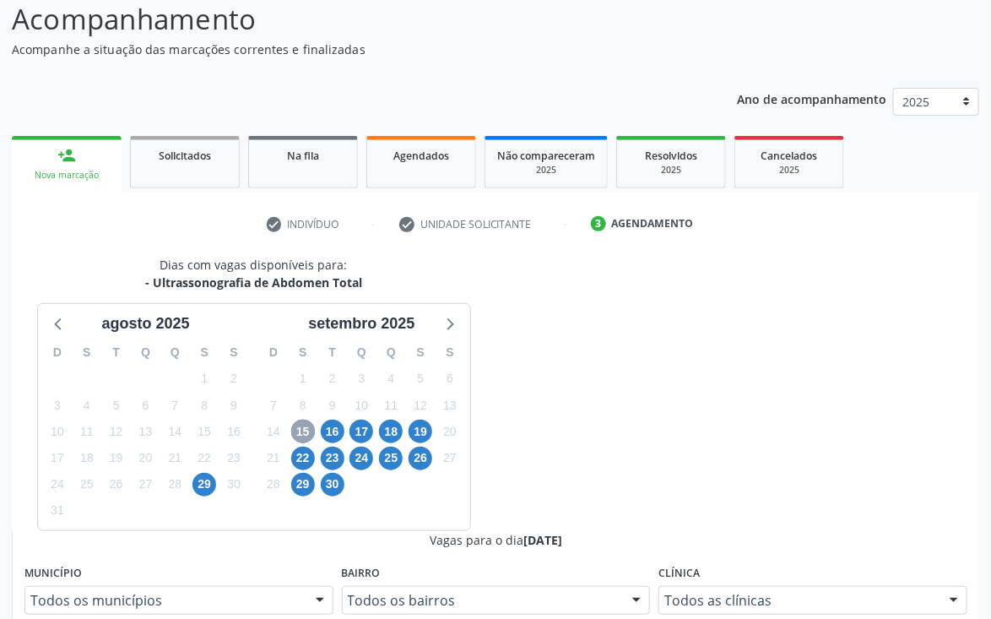
scroll to position [362, 0]
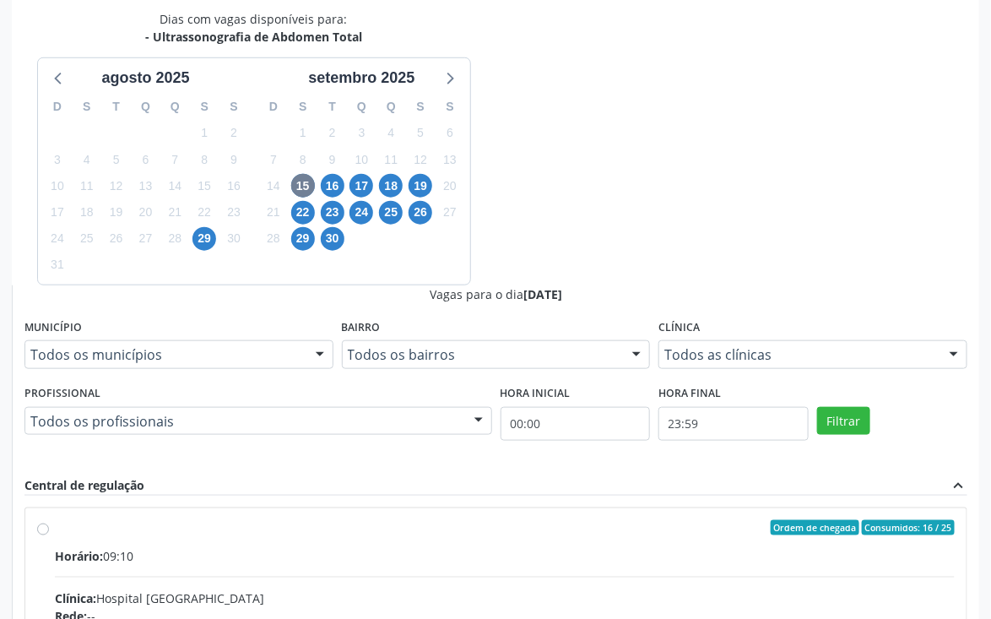
click at [49, 520] on input "Ordem de chegada Consumidos: 16 / 25 Horário: 09:10 Clínica: Hospital [GEOGRAPH…" at bounding box center [43, 527] width 12 height 15
radio input "true"
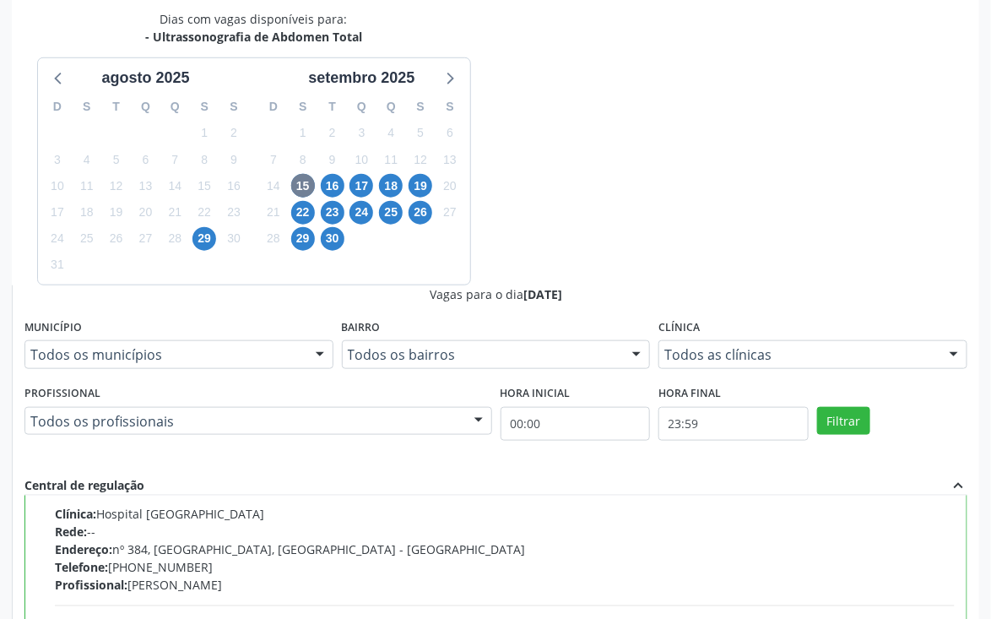
scroll to position [390, 0]
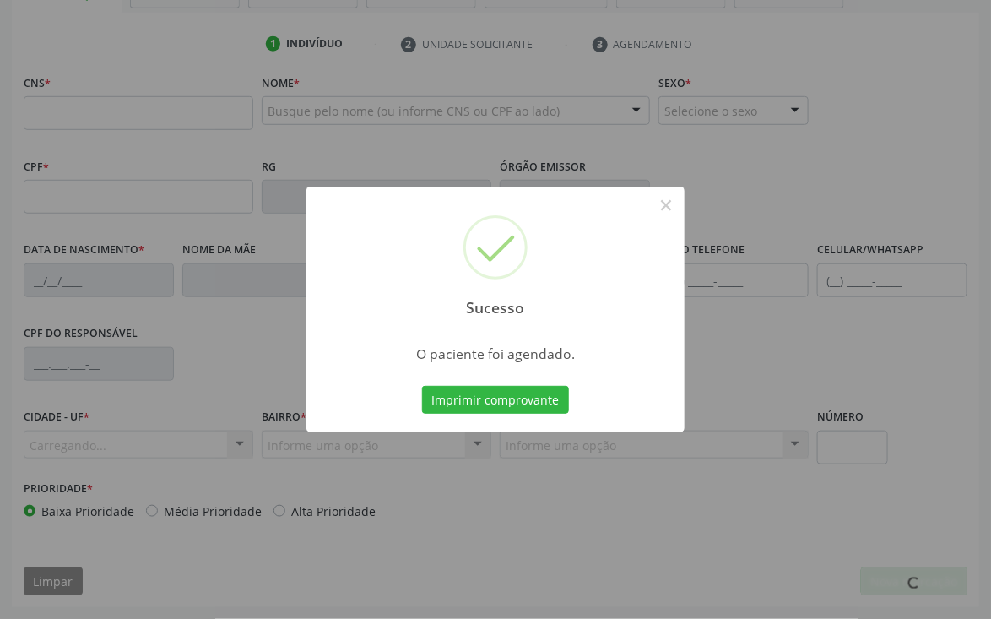
scroll to position [296, 0]
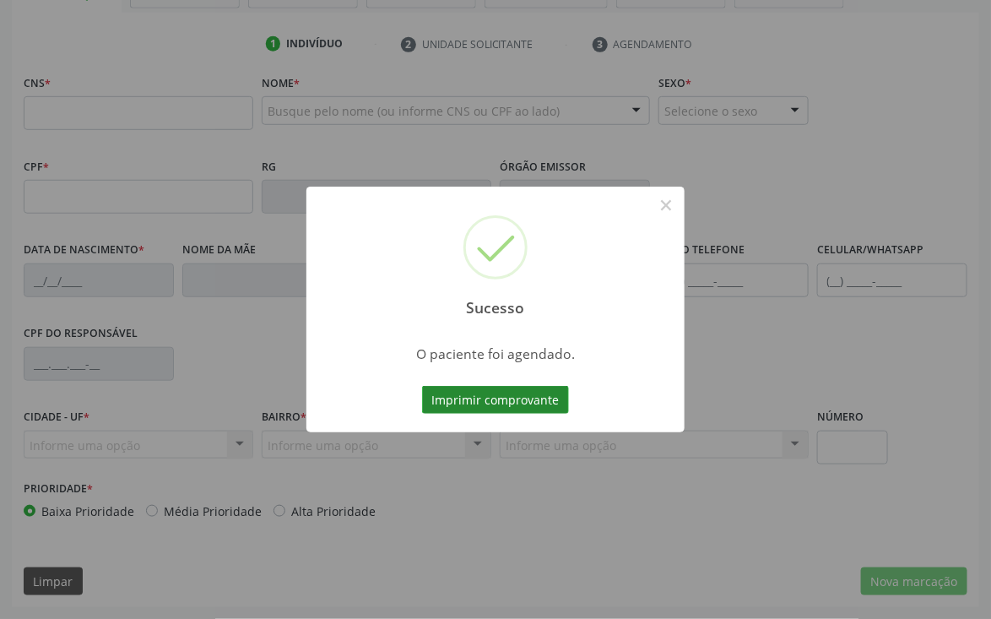
click at [537, 404] on button "Imprimir comprovante" at bounding box center [495, 400] width 147 height 29
